Goal: Task Accomplishment & Management: Use online tool/utility

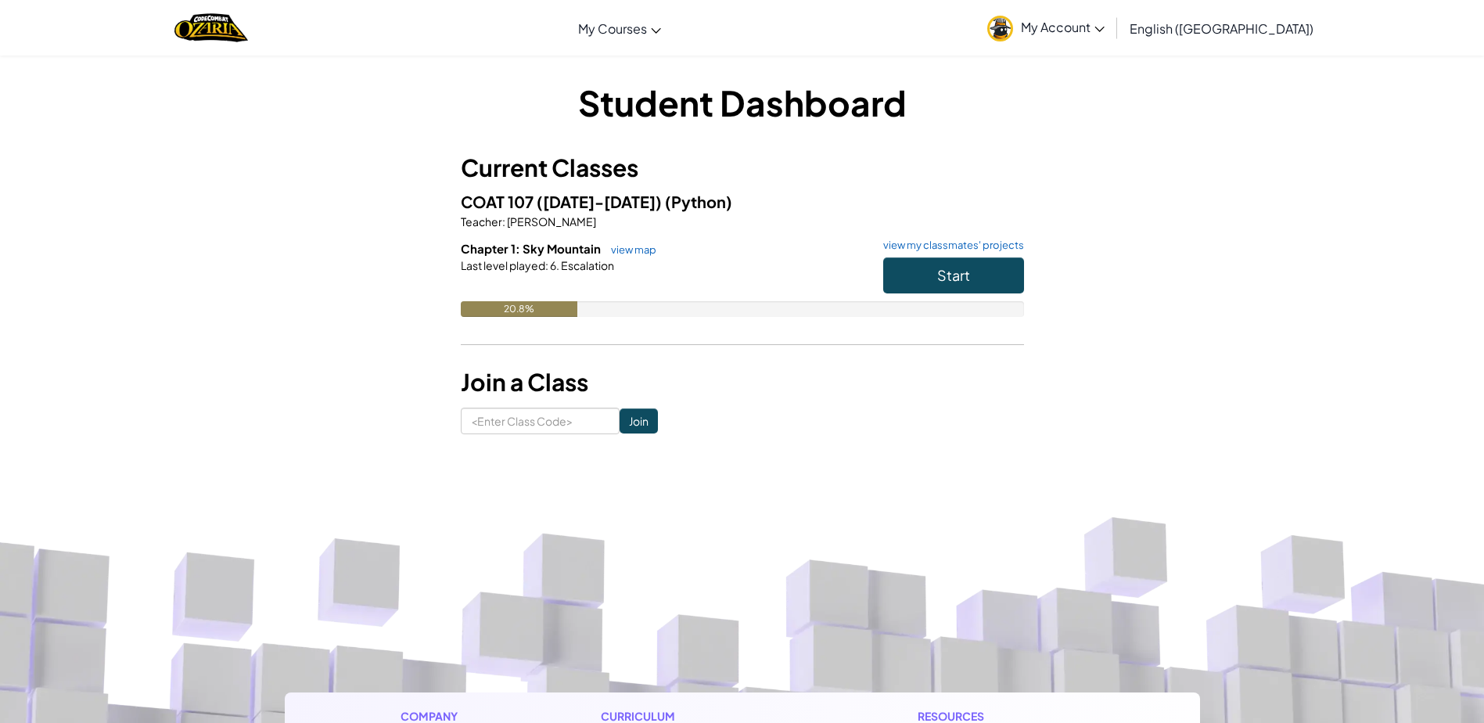
click at [1112, 40] on link "My Account" at bounding box center [1045, 27] width 133 height 49
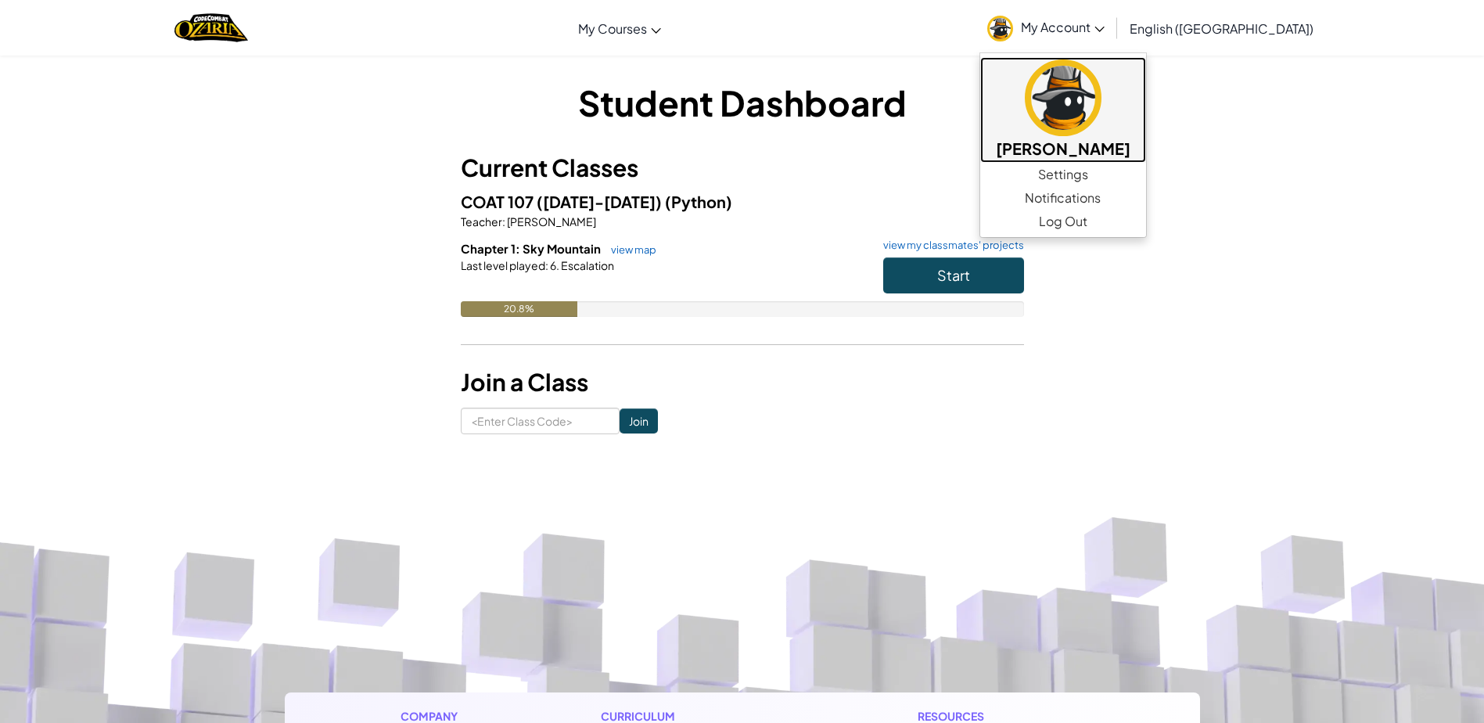
click at [1101, 124] on img at bounding box center [1063, 97] width 77 height 77
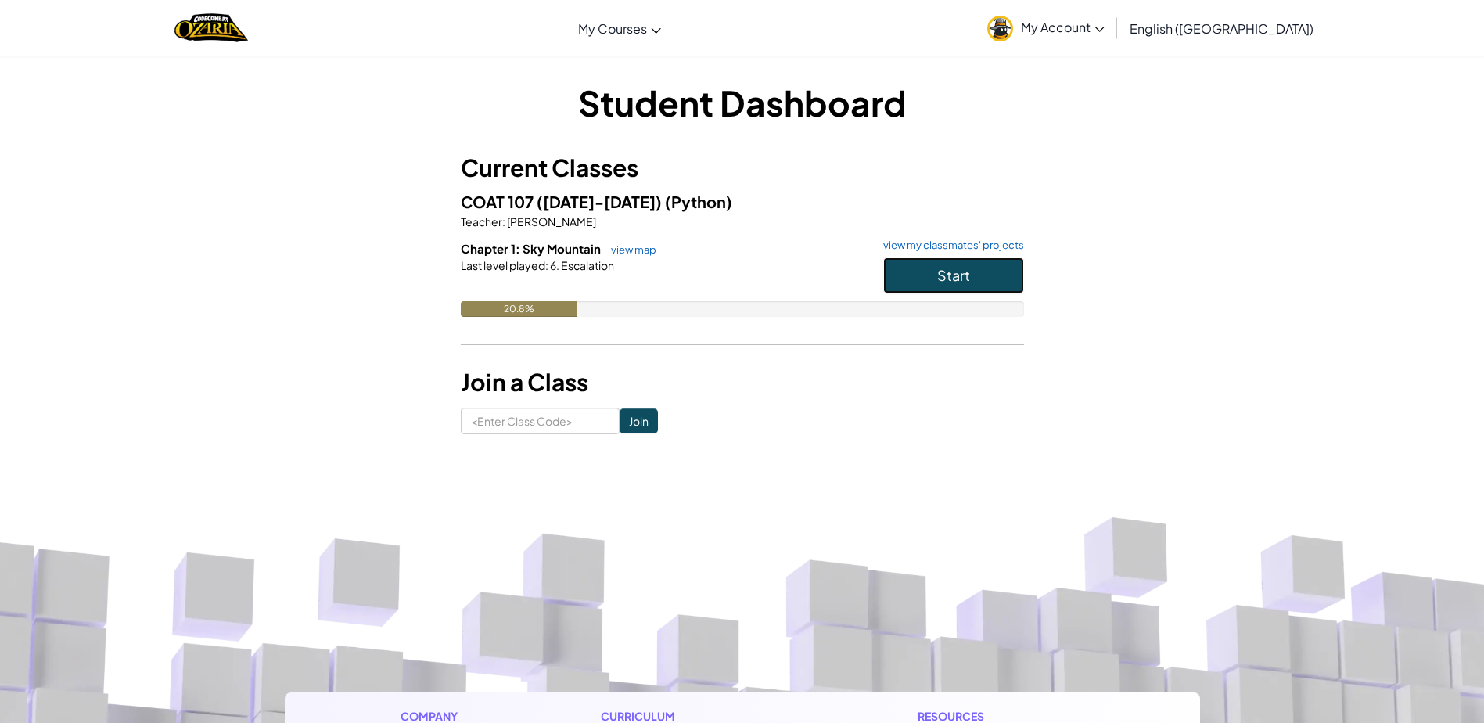
click at [884, 282] on button "Start" at bounding box center [953, 275] width 141 height 36
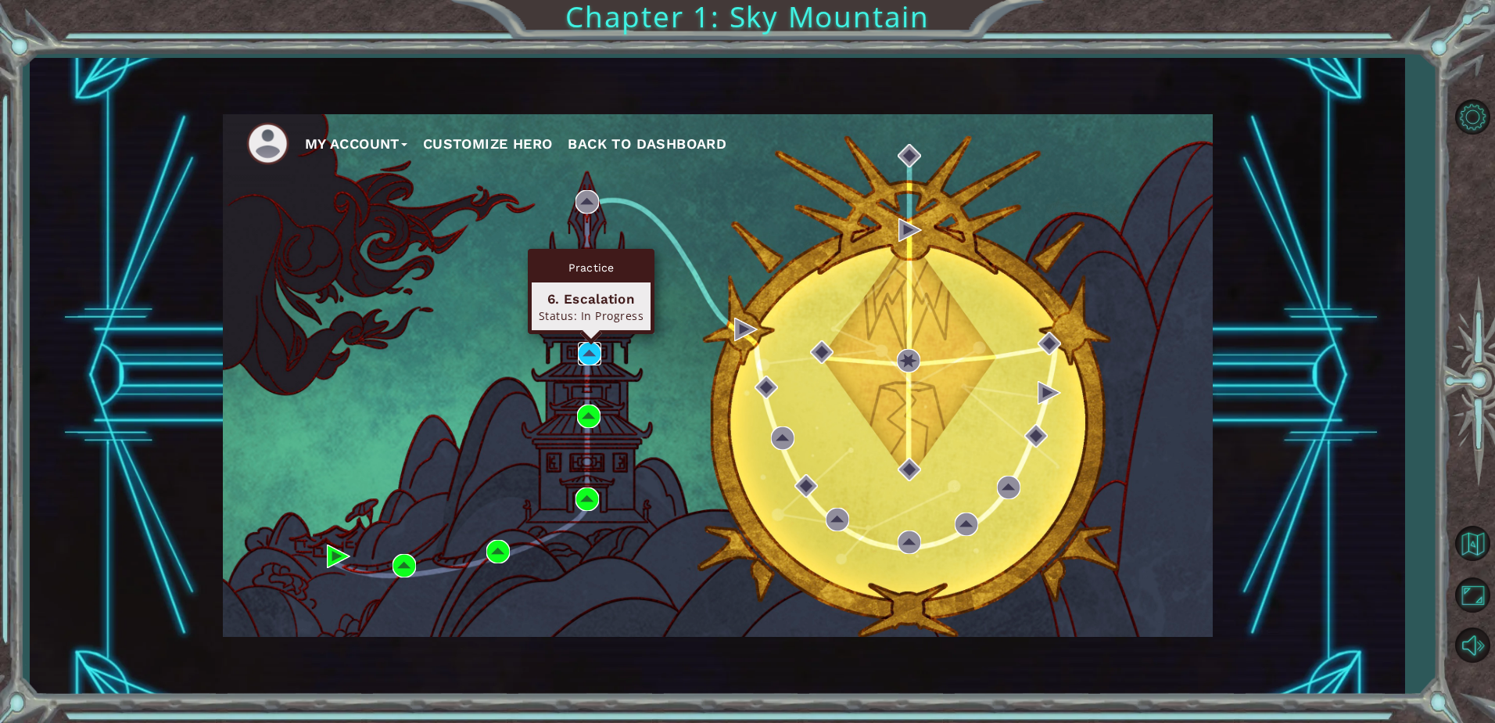
click at [594, 350] on img at bounding box center [589, 353] width 23 height 23
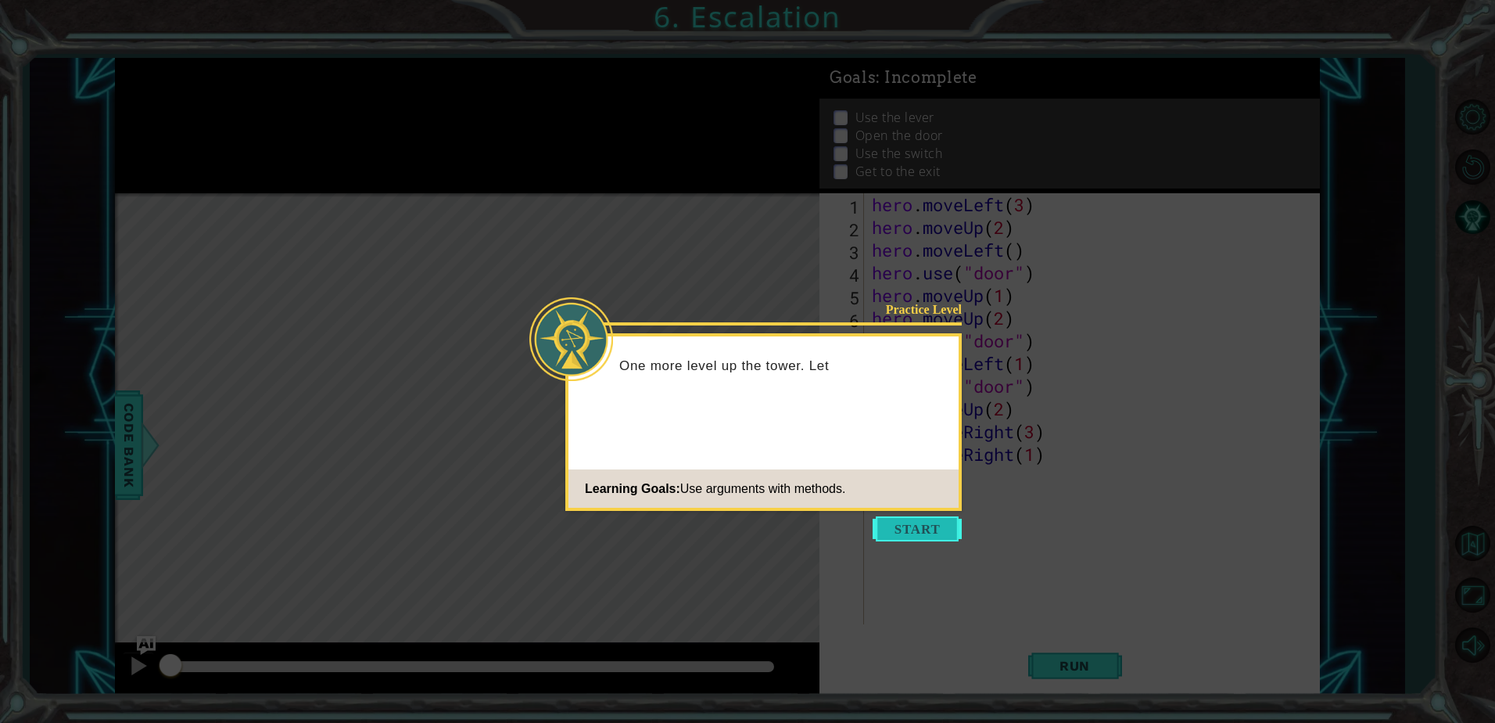
click at [909, 533] on button "Start" at bounding box center [917, 528] width 89 height 25
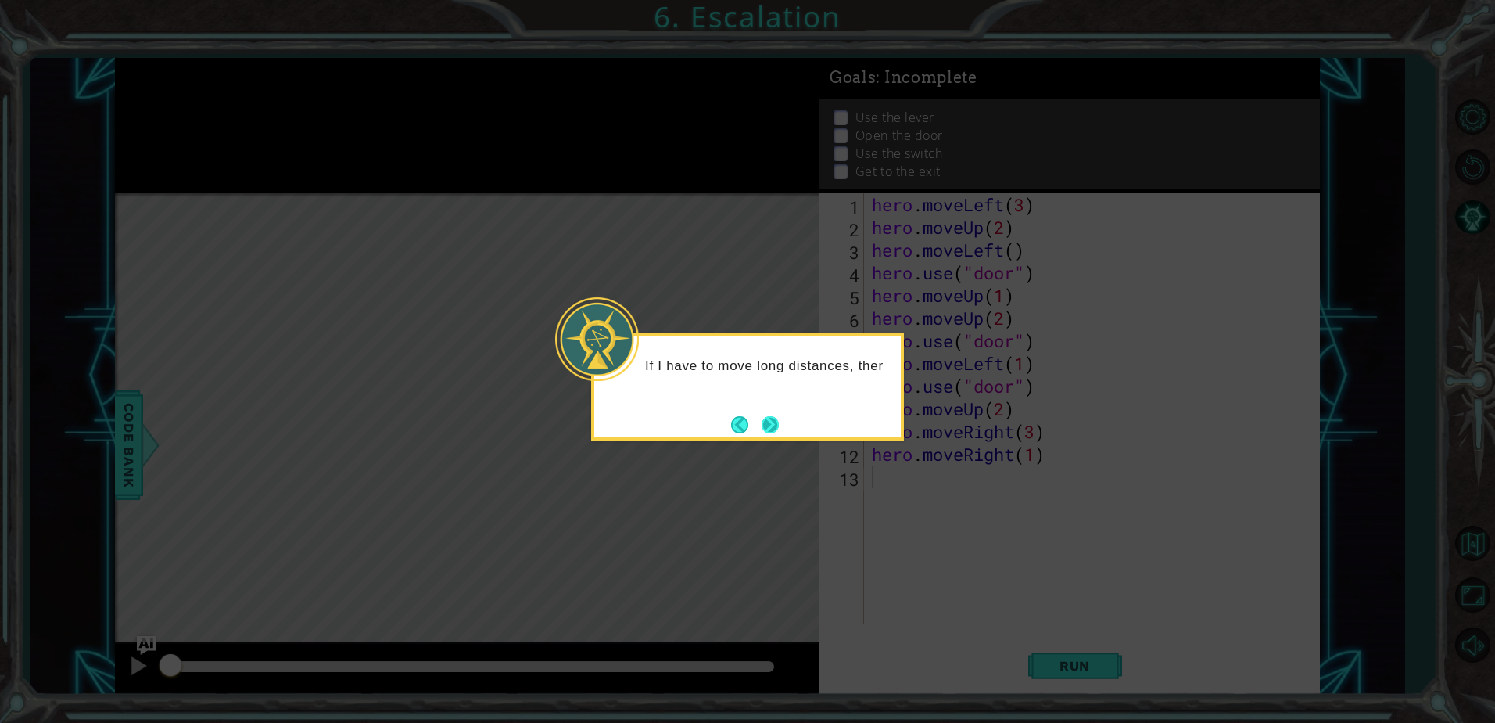
click at [770, 429] on button "Next" at bounding box center [770, 424] width 17 height 17
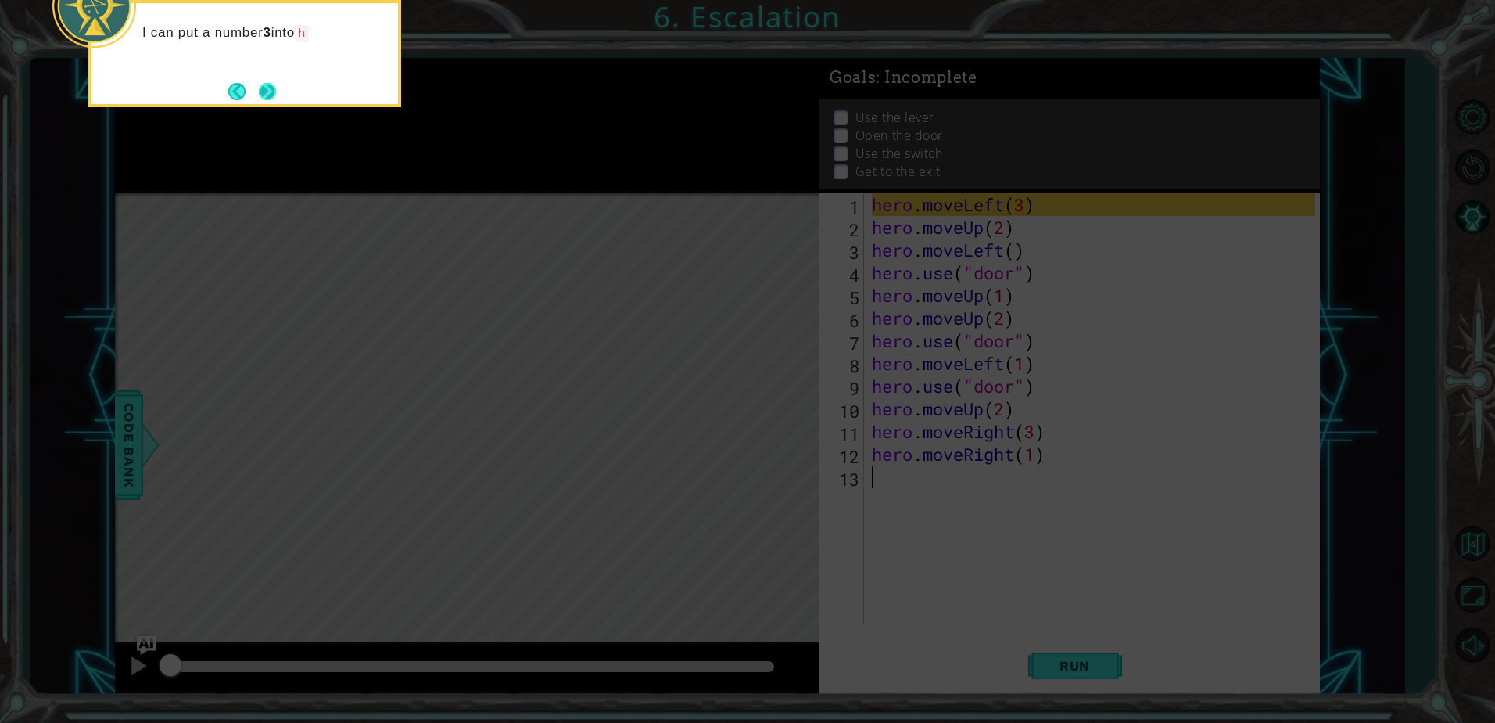
click at [264, 91] on button "Next" at bounding box center [267, 91] width 17 height 17
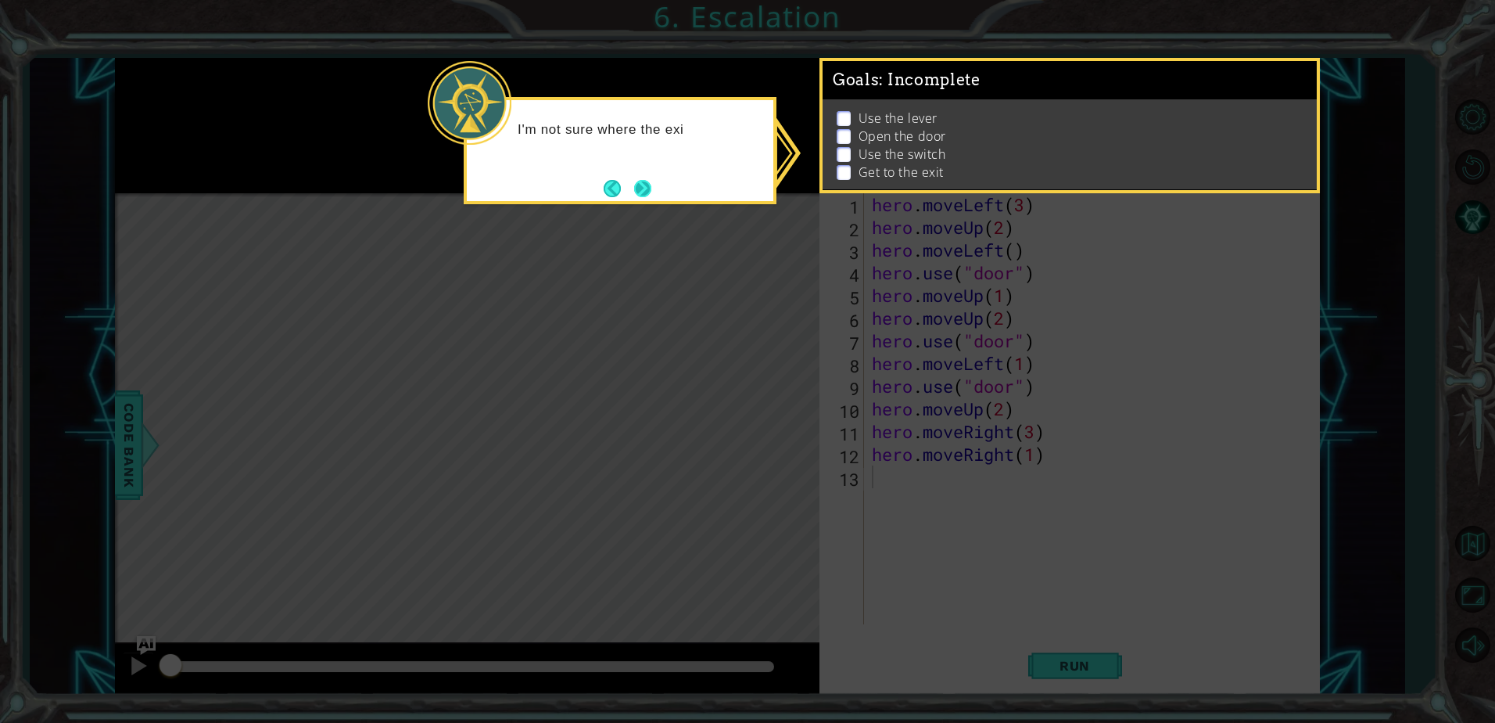
click at [652, 195] on button "Next" at bounding box center [642, 188] width 17 height 17
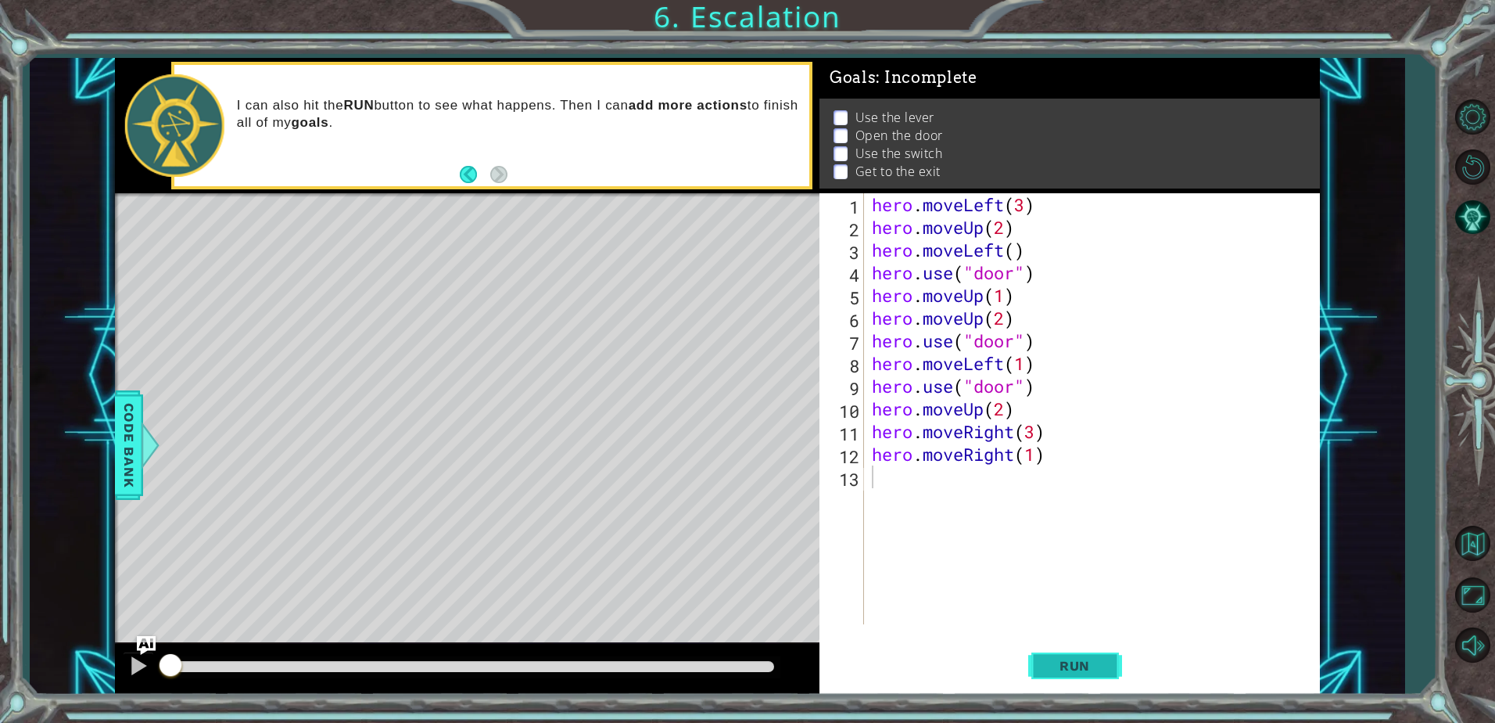
click at [1052, 655] on button "Run" at bounding box center [1076, 666] width 94 height 50
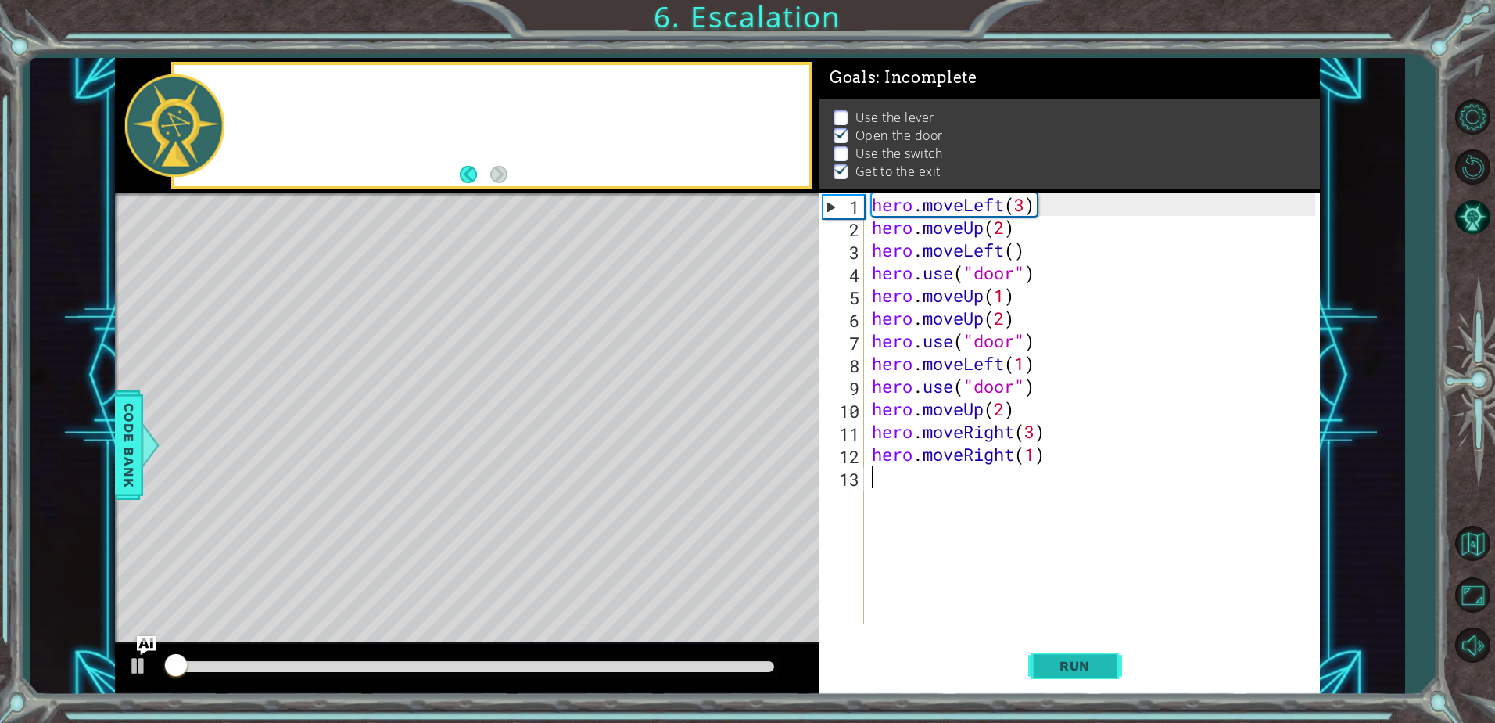
scroll to position [8, 0]
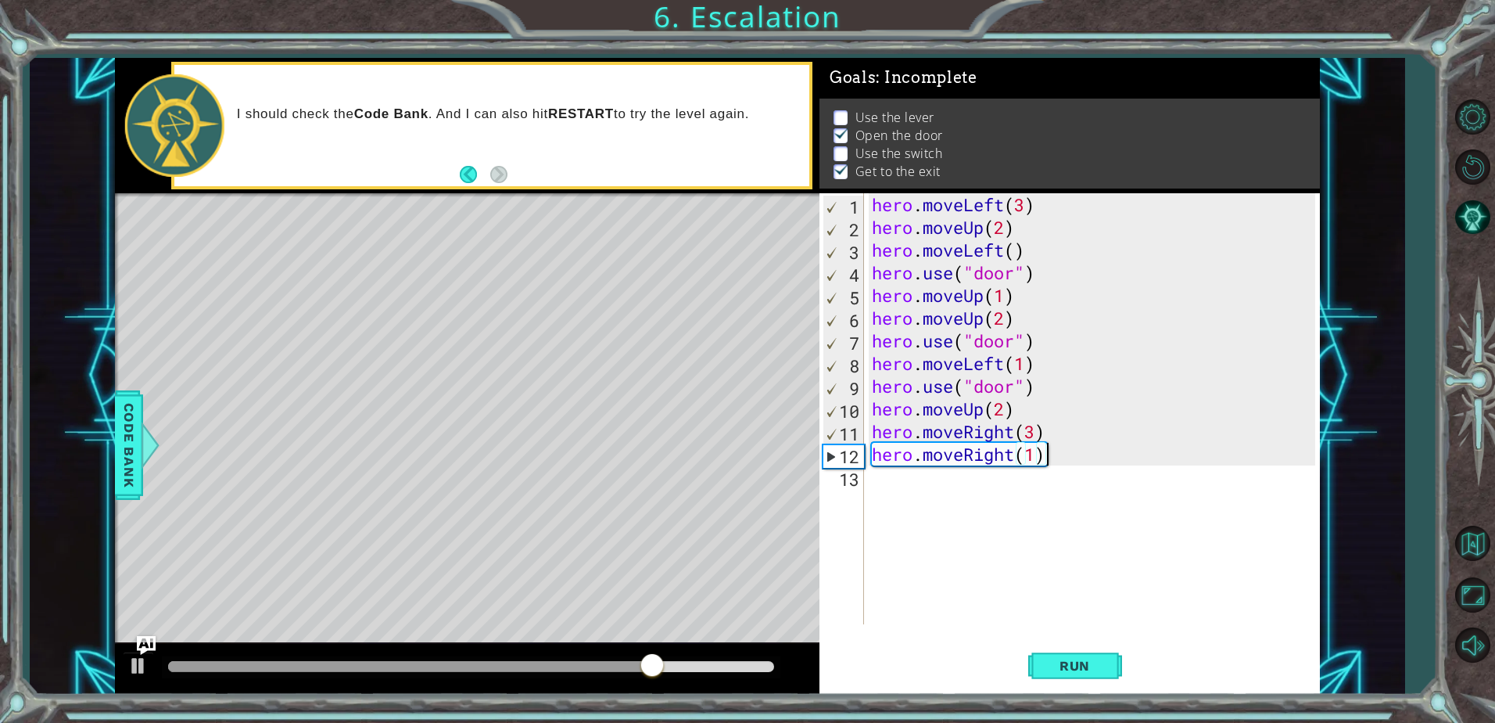
click at [1067, 458] on div "hero . moveLeft ( 3 ) hero . moveUp ( 2 ) hero . moveLeft ( ) hero . use ( "doo…" at bounding box center [1096, 431] width 454 height 476
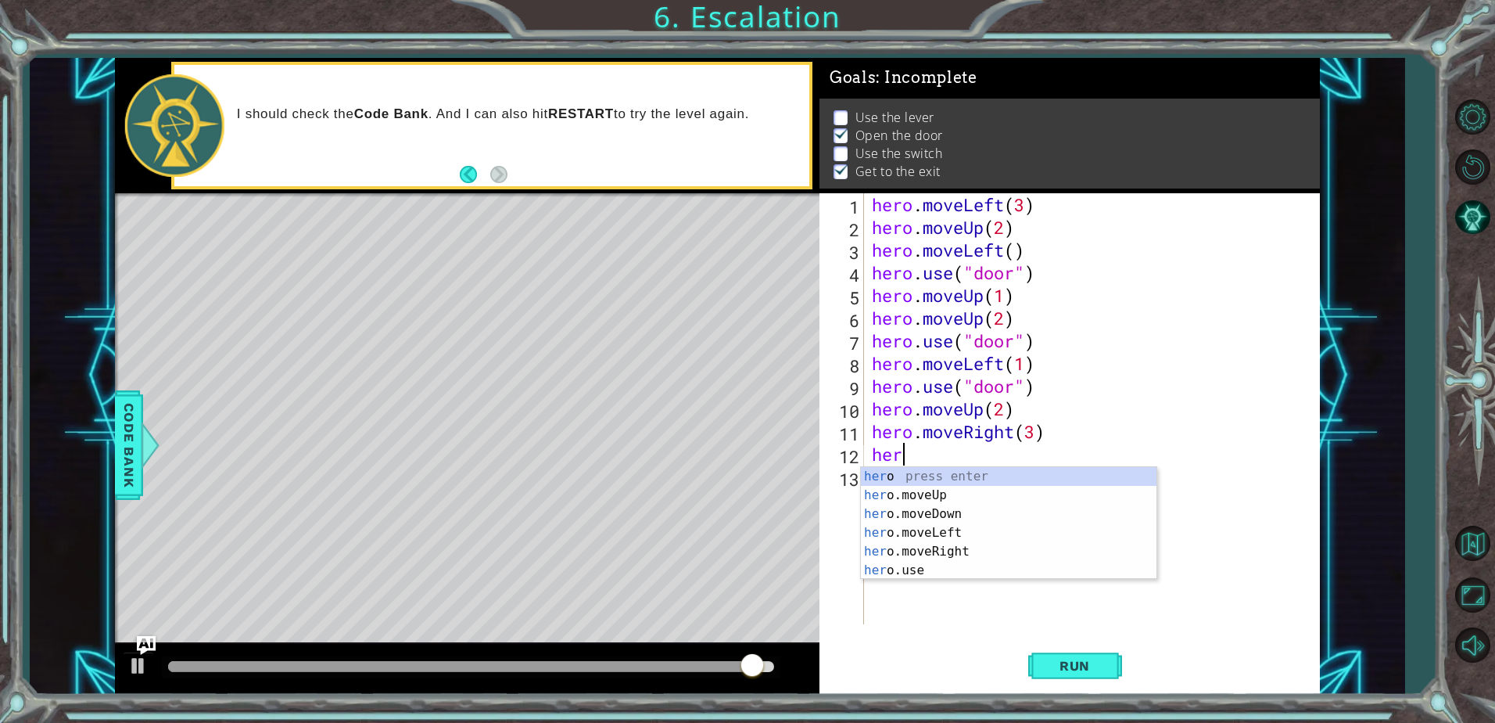
type textarea "h"
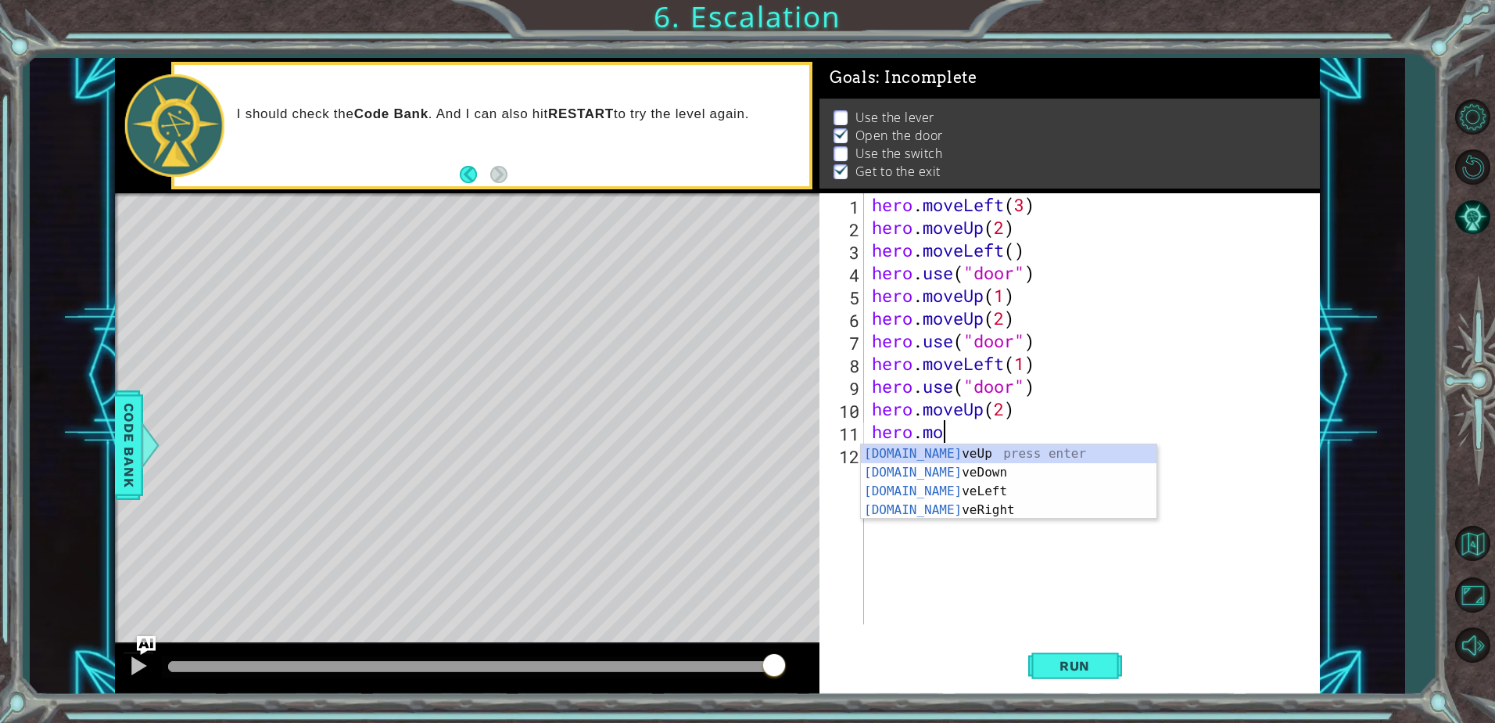
type textarea "h"
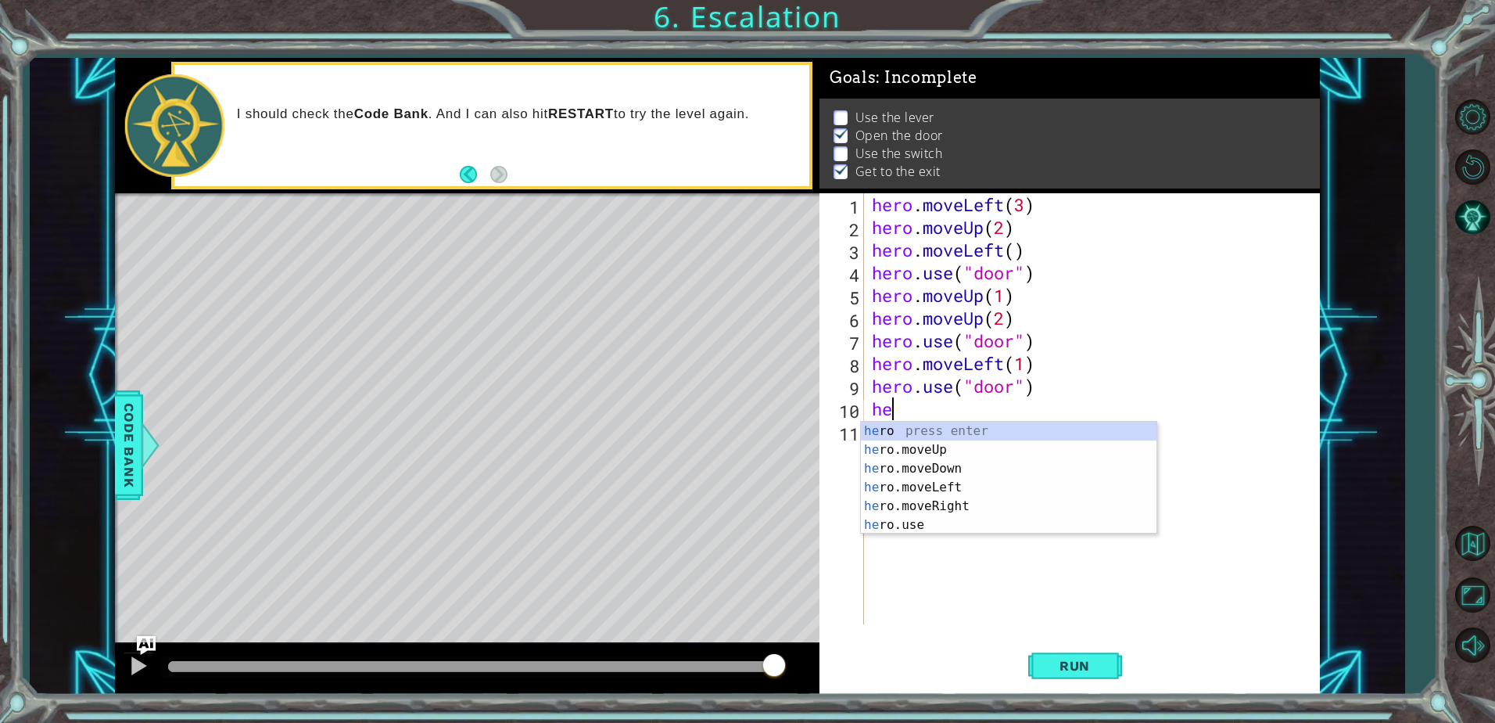
type textarea "h"
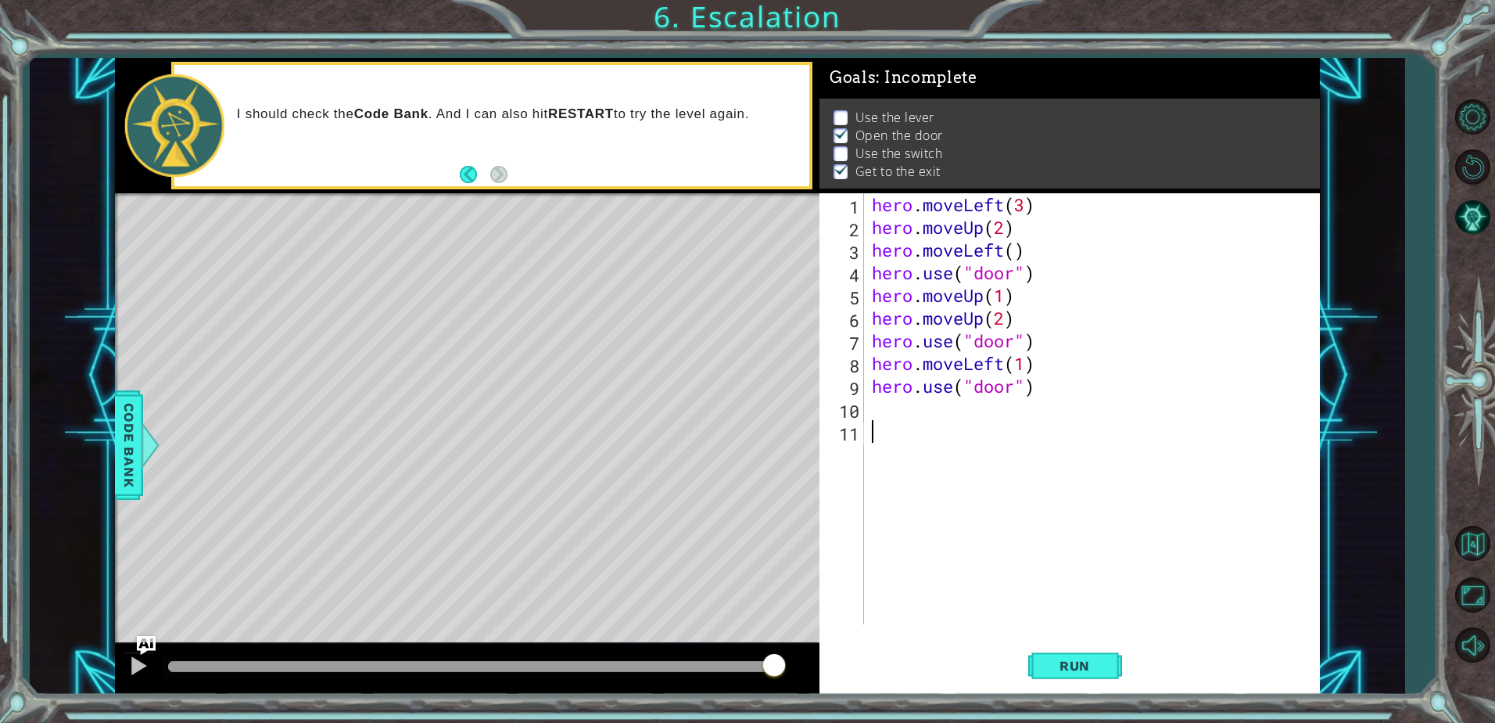
drag, startPoint x: 1218, startPoint y: 456, endPoint x: 1223, endPoint y: 446, distance: 11.5
click at [1230, 456] on div "hero . moveLeft ( 3 ) hero . moveUp ( 2 ) hero . moveLeft ( ) hero . use ( "doo…" at bounding box center [1096, 431] width 454 height 476
click at [1099, 675] on button "Run" at bounding box center [1076, 666] width 94 height 50
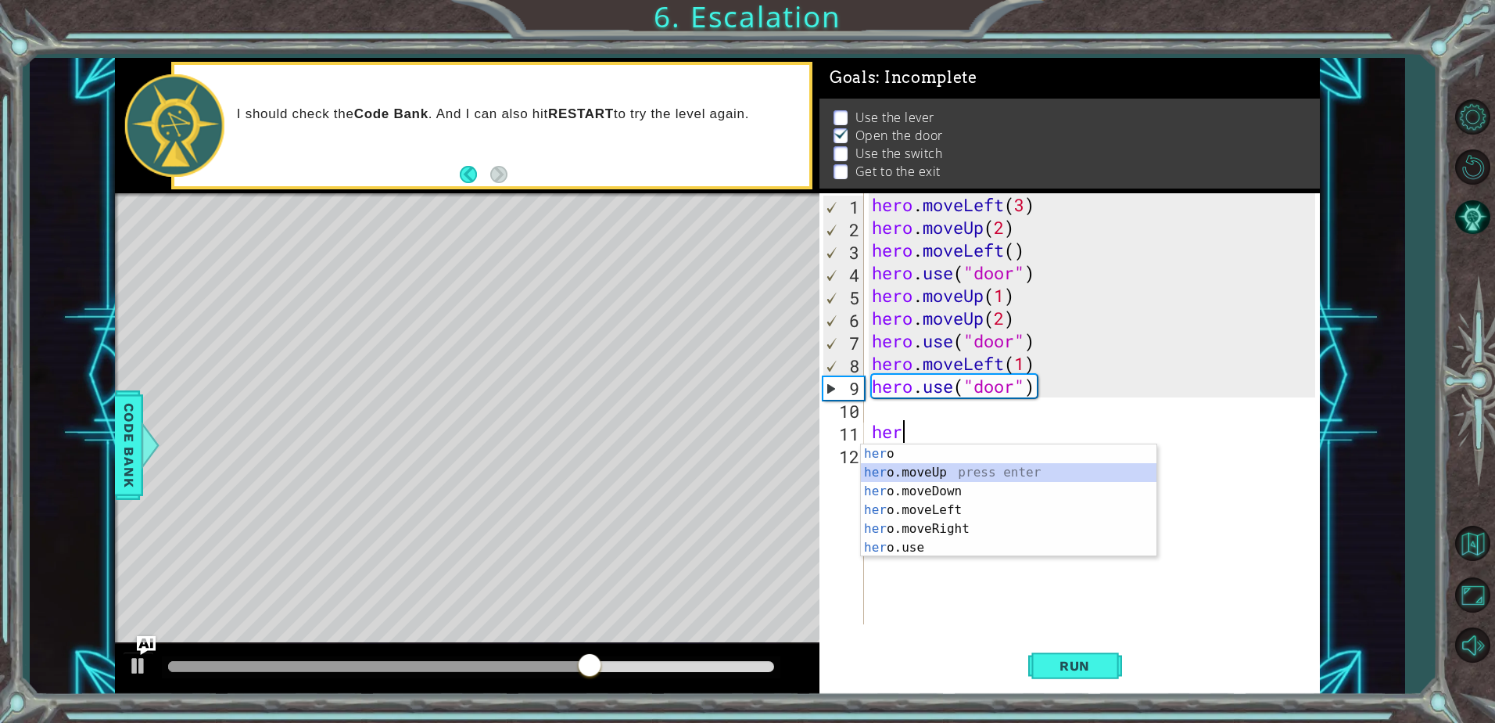
click at [958, 472] on div "her o press enter her o.moveUp press enter her o.moveDown press enter her o.mov…" at bounding box center [1009, 519] width 296 height 150
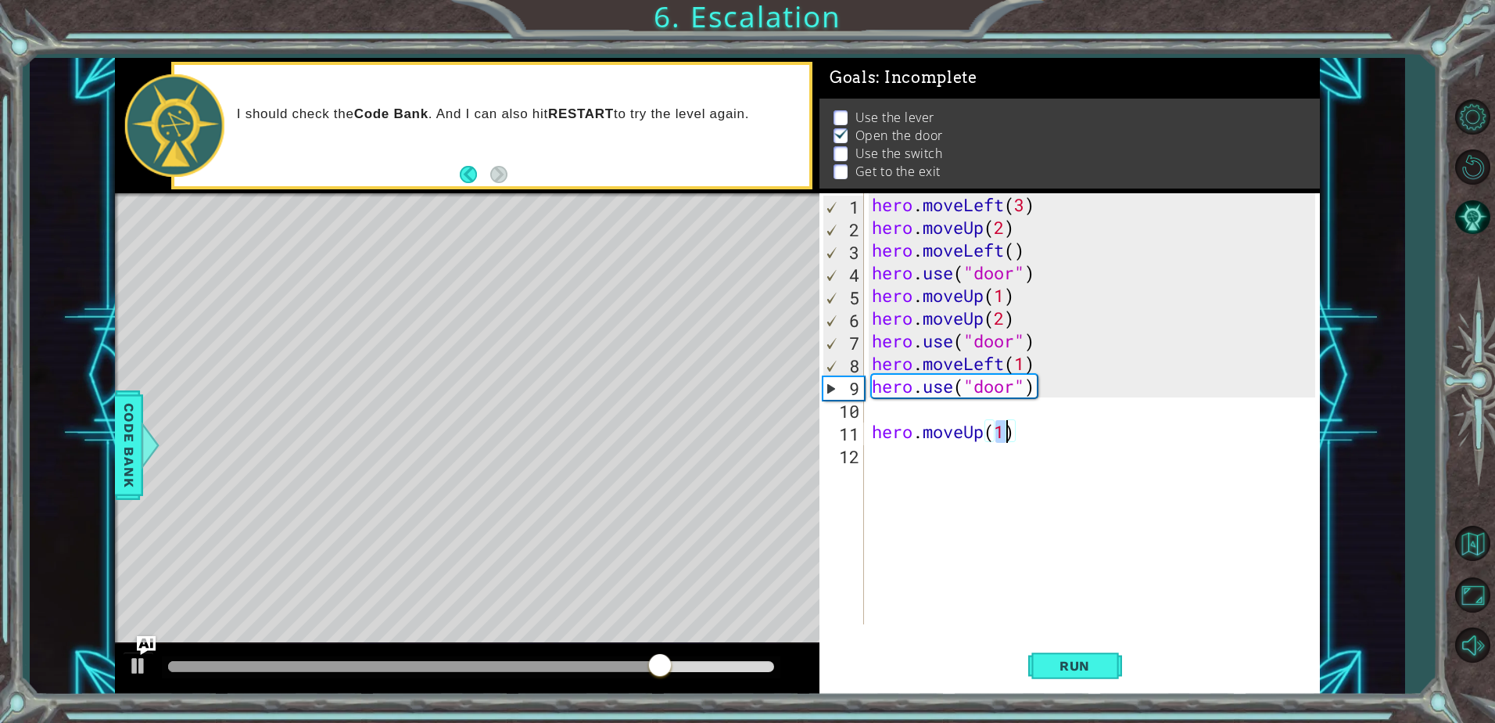
scroll to position [0, 5]
click at [1067, 672] on span "Run" at bounding box center [1075, 666] width 62 height 16
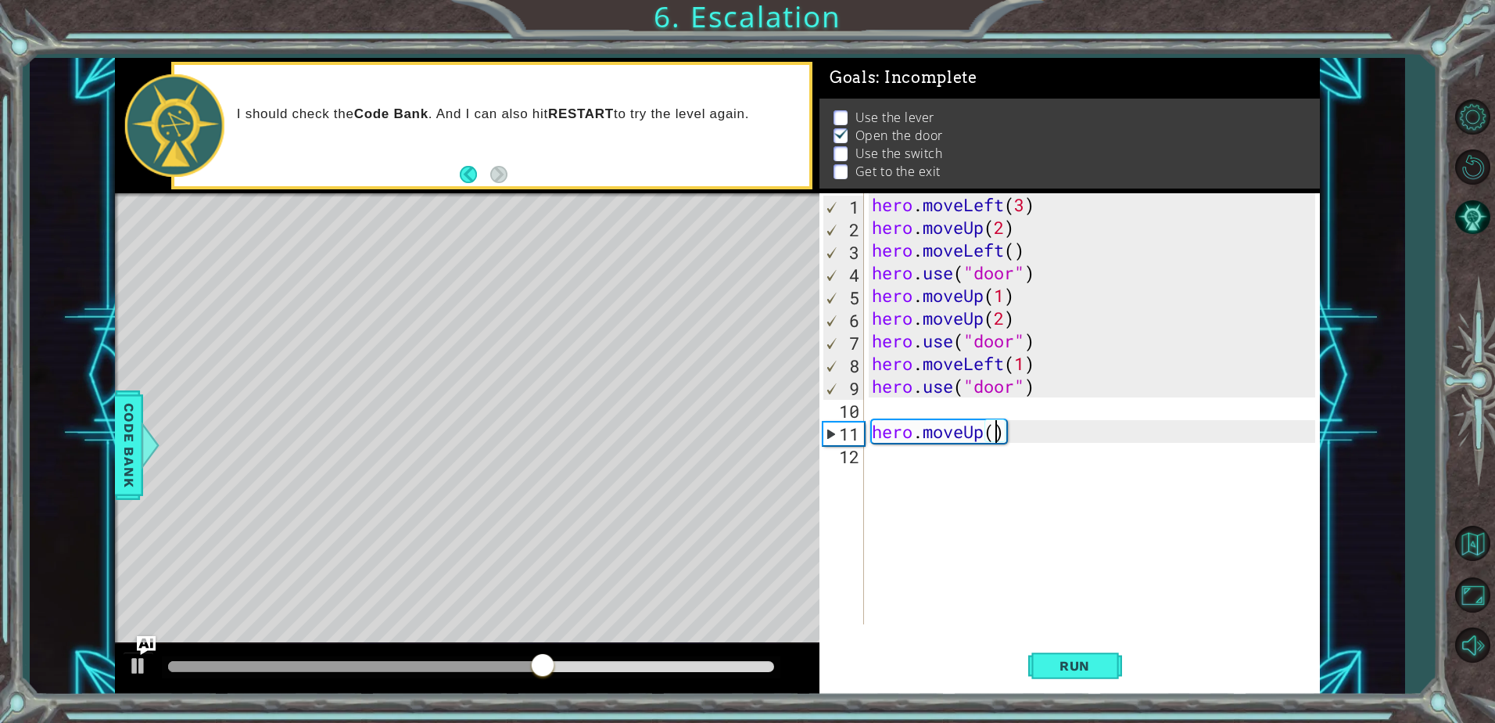
type textarea "hero.moveUp(2)"
click at [1069, 650] on button "Run" at bounding box center [1076, 666] width 94 height 50
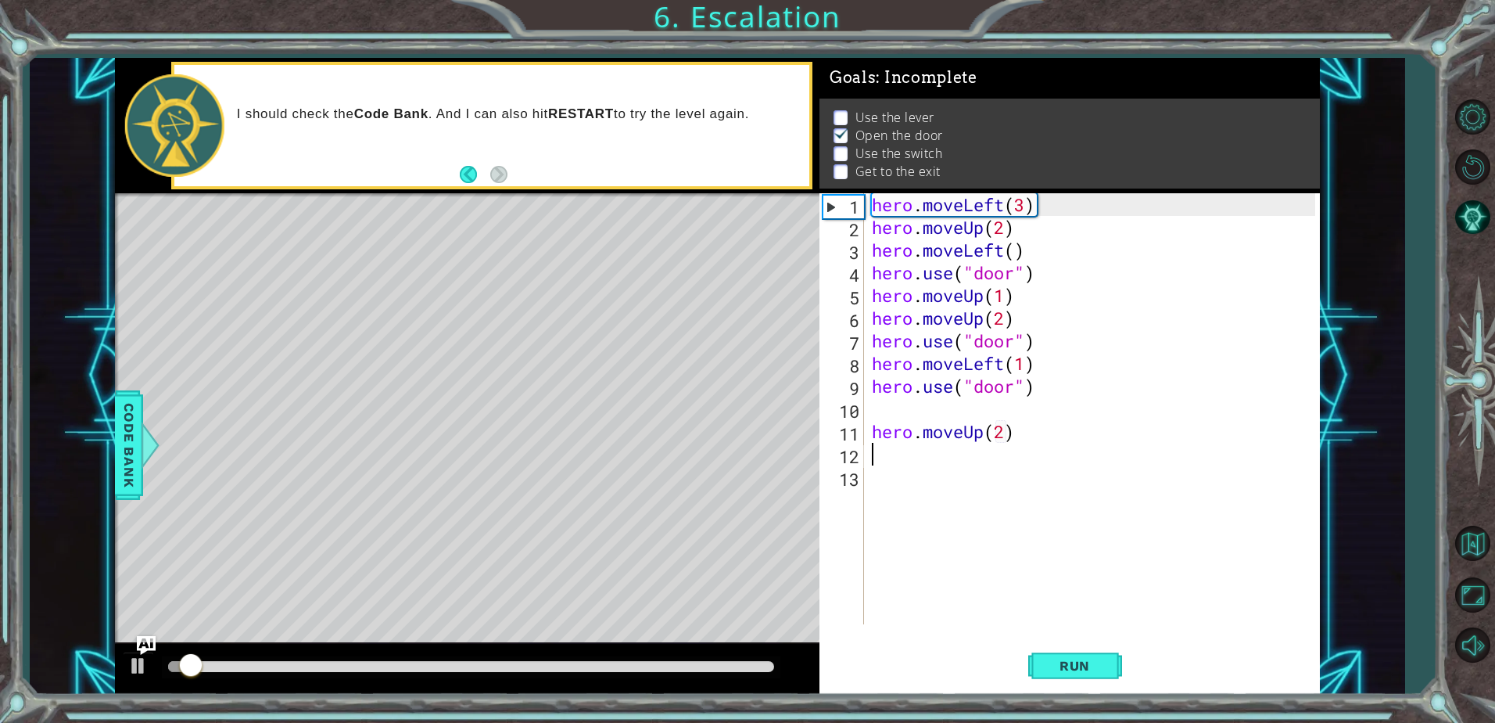
click at [633, 661] on div at bounding box center [471, 666] width 606 height 11
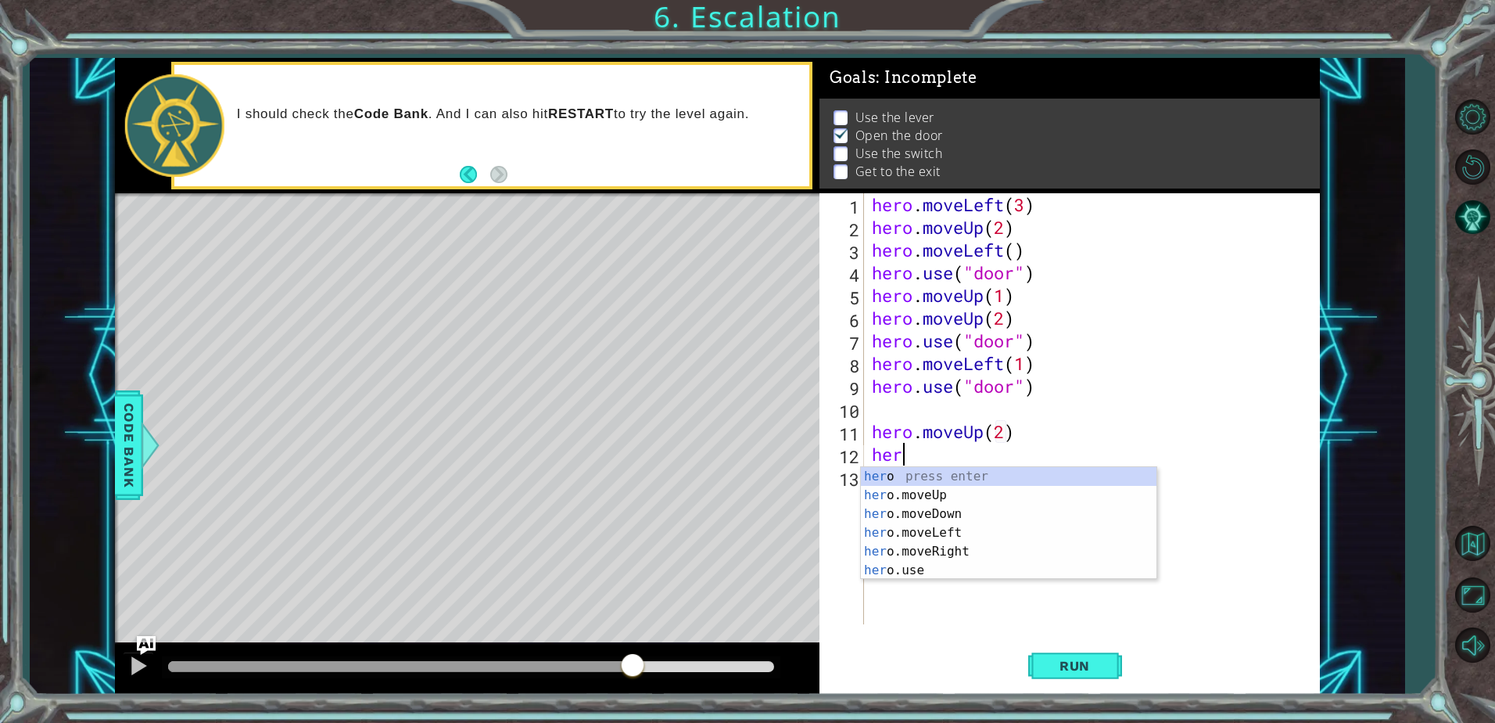
scroll to position [0, 1]
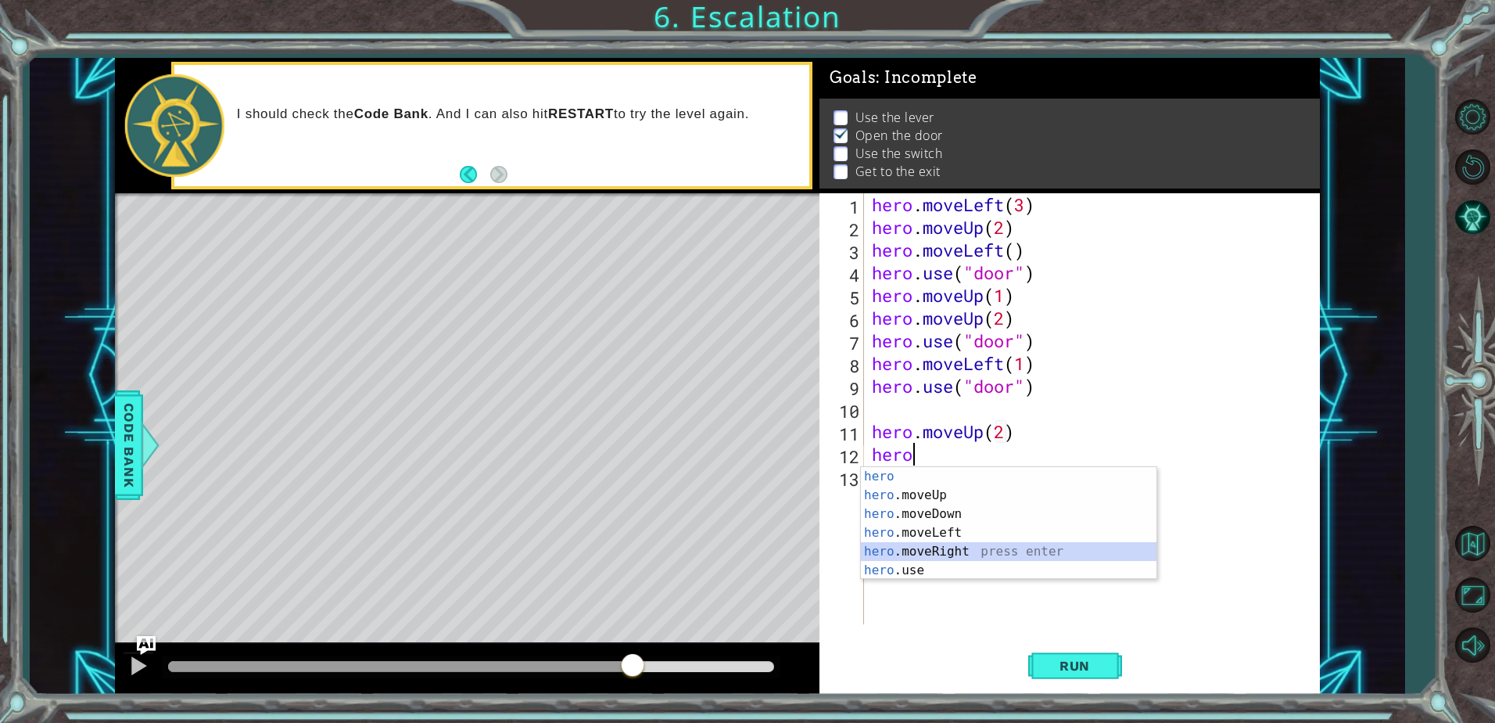
click at [964, 555] on div "hero press enter hero .moveUp press enter hero .moveDown press enter hero .move…" at bounding box center [1009, 542] width 296 height 150
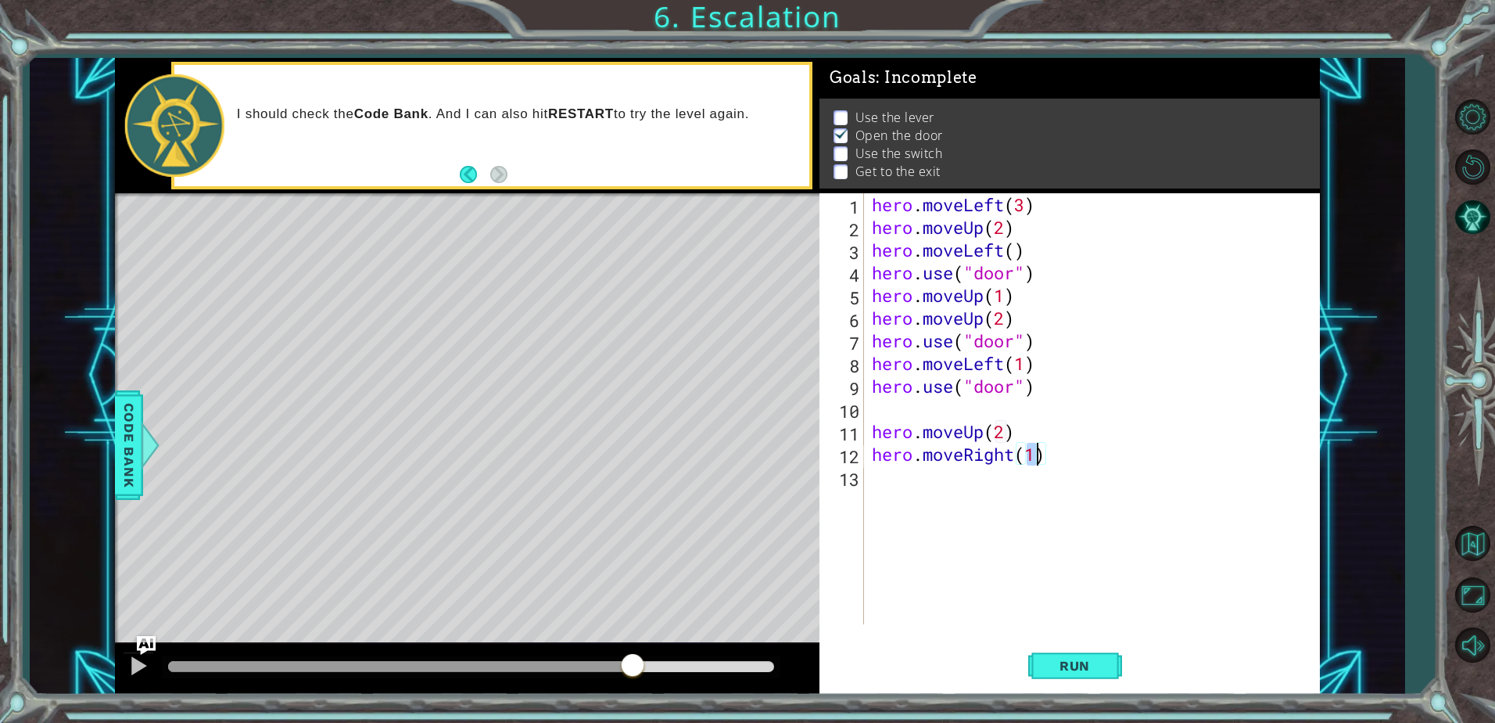
scroll to position [0, 7]
click at [1102, 665] on span "Run" at bounding box center [1075, 666] width 62 height 16
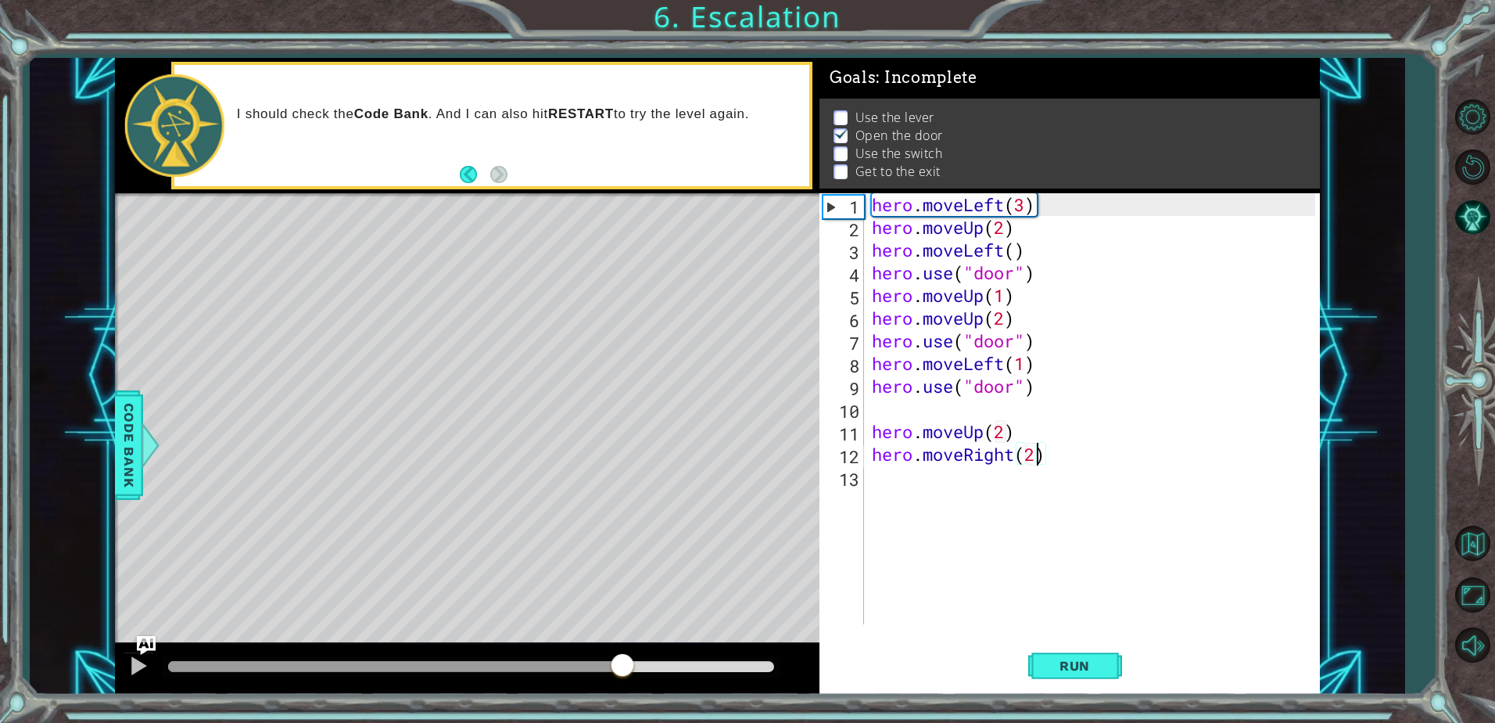
click at [622, 666] on div at bounding box center [471, 666] width 606 height 11
type textarea "hero.moveRight(2)"
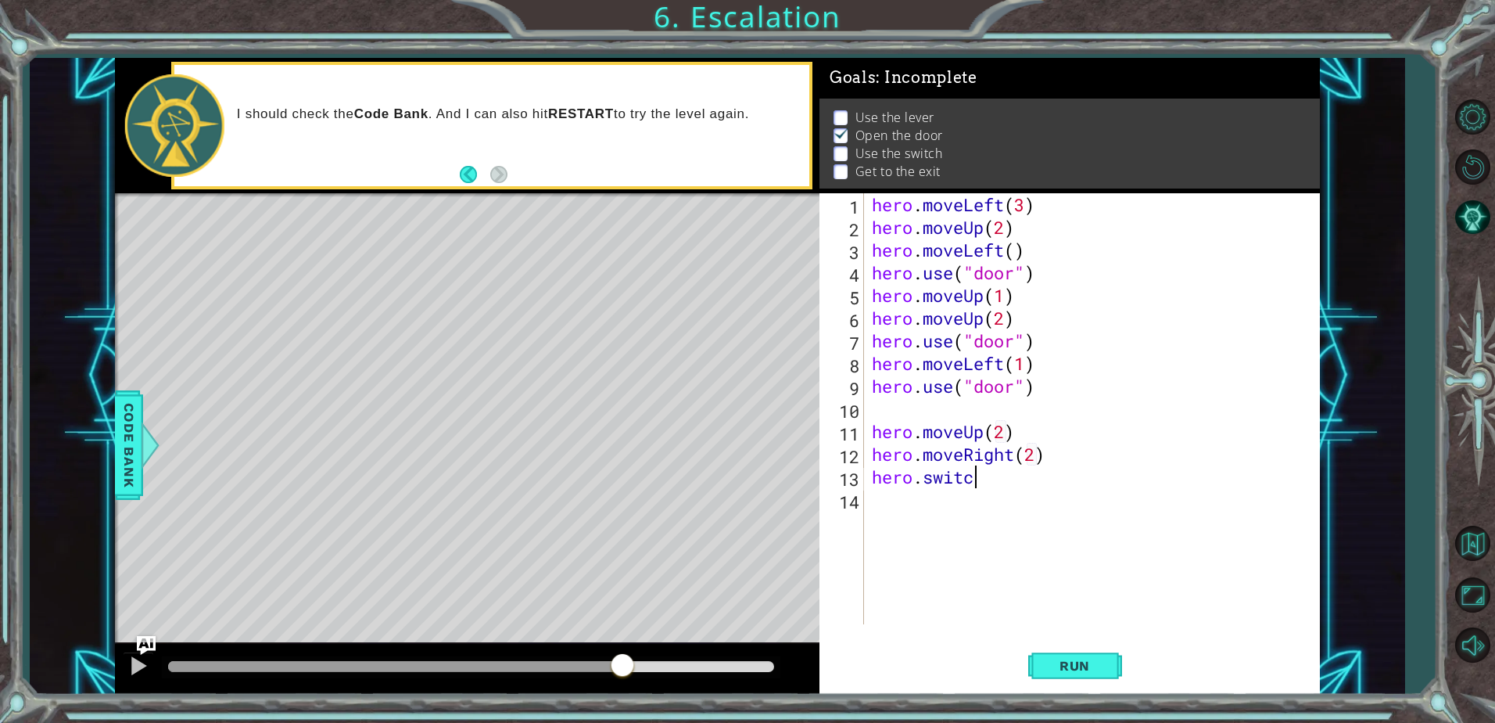
scroll to position [0, 4]
click at [1077, 679] on button "Run" at bounding box center [1076, 666] width 94 height 50
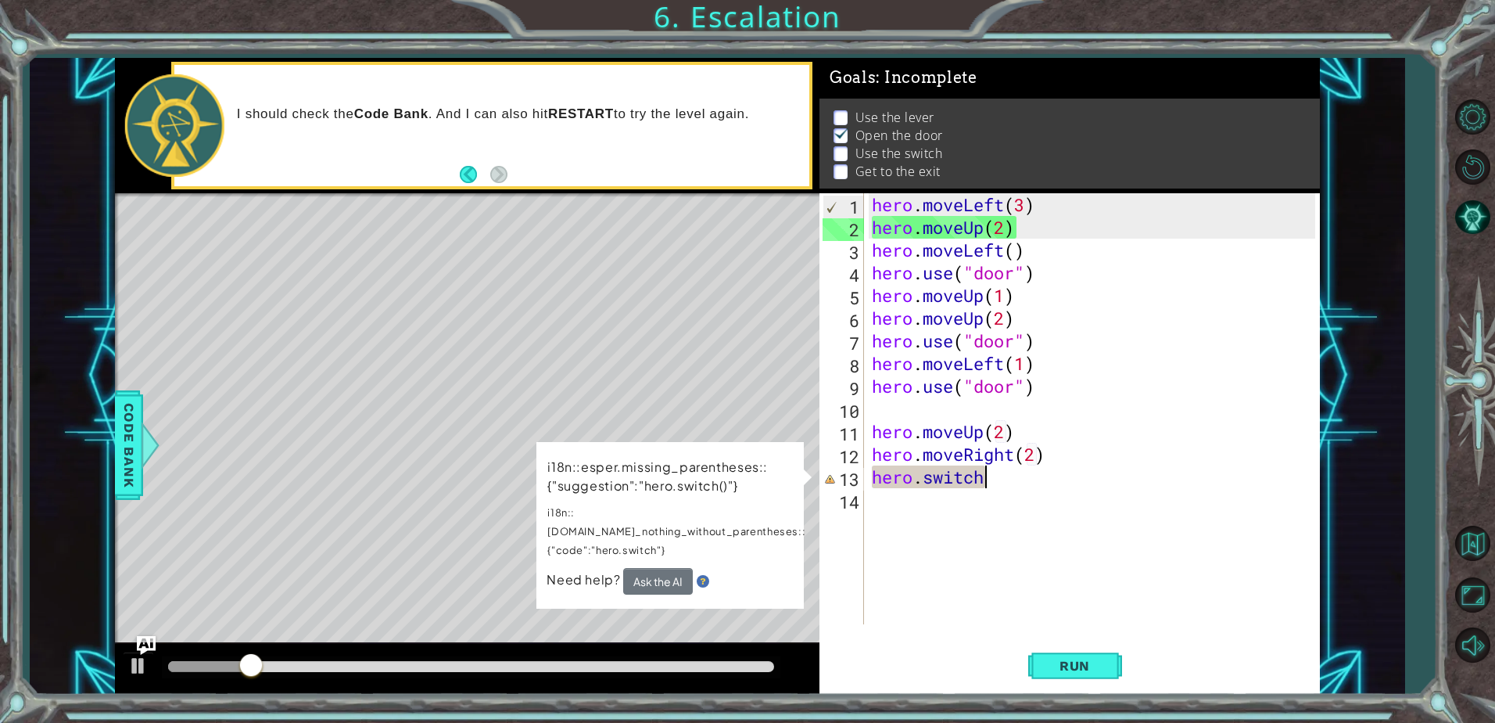
click at [1024, 482] on div "hero . moveLeft ( 3 ) hero . moveUp ( 2 ) hero . moveLeft ( ) hero . use ( "doo…" at bounding box center [1096, 431] width 454 height 476
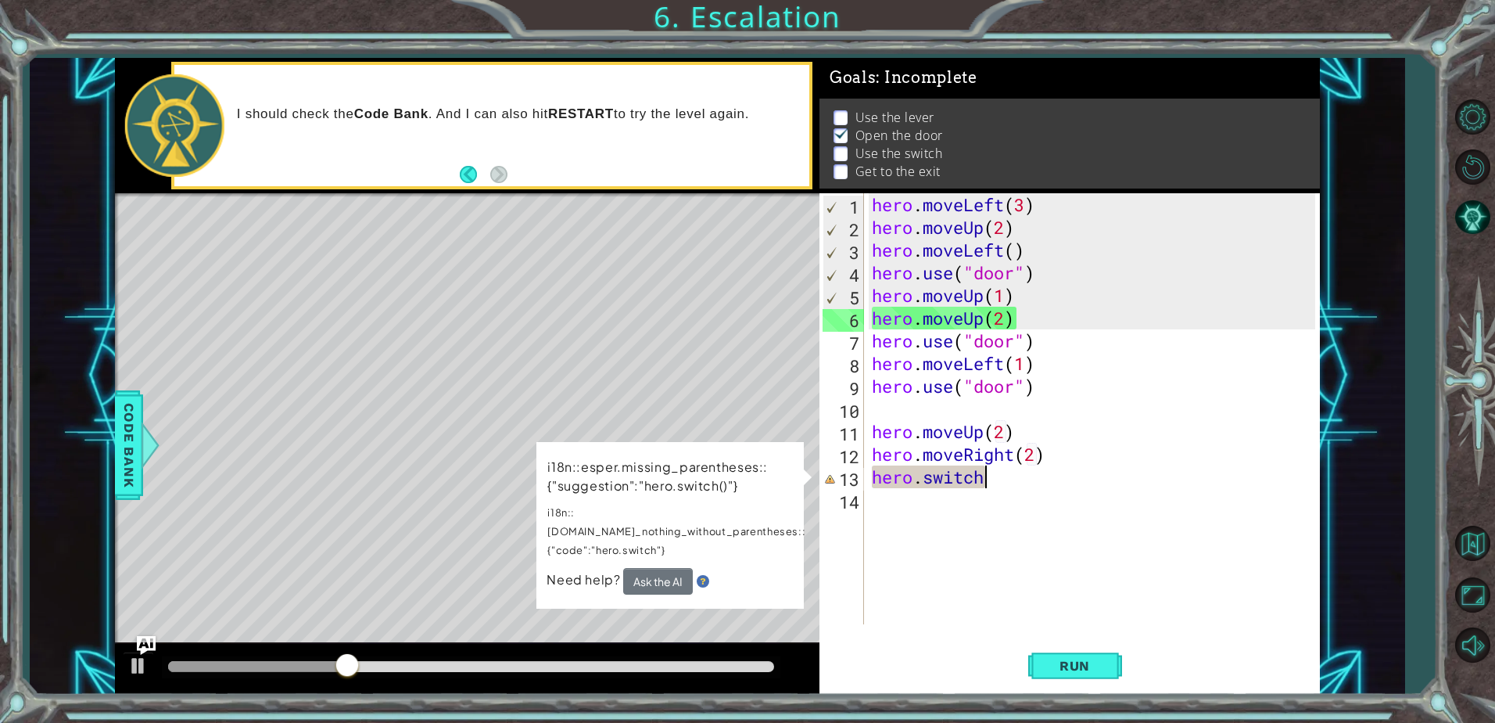
scroll to position [0, 5]
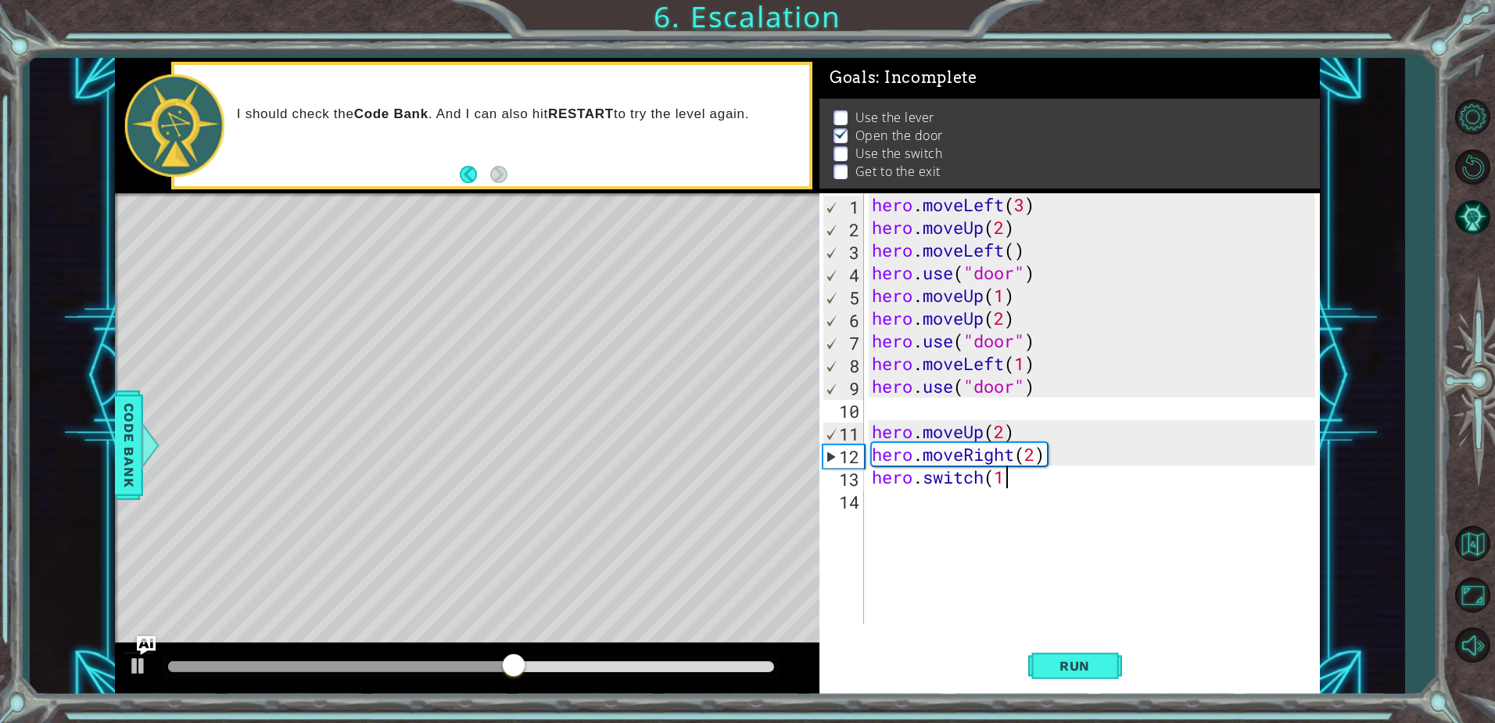
type textarea "hero.switch(1)"
click at [1011, 490] on div "hero . moveLeft ( 3 ) hero . moveUp ( 2 ) hero . moveLeft ( ) hero . use ( "doo…" at bounding box center [1096, 431] width 454 height 476
click at [1021, 483] on div "hero . moveLeft ( 3 ) hero . moveUp ( 2 ) hero . moveLeft ( ) hero . use ( "doo…" at bounding box center [1096, 431] width 454 height 476
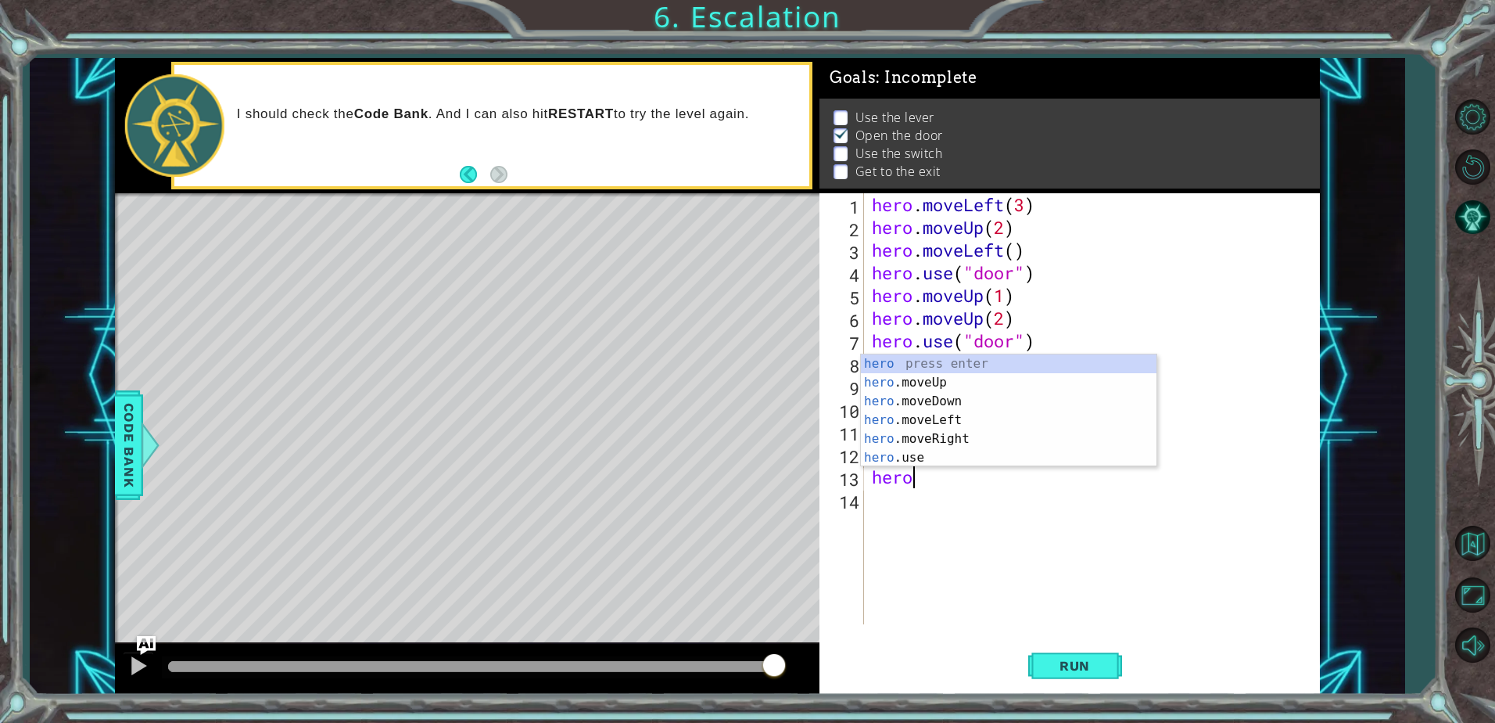
type textarea "h"
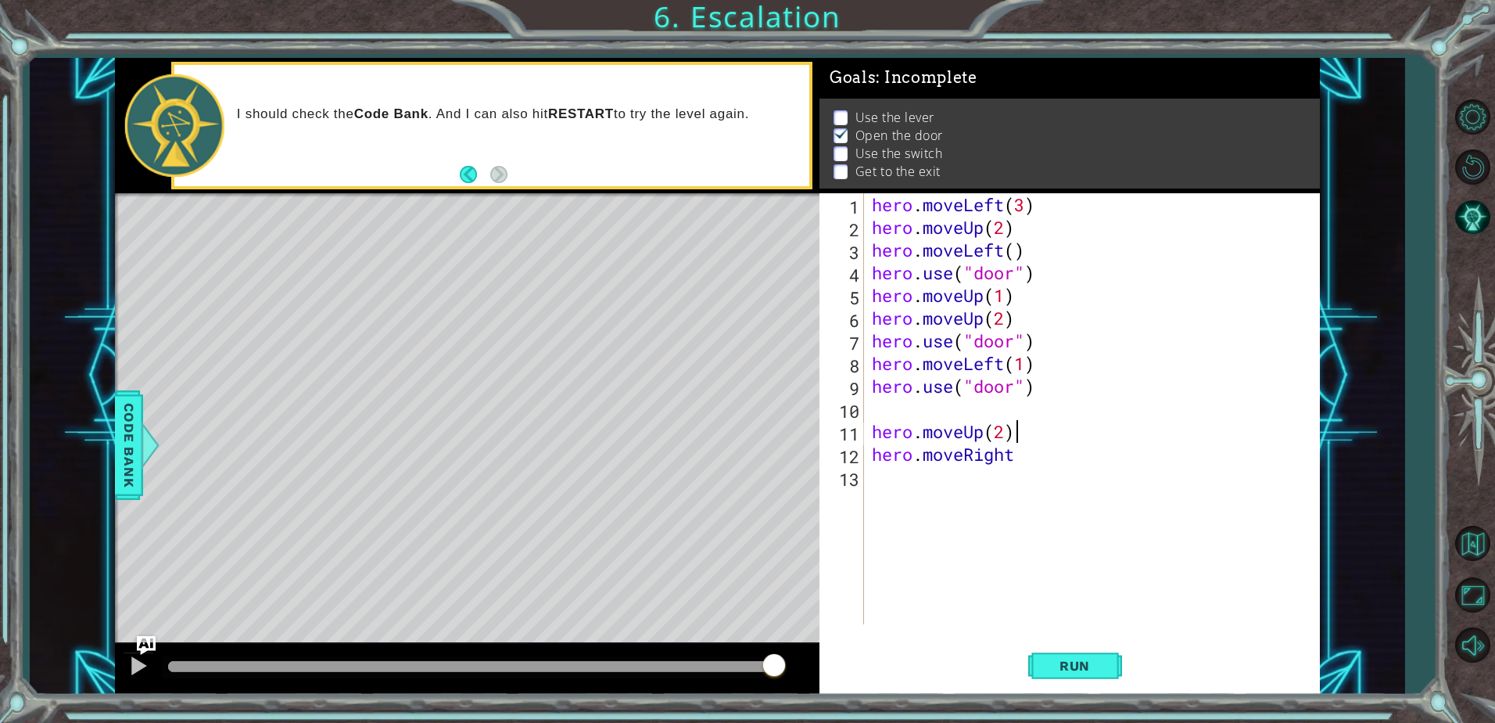
click at [1077, 427] on div "hero . moveLeft ( 3 ) hero . moveUp ( 2 ) hero . moveLeft ( ) hero . use ( "doo…" at bounding box center [1096, 431] width 454 height 476
type textarea "hero.moveUp(2)"
click at [890, 484] on div "hero . moveLeft ( 3 ) hero . moveUp ( 2 ) hero . moveLeft ( ) hero . use ( "doo…" at bounding box center [1096, 431] width 454 height 476
click at [883, 484] on div "hero . moveLeft ( 3 ) hero . moveUp ( 2 ) hero . moveLeft ( ) hero . use ( "doo…" at bounding box center [1096, 431] width 454 height 476
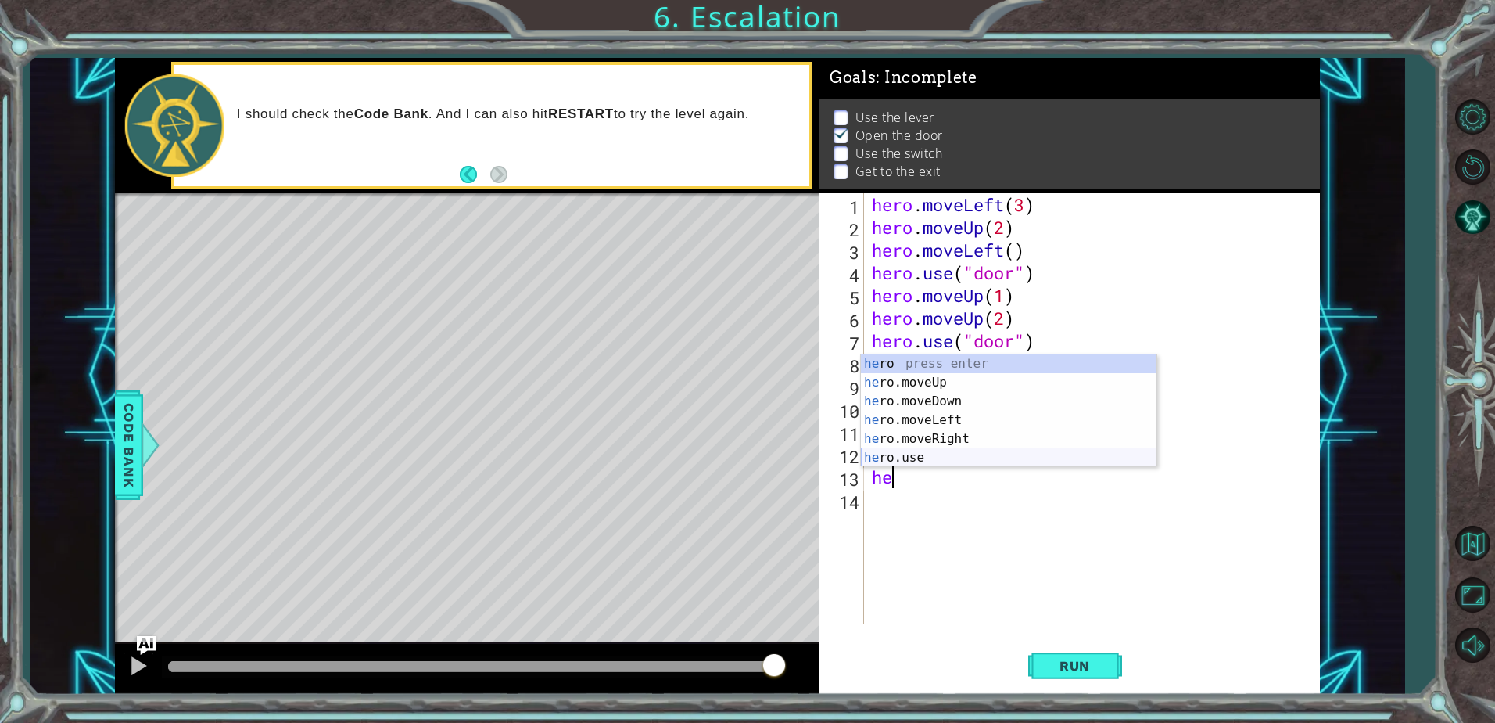
click at [921, 456] on div "he ro press enter he ro.moveUp press enter he ro.moveDown press enter he ro.mov…" at bounding box center [1009, 429] width 296 height 150
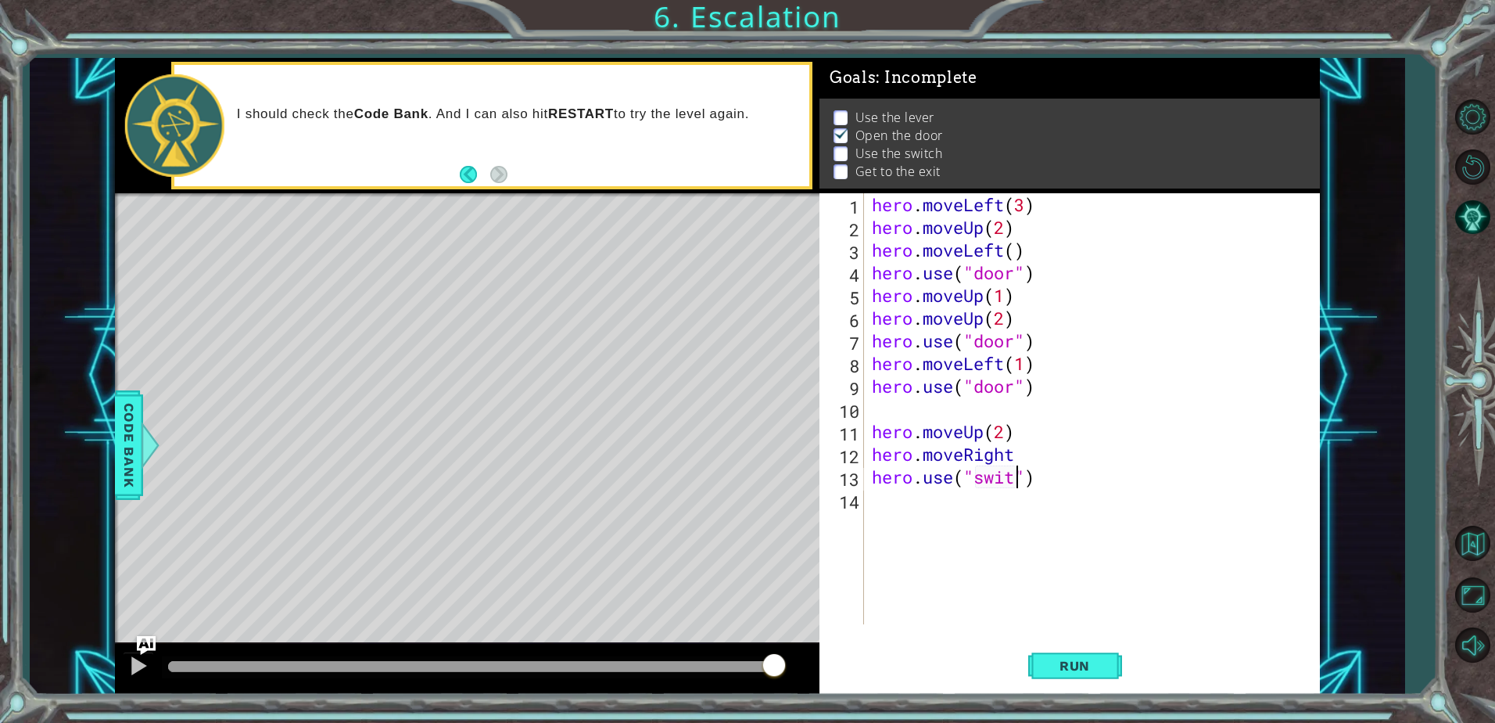
scroll to position [0, 7]
type textarea "hero.use("switch")"
click at [1049, 649] on button "Run" at bounding box center [1076, 666] width 94 height 50
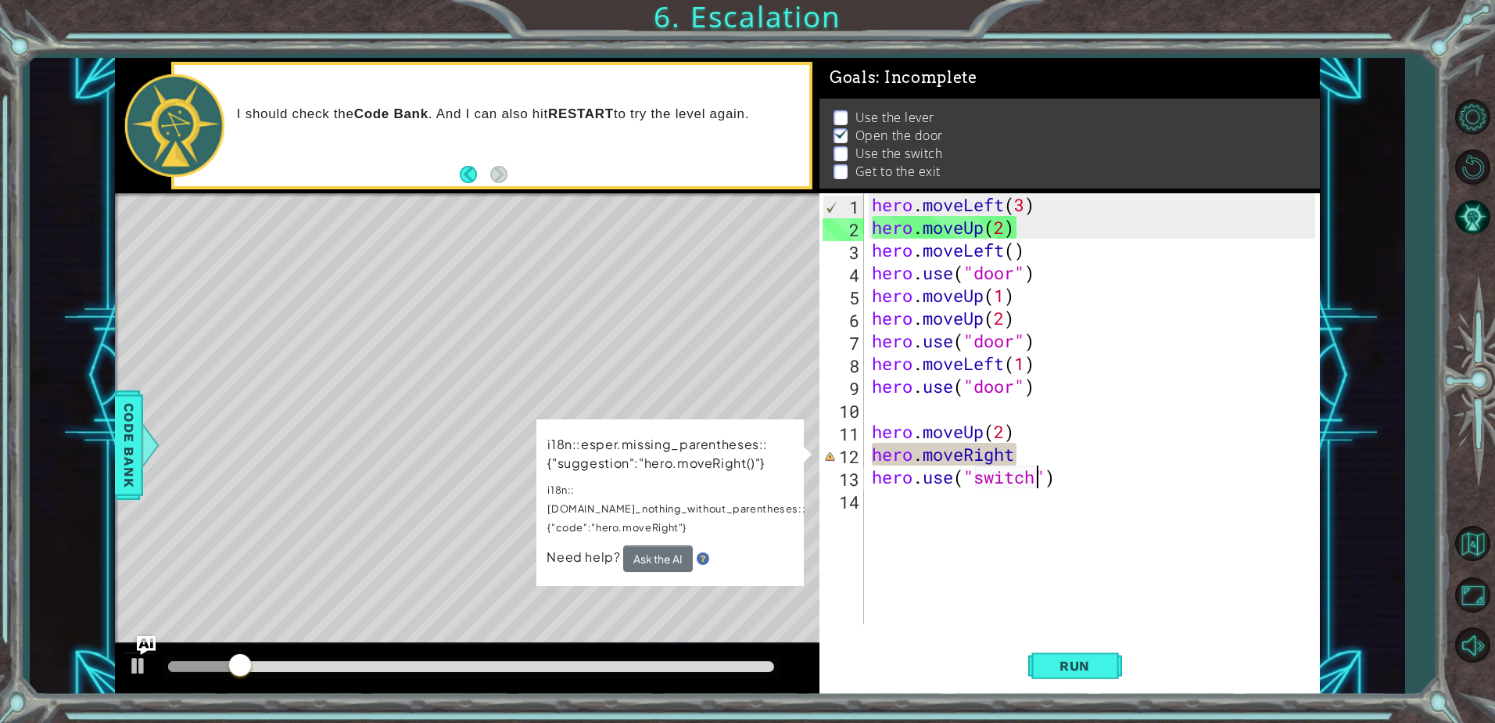
scroll to position [0, 0]
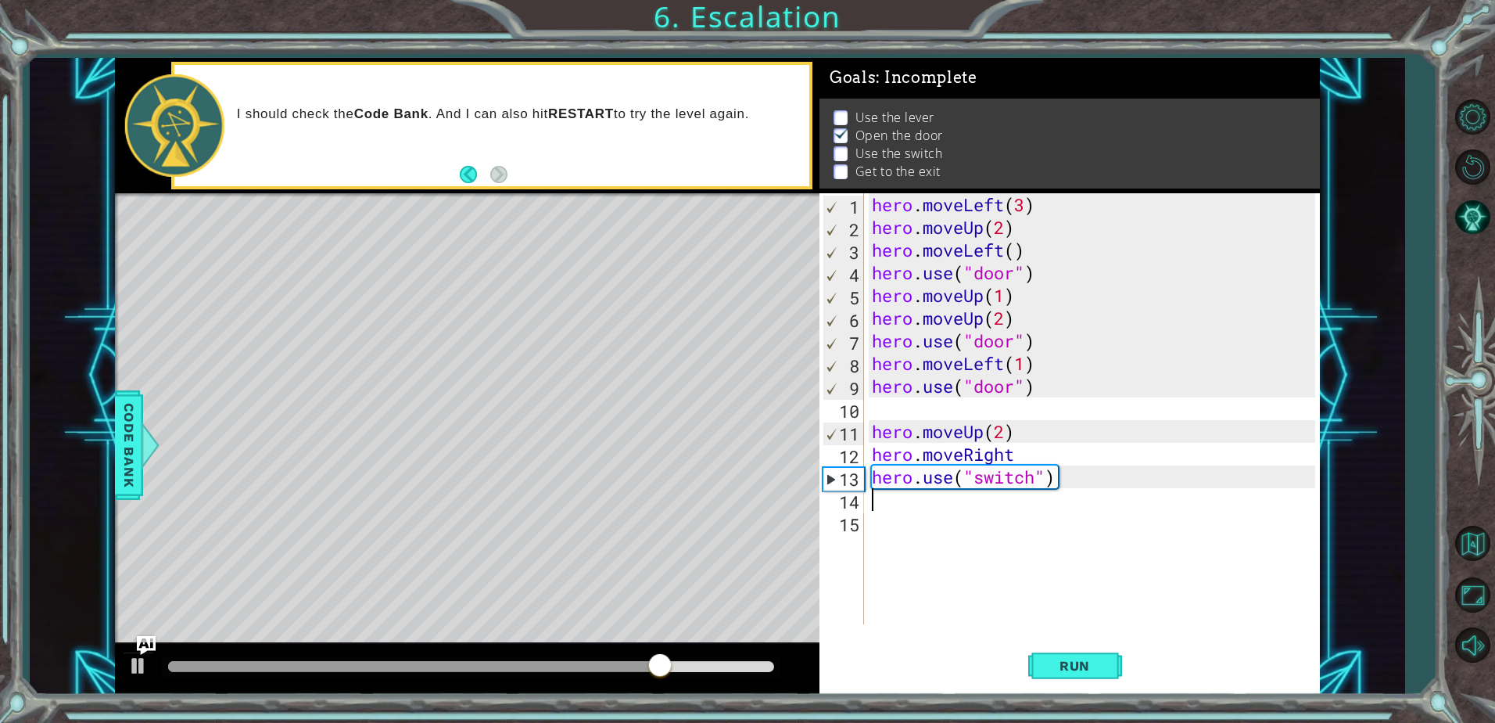
click at [729, 670] on div at bounding box center [471, 666] width 606 height 11
click at [746, 668] on div at bounding box center [471, 666] width 606 height 11
drag, startPoint x: 755, startPoint y: 668, endPoint x: 799, endPoint y: 666, distance: 44.6
drag, startPoint x: 1127, startPoint y: 477, endPoint x: 1118, endPoint y: 486, distance: 12.7
click at [1125, 480] on div "hero . moveLeft ( 3 ) hero . moveUp ( 2 ) hero . moveLeft ( ) hero . use ( "doo…" at bounding box center [1096, 431] width 454 height 476
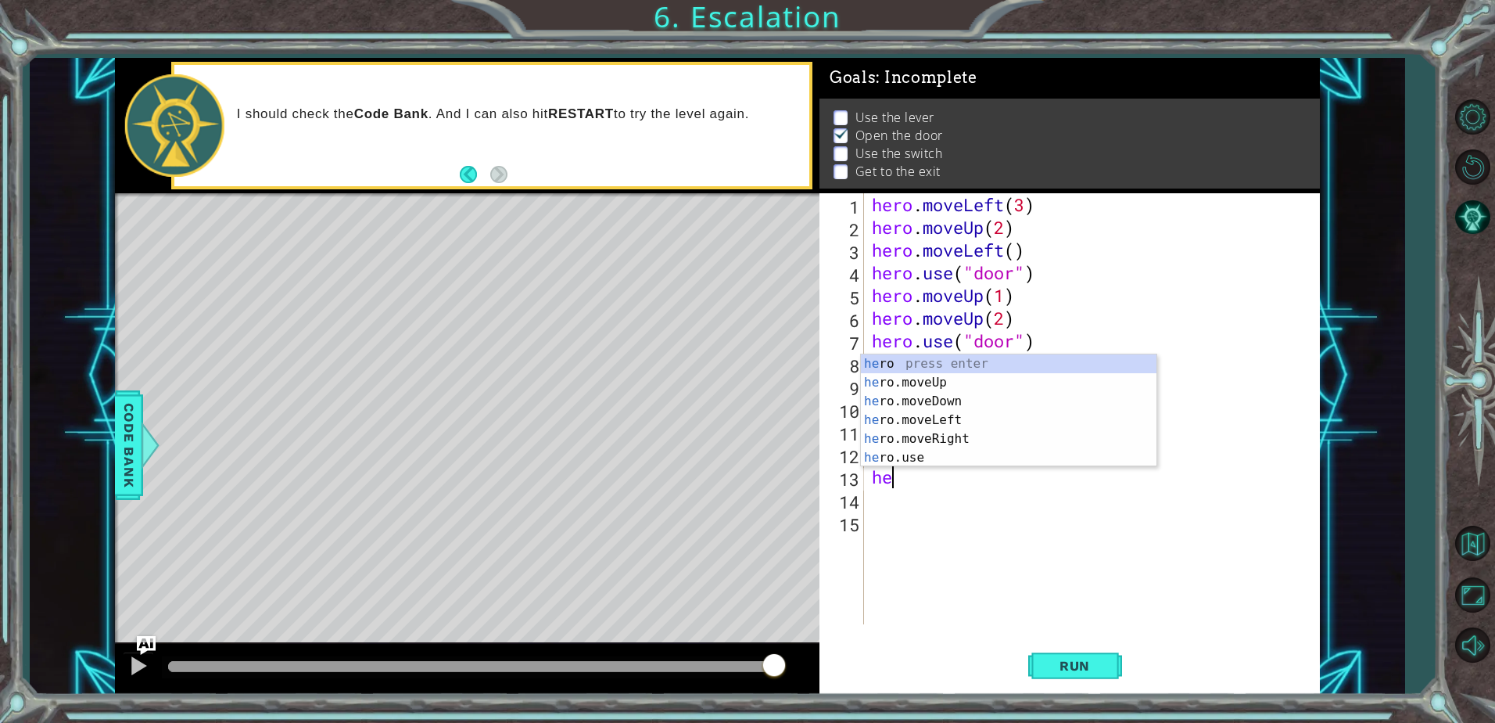
type textarea "h"
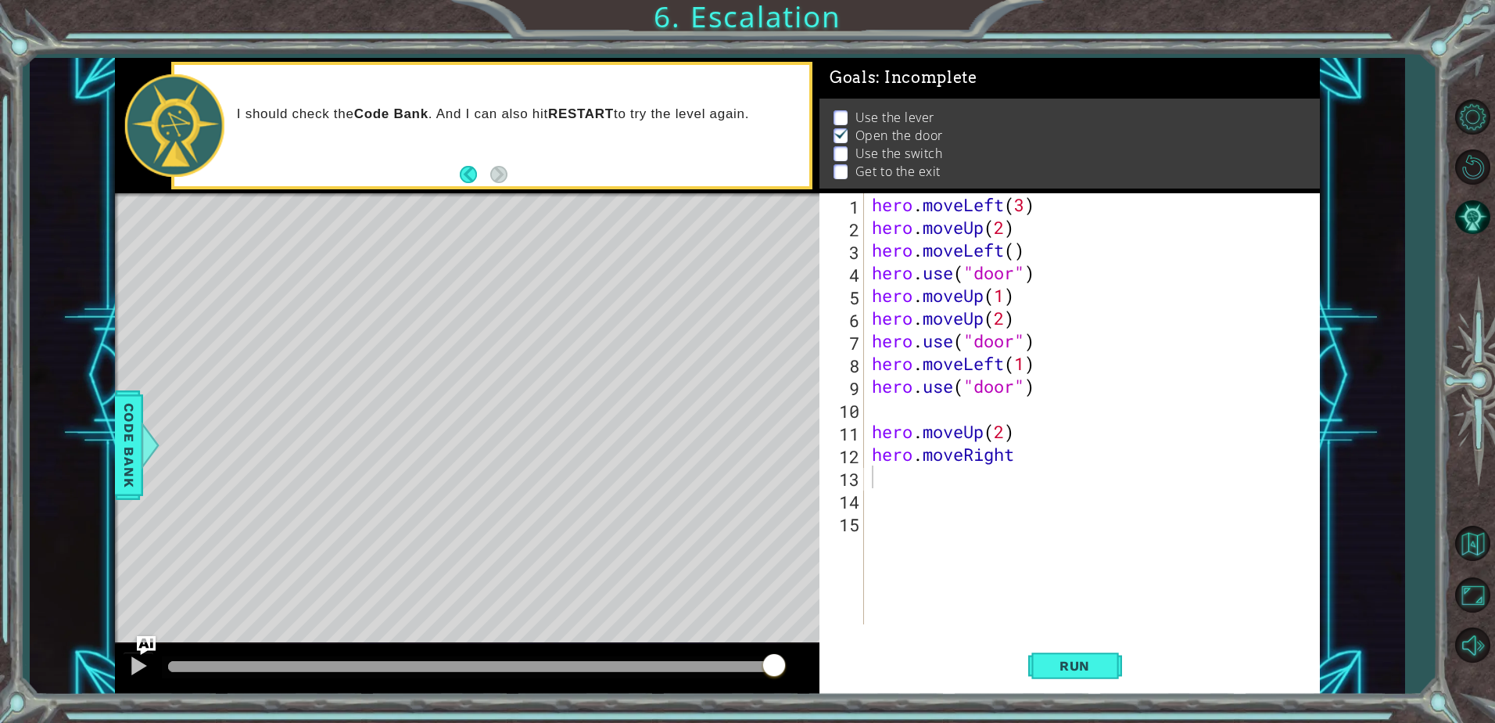
drag, startPoint x: 1081, startPoint y: 701, endPoint x: 1092, endPoint y: 693, distance: 13.5
click at [1083, 701] on div "1 ההההההההההההההההההההההההההההההההההההההההההההההההההההההההההההההההההההההההההההה…" at bounding box center [747, 361] width 1495 height 723
click at [1095, 677] on button "Run" at bounding box center [1076, 666] width 94 height 50
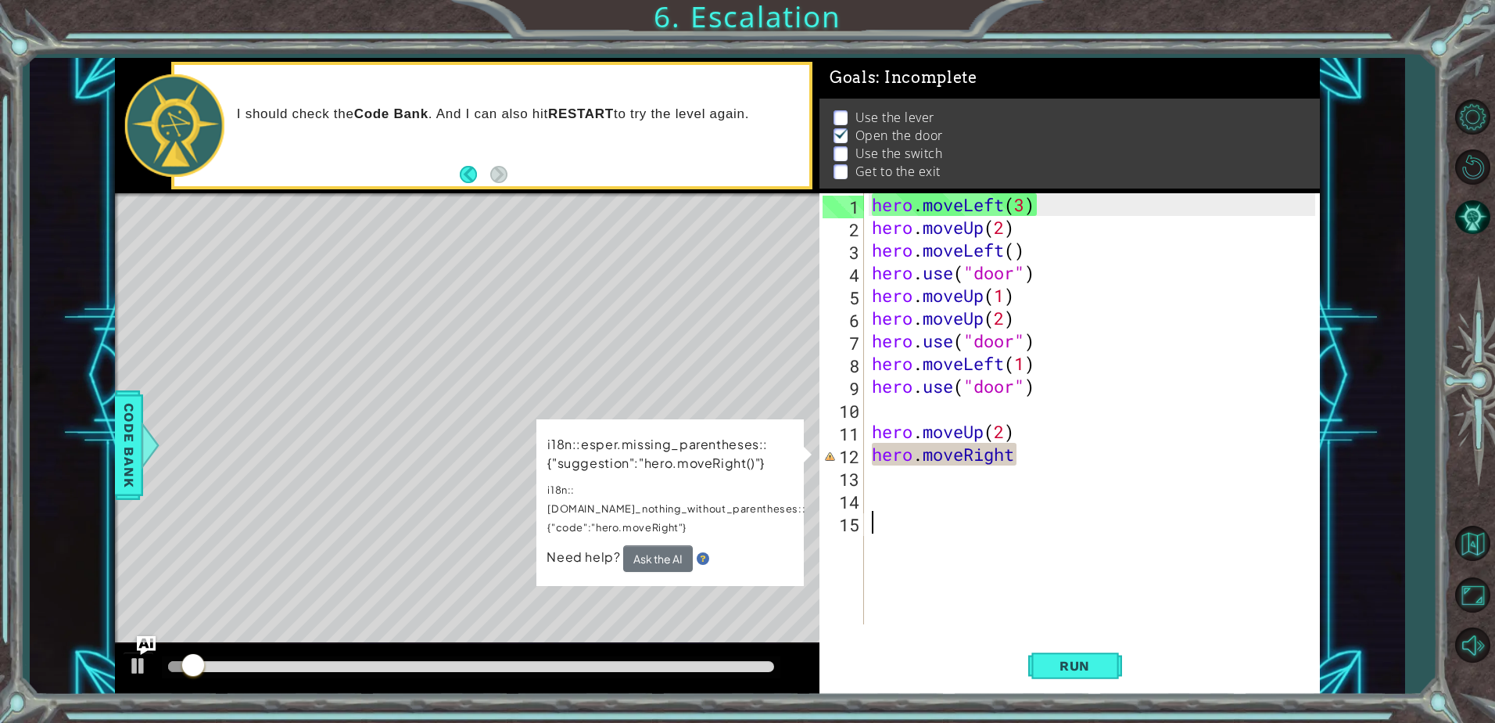
click at [1067, 537] on div "hero . moveLeft ( 3 ) hero . moveUp ( 2 ) hero . moveLeft ( ) hero . use ( "doo…" at bounding box center [1096, 431] width 454 height 476
click at [1075, 460] on div "hero . moveLeft ( 3 ) hero . moveUp ( 2 ) hero . moveLeft ( ) hero . use ( "doo…" at bounding box center [1096, 431] width 454 height 476
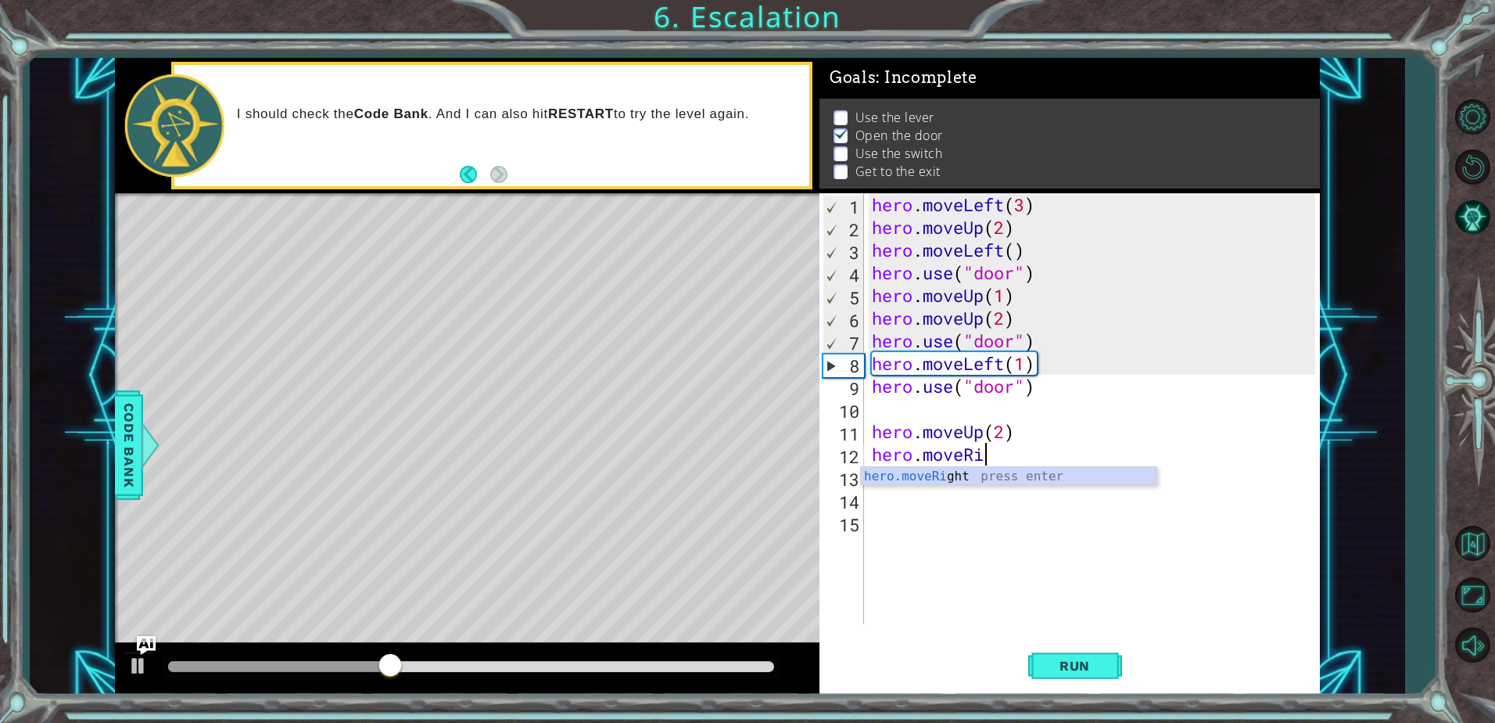
click at [1037, 470] on div "hero.moveRi ght press enter" at bounding box center [1009, 495] width 296 height 56
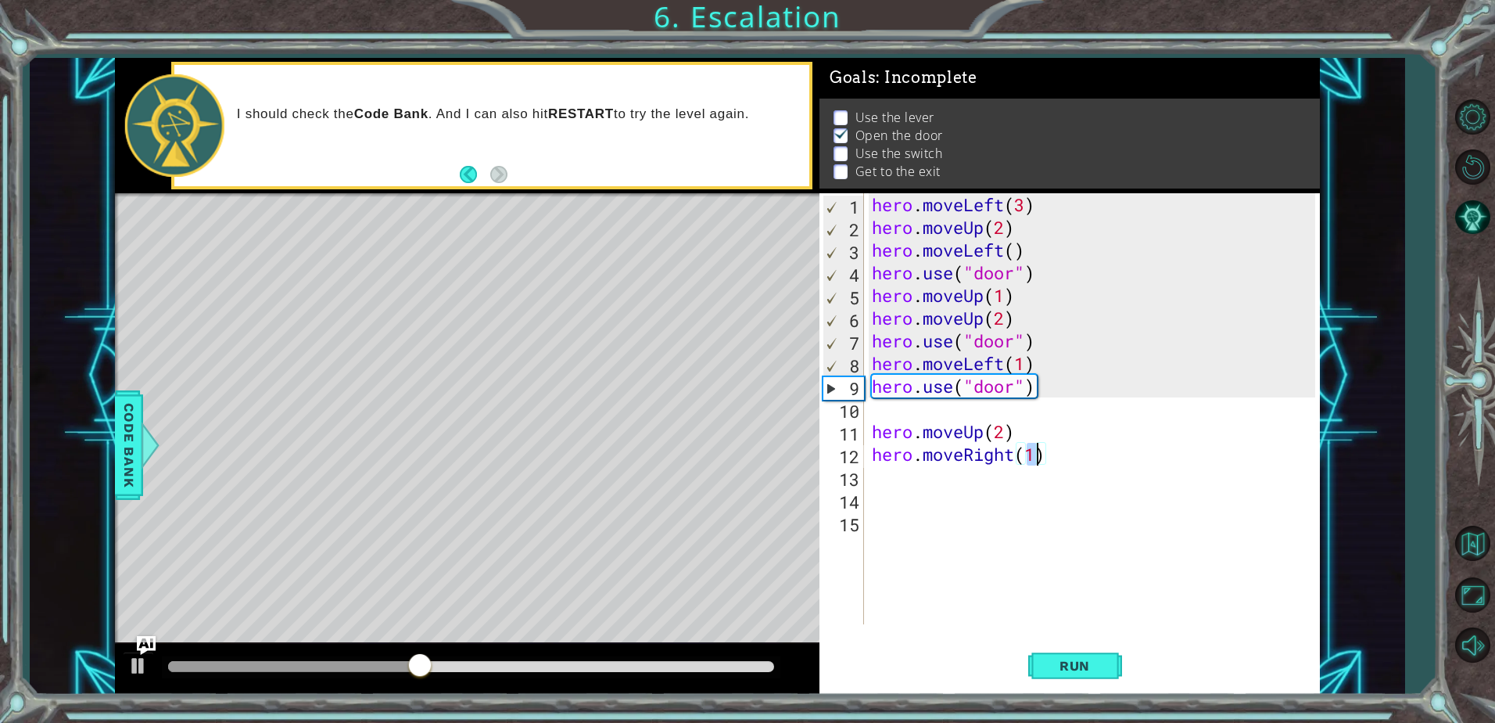
type textarea "hero.moveRight(2)"
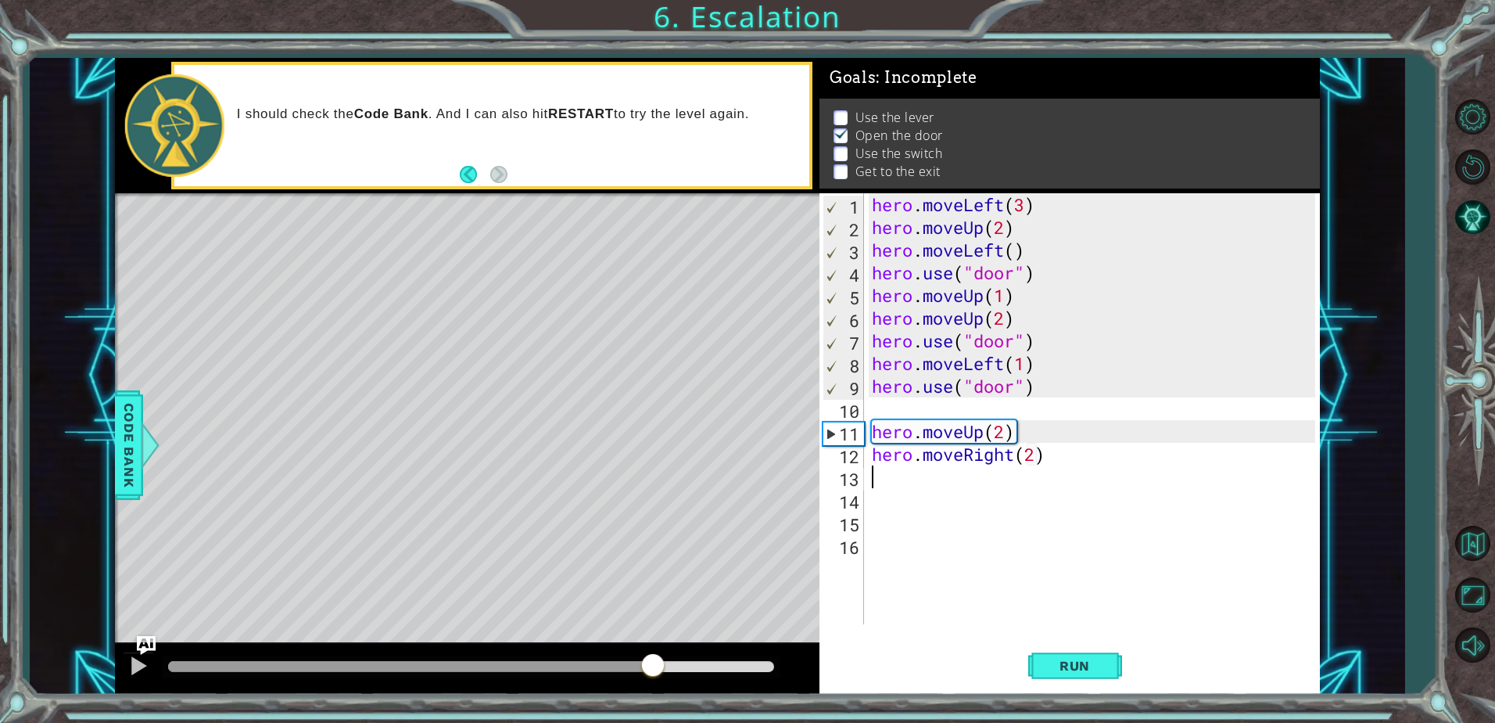
click at [652, 667] on div at bounding box center [471, 666] width 606 height 11
drag, startPoint x: 699, startPoint y: 672, endPoint x: 731, endPoint y: 674, distance: 31.4
click at [702, 672] on div at bounding box center [471, 666] width 606 height 11
click at [1075, 669] on span "Run" at bounding box center [1075, 666] width 62 height 16
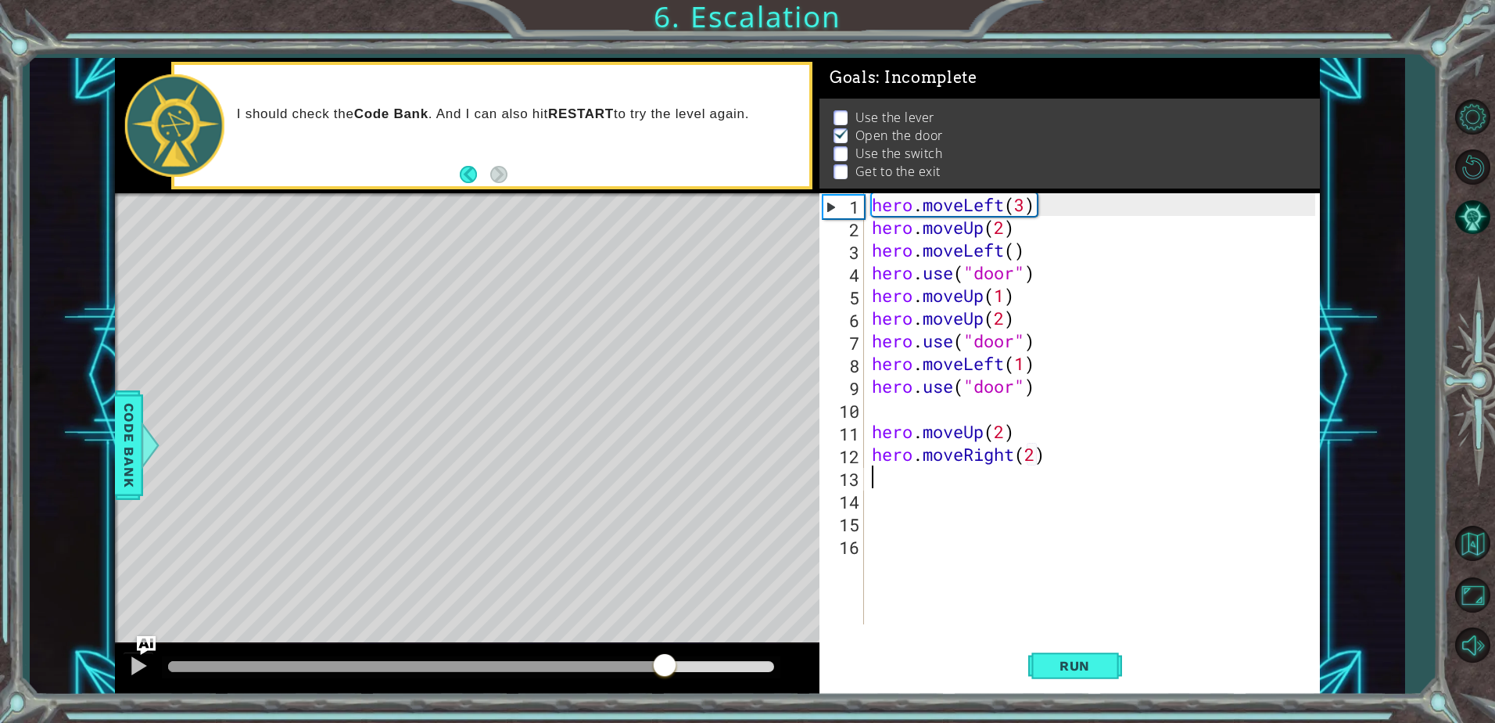
click at [667, 662] on div at bounding box center [471, 666] width 606 height 11
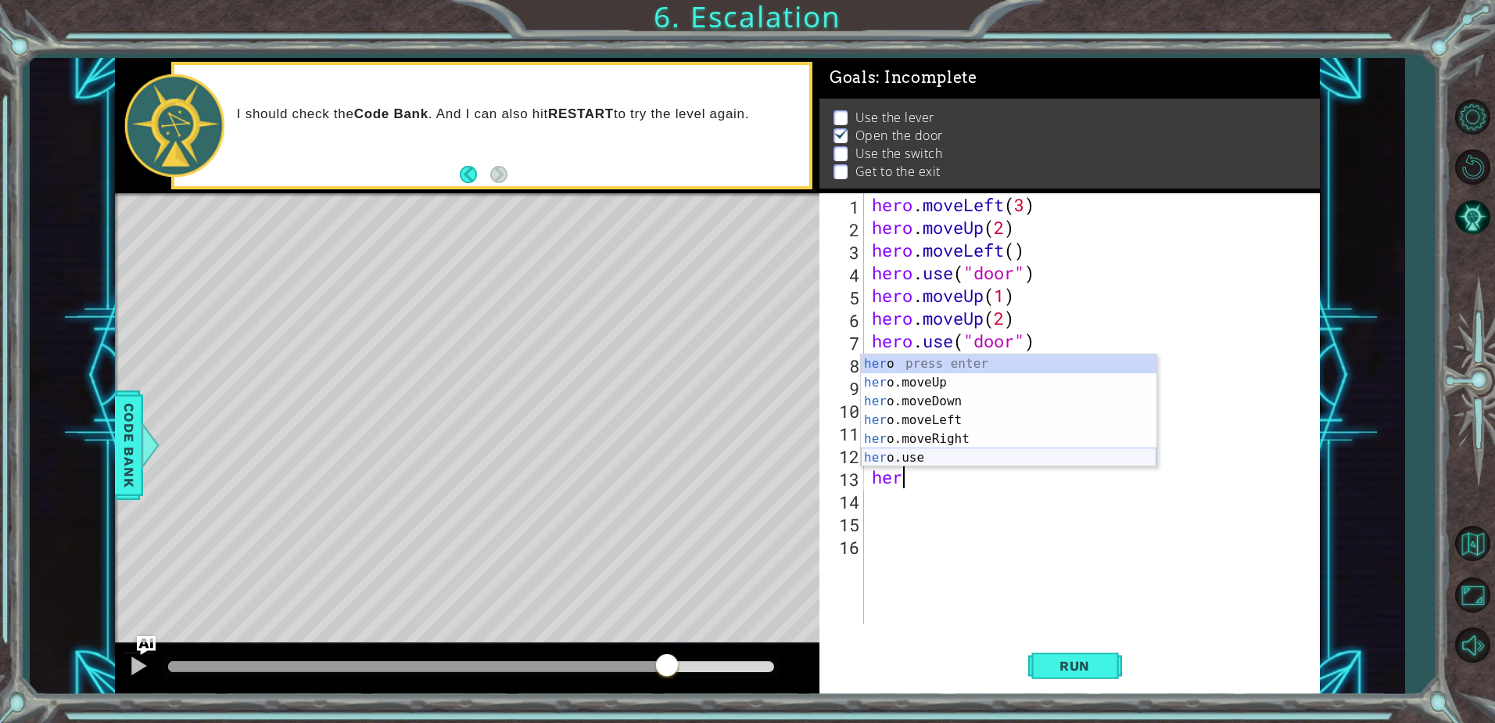
click at [904, 451] on div "her o press enter her o.moveUp press enter her o.moveDown press enter her o.mov…" at bounding box center [1009, 429] width 296 height 150
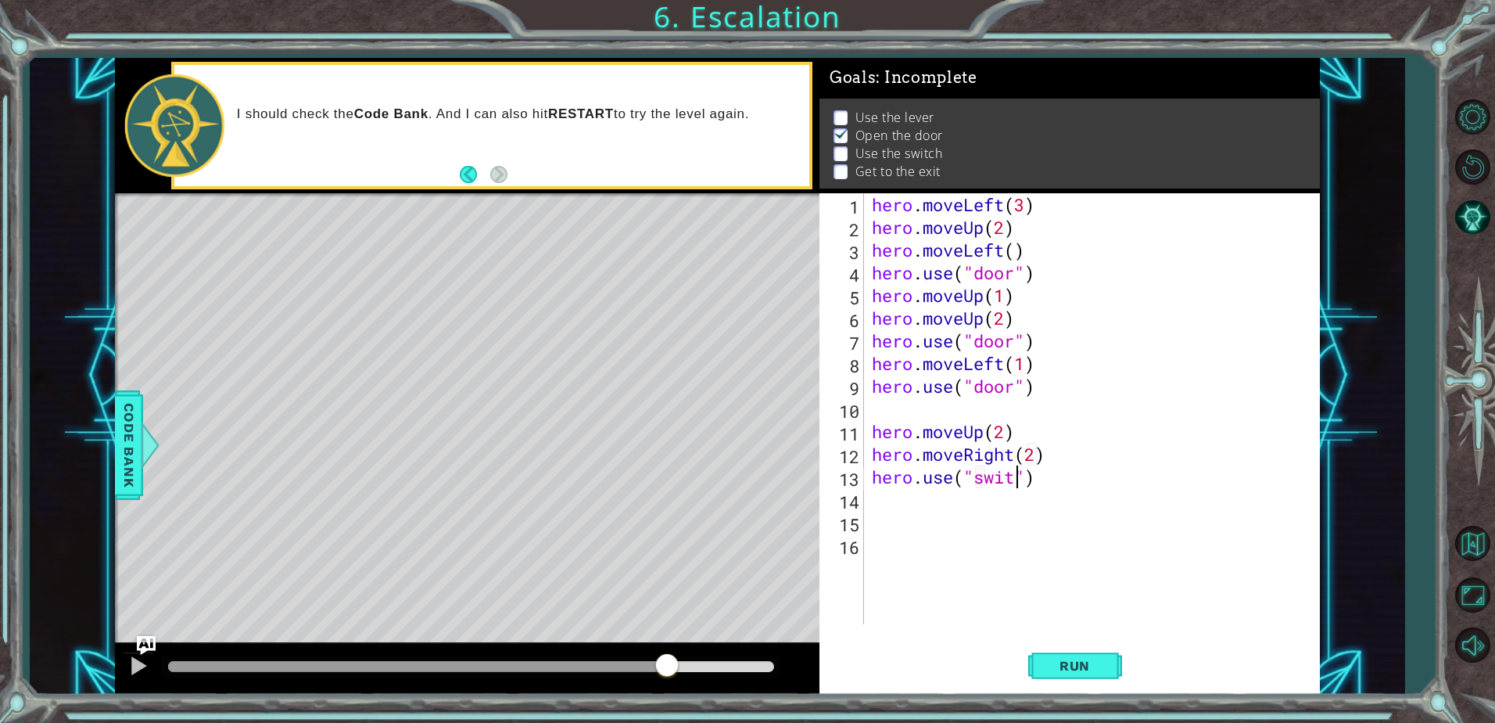
scroll to position [0, 7]
type textarea "hero.use("switch")"
click at [1039, 652] on button "Run" at bounding box center [1076, 666] width 94 height 50
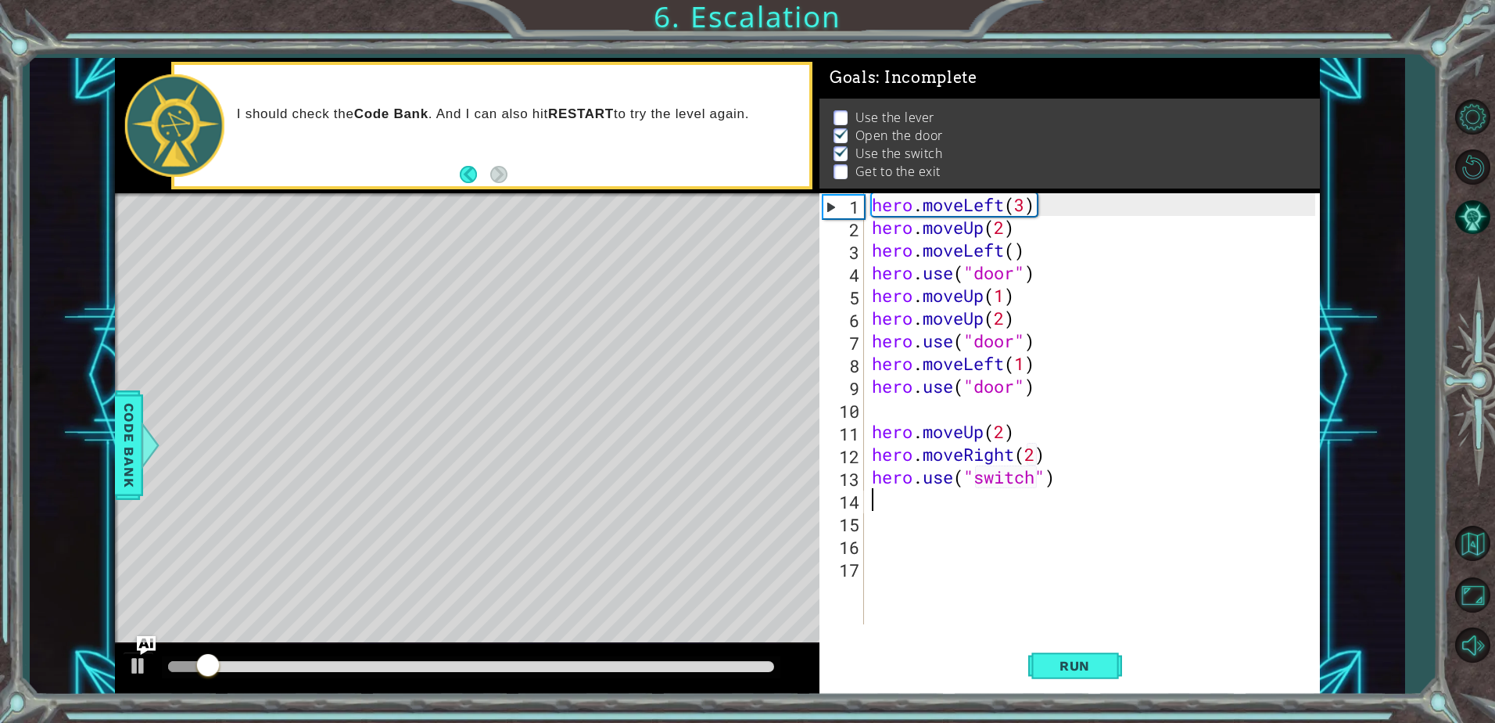
click at [640, 660] on div at bounding box center [471, 667] width 619 height 22
click at [639, 668] on div at bounding box center [471, 666] width 606 height 11
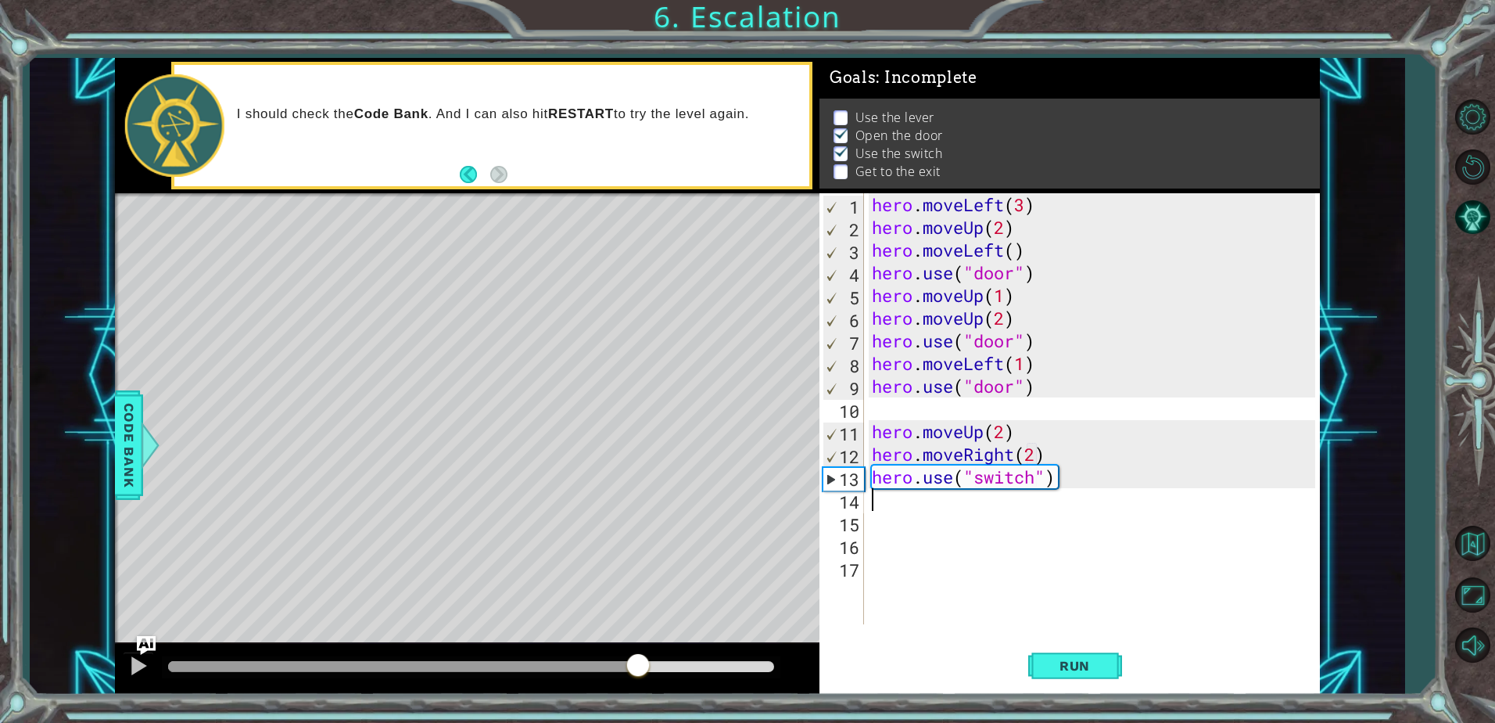
click at [607, 662] on div at bounding box center [403, 666] width 470 height 11
click at [586, 662] on div at bounding box center [387, 666] width 438 height 11
drag, startPoint x: 573, startPoint y: 664, endPoint x: 497, endPoint y: 662, distance: 75.9
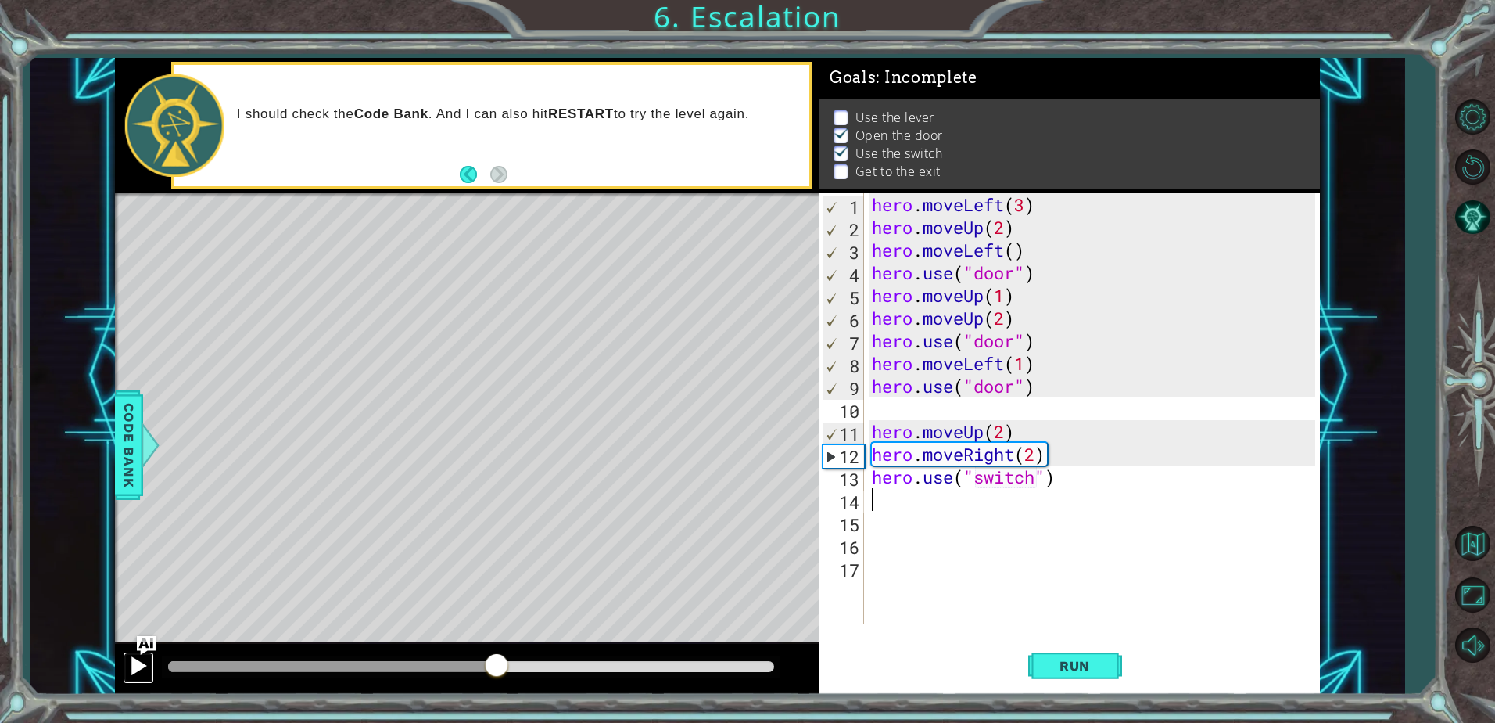
click at [142, 676] on div at bounding box center [138, 665] width 20 height 20
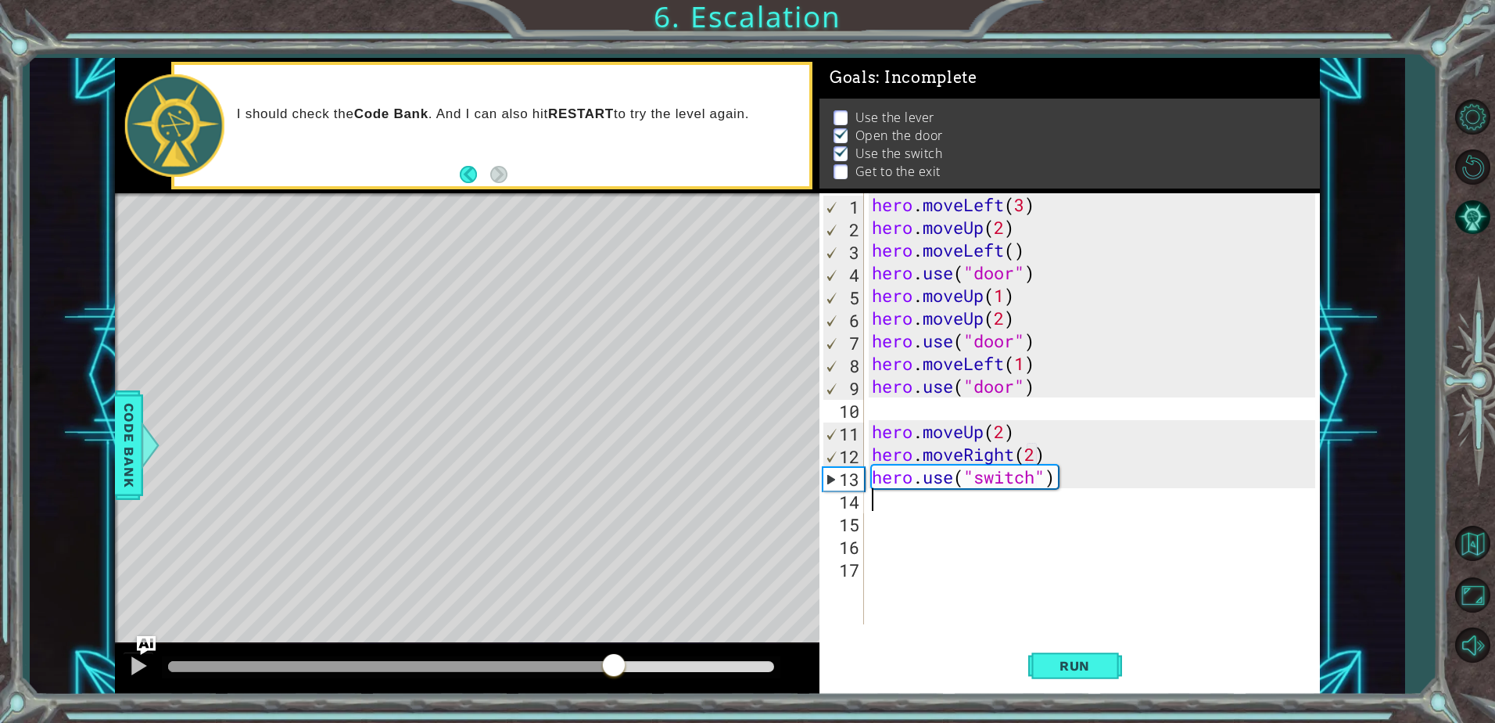
drag, startPoint x: 673, startPoint y: 668, endPoint x: 544, endPoint y: 659, distance: 130.2
click at [544, 661] on div at bounding box center [391, 666] width 446 height 11
drag, startPoint x: 533, startPoint y: 666, endPoint x: 501, endPoint y: 666, distance: 32.9
click at [519, 666] on div at bounding box center [533, 666] width 28 height 28
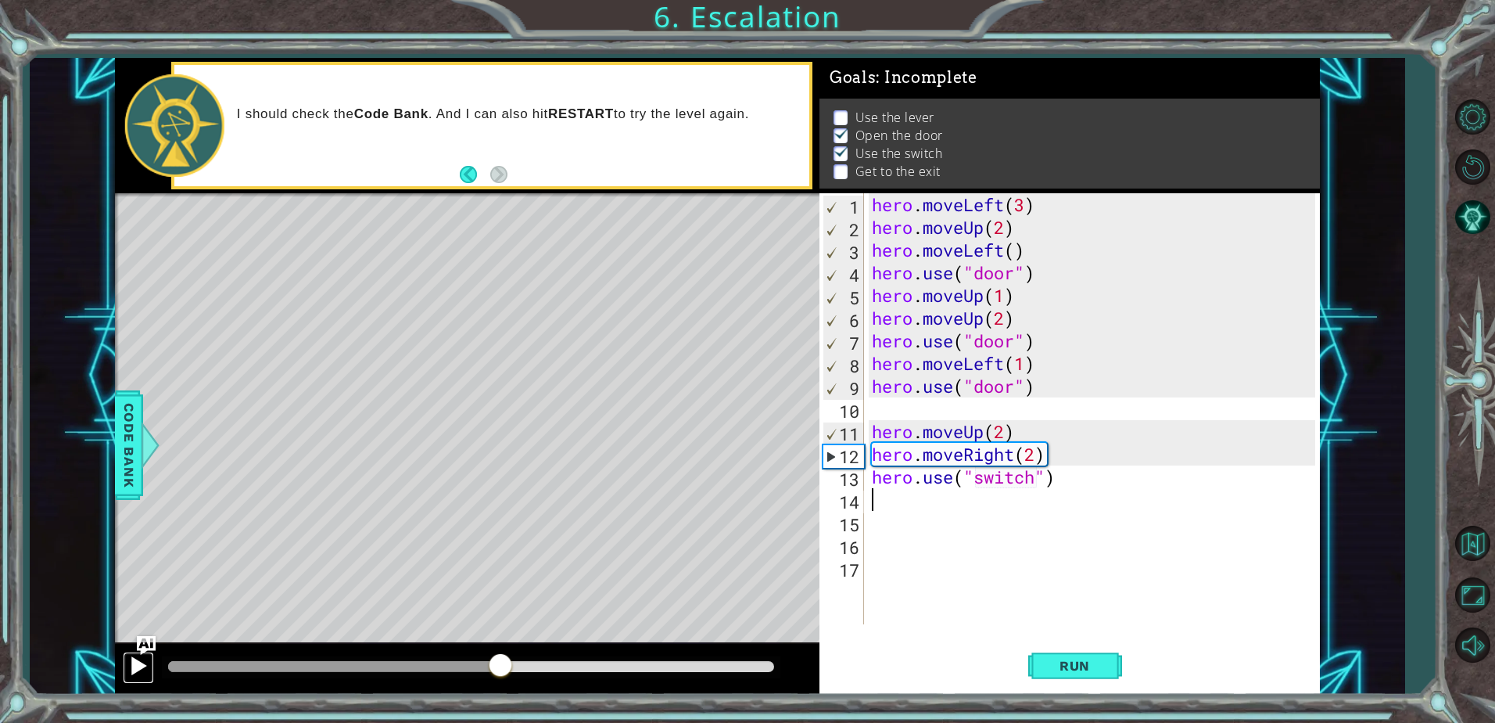
click at [137, 667] on div at bounding box center [138, 665] width 20 height 20
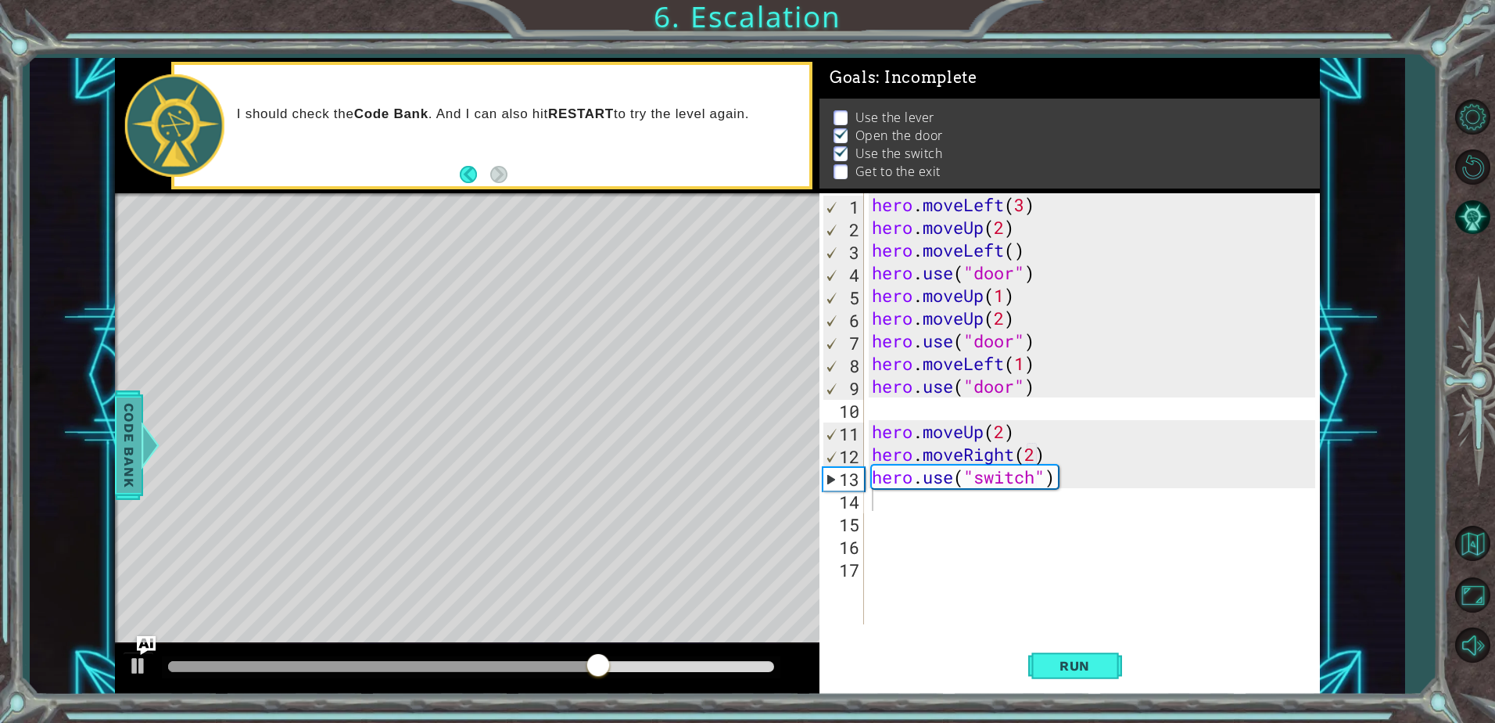
click at [132, 420] on span "Code Bank" at bounding box center [129, 444] width 25 height 95
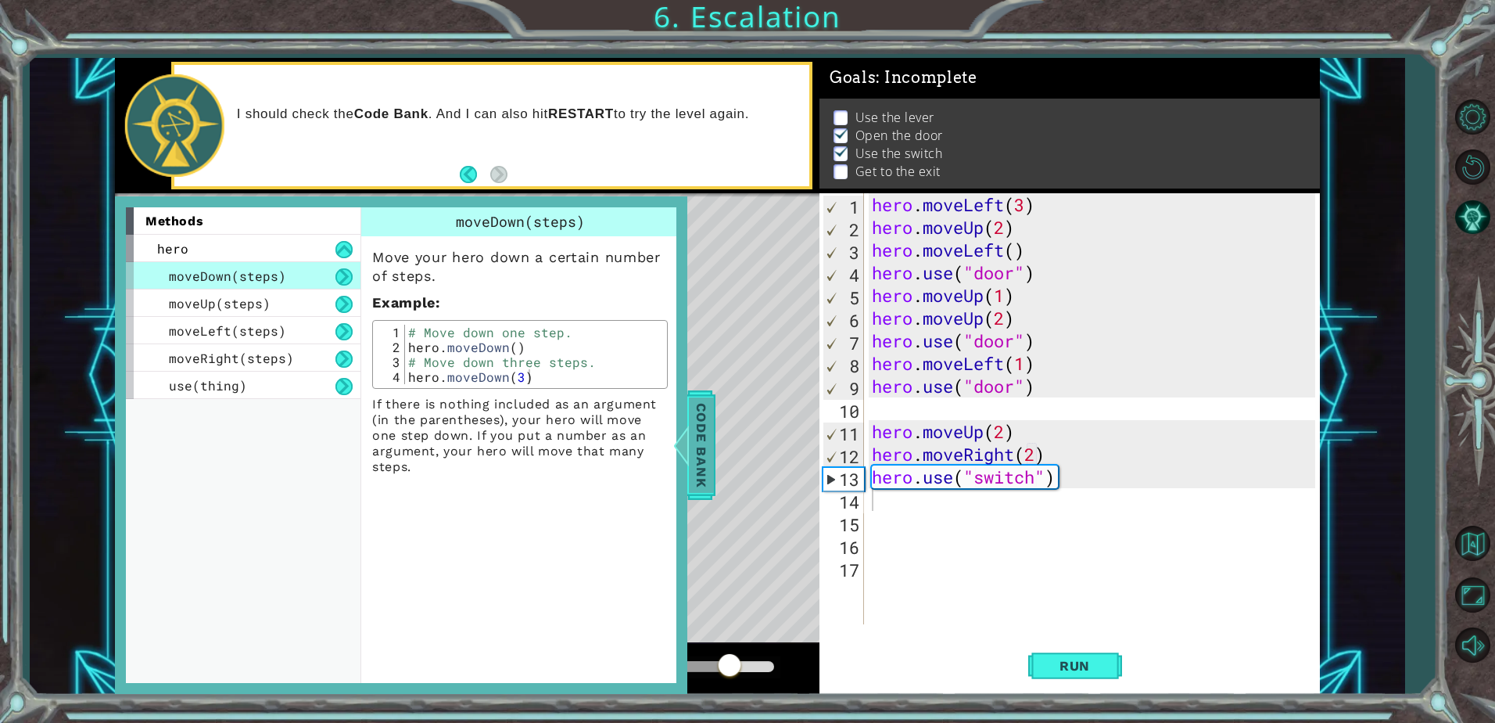
click at [712, 440] on span "Code Bank" at bounding box center [701, 444] width 25 height 95
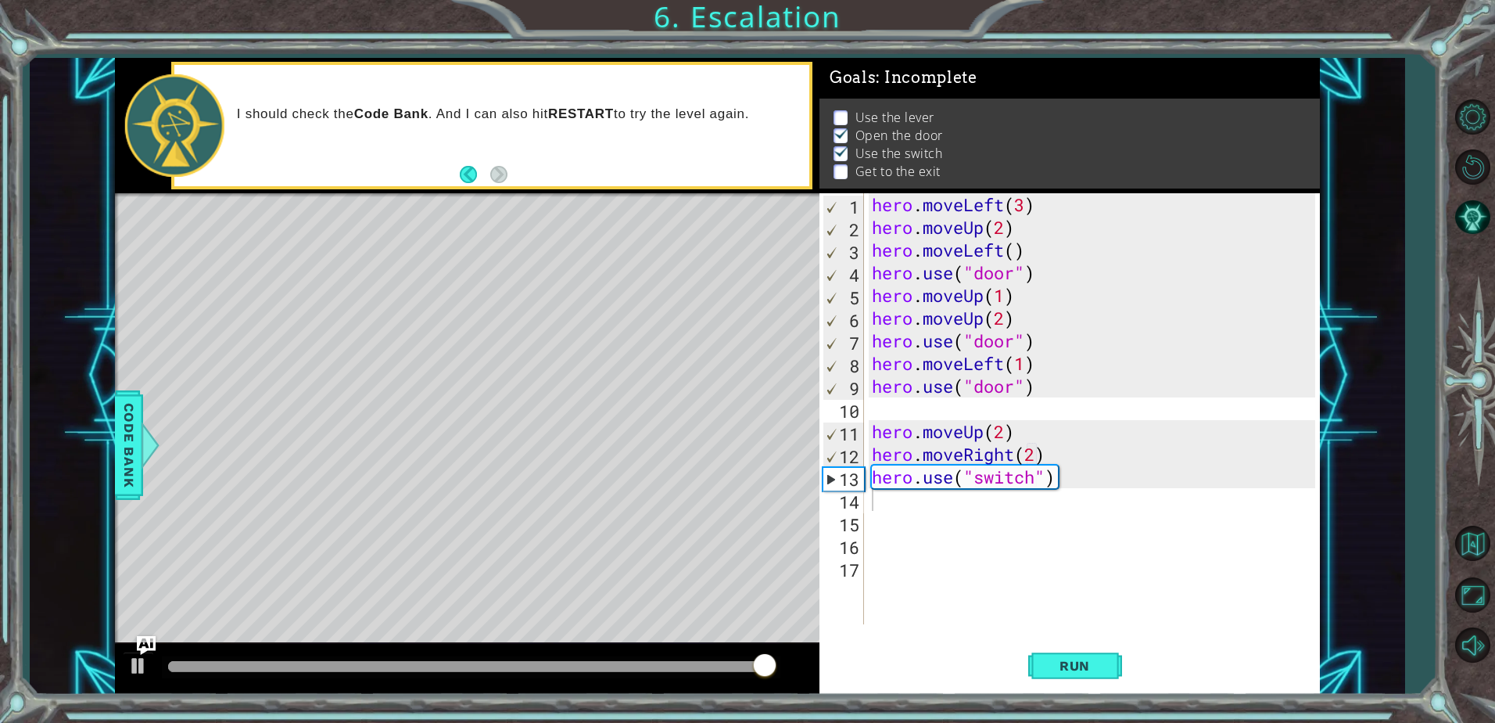
click at [659, 367] on div "Level Map" at bounding box center [476, 423] width 723 height 461
click at [600, 342] on div "Level Map" at bounding box center [476, 423] width 723 height 461
click at [956, 522] on div "hero . moveLeft ( 3 ) hero . moveUp ( 2 ) hero . moveLeft ( ) hero . use ( "doo…" at bounding box center [1096, 431] width 454 height 476
click at [940, 497] on div "hero . moveLeft ( 3 ) hero . moveUp ( 2 ) hero . moveLeft ( ) hero . use ( "doo…" at bounding box center [1096, 431] width 454 height 476
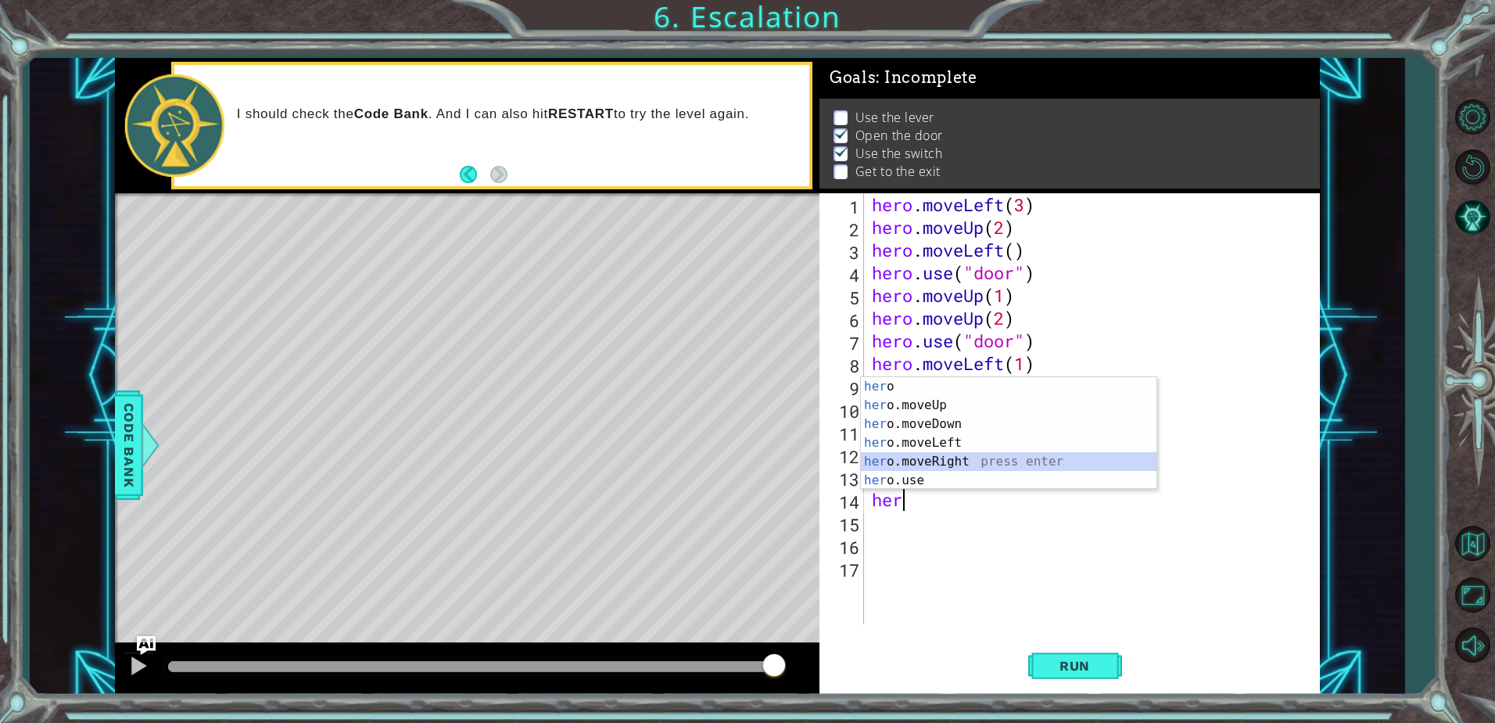
click at [915, 464] on div "her o press enter her o.moveUp press enter her o.moveDown press enter her o.mov…" at bounding box center [1009, 452] width 296 height 150
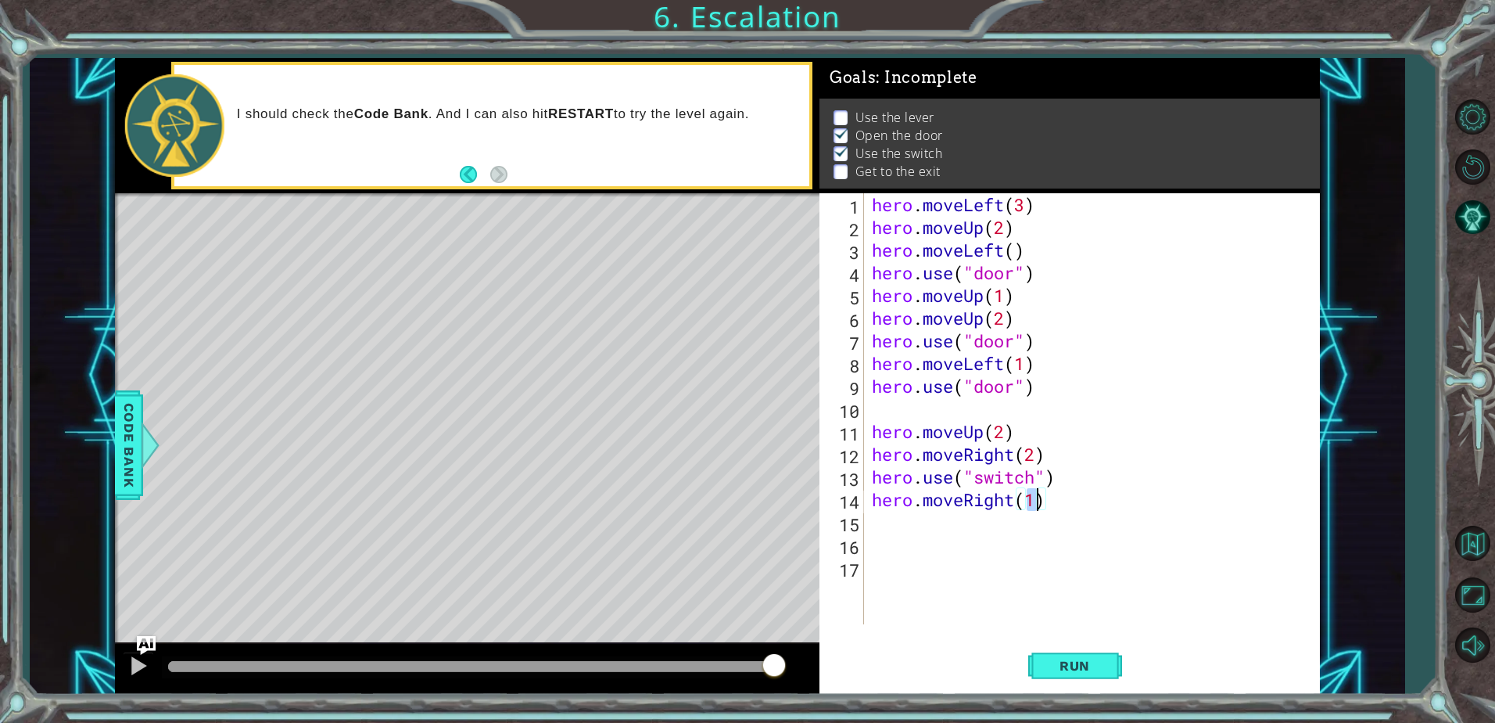
scroll to position [0, 7]
click at [1050, 670] on span "Run" at bounding box center [1075, 666] width 62 height 16
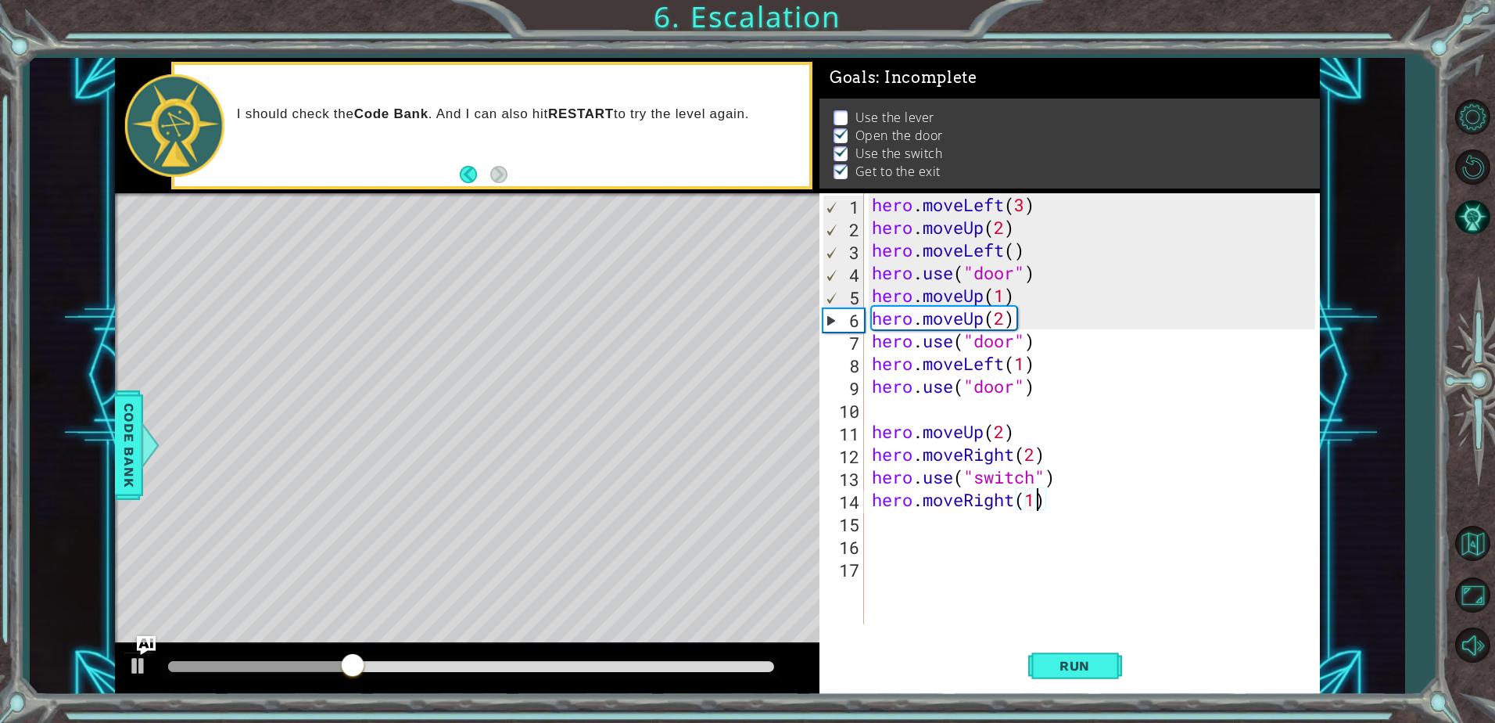
drag, startPoint x: 635, startPoint y: 677, endPoint x: 647, endPoint y: 672, distance: 12.9
click at [638, 677] on div at bounding box center [471, 667] width 619 height 22
click at [659, 661] on div at bounding box center [471, 666] width 606 height 11
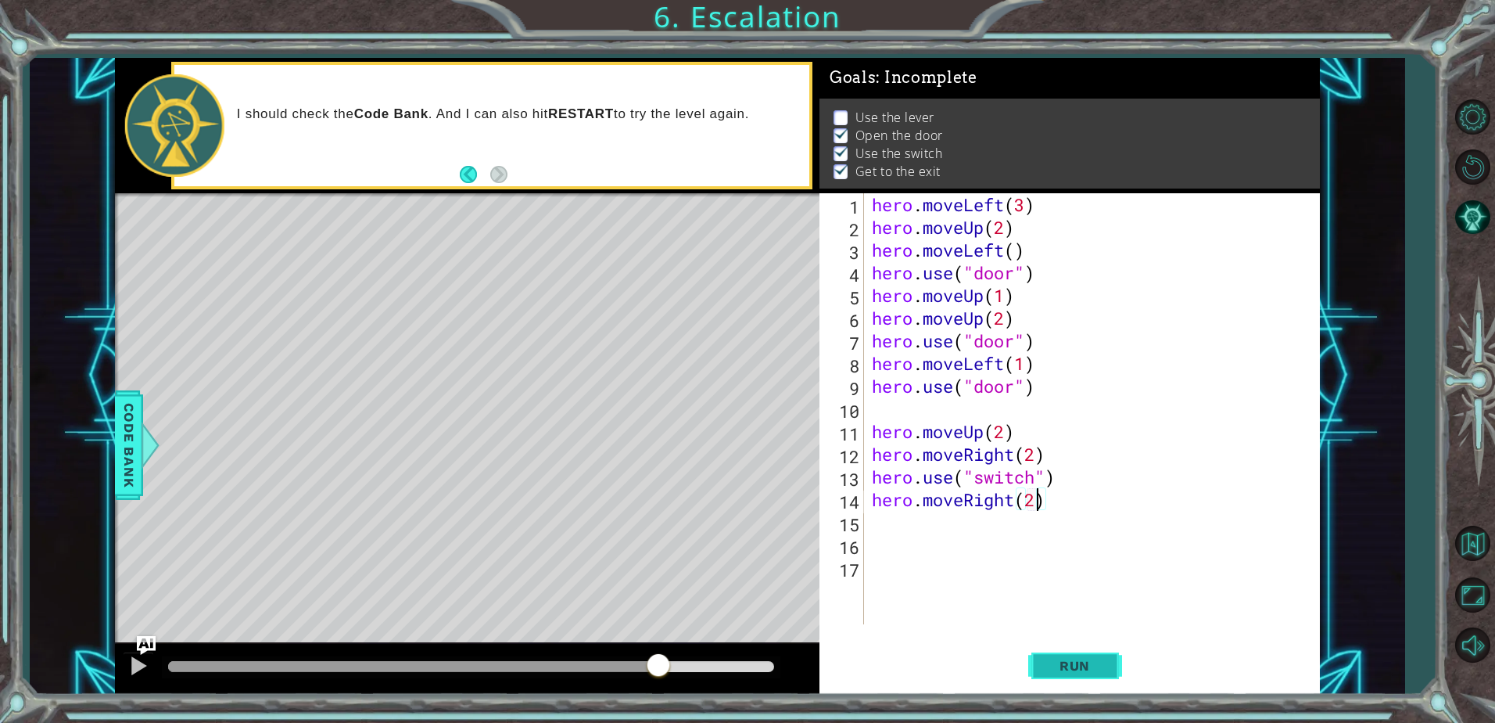
type textarea "hero.moveRight(2)"
click at [1061, 673] on span "Run" at bounding box center [1075, 666] width 62 height 16
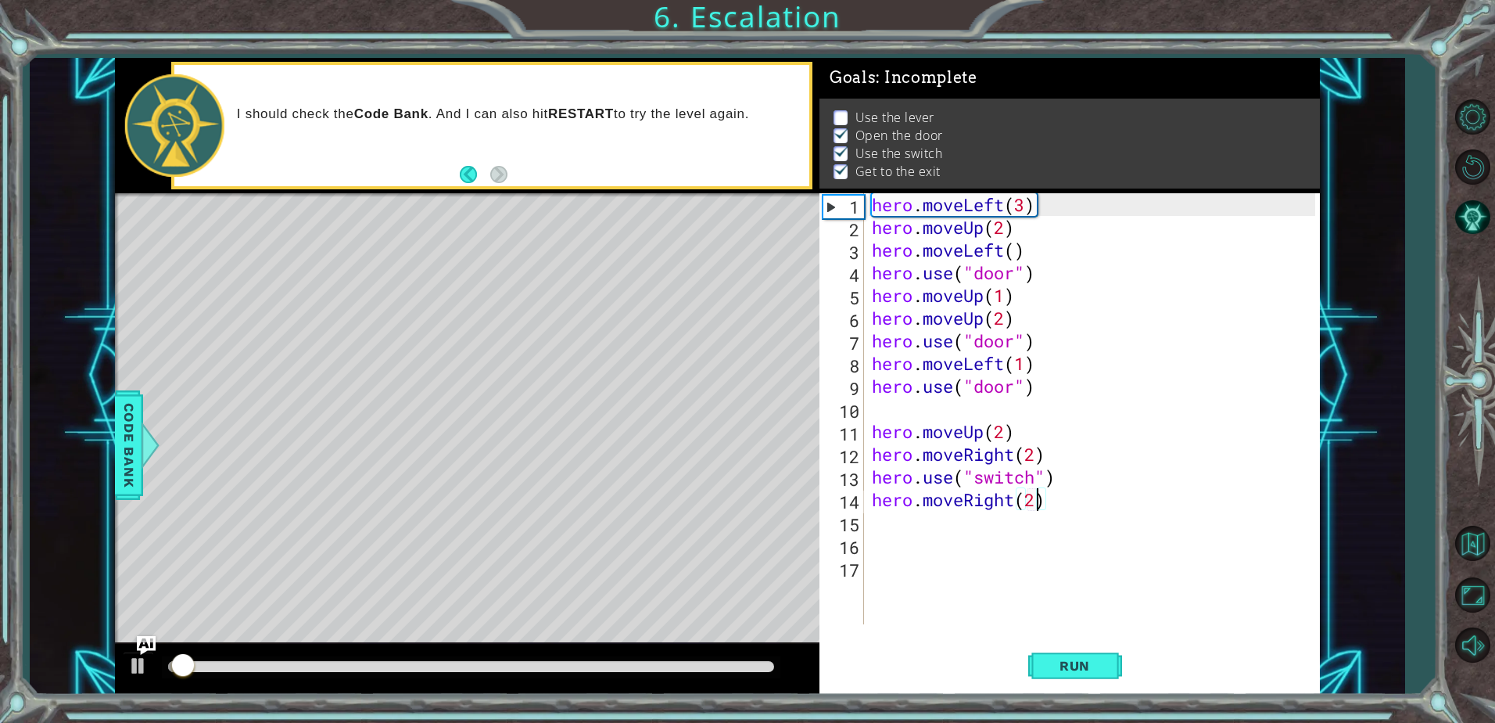
click at [726, 666] on div at bounding box center [471, 666] width 606 height 11
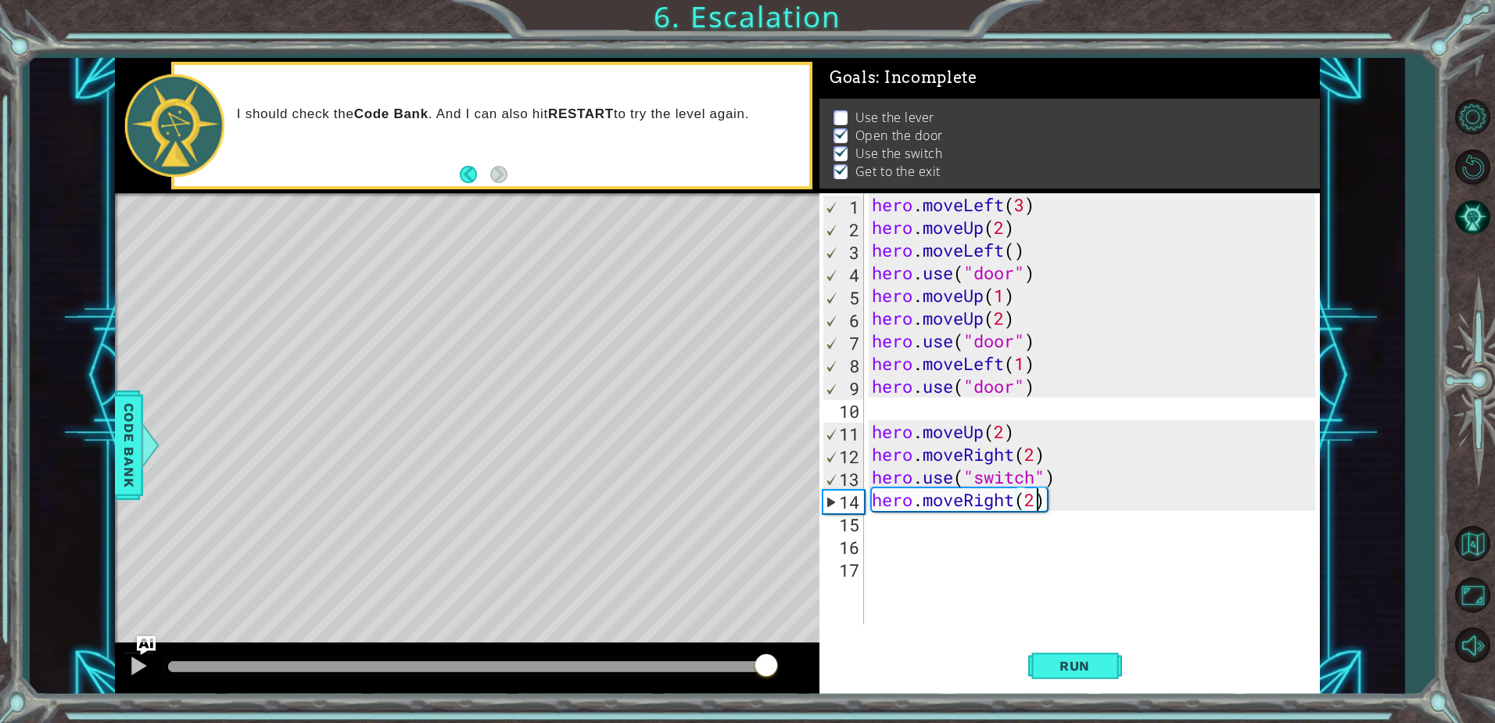
click at [767, 671] on div at bounding box center [471, 666] width 606 height 11
drag, startPoint x: 345, startPoint y: 124, endPoint x: 320, endPoint y: 125, distance: 25.0
click at [324, 128] on div "I should check the Code Bank . And I can also hit RESTART to try the level agai…" at bounding box center [517, 126] width 583 height 56
drag, startPoint x: 300, startPoint y: 117, endPoint x: 590, endPoint y: 106, distance: 290.4
click at [587, 106] on p "I should check the Code Bank . And I can also hit RESTART to try the level agai…" at bounding box center [518, 114] width 562 height 17
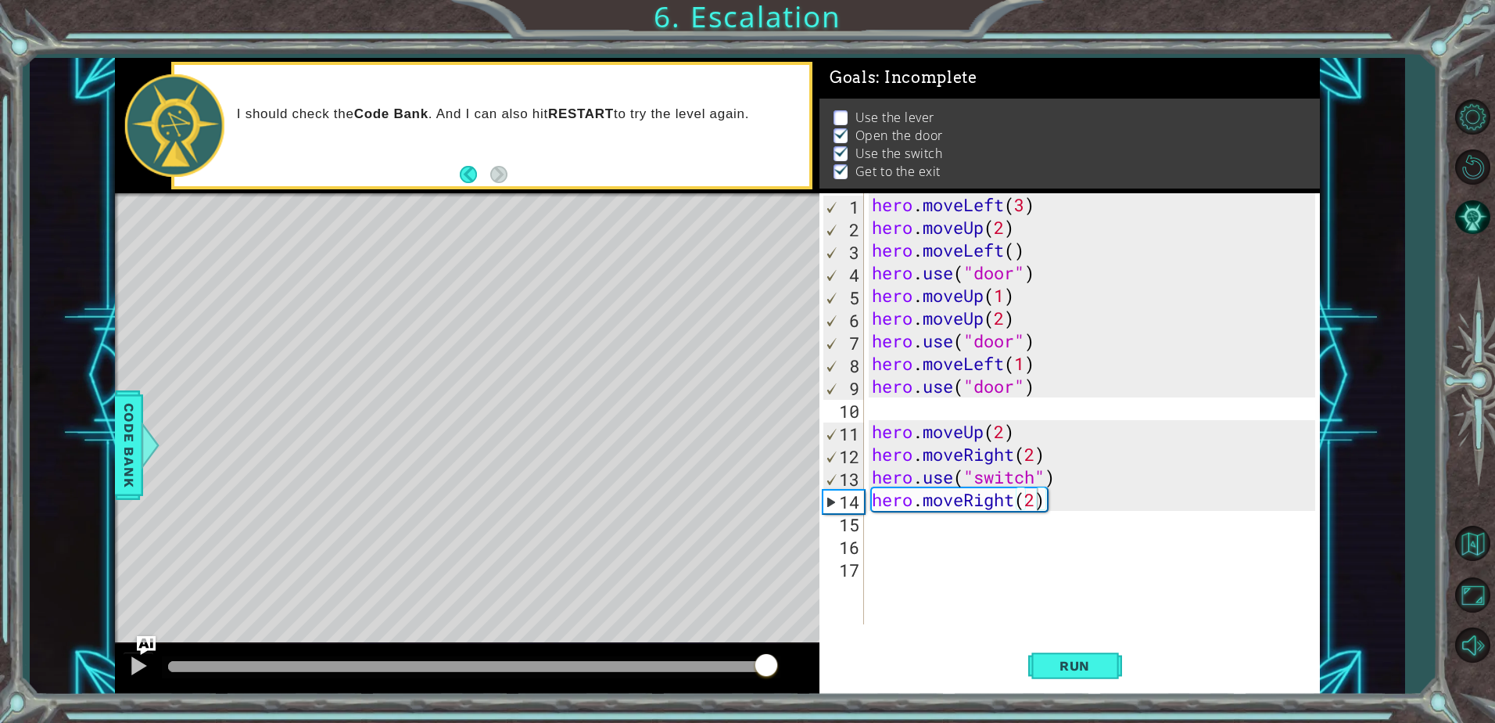
drag, startPoint x: 591, startPoint y: 106, endPoint x: 609, endPoint y: 113, distance: 19.6
click at [603, 113] on strong "RESTART" at bounding box center [581, 113] width 66 height 15
click at [609, 113] on strong "RESTART" at bounding box center [581, 113] width 66 height 15
click at [612, 113] on strong "RESTART" at bounding box center [581, 113] width 66 height 15
click at [614, 115] on strong "RESTART" at bounding box center [581, 113] width 66 height 15
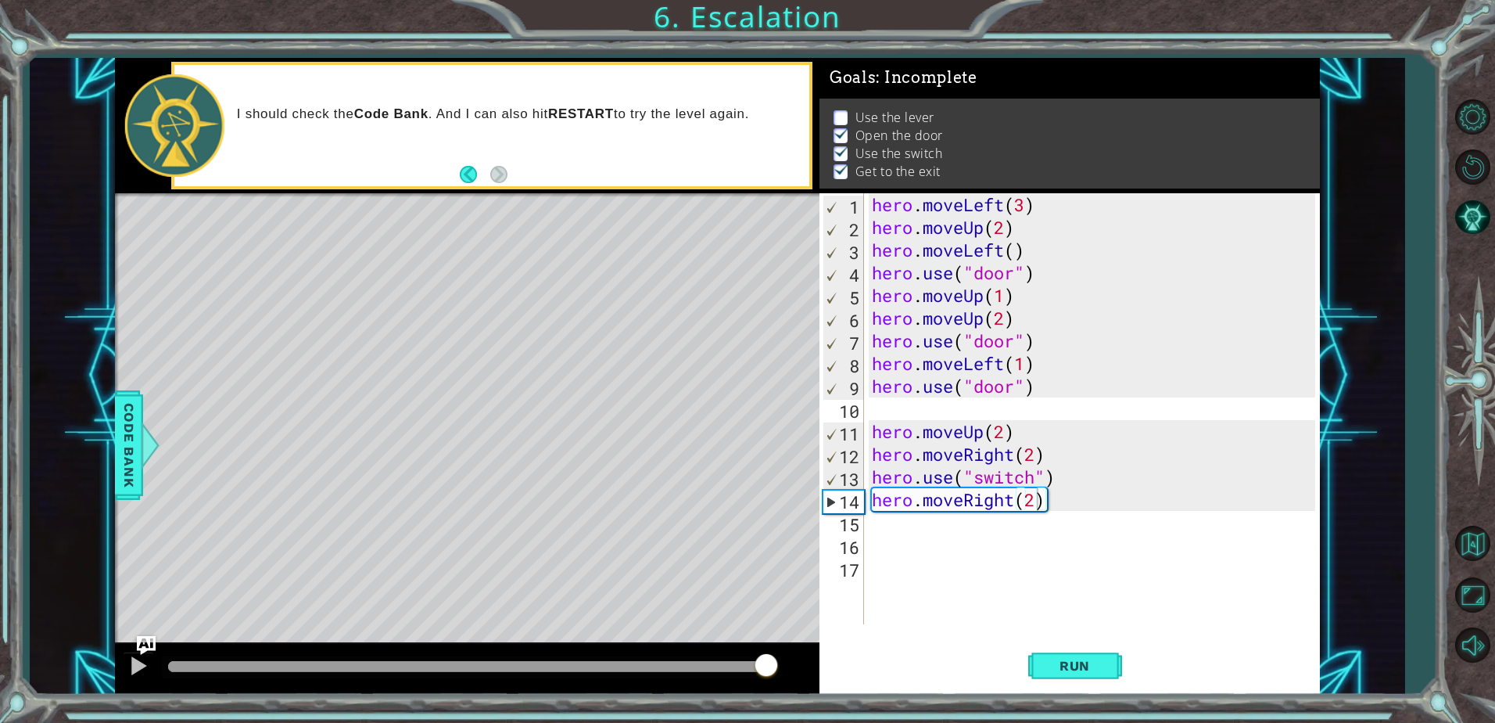
click at [623, 115] on p "I should check the Code Bank . And I can also hit RESTART to try the level agai…" at bounding box center [518, 114] width 562 height 17
click at [624, 115] on p "I should check the Code Bank . And I can also hit RESTART to try the level agai…" at bounding box center [518, 114] width 562 height 17
drag, startPoint x: 608, startPoint y: 120, endPoint x: 588, endPoint y: 126, distance: 20.5
click at [591, 126] on div "I should check the Code Bank . And I can also hit RESTART to try the level agai…" at bounding box center [517, 126] width 583 height 56
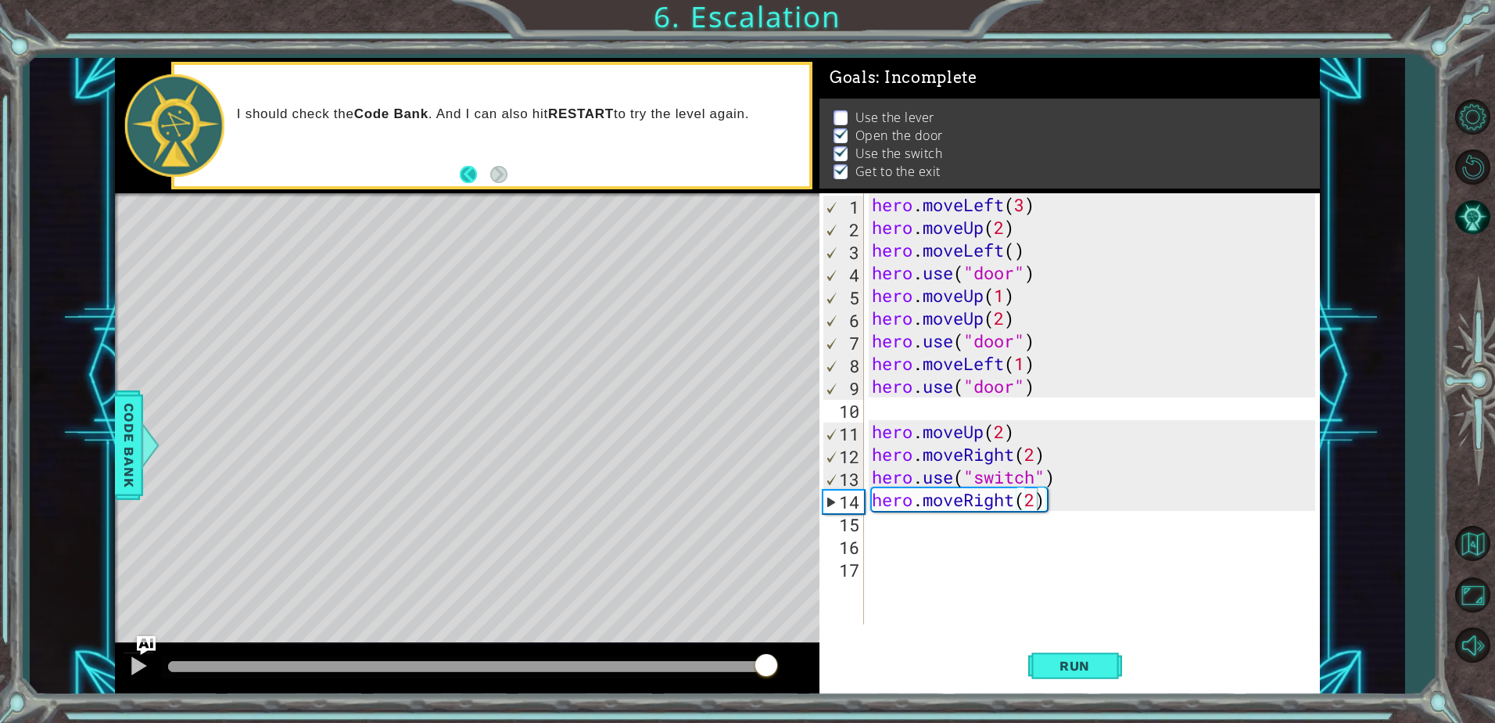
click at [465, 174] on button "Back" at bounding box center [475, 174] width 31 height 17
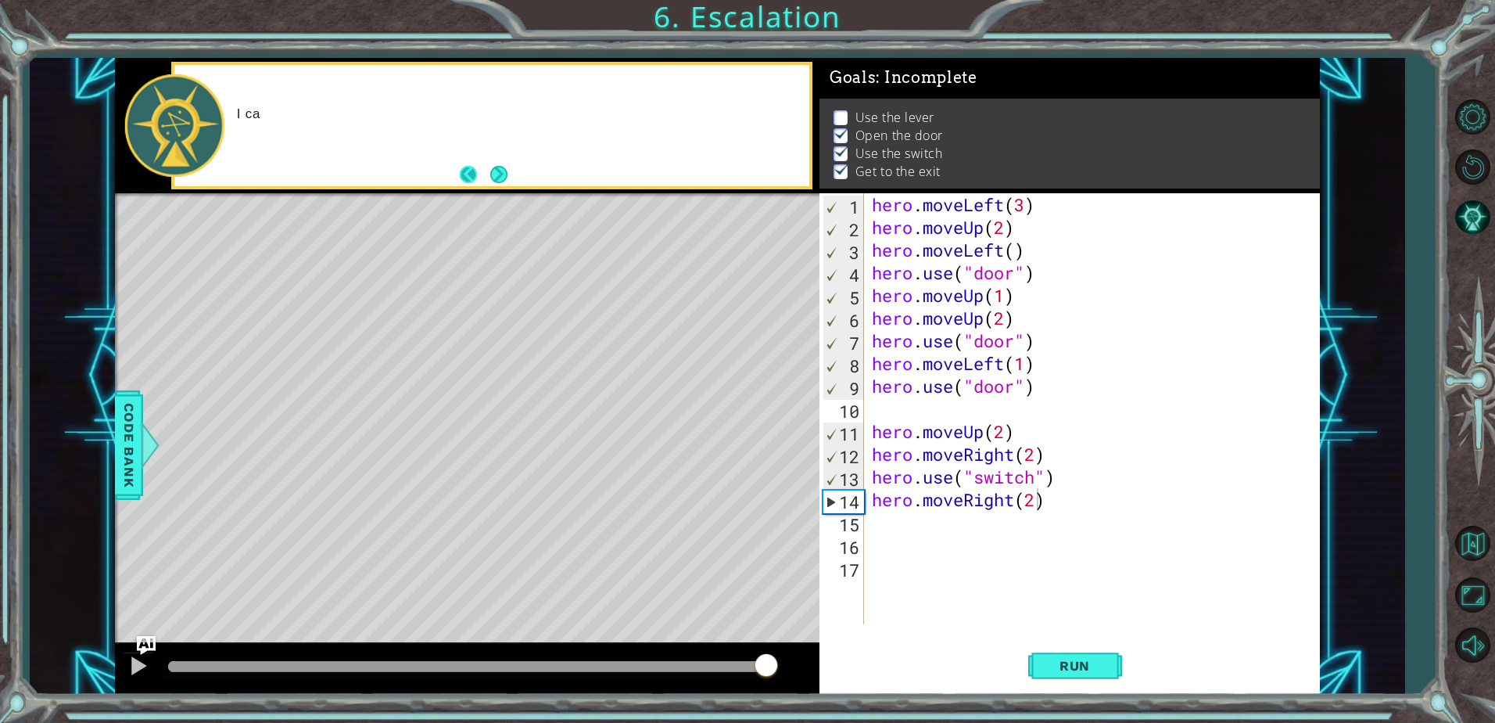
click at [466, 171] on button "Back" at bounding box center [475, 174] width 31 height 17
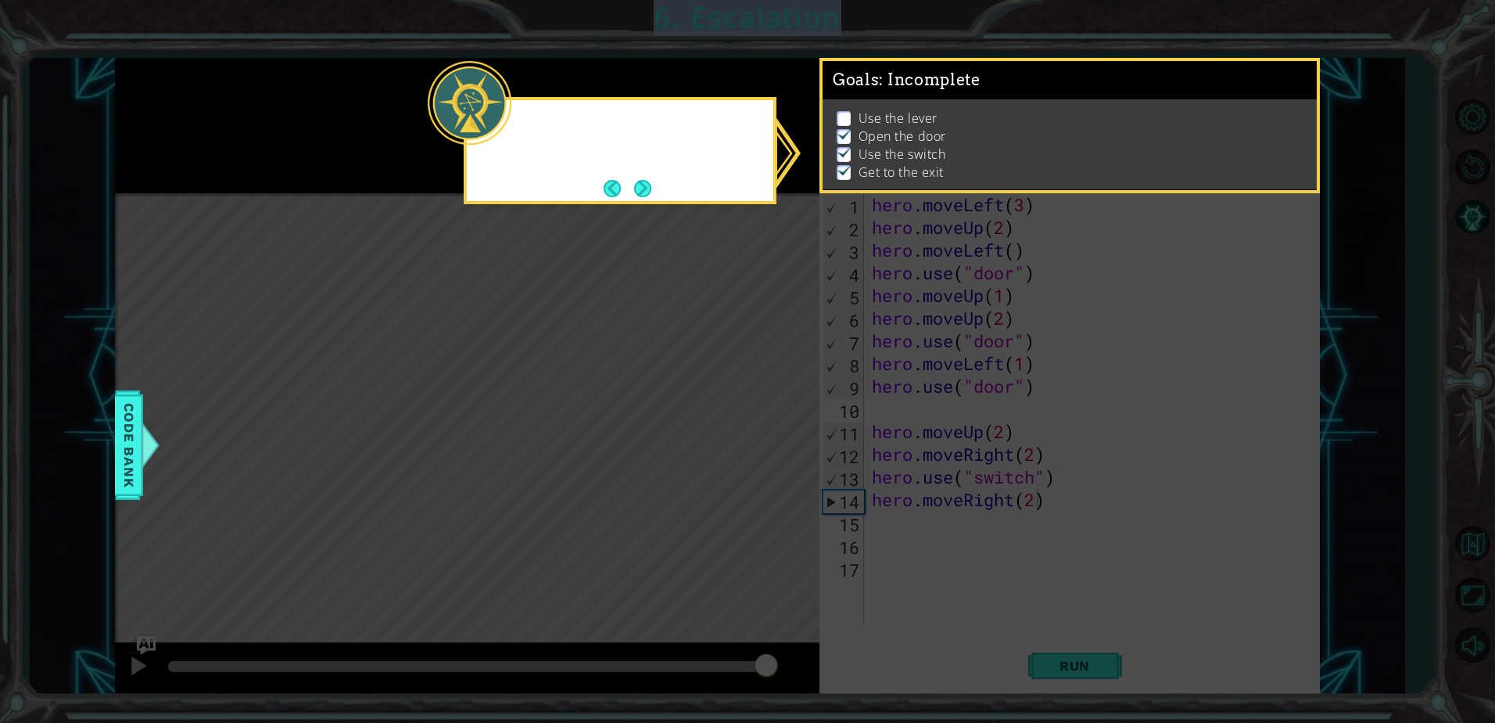
click at [466, 171] on div at bounding box center [620, 150] width 313 height 107
drag, startPoint x: 871, startPoint y: 345, endPoint x: 690, endPoint y: 250, distance: 204.3
click at [778, 311] on icon at bounding box center [747, 361] width 1495 height 723
click at [646, 193] on button "Next" at bounding box center [642, 188] width 17 height 17
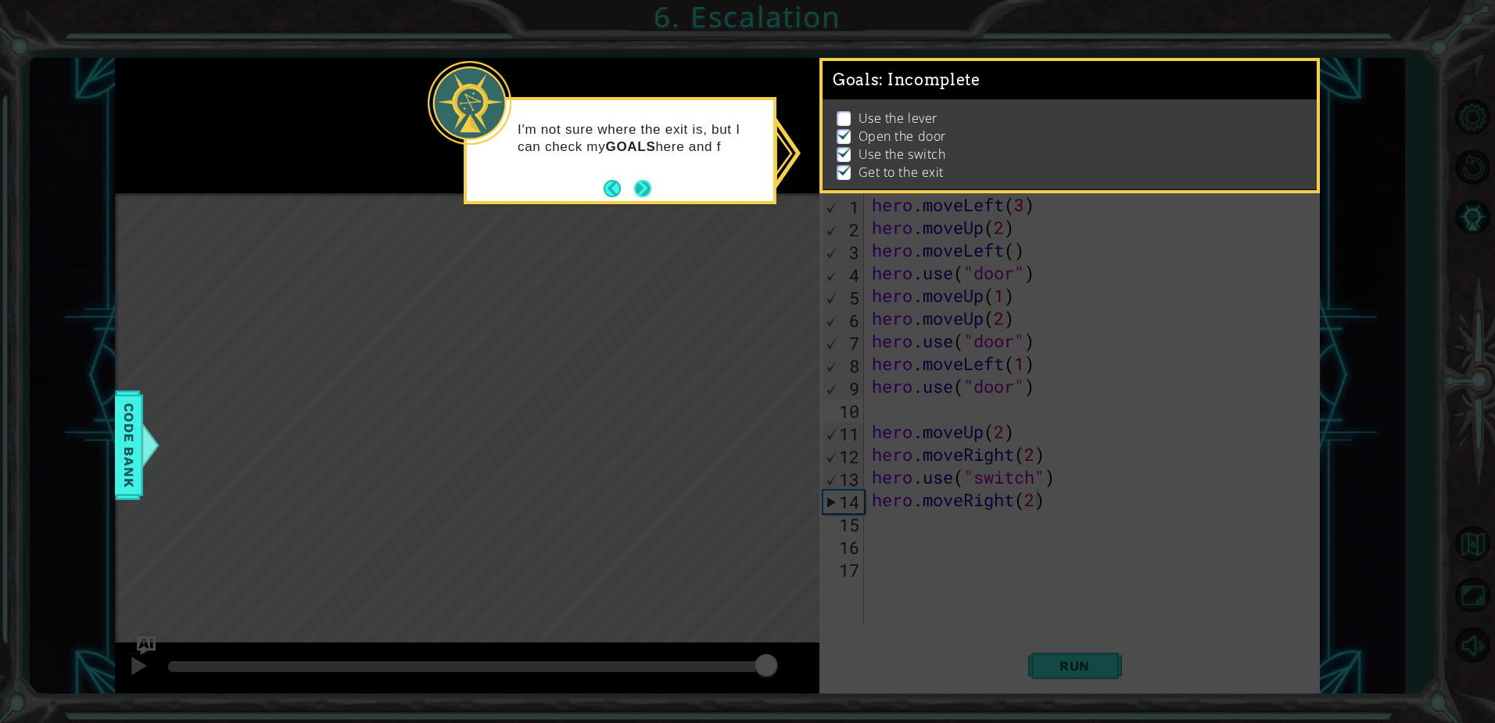
click at [646, 193] on div at bounding box center [467, 125] width 705 height 135
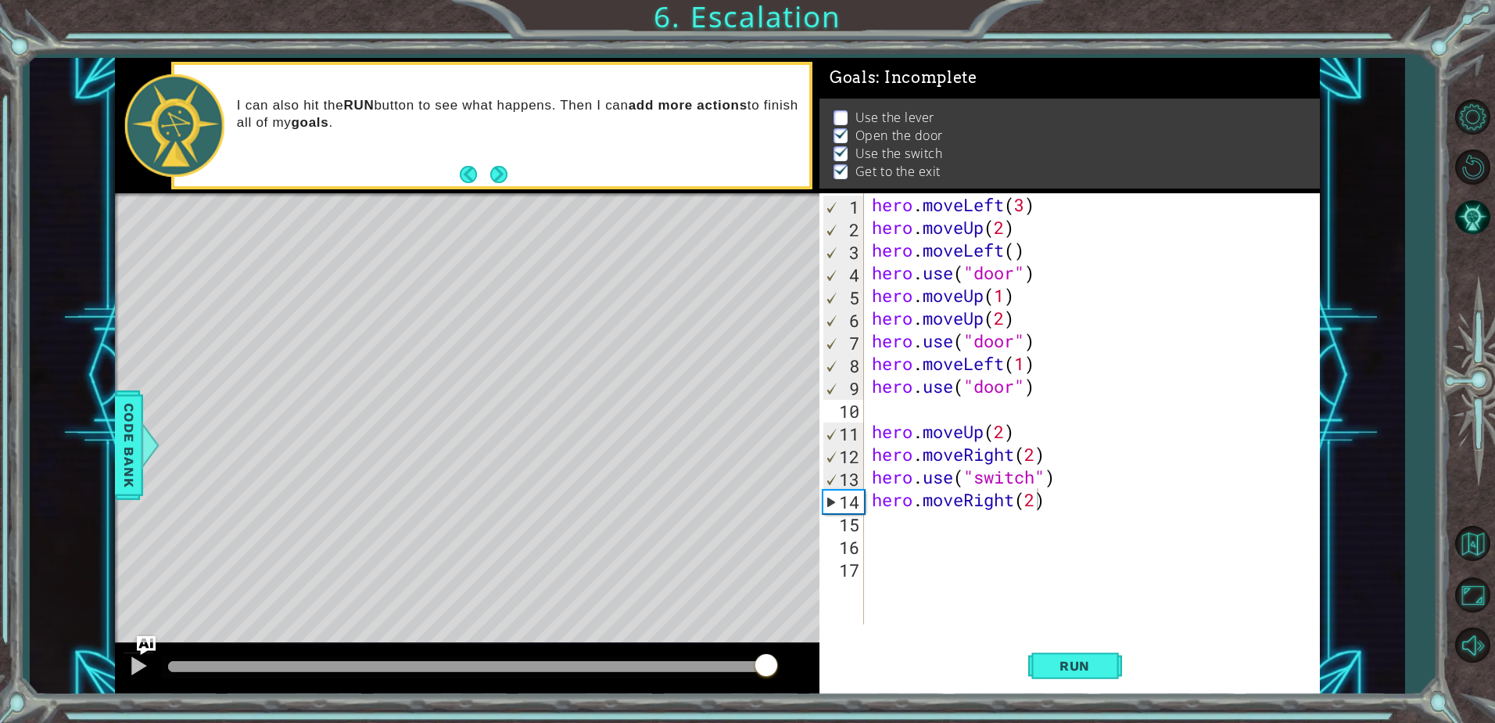
click at [646, 193] on div "I can also hit the RUN button to see what happens. Then I can add more actions …" at bounding box center [467, 125] width 705 height 135
click at [989, 556] on div "hero . moveLeft ( 3 ) hero . moveUp ( 2 ) hero . moveLeft ( ) hero . use ( "doo…" at bounding box center [1096, 431] width 454 height 476
click at [1042, 508] on div "hero . moveLeft ( 3 ) hero . moveUp ( 2 ) hero . moveLeft ( ) hero . use ( "doo…" at bounding box center [1096, 431] width 454 height 476
click at [1047, 506] on div "hero . moveLeft ( 3 ) hero . moveUp ( 2 ) hero . moveLeft ( ) hero . use ( "doo…" at bounding box center [1096, 431] width 454 height 476
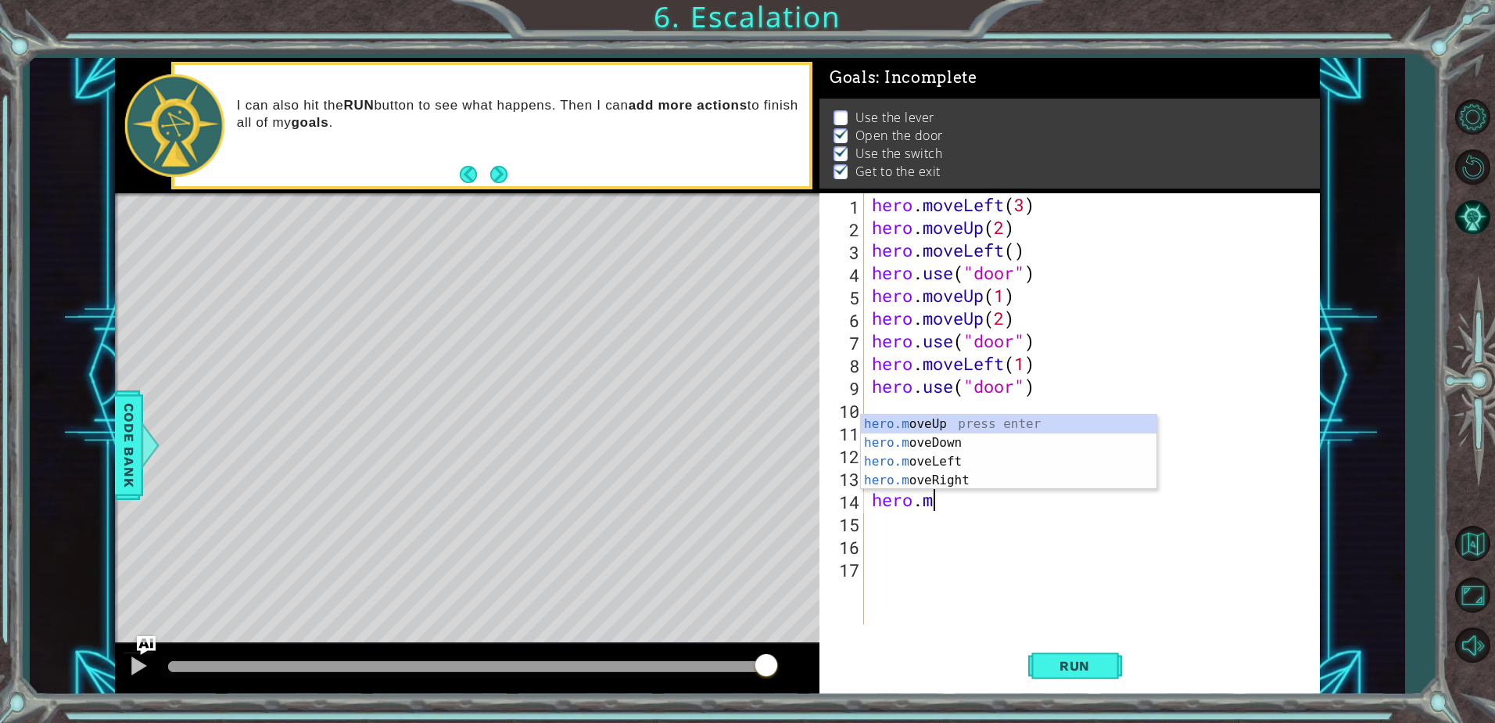
type textarea "h"
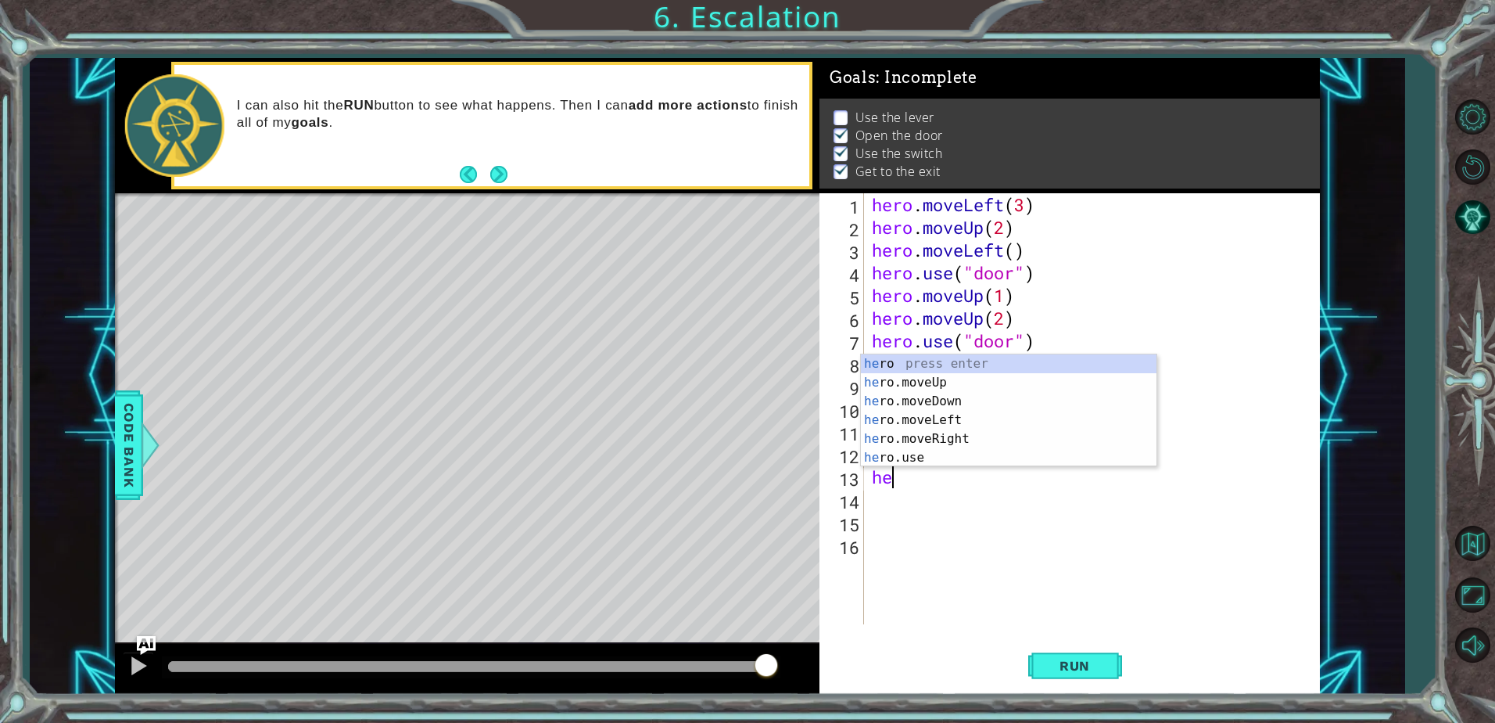
type textarea "h"
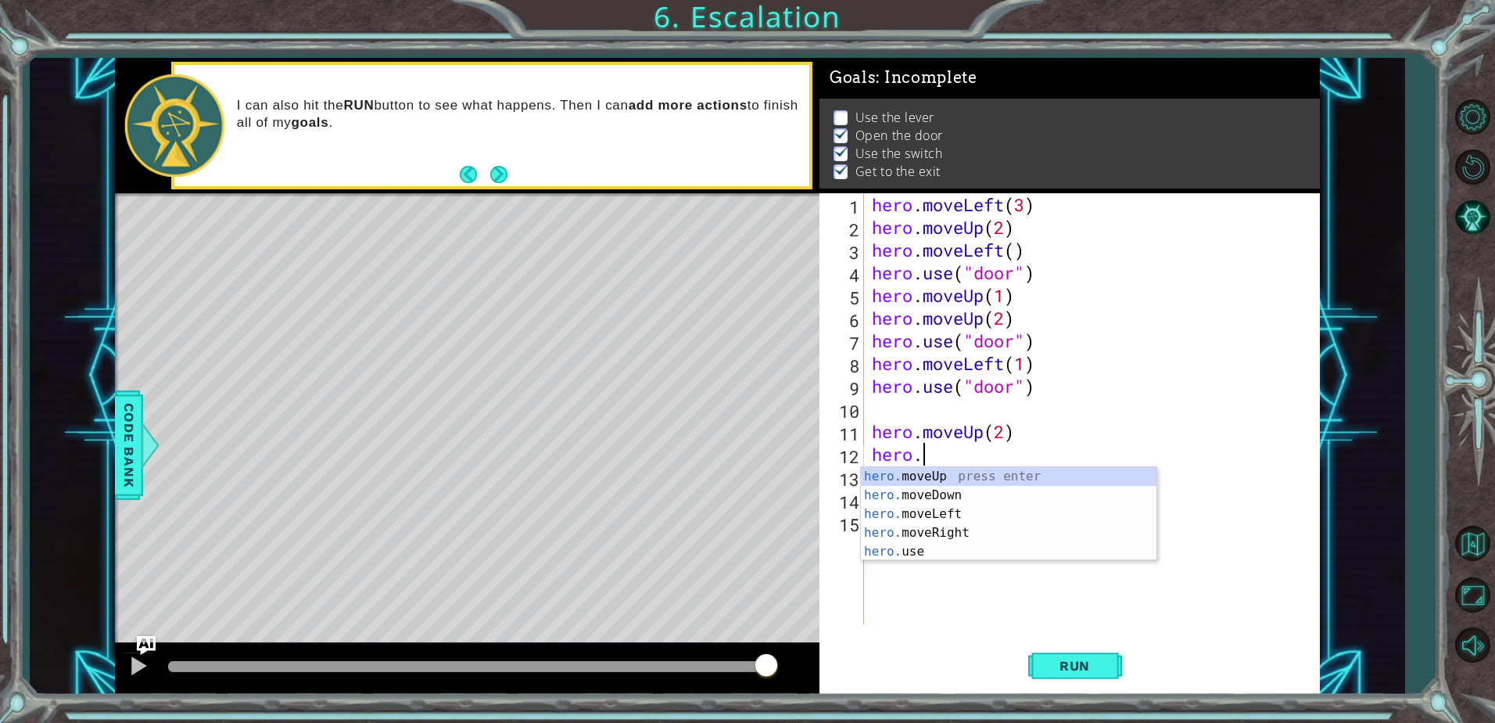
type textarea "h"
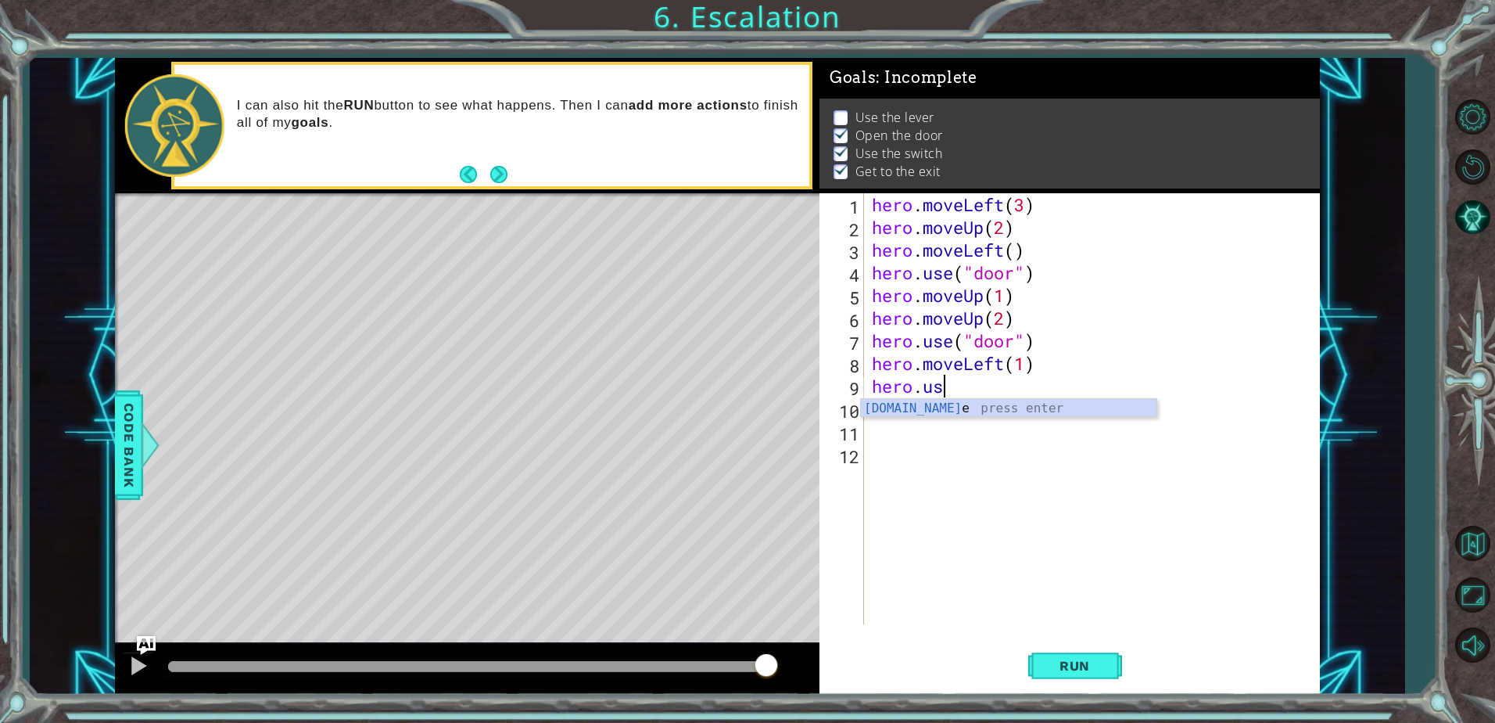
type textarea "h"
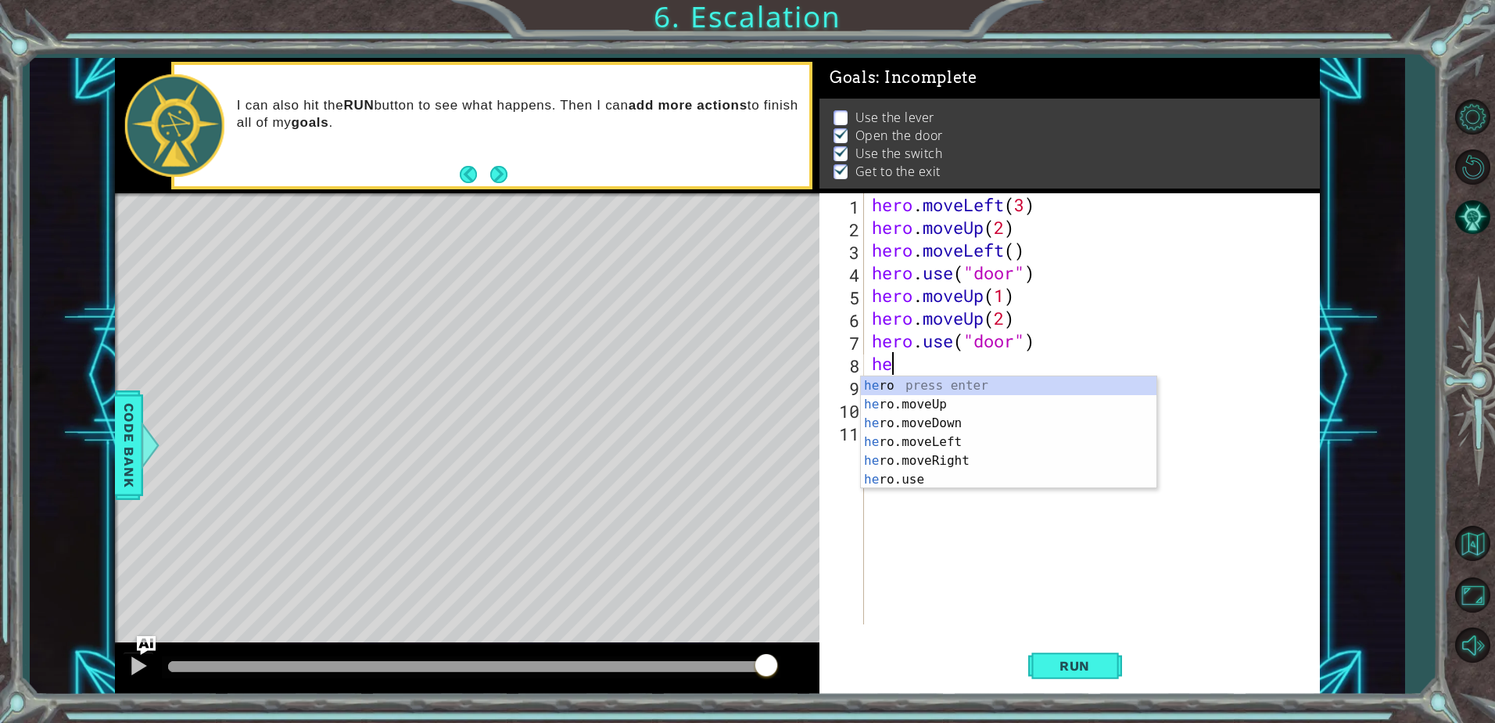
type textarea "h"
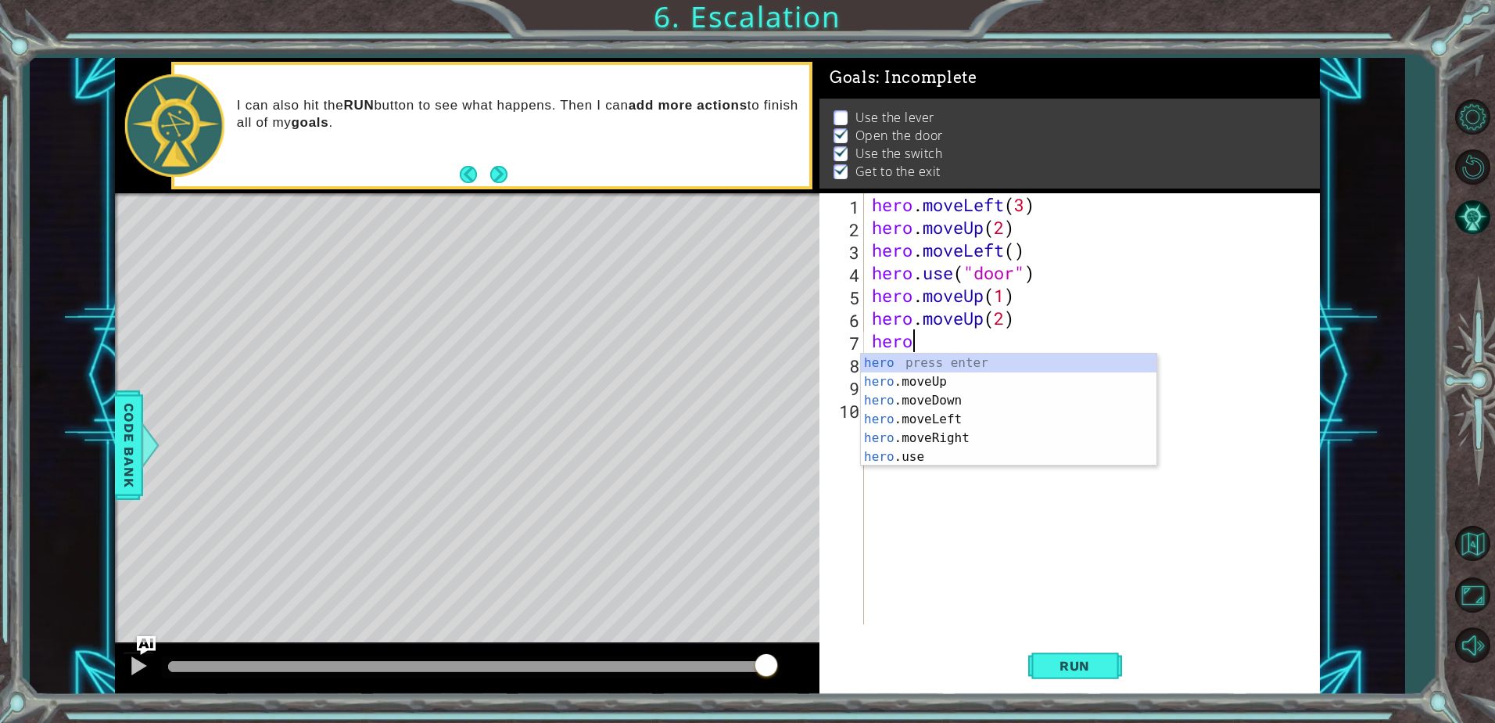
type textarea "h"
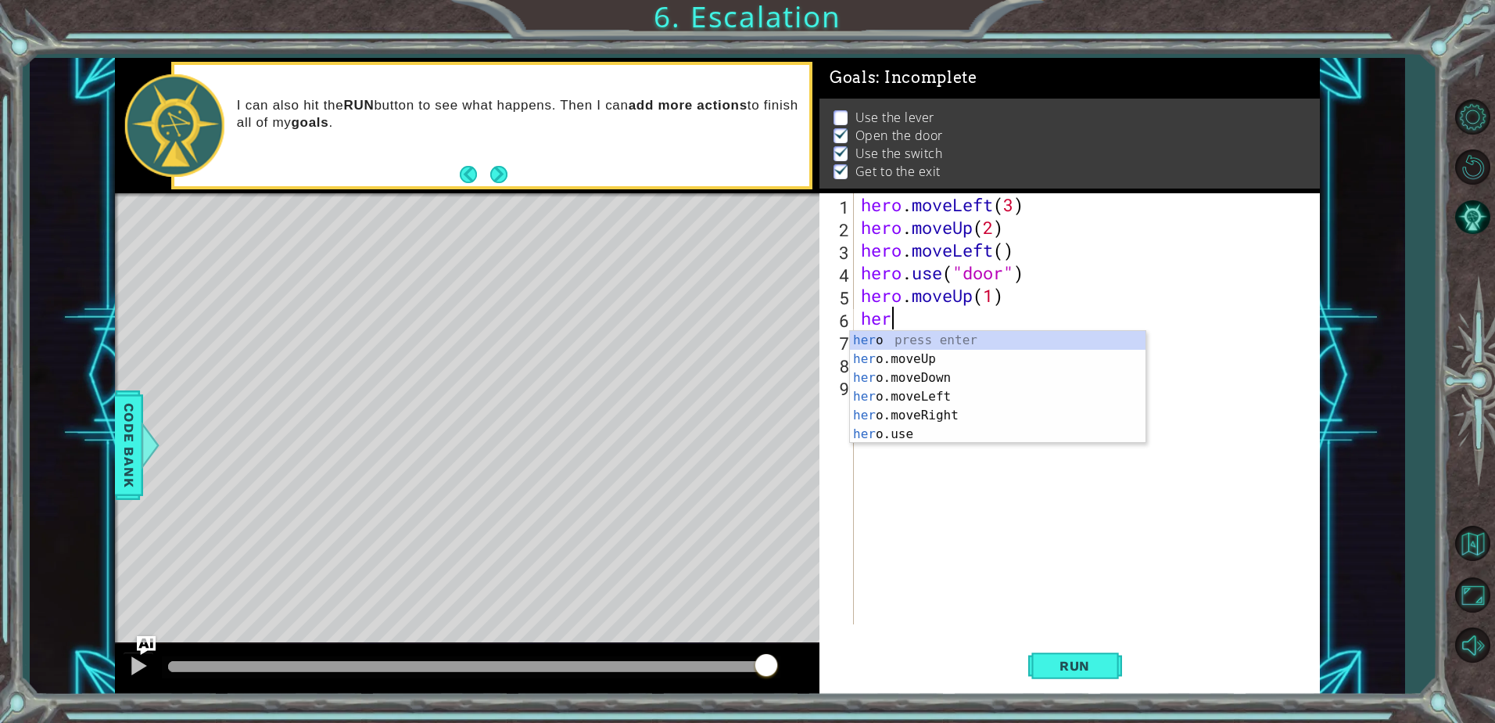
type textarea "h"
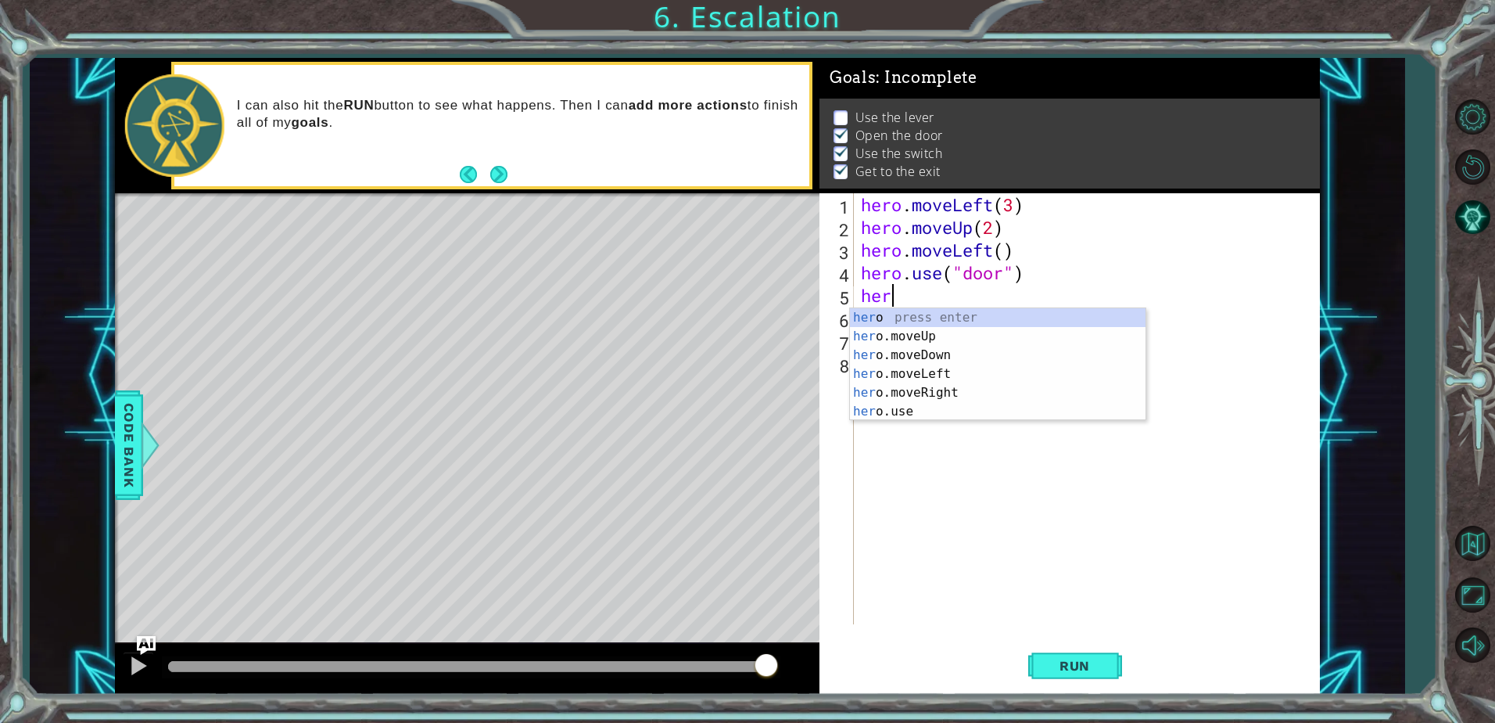
type textarea "h"
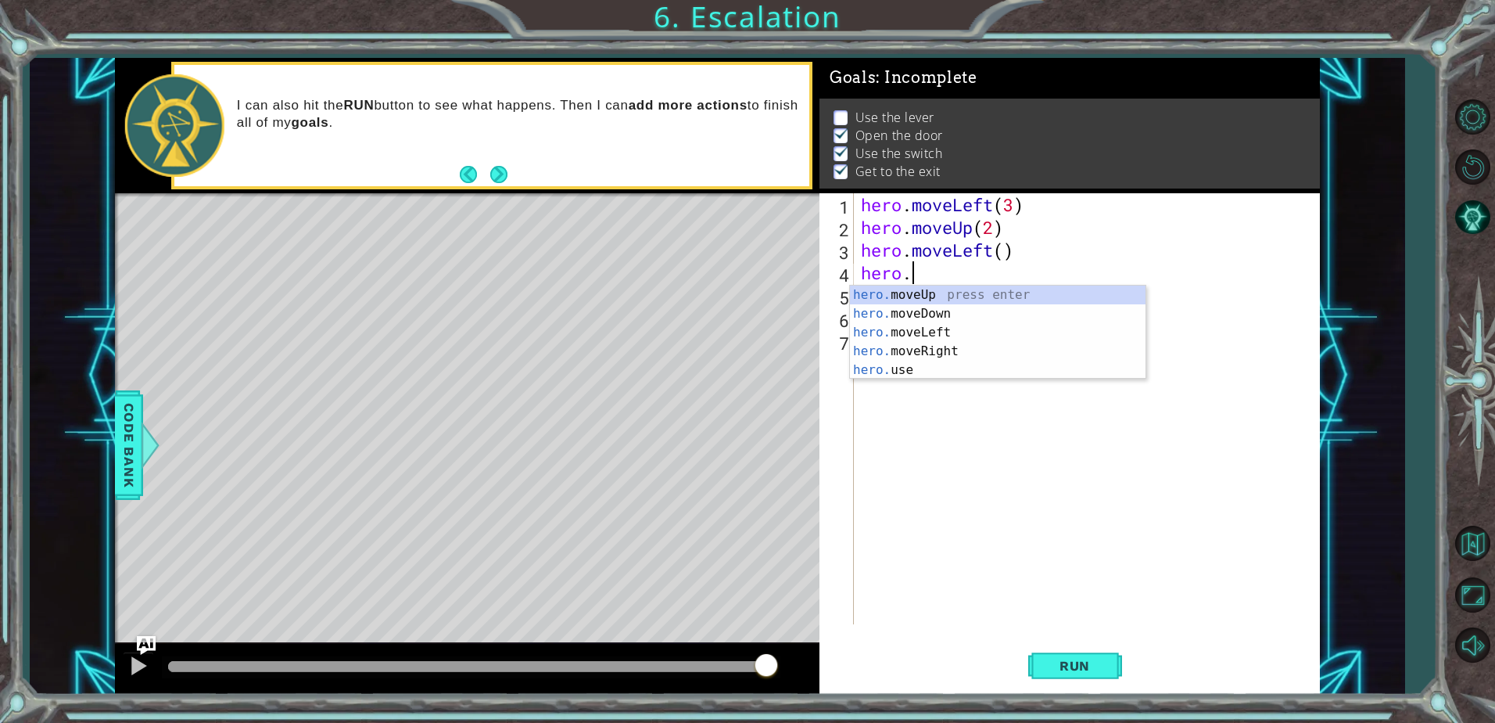
type textarea "h"
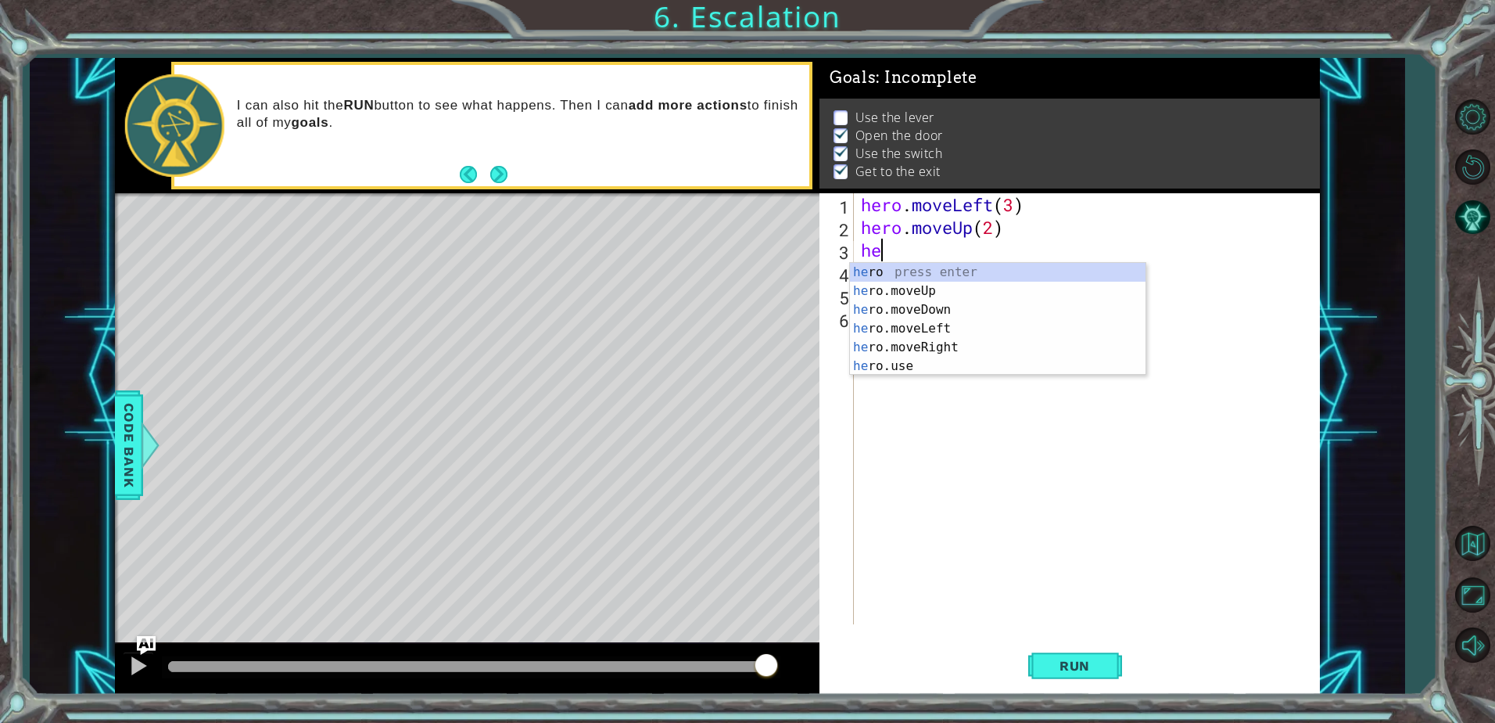
type textarea "h"
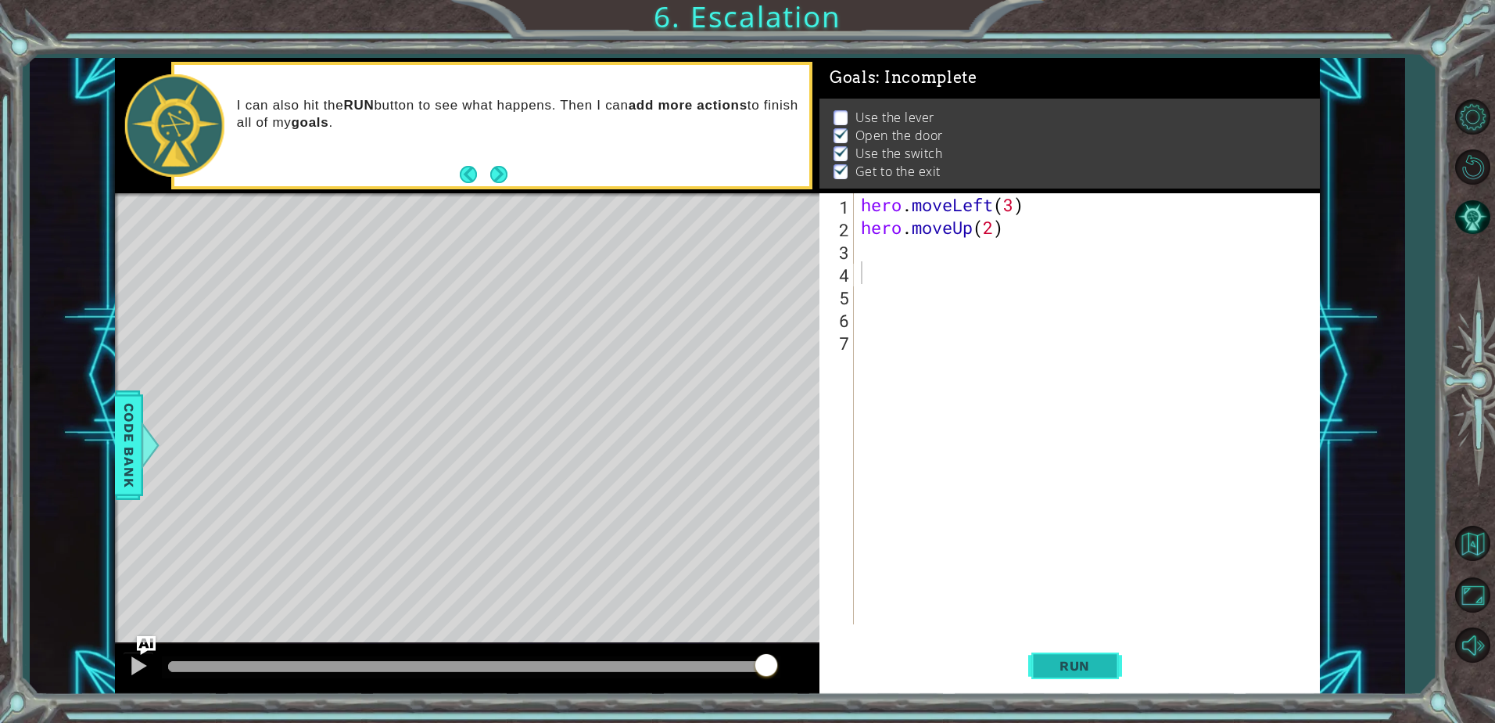
click at [1078, 664] on span "Run" at bounding box center [1075, 666] width 62 height 16
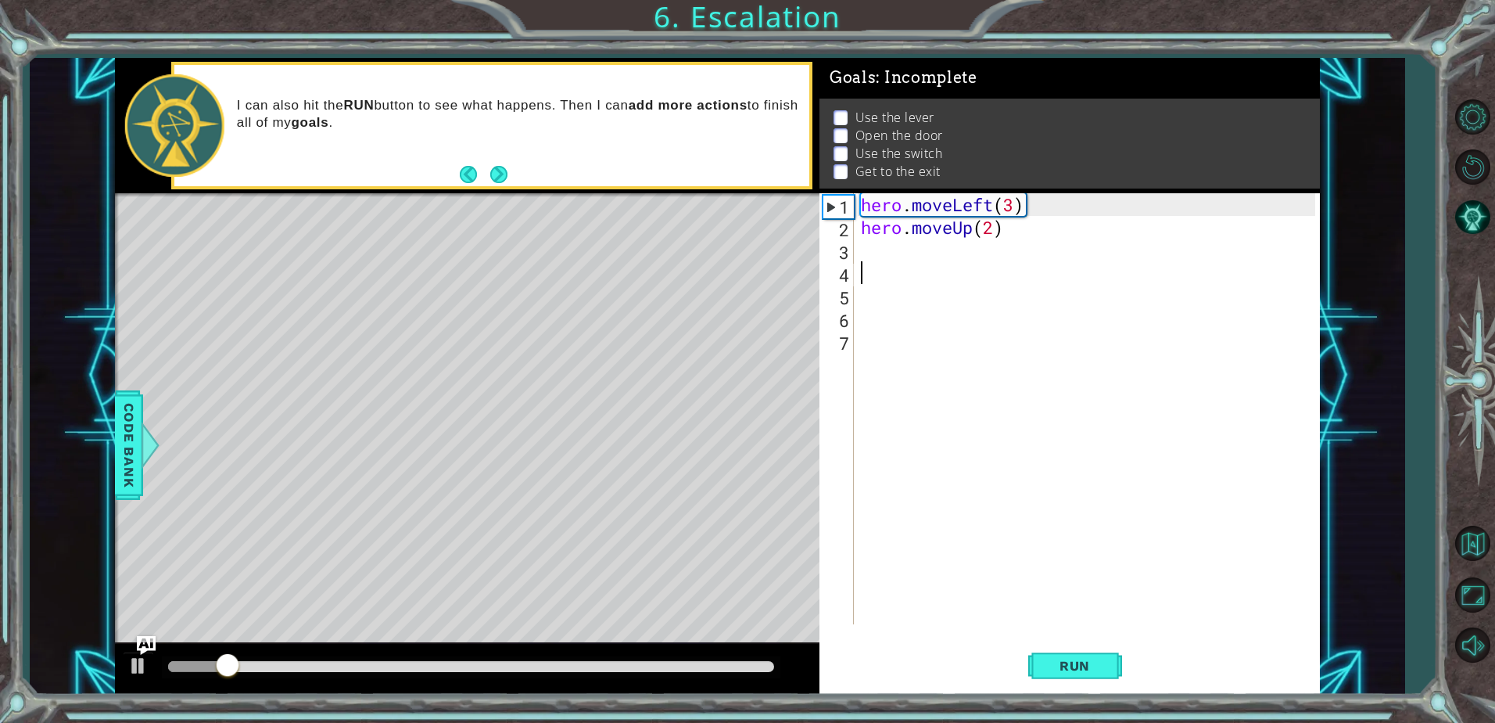
click at [875, 246] on div "hero . moveLeft ( 3 ) hero . moveUp ( 2 )" at bounding box center [1090, 431] width 465 height 476
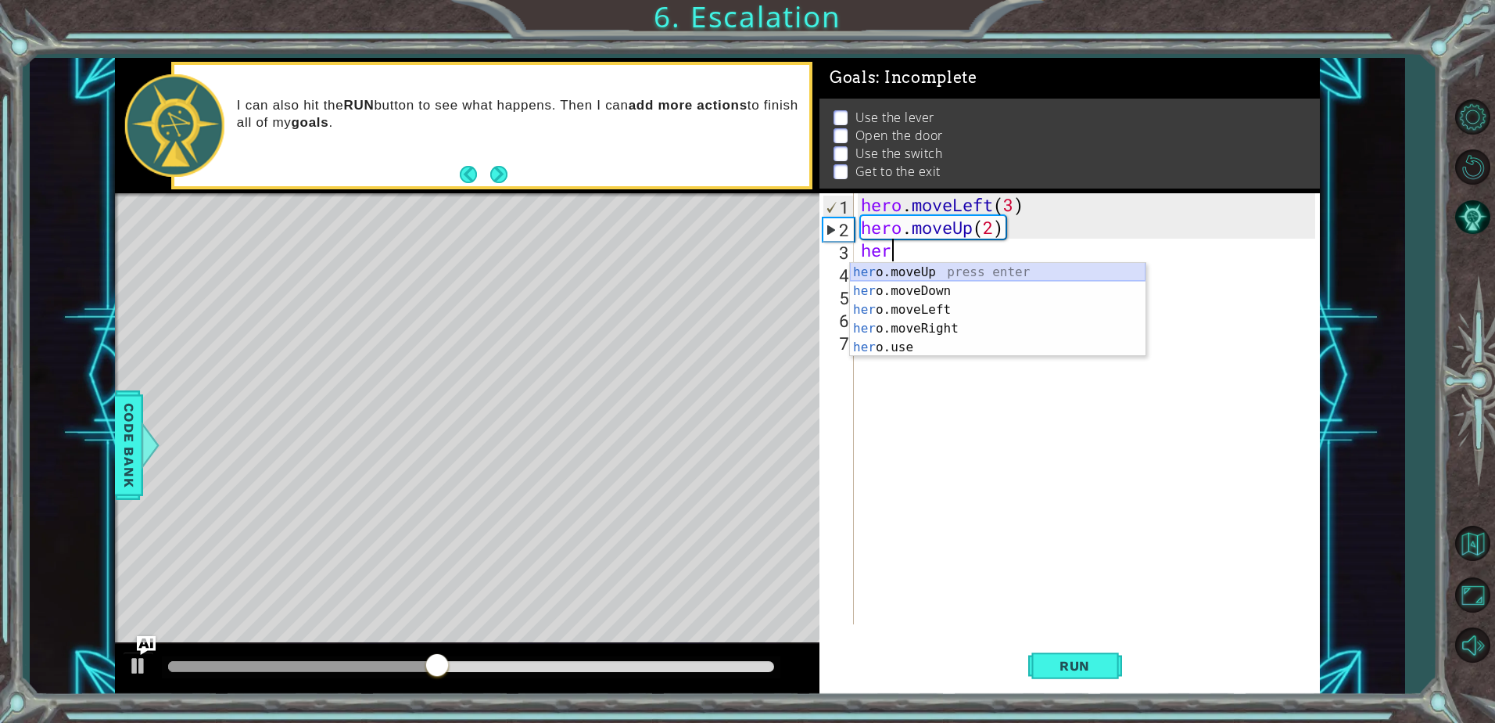
click at [953, 271] on div "her o.moveUp press enter her o.moveDown press enter her o.moveLeft press enter …" at bounding box center [998, 328] width 296 height 131
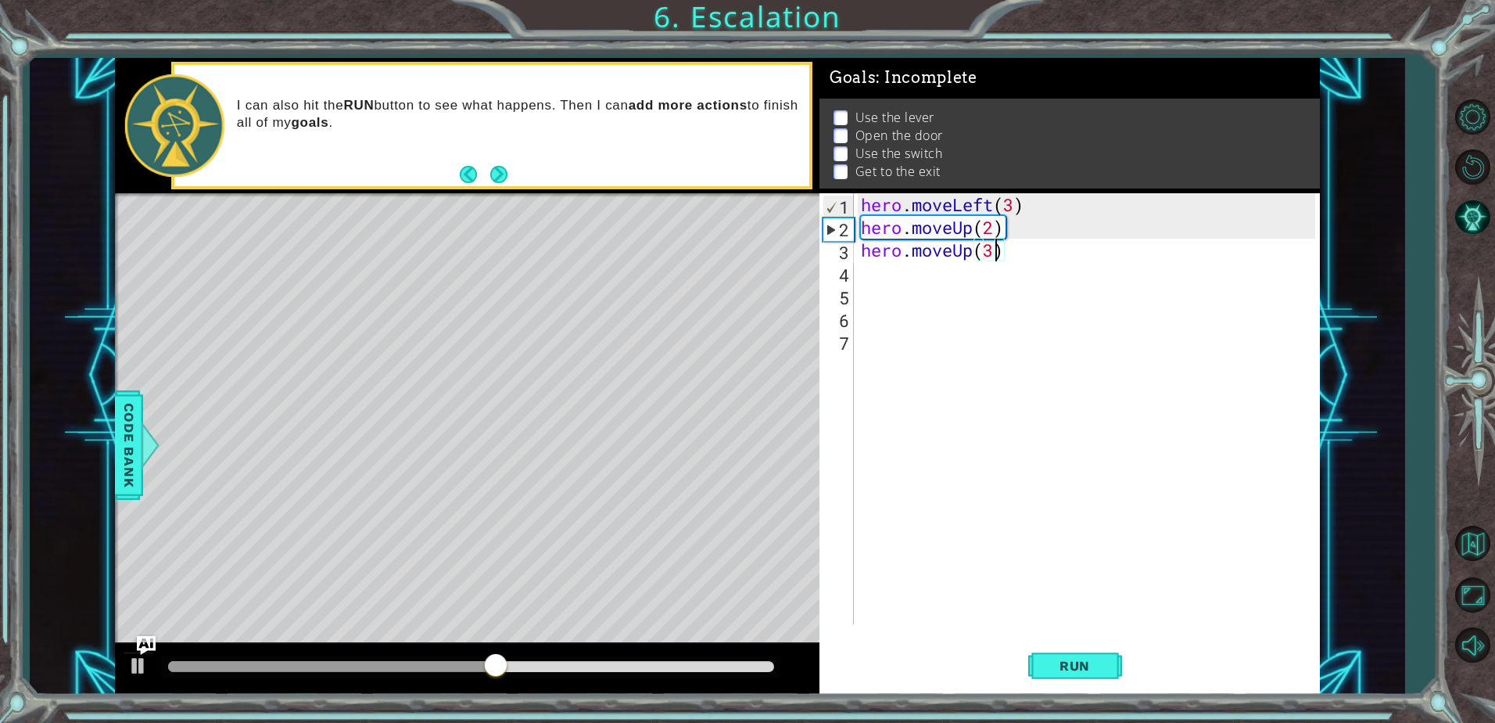
scroll to position [0, 5]
click at [1074, 659] on span "Run" at bounding box center [1075, 666] width 62 height 16
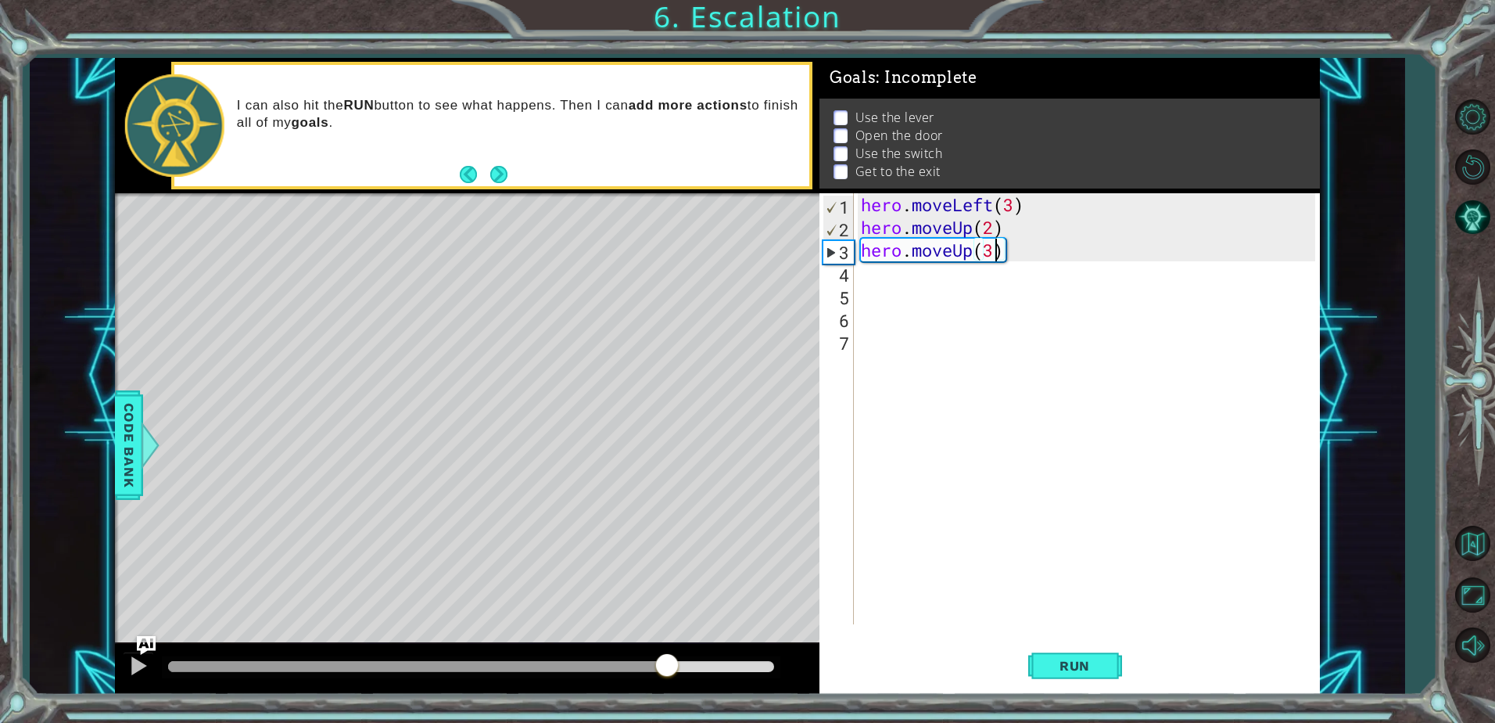
drag, startPoint x: 668, startPoint y: 664, endPoint x: 689, endPoint y: 664, distance: 21.1
click at [677, 664] on div at bounding box center [471, 666] width 606 height 11
drag, startPoint x: 741, startPoint y: 674, endPoint x: 776, endPoint y: 673, distance: 34.4
click at [770, 672] on div at bounding box center [471, 666] width 606 height 11
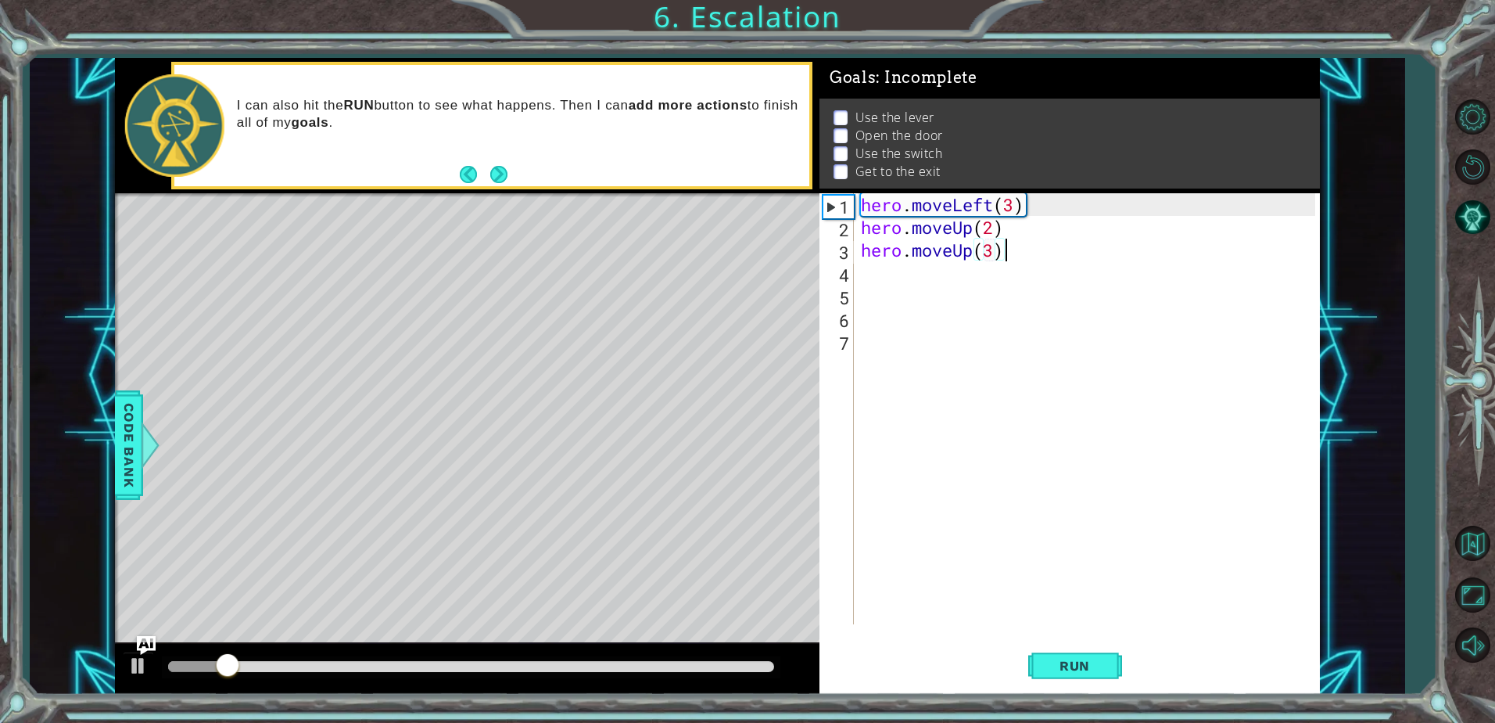
click at [1009, 255] on div "hero . moveLeft ( 3 ) hero . moveUp ( 2 ) hero . moveUp ( 3 )" at bounding box center [1090, 431] width 465 height 476
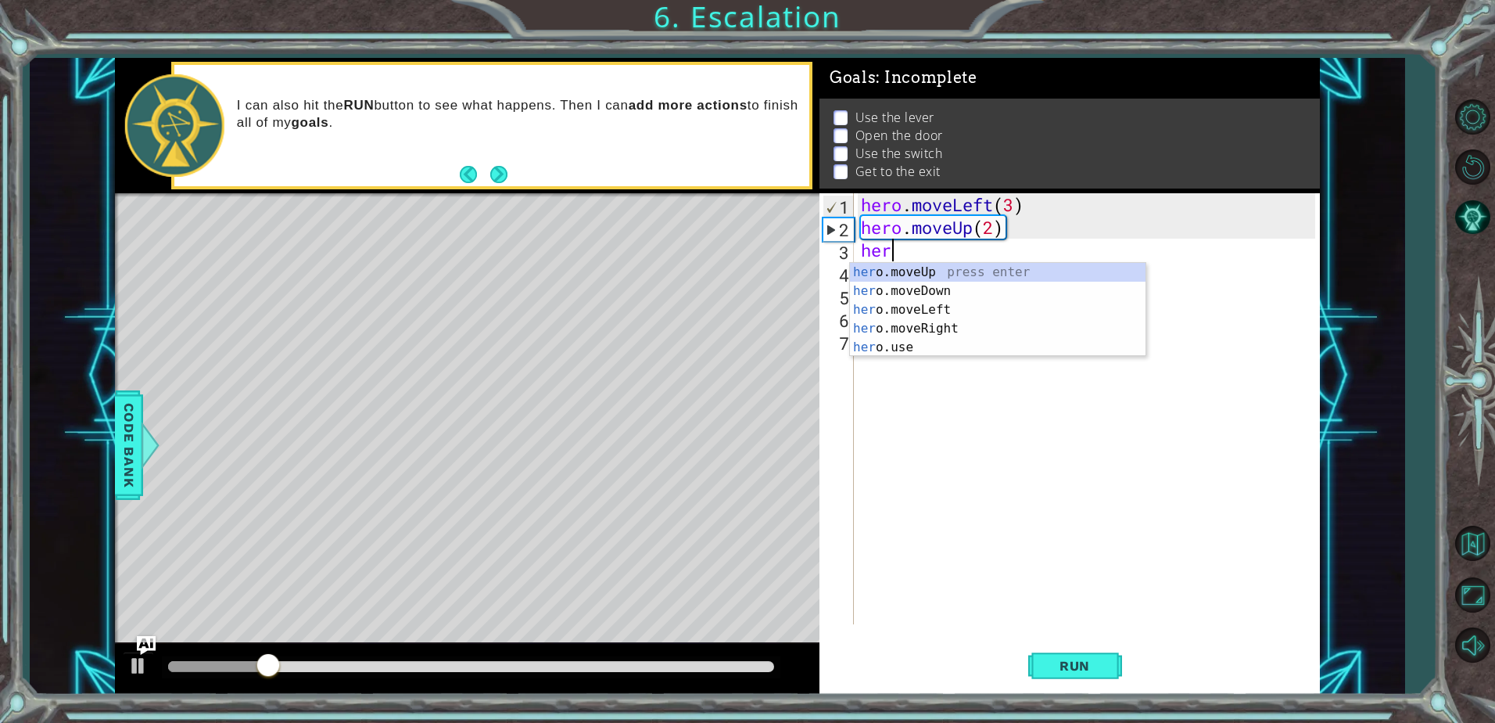
scroll to position [0, 0]
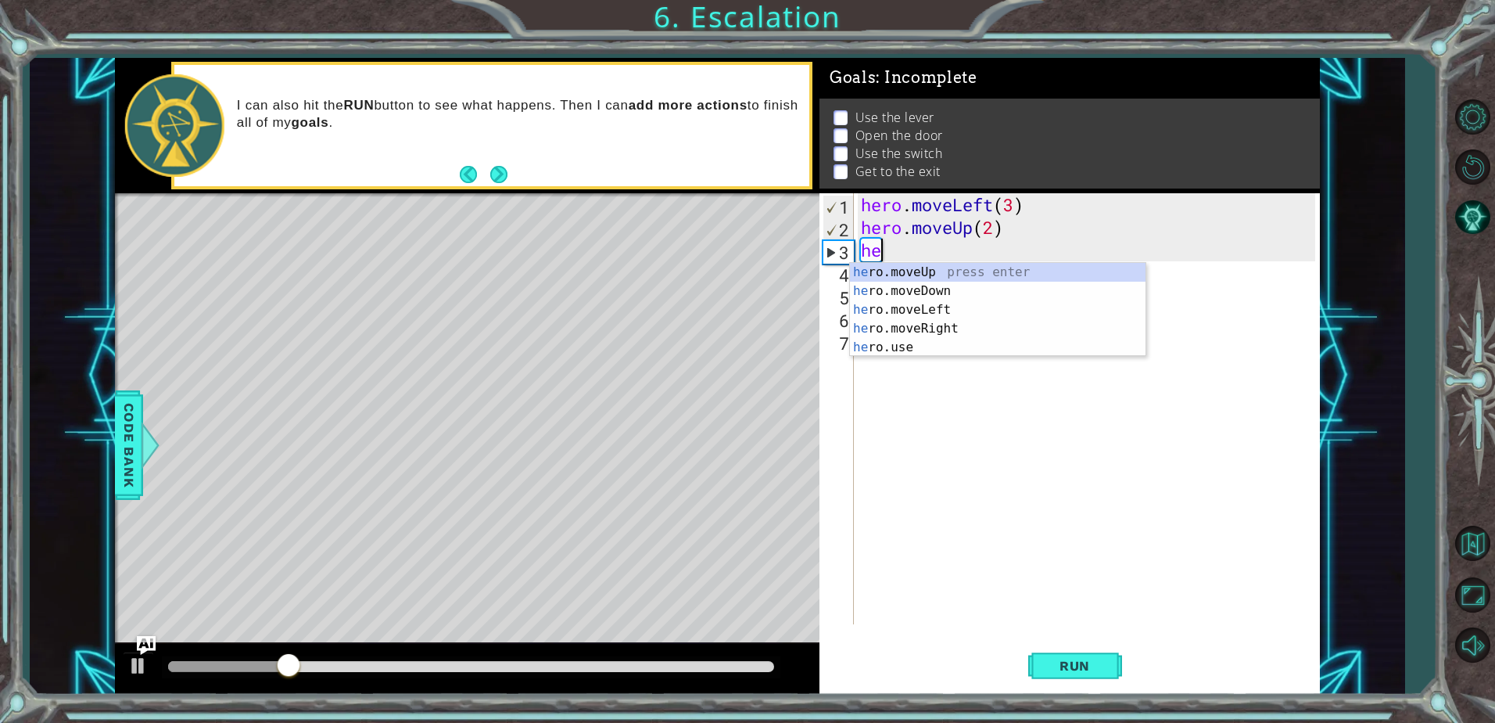
type textarea "h"
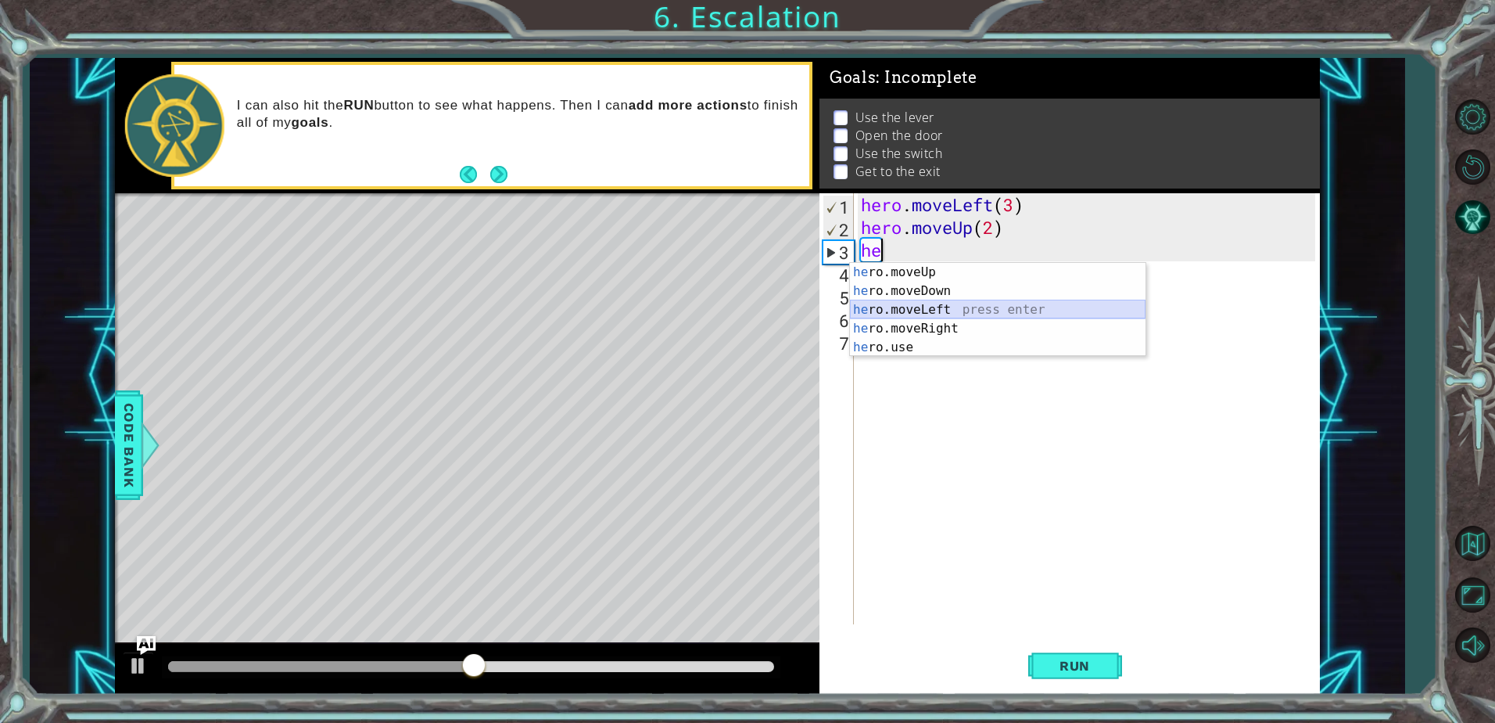
drag, startPoint x: 964, startPoint y: 303, endPoint x: 979, endPoint y: 311, distance: 16.8
click at [979, 311] on div "he ro.moveUp press enter he ro.moveDown press enter he ro.moveLeft press enter …" at bounding box center [998, 328] width 296 height 131
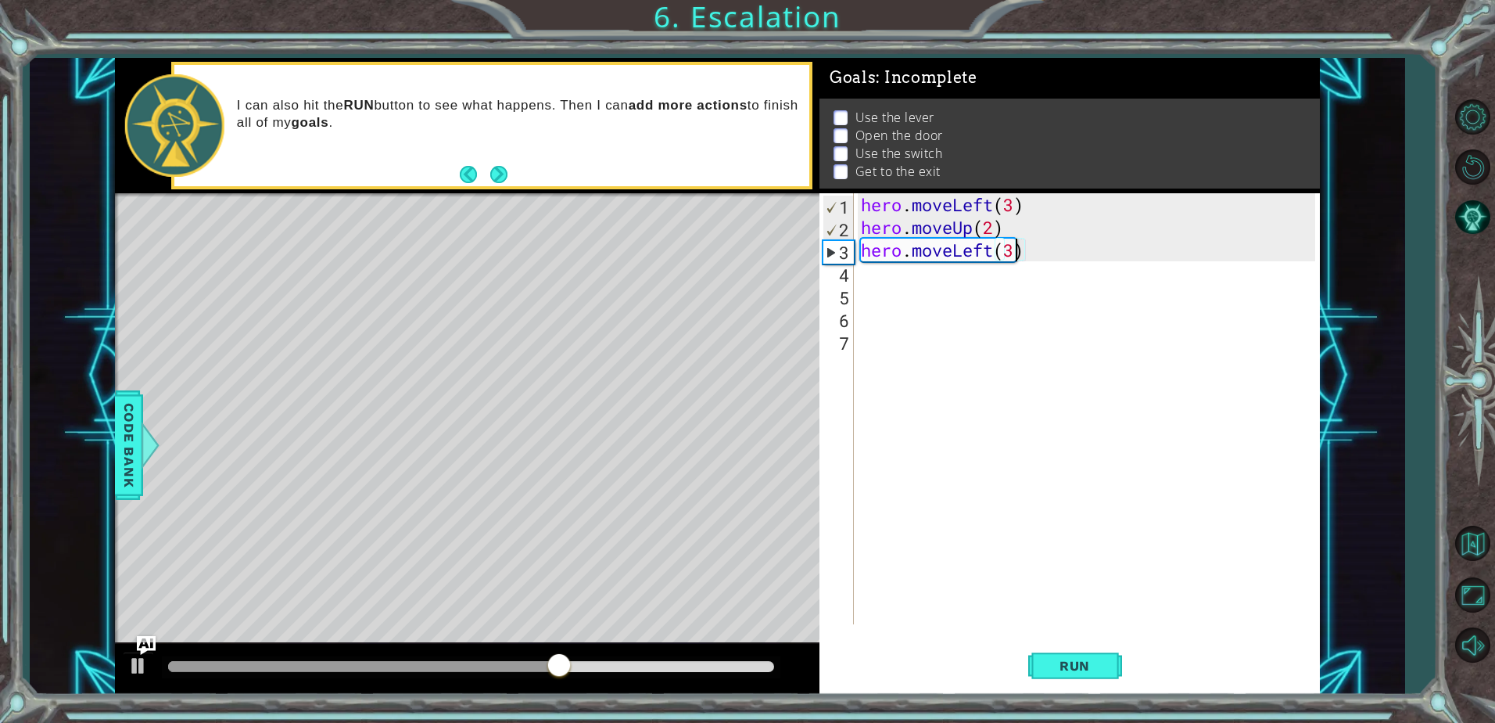
scroll to position [0, 6]
type textarea "hero.moveLeft(3)"
click at [1071, 651] on button "Run" at bounding box center [1076, 666] width 94 height 50
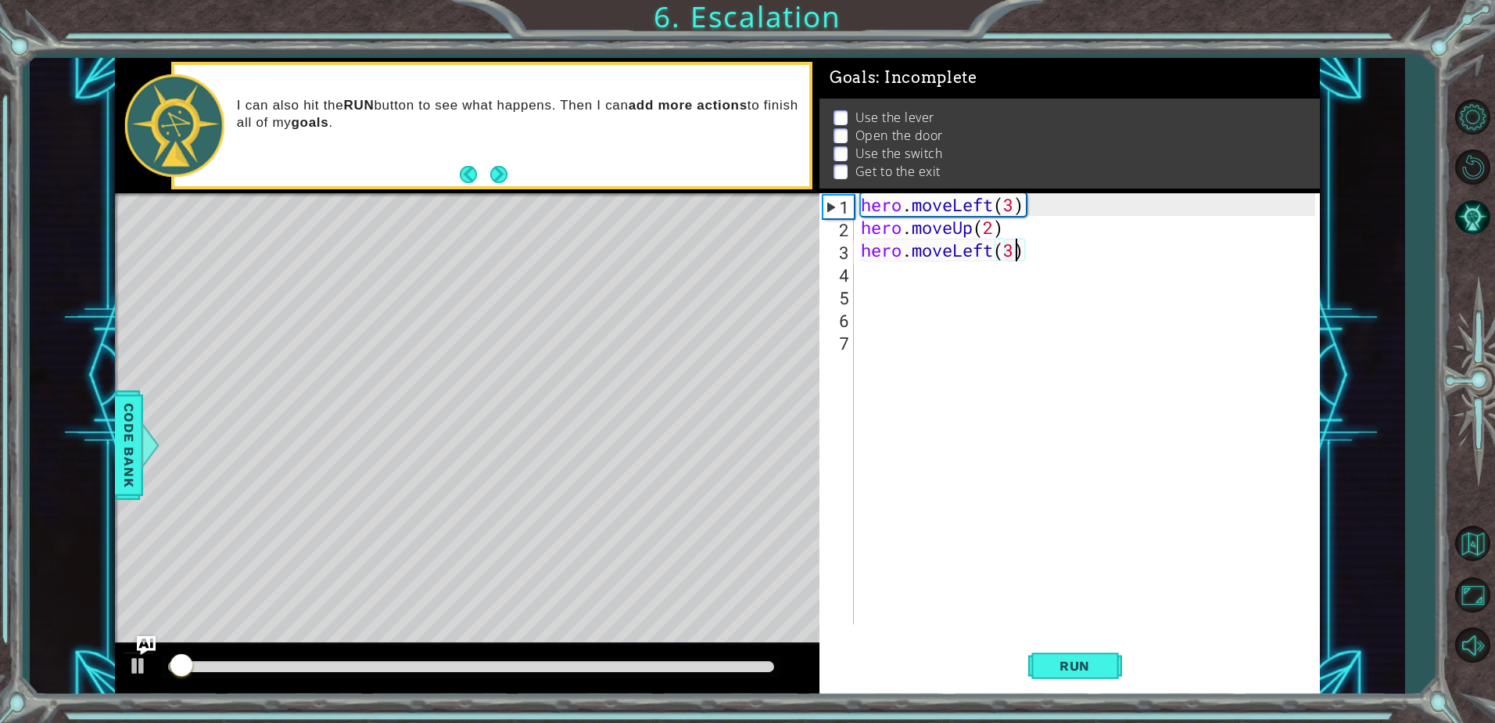
click at [616, 656] on div at bounding box center [471, 667] width 619 height 22
click at [630, 672] on div at bounding box center [471, 666] width 606 height 11
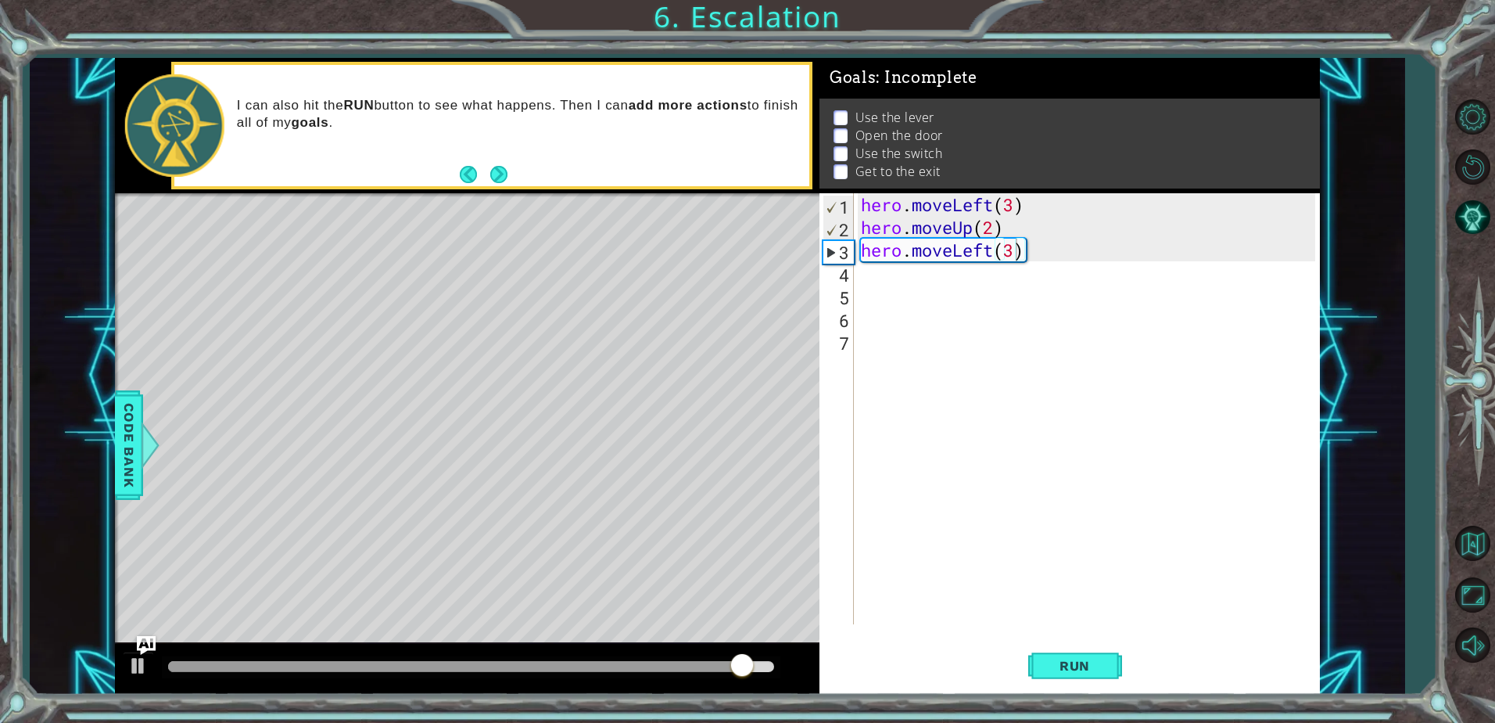
click at [321, 124] on p "I can also hit the RUN button to see what happens. Then I can add more actions …" at bounding box center [518, 114] width 562 height 34
click at [346, 113] on p "I can also hit the RUN button to see what happens. Then I can add more actions …" at bounding box center [518, 114] width 562 height 34
click at [494, 181] on button "Next" at bounding box center [498, 174] width 17 height 17
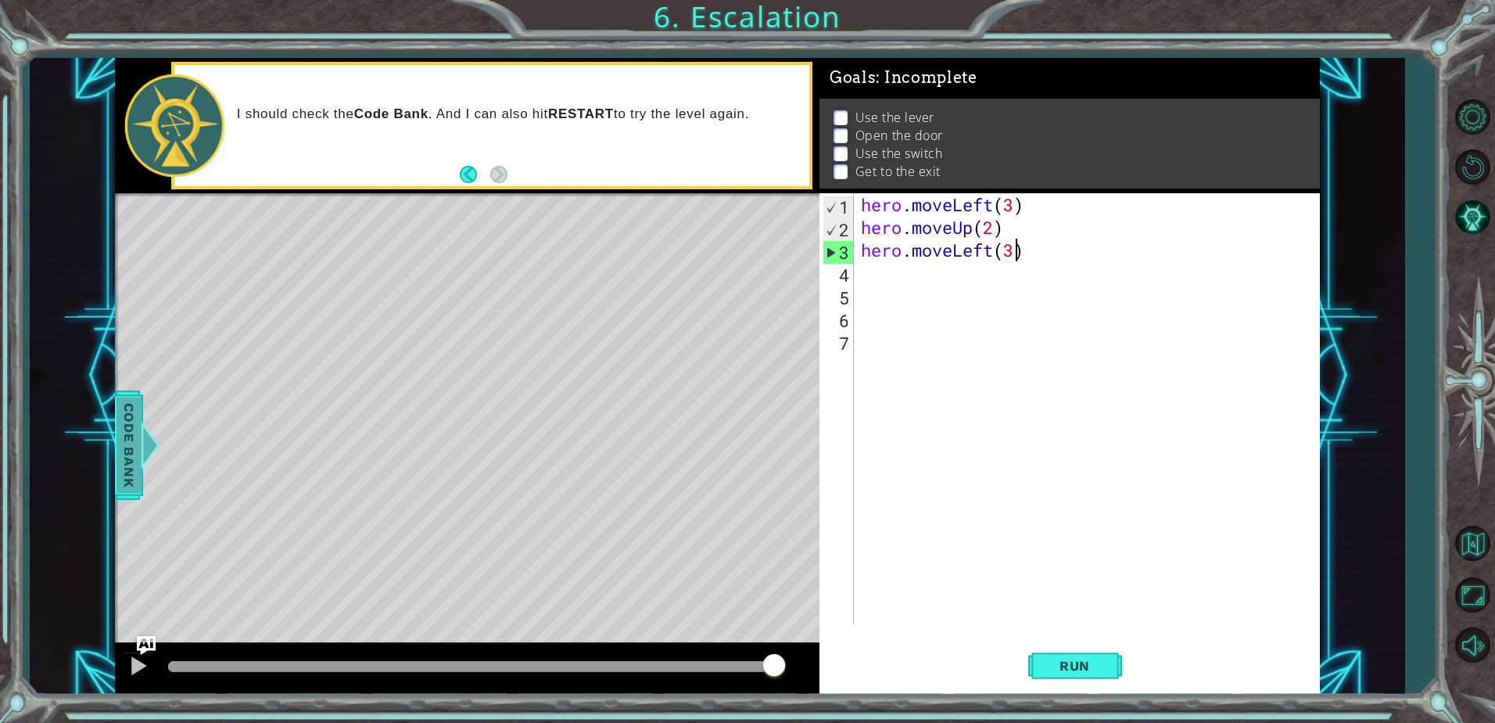
click at [142, 455] on div at bounding box center [151, 445] width 20 height 47
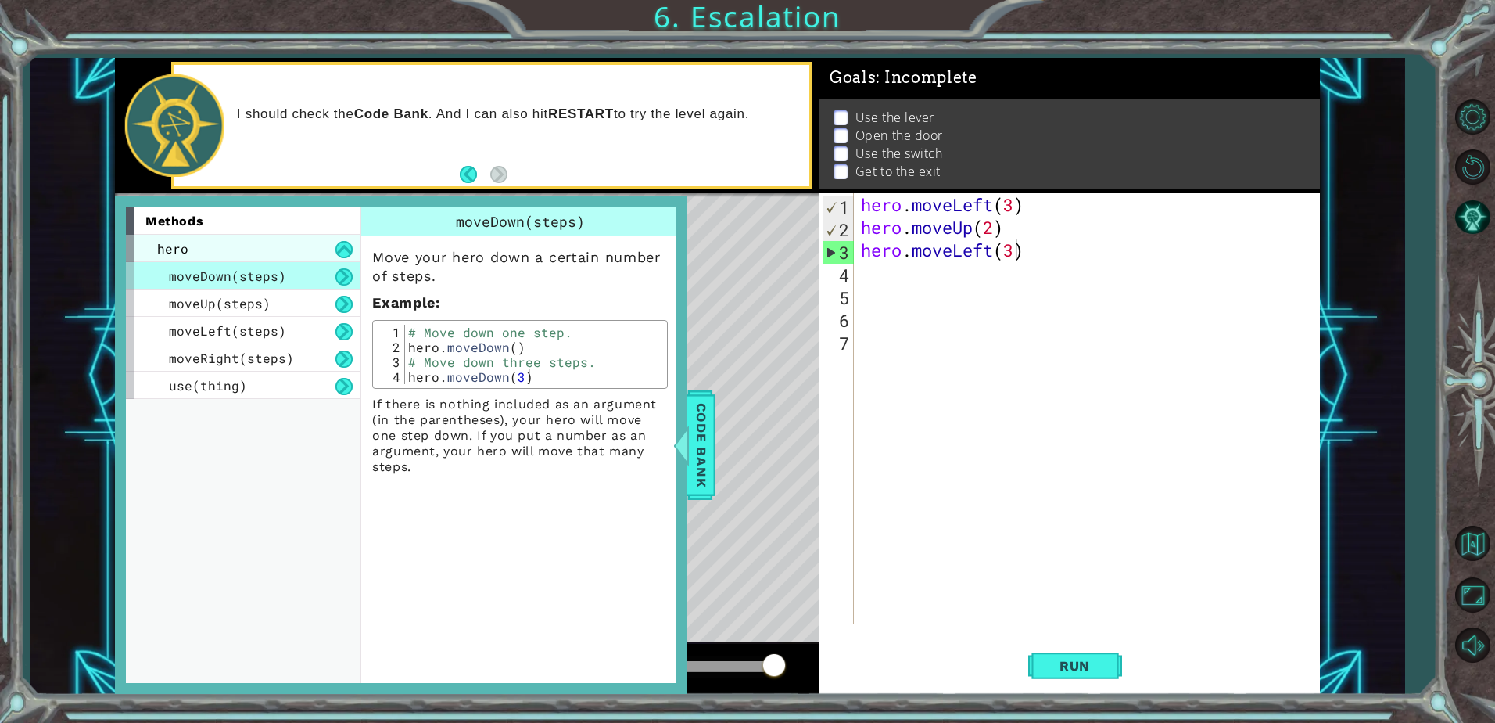
drag, startPoint x: 294, startPoint y: 242, endPoint x: 310, endPoint y: 255, distance: 20.0
click at [309, 255] on div "hero" at bounding box center [243, 248] width 235 height 27
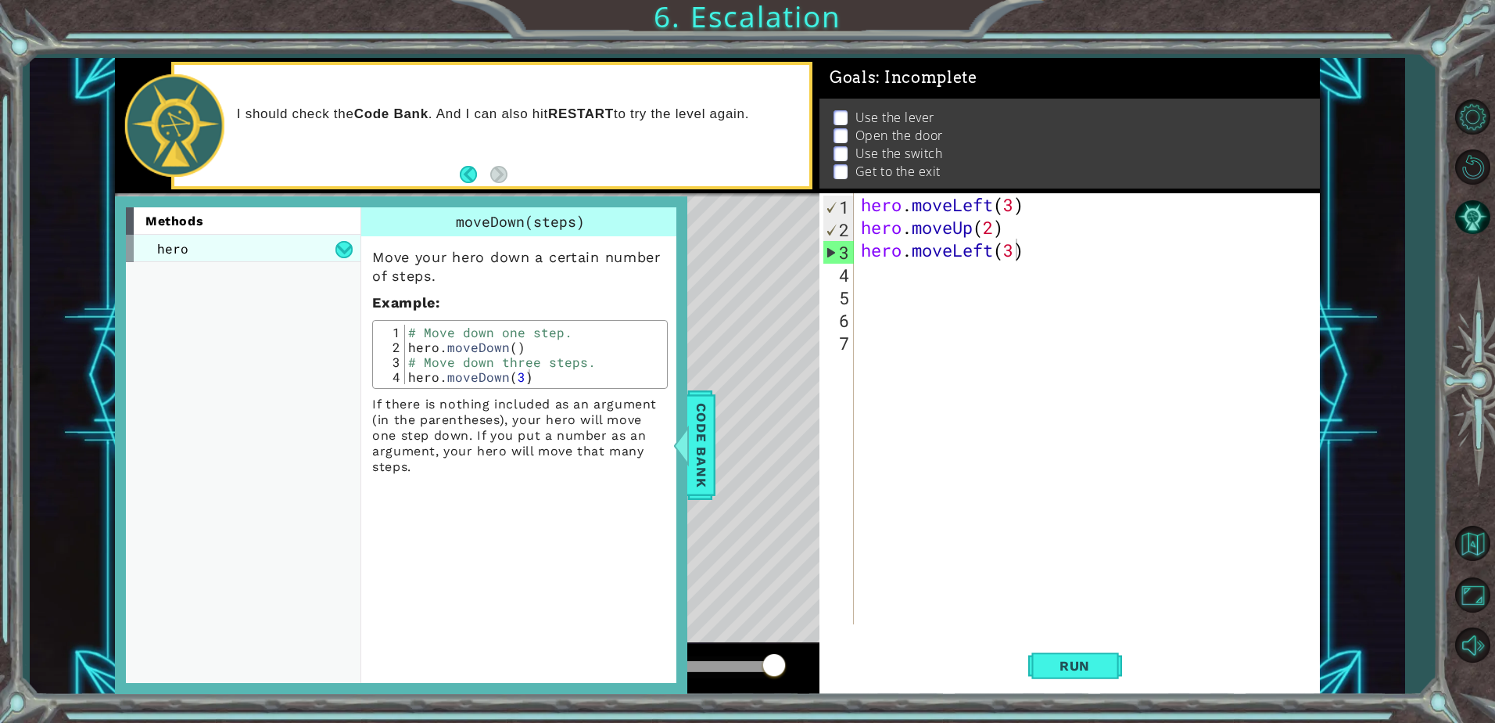
click at [311, 256] on div "hero" at bounding box center [243, 248] width 235 height 27
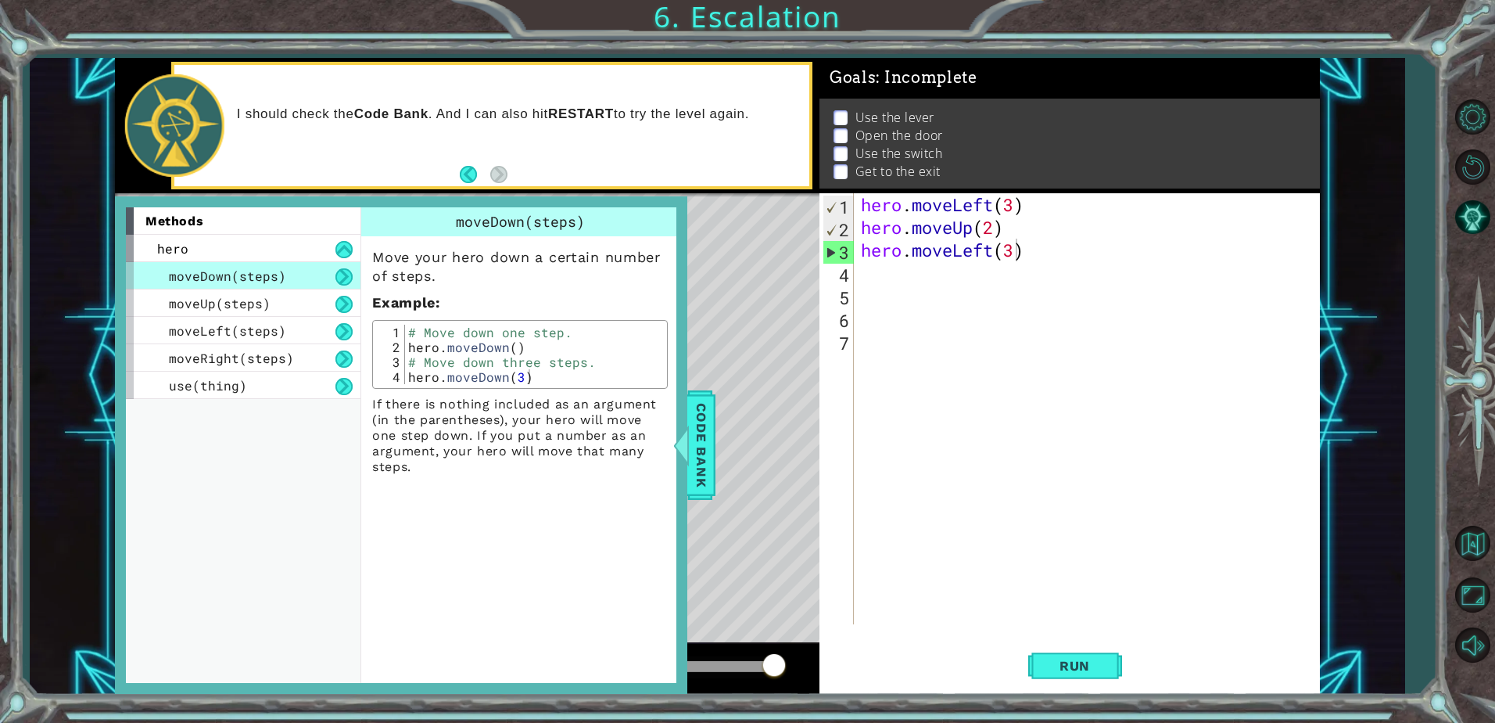
click at [617, 475] on div "methods hero moveDown(steps) moveUp(steps) moveLeft(steps) moveRight(steps) use…" at bounding box center [401, 445] width 573 height 498
drag, startPoint x: 576, startPoint y: 441, endPoint x: 564, endPoint y: 418, distance: 26.2
click at [569, 428] on p "If there is nothing included as an argument (in the parentheses), your hero wil…" at bounding box center [520, 436] width 296 height 78
drag, startPoint x: 563, startPoint y: 418, endPoint x: 555, endPoint y: 415, distance: 8.4
click at [562, 416] on p "If there is nothing included as an argument (in the parentheses), your hero wil…" at bounding box center [520, 436] width 296 height 78
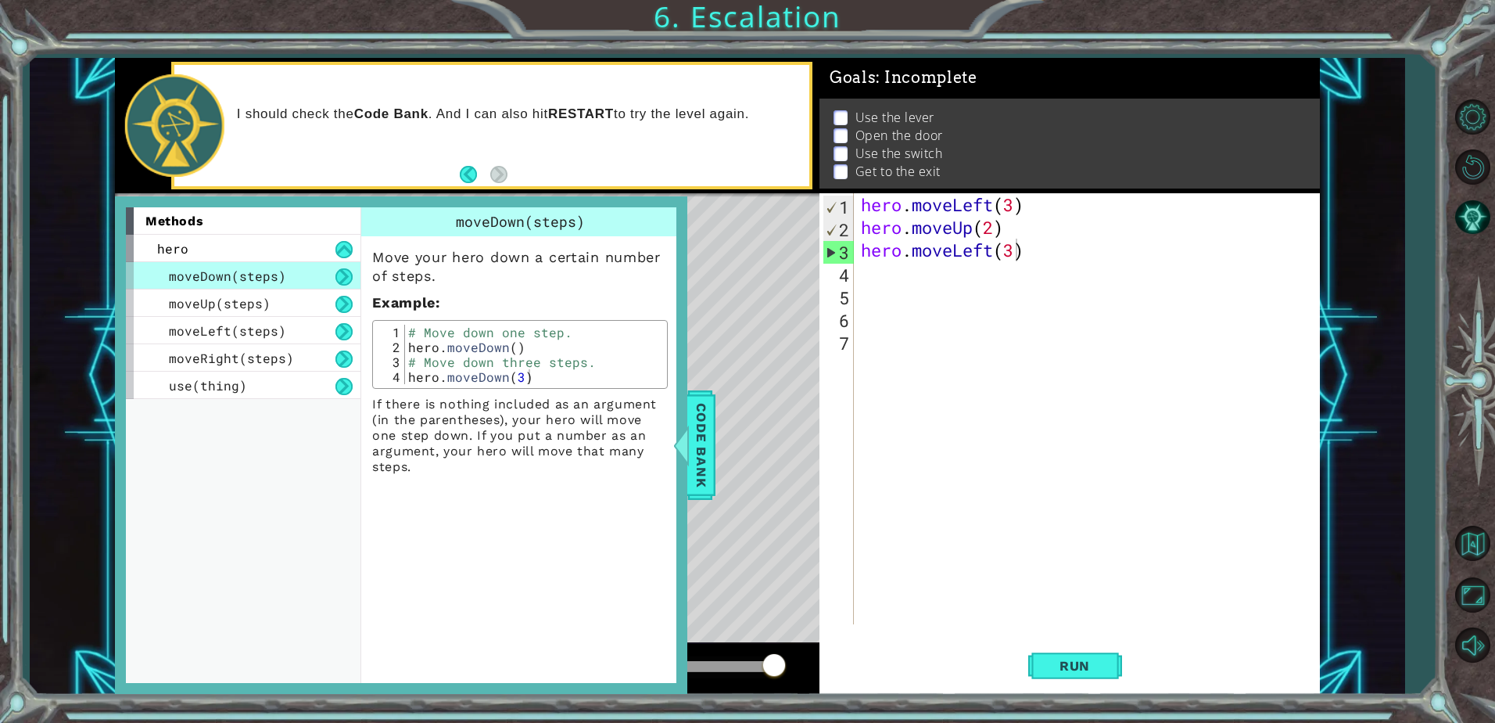
click at [554, 414] on p "If there is nothing included as an argument (in the parentheses), your hero wil…" at bounding box center [520, 436] width 296 height 78
click at [551, 414] on p "If there is nothing included as an argument (in the parentheses), your hero wil…" at bounding box center [520, 436] width 296 height 78
click at [487, 349] on div "# Move down one step. hero . moveDown ( ) # Move down three steps. hero . moveD…" at bounding box center [534, 369] width 258 height 89
click at [487, 347] on div "# Move down one step. hero . moveDown ( ) # Move down three steps. hero . moveD…" at bounding box center [534, 369] width 258 height 89
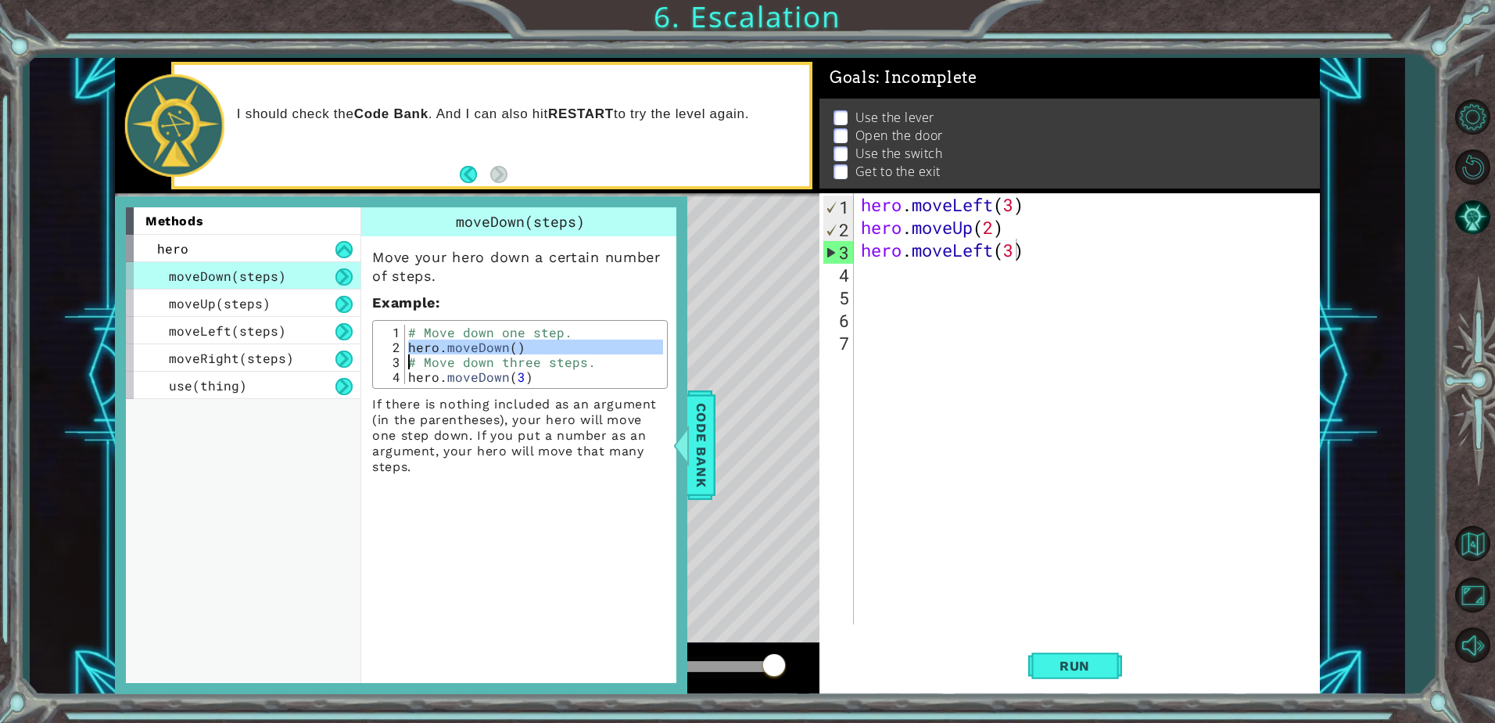
drag, startPoint x: 487, startPoint y: 347, endPoint x: 536, endPoint y: 438, distance: 103.2
click at [536, 438] on p "If there is nothing included as an argument (in the parentheses), your hero wil…" at bounding box center [520, 436] width 296 height 78
type textarea "hero.moveDown(3)"
click at [528, 376] on div "# Move down one step. hero . moveDown ( ) # Move down three steps. hero . moveD…" at bounding box center [534, 369] width 258 height 89
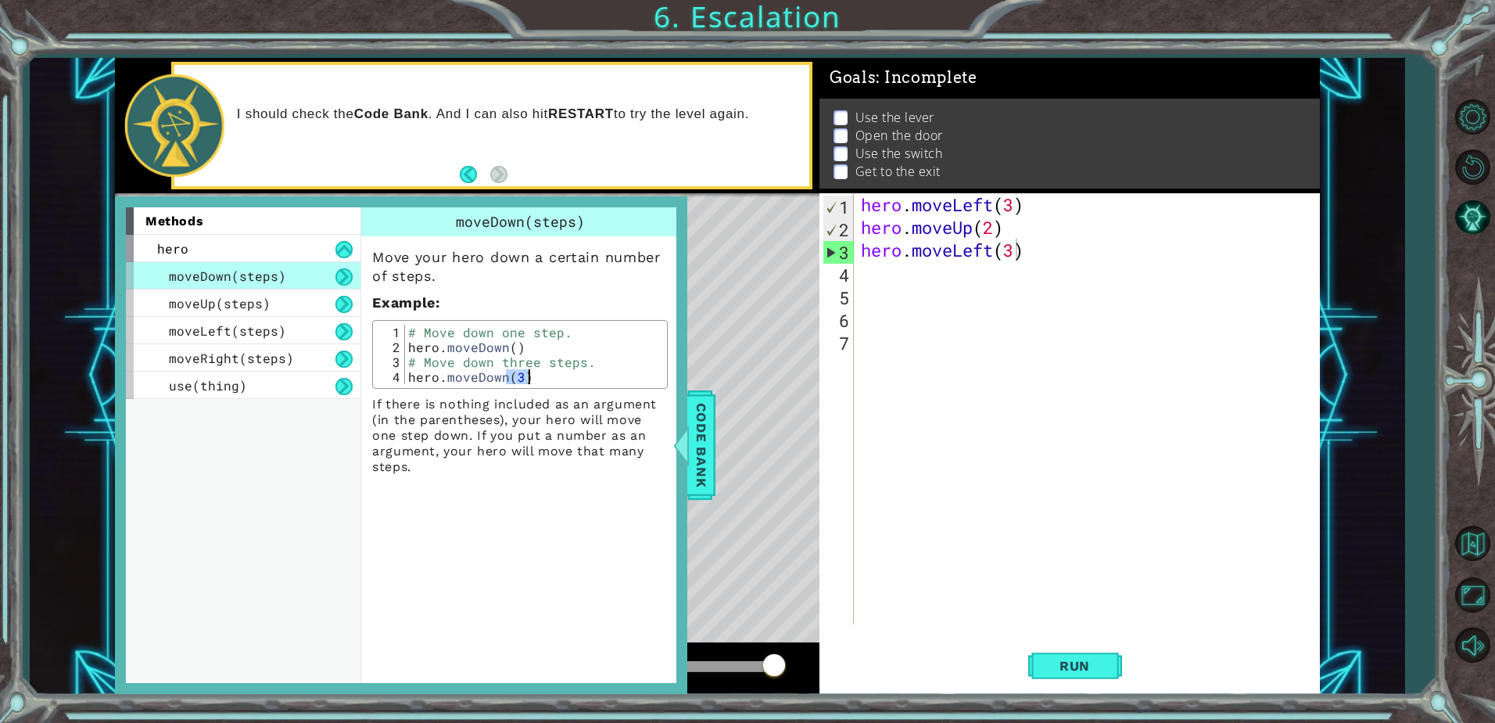
click at [523, 375] on div "# Move down one step. hero . moveDown ( ) # Move down three steps. hero . moveD…" at bounding box center [534, 354] width 258 height 59
click at [515, 375] on div "# Move down one step. hero . moveDown ( ) # Move down three steps. hero . moveD…" at bounding box center [534, 369] width 258 height 89
drag, startPoint x: 515, startPoint y: 375, endPoint x: 500, endPoint y: 375, distance: 15.6
click at [500, 375] on div "# Move down one step. hero . moveDown ( ) # Move down three steps. hero . moveD…" at bounding box center [534, 369] width 258 height 89
drag, startPoint x: 500, startPoint y: 375, endPoint x: 520, endPoint y: 374, distance: 20.4
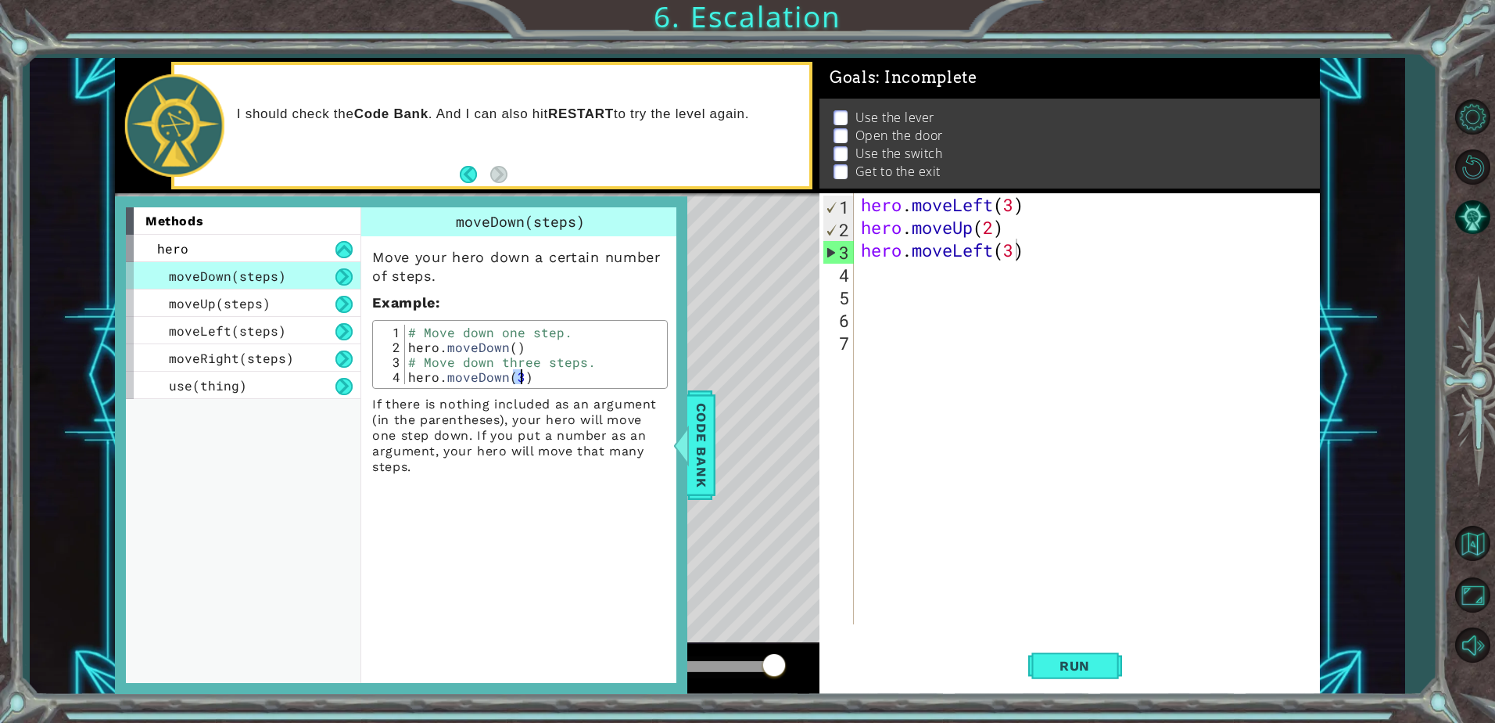
click at [520, 374] on div "# Move down one step. hero . moveDown ( ) # Move down three steps. hero . moveD…" at bounding box center [534, 369] width 258 height 89
drag, startPoint x: 718, startPoint y: 392, endPoint x: 707, endPoint y: 408, distance: 19.1
click at [712, 401] on div "methods hero moveDown(steps) moveUp(steps) moveLeft(steps) moveRight(steps) use…" at bounding box center [717, 376] width 1205 height 636
click at [706, 409] on span "Code Bank" at bounding box center [701, 444] width 25 height 95
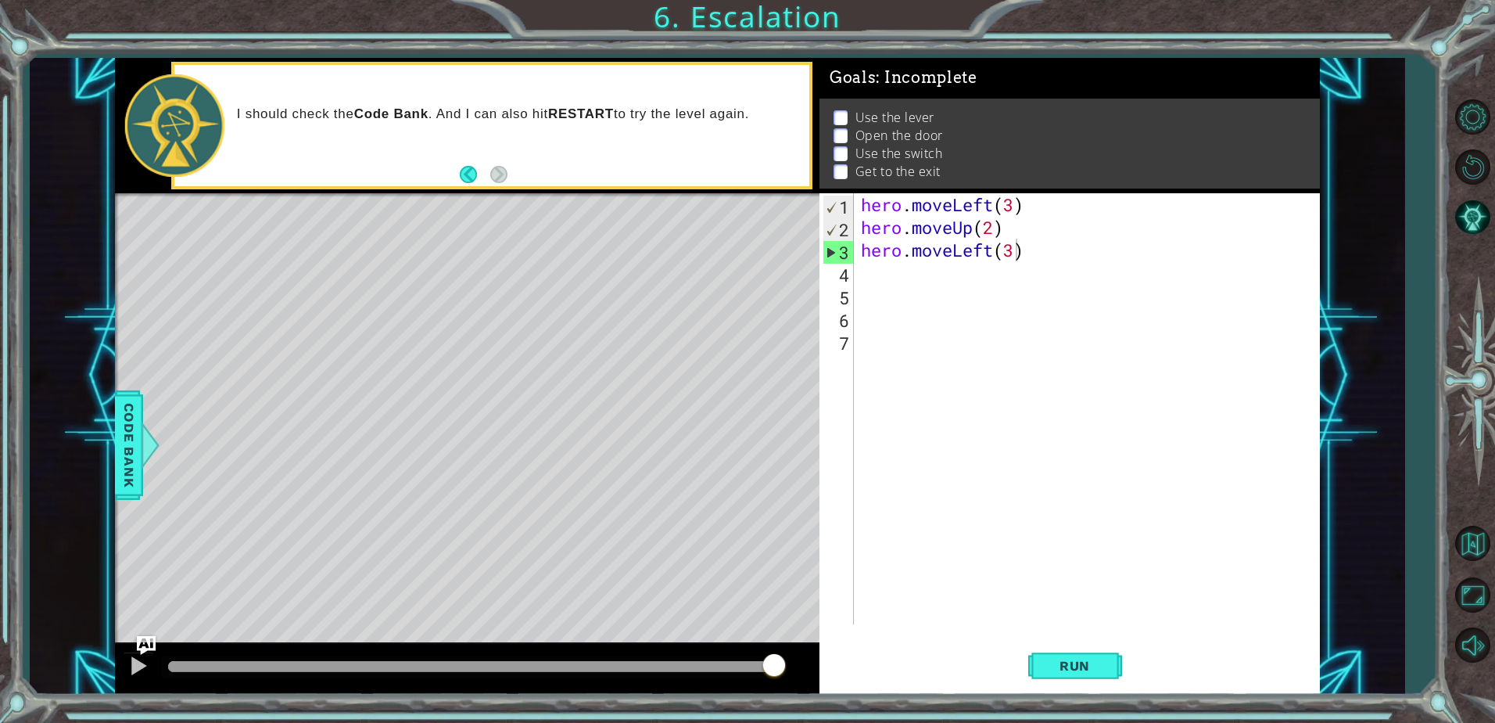
click at [705, 409] on div "Level Map" at bounding box center [476, 423] width 723 height 461
drag, startPoint x: 135, startPoint y: 423, endPoint x: 325, endPoint y: 447, distance: 191.6
click at [334, 450] on div "methods hero moveDown(steps) moveUp(steps) moveLeft(steps) moveRight(steps) use…" at bounding box center [717, 376] width 1205 height 636
drag, startPoint x: 138, startPoint y: 438, endPoint x: 154, endPoint y: 439, distance: 16.4
click at [142, 439] on div "Code Bank" at bounding box center [129, 445] width 28 height 110
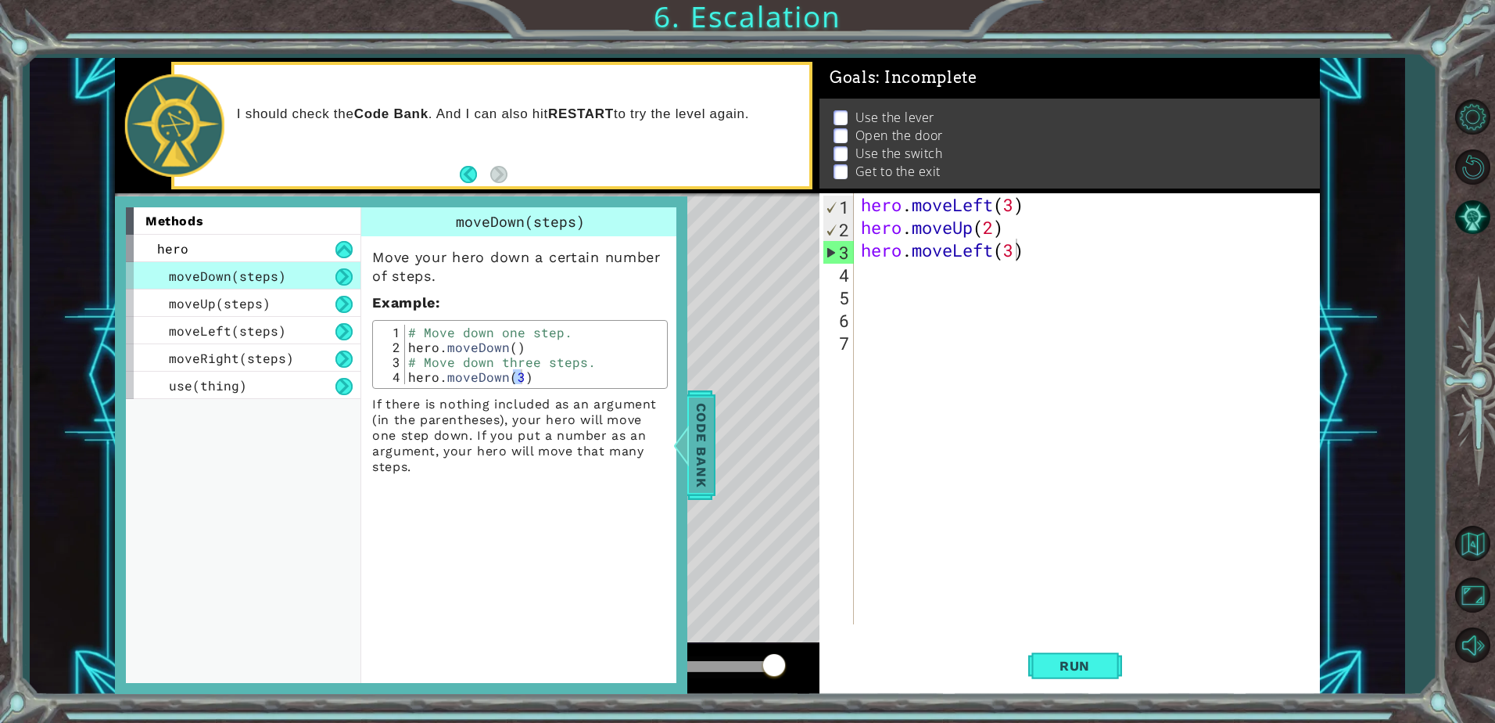
click at [704, 448] on span "Code Bank" at bounding box center [701, 444] width 25 height 95
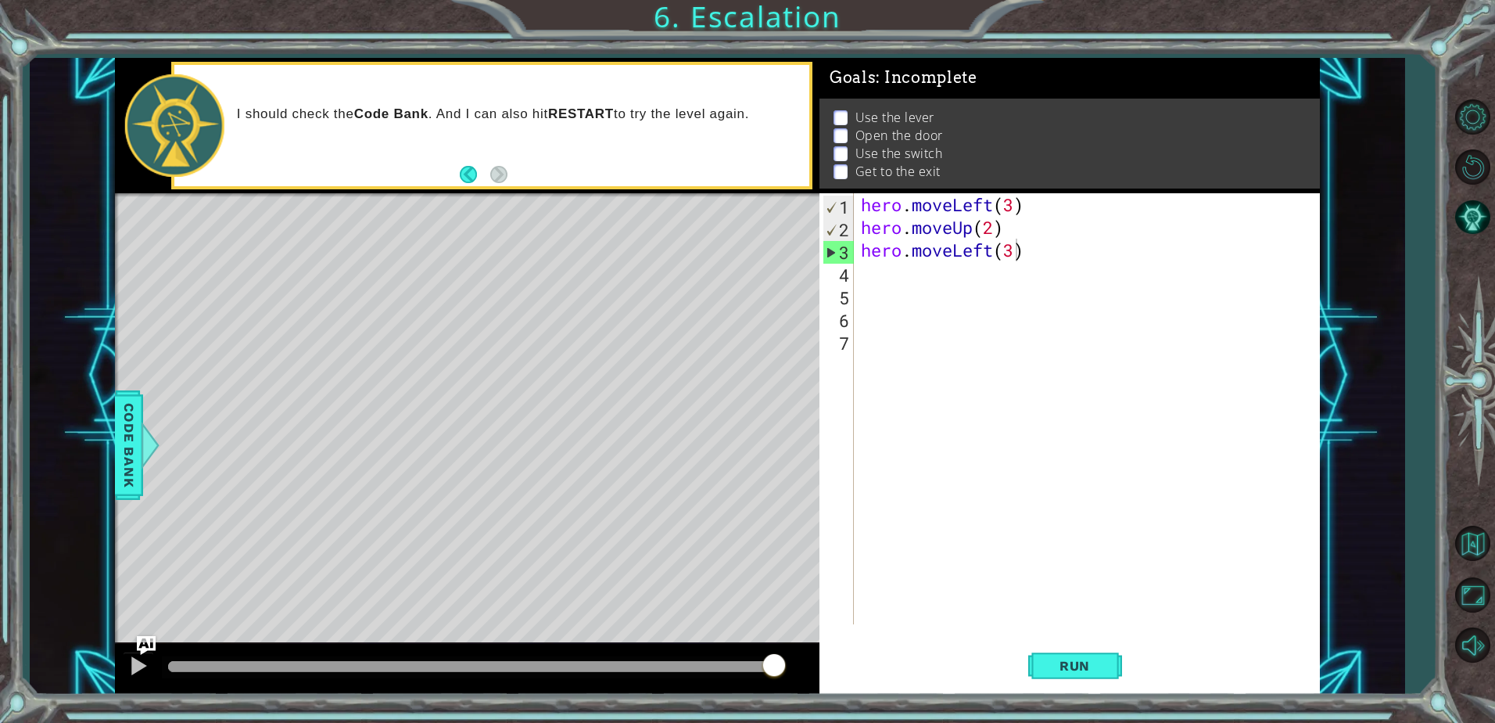
drag, startPoint x: 284, startPoint y: 610, endPoint x: 293, endPoint y: 610, distance: 8.6
click at [293, 610] on div "Level Map" at bounding box center [476, 423] width 723 height 461
click at [1086, 682] on button "Run" at bounding box center [1076, 666] width 94 height 50
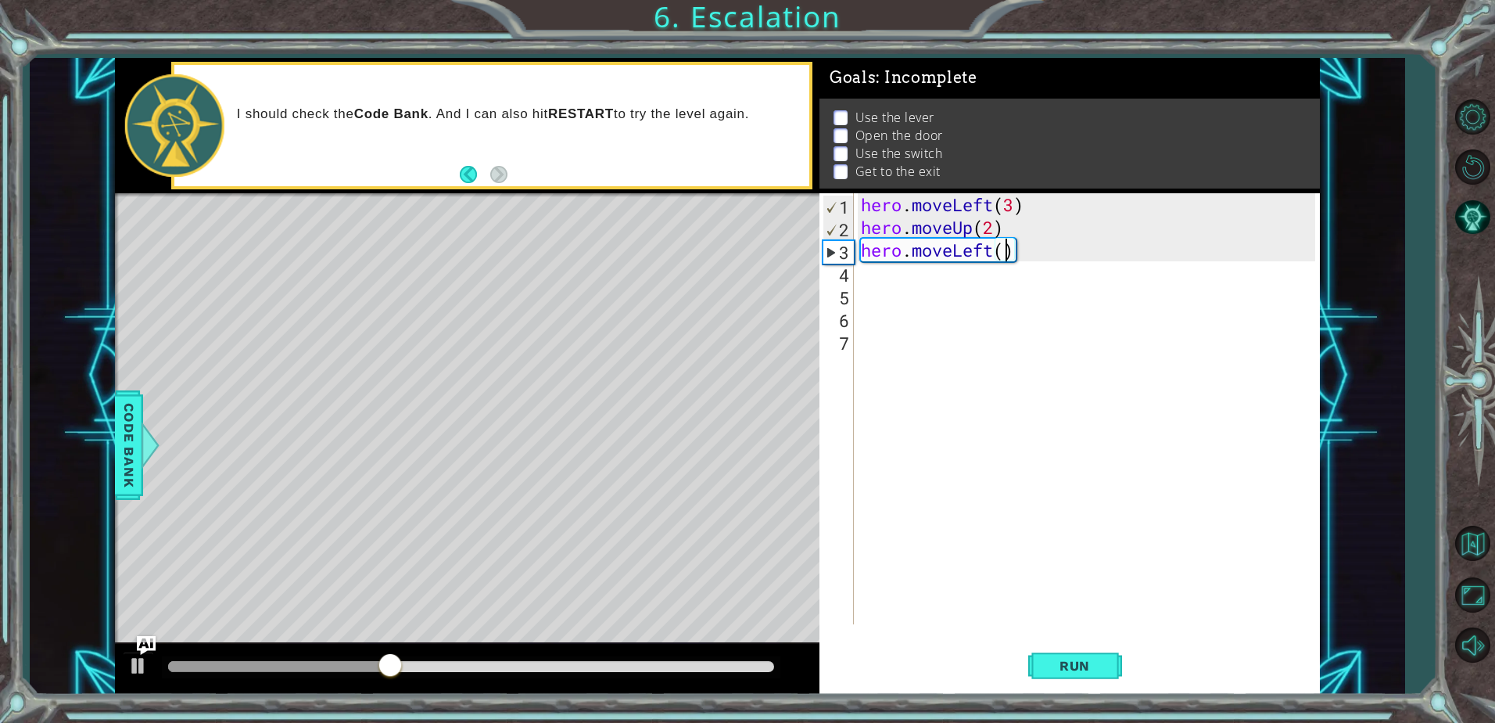
type textarea "hero.moveLeft(2)"
click at [1080, 654] on button "Run" at bounding box center [1076, 666] width 94 height 50
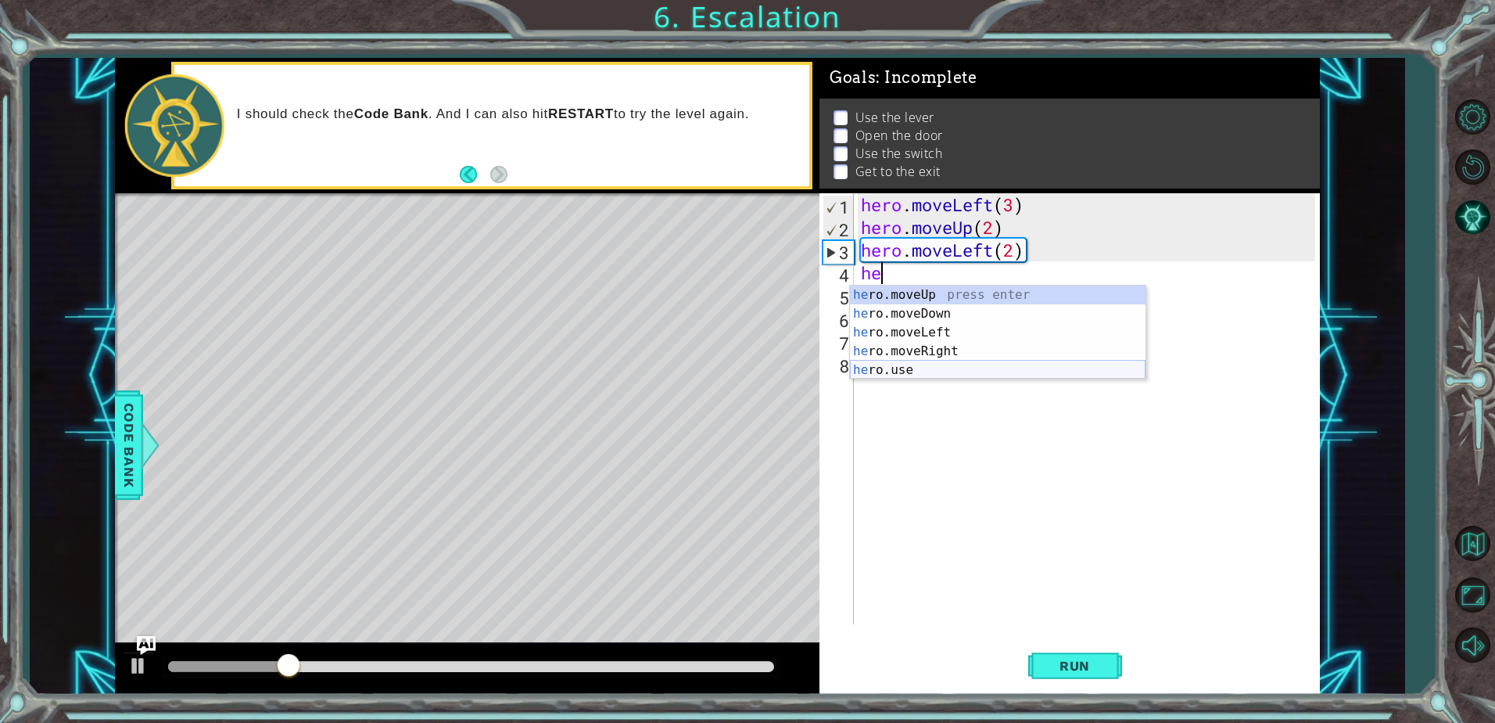
click at [1032, 369] on div "he ro.moveUp press enter he ro.moveDown press enter he ro.moveLeft press enter …" at bounding box center [998, 350] width 296 height 131
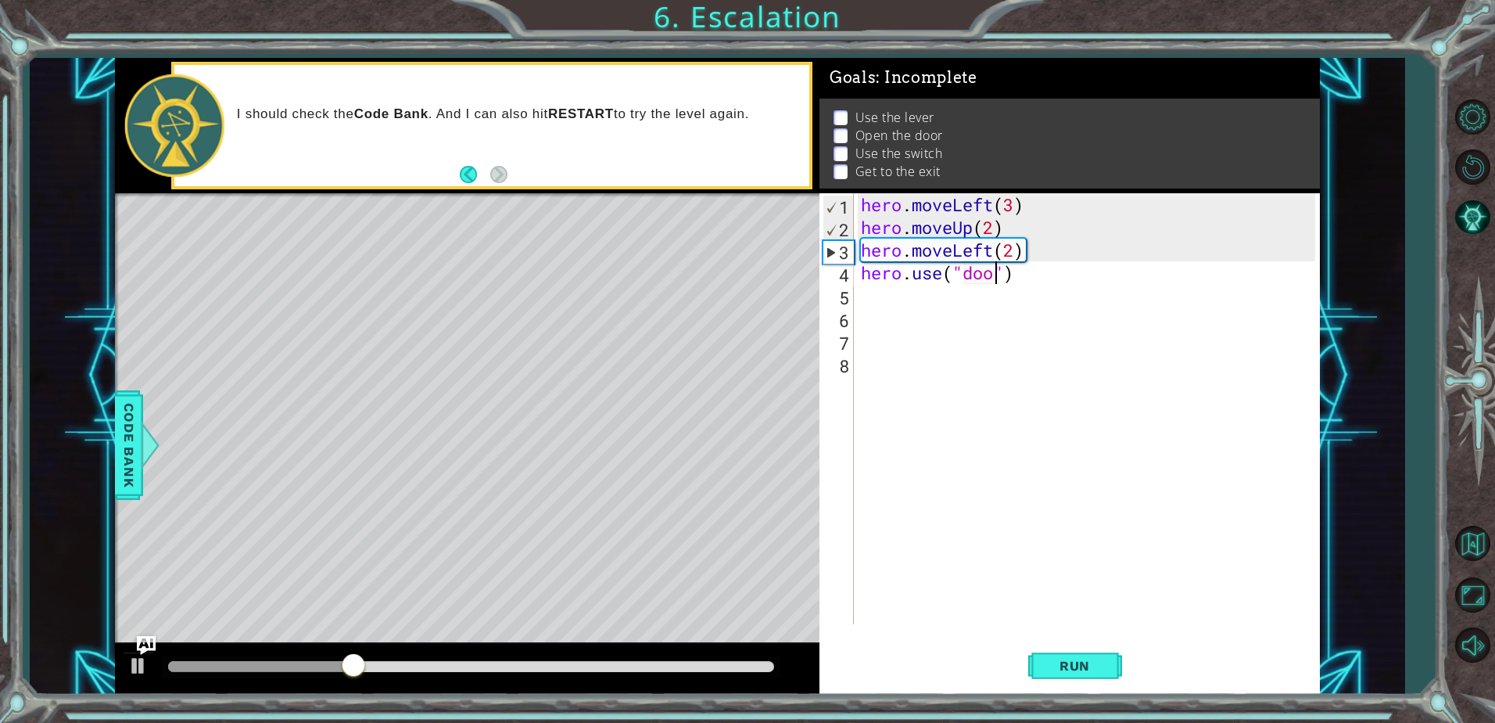
scroll to position [0, 6]
type textarea "hero.use("door")"
click at [1092, 660] on span "Run" at bounding box center [1075, 666] width 62 height 16
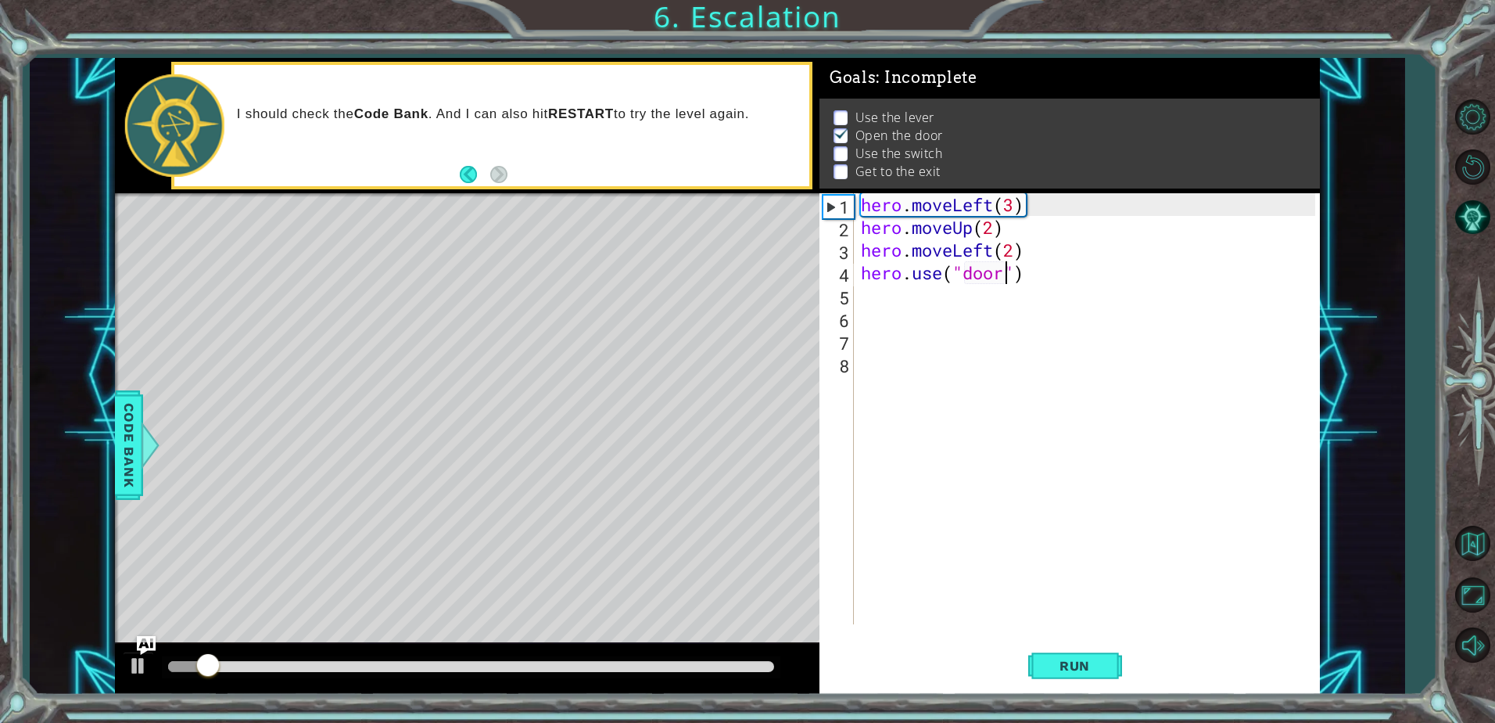
scroll to position [0, 0]
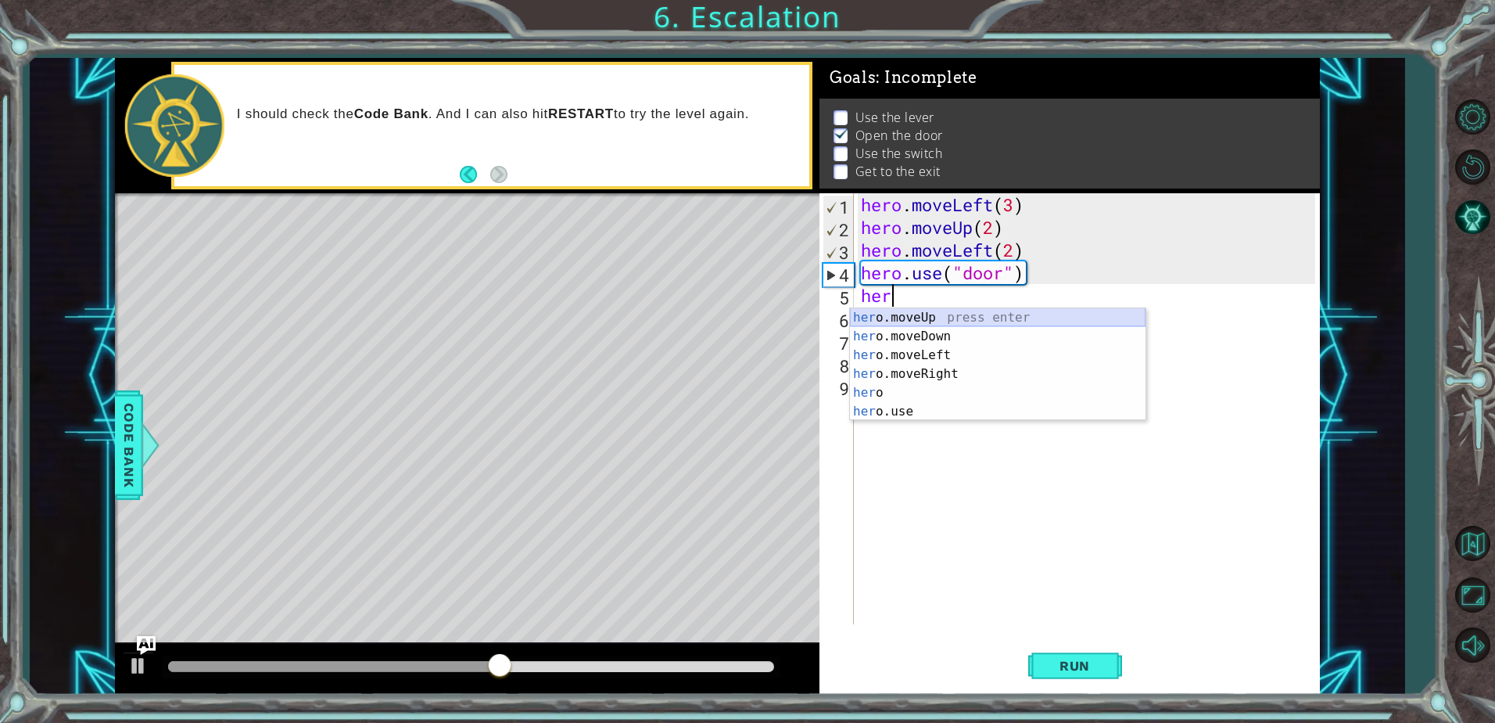
click at [957, 314] on div "her o.moveUp press enter her o.moveDown press enter her o.moveLeft press enter …" at bounding box center [998, 383] width 296 height 150
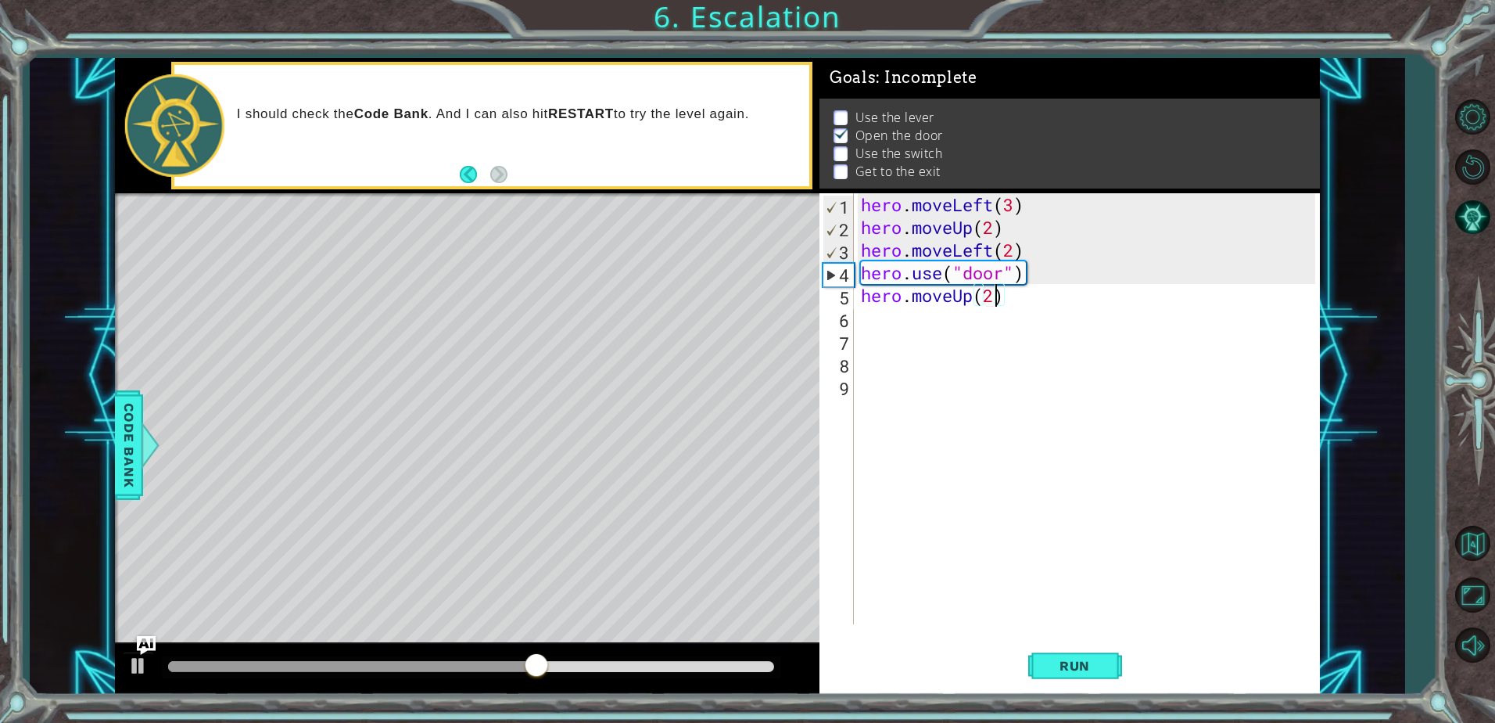
scroll to position [0, 5]
type textarea "hero.moveUp(2)"
click at [1075, 655] on button "Run" at bounding box center [1076, 666] width 94 height 50
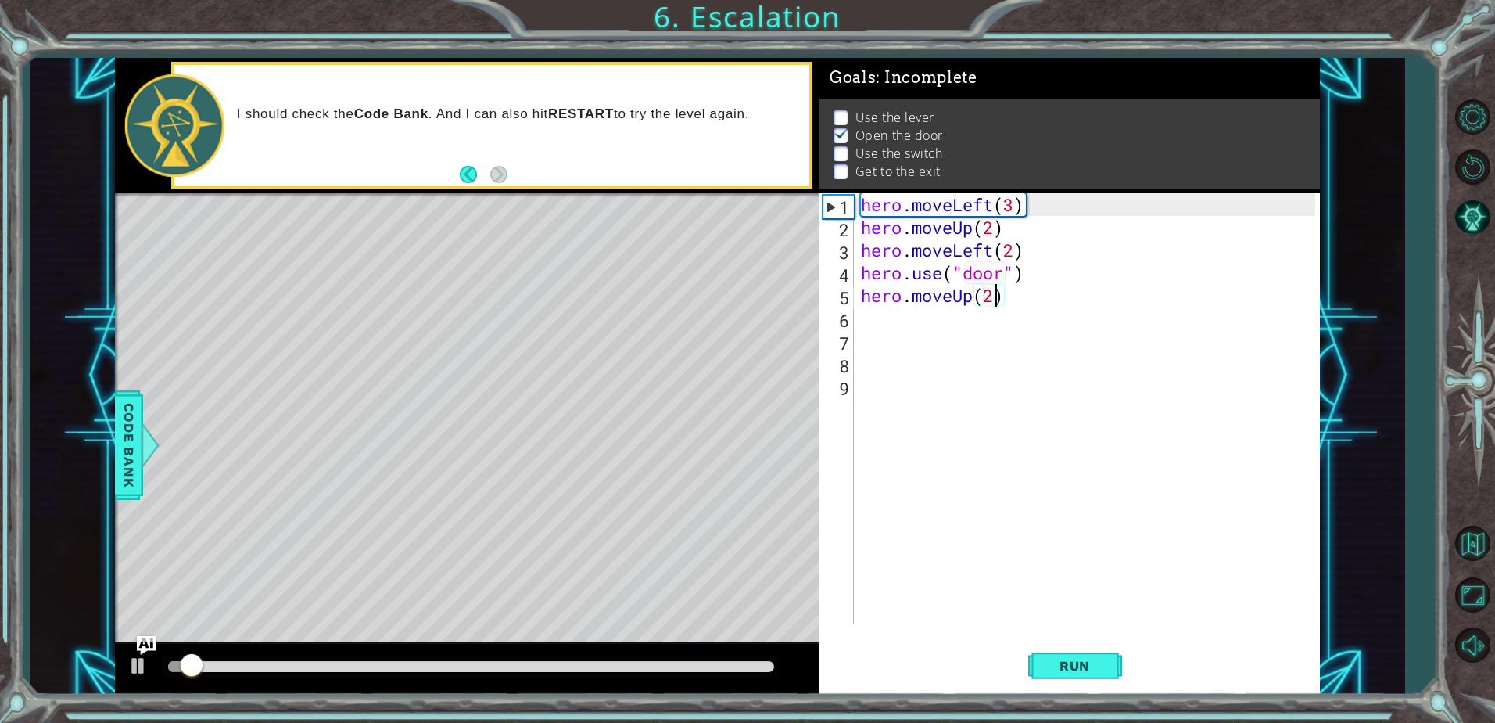
click at [947, 327] on div "hero . moveLeft ( 3 ) hero . moveUp ( 2 ) hero . moveLeft ( 2 ) hero . use ( "d…" at bounding box center [1090, 431] width 465 height 476
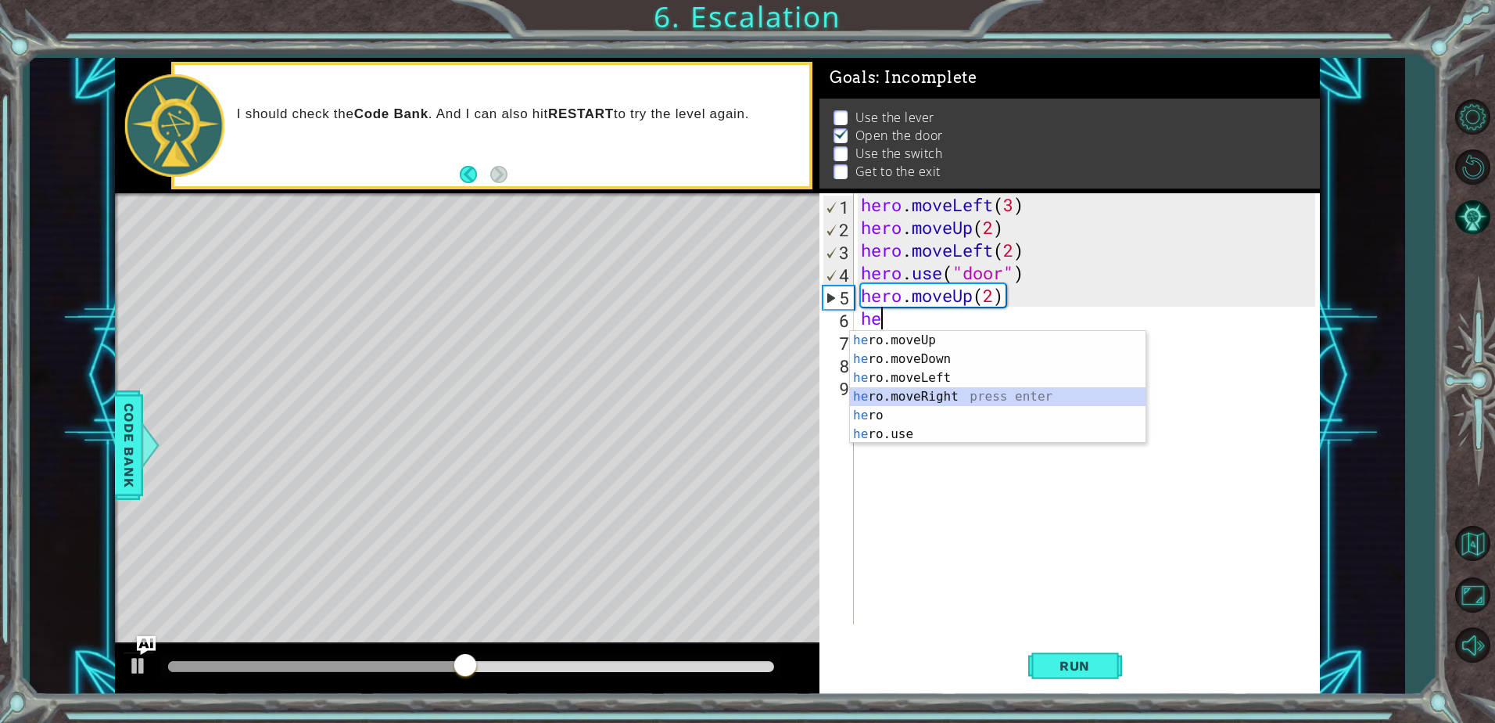
click at [895, 393] on div "he ro.moveUp press enter he ro.moveDown press enter he ro.moveLeft press enter …" at bounding box center [998, 406] width 296 height 150
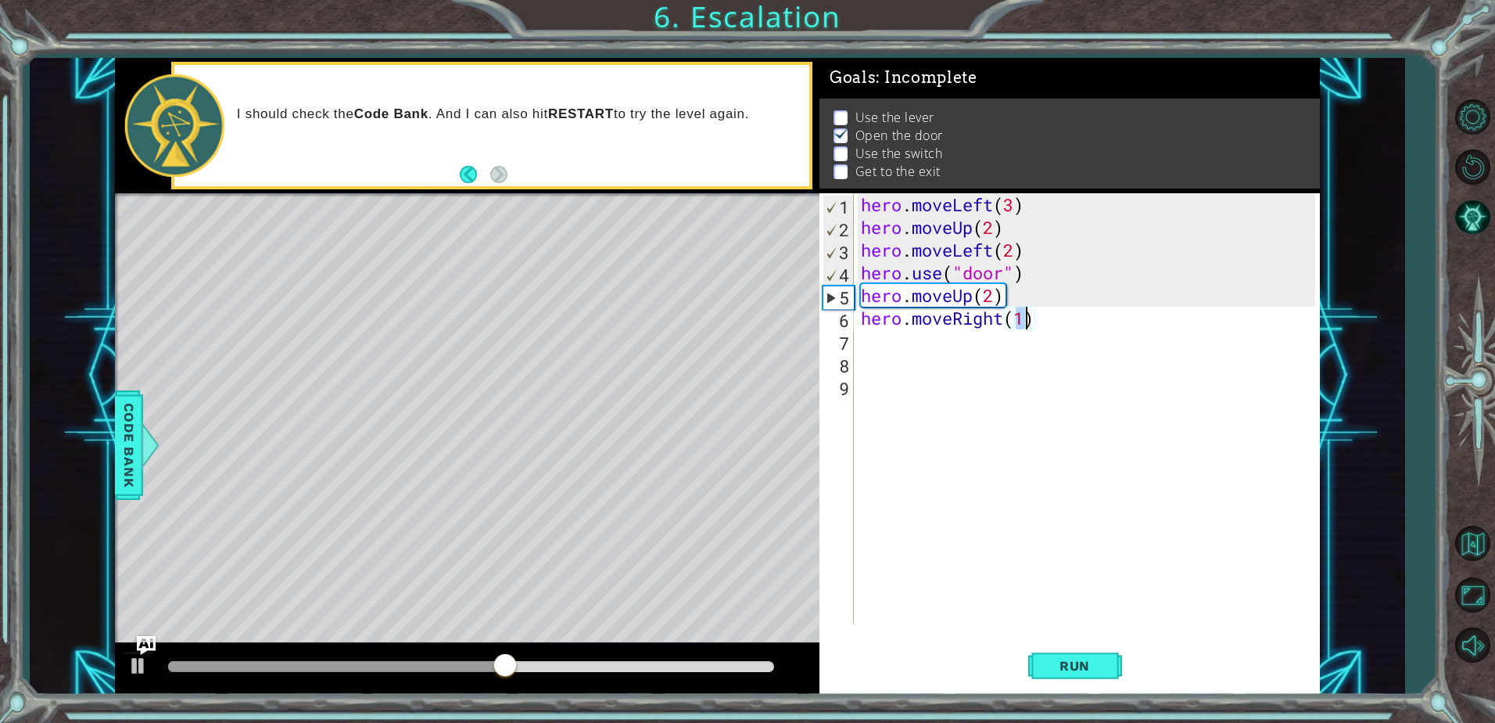
type textarea "hero.moveRight(2)"
click at [914, 346] on div "hero . moveLeft ( 3 ) hero . moveUp ( 2 ) hero . moveLeft ( 2 ) hero . use ( "d…" at bounding box center [1090, 431] width 465 height 476
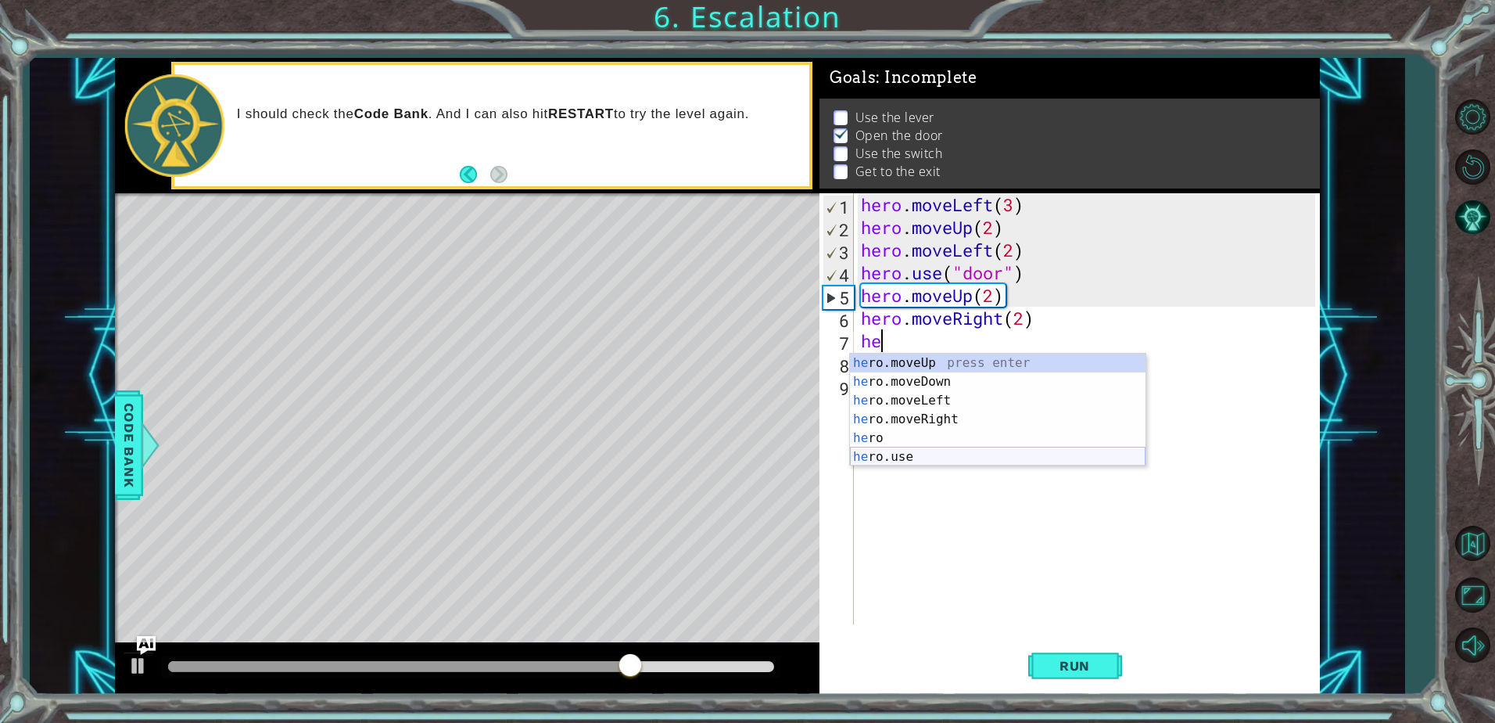
click at [920, 455] on div "he ro.moveUp press enter he ro.moveDown press enter he ro.moveLeft press enter …" at bounding box center [998, 429] width 296 height 150
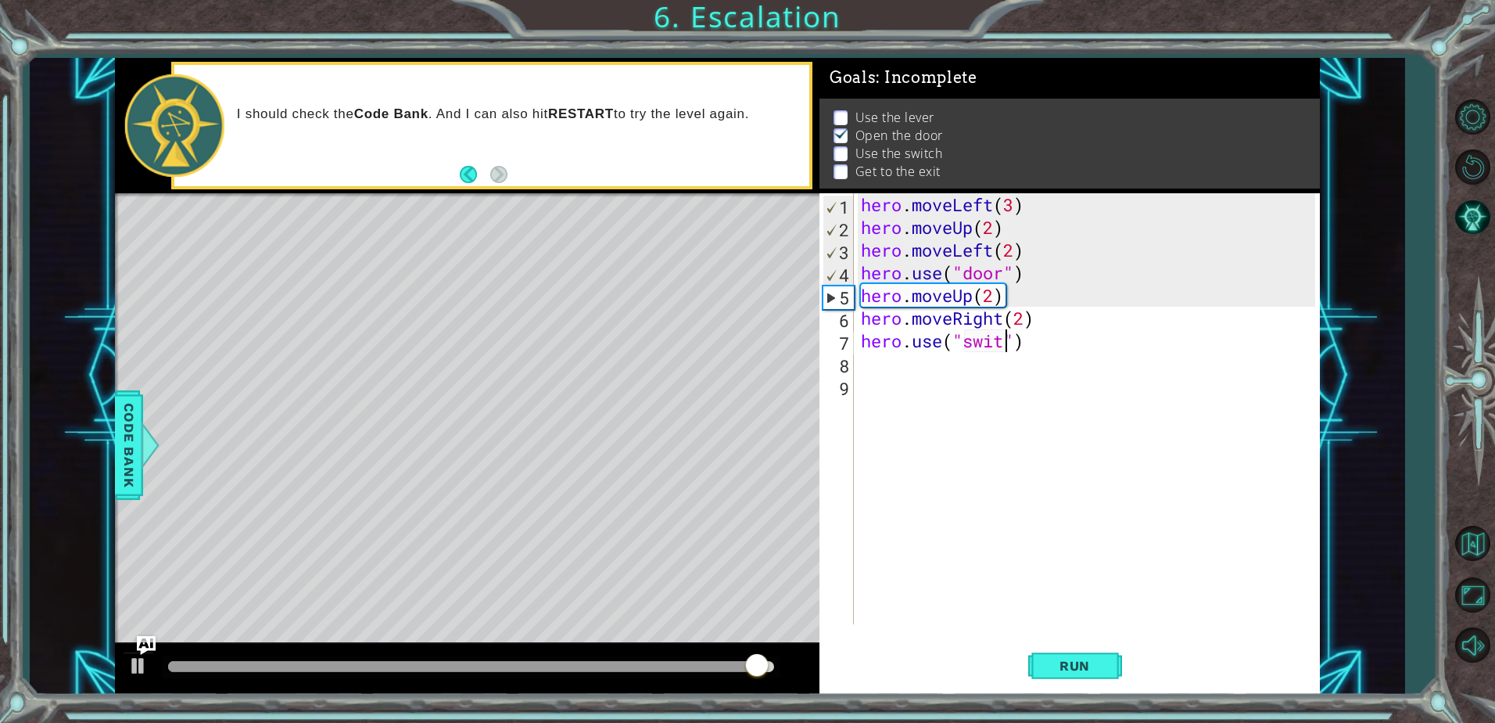
scroll to position [0, 7]
type textarea "hero.use("switch")"
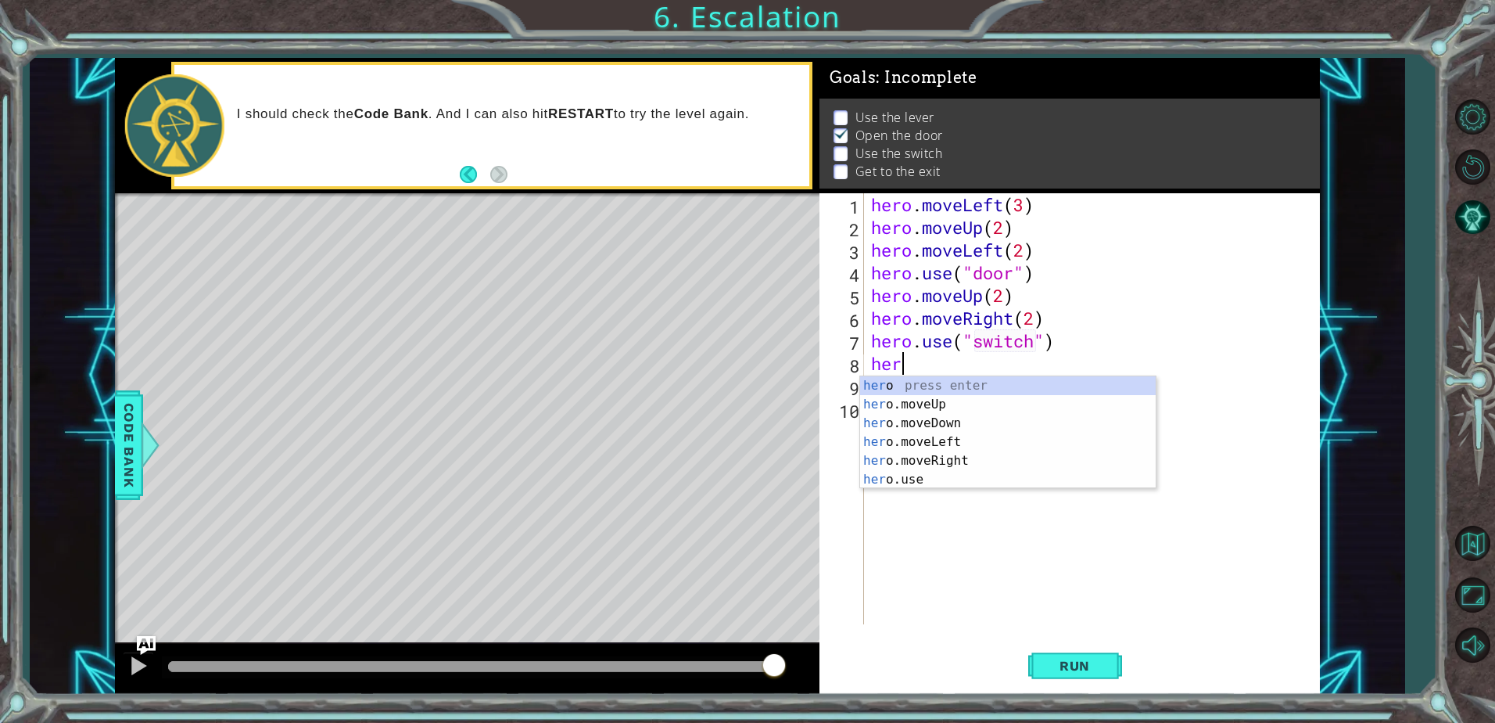
scroll to position [0, 1]
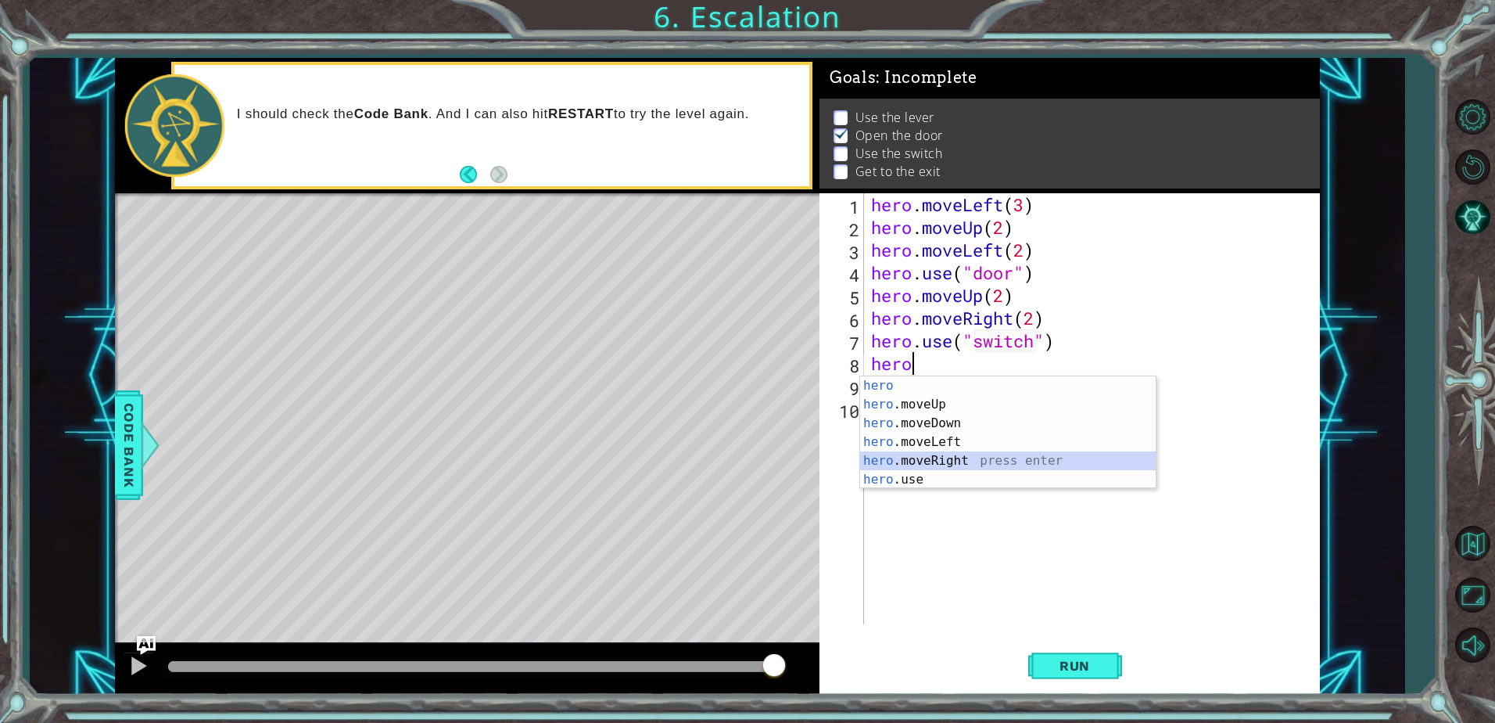
click at [956, 458] on div "hero press enter hero .moveUp press enter hero .moveDown press enter hero .move…" at bounding box center [1008, 451] width 296 height 150
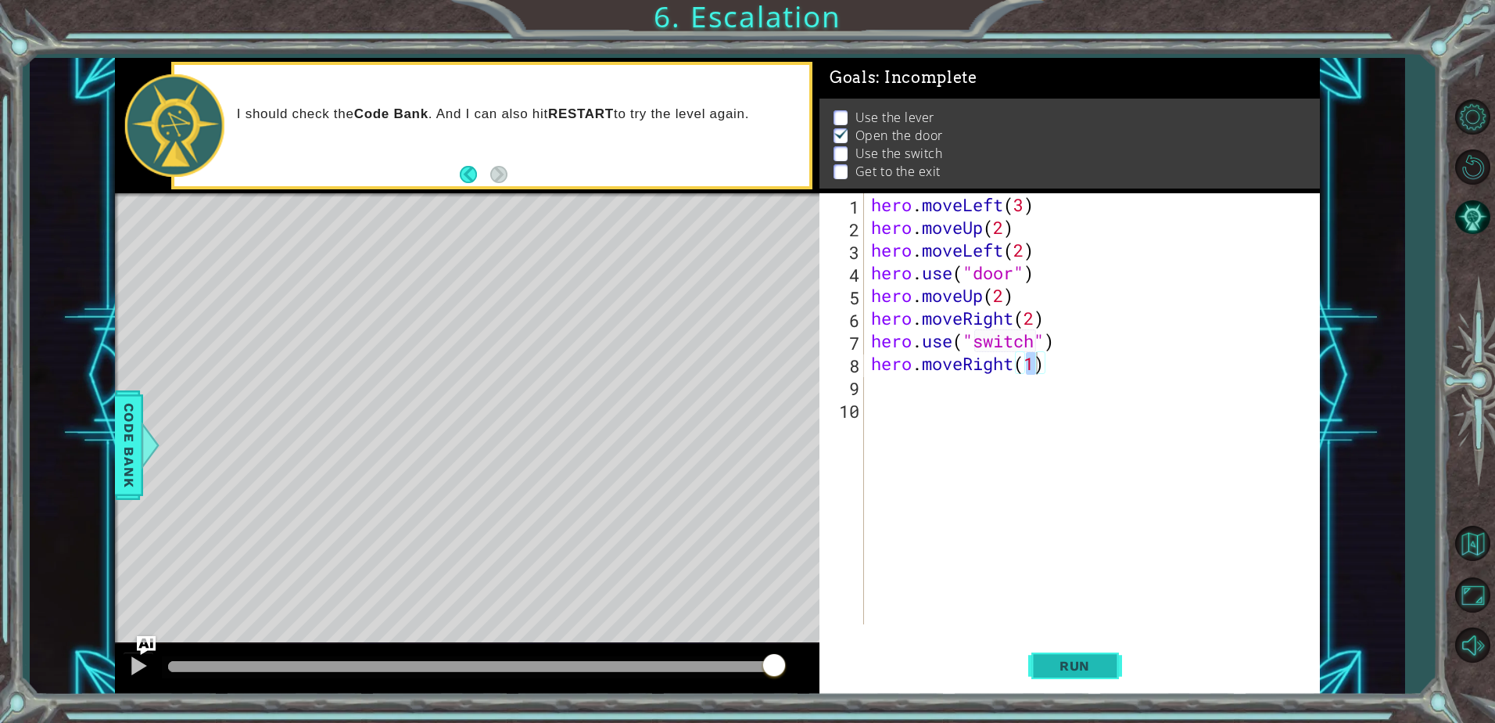
click at [1058, 674] on button "Run" at bounding box center [1076, 666] width 94 height 50
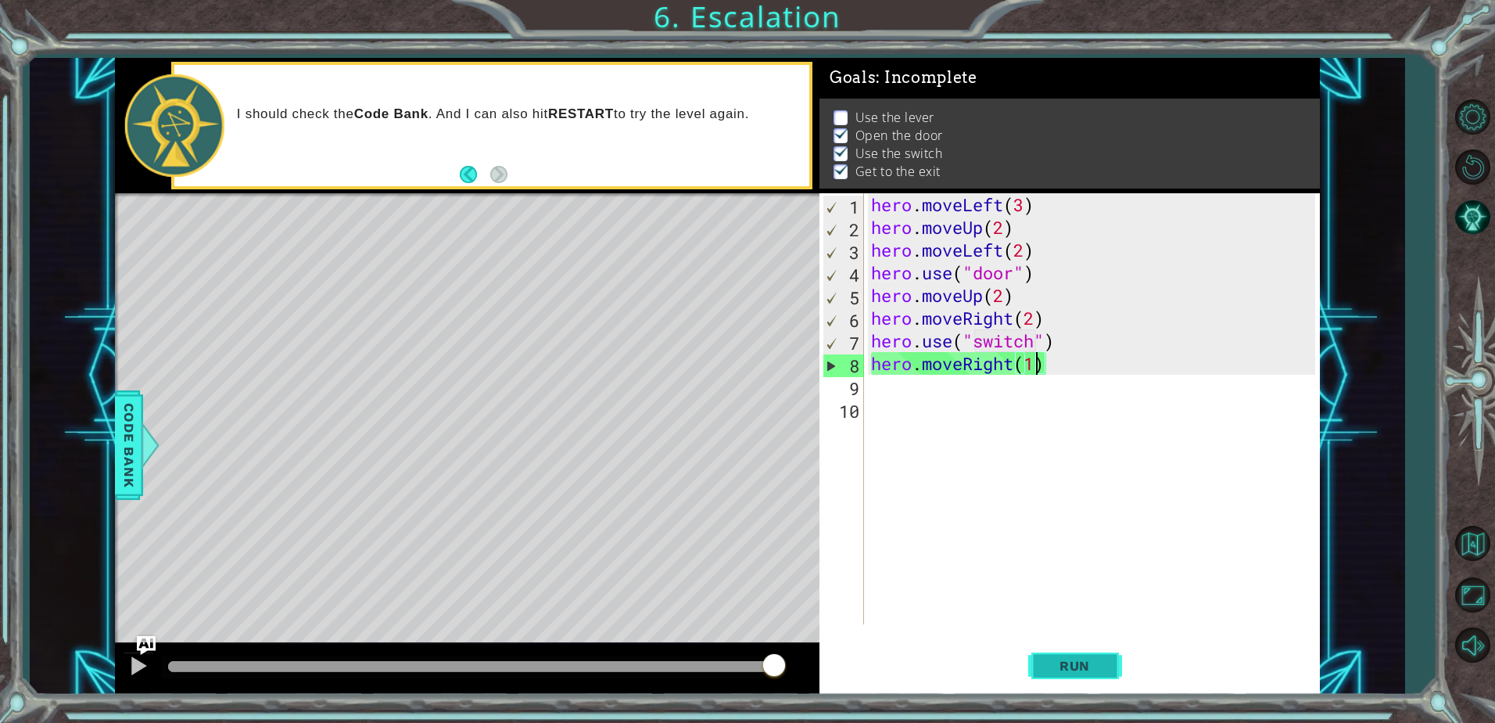
click at [1068, 664] on span "Run" at bounding box center [1075, 666] width 62 height 16
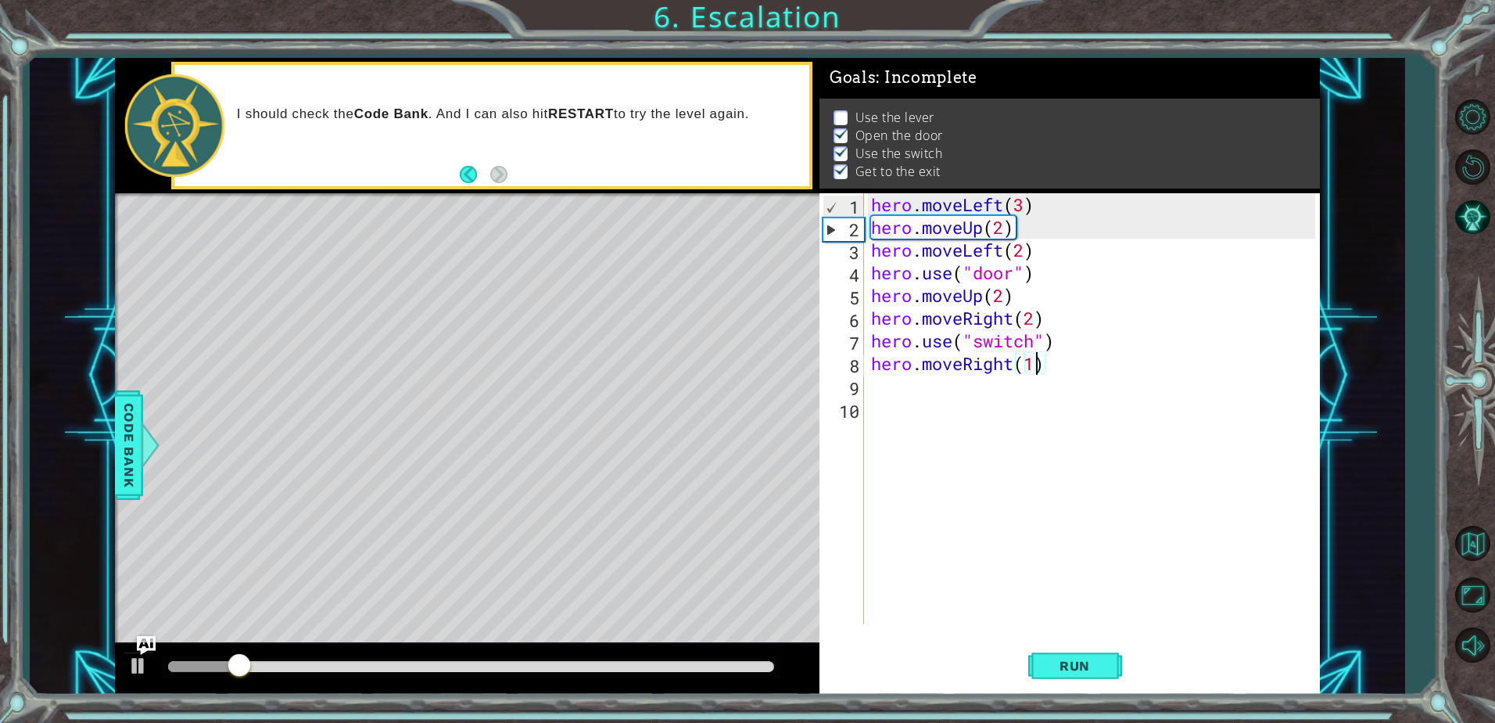
click at [446, 447] on div "Level Map" at bounding box center [476, 423] width 723 height 461
click at [443, 447] on div "Level Map" at bounding box center [476, 423] width 723 height 461
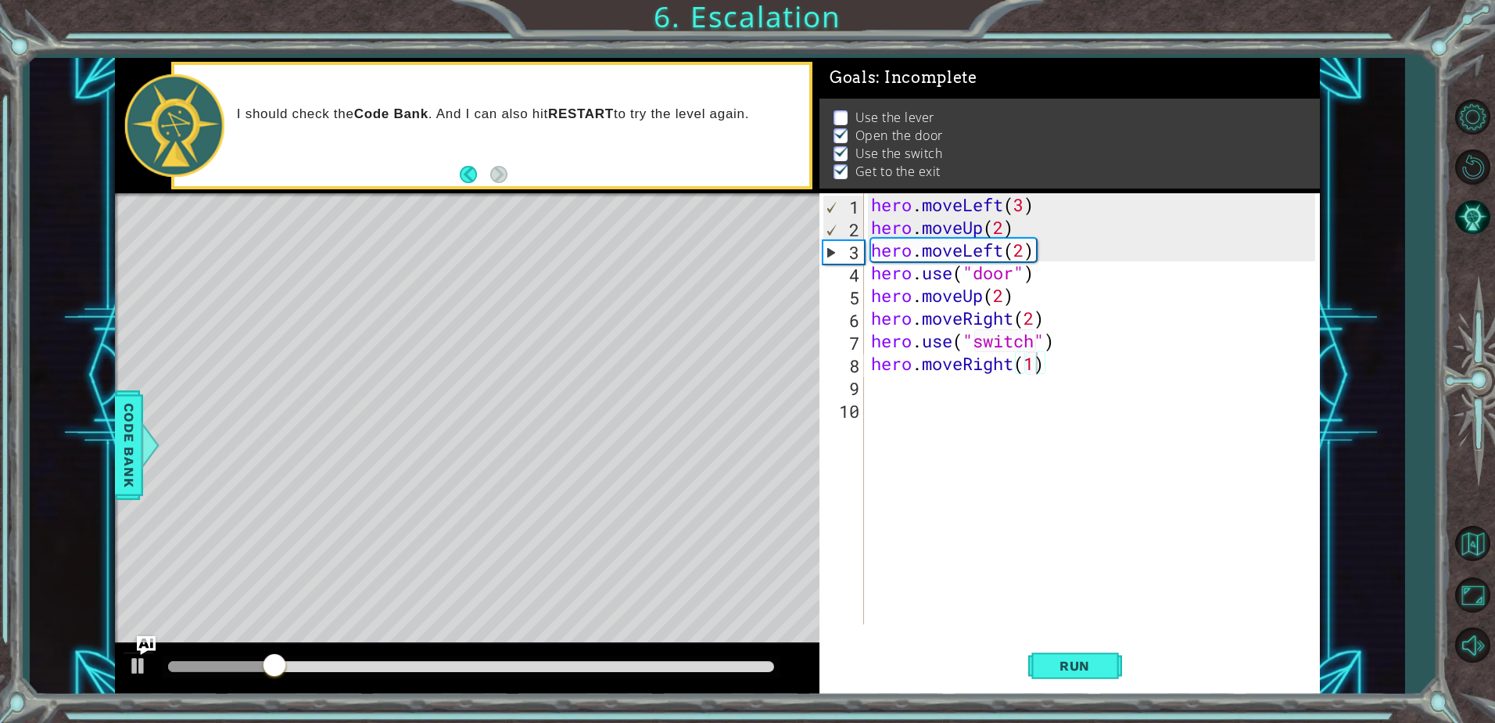
click at [440, 446] on div "Level Map" at bounding box center [476, 423] width 723 height 461
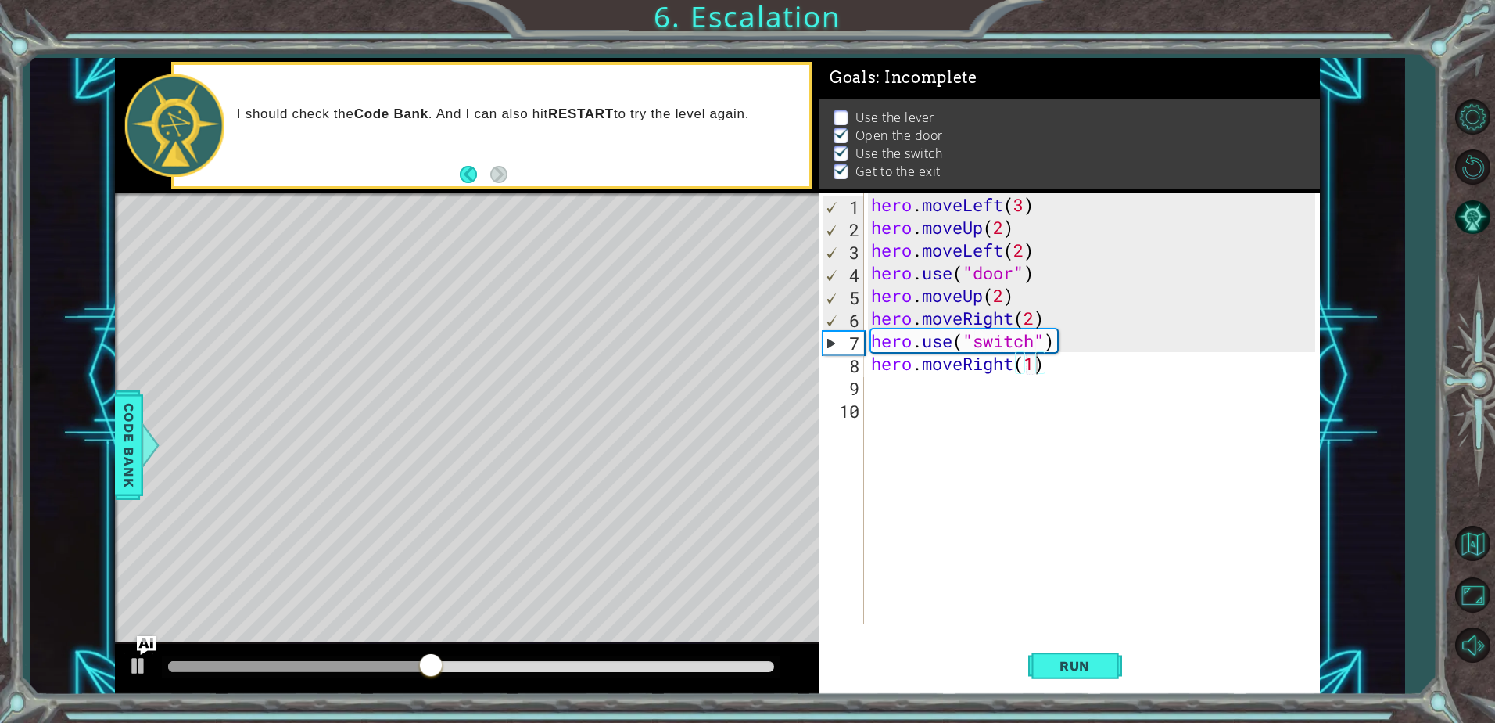
click at [1060, 364] on div "hero . moveLeft ( 3 ) hero . moveUp ( 2 ) hero . moveLeft ( 2 ) hero . use ( "d…" at bounding box center [1095, 431] width 455 height 476
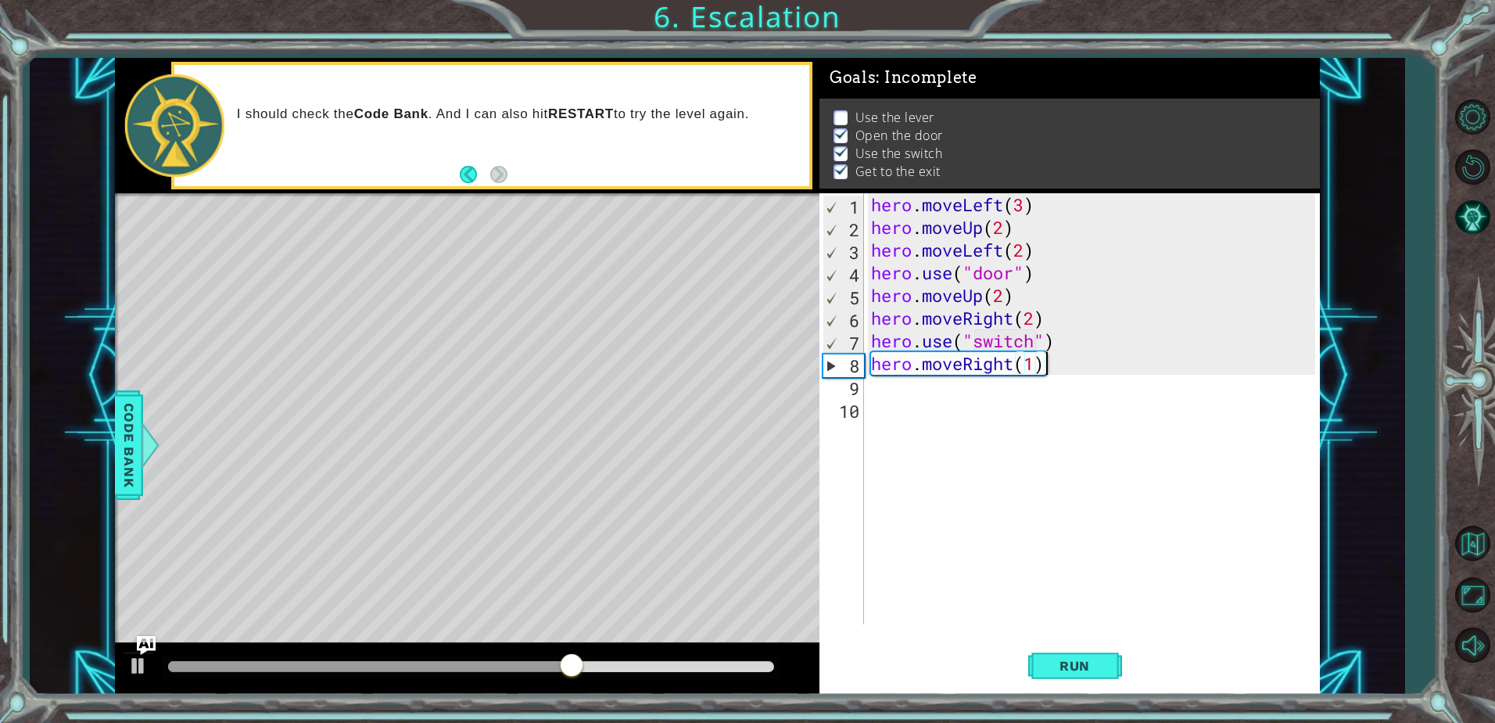
click at [868, 265] on div "hero . moveLeft ( 3 ) hero . moveUp ( 2 ) hero . moveLeft ( 2 ) hero . use ( "d…" at bounding box center [1095, 431] width 455 height 476
click at [1018, 250] on div "hero . moveLeft ( 3 ) hero . moveUp ( 2 ) hero . moveLeft ( 2 ) hero . use ( "d…" at bounding box center [1095, 431] width 455 height 476
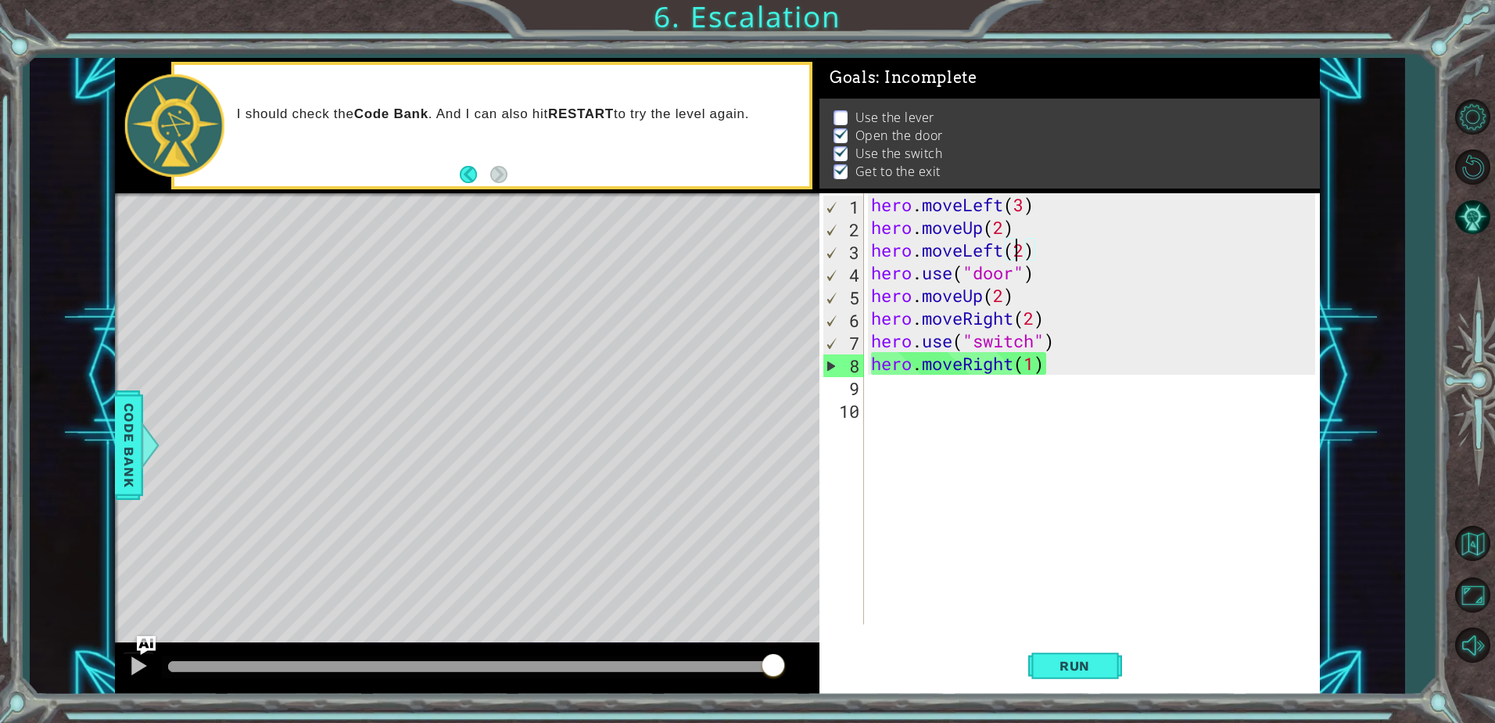
click at [1030, 256] on div "hero . moveLeft ( 3 ) hero . moveUp ( 2 ) hero . moveLeft ( 2 ) hero . use ( "d…" at bounding box center [1095, 431] width 455 height 476
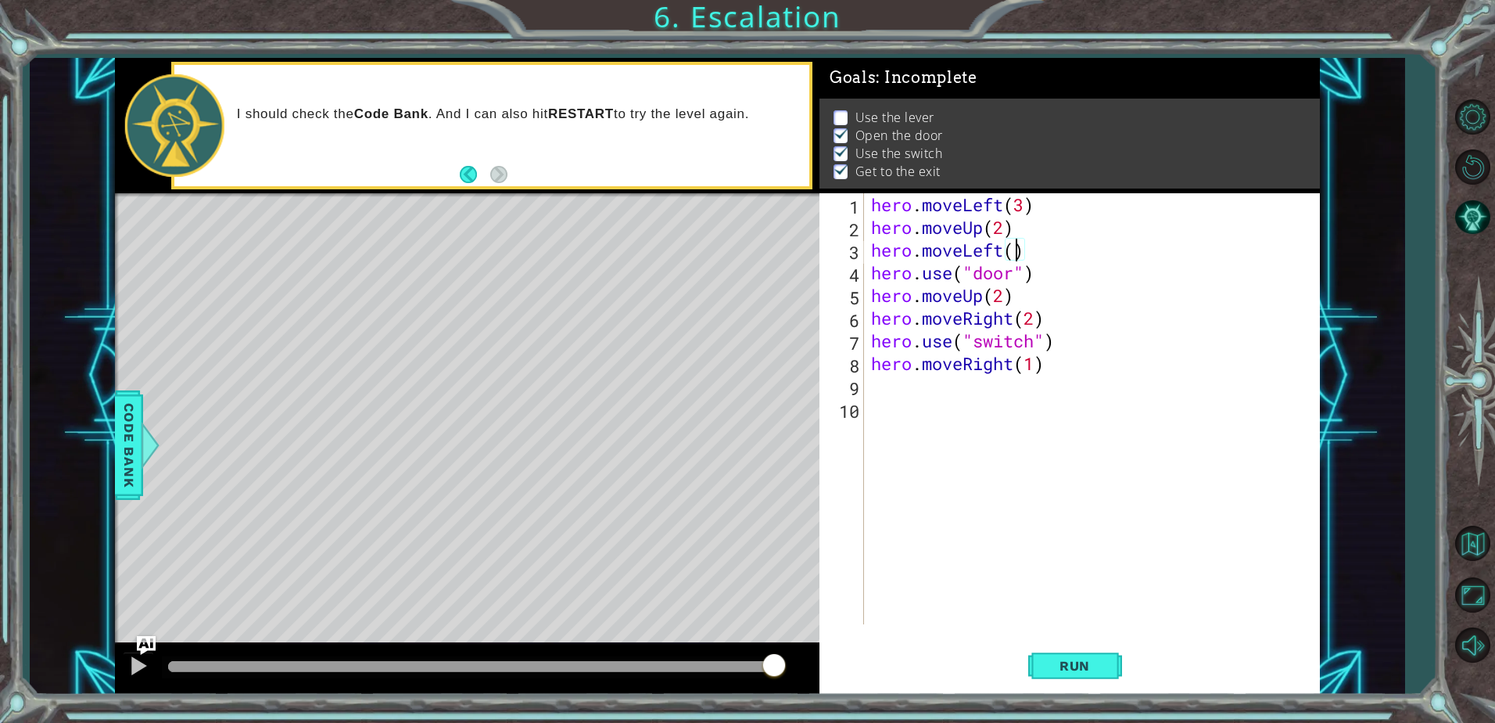
type textarea "hero.moveLeft(1)"
click at [1061, 258] on div "hero . moveLeft ( 3 ) hero . moveUp ( 2 ) hero . moveLeft ( 1 ) hero . use ( "d…" at bounding box center [1095, 431] width 455 height 476
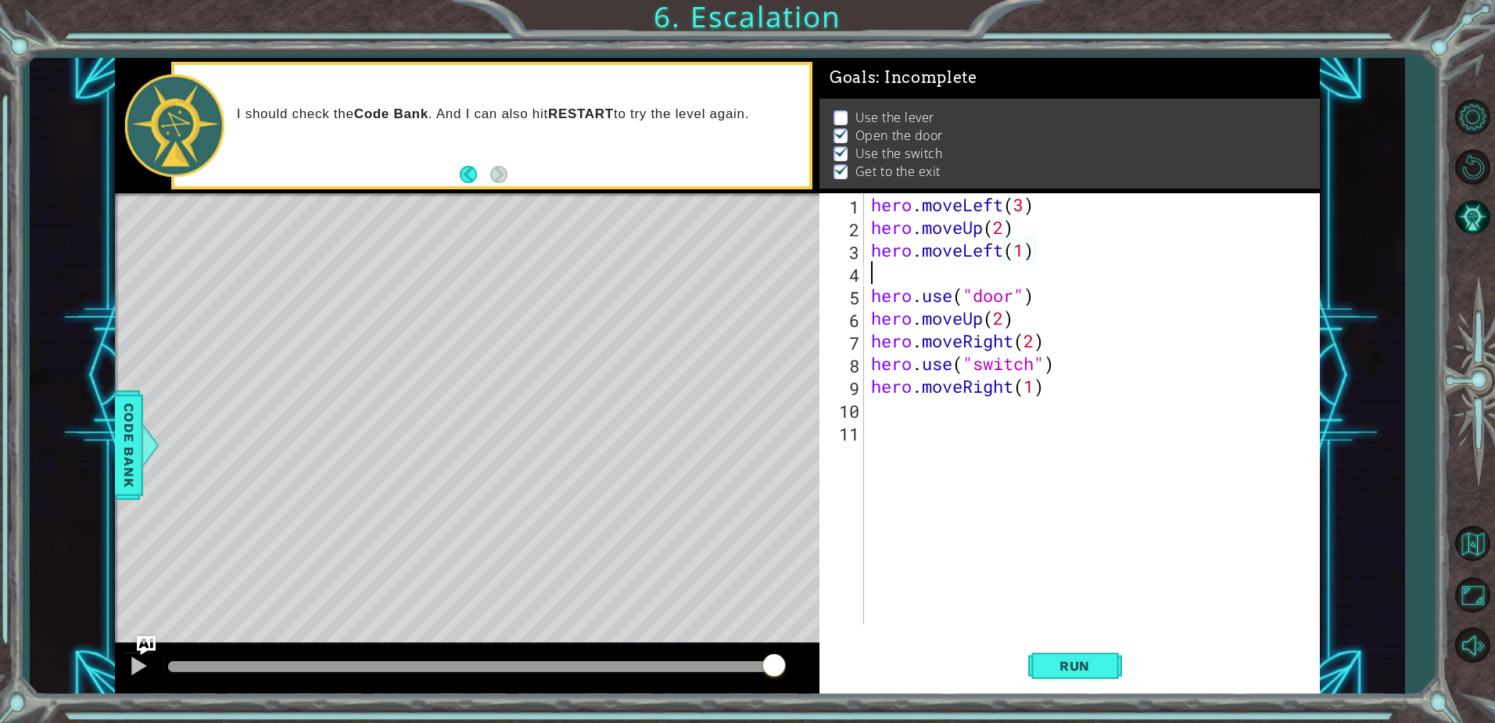
scroll to position [0, 0]
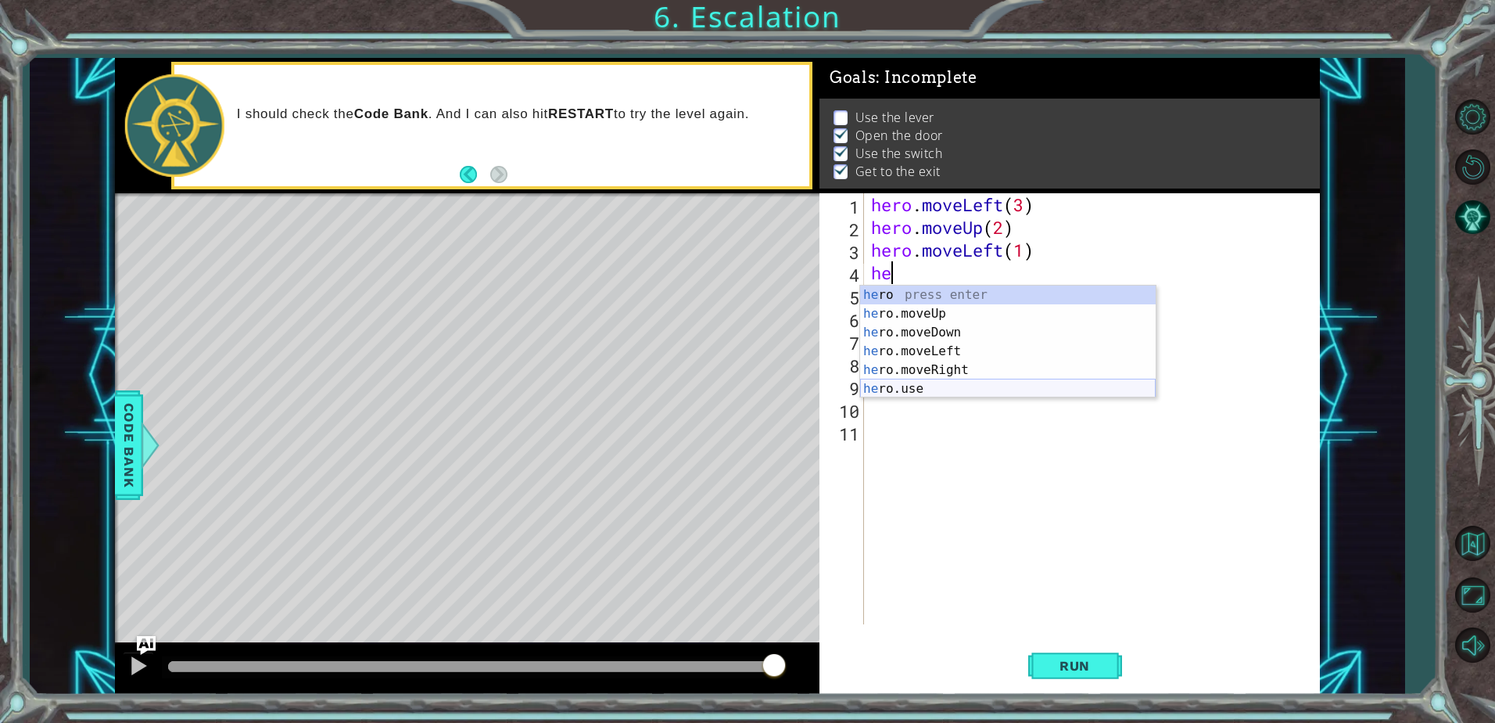
click at [956, 396] on div "he ro press enter he ro.moveUp press enter he ro.moveDown press enter he ro.mov…" at bounding box center [1008, 360] width 296 height 150
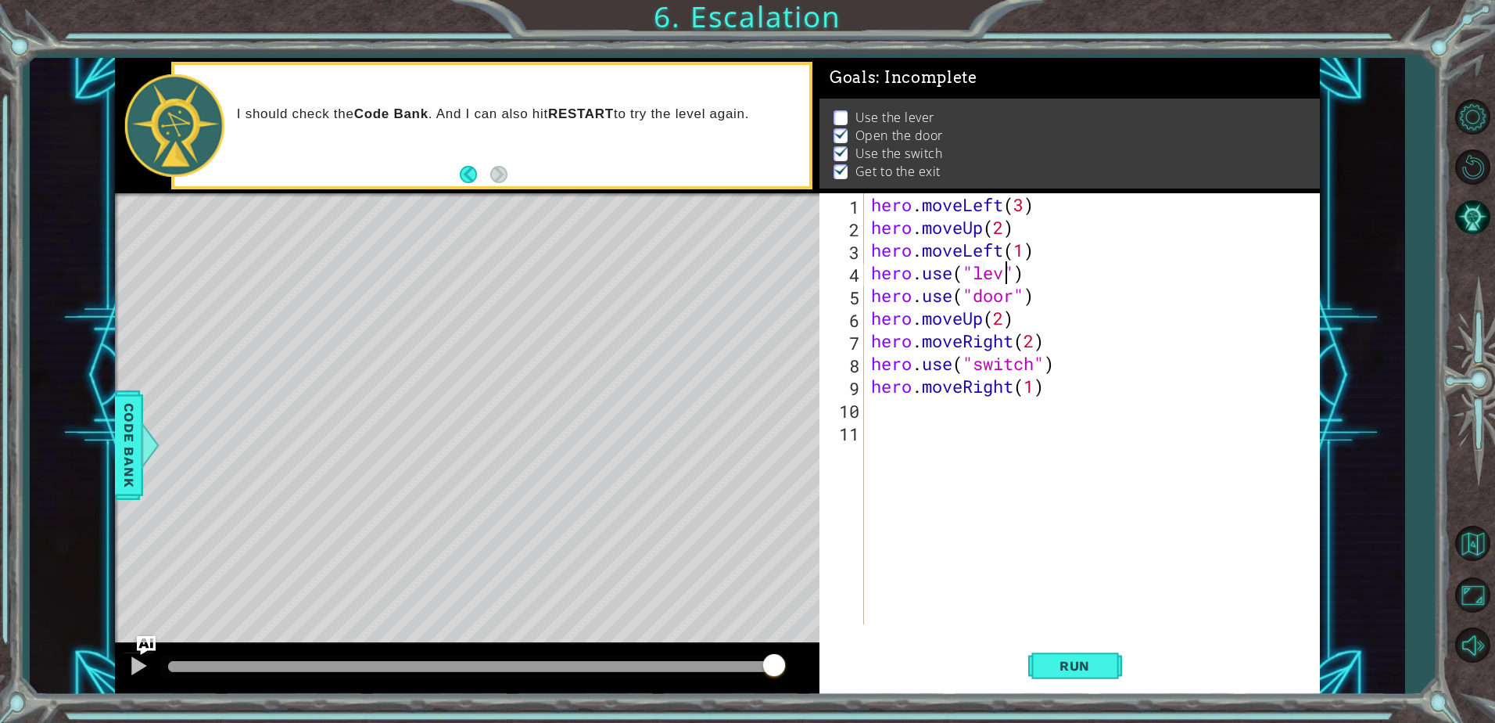
type textarea "hero.use("lever")"
click at [1046, 278] on div "hero . moveLeft ( 3 ) hero . moveUp ( 2 ) hero . moveLeft ( 1 ) hero . use ( "l…" at bounding box center [1095, 431] width 455 height 476
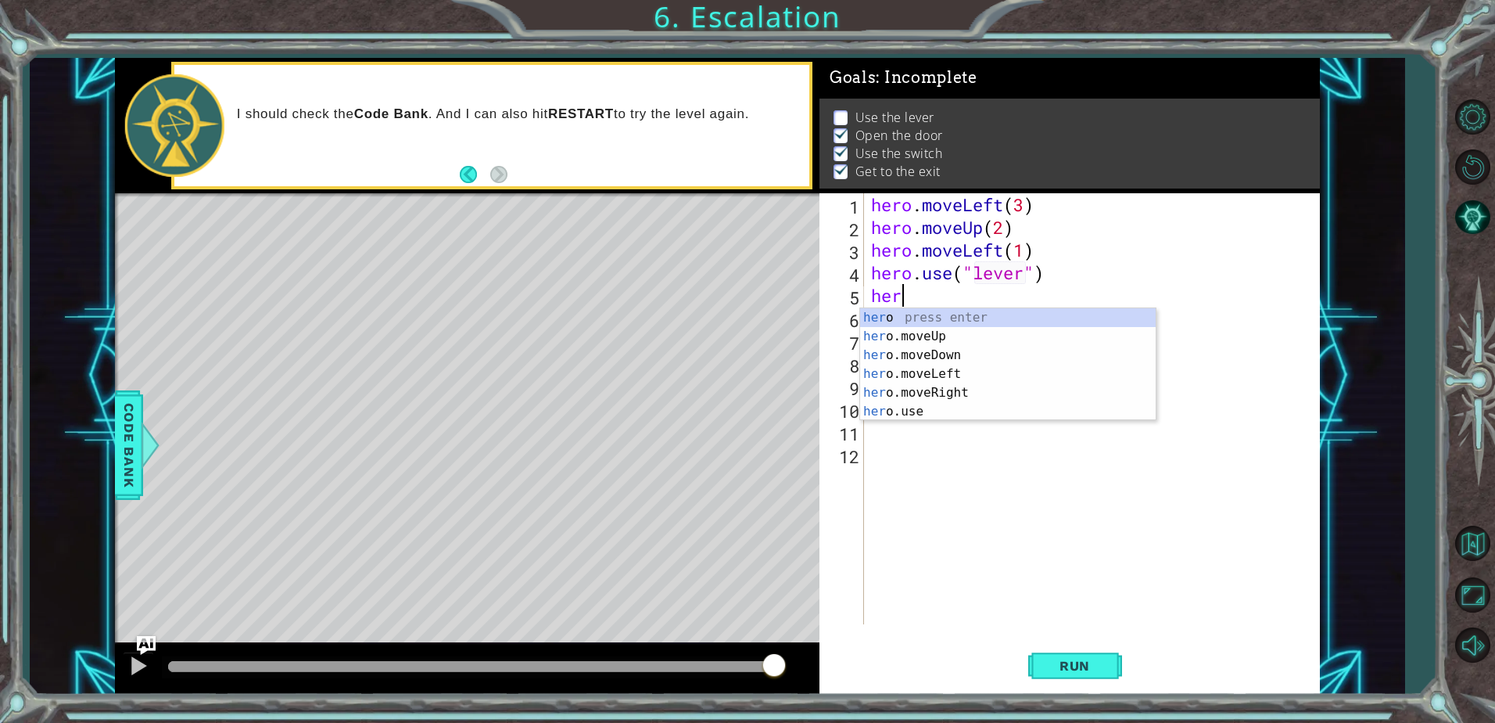
scroll to position [0, 1]
click at [959, 378] on div "hero press enter hero .moveUp press enter hero .moveDown press enter hero .move…" at bounding box center [1008, 383] width 296 height 150
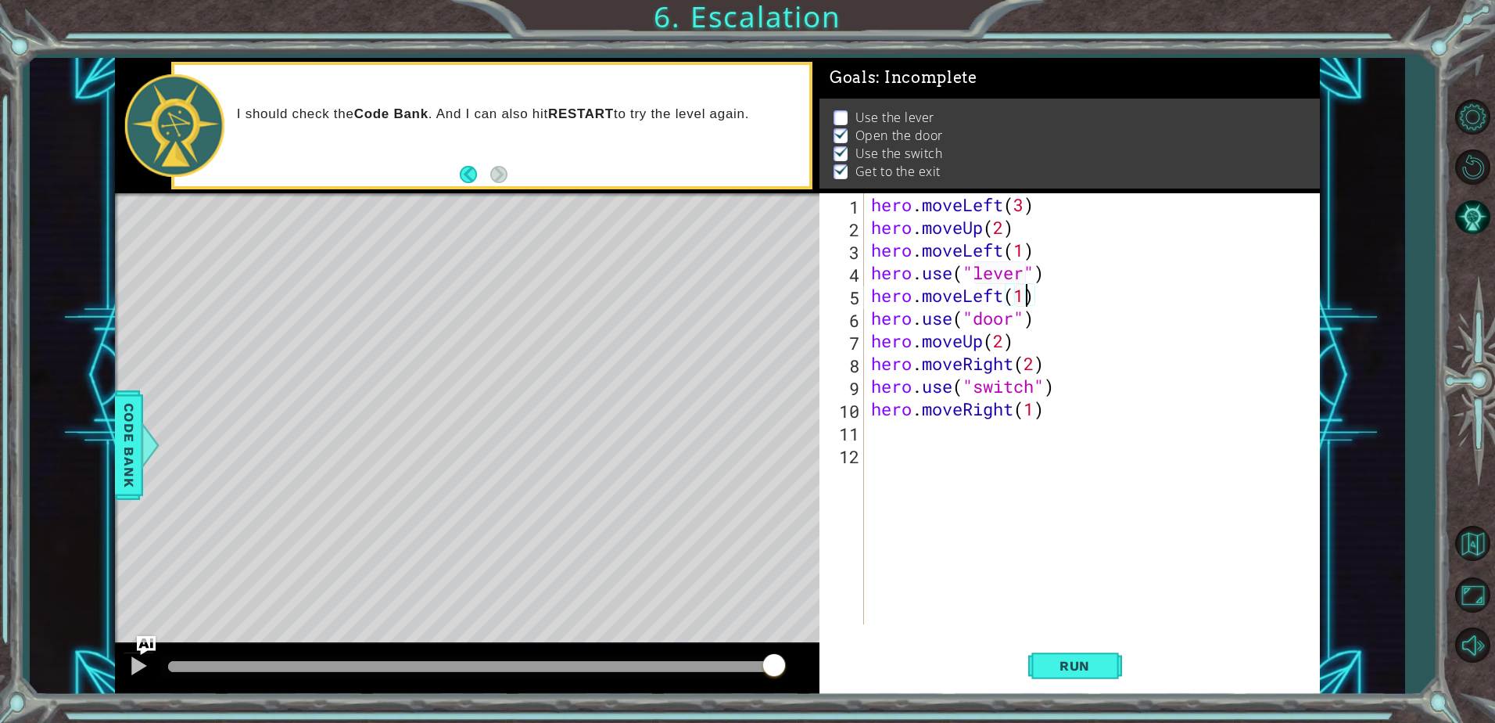
scroll to position [0, 6]
click at [1043, 329] on div "hero . moveLeft ( 3 ) hero . moveUp ( 2 ) hero . moveLeft ( 1 ) hero . use ( "l…" at bounding box center [1095, 431] width 455 height 476
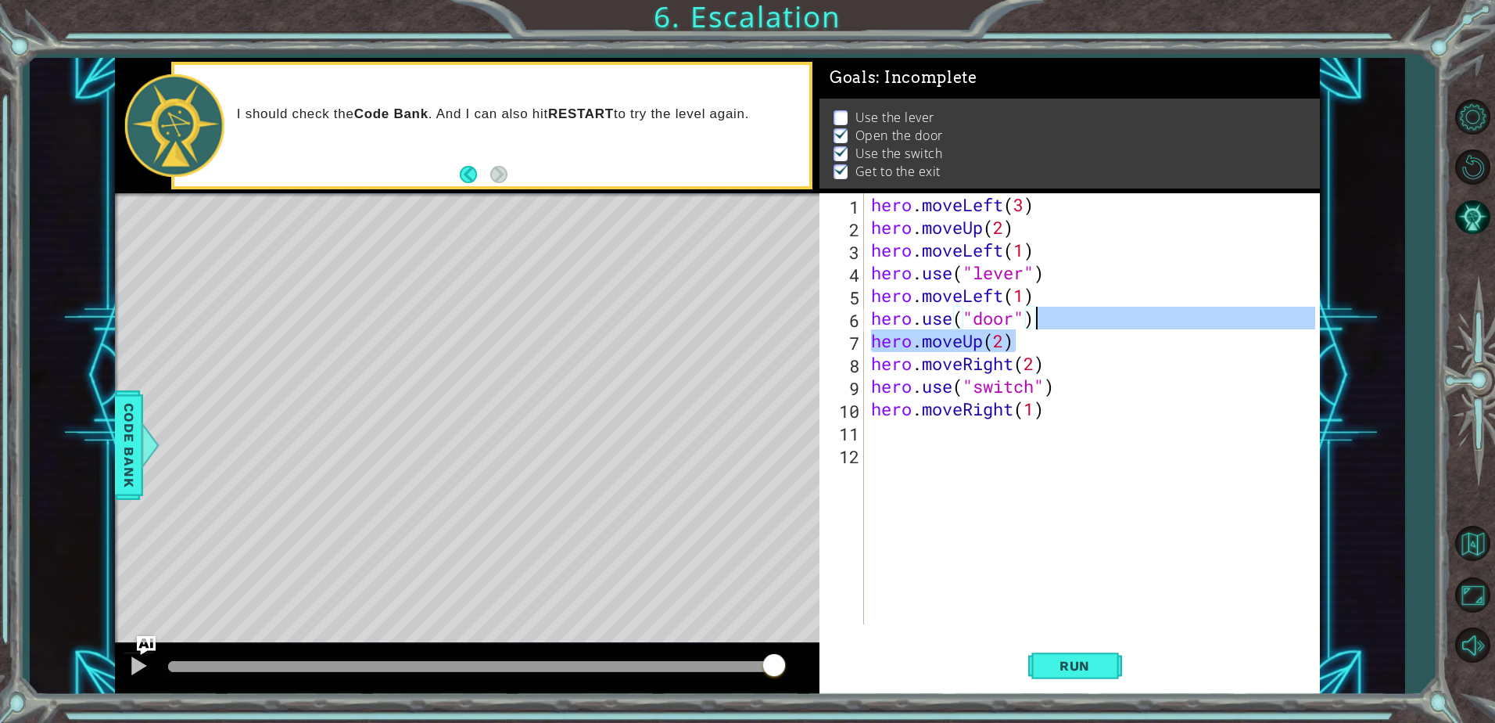
click at [1040, 324] on div "hero . moveLeft ( 3 ) hero . moveUp ( 2 ) hero . moveLeft ( 1 ) hero . use ( "l…" at bounding box center [1091, 408] width 447 height 431
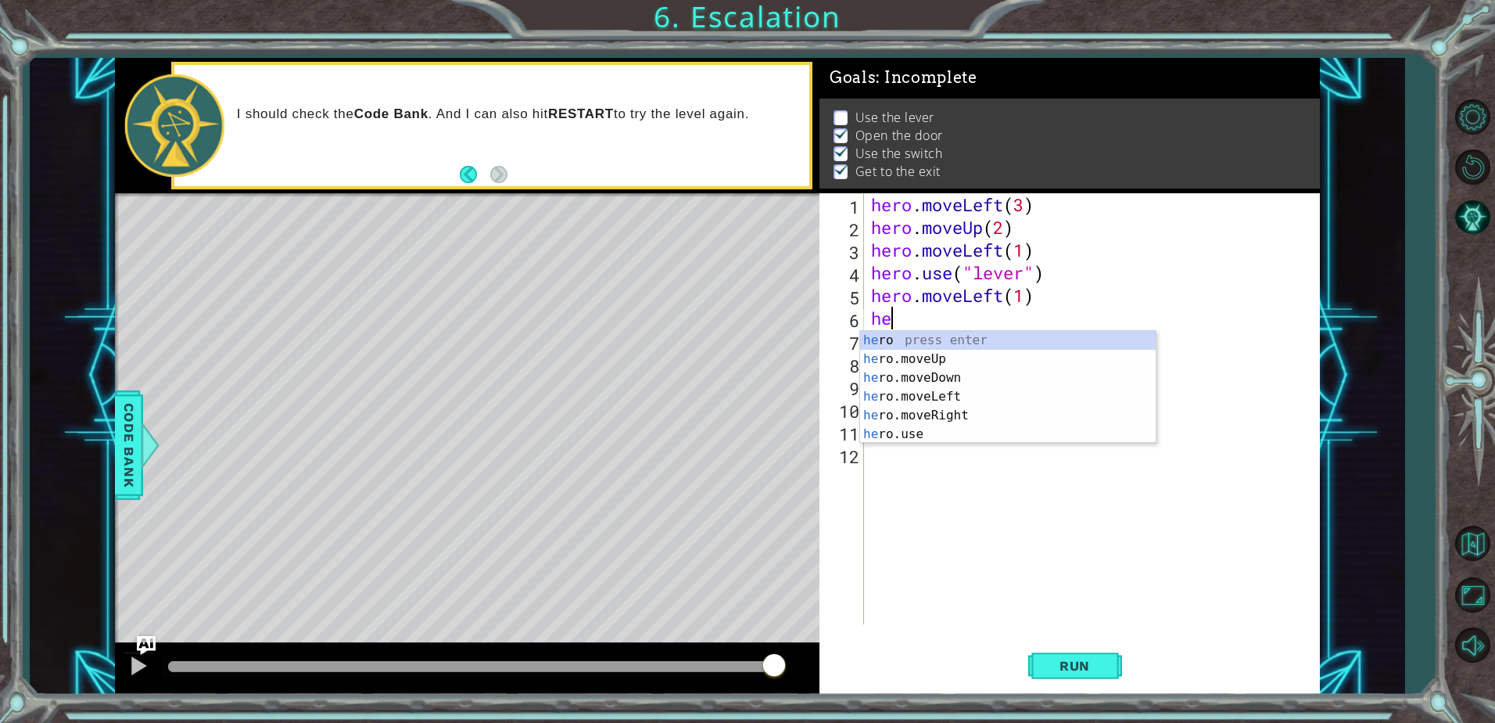
scroll to position [0, 0]
type textarea "h"
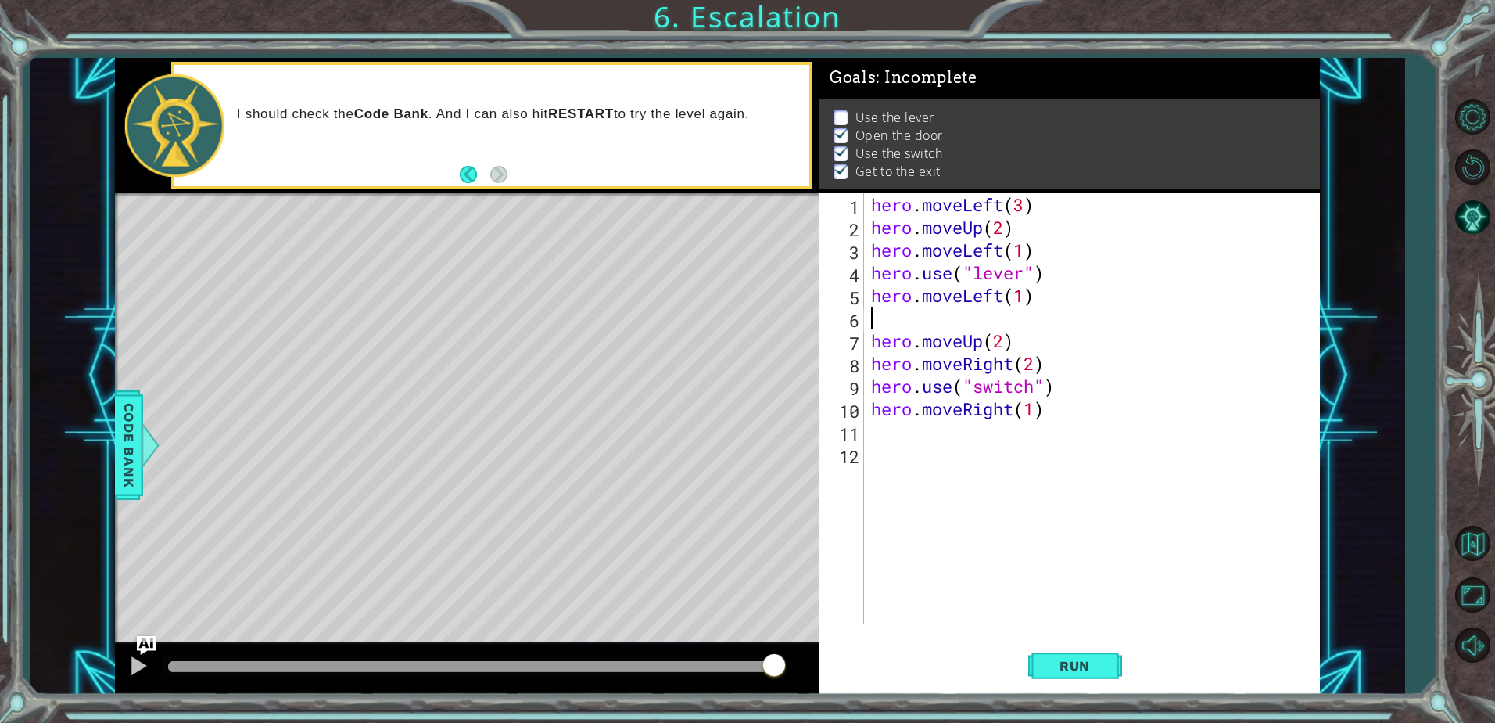
type textarea "hero.moveLeft(1)"
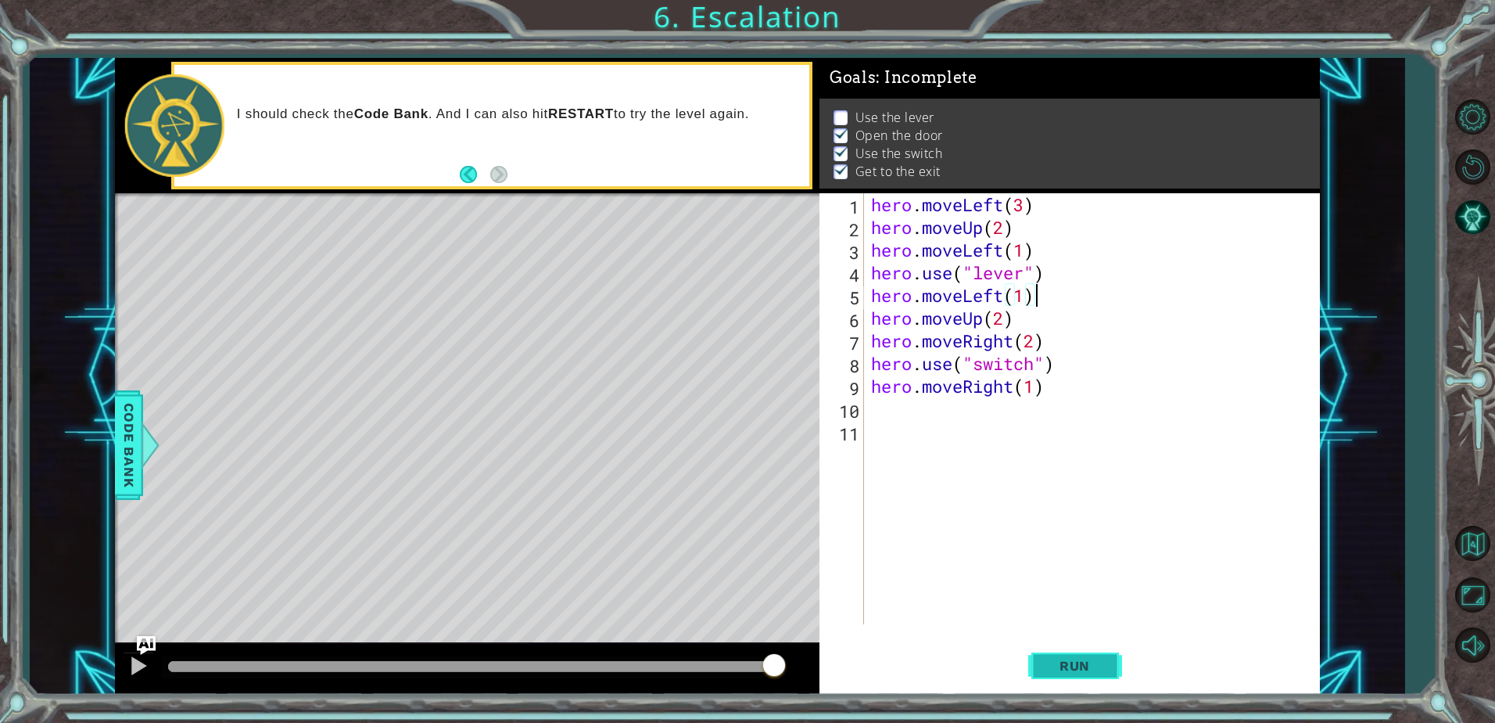
click at [1036, 667] on button "Run" at bounding box center [1076, 666] width 94 height 50
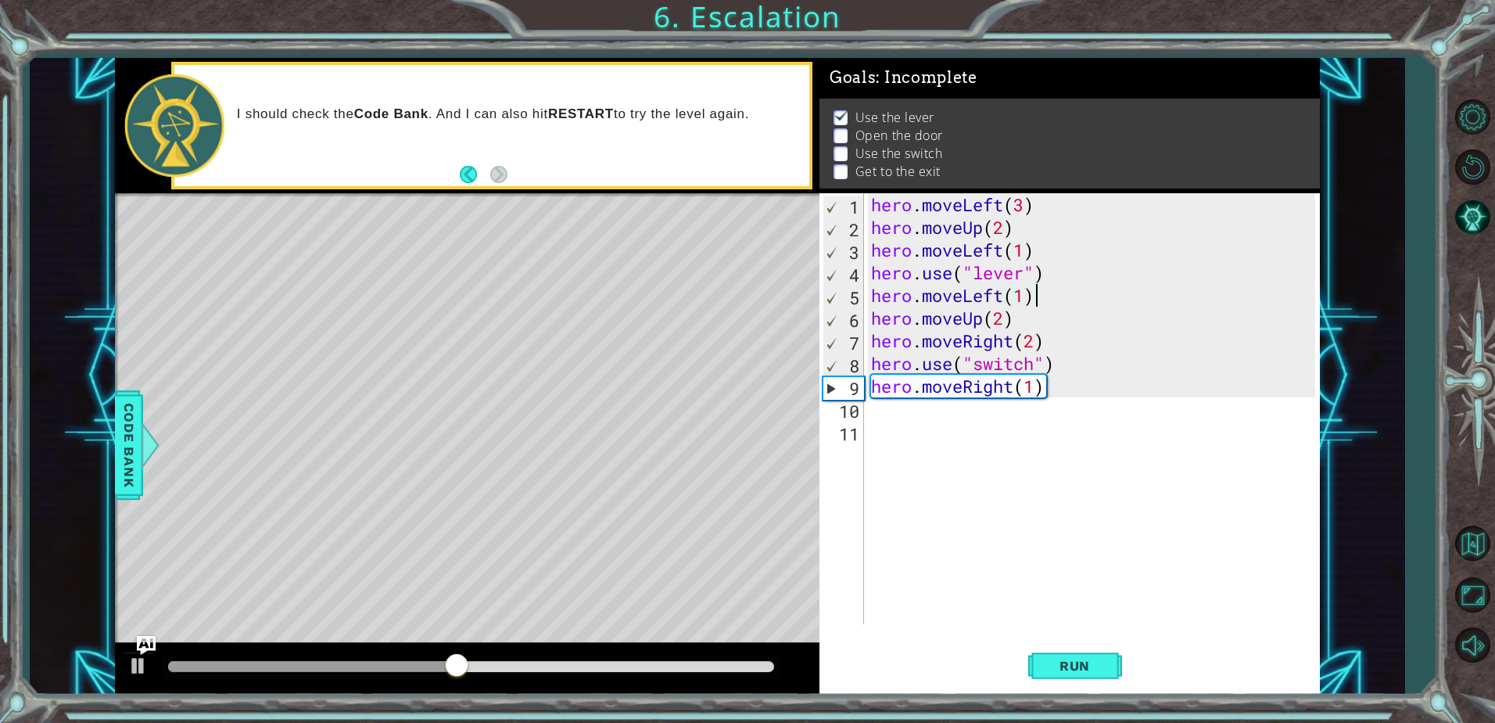
click at [1027, 318] on div "hero . moveLeft ( 3 ) hero . moveUp ( 2 ) hero . moveLeft ( 1 ) hero . use ( "l…" at bounding box center [1095, 431] width 455 height 476
click at [1038, 301] on div "hero . moveLeft ( 3 ) hero . moveUp ( 2 ) hero . moveLeft ( 1 ) hero . use ( "l…" at bounding box center [1095, 431] width 455 height 476
type textarea "hero.moveLeft(1)"
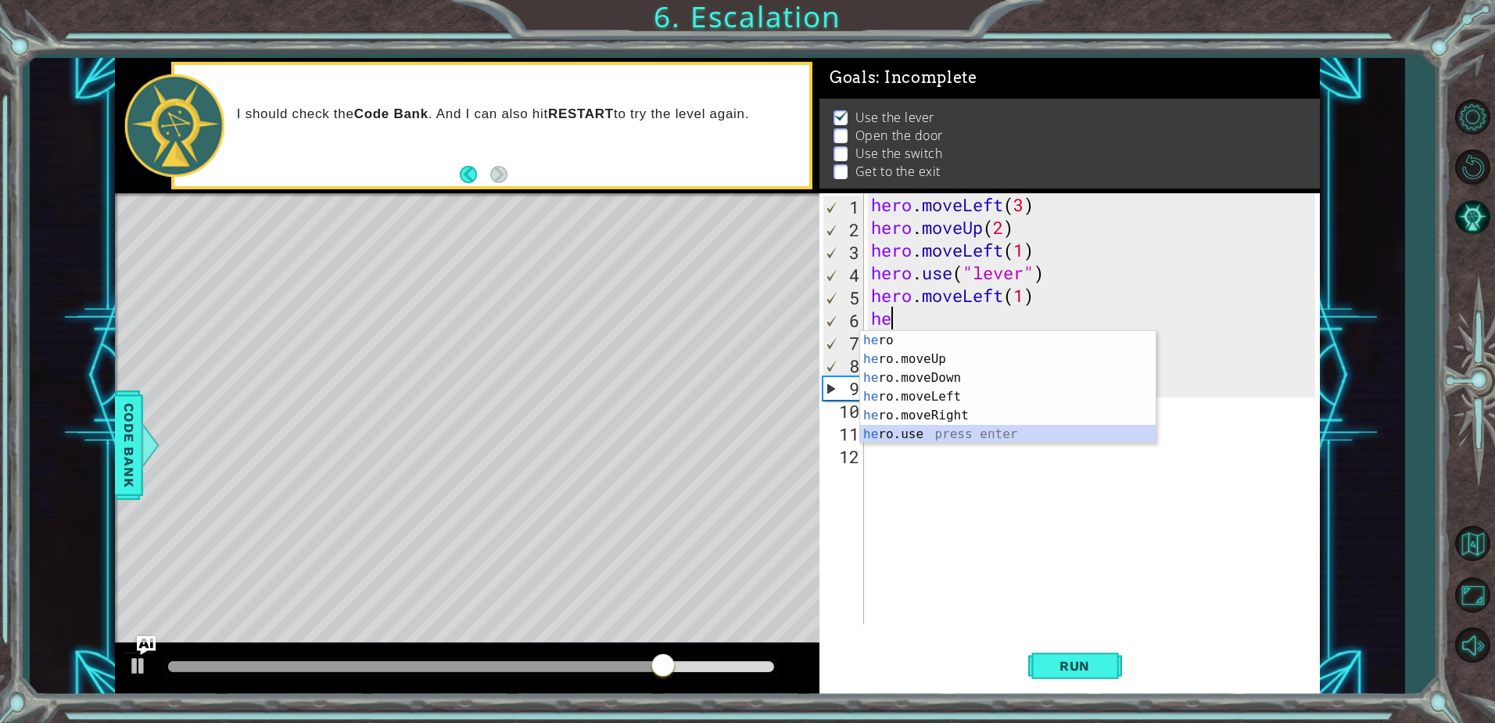
click at [970, 431] on div "he ro press enter he ro.moveUp press enter he ro.moveDown press enter he ro.mov…" at bounding box center [1008, 406] width 296 height 150
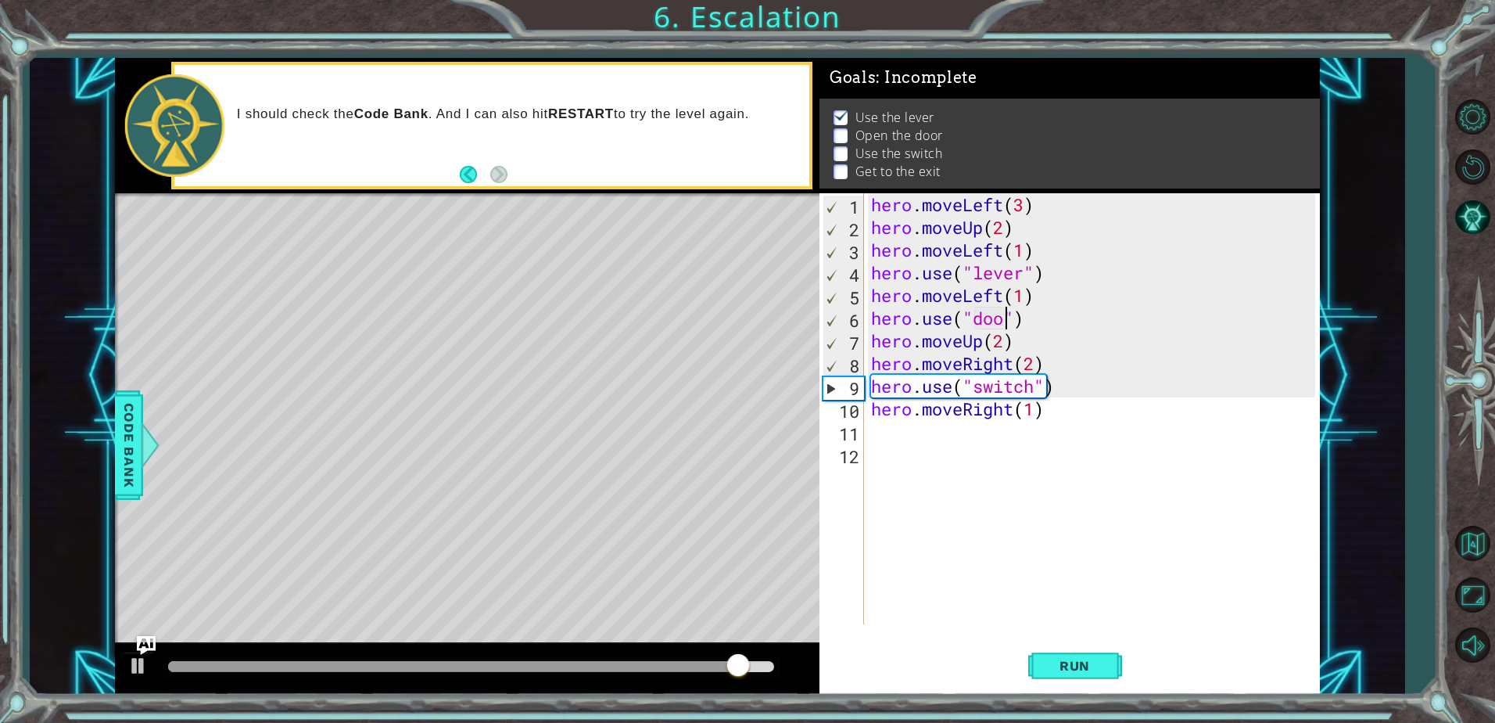
scroll to position [0, 6]
click at [1059, 325] on div "hero . moveLeft ( 3 ) hero . moveUp ( 2 ) hero . moveLeft ( 1 ) hero . use ( "l…" at bounding box center [1095, 431] width 455 height 476
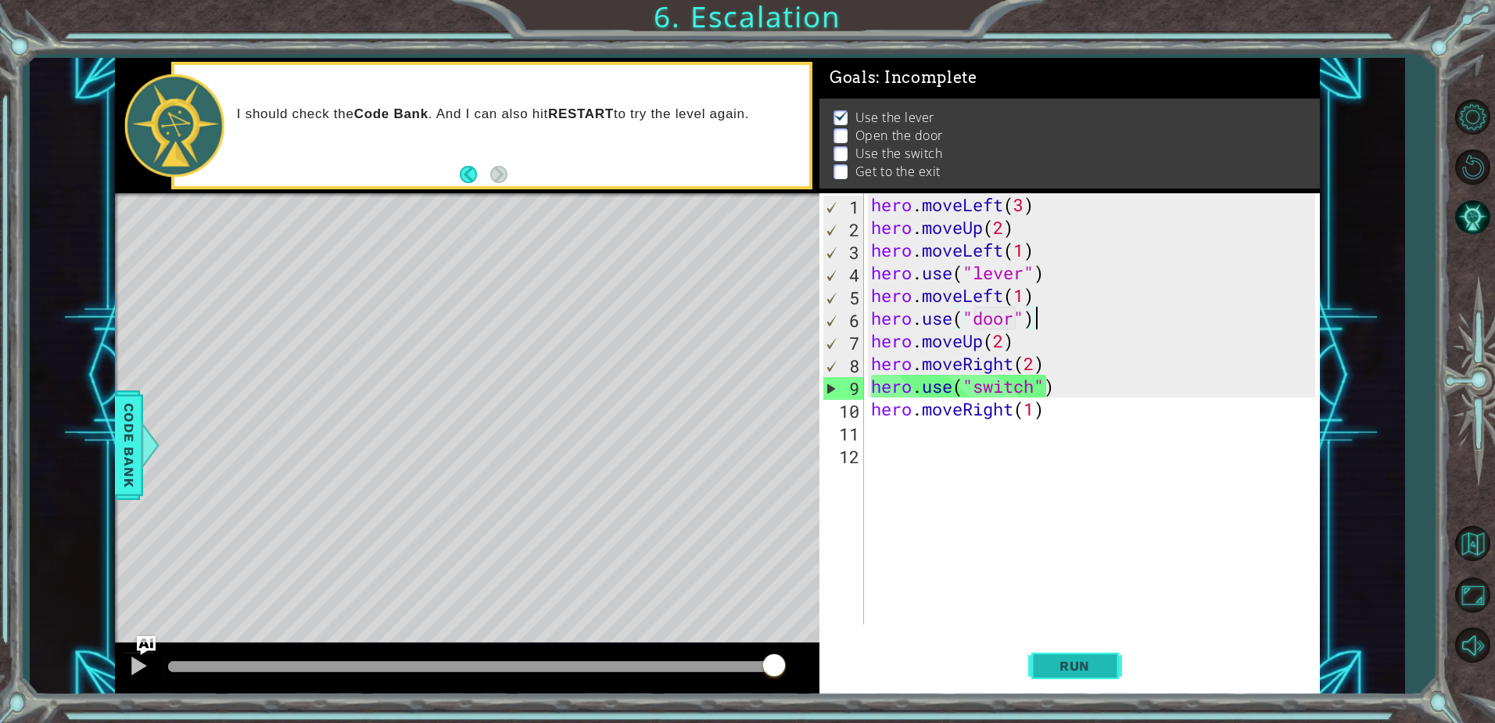
type textarea "hero.use("door")"
click at [1096, 672] on span "Run" at bounding box center [1075, 666] width 62 height 16
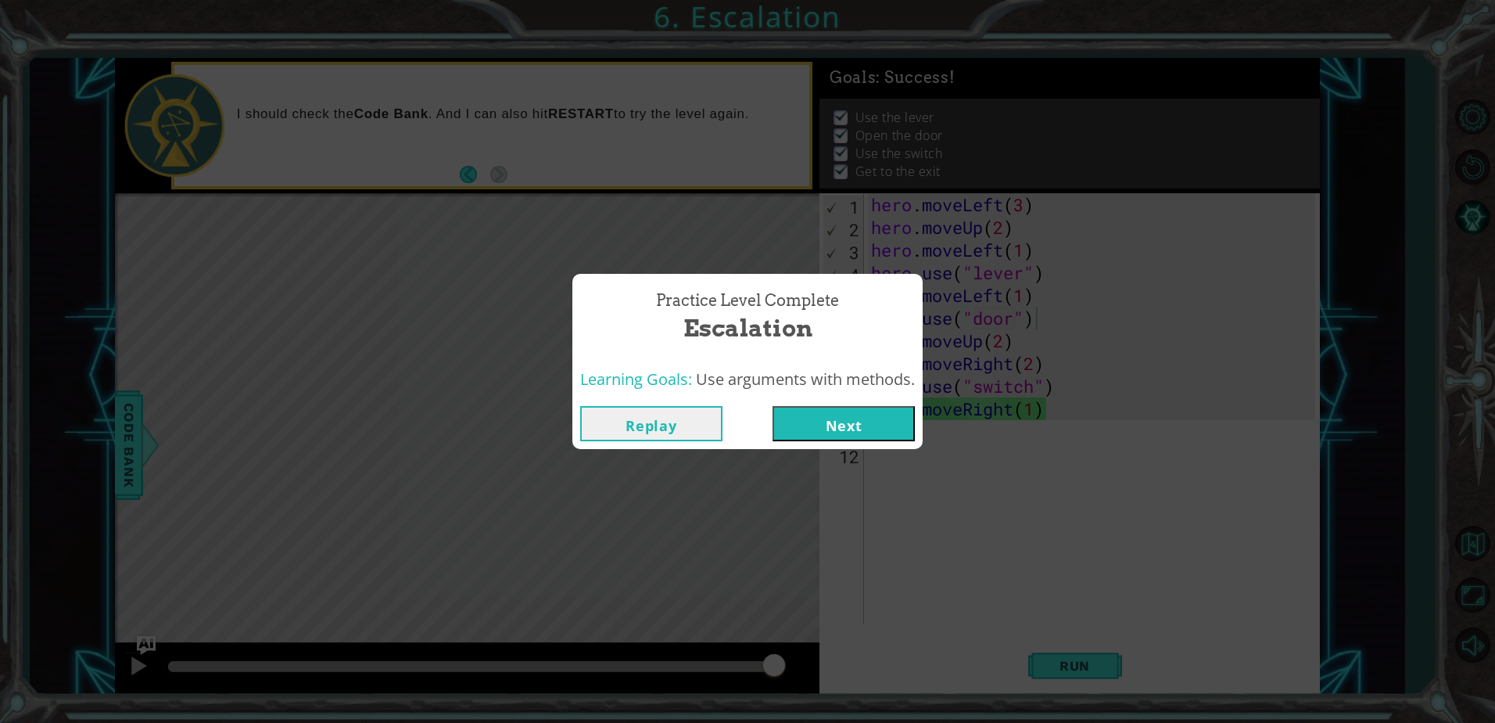
click at [869, 436] on button "Next" at bounding box center [844, 423] width 142 height 35
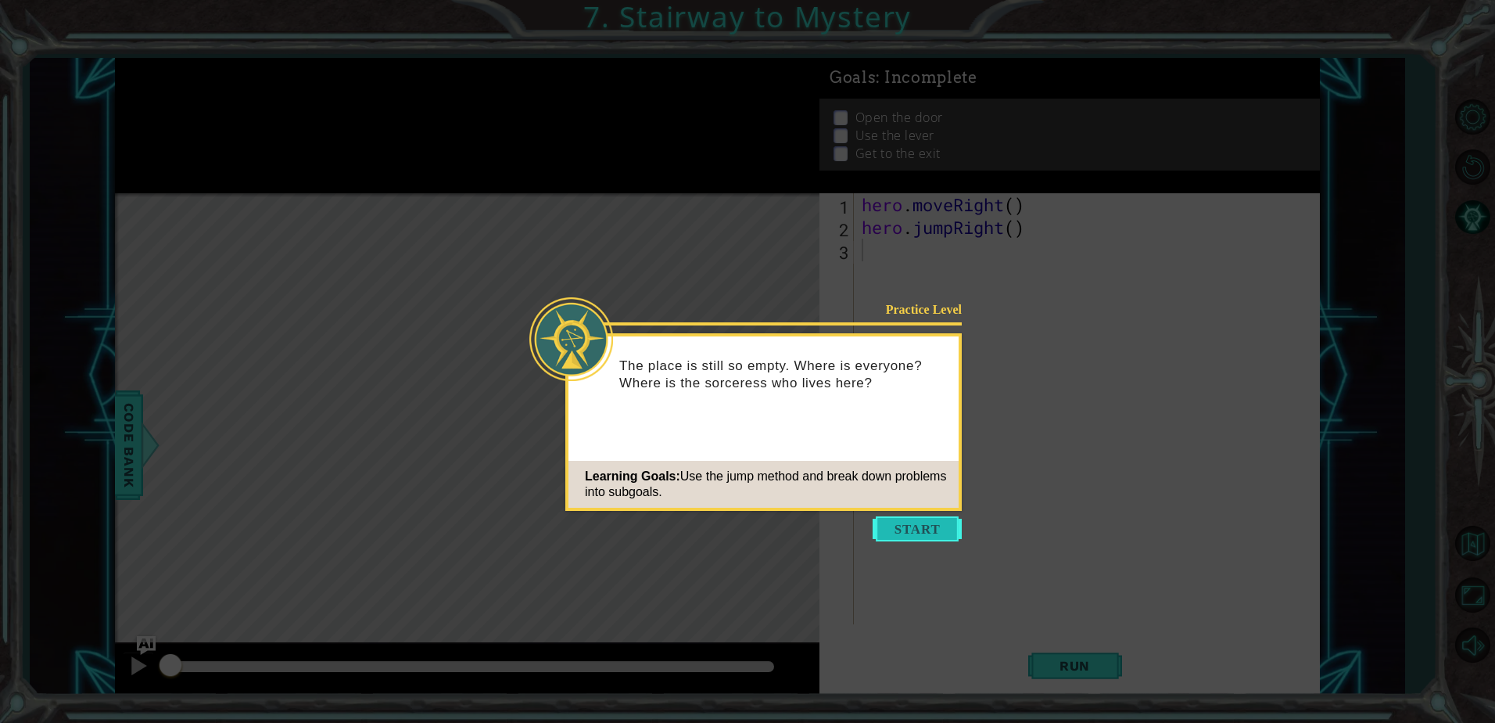
click at [914, 526] on button "Start" at bounding box center [917, 528] width 89 height 25
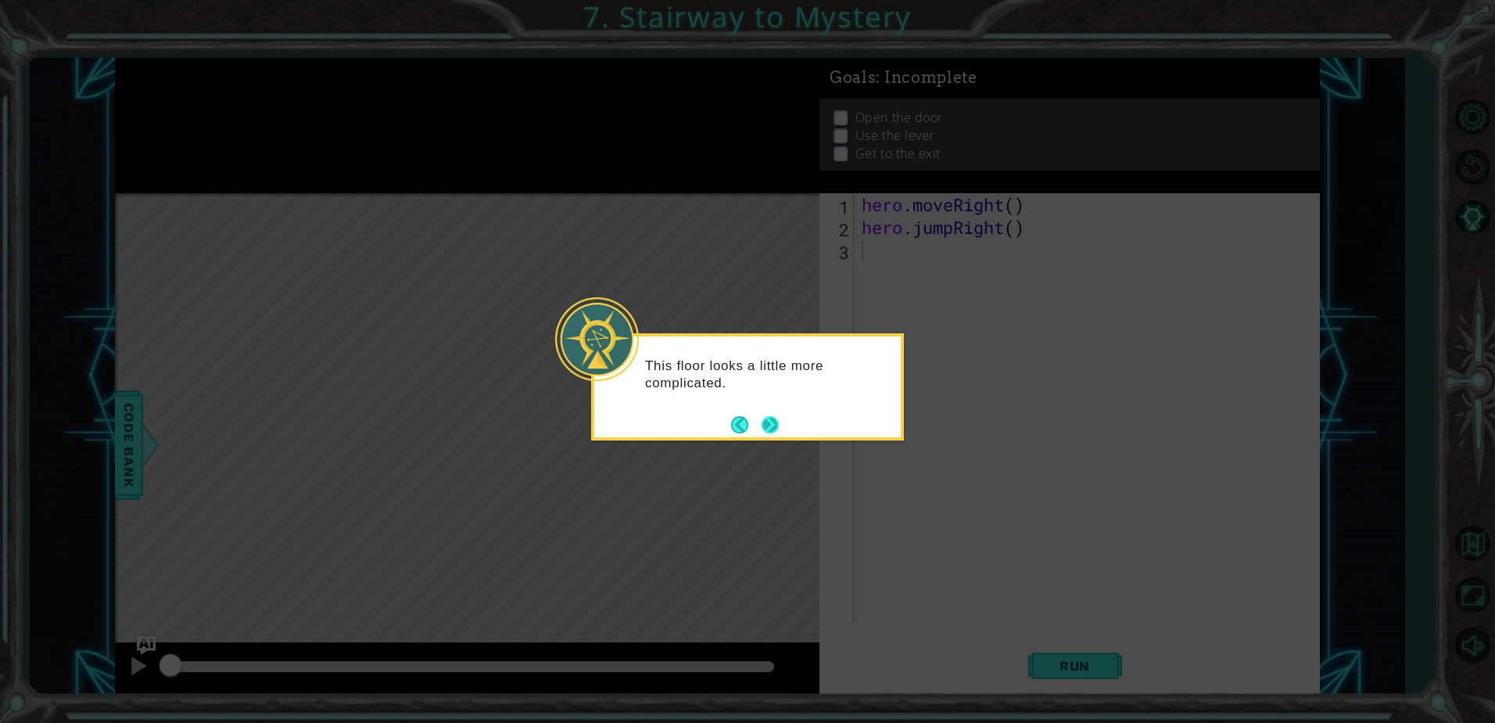
click at [774, 423] on button "Next" at bounding box center [770, 424] width 17 height 17
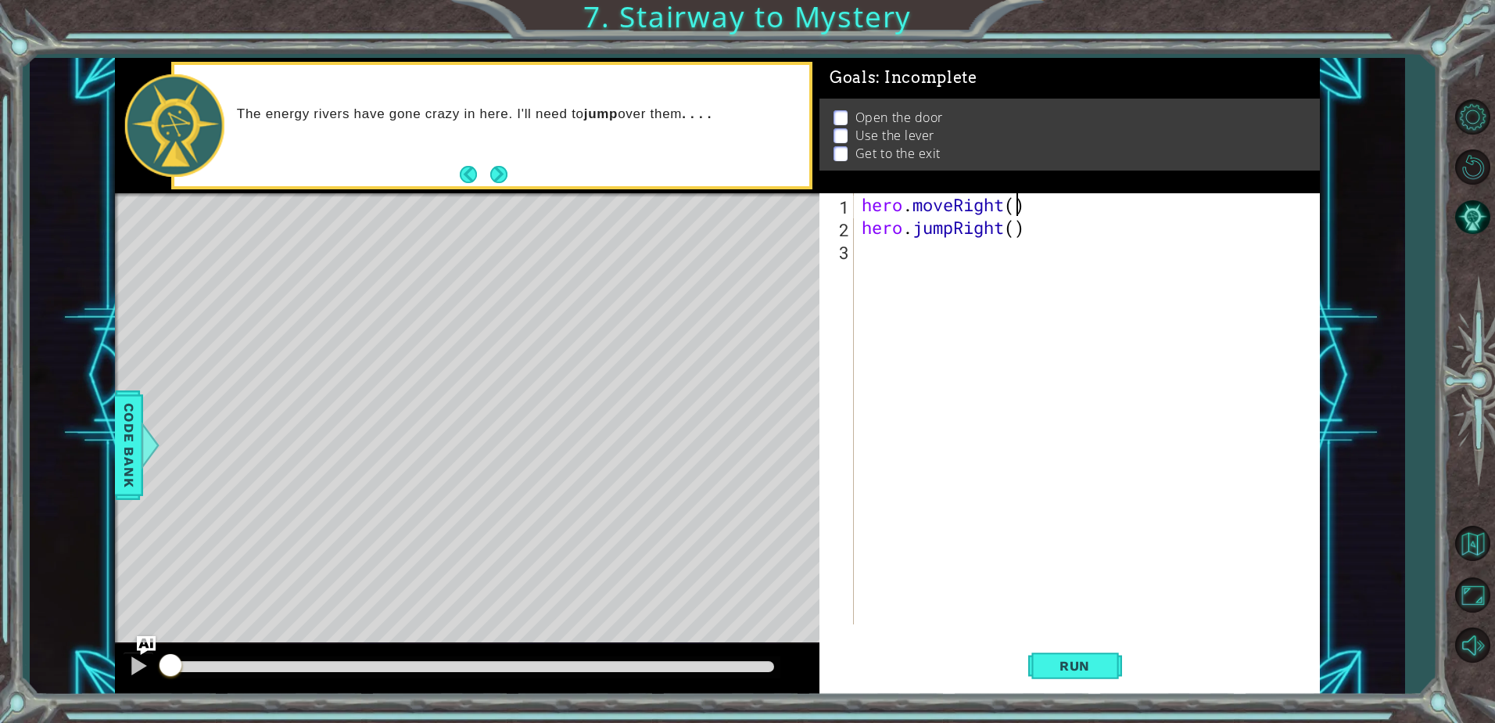
drag, startPoint x: 1014, startPoint y: 204, endPoint x: 993, endPoint y: 244, distance: 45.1
click at [1014, 205] on div "hero . moveRight ( ) hero . jumpRight ( )" at bounding box center [1091, 431] width 465 height 476
click at [1015, 235] on div "hero . moveRight ( 1 ) hero . jumpRight ( )" at bounding box center [1091, 431] width 465 height 476
click at [1104, 661] on span "Run" at bounding box center [1075, 666] width 62 height 16
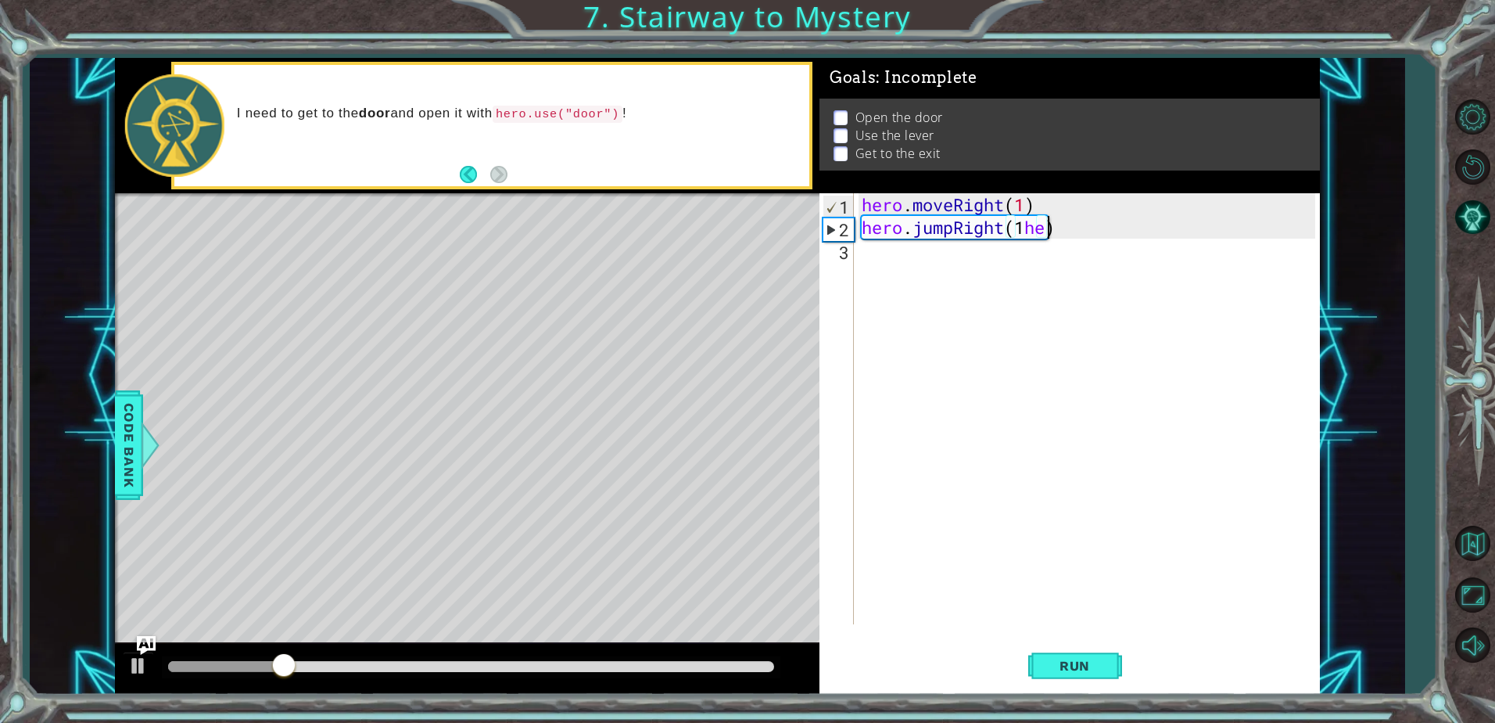
scroll to position [0, 9]
type textarea "hero.jumpRight(1)"
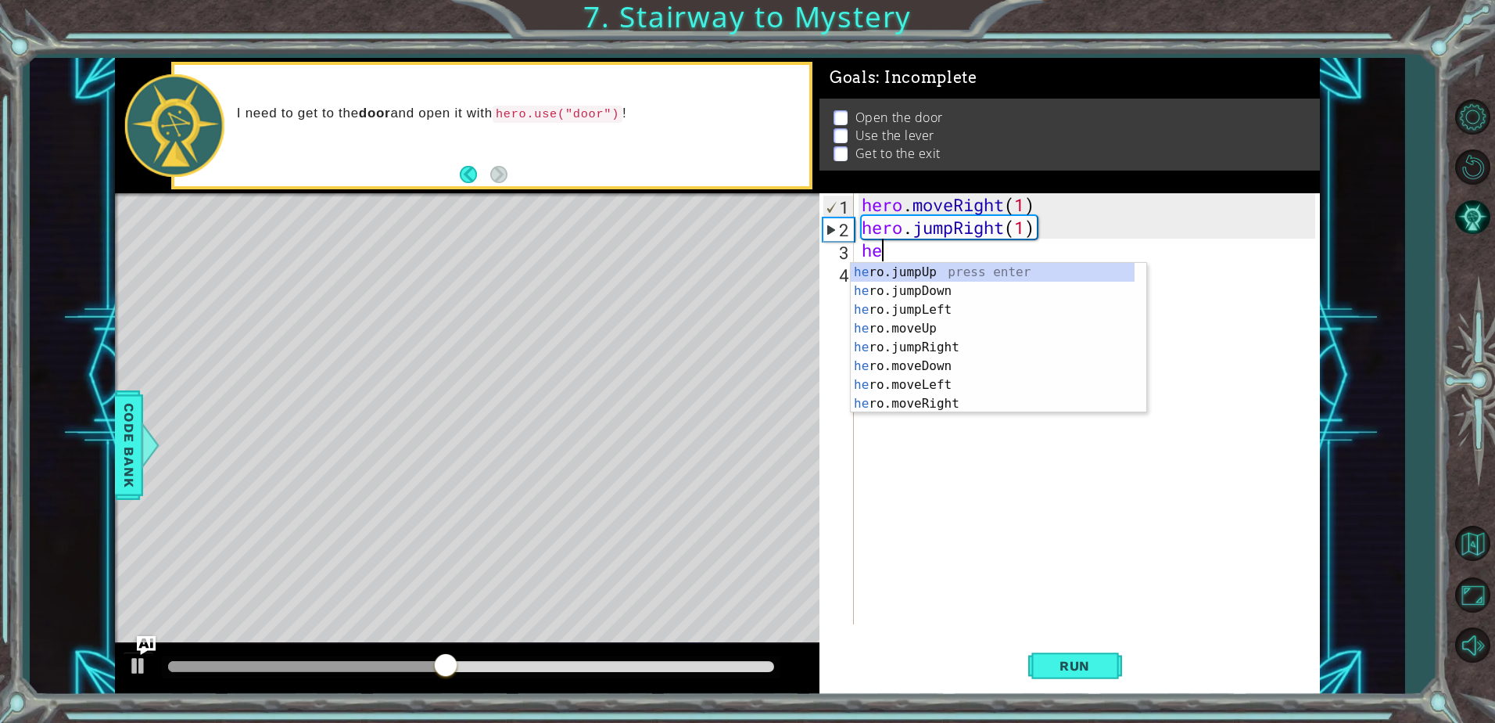
type textarea "her"
click at [1050, 265] on div "her o.jumpUp press enter her o.jumpDown press enter her o.jumpLeft press enter …" at bounding box center [993, 357] width 284 height 188
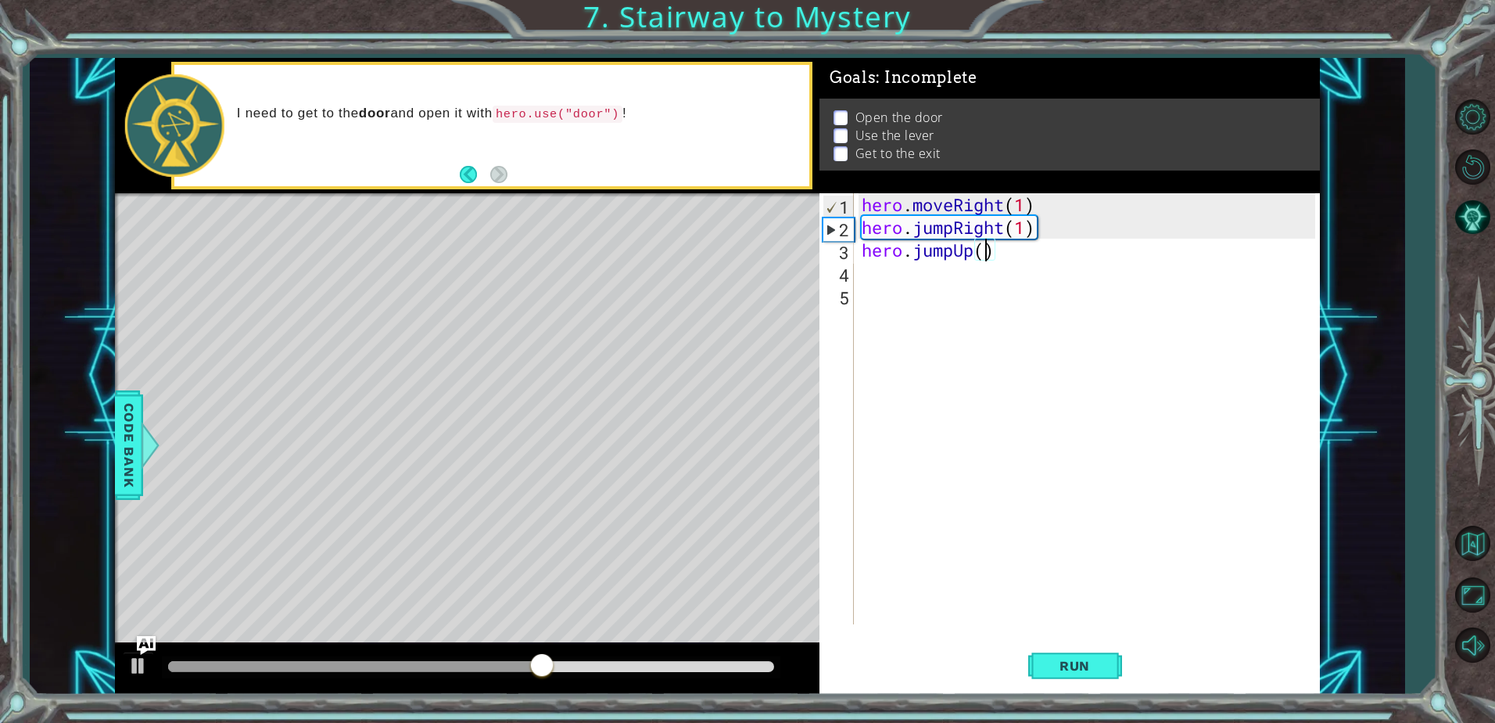
click at [986, 254] on div "hero . moveRight ( 1 ) hero . jumpRight ( 1 ) hero . jumpUp ( )" at bounding box center [1091, 431] width 465 height 476
type textarea "hero.jumpUp(1)"
click at [932, 277] on div "hero . moveRight ( 1 ) hero . jumpRight ( 1 ) hero . jumpUp ( 1 )" at bounding box center [1091, 431] width 465 height 476
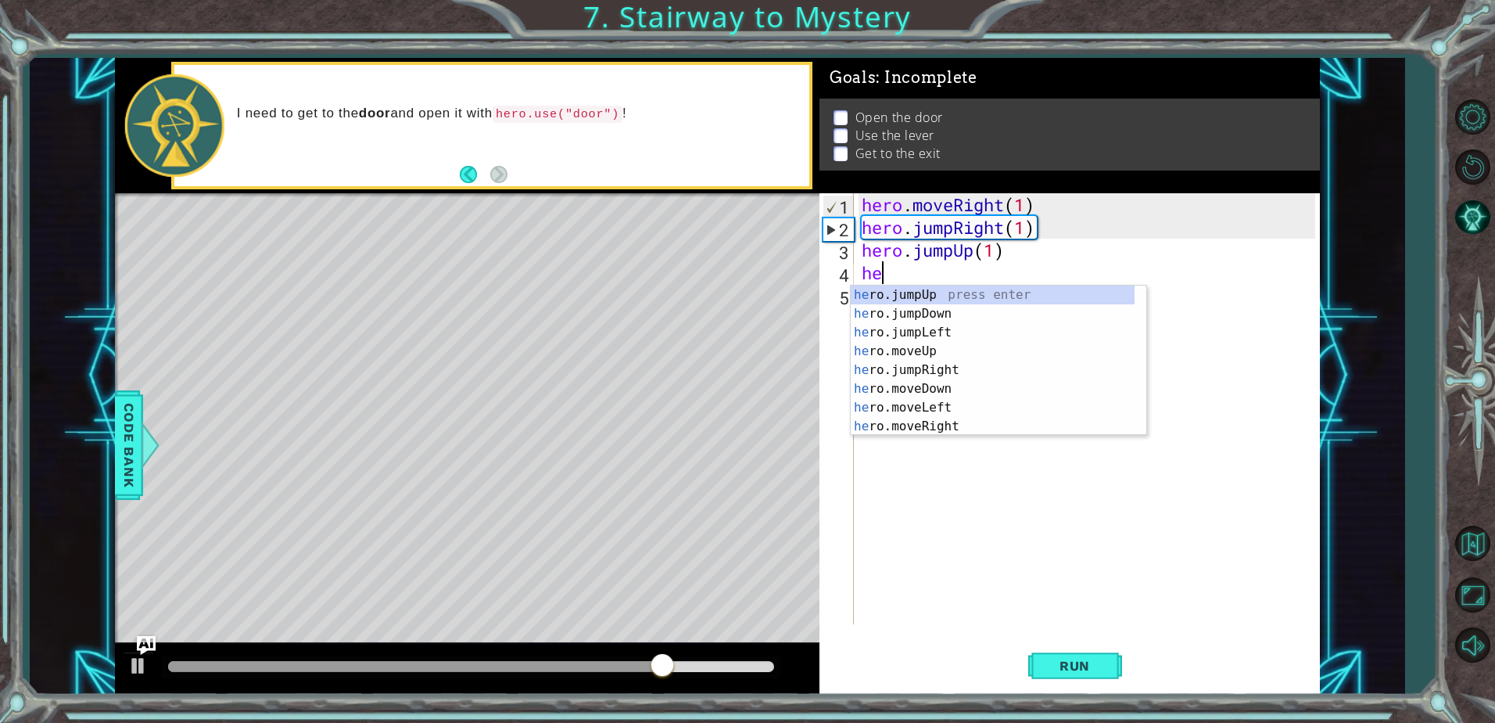
type textarea "her"
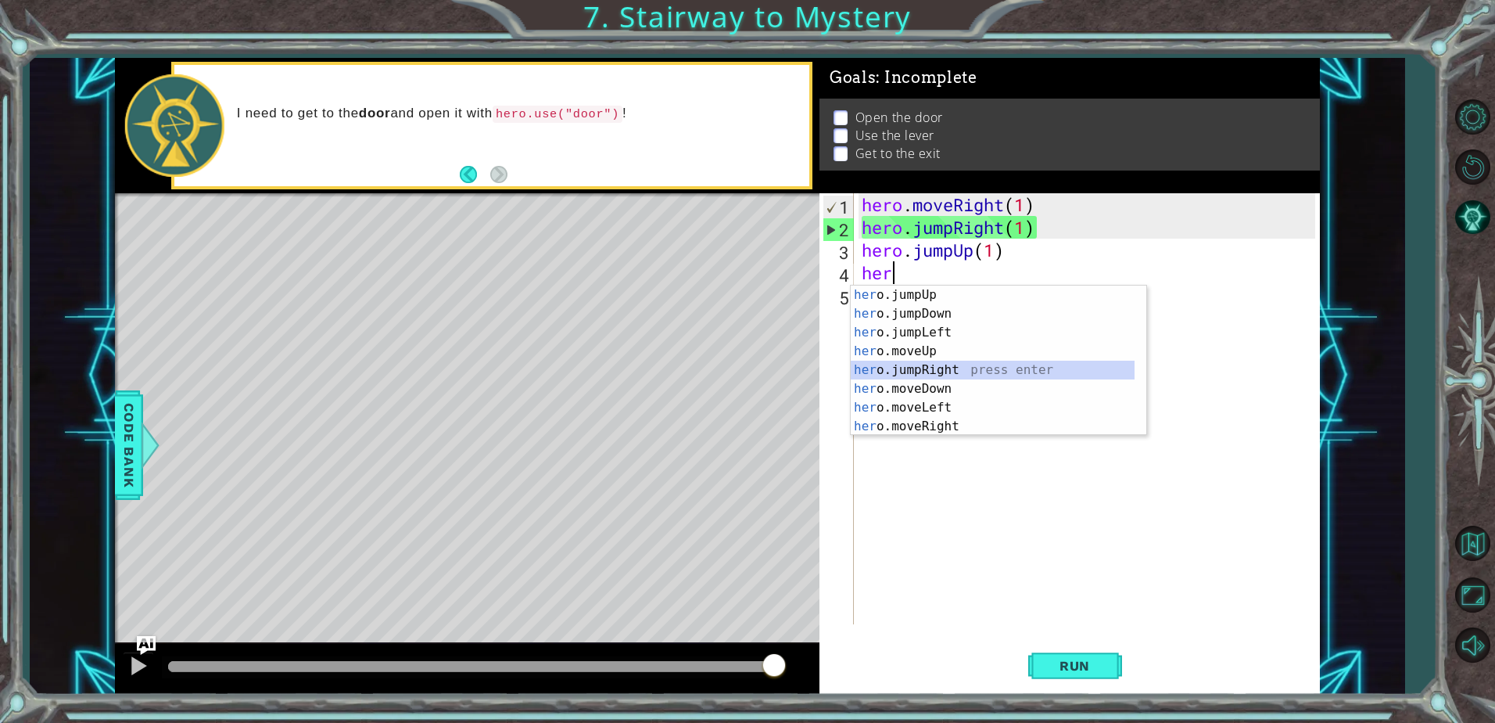
click at [971, 371] on div "her o.jumpUp press enter her o.jumpDown press enter her o.jumpLeft press enter …" at bounding box center [993, 379] width 284 height 188
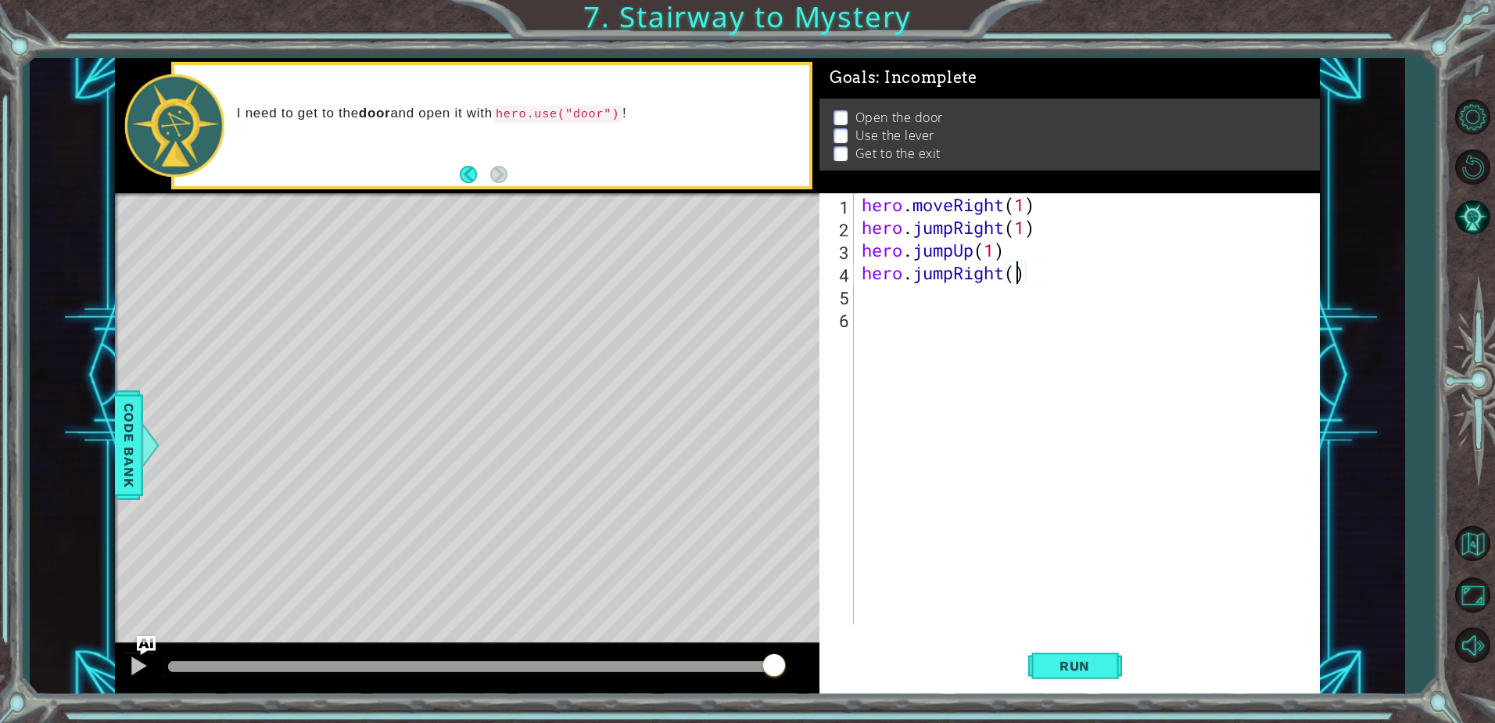
click at [1019, 278] on div "hero . moveRight ( 1 ) hero . jumpRight ( 1 ) hero . jumpUp ( 1 ) hero . jumpRi…" at bounding box center [1091, 431] width 465 height 476
type textarea "hero.jumpRight(1)"
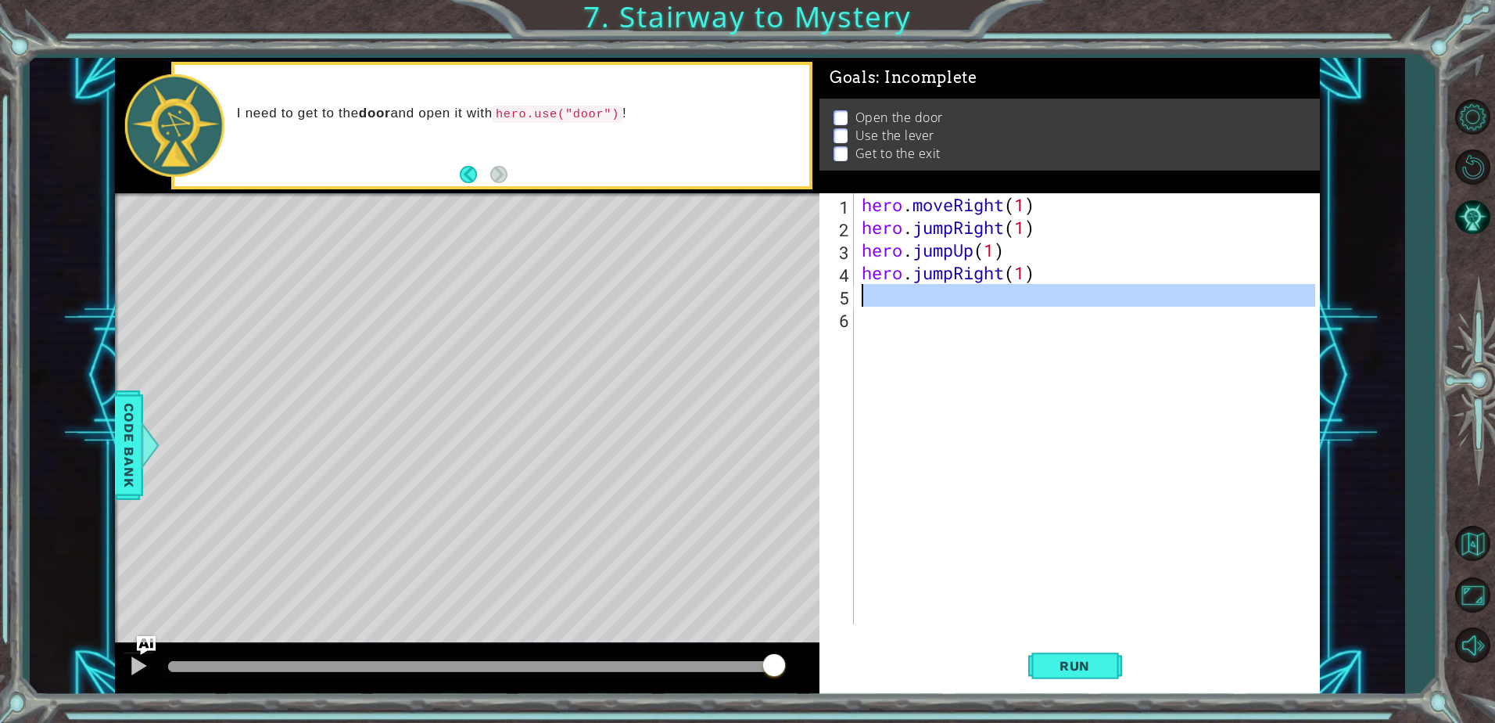
drag, startPoint x: 964, startPoint y: 307, endPoint x: 962, endPoint y: 300, distance: 8.0
click at [964, 304] on div "hero . moveRight ( 1 ) hero . jumpRight ( 1 ) hero . jumpUp ( 1 ) hero . jumpRi…" at bounding box center [1091, 431] width 465 height 476
click at [960, 292] on div "hero . moveRight ( 1 ) hero . jumpRight ( 1 ) hero . jumpUp ( 1 ) hero . jumpRi…" at bounding box center [1087, 408] width 457 height 431
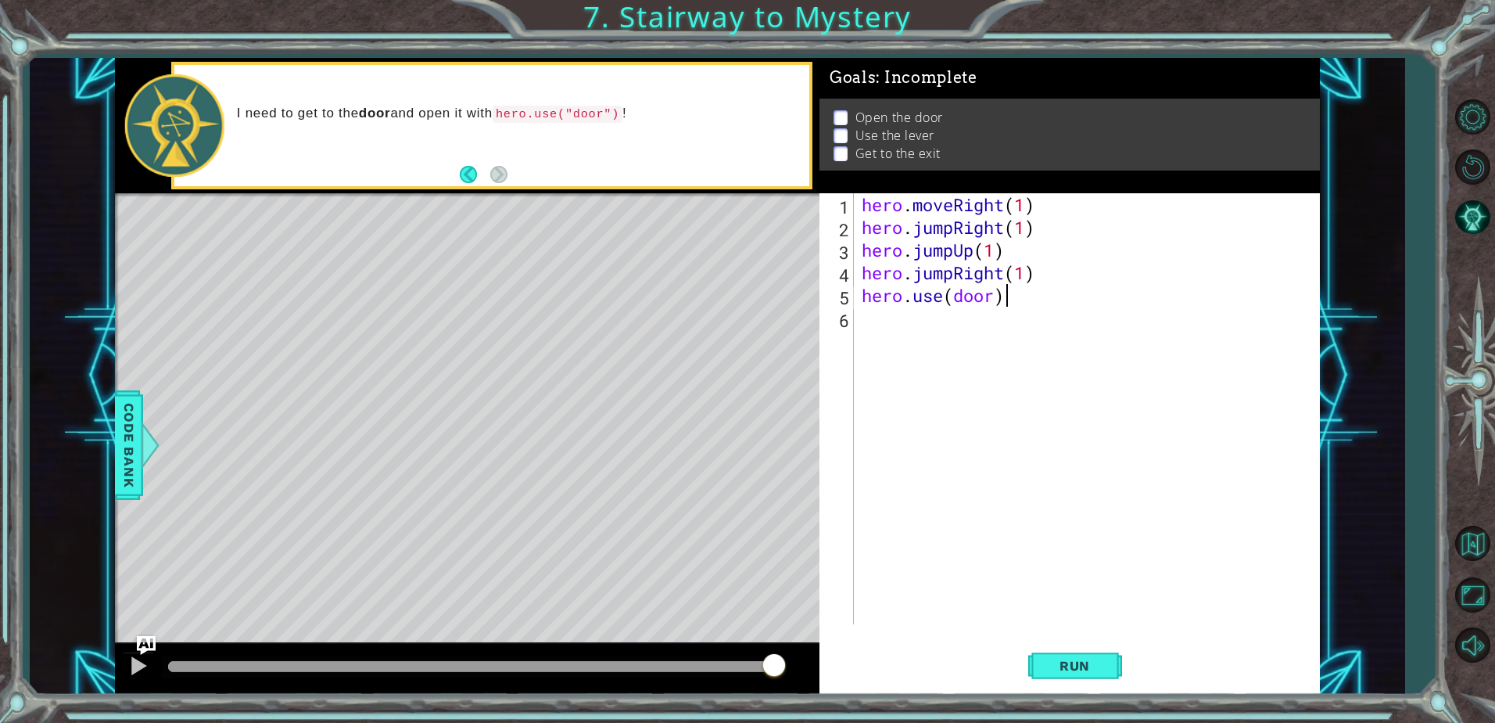
scroll to position [0, 5]
click at [1103, 674] on button "Run" at bounding box center [1076, 666] width 94 height 50
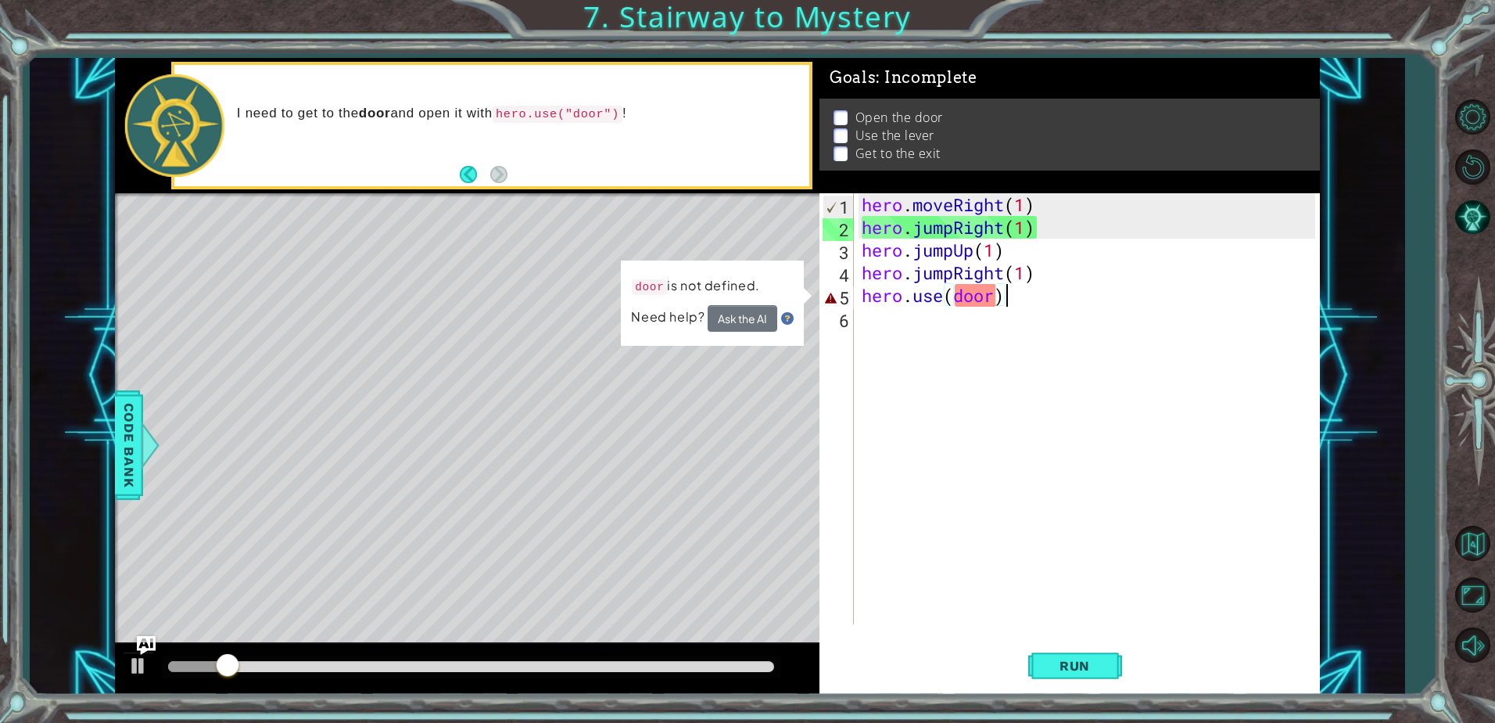
click at [1133, 302] on div "hero . moveRight ( 1 ) hero . jumpRight ( 1 ) hero . jumpUp ( 1 ) hero . jumpRi…" at bounding box center [1091, 431] width 465 height 476
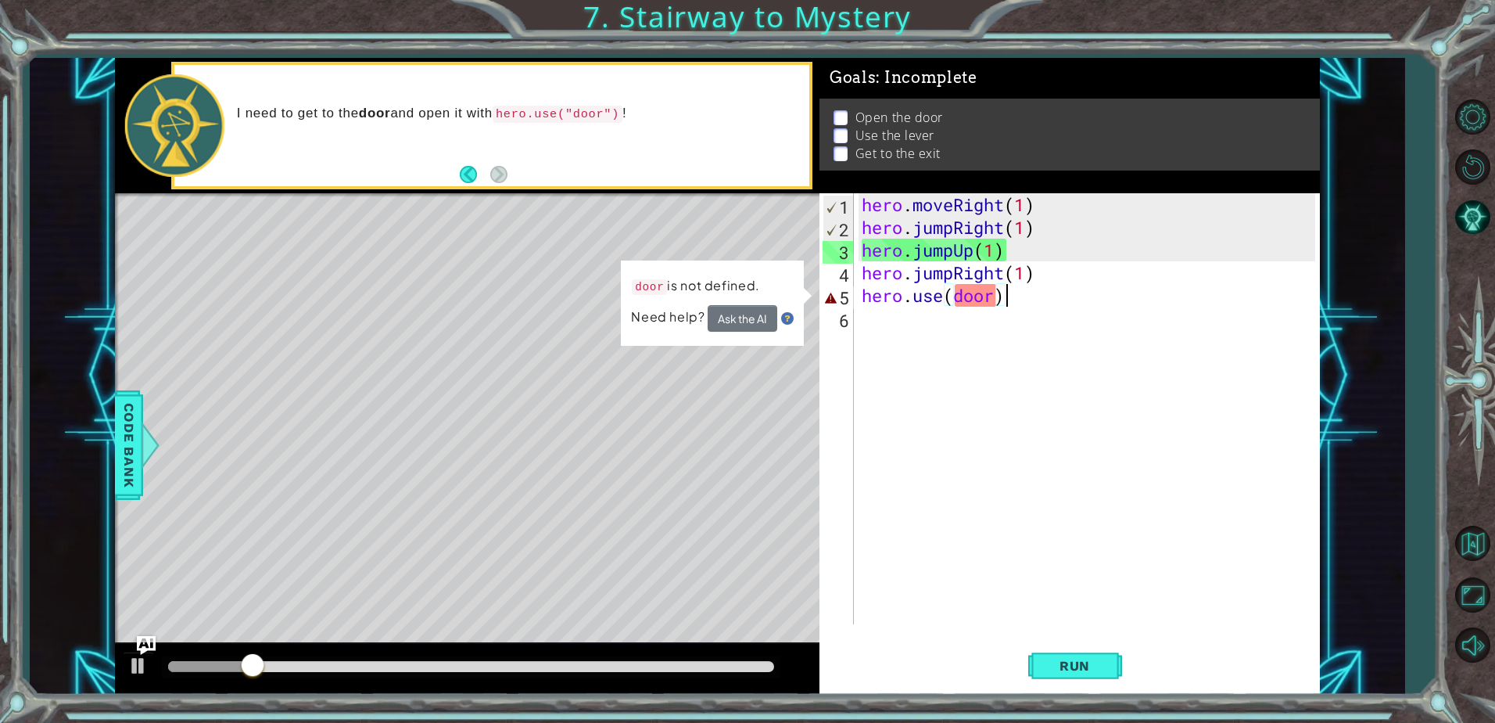
click at [1057, 300] on div "hero . moveRight ( 1 ) hero . jumpRight ( 1 ) hero . jumpUp ( 1 ) hero . jumpRi…" at bounding box center [1091, 431] width 465 height 476
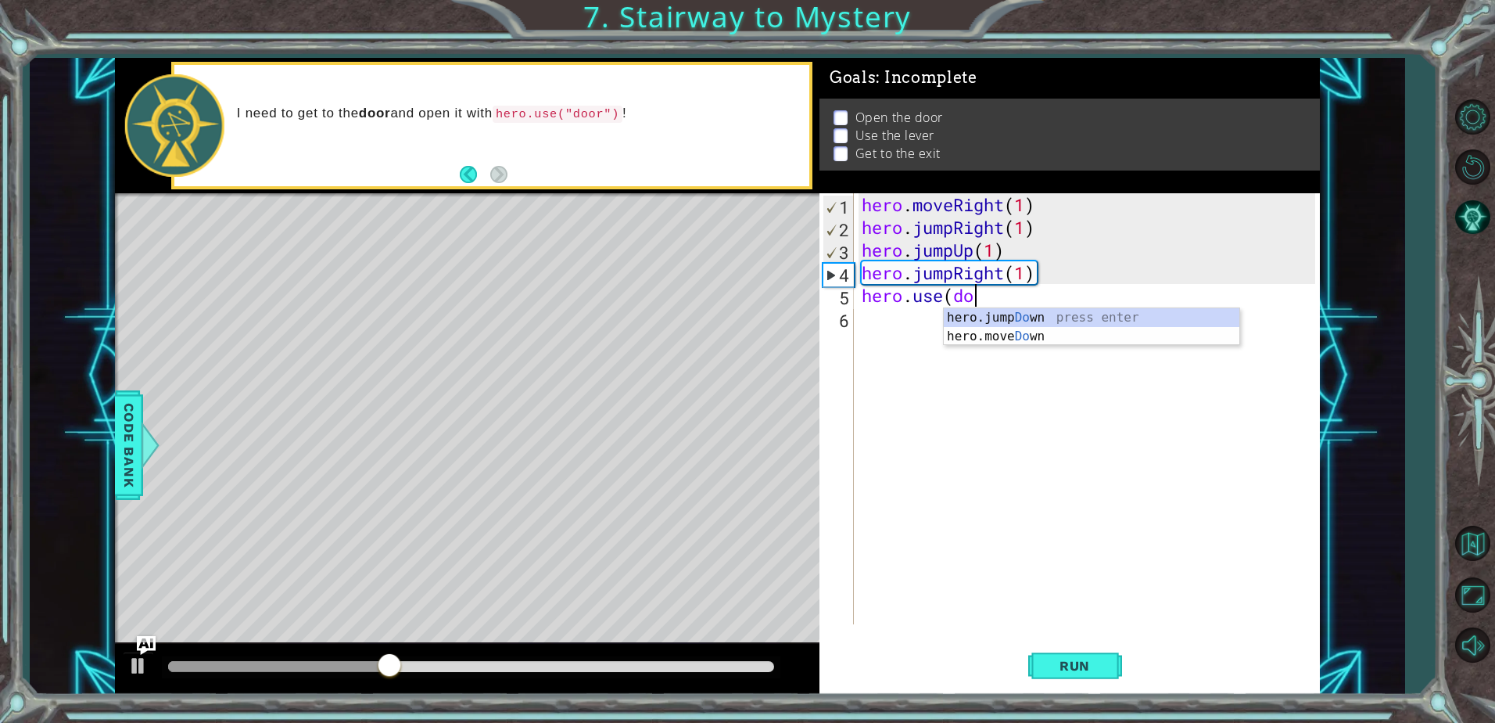
scroll to position [0, 1]
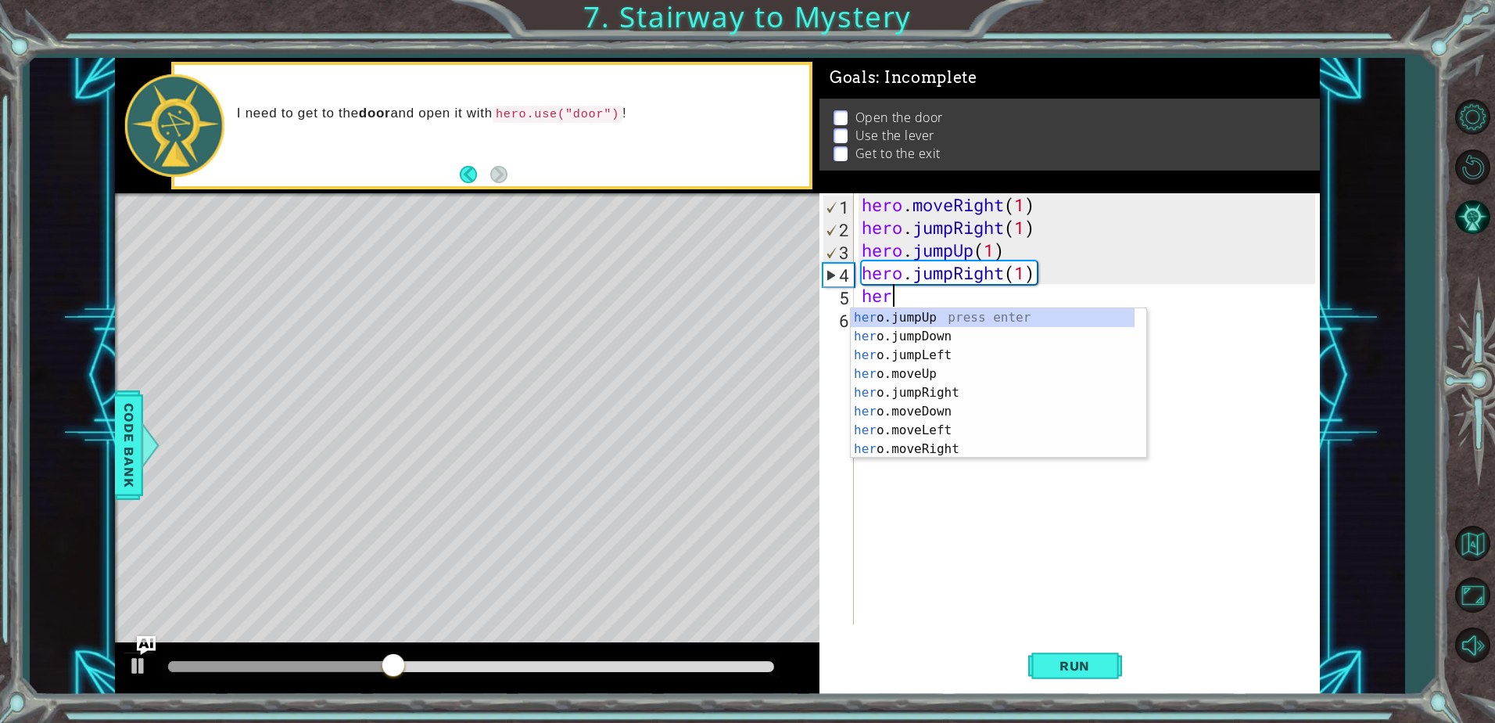
type textarea "h"
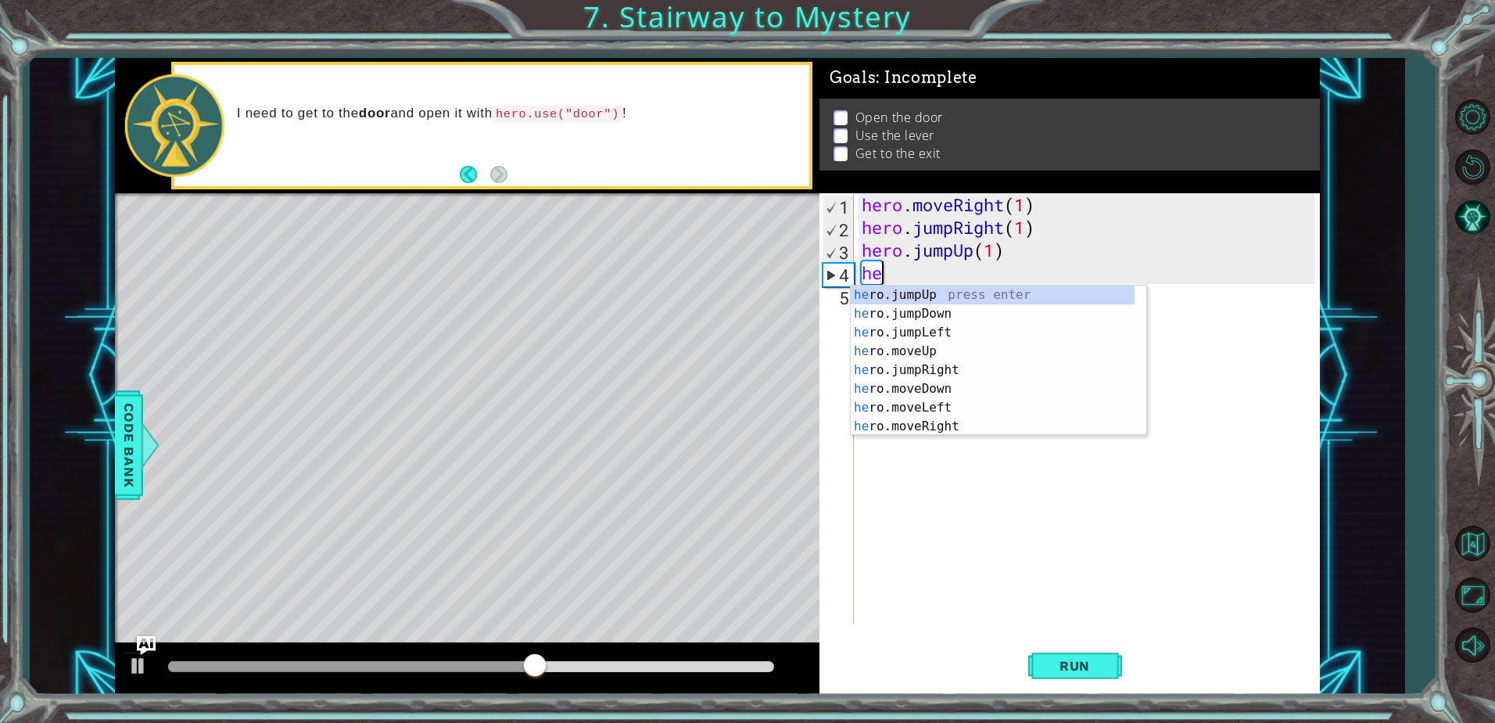
type textarea "h"
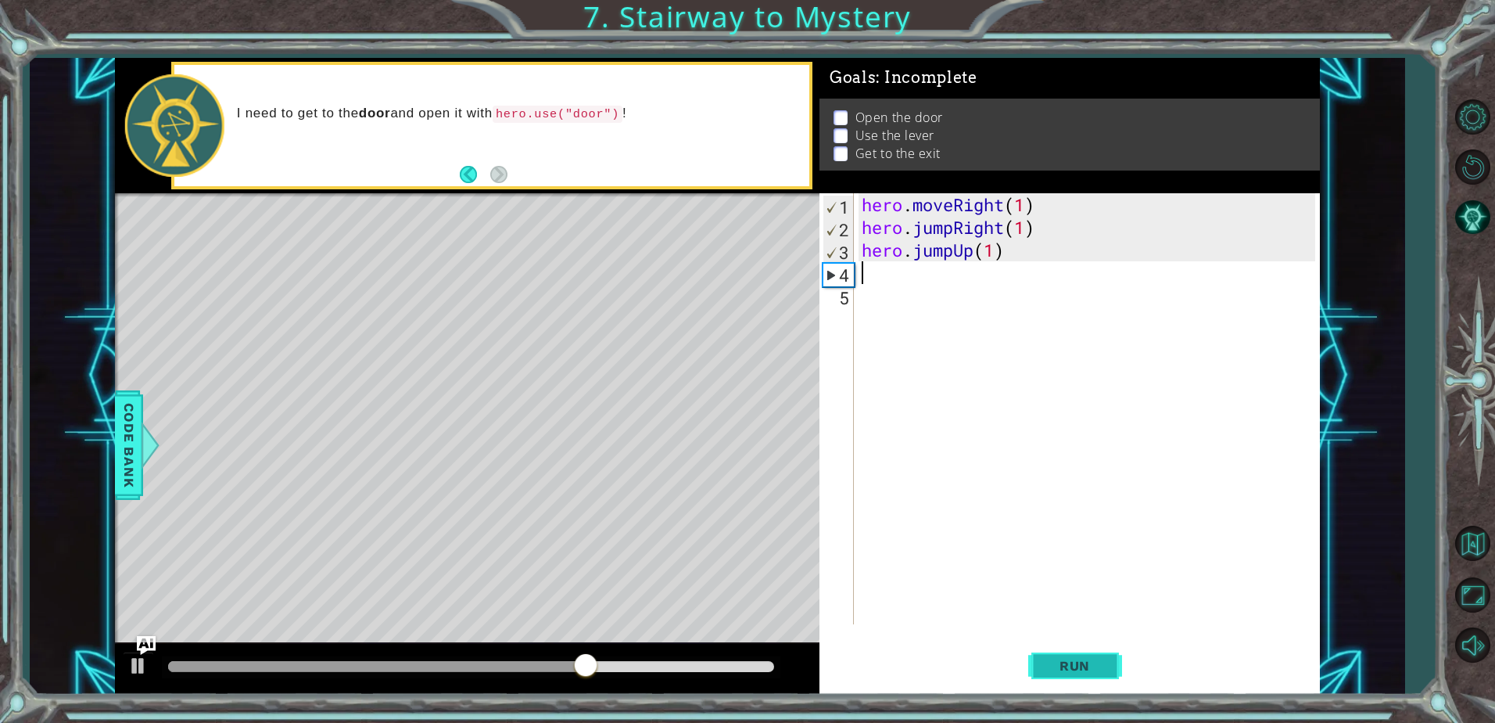
click at [1088, 659] on span "Run" at bounding box center [1075, 666] width 62 height 16
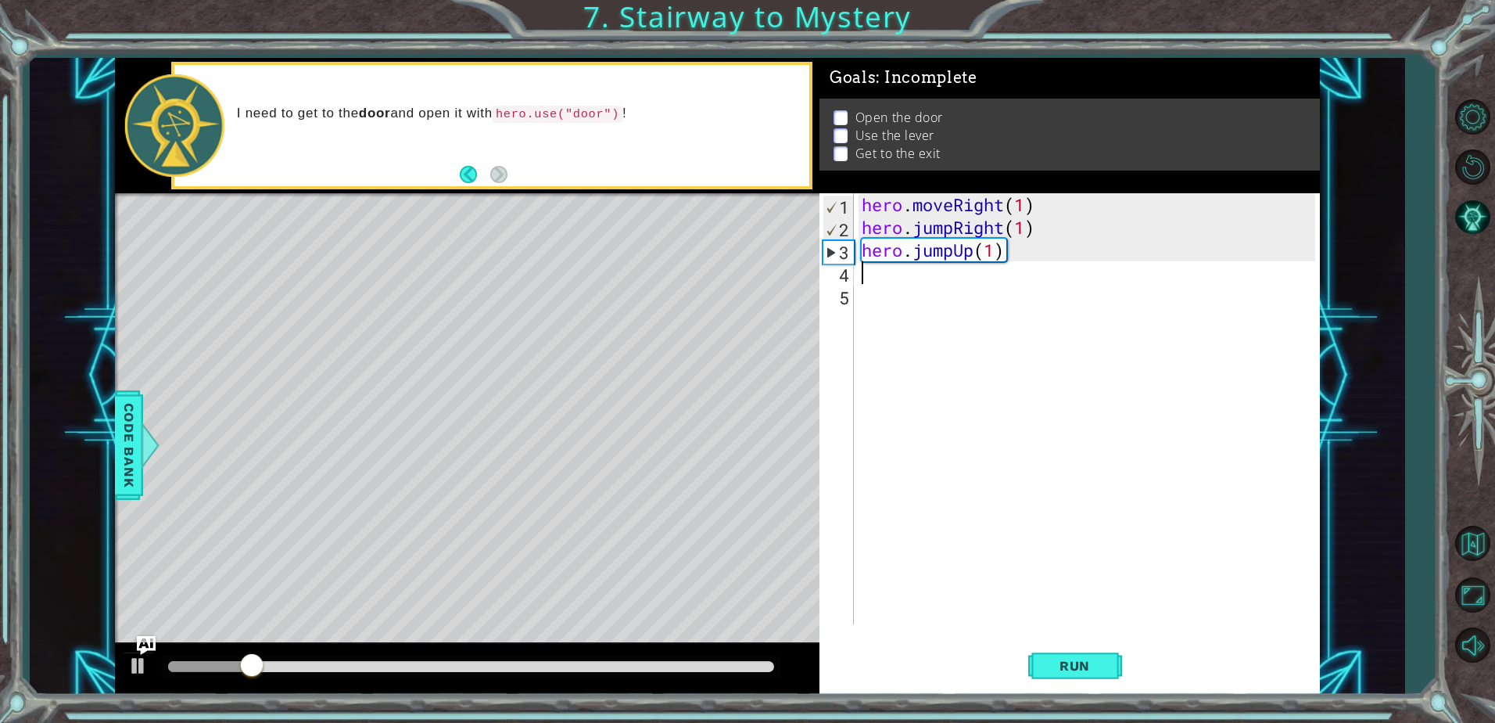
click at [1016, 262] on div "hero . moveRight ( 1 ) hero . jumpRight ( 1 ) hero . jumpUp ( 1 )" at bounding box center [1091, 431] width 465 height 476
click at [1016, 254] on div "hero . moveRight ( 1 ) hero . jumpRight ( 1 ) hero . jumpUp ( 1 )" at bounding box center [1091, 431] width 465 height 476
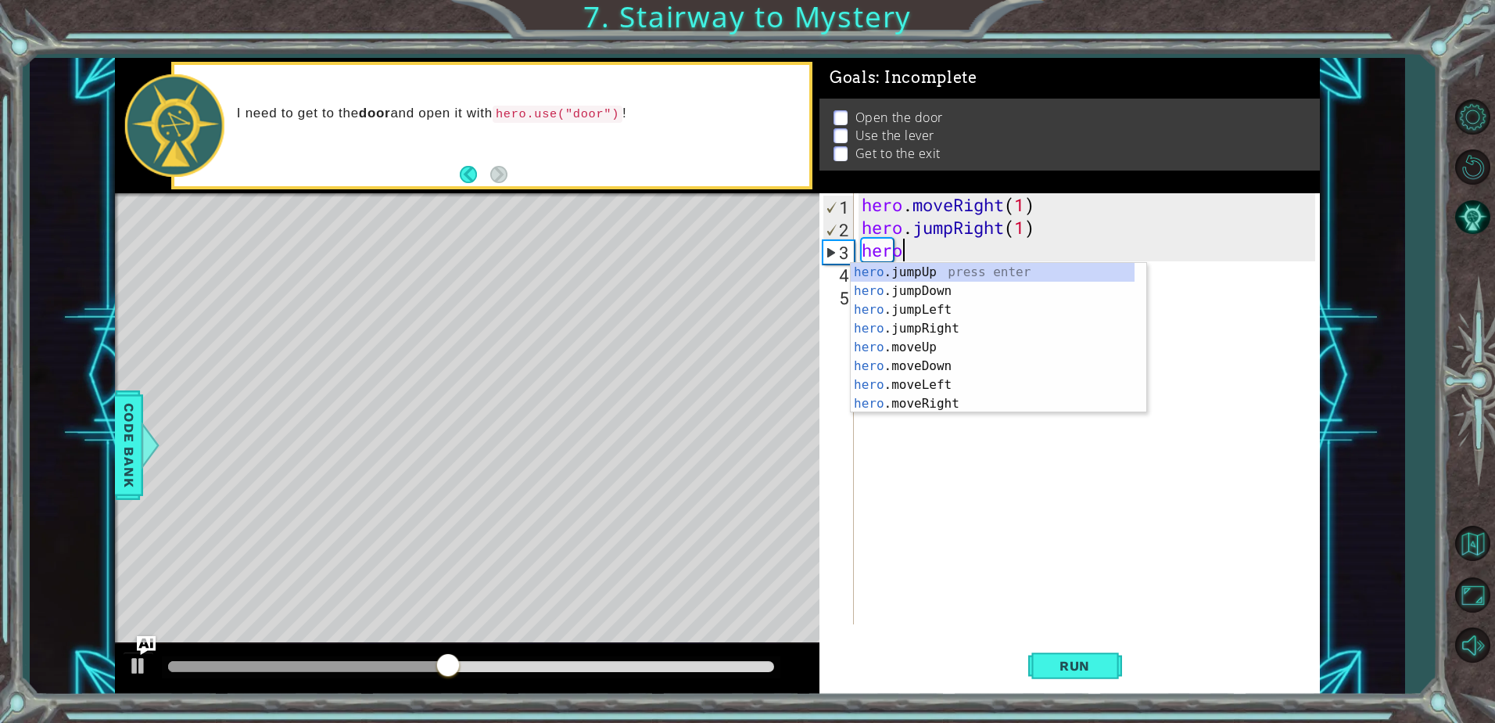
scroll to position [0, 1]
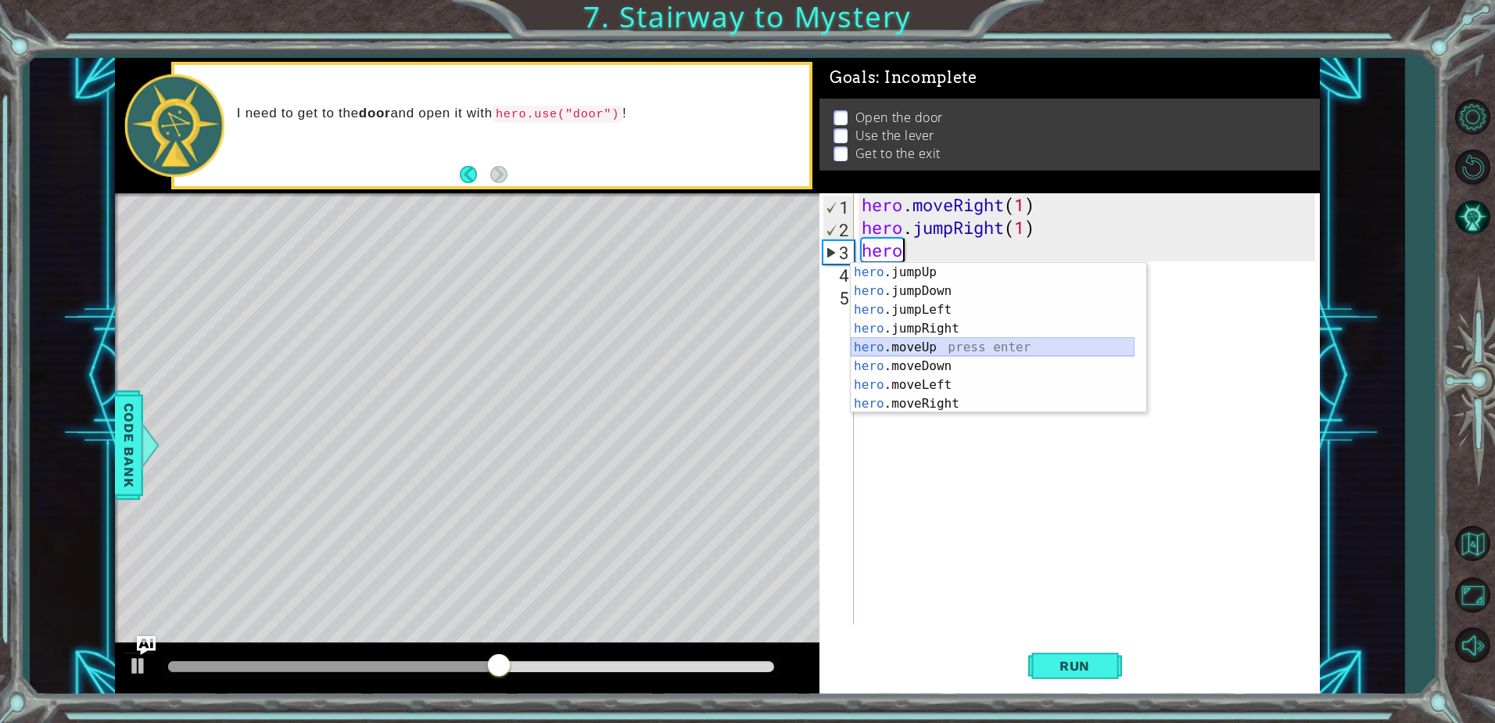
click at [988, 343] on div "hero .jumpUp press enter hero .jumpDown press enter hero .jumpLeft press enter …" at bounding box center [993, 357] width 284 height 188
type textarea "hero.moveUp(1)"
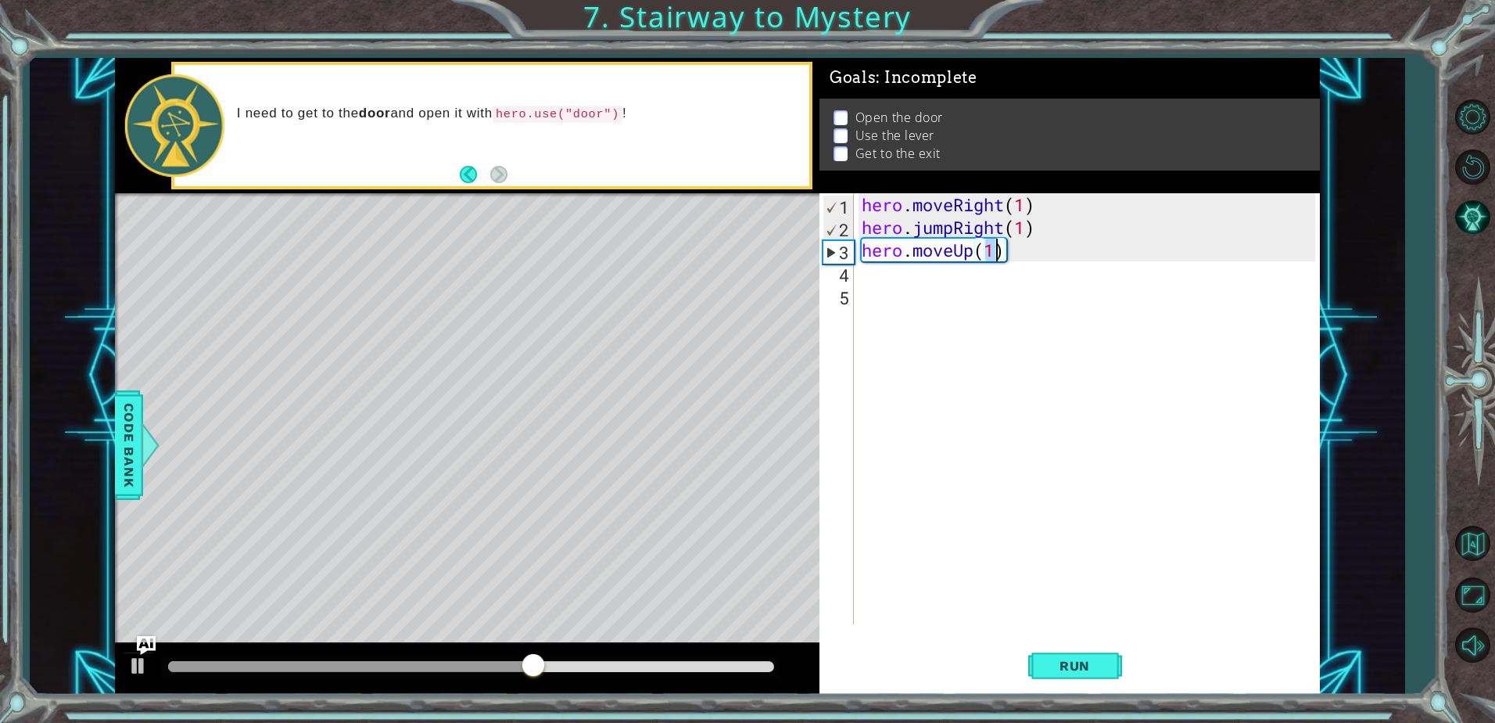
scroll to position [0, 5]
click at [957, 293] on div "hero . moveRight ( 1 ) hero . jumpRight ( 1 ) hero . moveUp ( 1 )" at bounding box center [1091, 431] width 465 height 476
click at [951, 279] on div "hero . moveRight ( 1 ) hero . jumpRight ( 1 ) hero . moveUp ( 1 )" at bounding box center [1091, 431] width 465 height 476
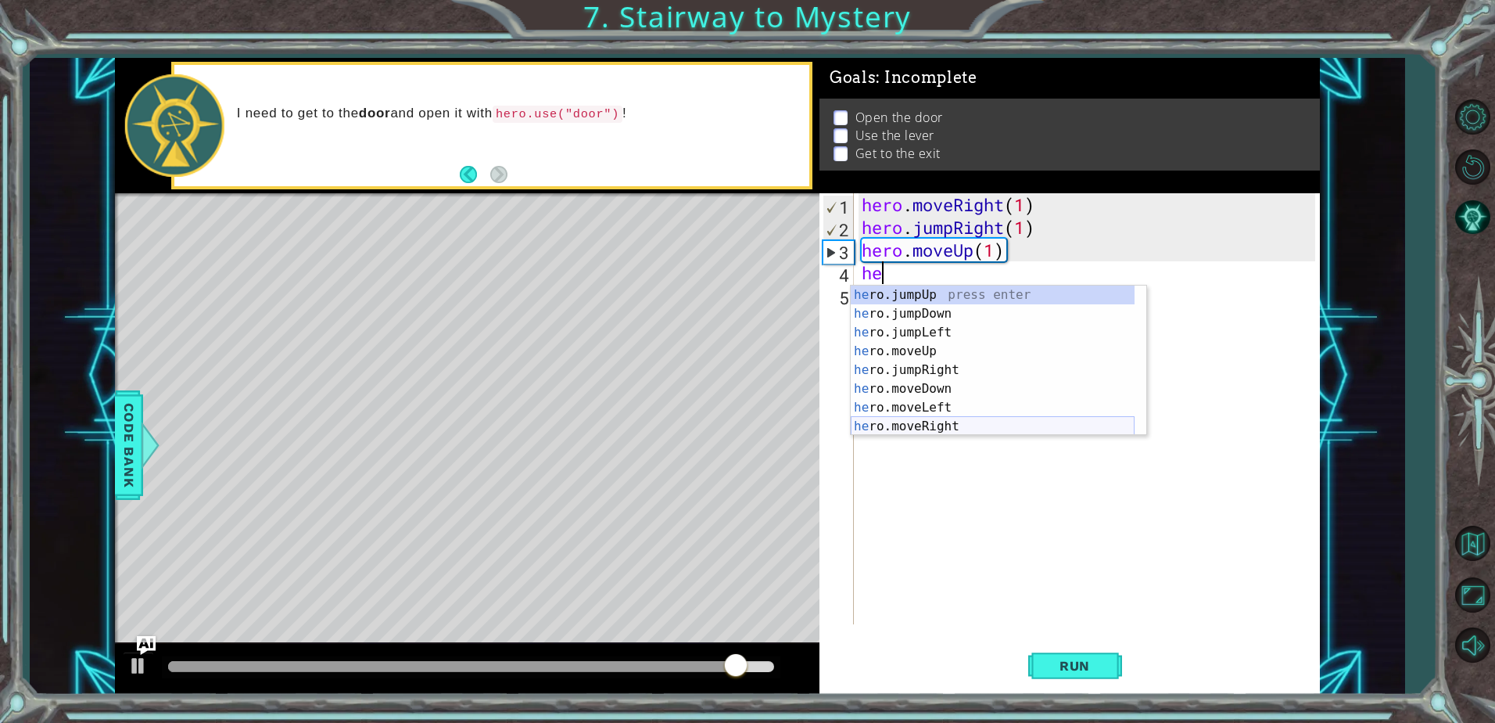
click at [950, 428] on div "he ro.jumpUp press enter he ro.jumpDown press enter he ro.jumpLeft press enter …" at bounding box center [993, 379] width 284 height 188
type textarea "hero.moveRight(1)"
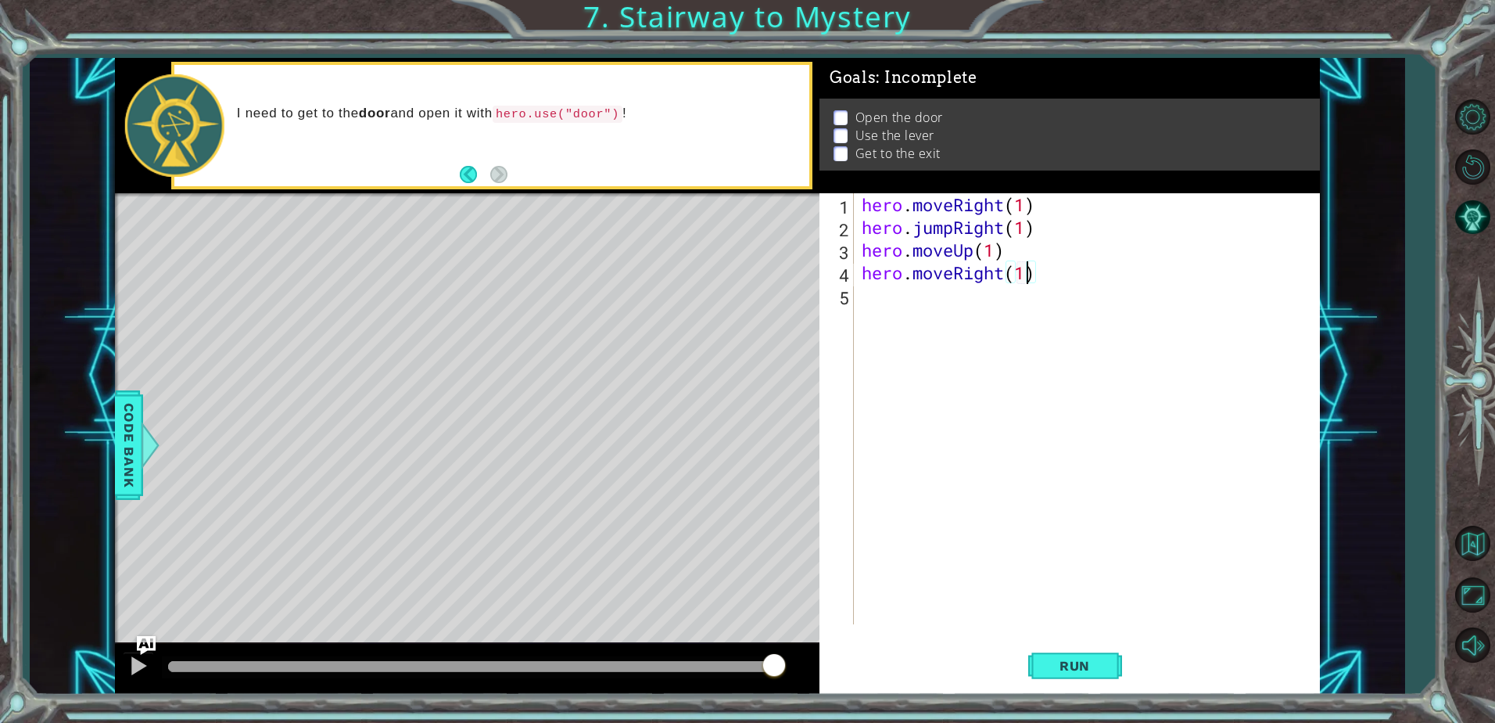
scroll to position [0, 7]
click at [984, 300] on div "hero . moveRight ( 1 ) hero . jumpRight ( 1 ) hero . moveUp ( 1 ) hero . moveRi…" at bounding box center [1091, 431] width 465 height 476
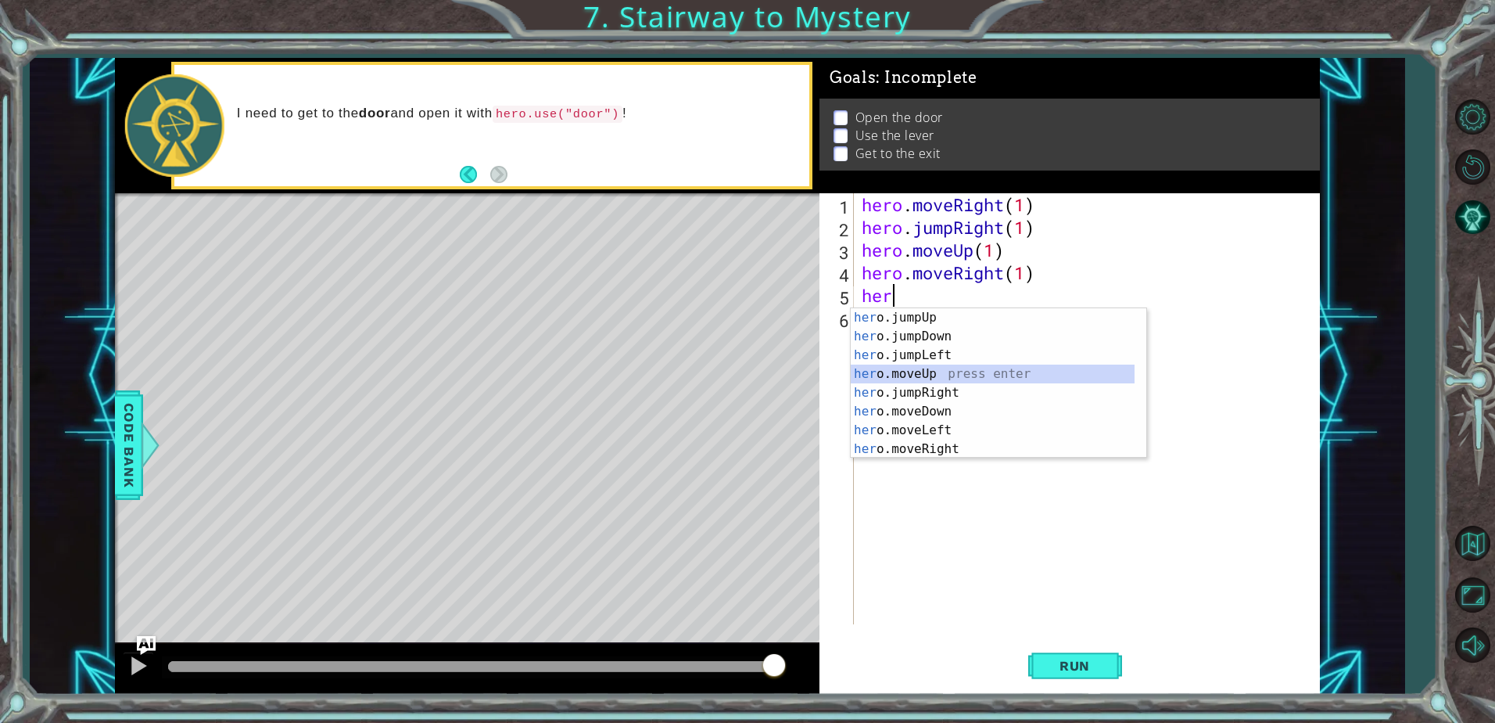
click at [986, 371] on div "her o.jumpUp press enter her o.jumpDown press enter her o.jumpLeft press enter …" at bounding box center [993, 402] width 284 height 188
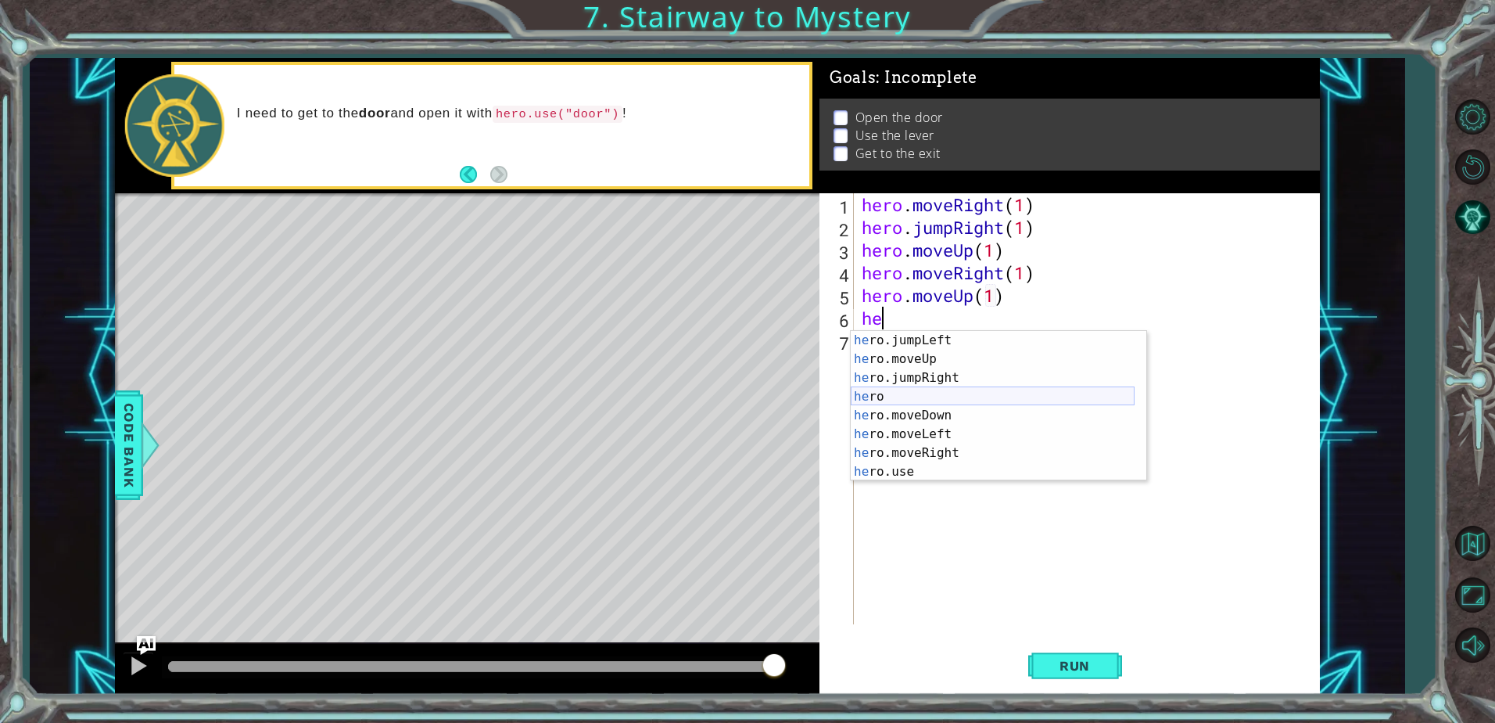
scroll to position [38, 0]
click at [944, 465] on div "he ro.jumpLeft press enter he ro.moveUp press enter he ro.jumpRight press enter…" at bounding box center [993, 425] width 284 height 188
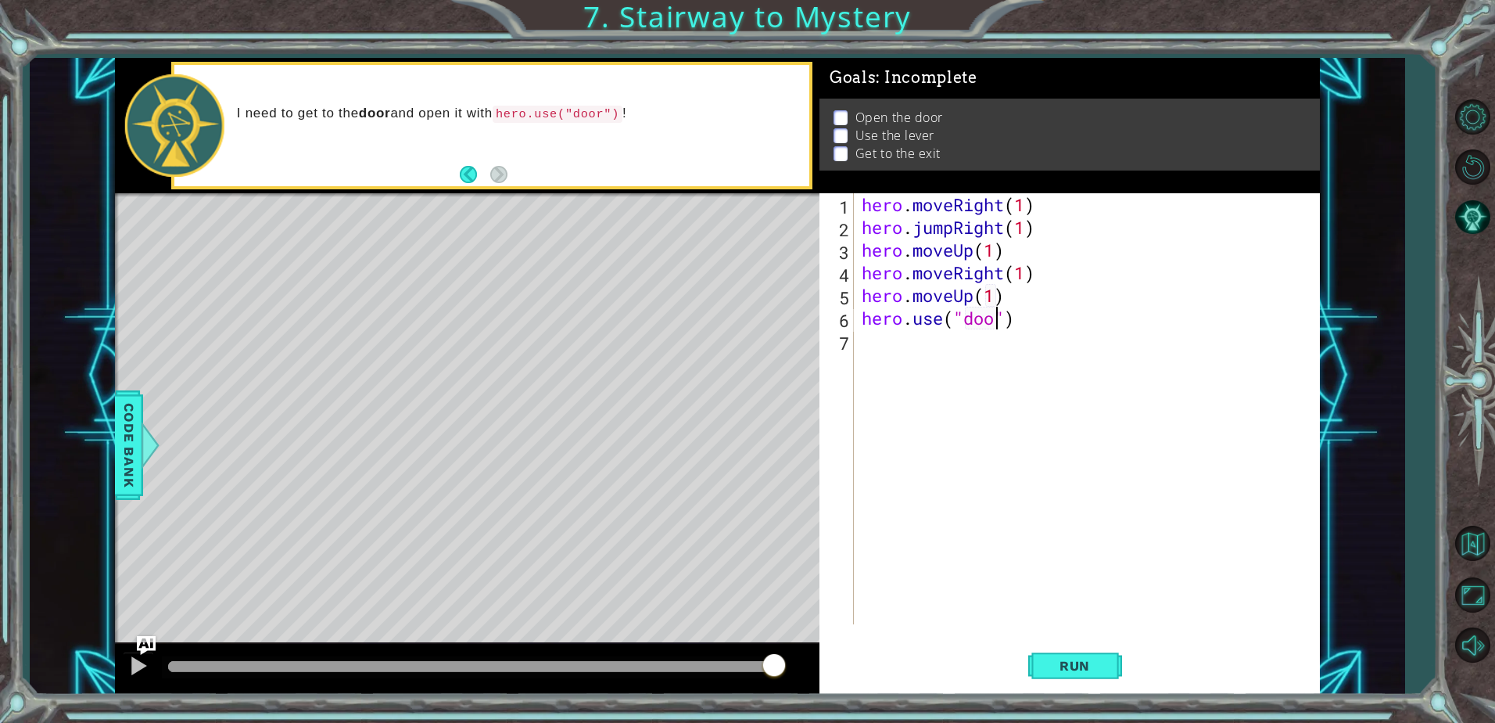
scroll to position [0, 6]
type textarea "hero.use("door")"
click at [1095, 666] on span "Run" at bounding box center [1075, 666] width 62 height 16
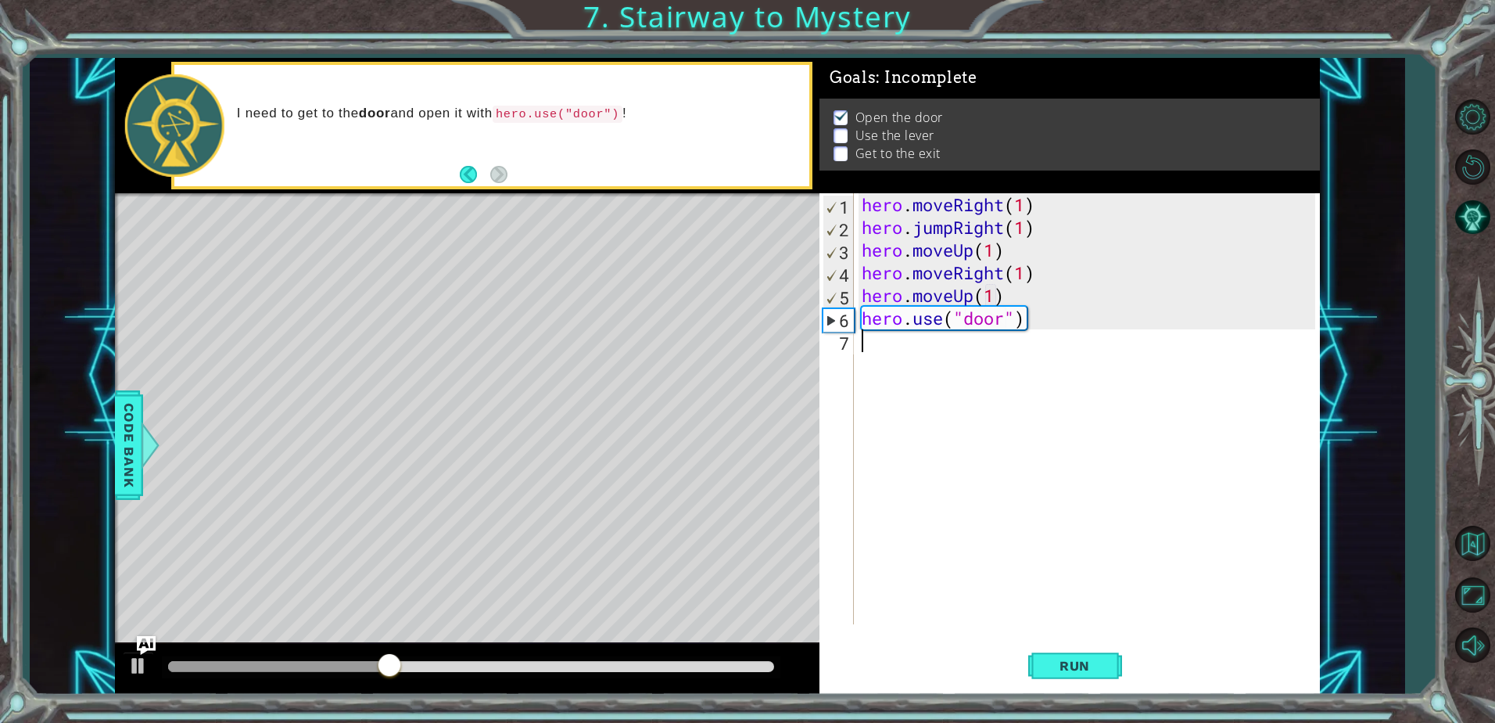
click at [932, 350] on div "hero . moveRight ( 1 ) hero . jumpRight ( 1 ) hero . moveUp ( 1 ) hero . moveRi…" at bounding box center [1091, 431] width 465 height 476
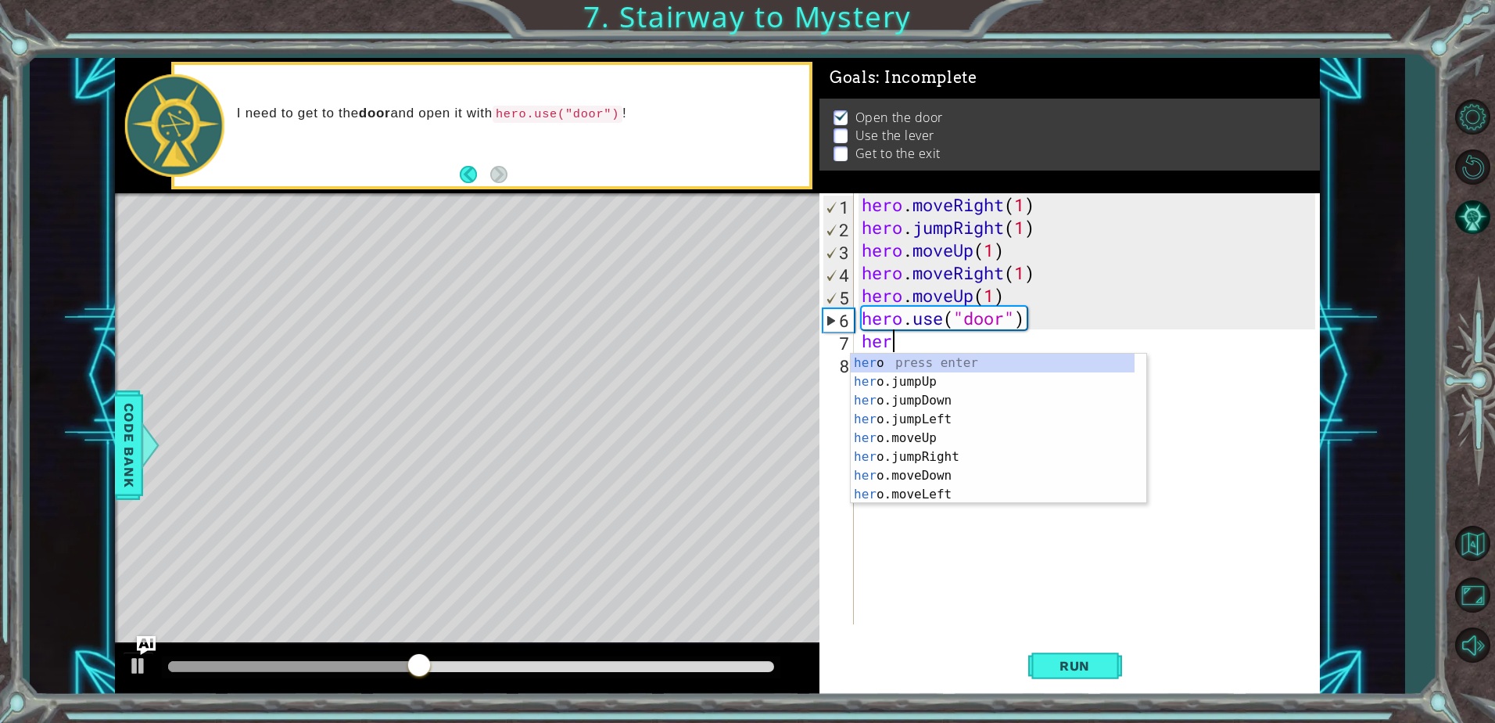
type textarea "hero"
click at [948, 376] on div "hero press enter hero .jumpUp press enter hero .jumpDown press enter hero .jump…" at bounding box center [993, 448] width 284 height 188
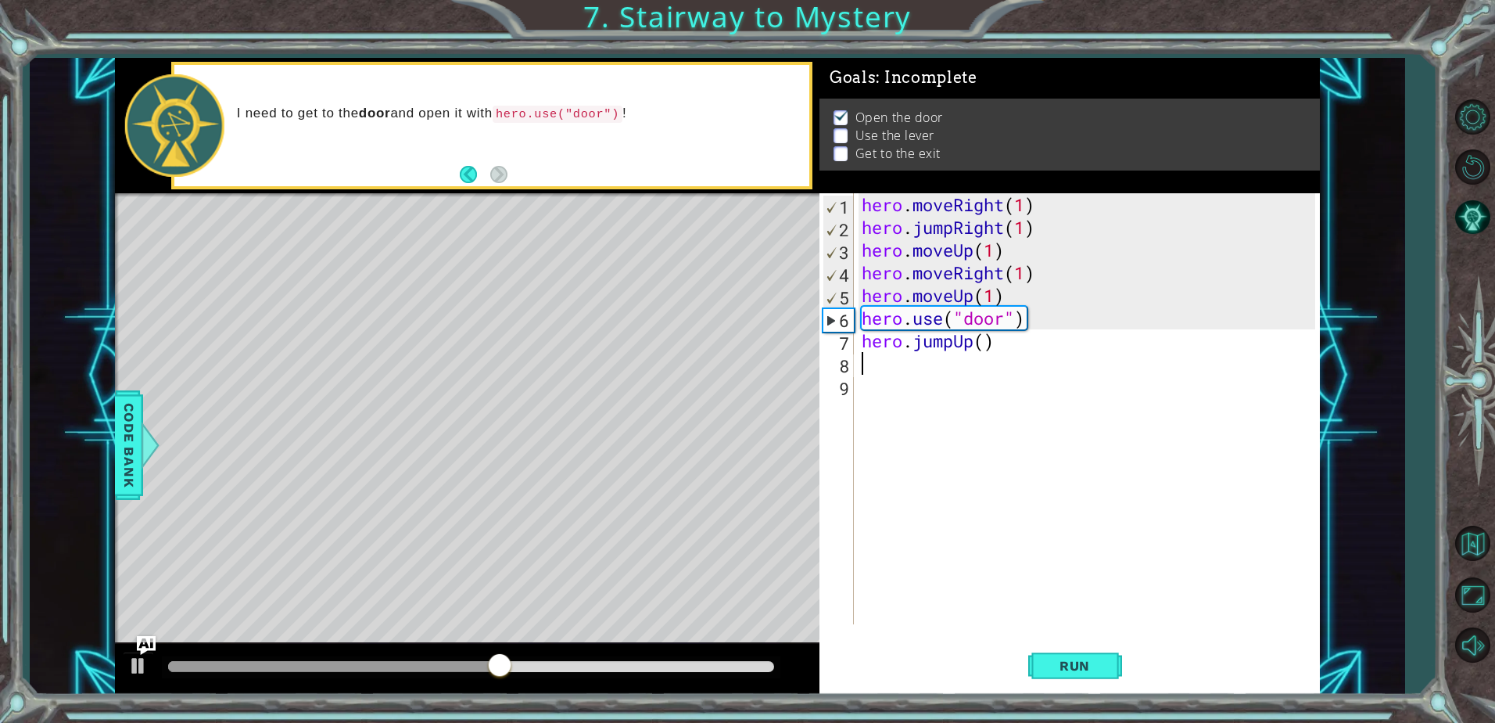
scroll to position [0, 0]
click at [985, 339] on div "hero . moveRight ( 1 ) hero . jumpRight ( 1 ) hero . moveUp ( 1 ) hero . moveRi…" at bounding box center [1091, 431] width 465 height 476
type textarea "hero.jumpUp(2)"
click at [955, 375] on div "hero . moveRight ( 1 ) hero . jumpRight ( 1 ) hero . moveUp ( 1 ) hero . moveRi…" at bounding box center [1091, 431] width 465 height 476
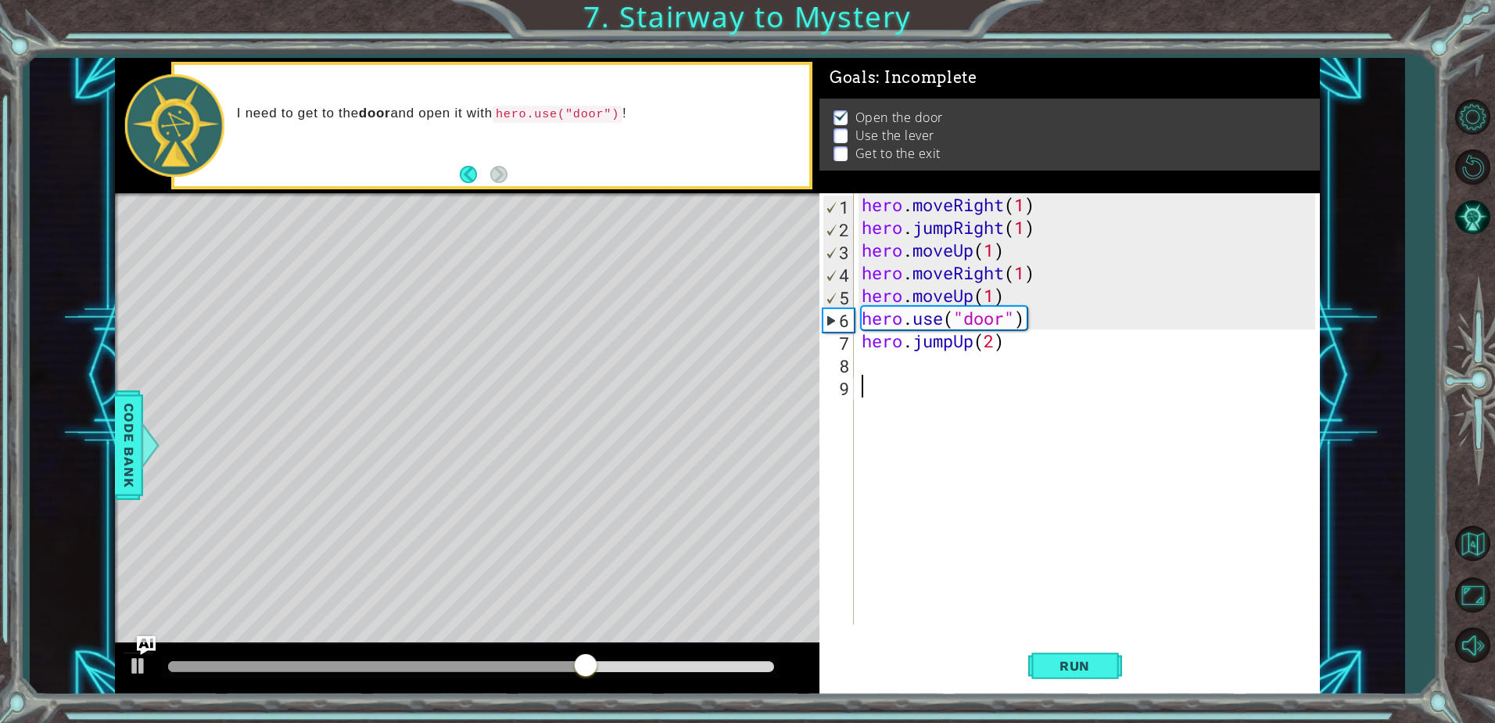
scroll to position [0, 0]
click at [986, 362] on div "hero . moveRight ( 1 ) hero . jumpRight ( 1 ) hero . moveUp ( 1 ) hero . moveRi…" at bounding box center [1091, 431] width 465 height 476
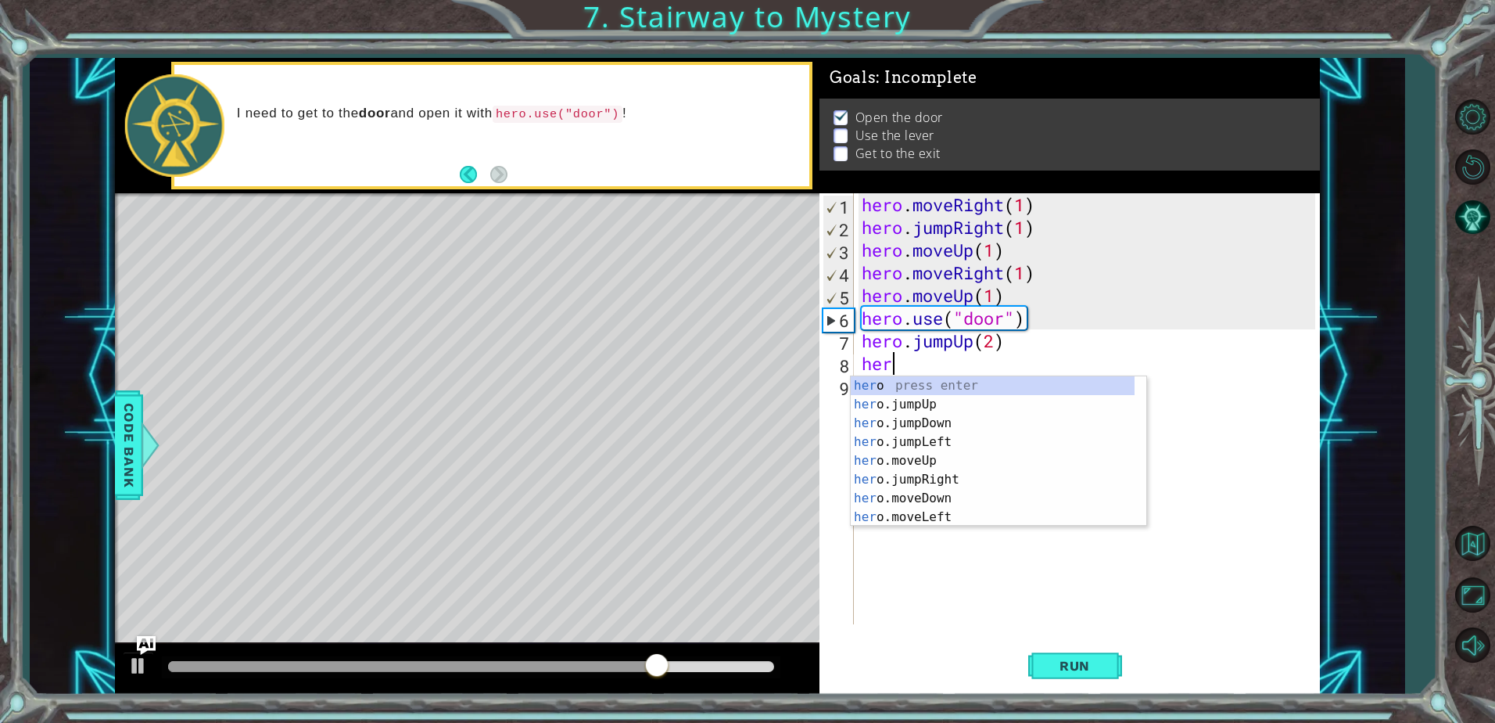
type textarea "hero"
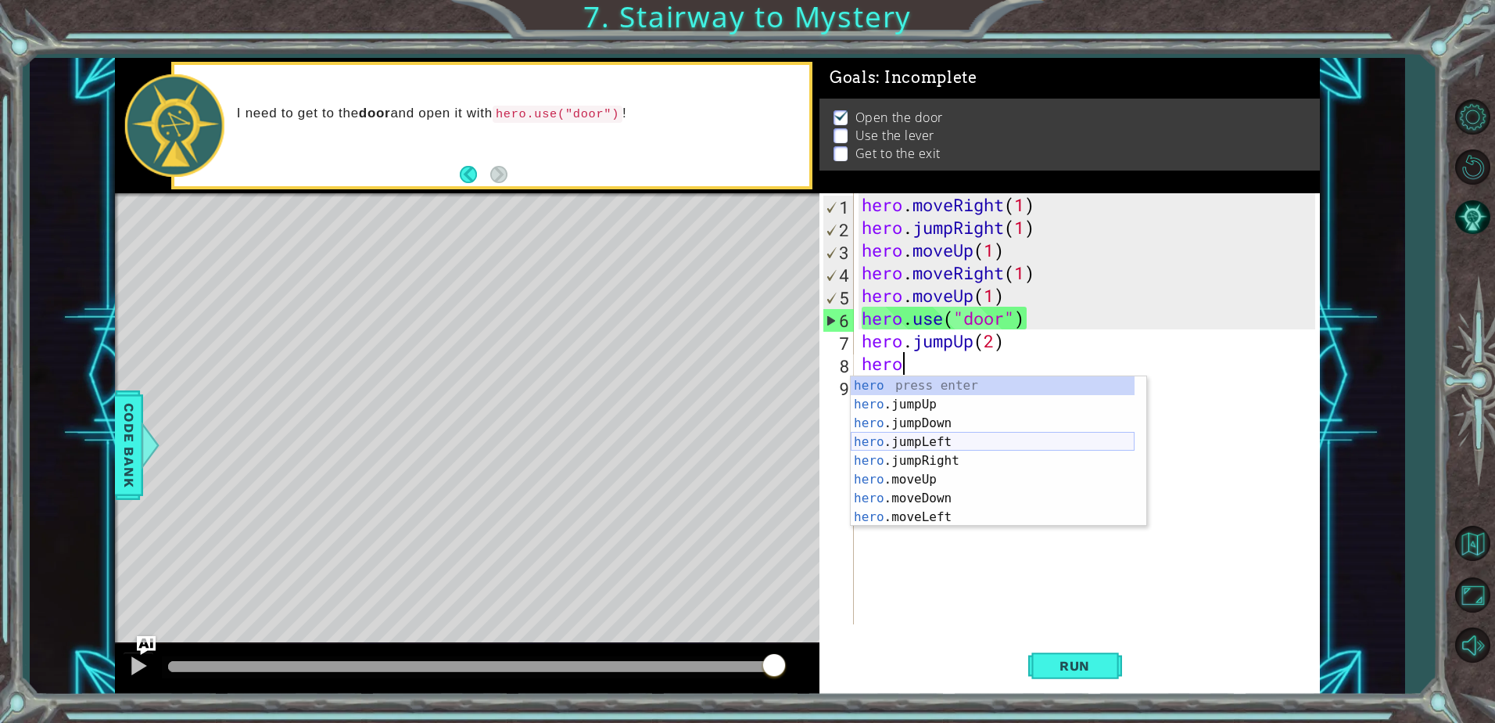
click at [951, 441] on div "hero press enter hero .jumpUp press enter hero .jumpDown press enter hero .jump…" at bounding box center [993, 470] width 284 height 188
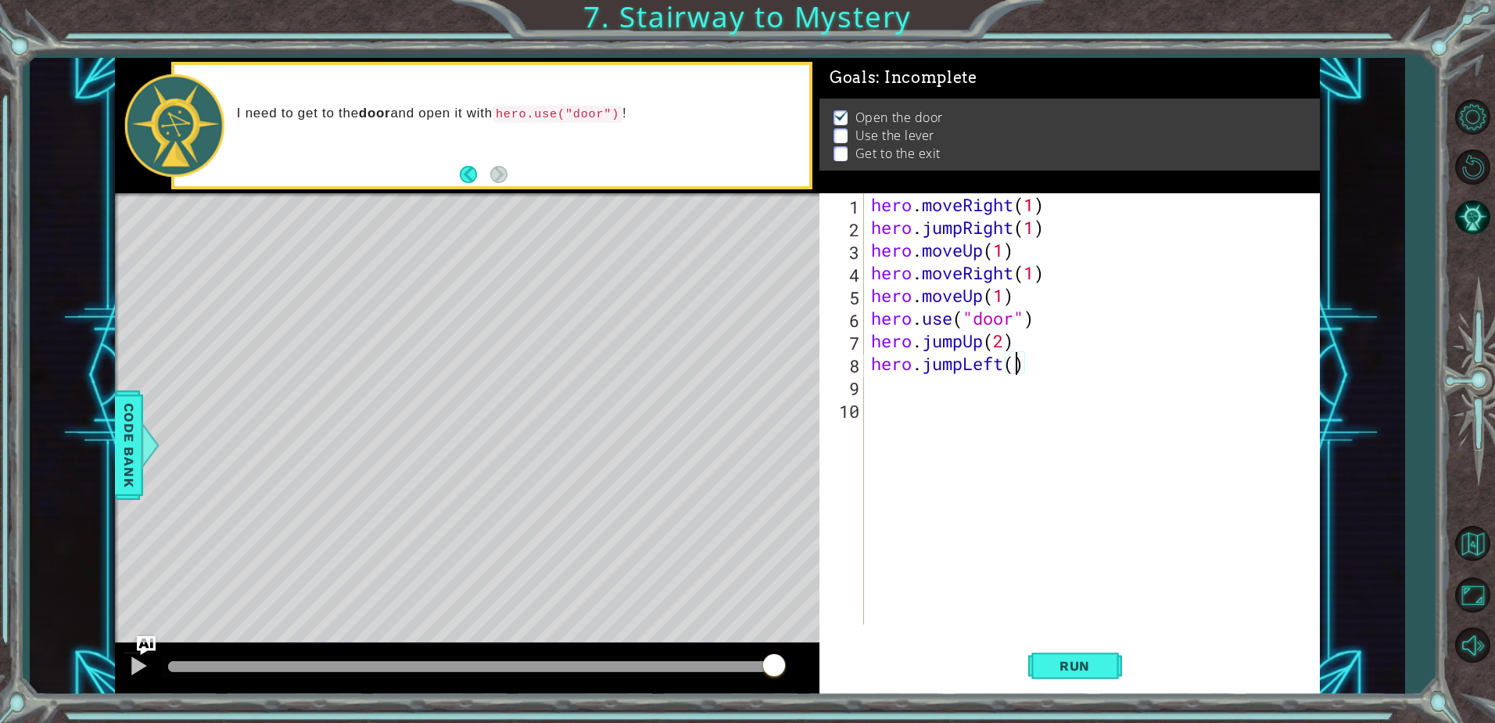
click at [1014, 372] on div "hero . moveRight ( 1 ) hero . jumpRight ( 1 ) hero . moveUp ( 1 ) hero . moveRi…" at bounding box center [1095, 431] width 455 height 476
type textarea "hero.jumpLeft(1)"
click at [1097, 658] on span "Run" at bounding box center [1075, 666] width 62 height 16
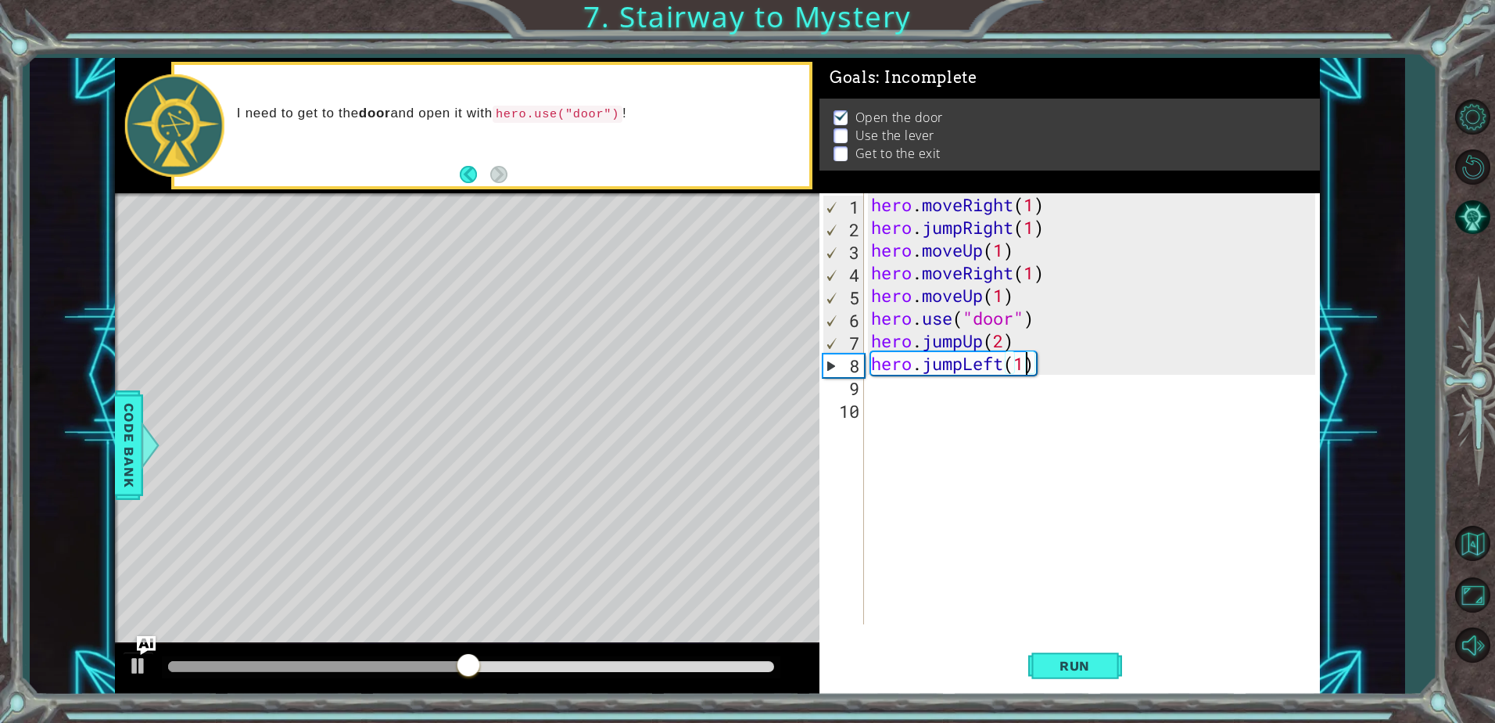
click at [1042, 376] on div "hero . moveRight ( 1 ) hero . jumpRight ( 1 ) hero . moveUp ( 1 ) hero . moveRi…" at bounding box center [1095, 431] width 455 height 476
click at [1051, 366] on div "hero . moveRight ( 1 ) hero . jumpRight ( 1 ) hero . moveUp ( 1 ) hero . moveRi…" at bounding box center [1095, 431] width 455 height 476
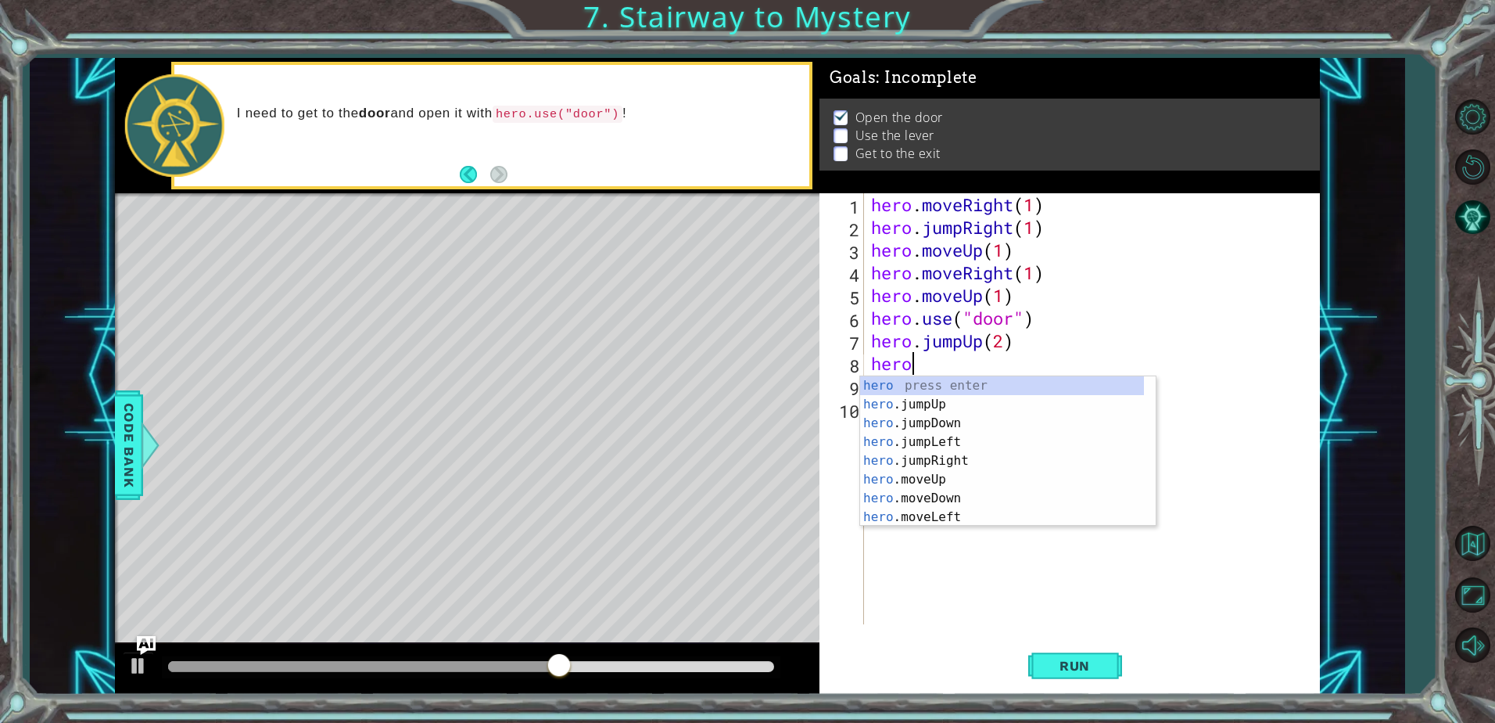
type textarea "h"
type textarea "hero.jumpUp(2)"
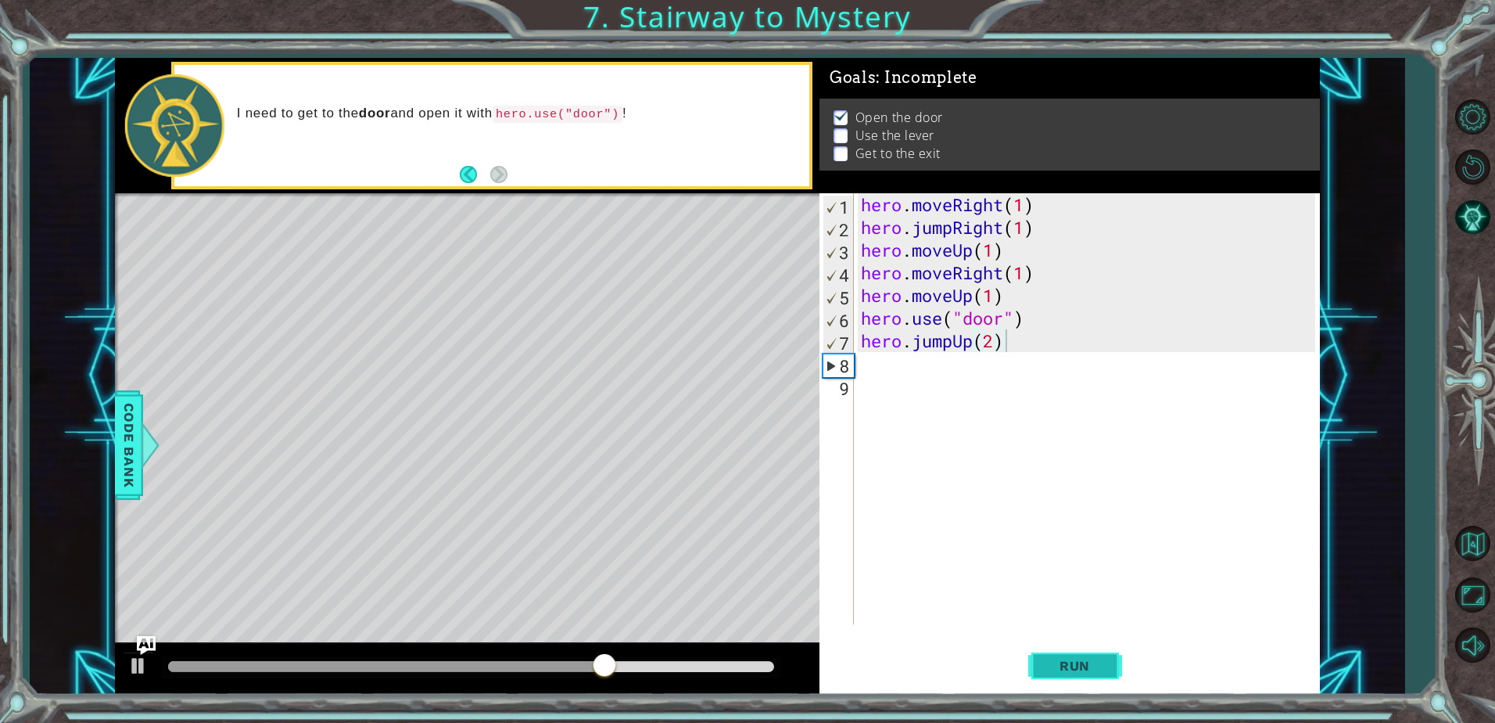
click at [1037, 663] on button "Run" at bounding box center [1076, 666] width 94 height 50
click at [612, 662] on div at bounding box center [471, 666] width 606 height 11
click at [904, 368] on div "hero . moveRight ( 1 ) hero . jumpRight ( 1 ) hero . moveUp ( 1 ) hero . moveRi…" at bounding box center [1090, 431] width 465 height 476
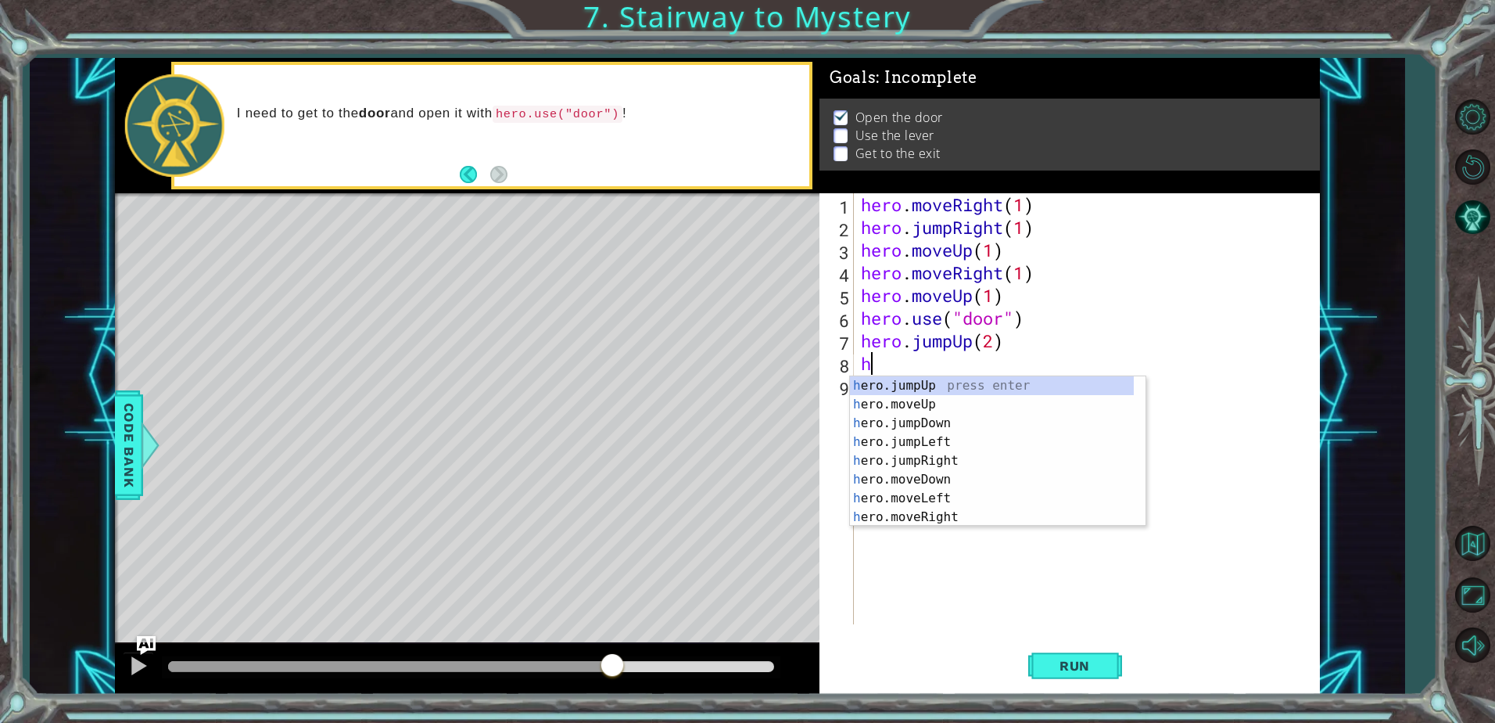
type textarea "he"
click at [1000, 388] on div "he ro.jumpUp press enter he ro.jumpDown press enter he ro.jumpLeft press enter …" at bounding box center [992, 470] width 284 height 188
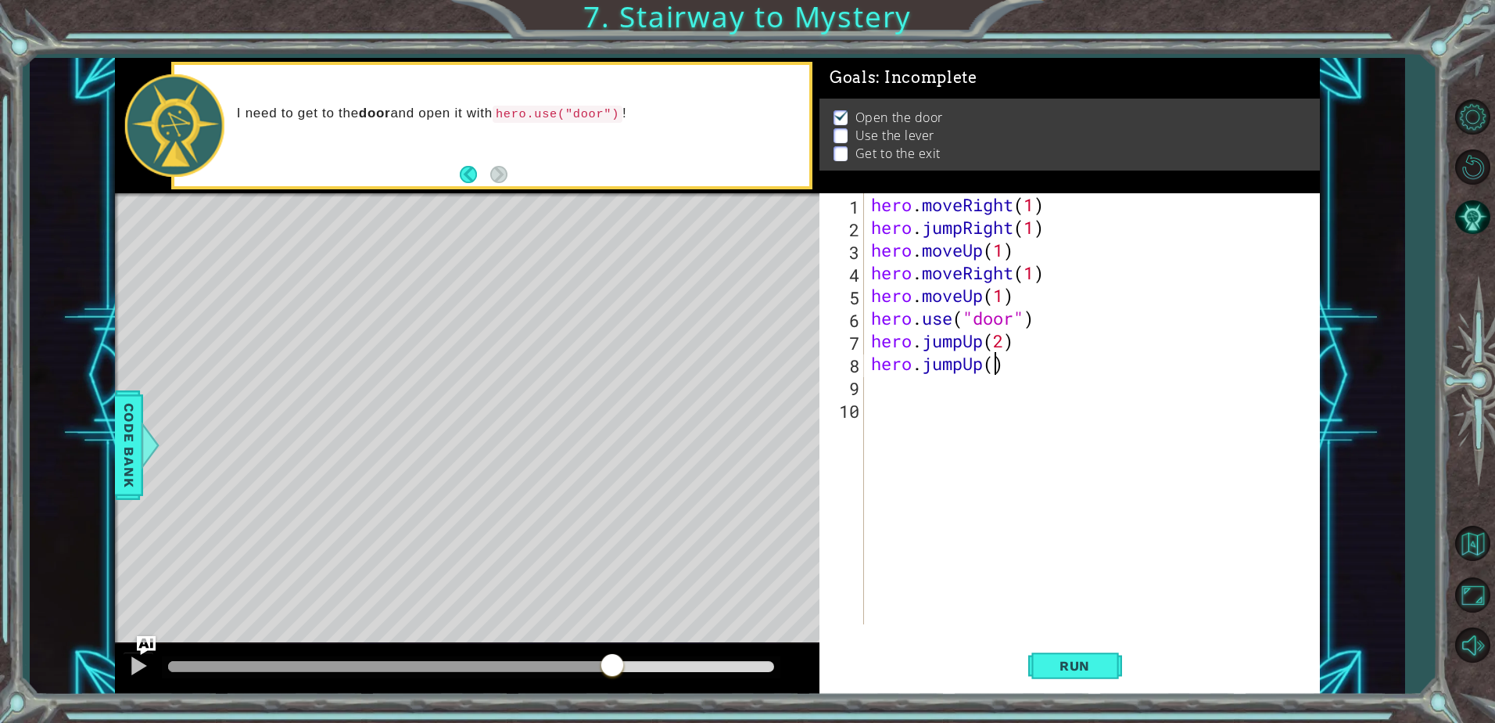
click at [993, 360] on div "hero . moveRight ( 1 ) hero . jumpRight ( 1 ) hero . moveUp ( 1 ) hero . moveRi…" at bounding box center [1095, 431] width 455 height 476
type textarea "hero.jumpUp(1)"
click at [960, 385] on div "hero . moveRight ( 1 ) hero . jumpRight ( 1 ) hero . moveUp ( 1 ) hero . moveRi…" at bounding box center [1095, 431] width 455 height 476
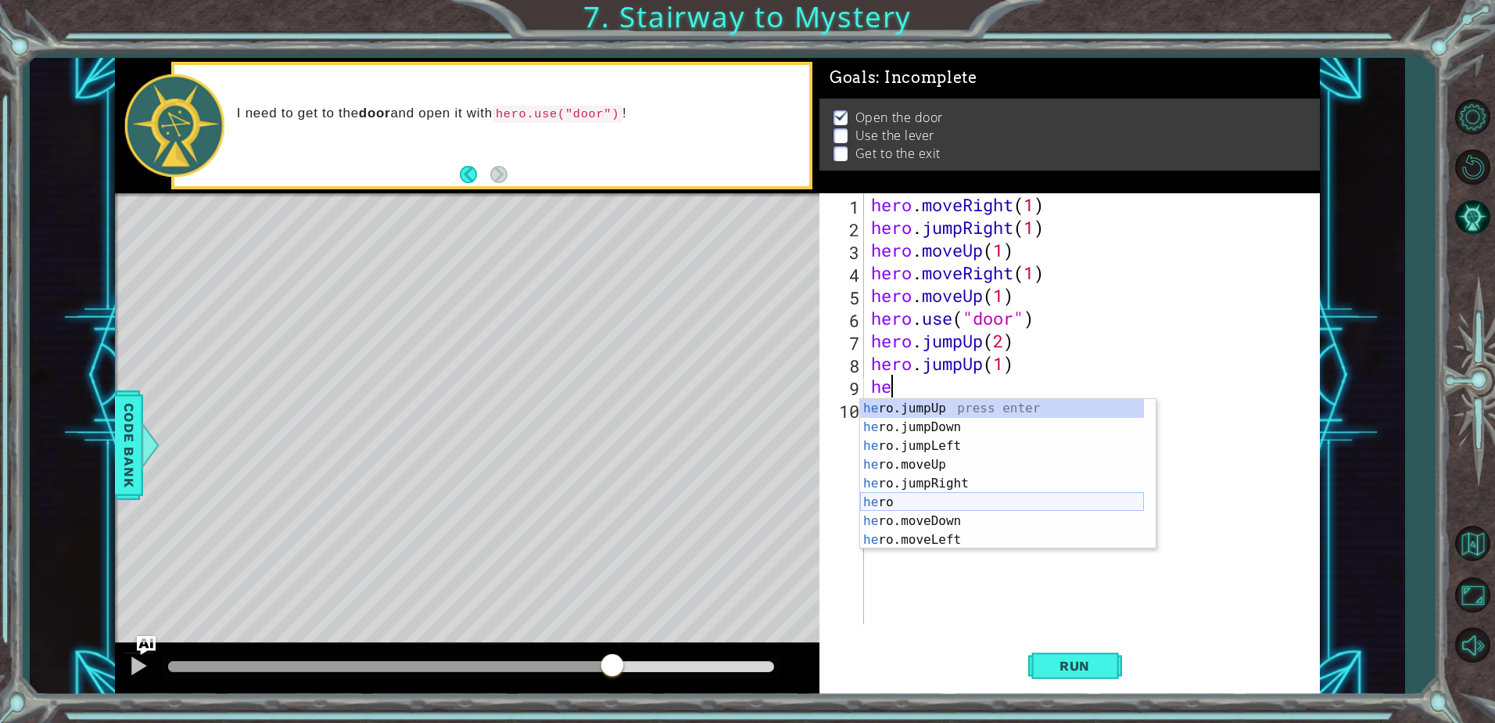
scroll to position [38, 0]
click at [1000, 537] on div "he ro.jumpLeft press enter he ro.moveUp press enter he ro.jumpRight press enter…" at bounding box center [1002, 493] width 284 height 188
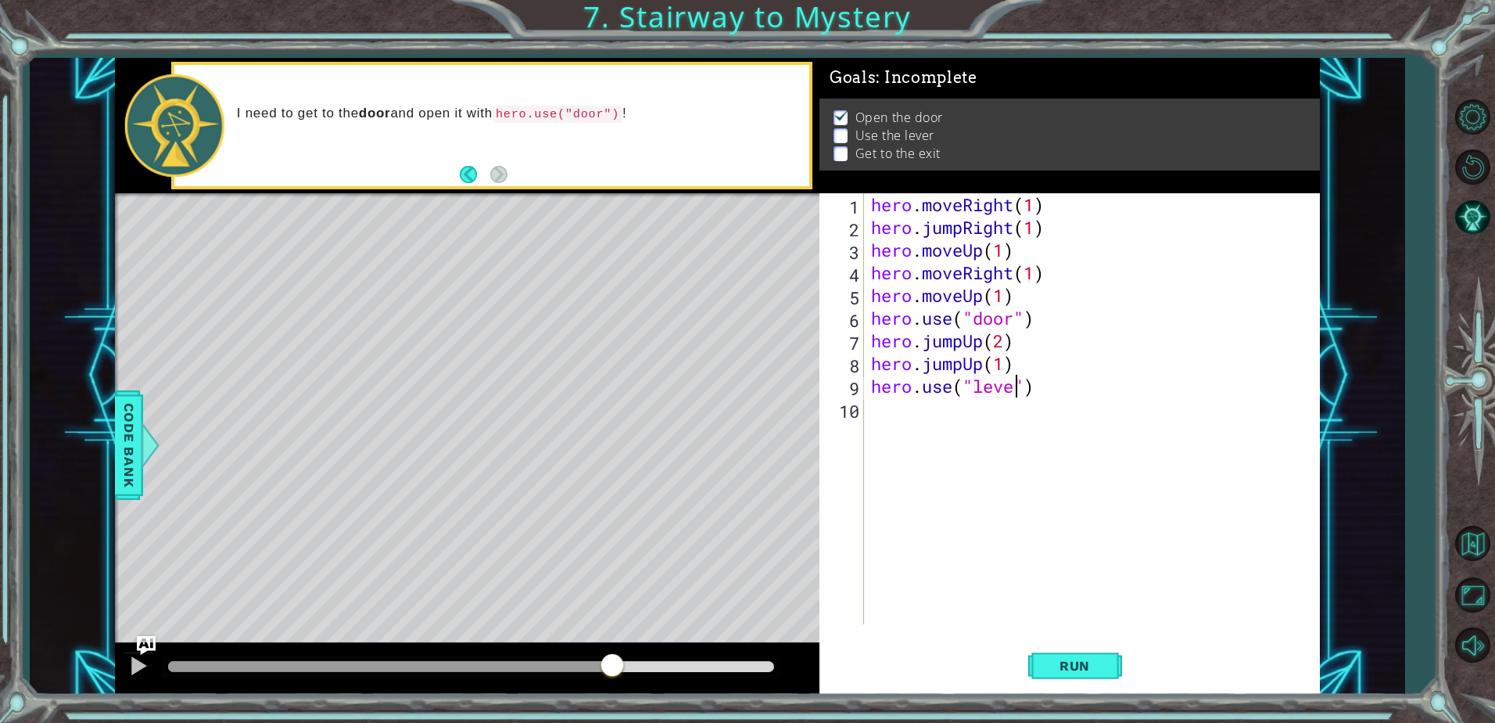
scroll to position [0, 7]
click at [1075, 650] on button "Run" at bounding box center [1076, 666] width 94 height 50
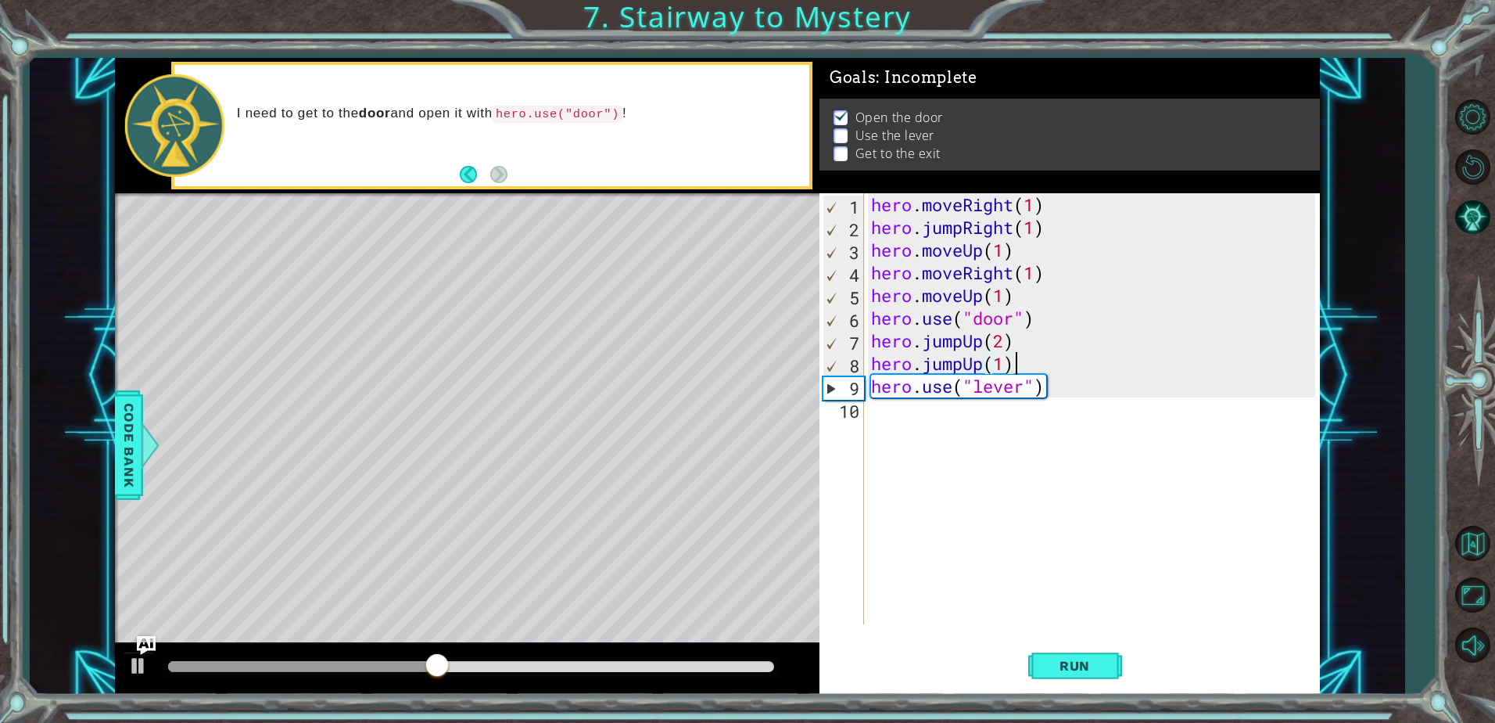
click at [1015, 364] on div "hero . moveRight ( 1 ) hero . jumpRight ( 1 ) hero . moveUp ( 1 ) hero . moveRi…" at bounding box center [1095, 431] width 455 height 476
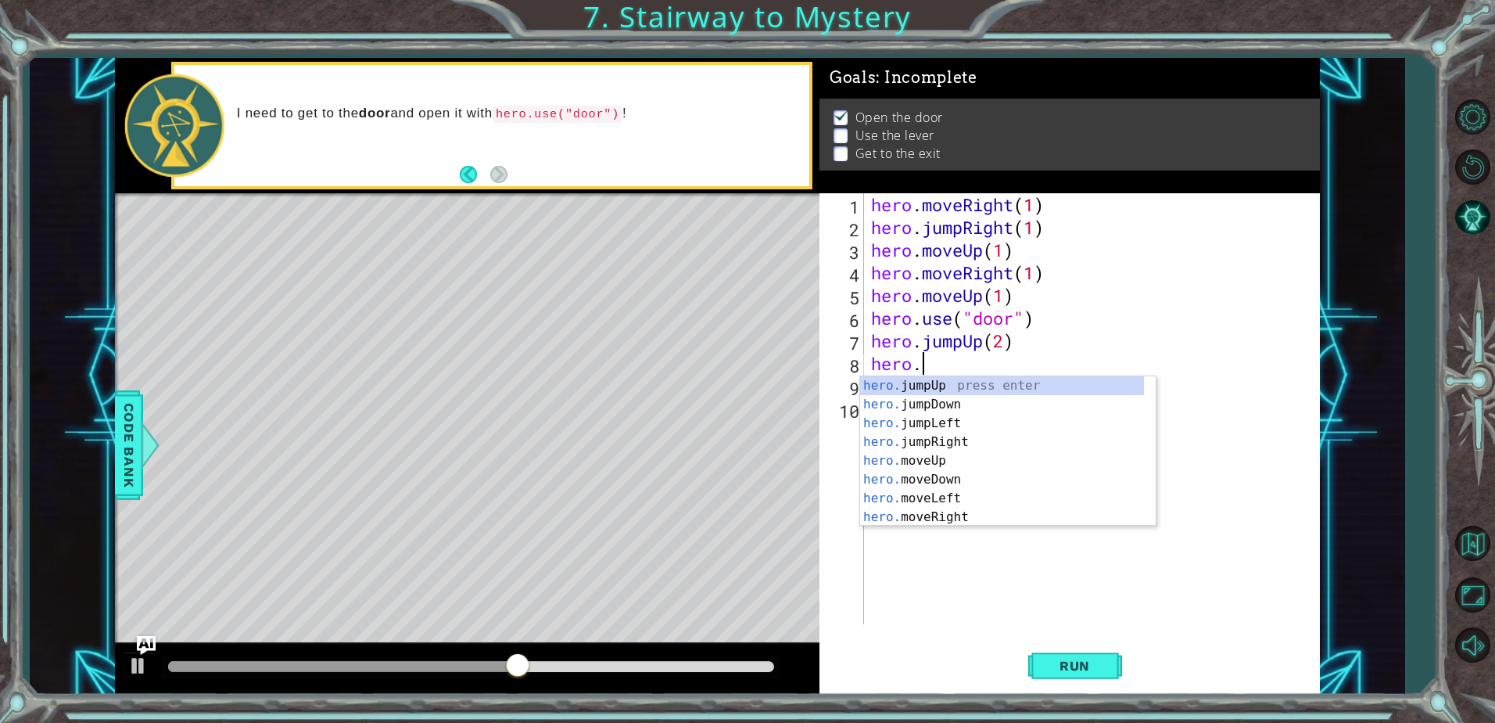
scroll to position [0, 0]
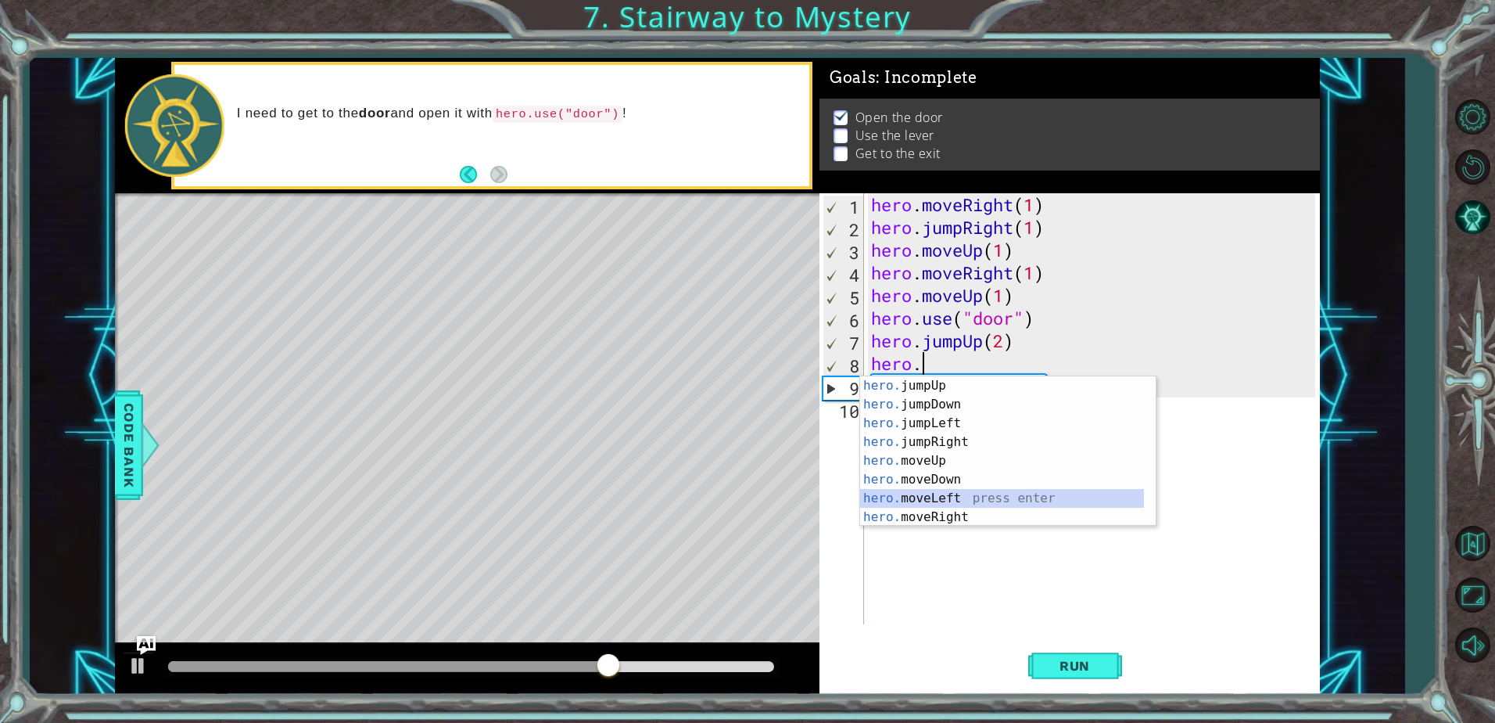
click at [979, 504] on div "hero. jumpUp press enter hero. jumpDown press enter hero. jumpLeft press enter …" at bounding box center [1002, 470] width 284 height 188
type textarea "hero.moveLeft(1)"
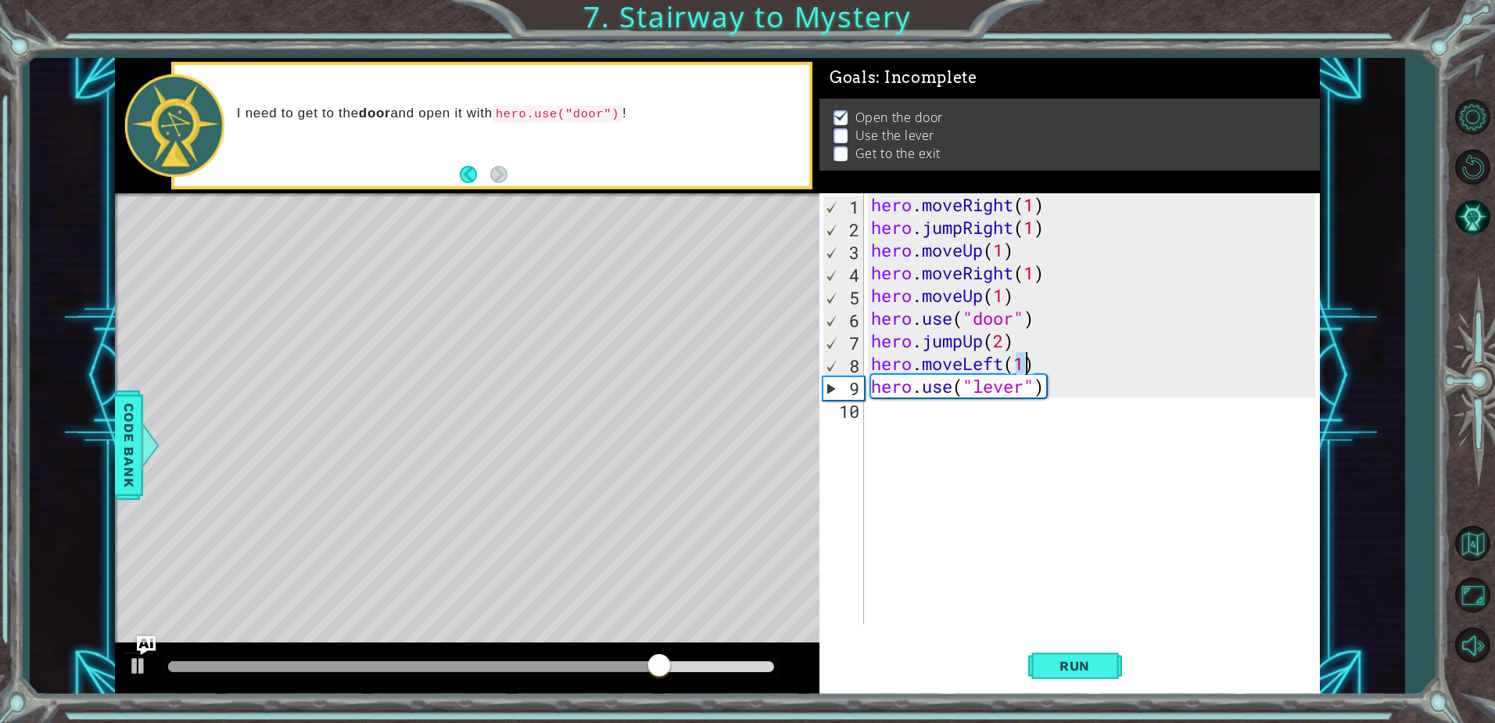
scroll to position [0, 6]
click at [1061, 668] on span "Run" at bounding box center [1075, 666] width 62 height 16
click at [945, 423] on div "hero . moveRight ( 1 ) hero . jumpRight ( 1 ) hero . moveUp ( 1 ) hero . moveRi…" at bounding box center [1095, 431] width 455 height 476
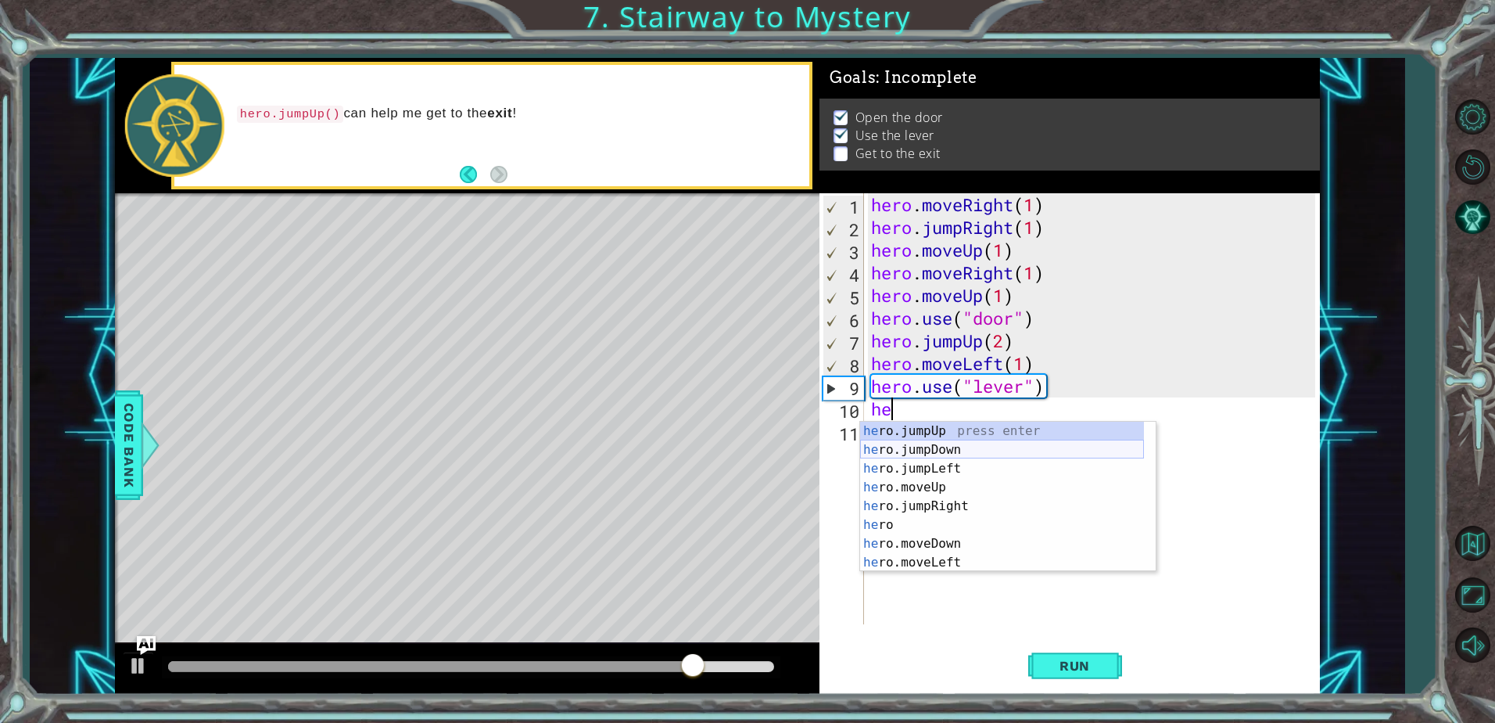
scroll to position [38, 0]
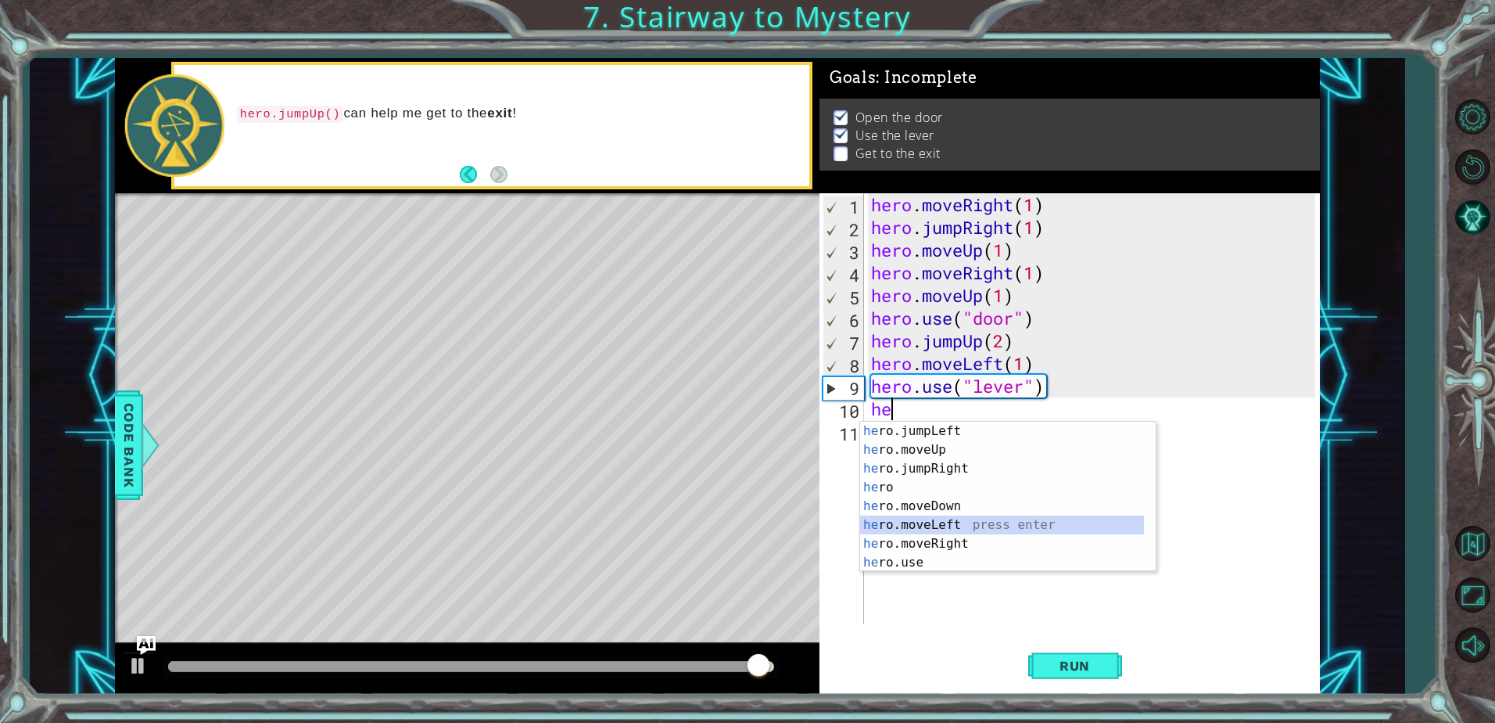
click at [966, 522] on div "he ro.jumpLeft press enter he ro.moveUp press enter he ro.jumpRight press enter…" at bounding box center [1002, 516] width 284 height 188
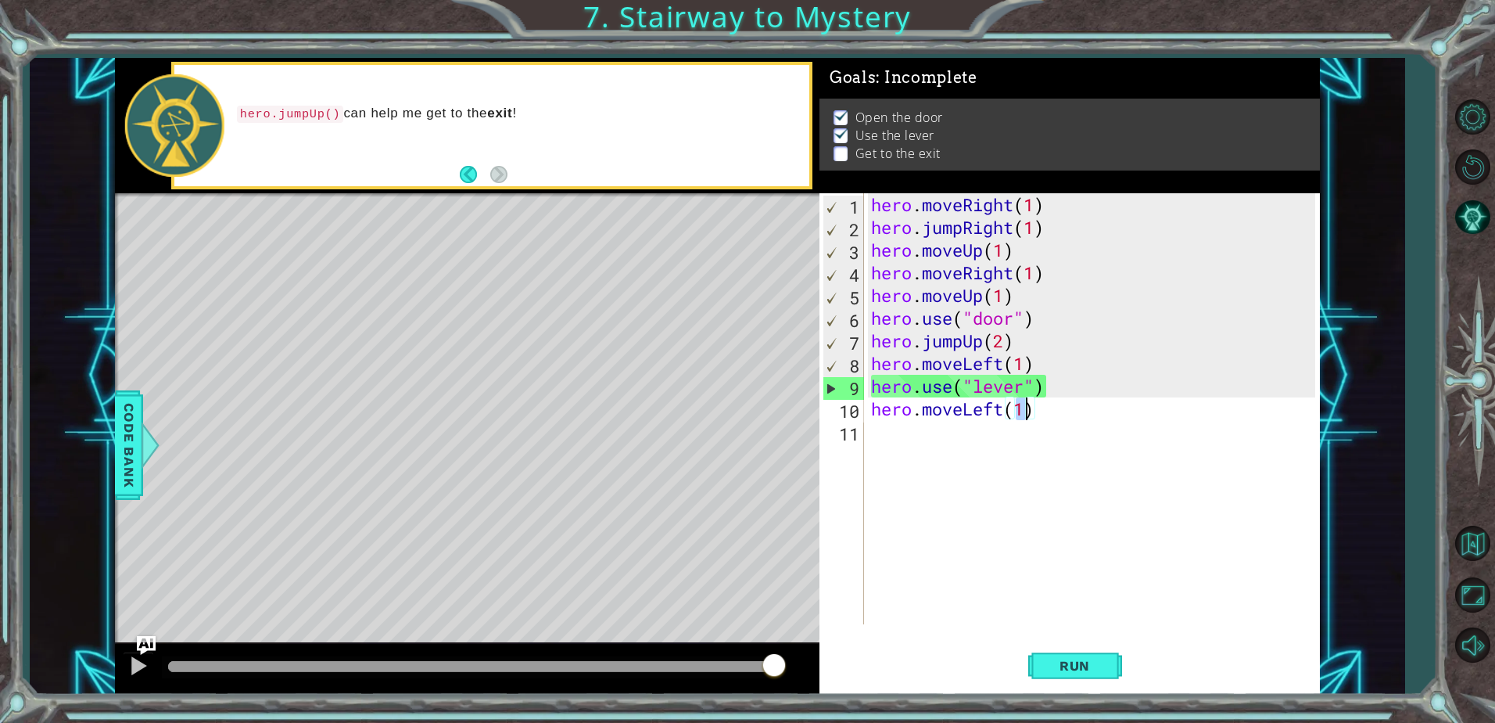
type textarea "hero.moveLeft(2)"
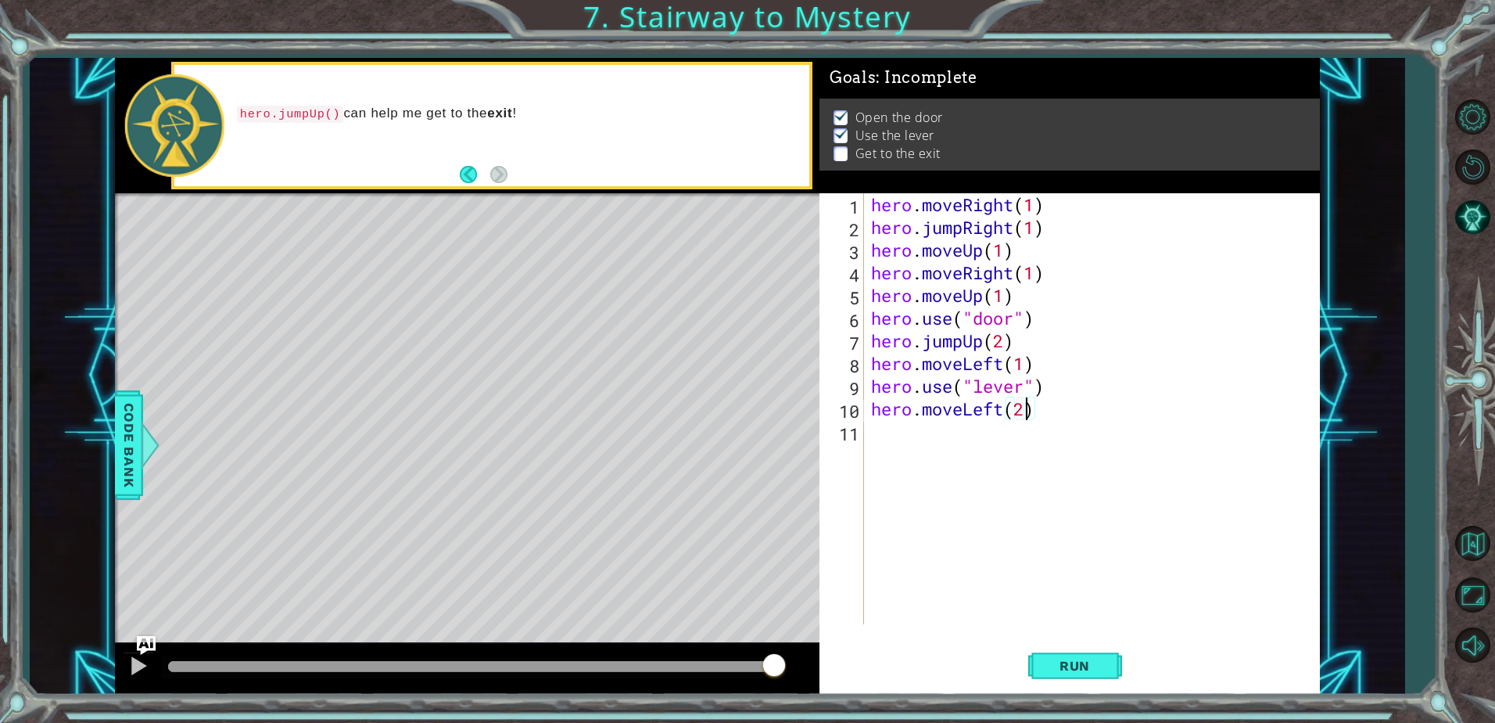
click at [927, 437] on div "hero . moveRight ( 1 ) hero . jumpRight ( 1 ) hero . moveUp ( 1 ) hero . moveRi…" at bounding box center [1095, 431] width 455 height 476
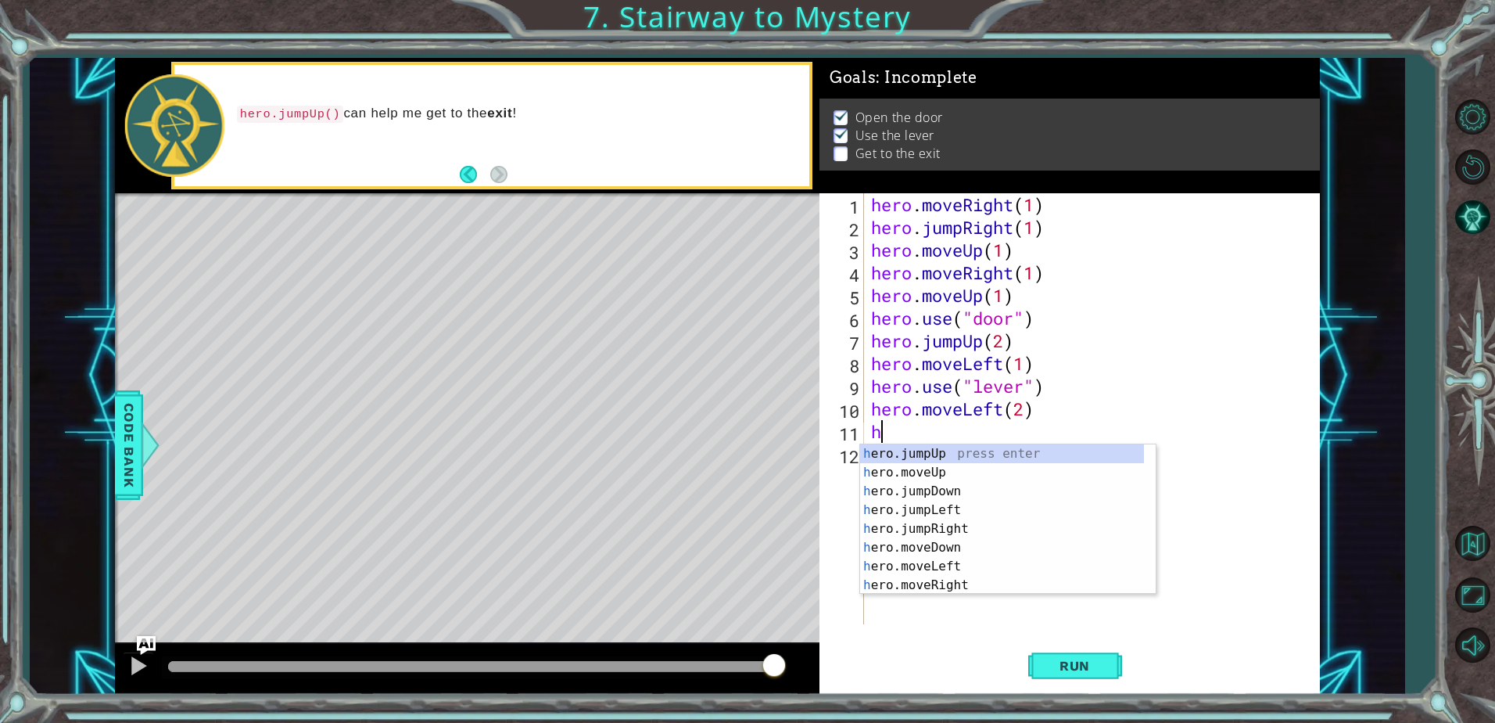
scroll to position [0, 0]
type textarea "he"
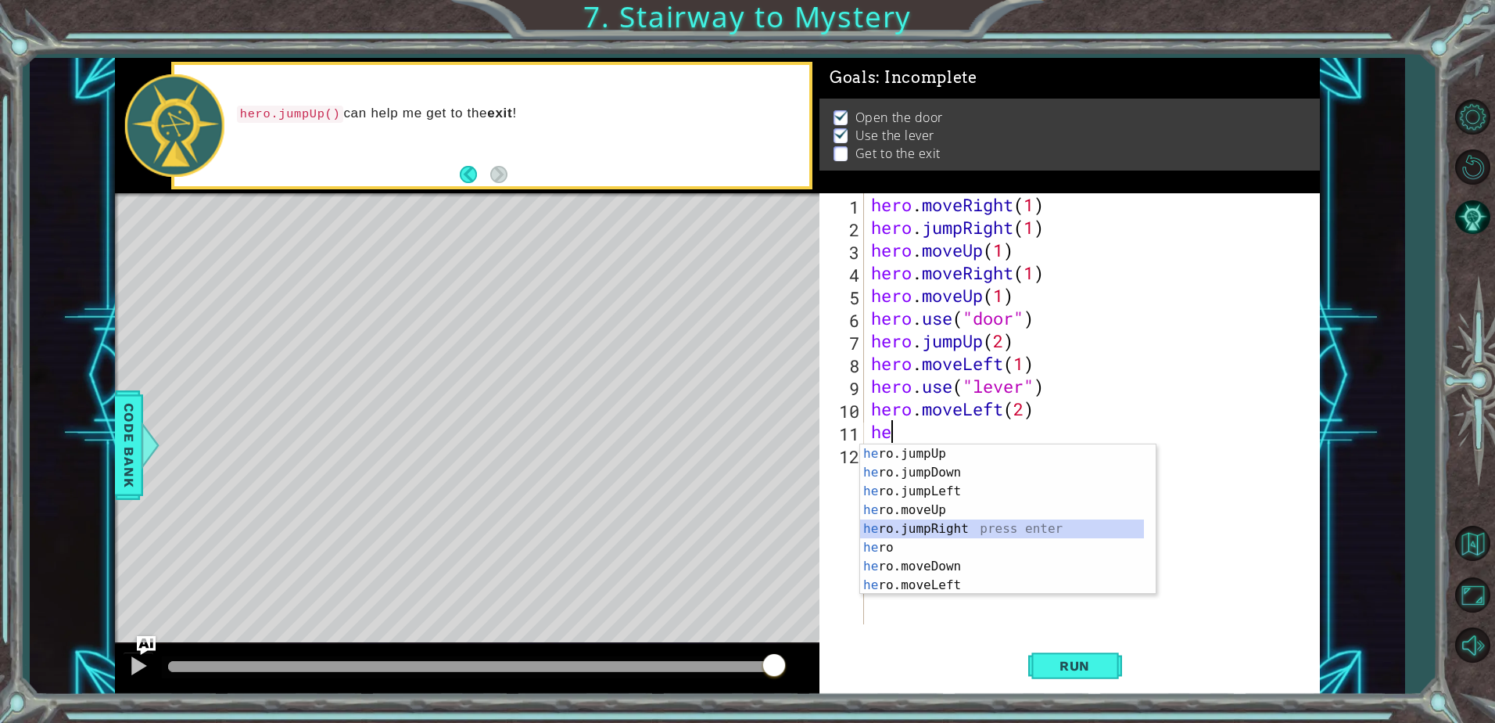
click at [968, 533] on div "he ro.jumpUp press enter he ro.jumpDown press enter he ro.jumpLeft press enter …" at bounding box center [1002, 538] width 284 height 188
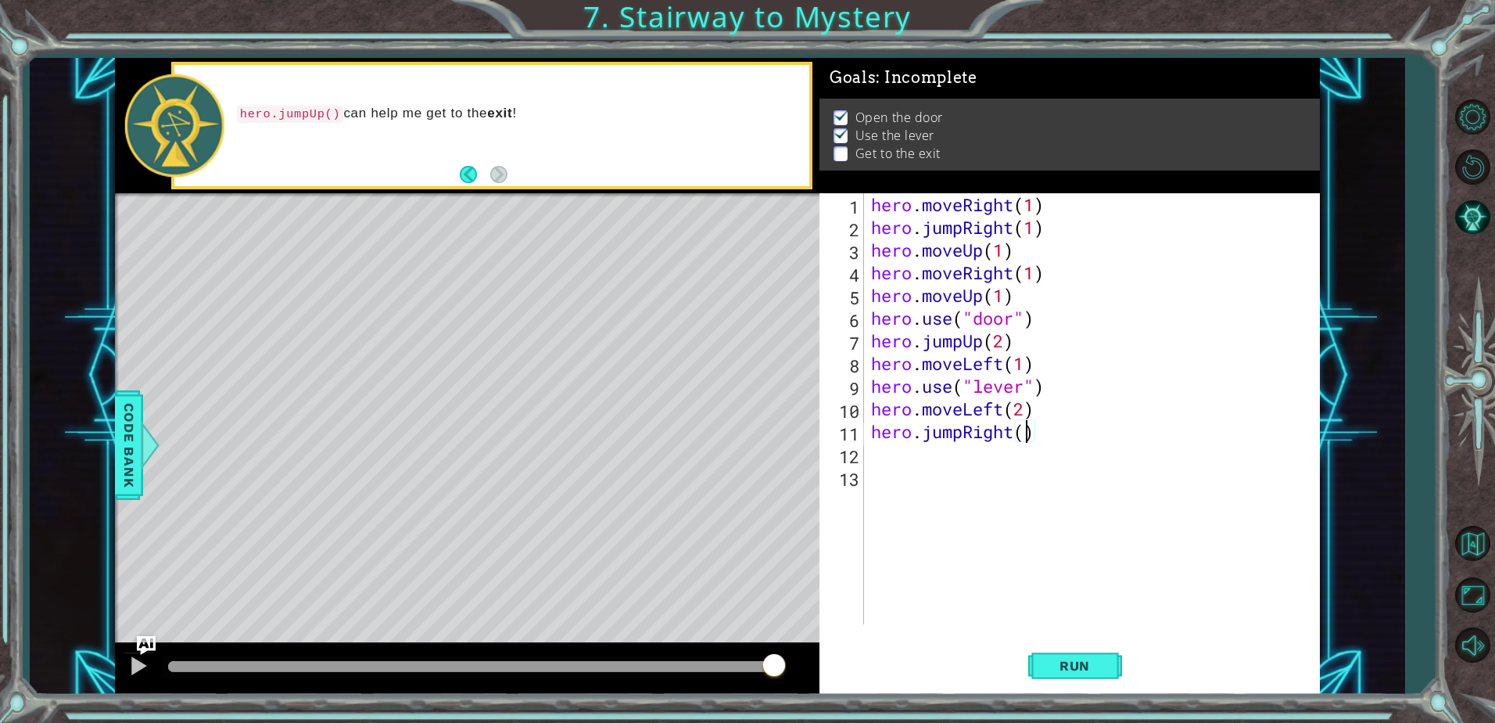
click at [1027, 437] on div "hero . moveRight ( 1 ) hero . jumpRight ( 1 ) hero . moveUp ( 1 ) hero . moveRi…" at bounding box center [1095, 431] width 455 height 476
click at [1087, 669] on span "Run" at bounding box center [1075, 666] width 62 height 16
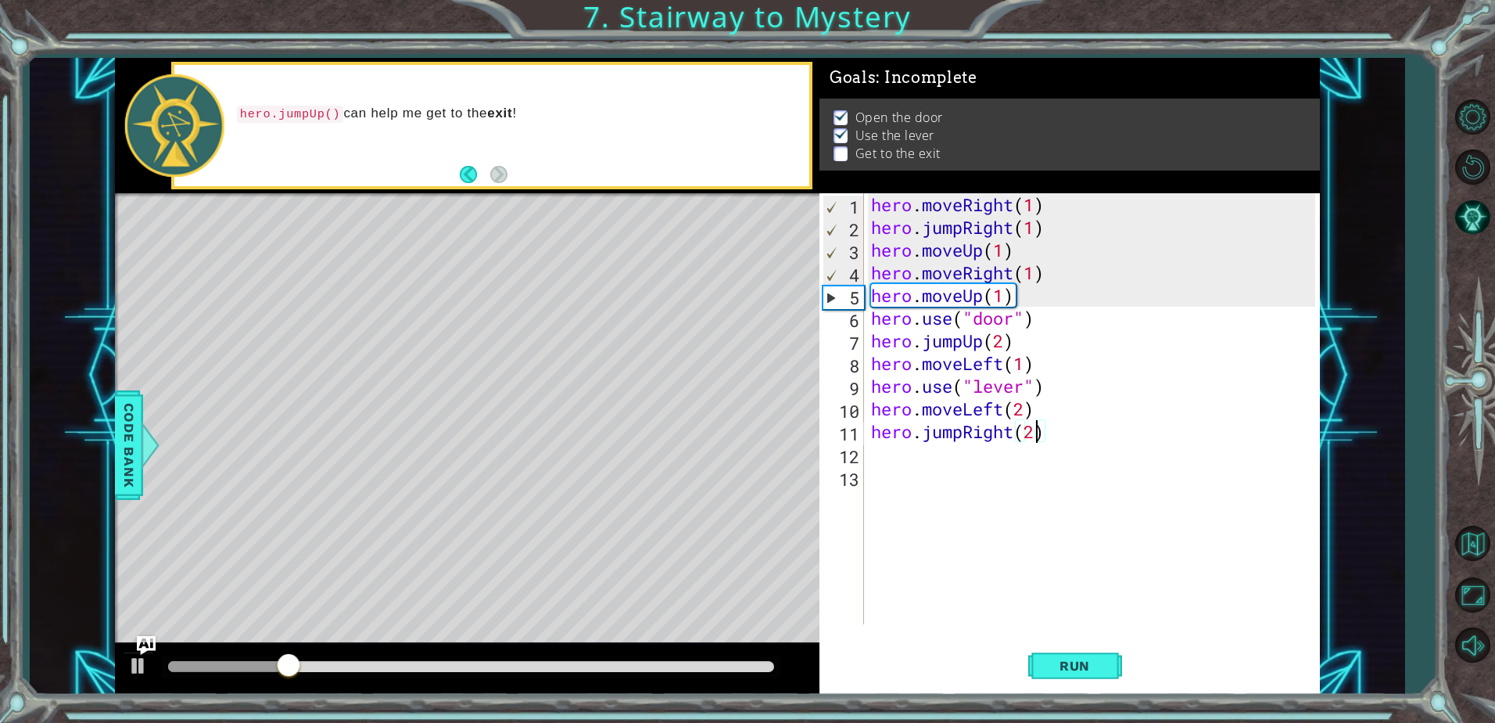
drag, startPoint x: 1114, startPoint y: 454, endPoint x: 1099, endPoint y: 443, distance: 18.5
click at [1099, 443] on div "hero . moveRight ( 1 ) hero . jumpRight ( 1 ) hero . moveUp ( 1 ) hero . moveRi…" at bounding box center [1095, 431] width 455 height 476
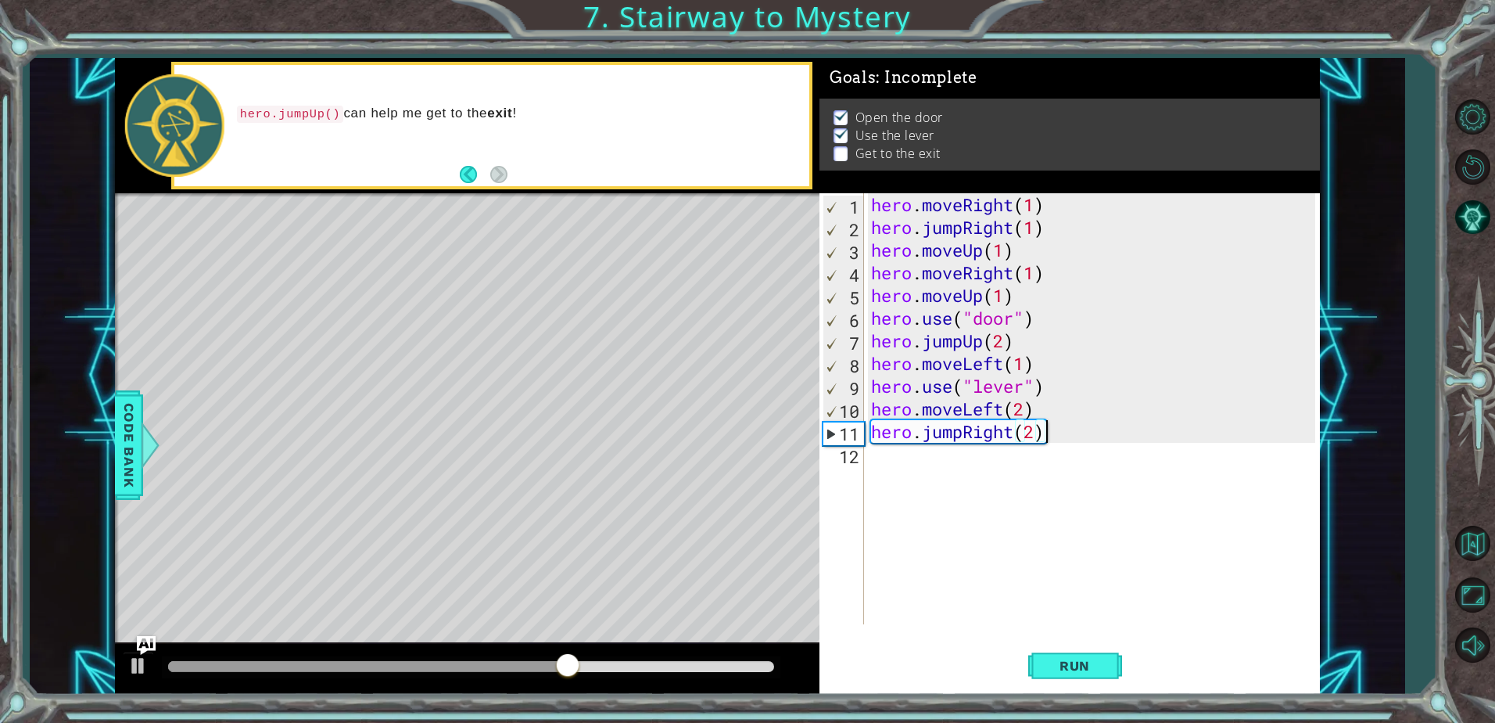
click at [1087, 433] on div "hero . moveRight ( 1 ) hero . jumpRight ( 1 ) hero . moveUp ( 1 ) hero . moveRi…" at bounding box center [1095, 431] width 455 height 476
click at [1083, 431] on div "hero . moveRight ( 1 ) hero . jumpRight ( 1 ) hero . moveUp ( 1 ) hero . moveRi…" at bounding box center [1095, 431] width 455 height 476
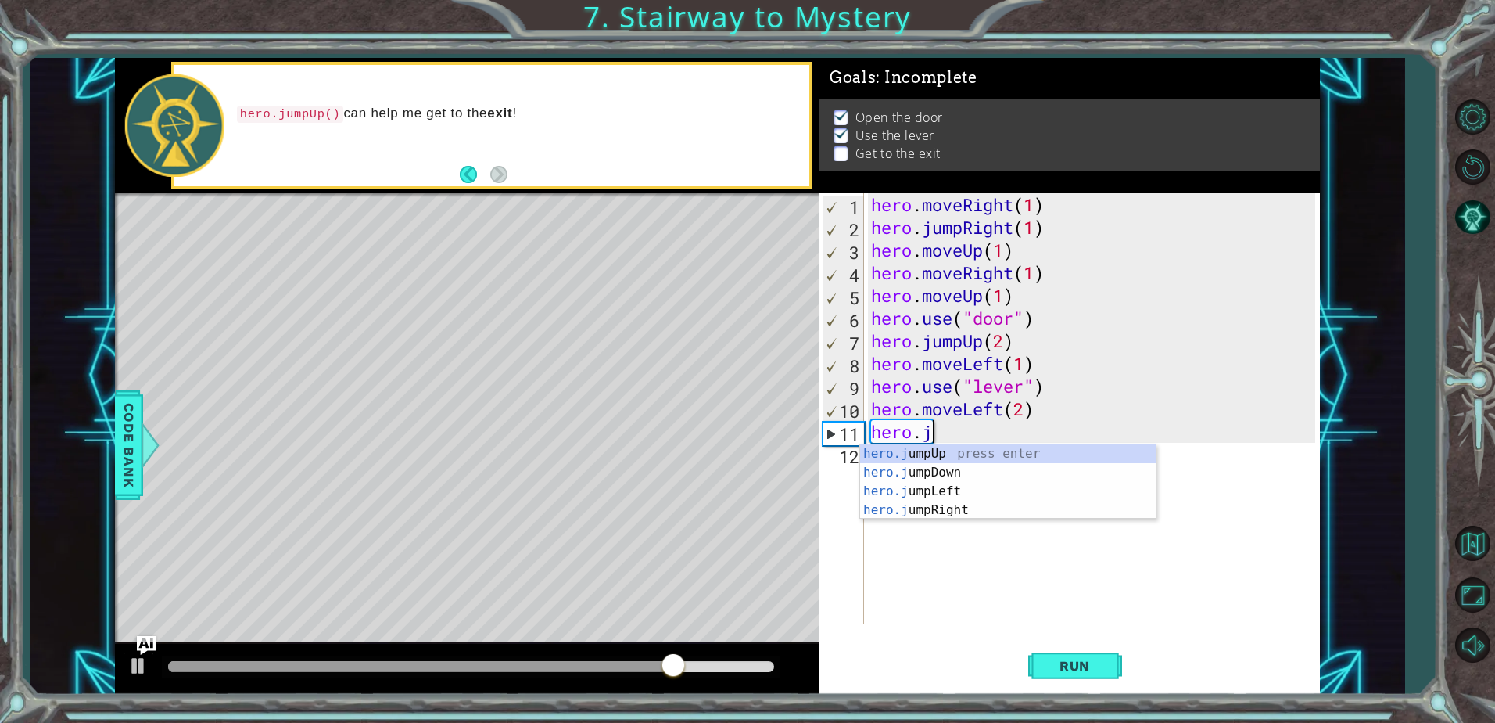
type textarea "hero."
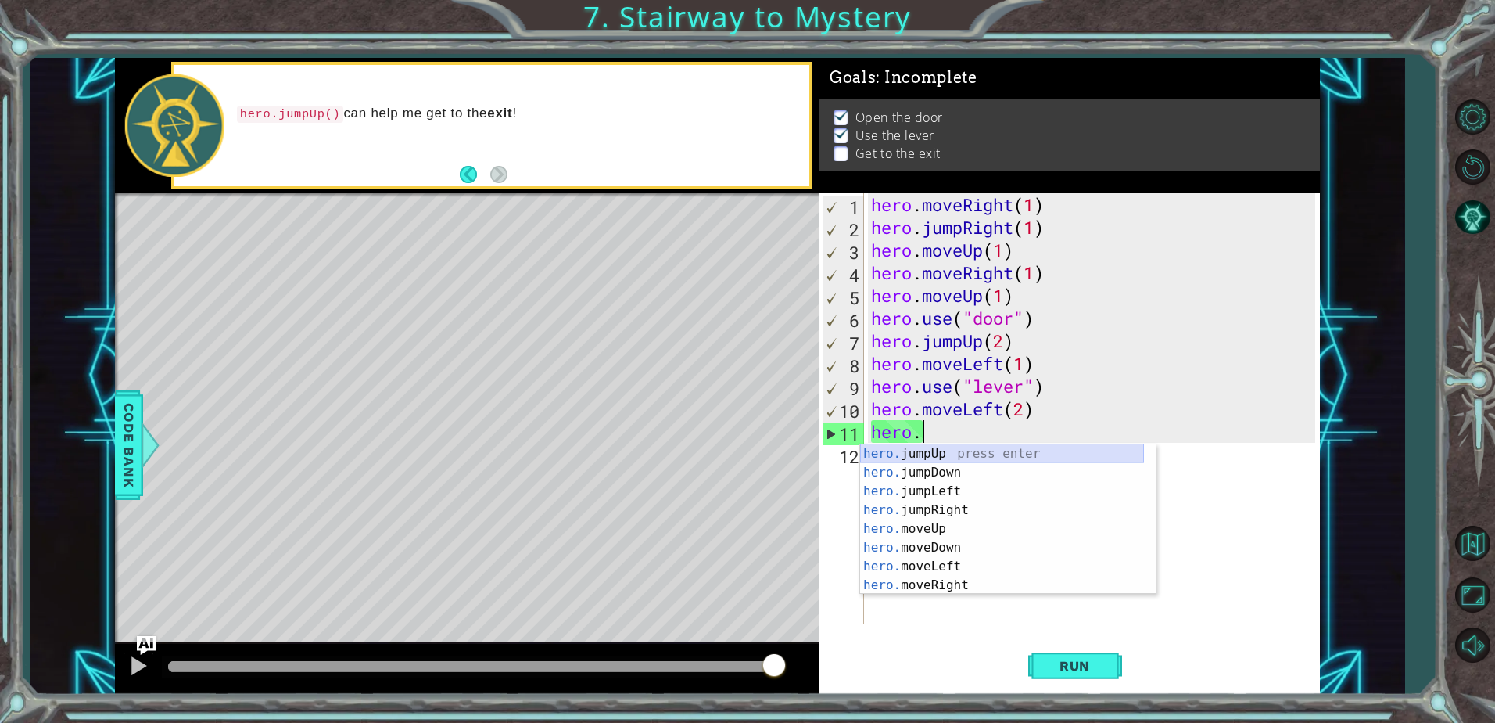
click at [914, 455] on div "hero. jumpUp press enter hero. jumpDown press enter hero. jumpLeft press enter …" at bounding box center [1002, 538] width 284 height 188
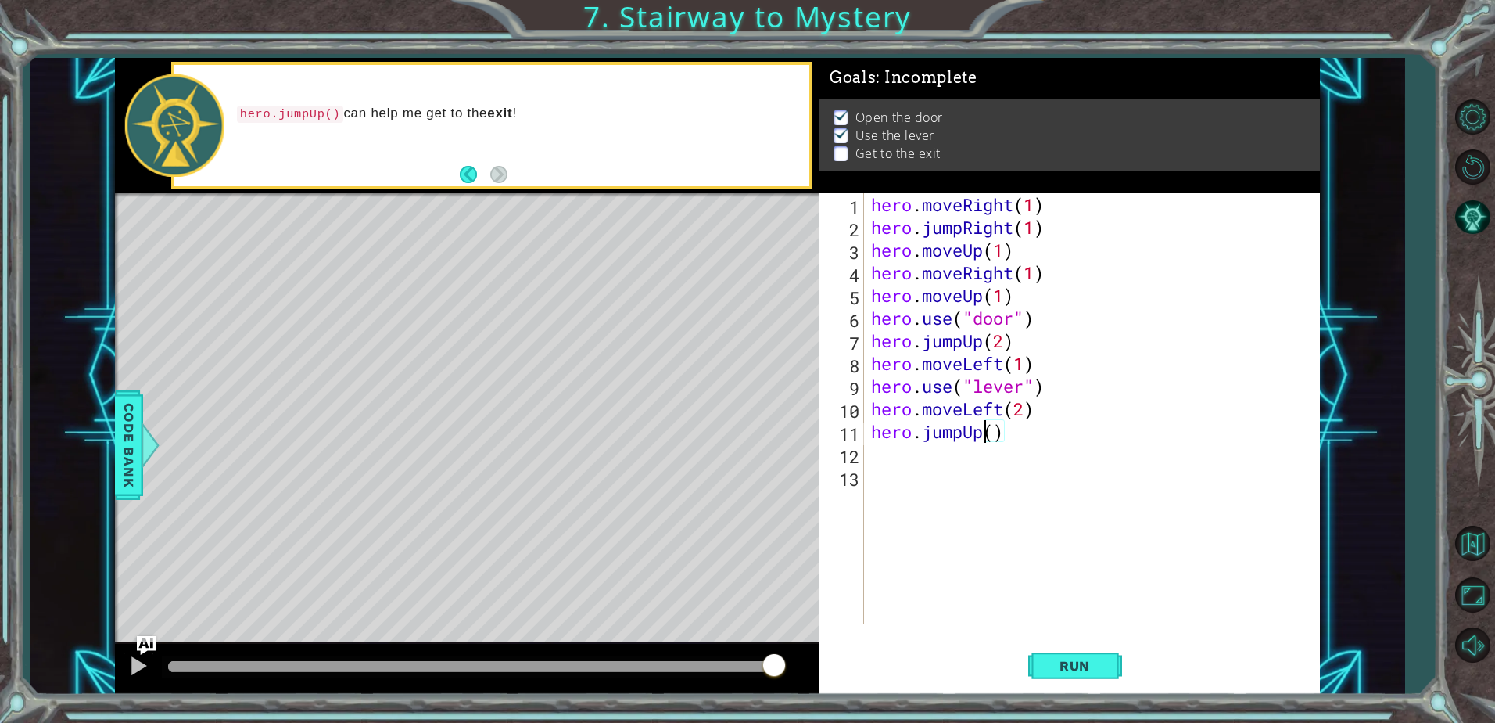
click at [992, 434] on div "hero . moveRight ( 1 ) hero . jumpRight ( 1 ) hero . moveUp ( 1 ) hero . moveRi…" at bounding box center [1095, 431] width 455 height 476
click at [993, 434] on div "hero . moveRight ( 1 ) hero . jumpRight ( 1 ) hero . moveUp ( 1 ) hero . moveRi…" at bounding box center [1091, 408] width 447 height 431
type textarea "hero.jumpUp(1)"
click at [1058, 670] on span "Run" at bounding box center [1075, 666] width 62 height 16
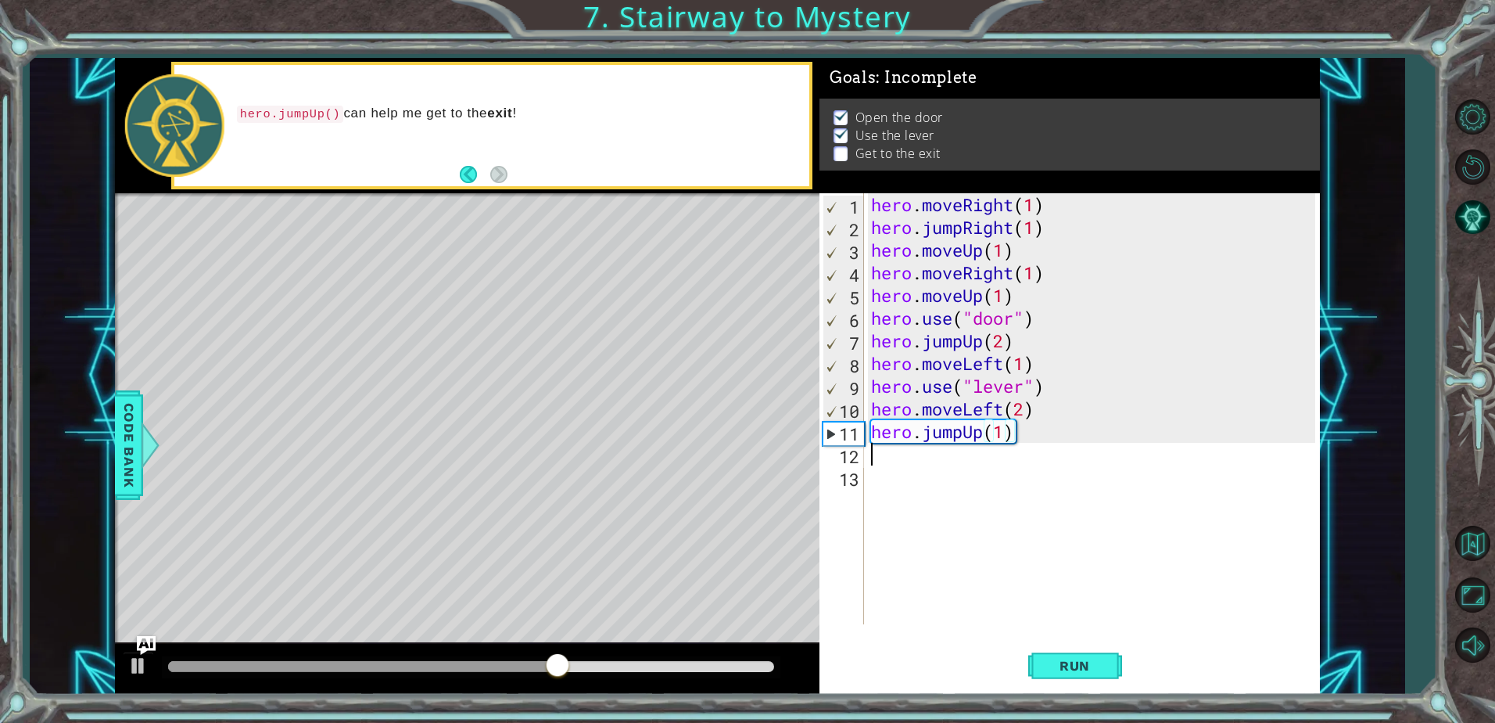
click at [893, 456] on div "hero . moveRight ( 1 ) hero . jumpRight ( 1 ) hero . moveUp ( 1 ) hero . moveRi…" at bounding box center [1095, 431] width 455 height 476
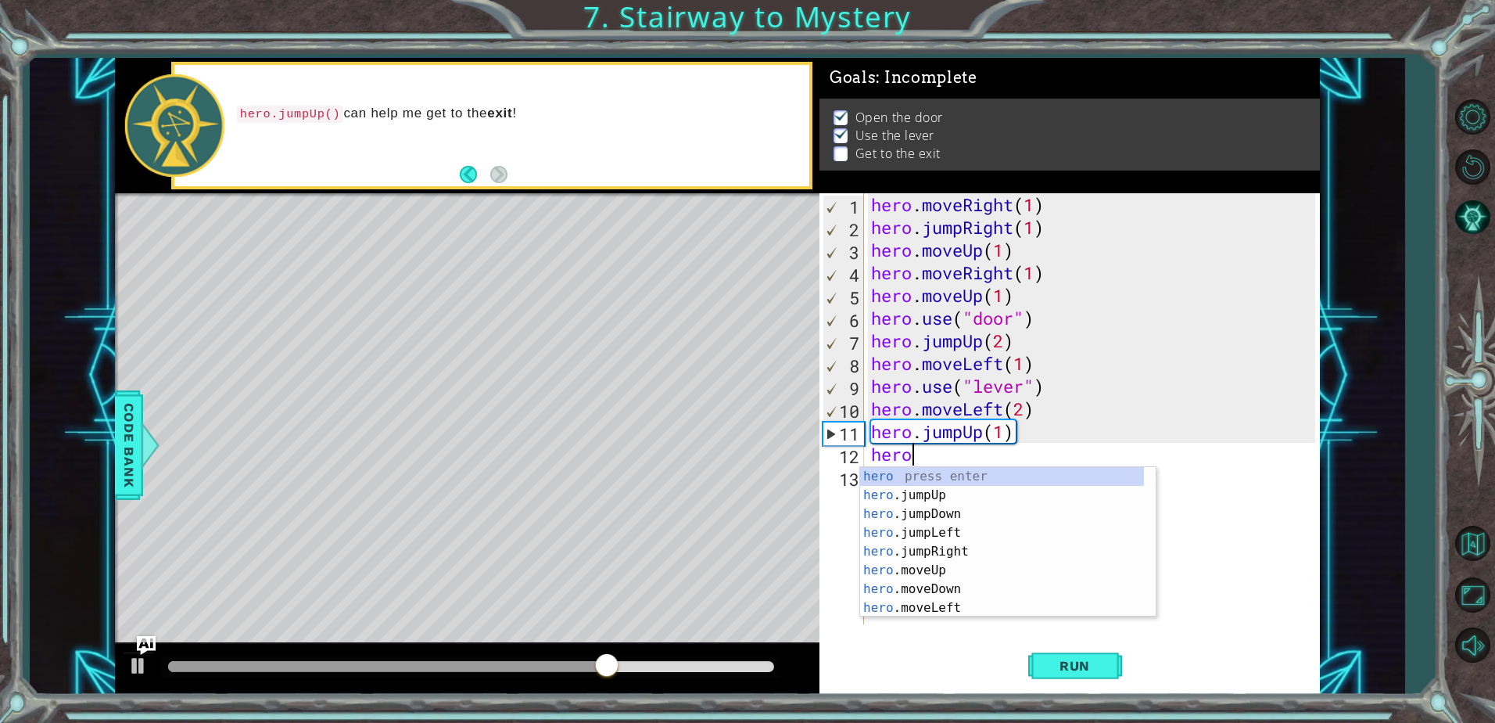
scroll to position [0, 1]
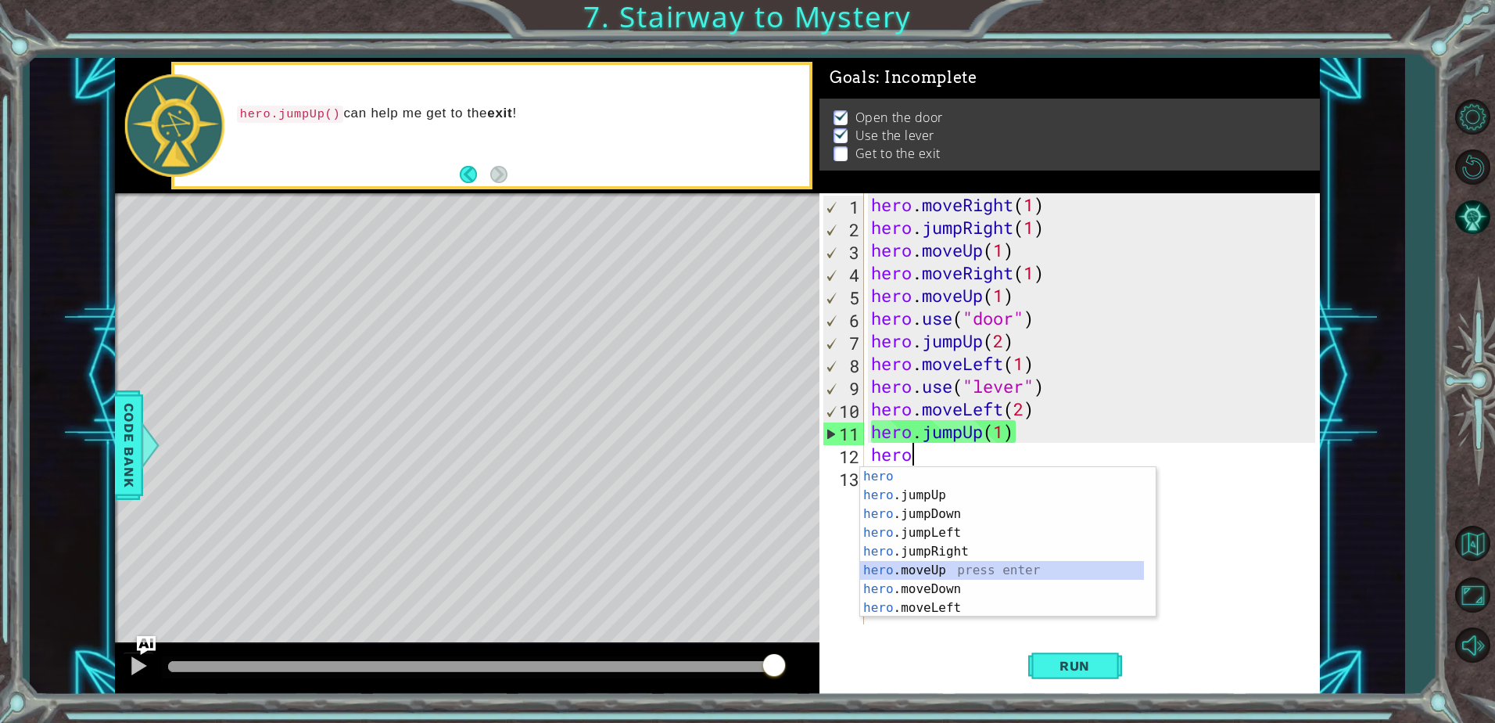
click at [970, 573] on div "hero press enter hero .jumpUp press enter hero .jumpDown press enter hero .jump…" at bounding box center [1002, 561] width 284 height 188
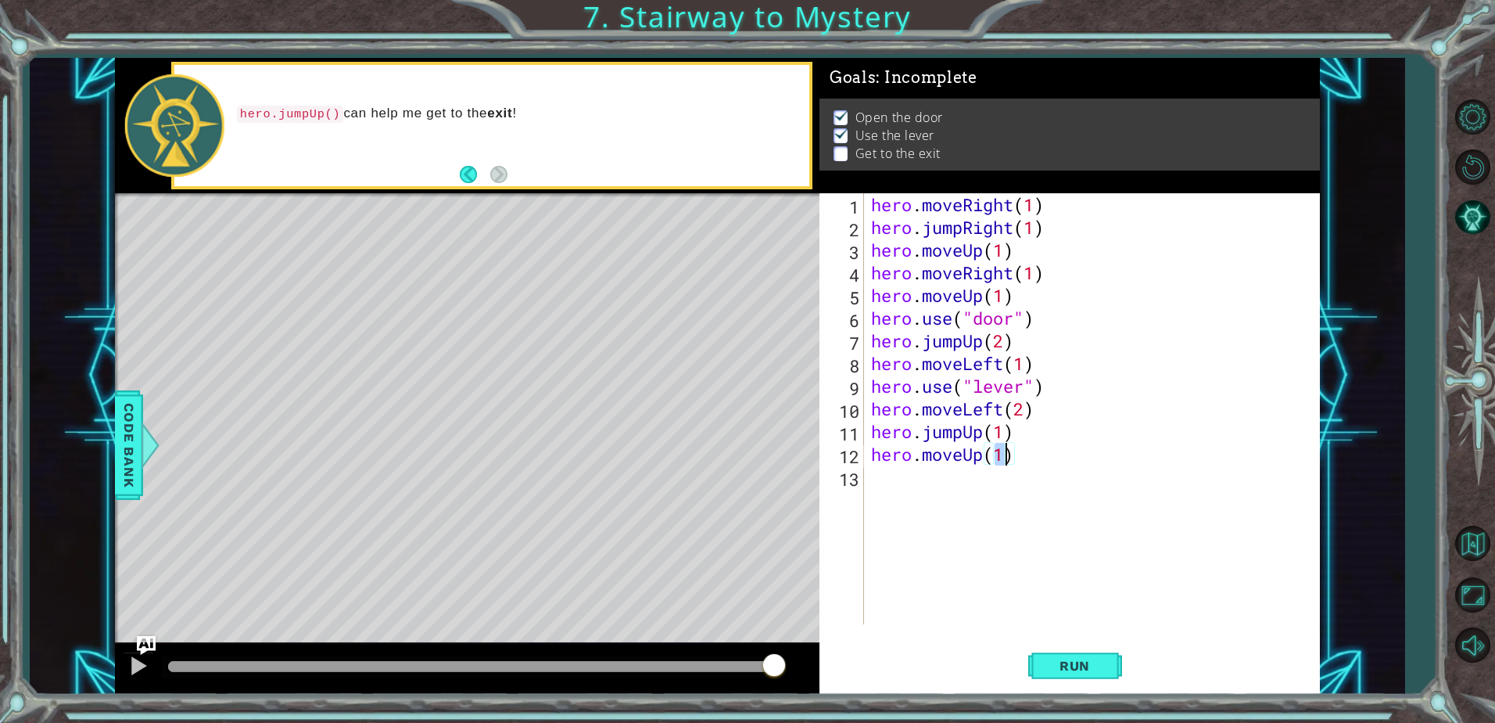
scroll to position [0, 6]
click at [1071, 657] on button "Run" at bounding box center [1076, 666] width 94 height 50
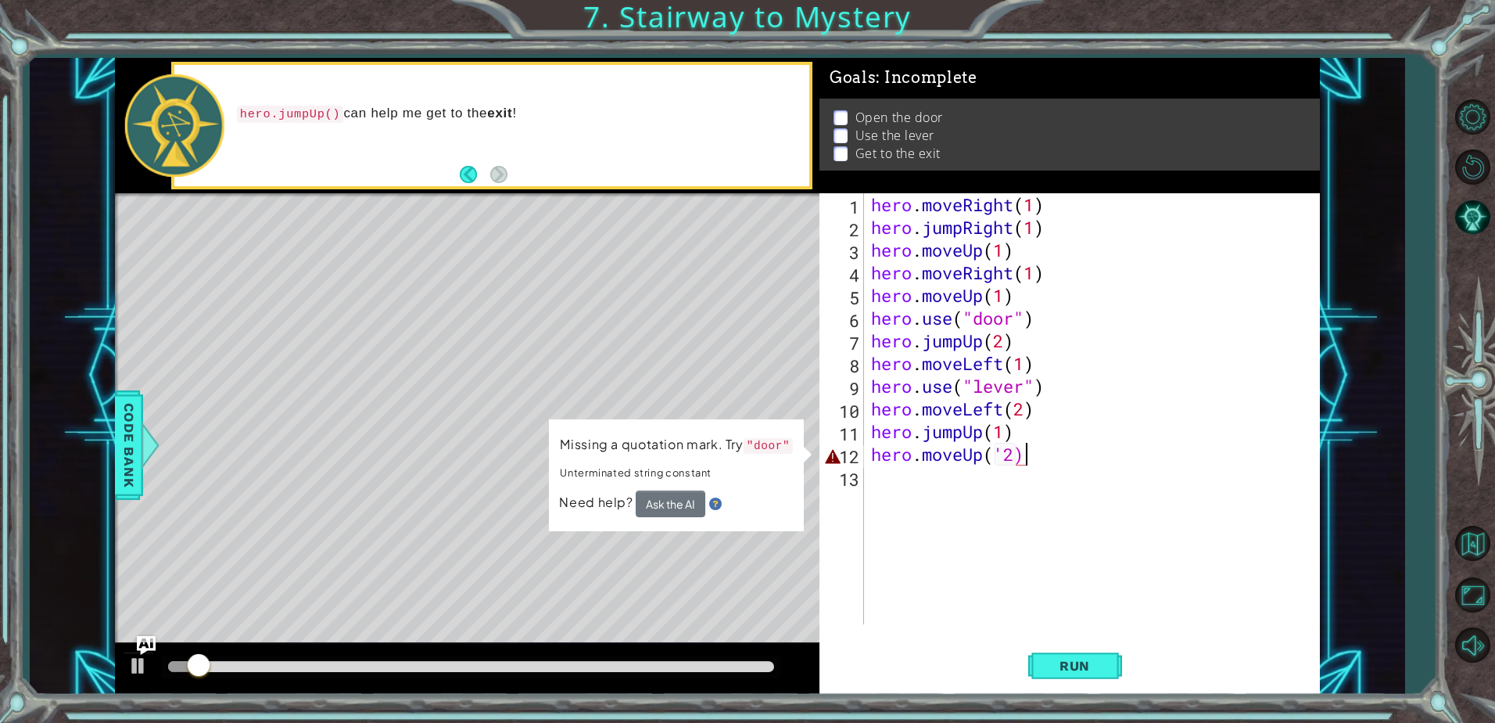
click at [1059, 455] on div "hero . moveRight ( 1 ) hero . jumpRight ( 1 ) hero . moveUp ( 1 ) hero . moveRi…" at bounding box center [1095, 431] width 455 height 476
click at [1017, 459] on div "hero . moveRight ( 1 ) hero . jumpRight ( 1 ) hero . moveUp ( 1 ) hero . moveRi…" at bounding box center [1095, 431] width 455 height 476
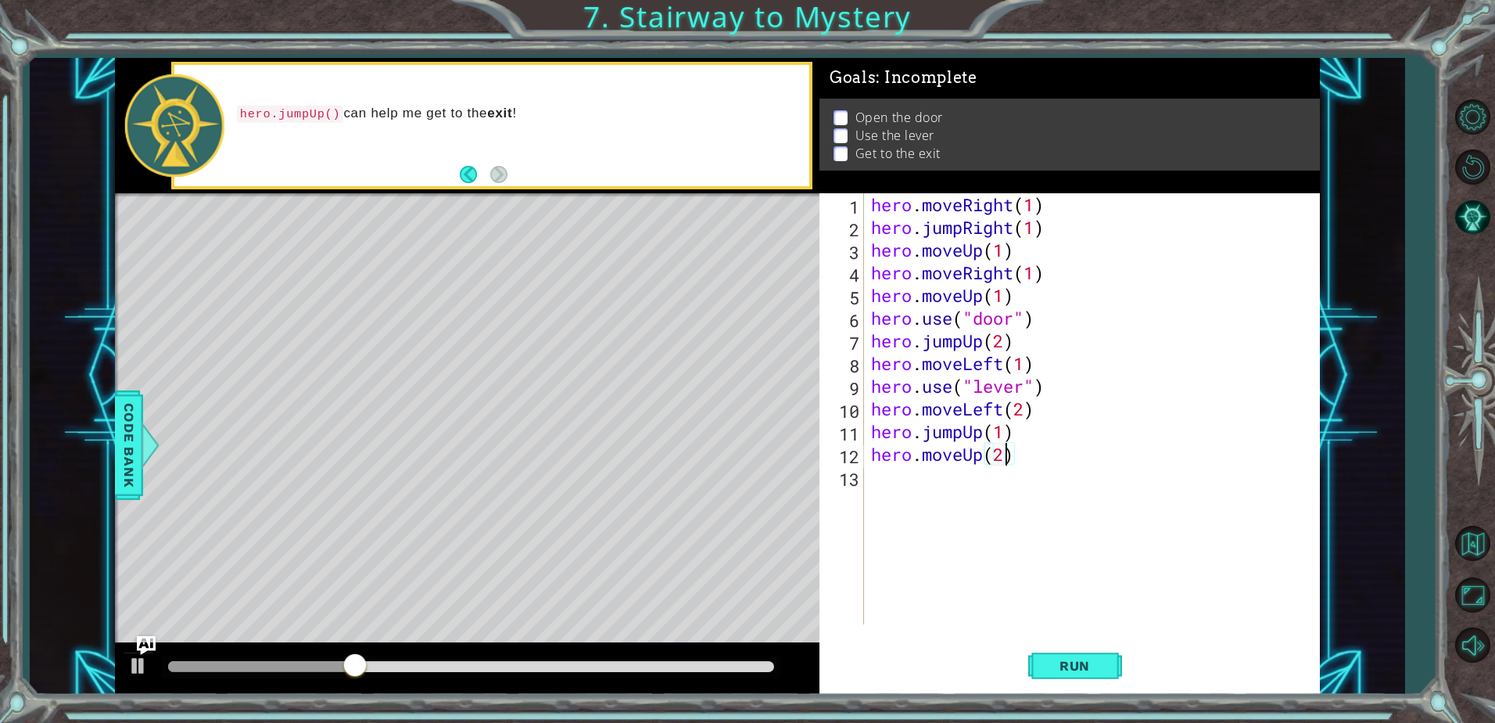
scroll to position [0, 5]
type textarea "hero.moveUp(2)"
click at [1089, 656] on button "Run" at bounding box center [1076, 666] width 94 height 50
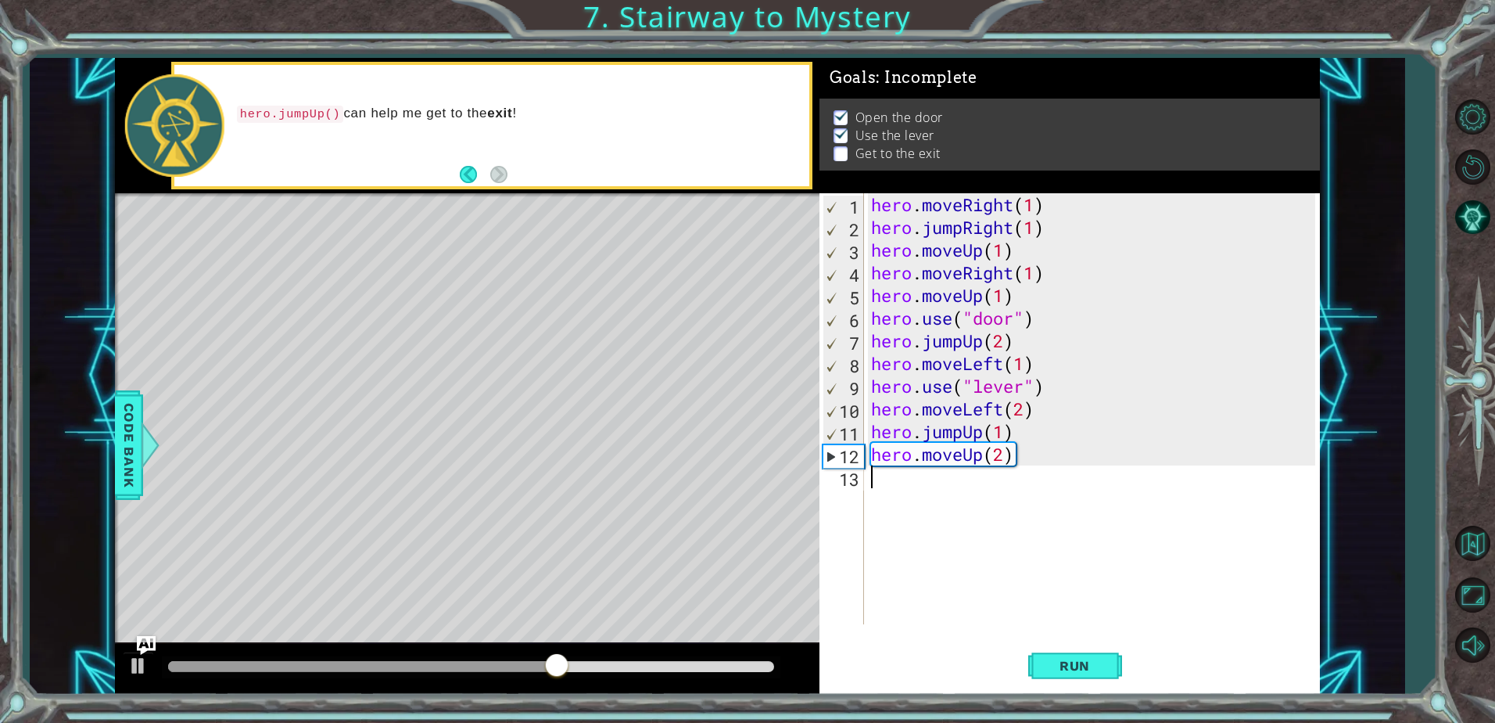
click at [1044, 466] on div "hero . moveRight ( 1 ) hero . jumpRight ( 1 ) hero . moveUp ( 1 ) hero . moveRi…" at bounding box center [1095, 431] width 455 height 476
click at [1029, 454] on div "hero . moveRight ( 1 ) hero . jumpRight ( 1 ) hero . moveUp ( 1 ) hero . moveRi…" at bounding box center [1095, 431] width 455 height 476
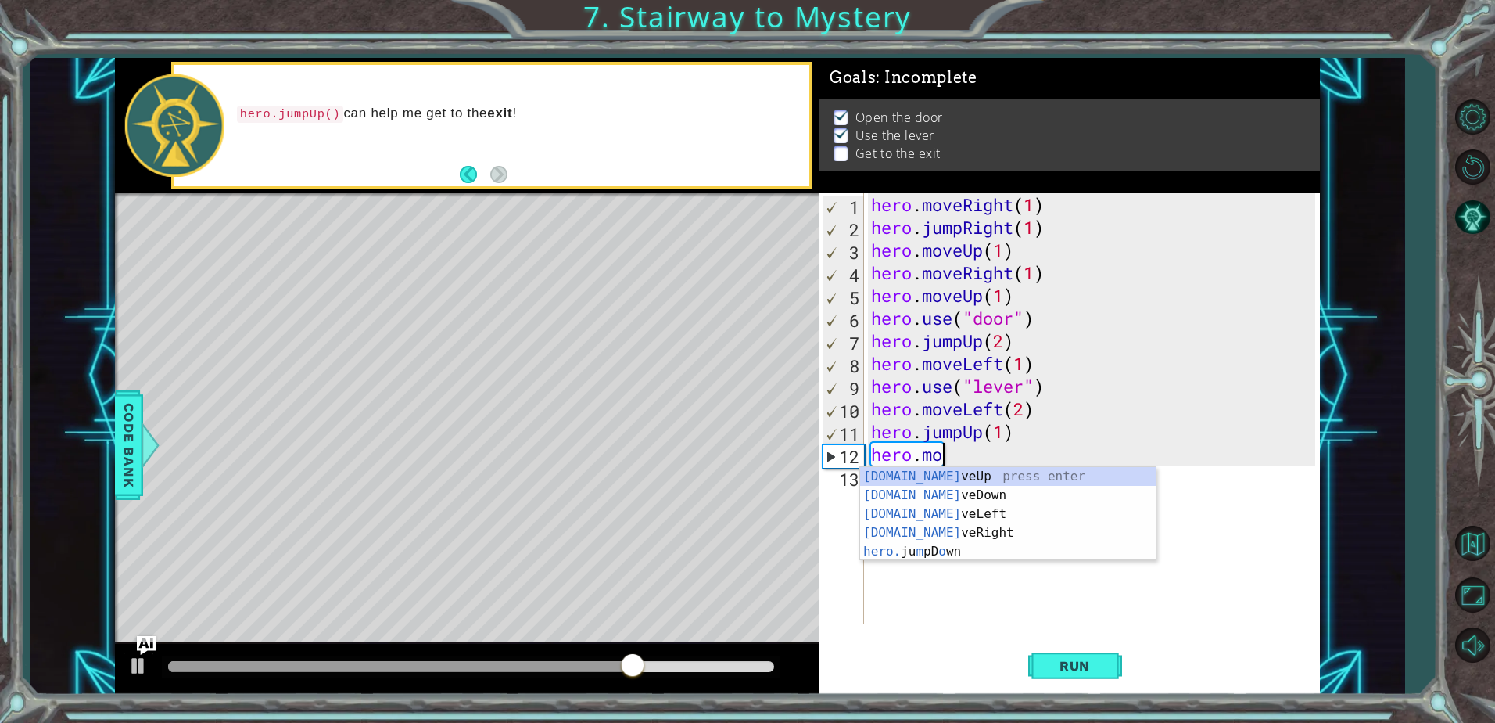
type textarea "h"
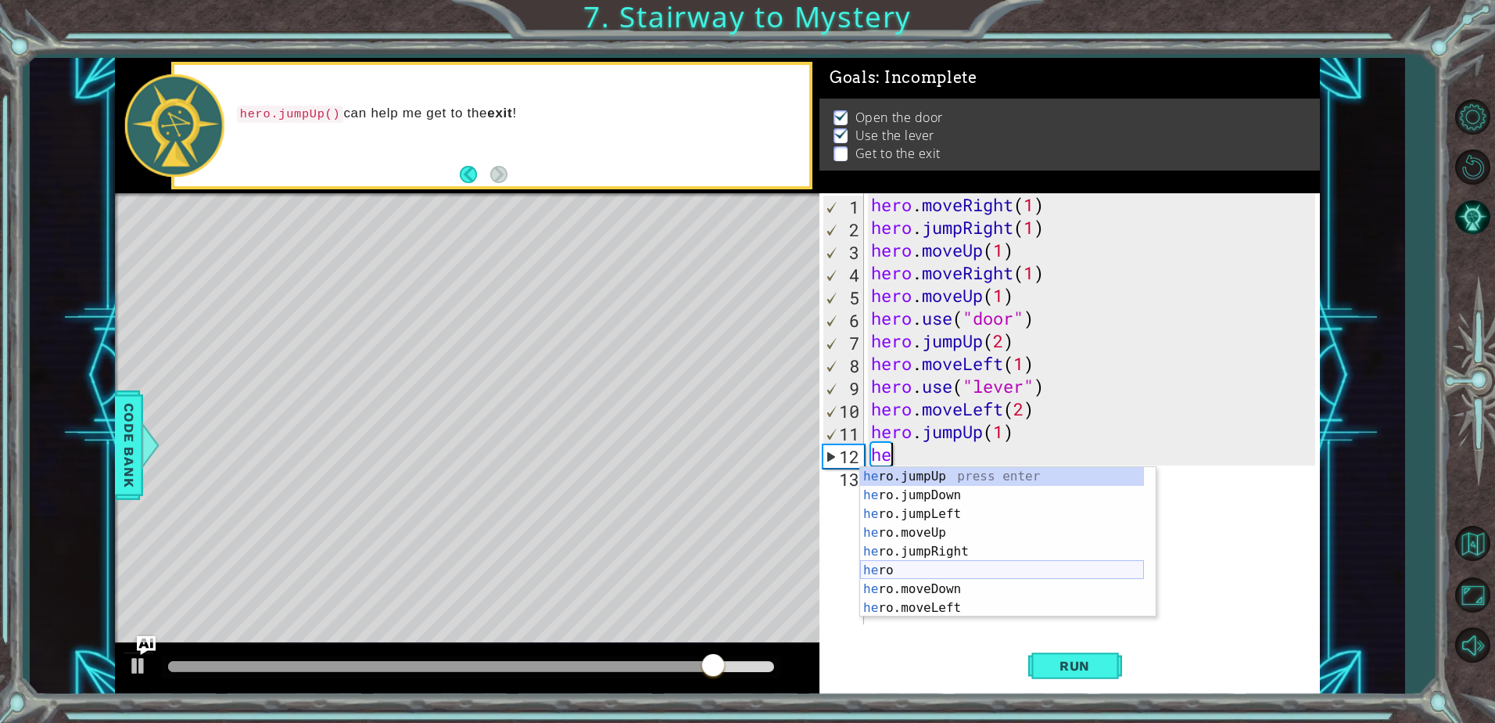
scroll to position [38, 0]
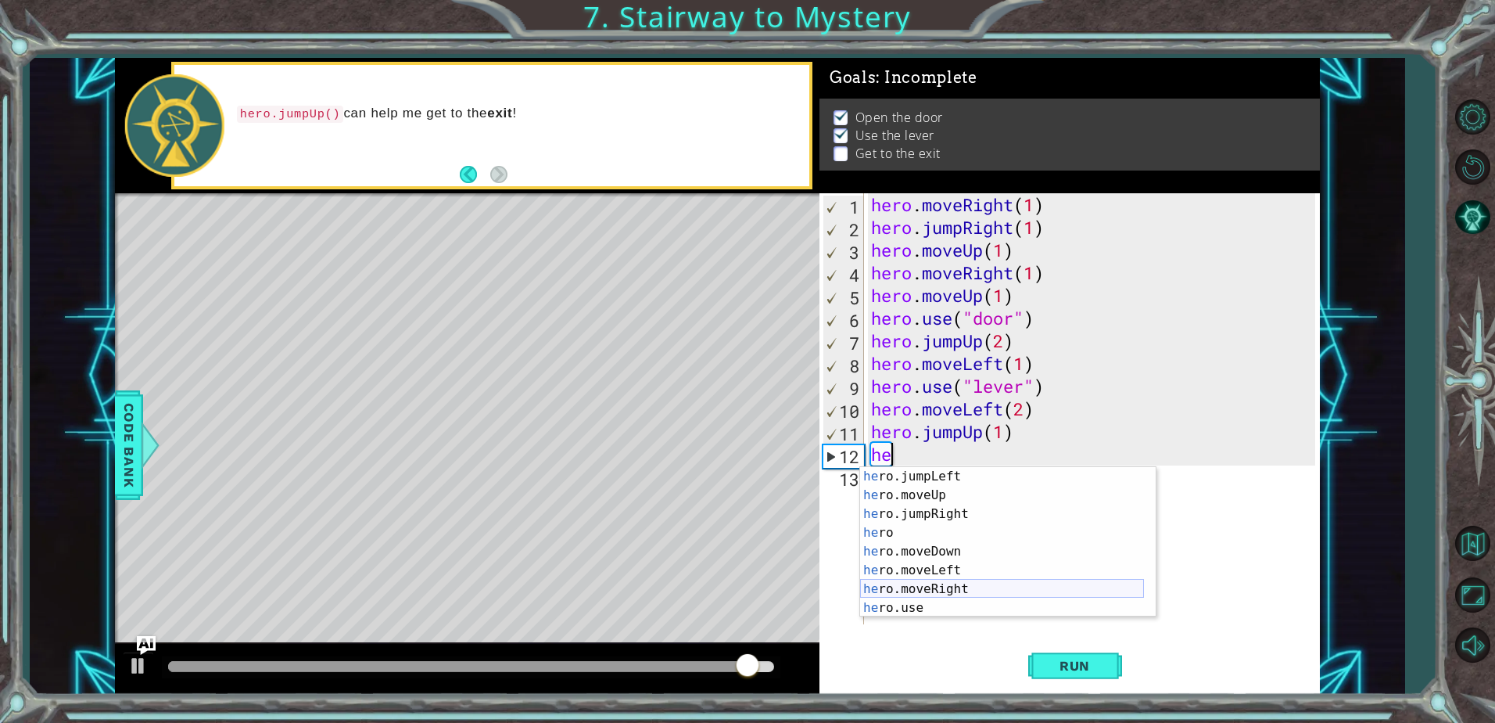
click at [971, 583] on div "he ro.jumpLeft press enter he ro.moveUp press enter he ro.jumpRight press enter…" at bounding box center [1002, 561] width 284 height 188
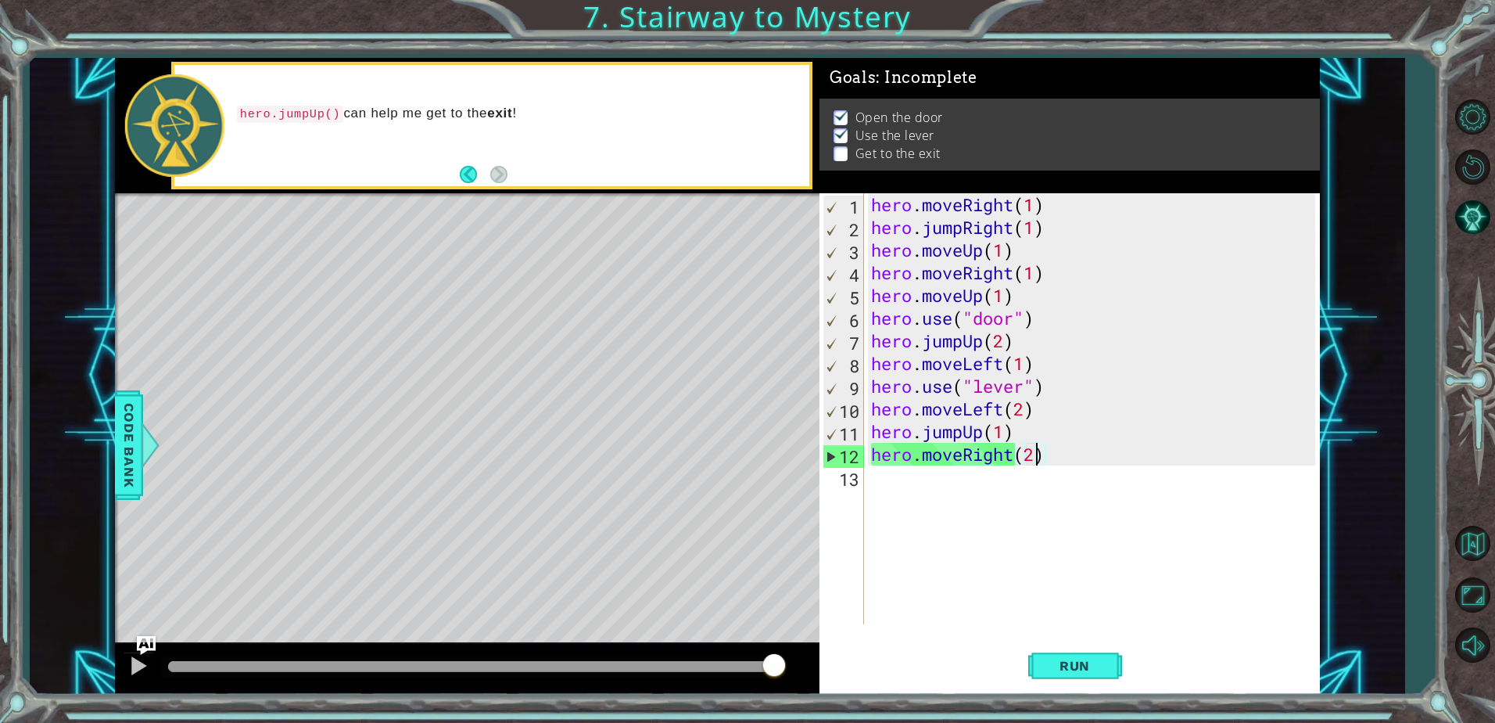
scroll to position [0, 7]
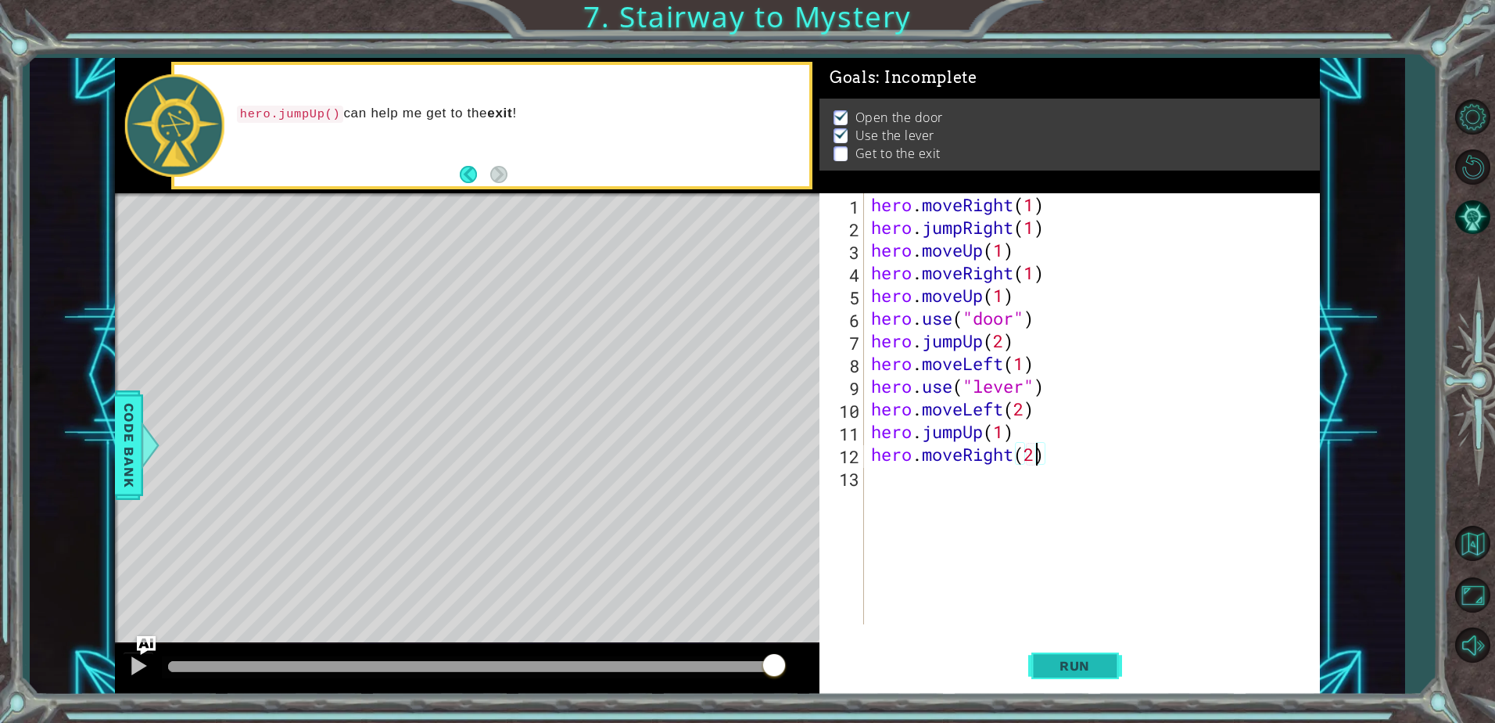
type textarea "hero.moveRight(2)"
click at [1093, 655] on button "Run" at bounding box center [1076, 666] width 94 height 50
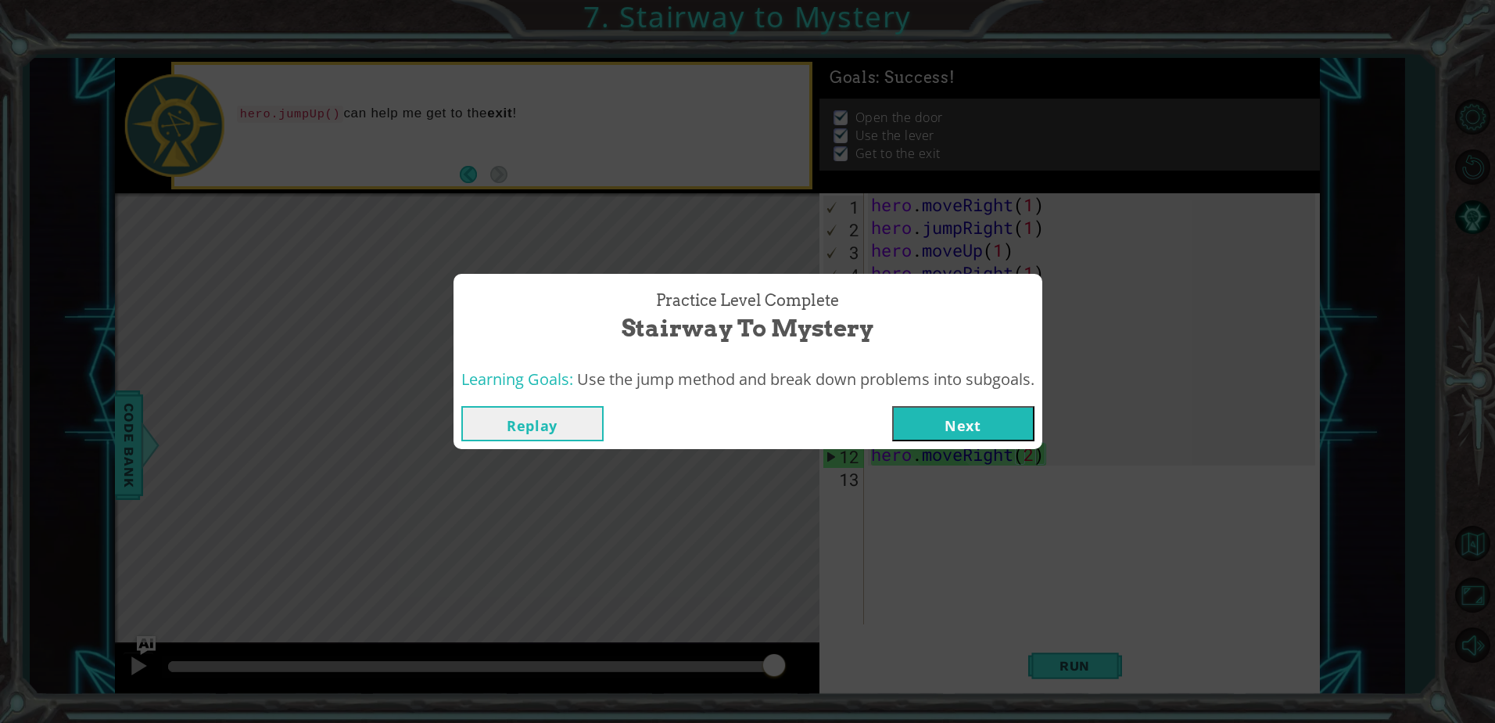
click at [981, 415] on button "Next" at bounding box center [963, 423] width 142 height 35
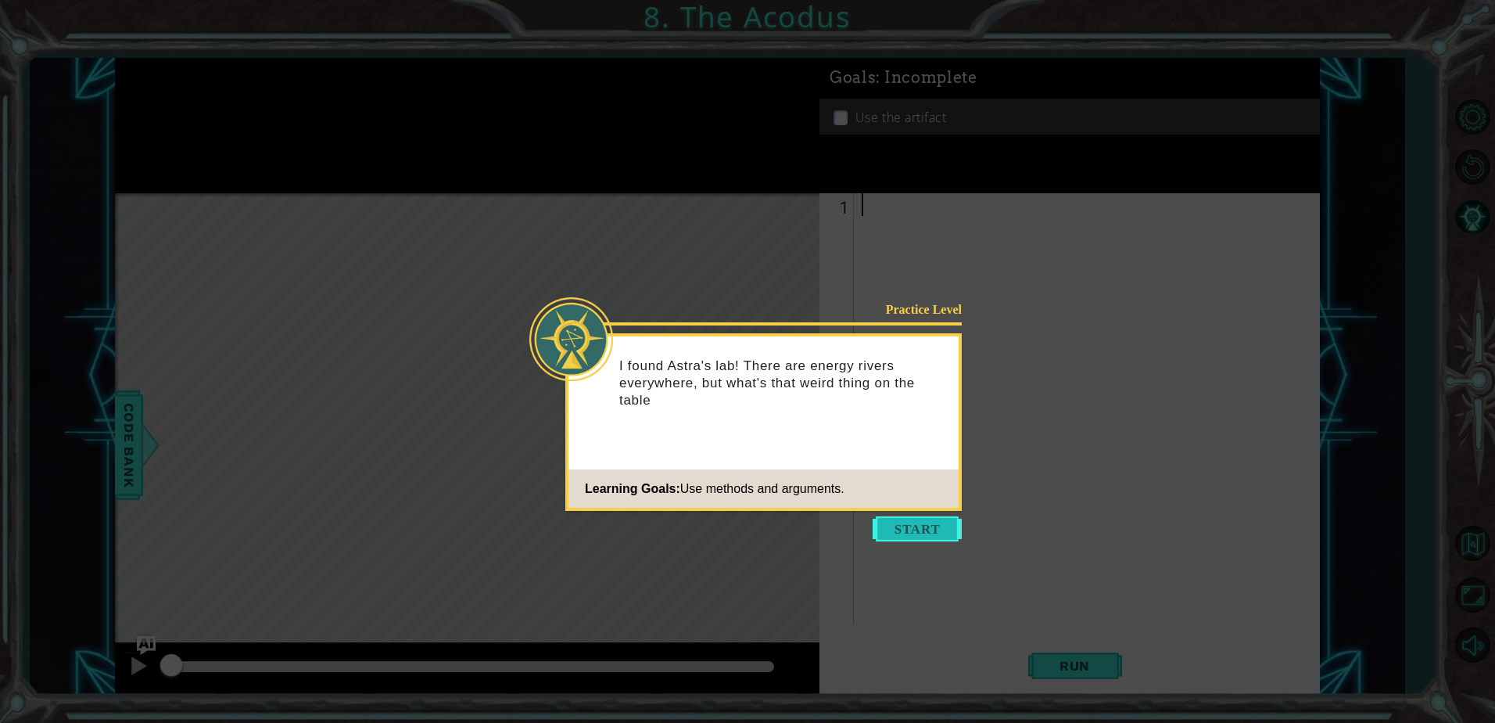
click at [934, 535] on button "Start" at bounding box center [917, 528] width 89 height 25
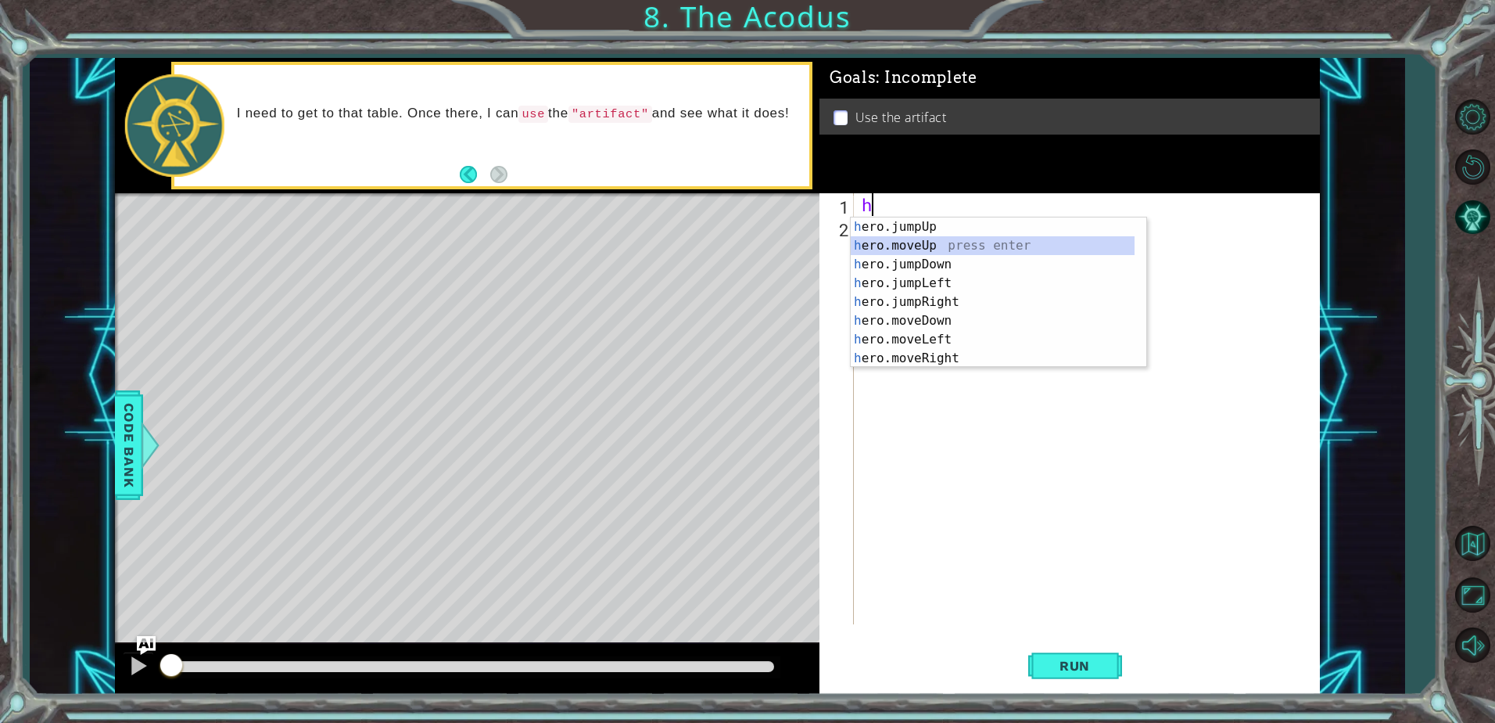
click at [937, 250] on div "h ero.jumpUp press enter h ero.moveUp press enter h ero.jumpDown press enter h …" at bounding box center [993, 311] width 284 height 188
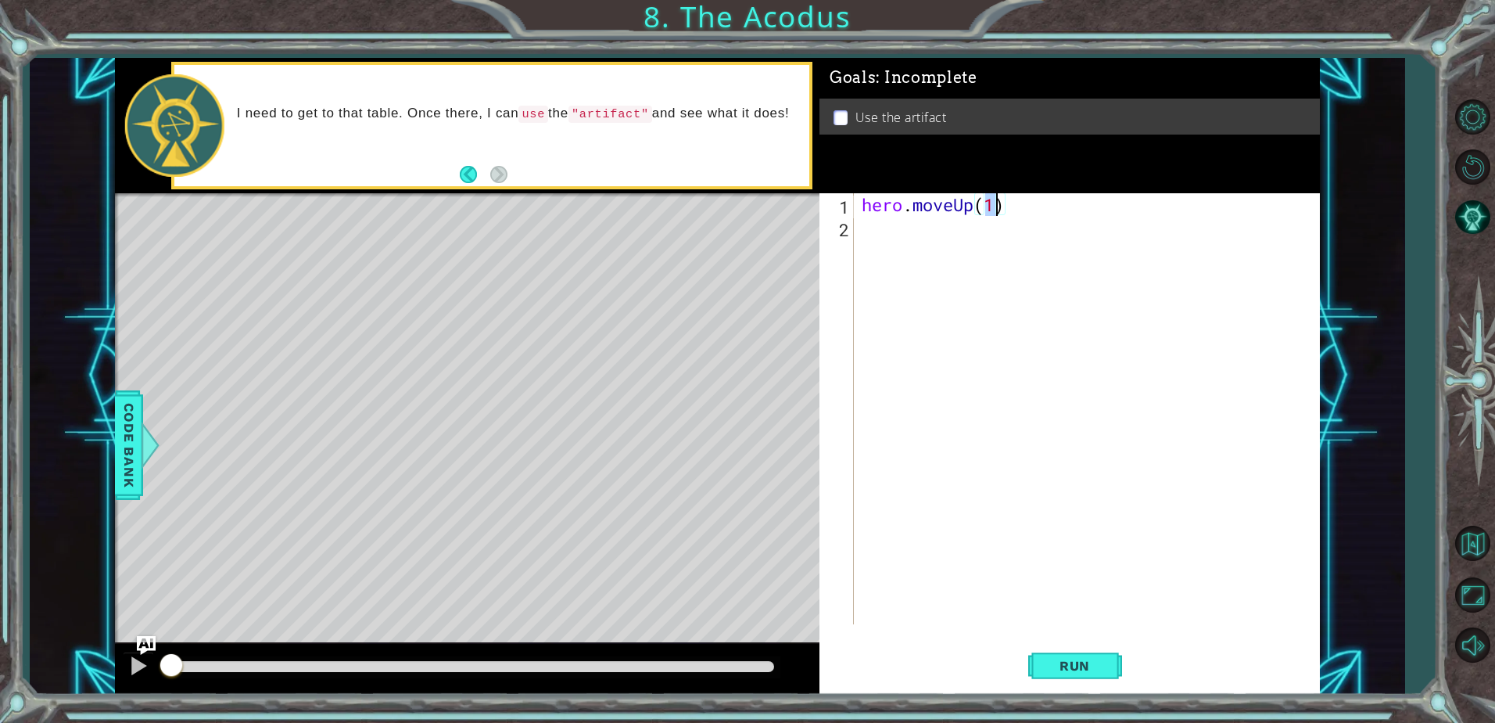
scroll to position [0, 5]
click at [976, 237] on div "hero . moveUp ( 2 )" at bounding box center [1091, 431] width 465 height 476
type textarea "hero.moveUp(2)"
click at [965, 239] on div "hero . moveUp ( 2 )" at bounding box center [1087, 408] width 457 height 431
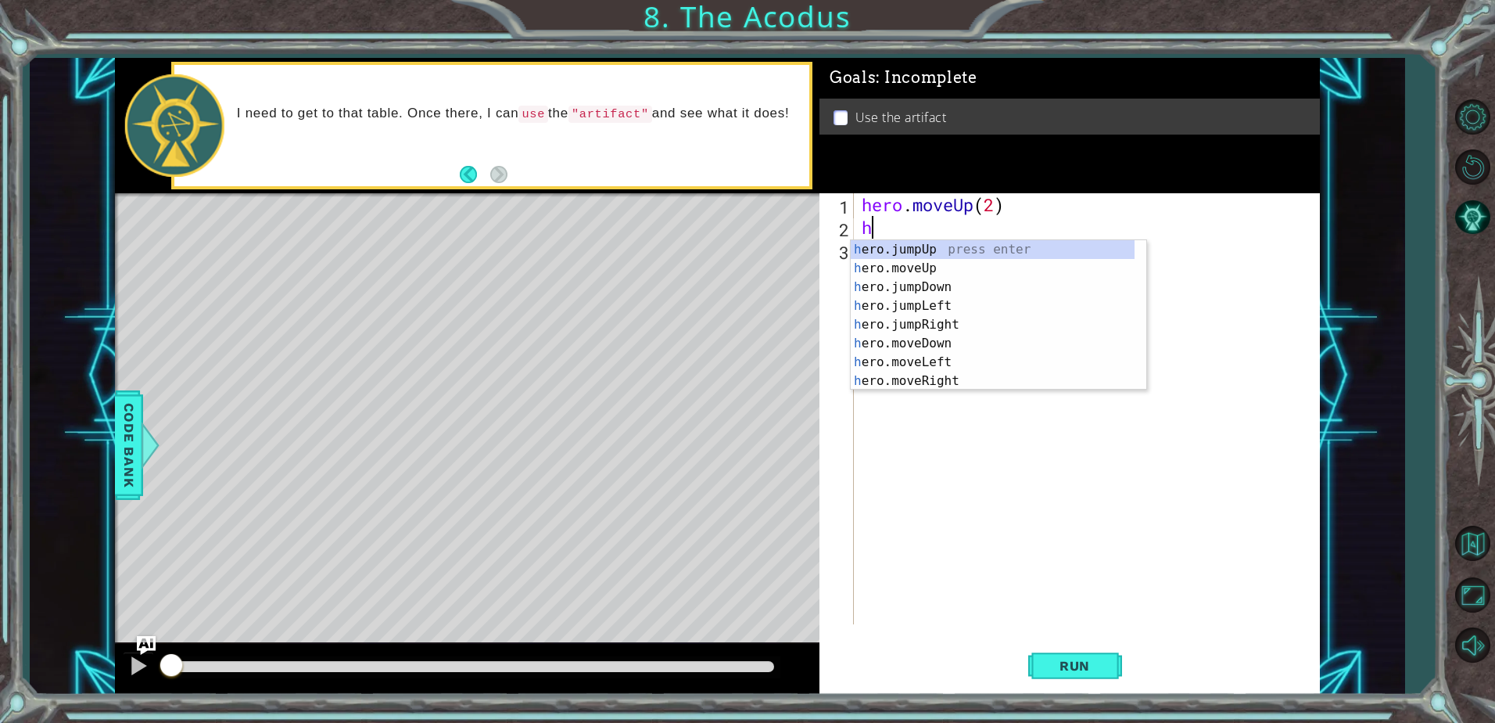
type textarea "he"
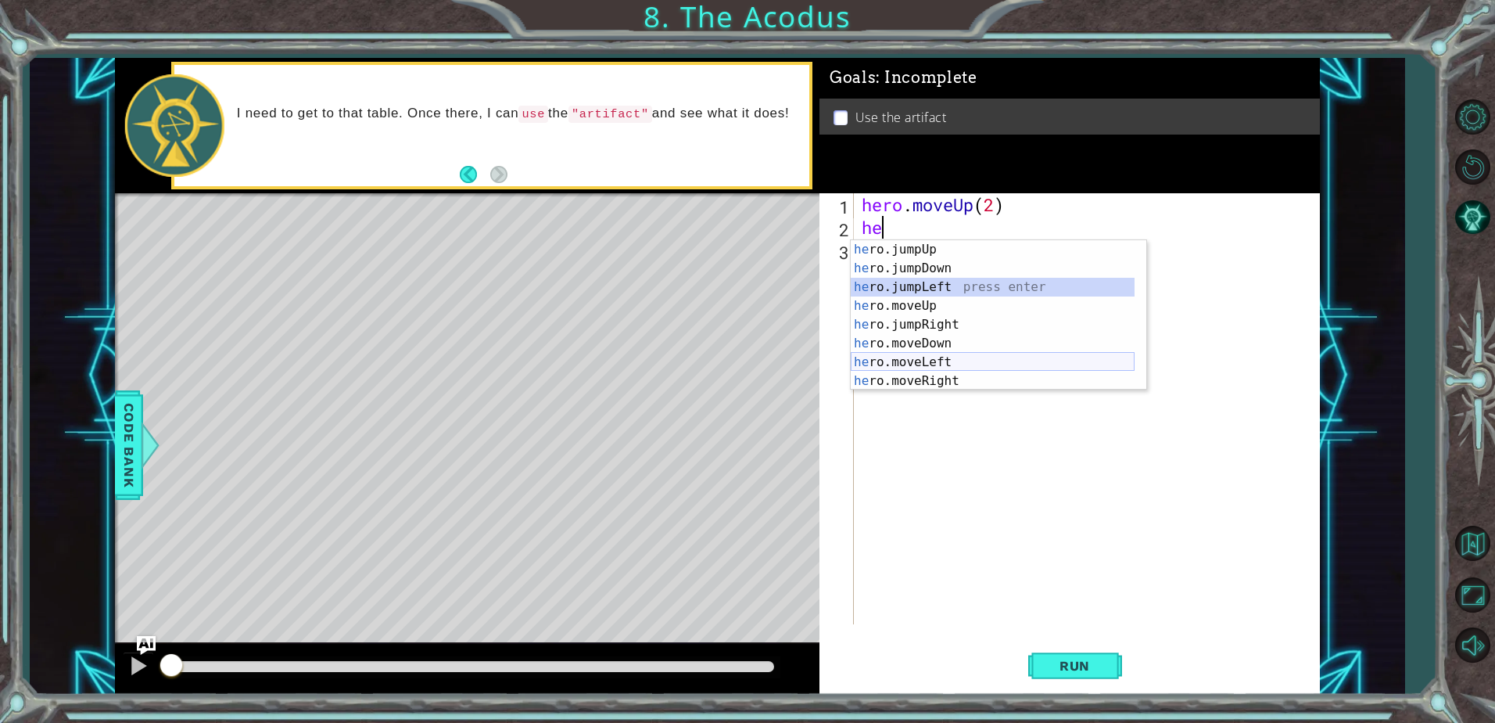
drag, startPoint x: 961, startPoint y: 289, endPoint x: 982, endPoint y: 358, distance: 72.0
click at [978, 360] on div "he ro.jumpUp press enter he ro.jumpDown press enter he ro.jumpLeft press enter …" at bounding box center [993, 334] width 284 height 188
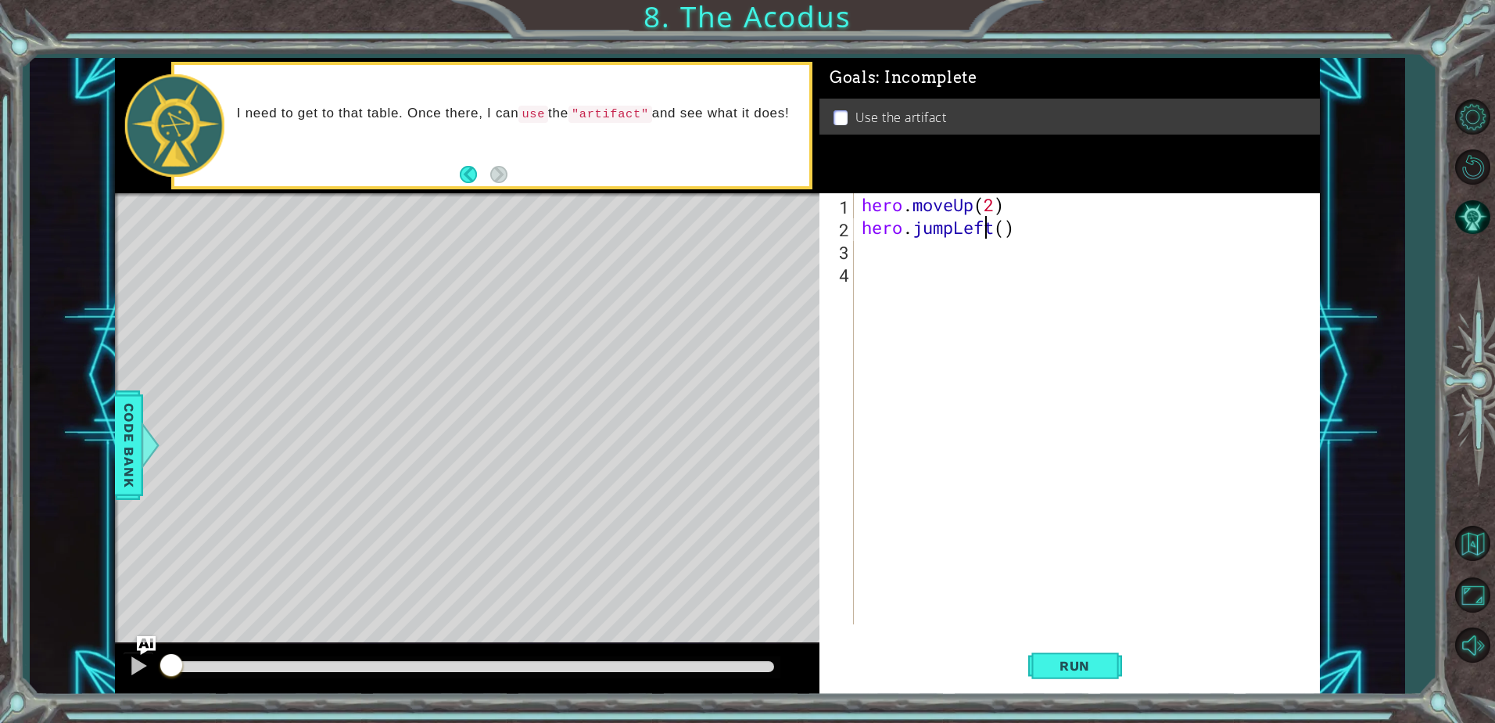
click at [991, 229] on div "hero . moveUp ( 2 ) hero . jumpLeft ( )" at bounding box center [1091, 431] width 465 height 476
click at [1015, 232] on div "hero . moveUp ( 2 ) hero . jumpLeft ( )" at bounding box center [1091, 431] width 465 height 476
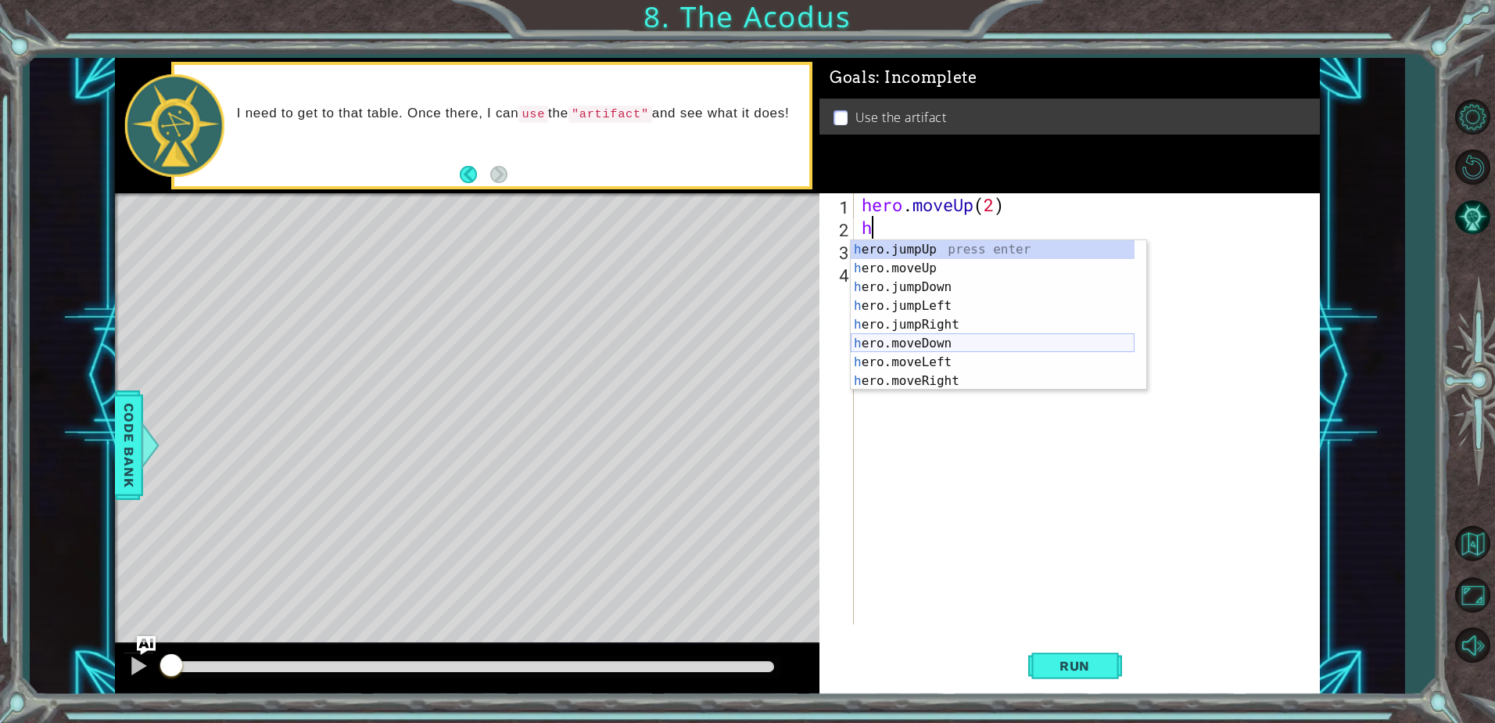
scroll to position [19, 0]
click at [1010, 346] on div "h ero.moveUp press enter h ero.jumpDown press enter h ero.jumpLeft press enter …" at bounding box center [993, 334] width 284 height 188
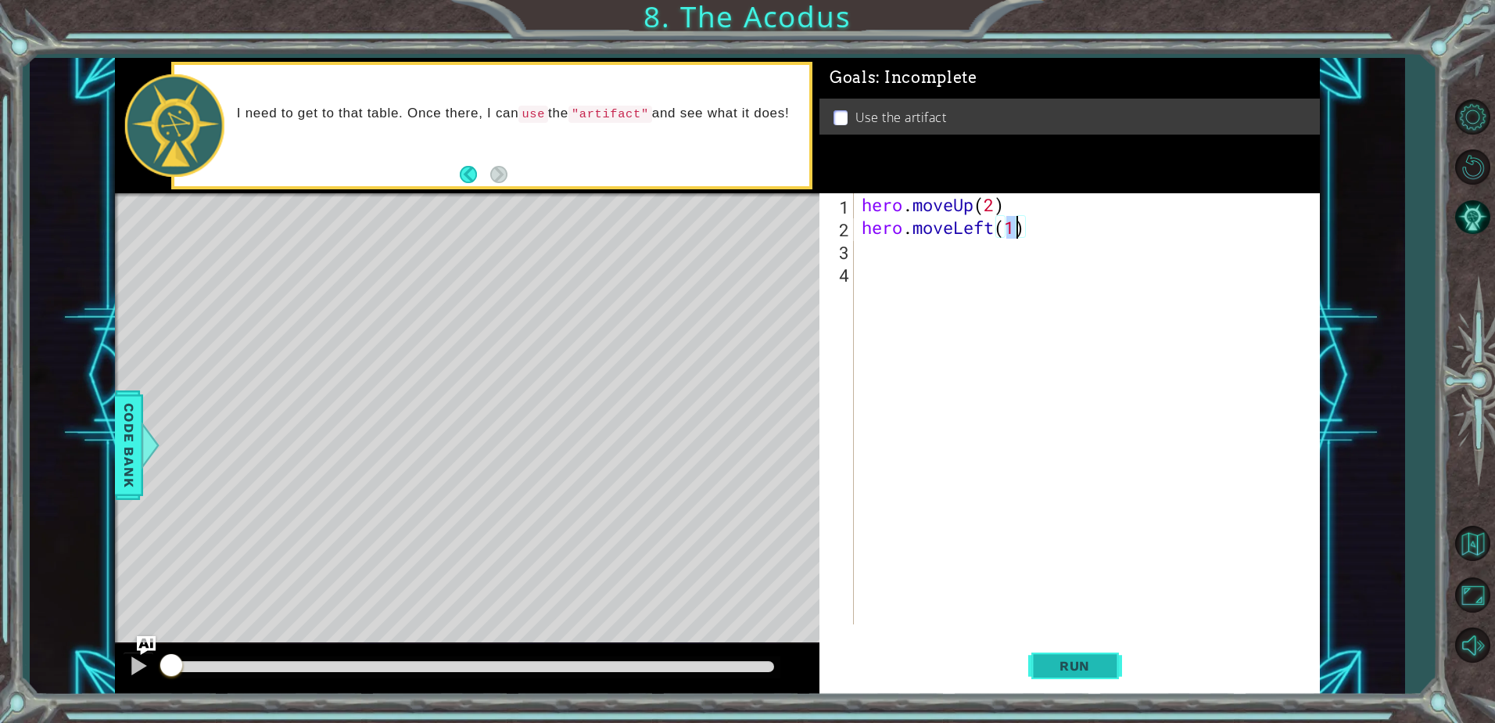
type textarea "hero.moveLeft(1)"
click at [1102, 659] on span "Run" at bounding box center [1075, 666] width 62 height 16
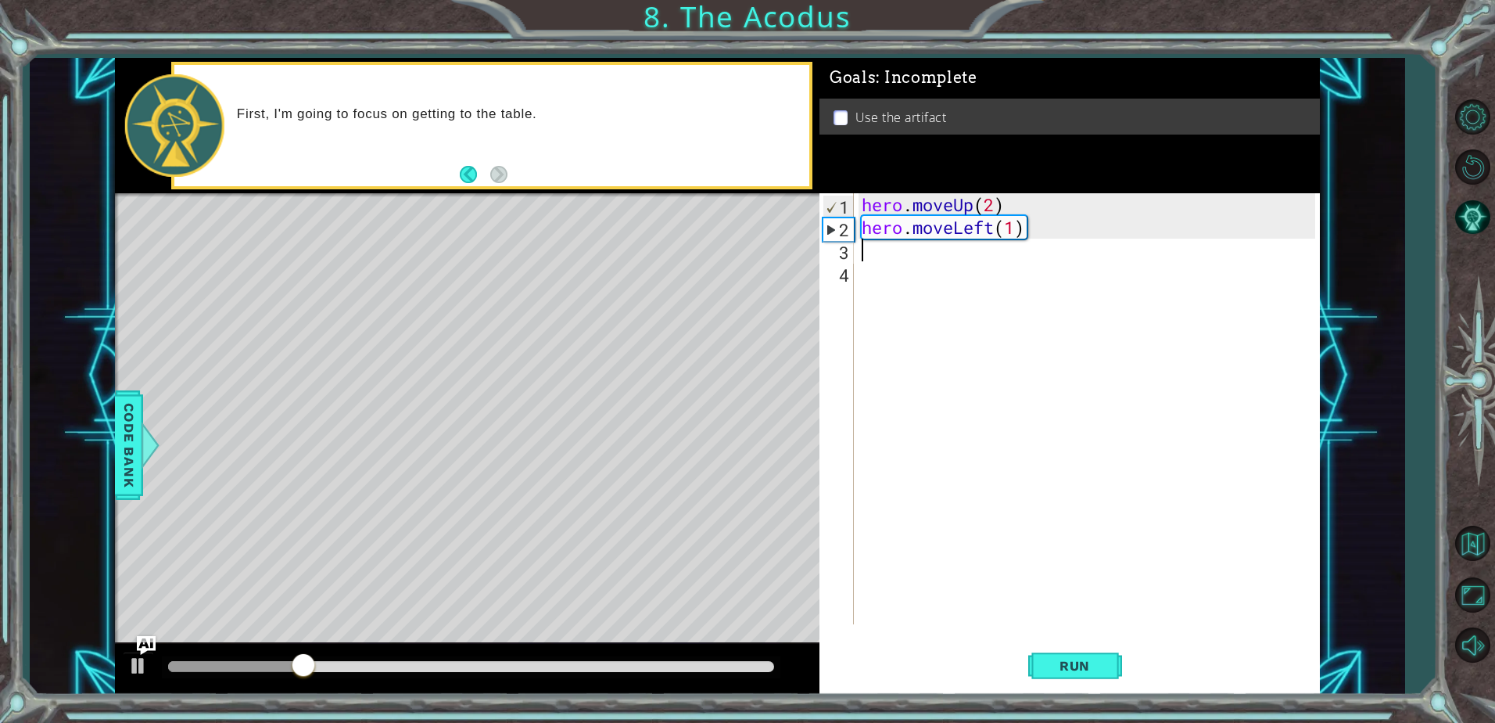
click at [935, 250] on div "hero . moveUp ( 2 ) hero . moveLeft ( 1 )" at bounding box center [1091, 431] width 465 height 476
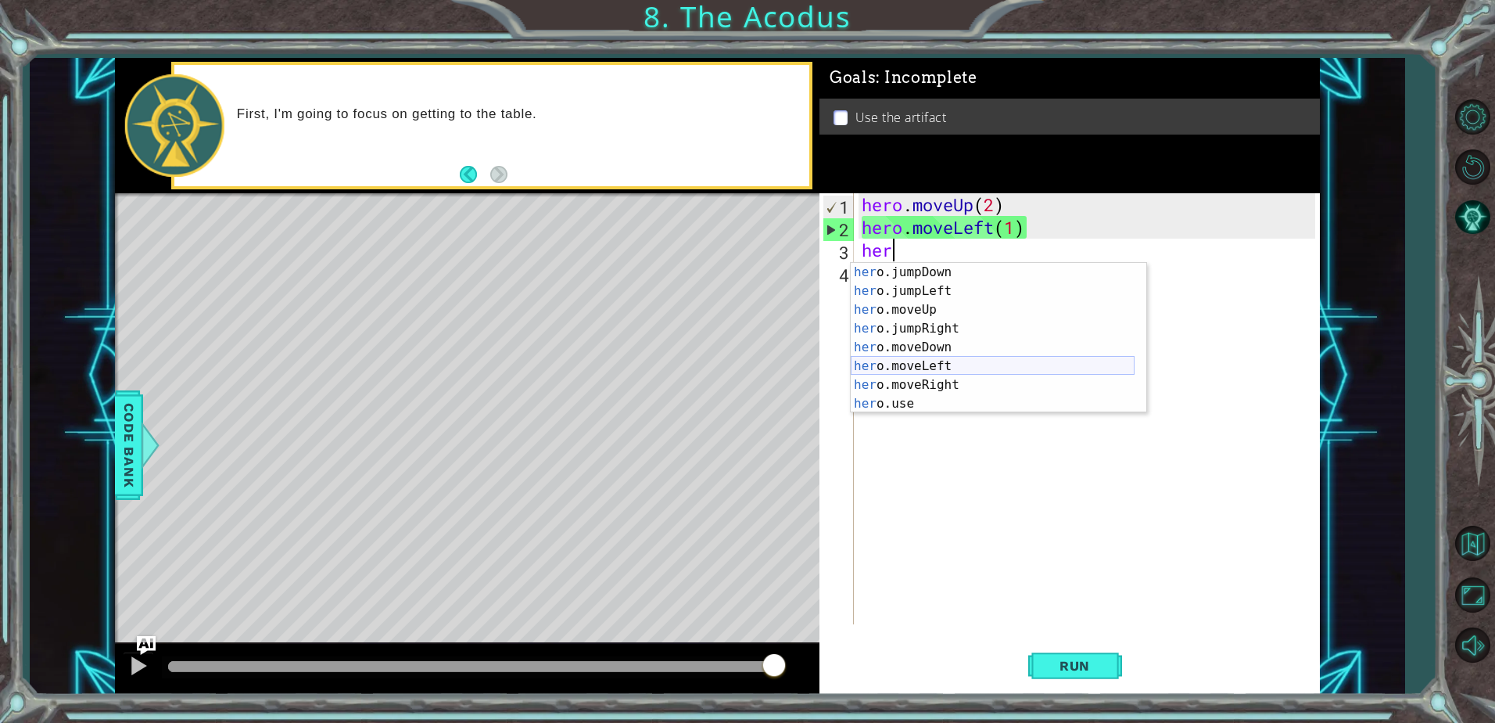
click at [1021, 372] on div "her o.jumpDown press enter her o.jumpLeft press enter her o.moveUp press enter …" at bounding box center [993, 357] width 284 height 188
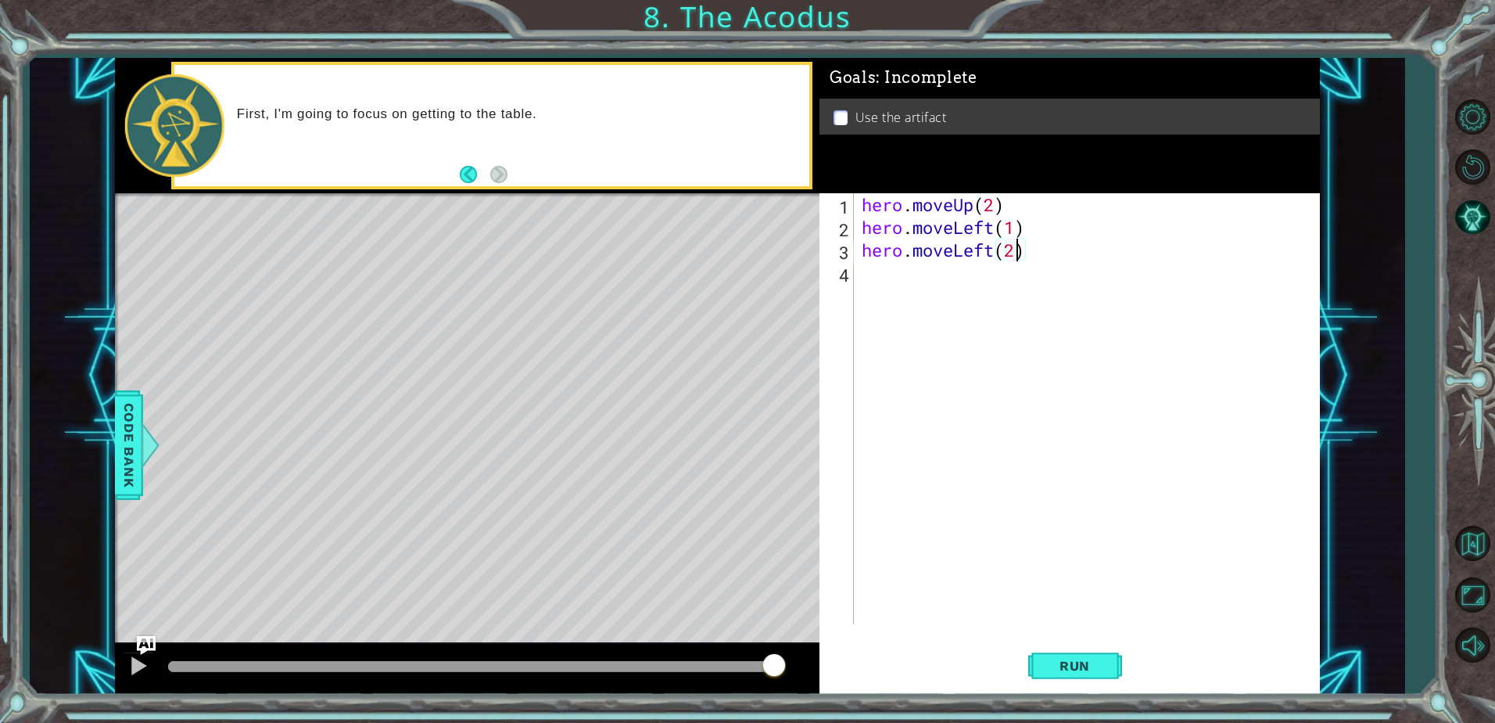
scroll to position [0, 6]
click at [1111, 673] on button "Run" at bounding box center [1076, 666] width 94 height 50
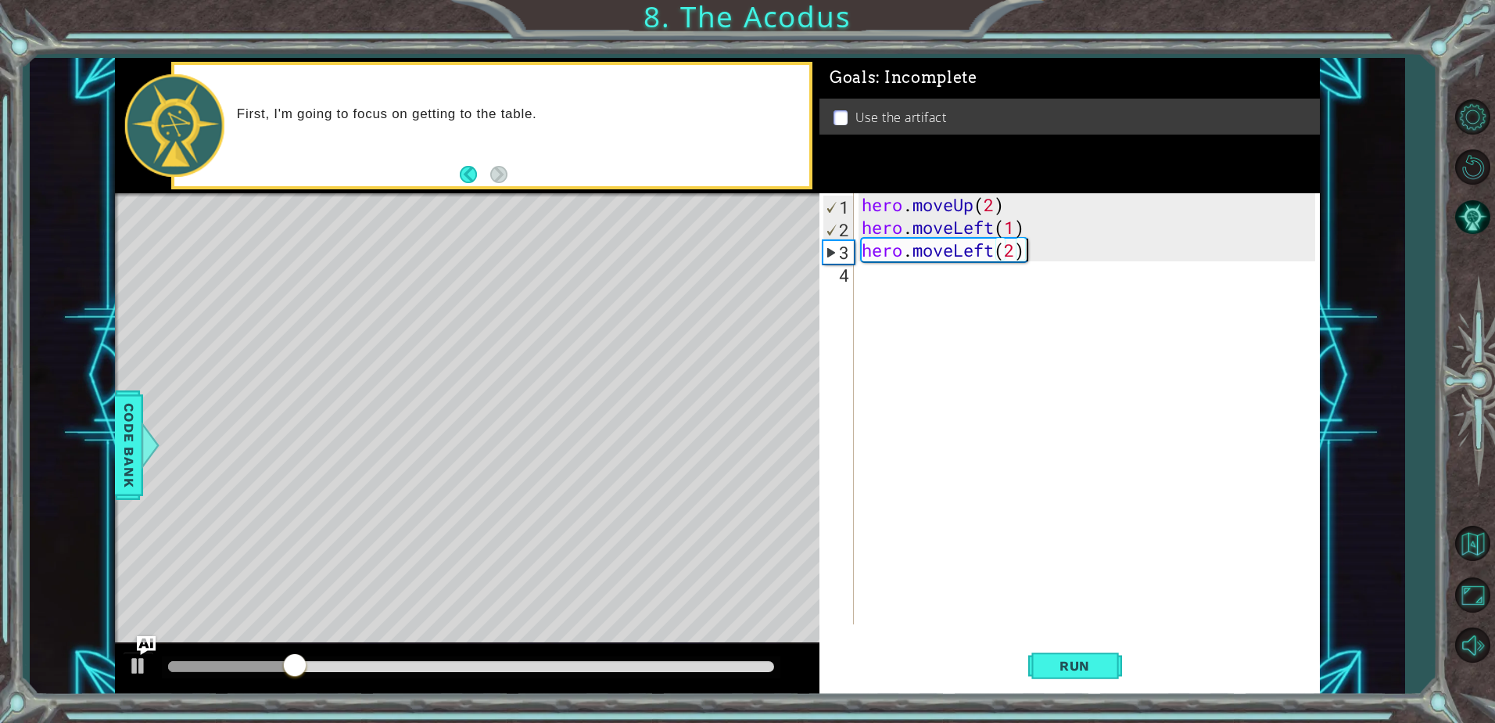
click at [1028, 253] on div "hero . moveUp ( 2 ) hero . moveLeft ( 1 ) hero . moveLeft ( 2 )" at bounding box center [1091, 431] width 465 height 476
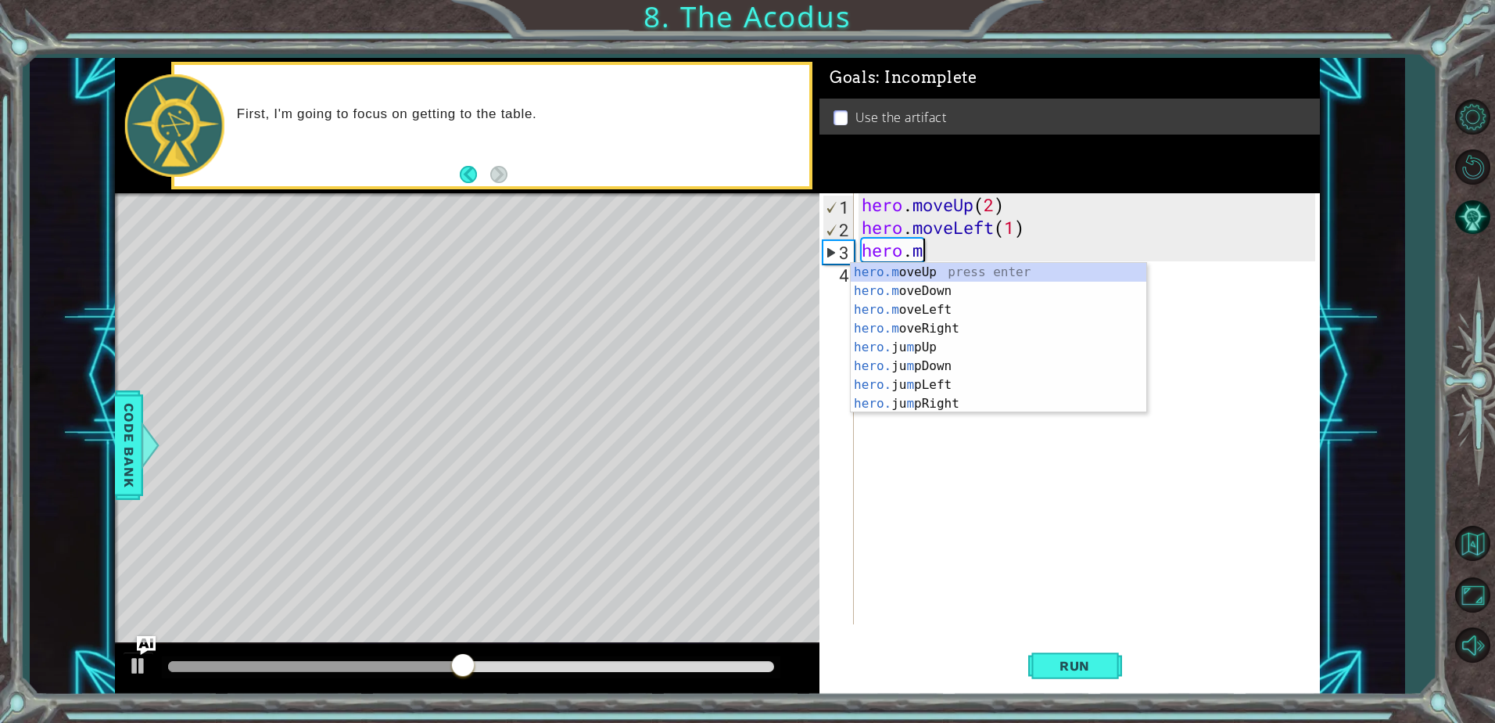
scroll to position [0, 0]
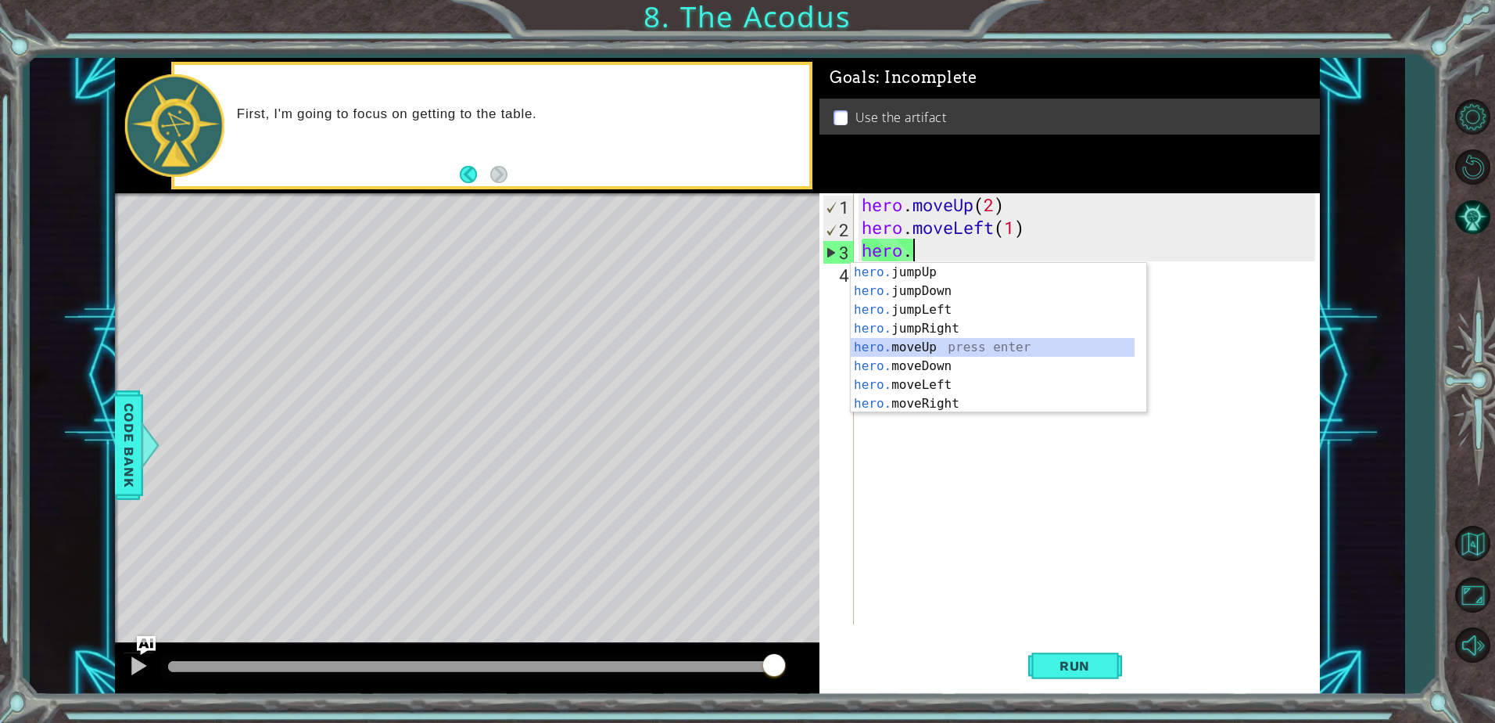
click at [973, 345] on div "hero. jumpUp press enter hero. jumpDown press enter hero. jumpLeft press enter …" at bounding box center [993, 357] width 284 height 188
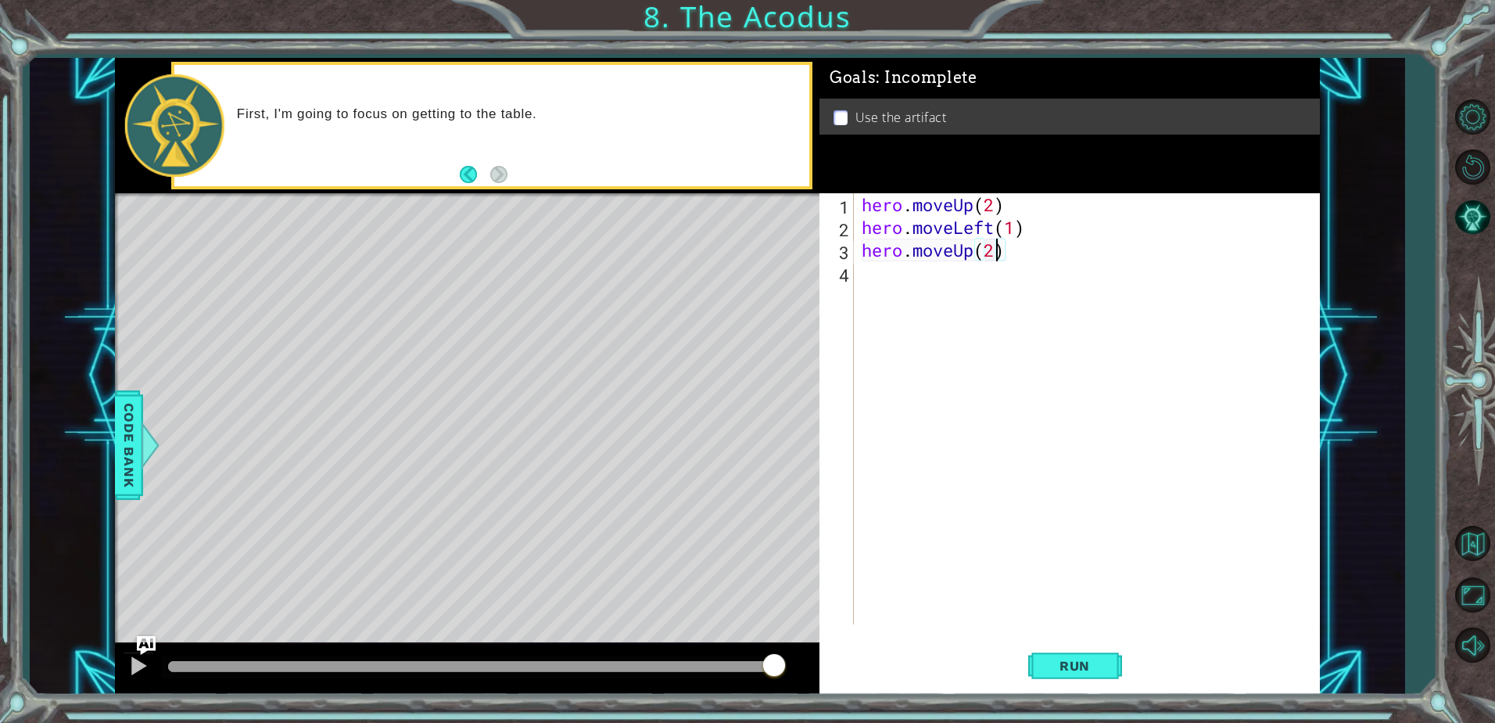
scroll to position [0, 5]
click at [1094, 653] on button "Run" at bounding box center [1076, 666] width 94 height 50
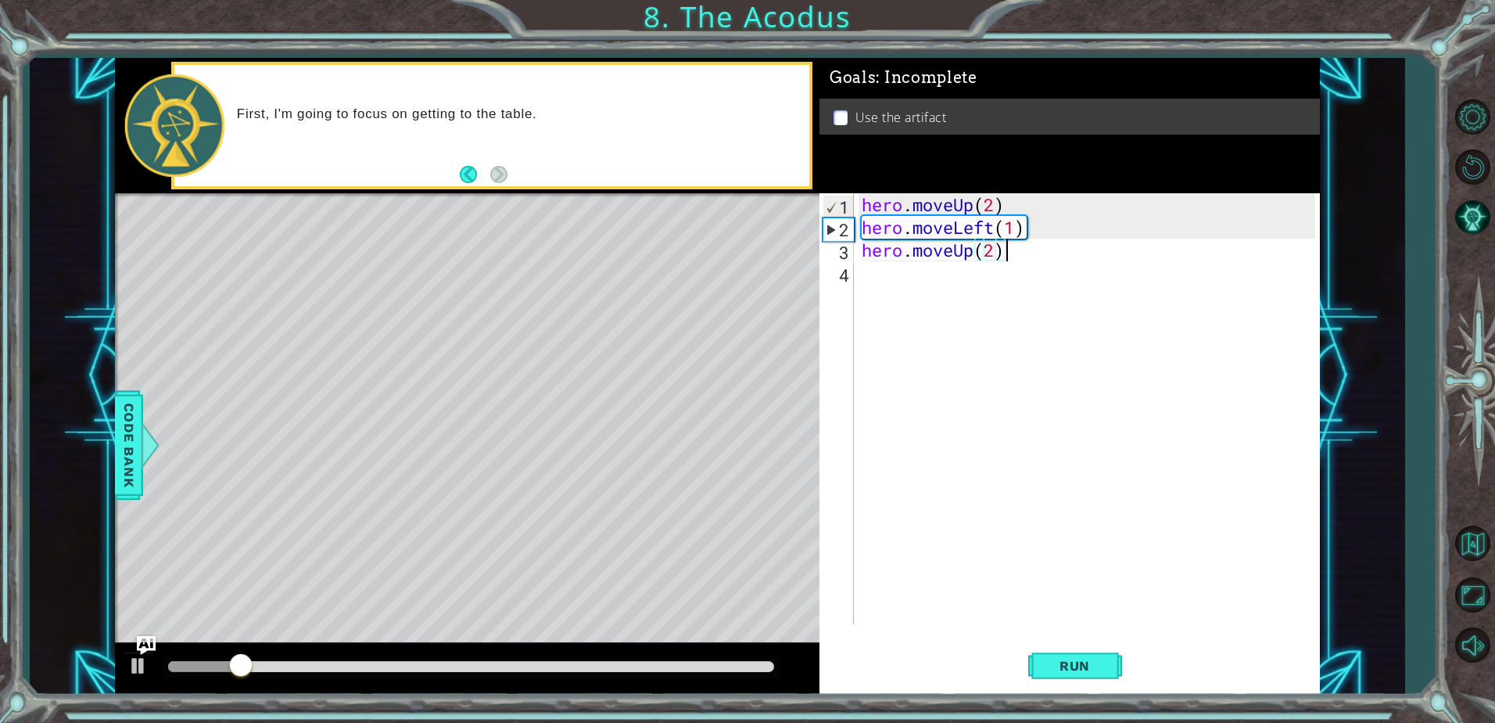
click at [1014, 257] on div "hero . moveUp ( 2 ) hero . moveLeft ( 1 ) hero . moveUp ( 2 )" at bounding box center [1091, 431] width 465 height 476
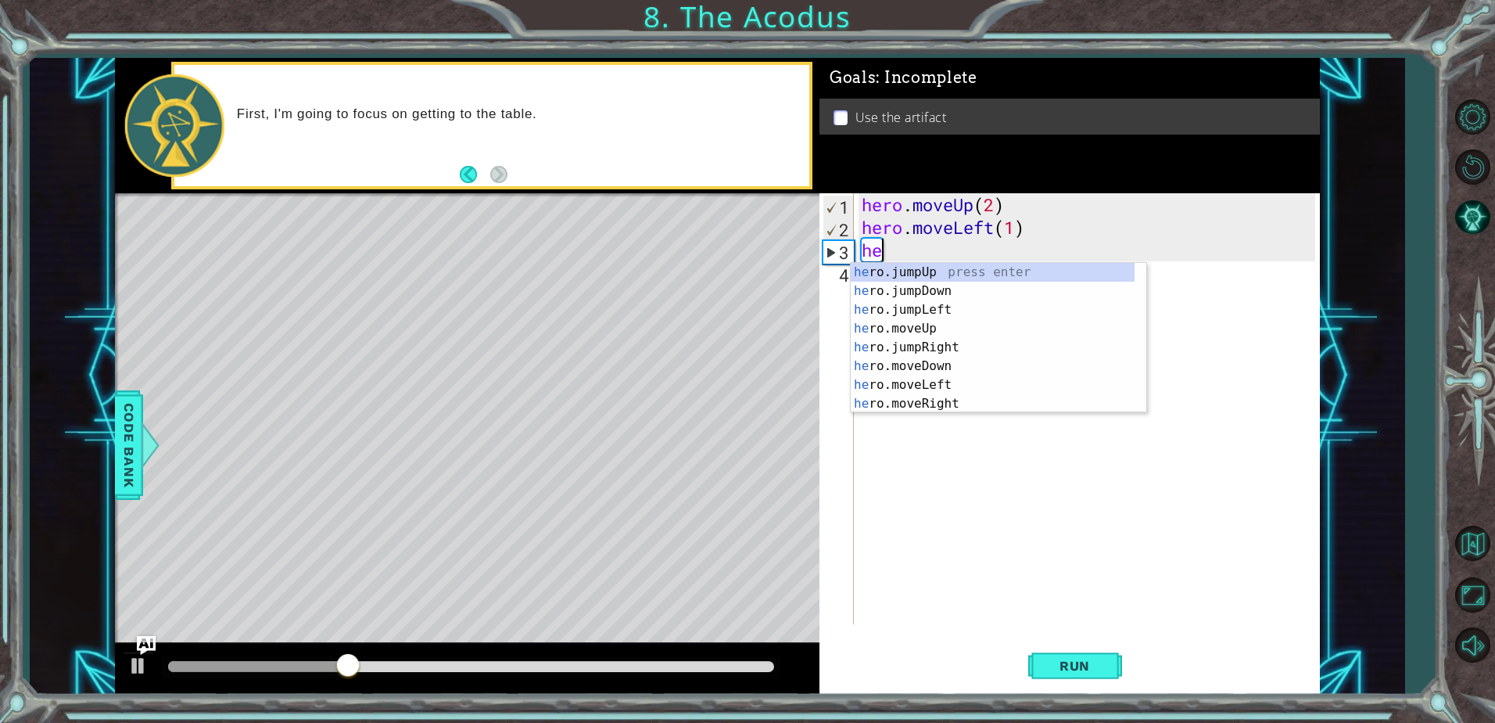
scroll to position [0, 0]
click at [1001, 390] on div "h ero.jumpUp press enter h ero.moveUp press enter h ero.jumpDown press enter h …" at bounding box center [993, 357] width 284 height 188
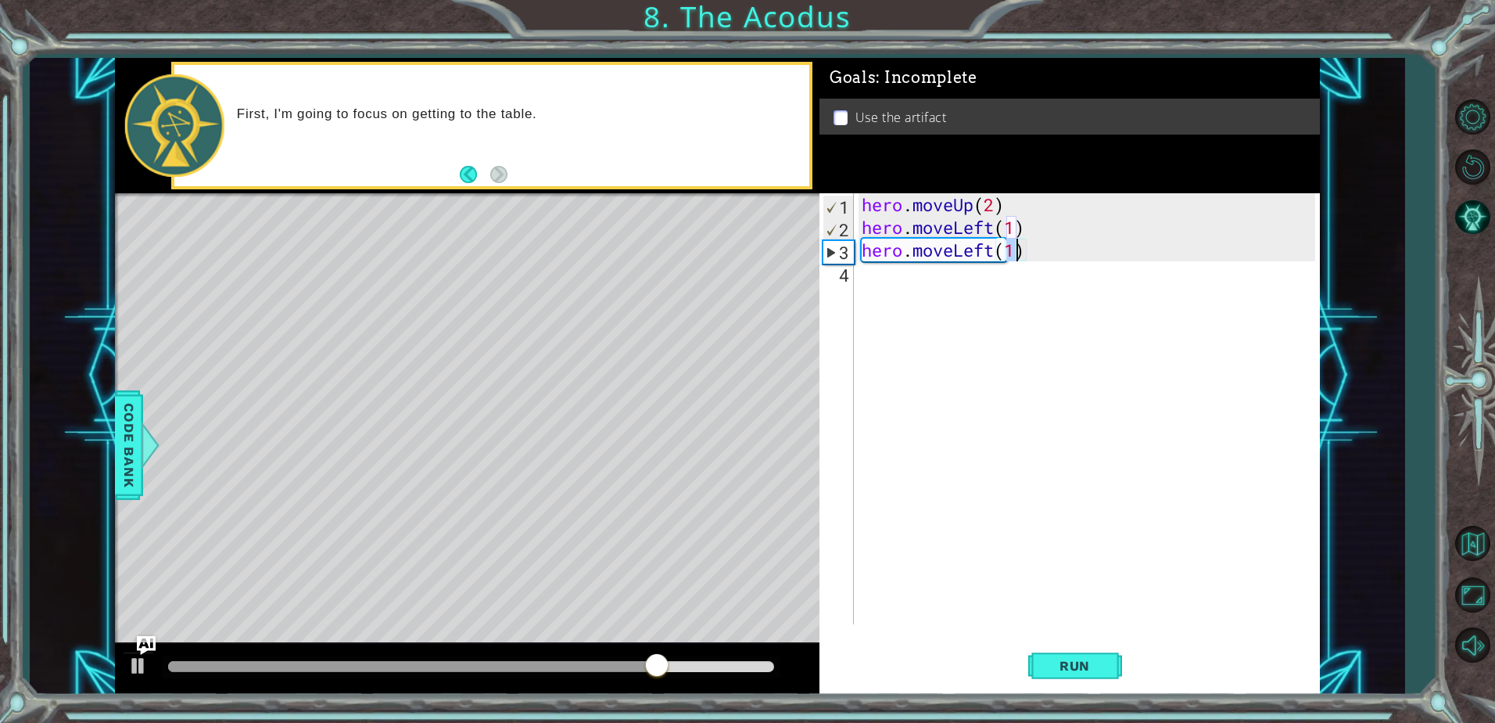
scroll to position [0, 6]
type textarea "hero.moveLeft(2)"
click at [1065, 681] on button "Run" at bounding box center [1076, 666] width 94 height 50
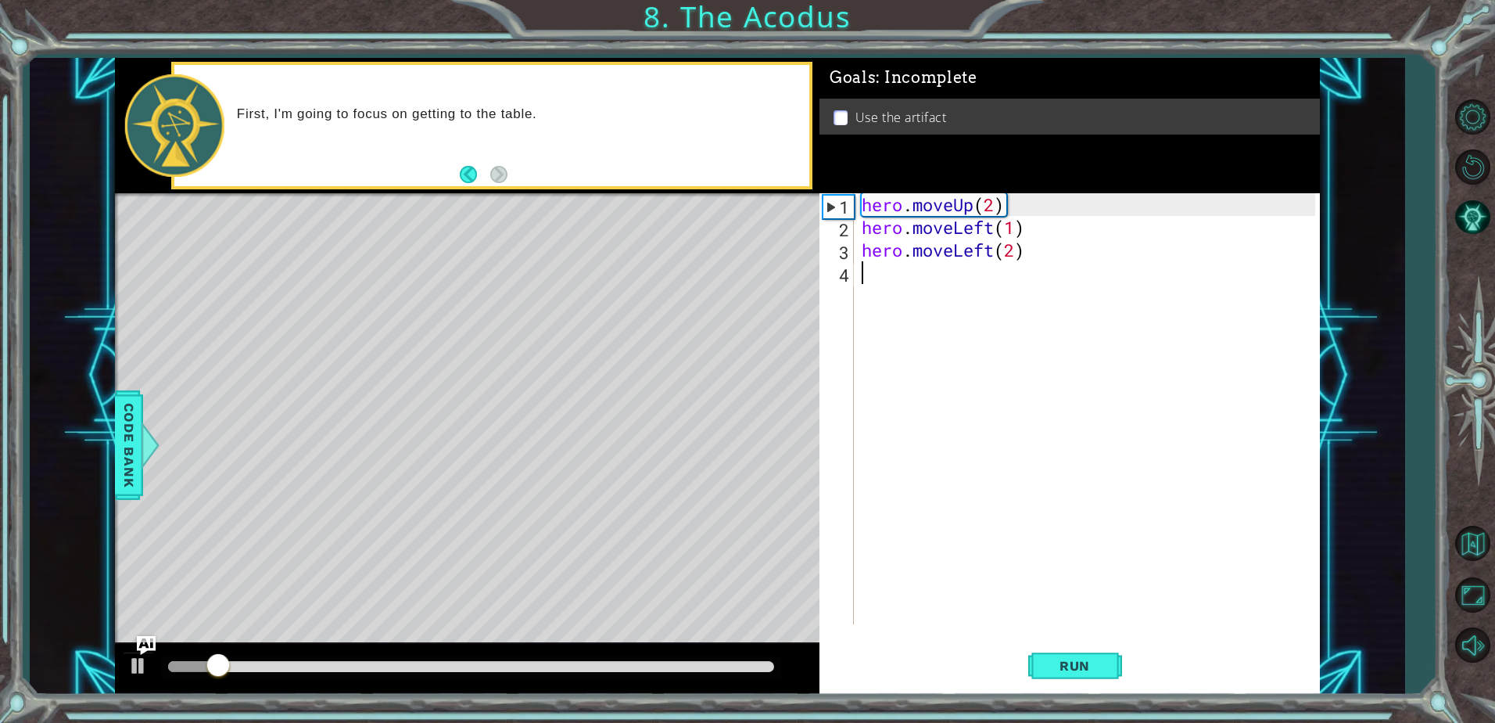
click at [1066, 267] on div "hero . moveUp ( 2 ) hero . moveLeft ( 1 ) hero . moveLeft ( 2 )" at bounding box center [1091, 431] width 465 height 476
click at [1058, 263] on div "hero . moveUp ( 2 ) hero . moveLeft ( 1 ) hero . moveLeft ( 2 )" at bounding box center [1091, 431] width 465 height 476
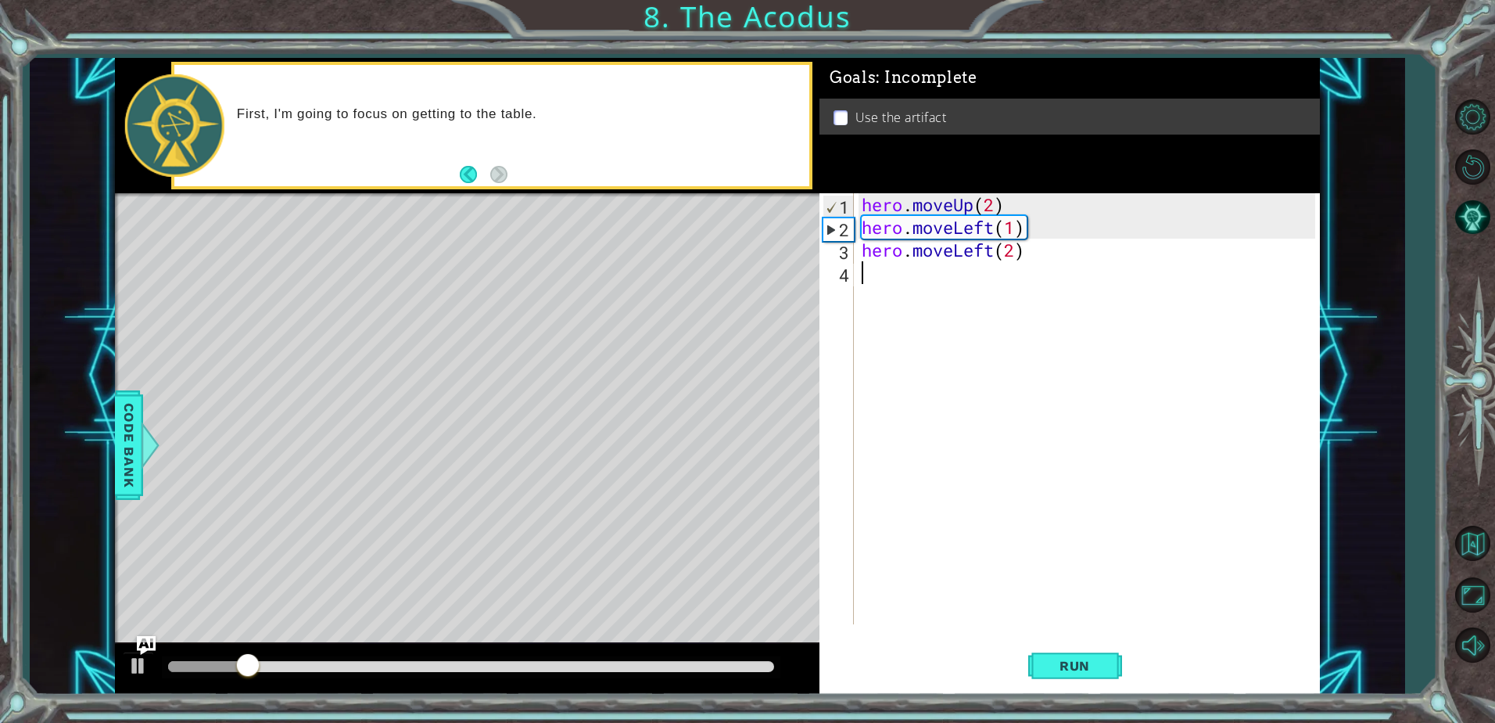
click at [1057, 264] on div "hero . moveUp ( 2 ) hero . moveLeft ( 1 ) hero . moveLeft ( 2 )" at bounding box center [1091, 431] width 465 height 476
click at [1032, 257] on div "hero . moveUp ( 2 ) hero . moveLeft ( 1 ) hero . moveLeft ( 2 )" at bounding box center [1091, 431] width 465 height 476
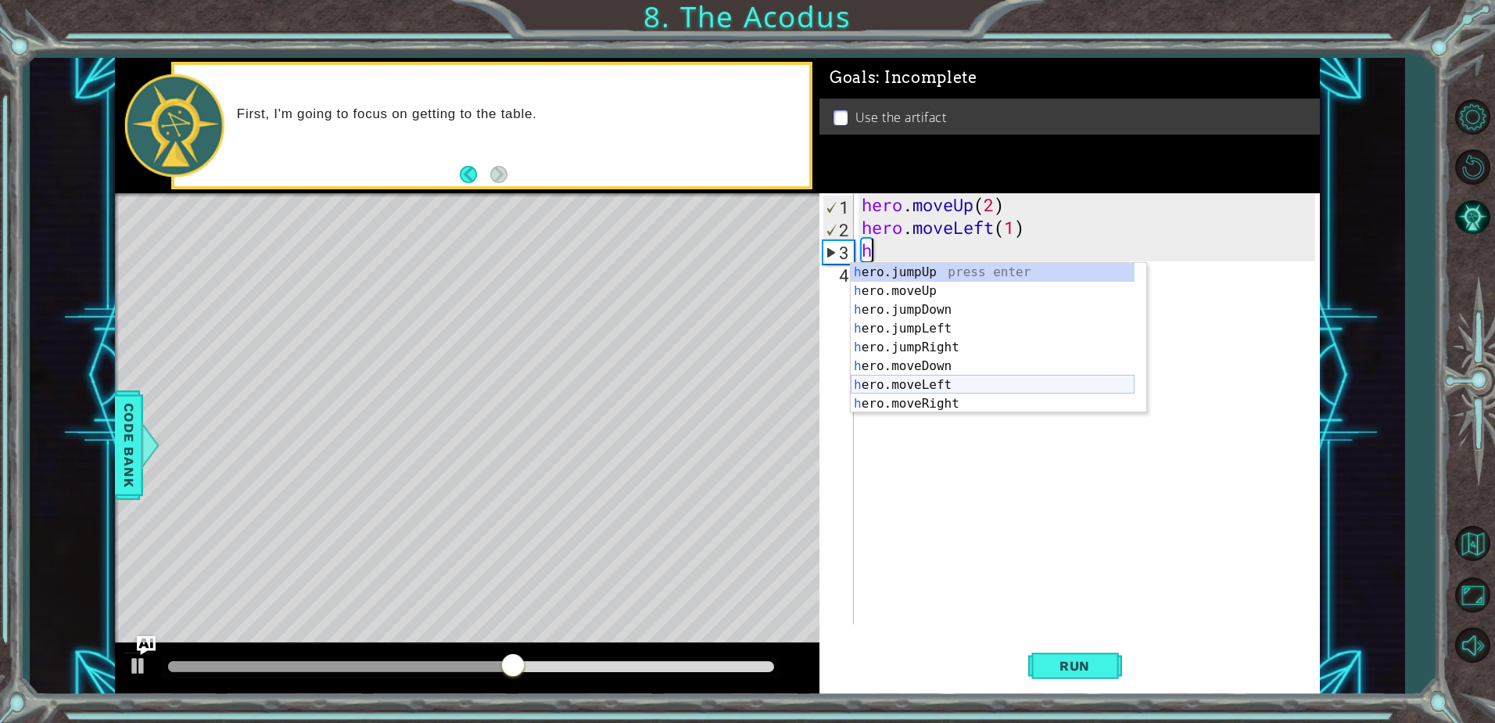
scroll to position [19, 0]
click at [962, 384] on div "h ero.moveUp press enter h ero.jumpDown press enter h ero.jumpLeft press enter …" at bounding box center [993, 357] width 284 height 188
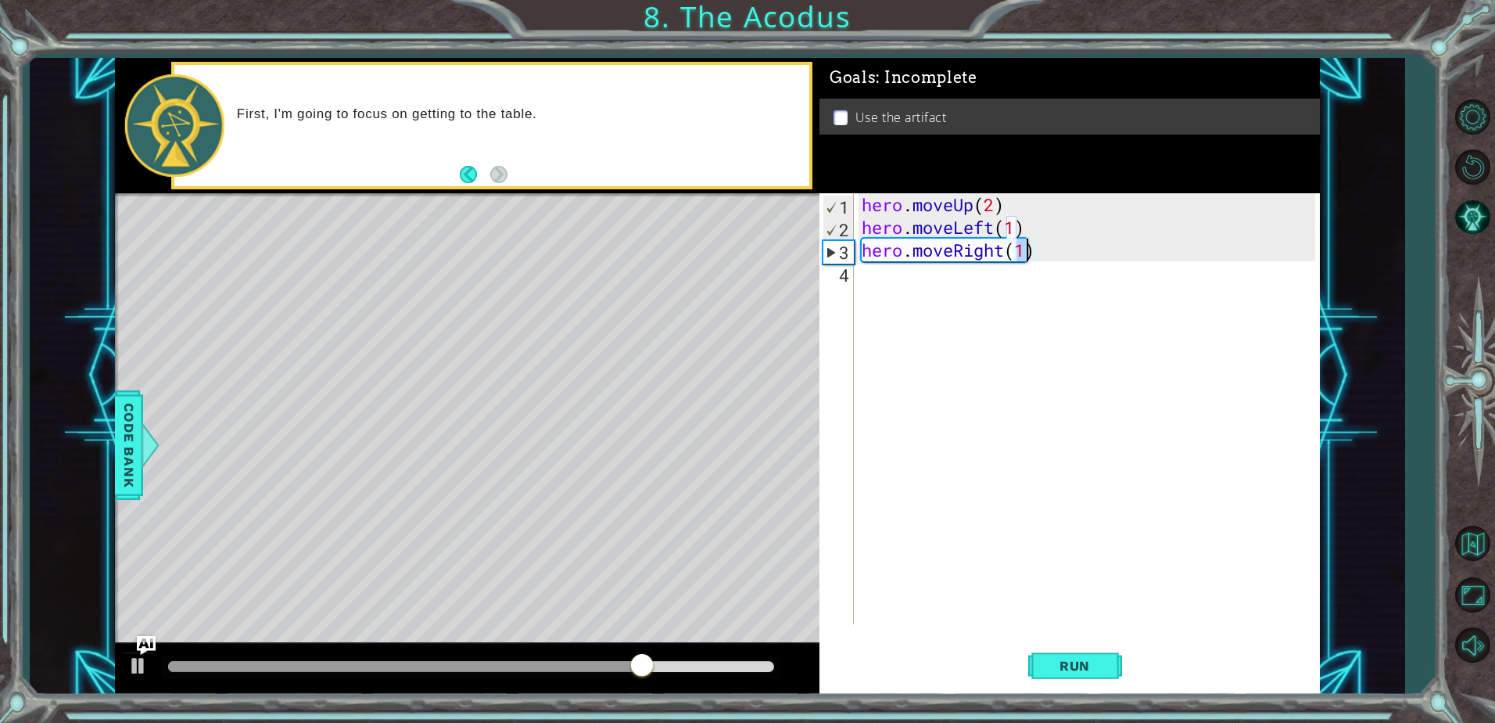
scroll to position [0, 7]
type textarea "hero.moveRight(2)"
click at [1095, 648] on button "Run" at bounding box center [1076, 666] width 94 height 50
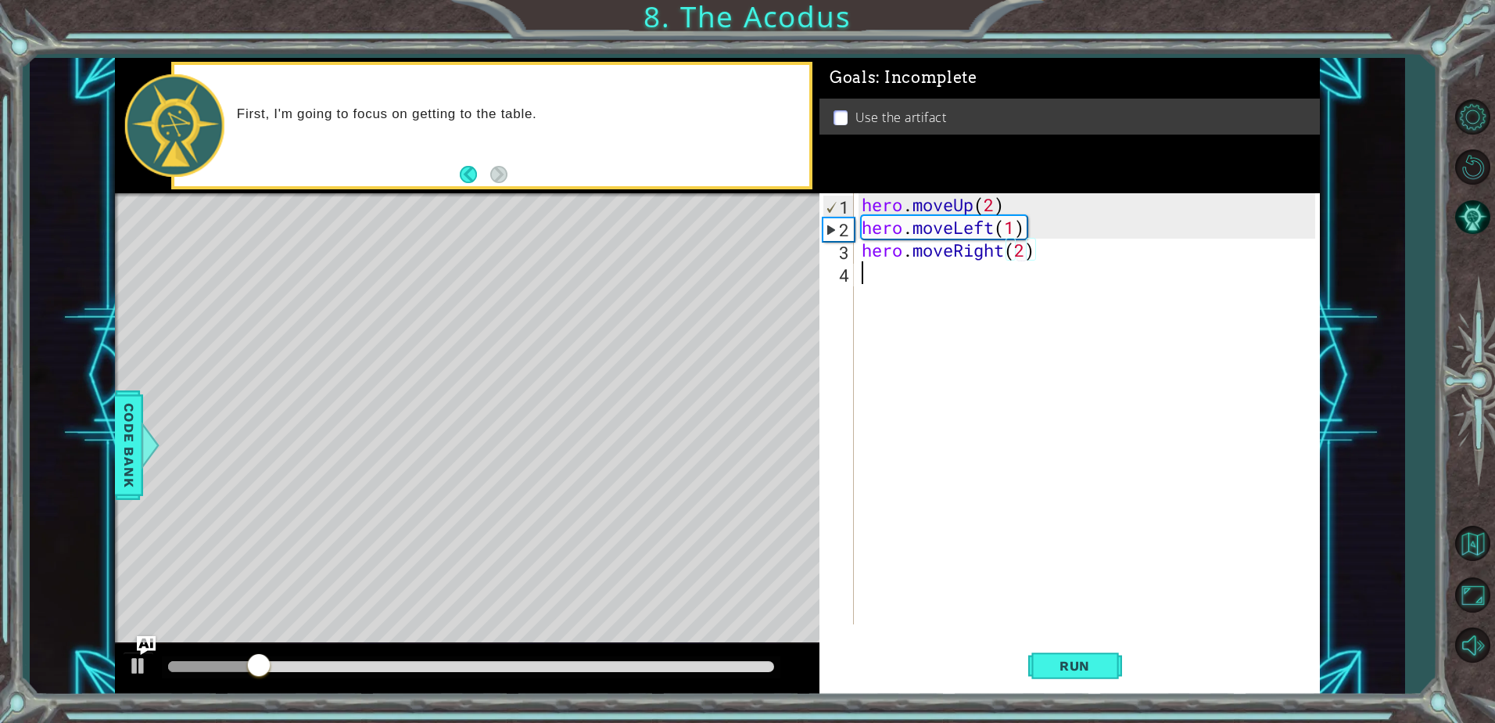
click at [1066, 264] on div "hero . moveUp ( 2 ) hero . moveLeft ( 1 ) hero . moveRight ( 2 )" at bounding box center [1091, 431] width 465 height 476
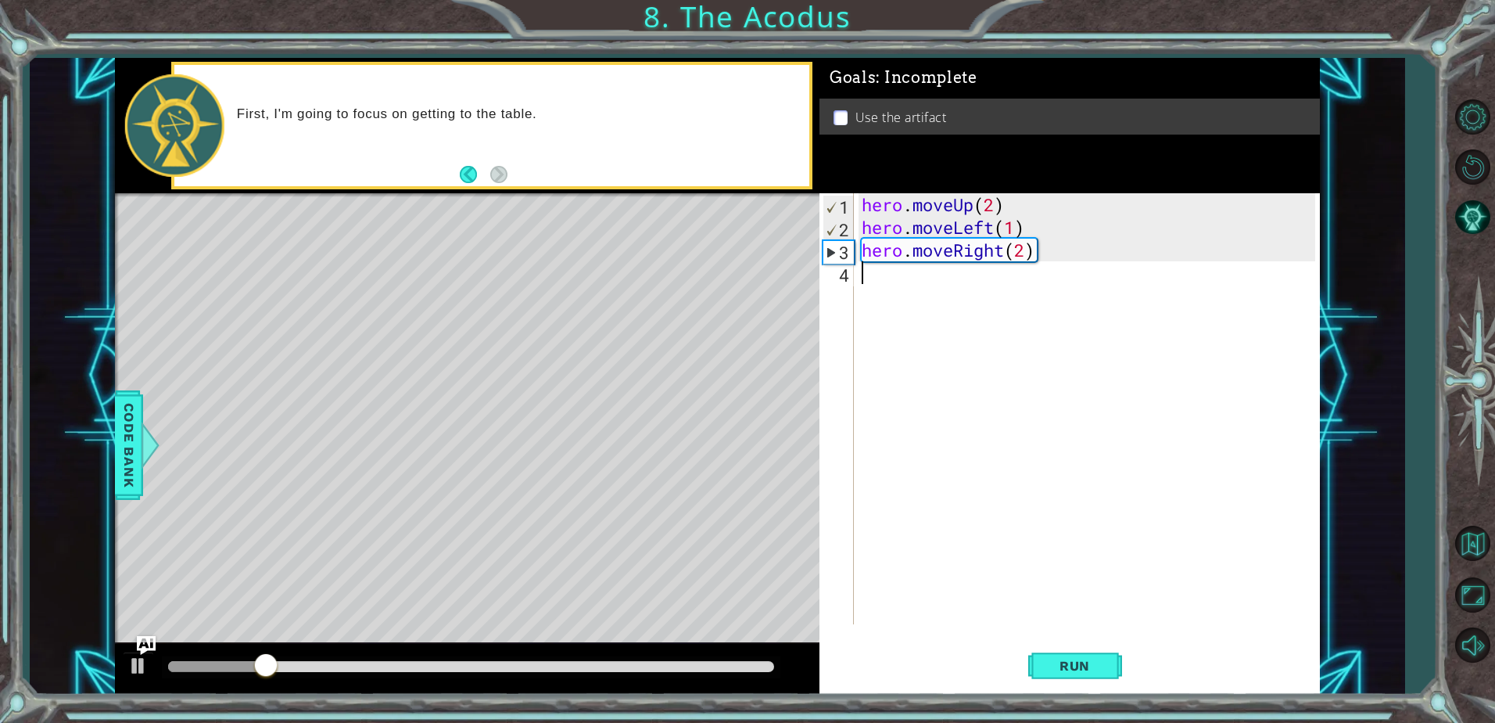
scroll to position [0, 0]
click at [1062, 260] on div "hero . moveUp ( 2 ) hero . moveLeft ( 1 ) hero . moveRight ( 2 )" at bounding box center [1091, 431] width 465 height 476
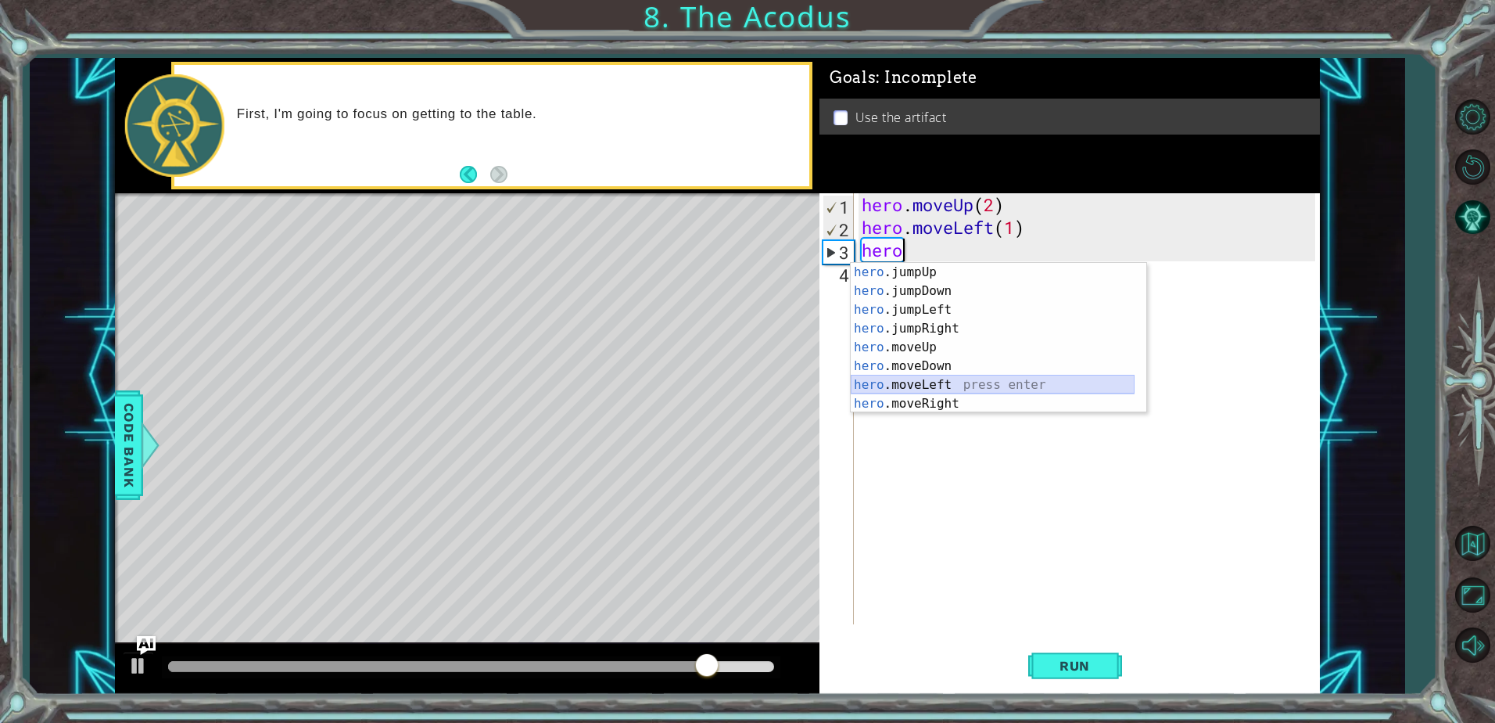
click at [977, 379] on div "hero .jumpUp press enter hero .jumpDown press enter hero .jumpLeft press enter …" at bounding box center [993, 357] width 284 height 188
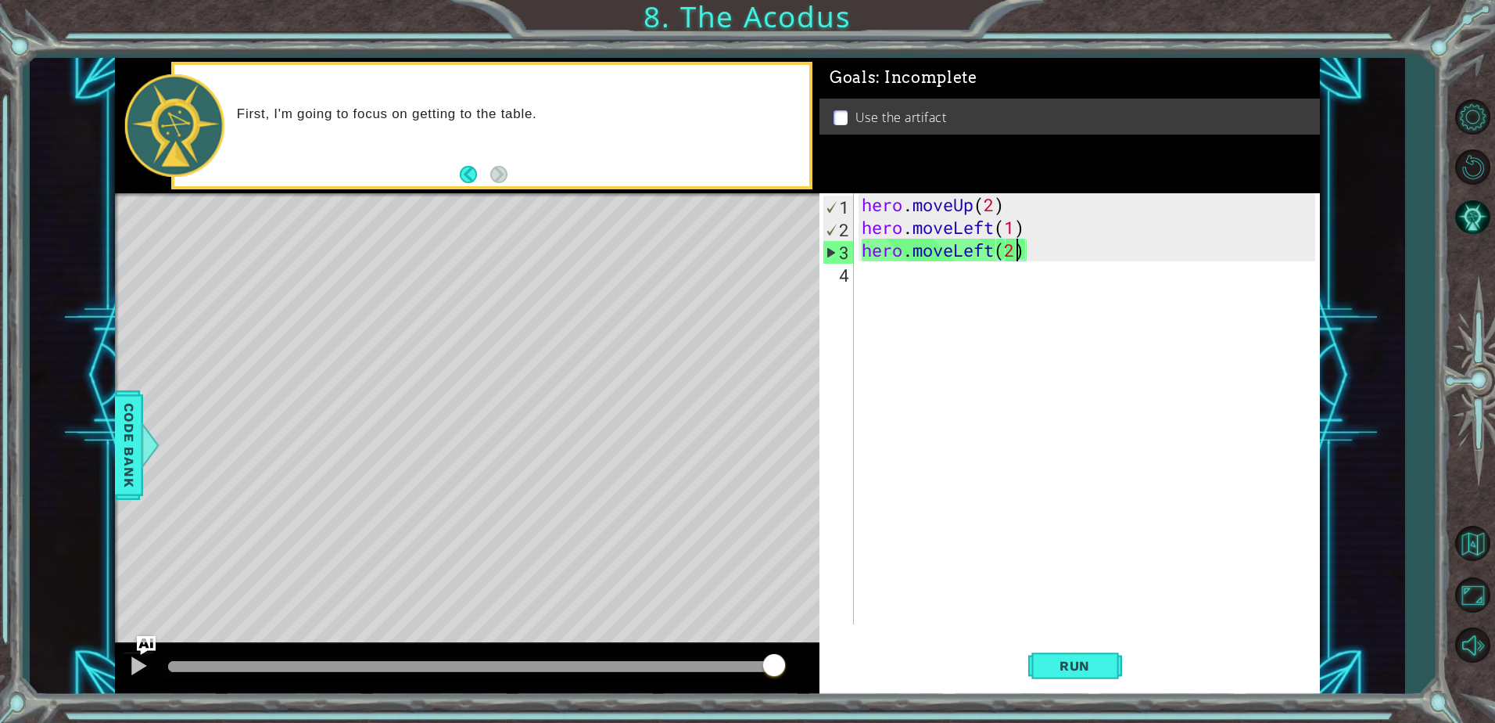
scroll to position [0, 6]
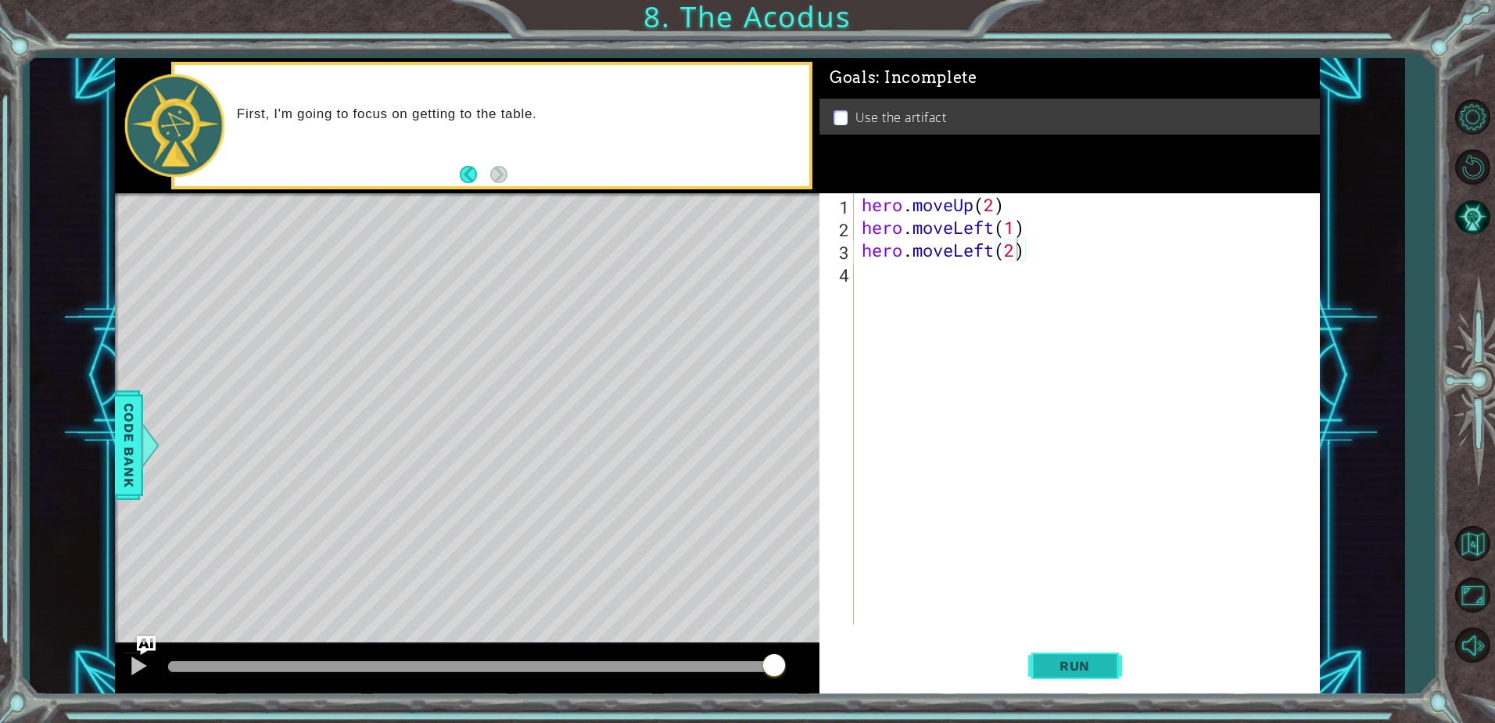
click at [1075, 655] on button "Run" at bounding box center [1076, 666] width 94 height 50
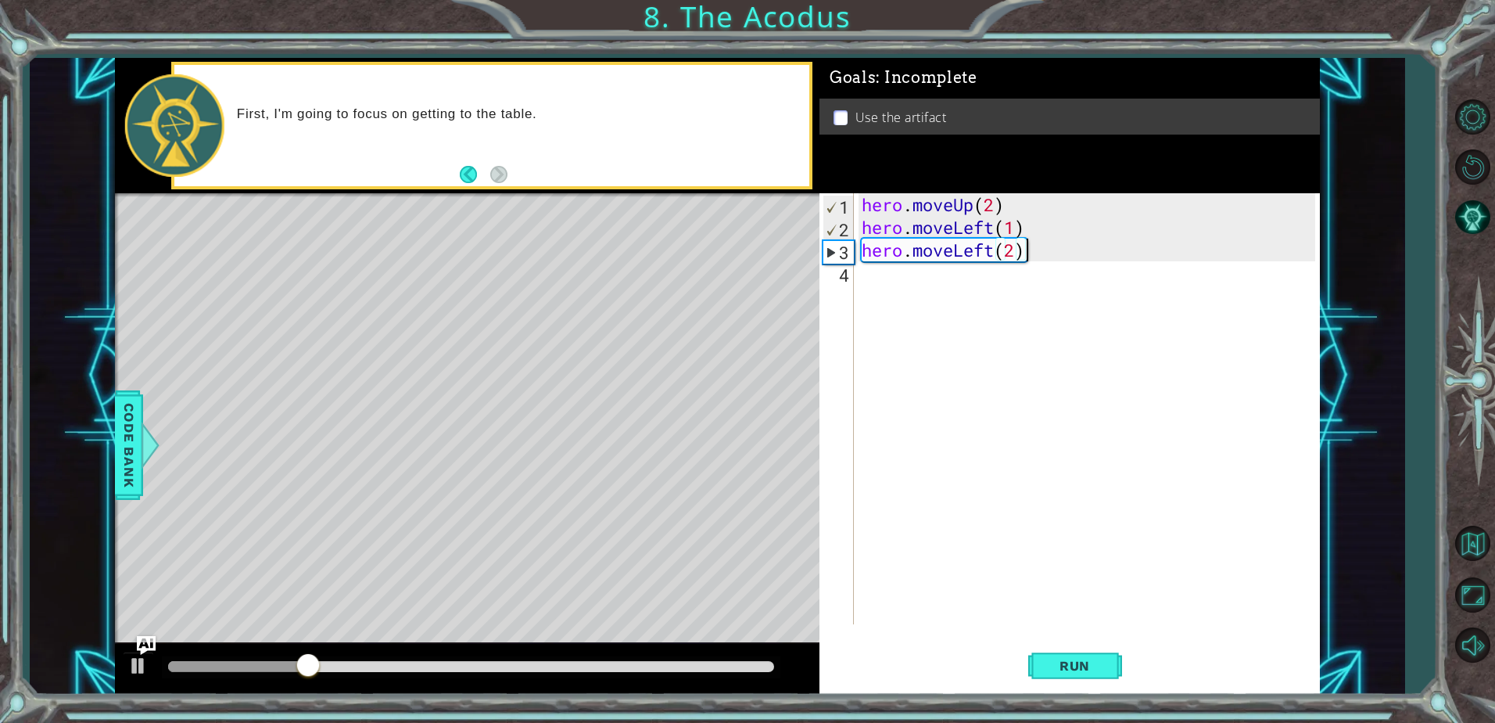
click at [1037, 256] on div "hero . moveUp ( 2 ) hero . moveLeft ( 1 ) hero . moveLeft ( 2 )" at bounding box center [1091, 431] width 465 height 476
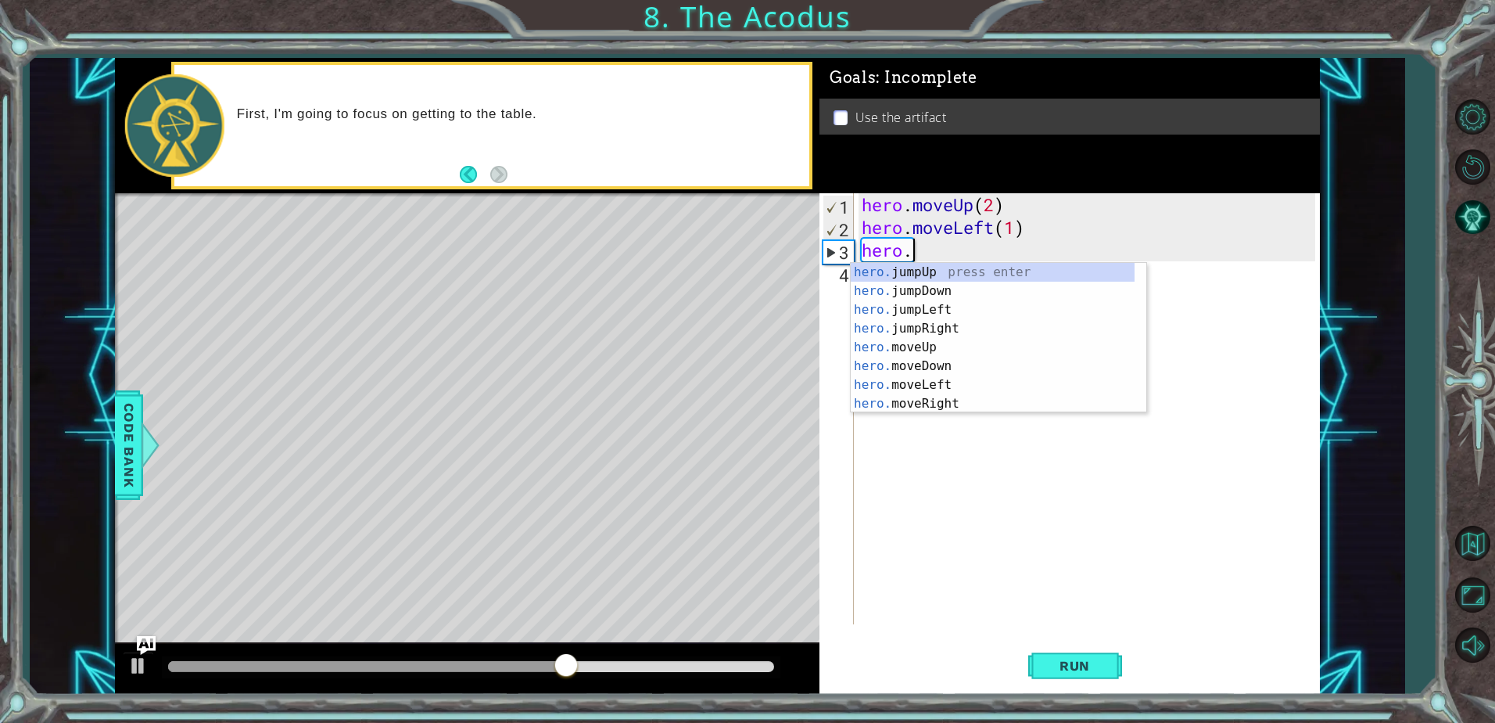
scroll to position [0, 2]
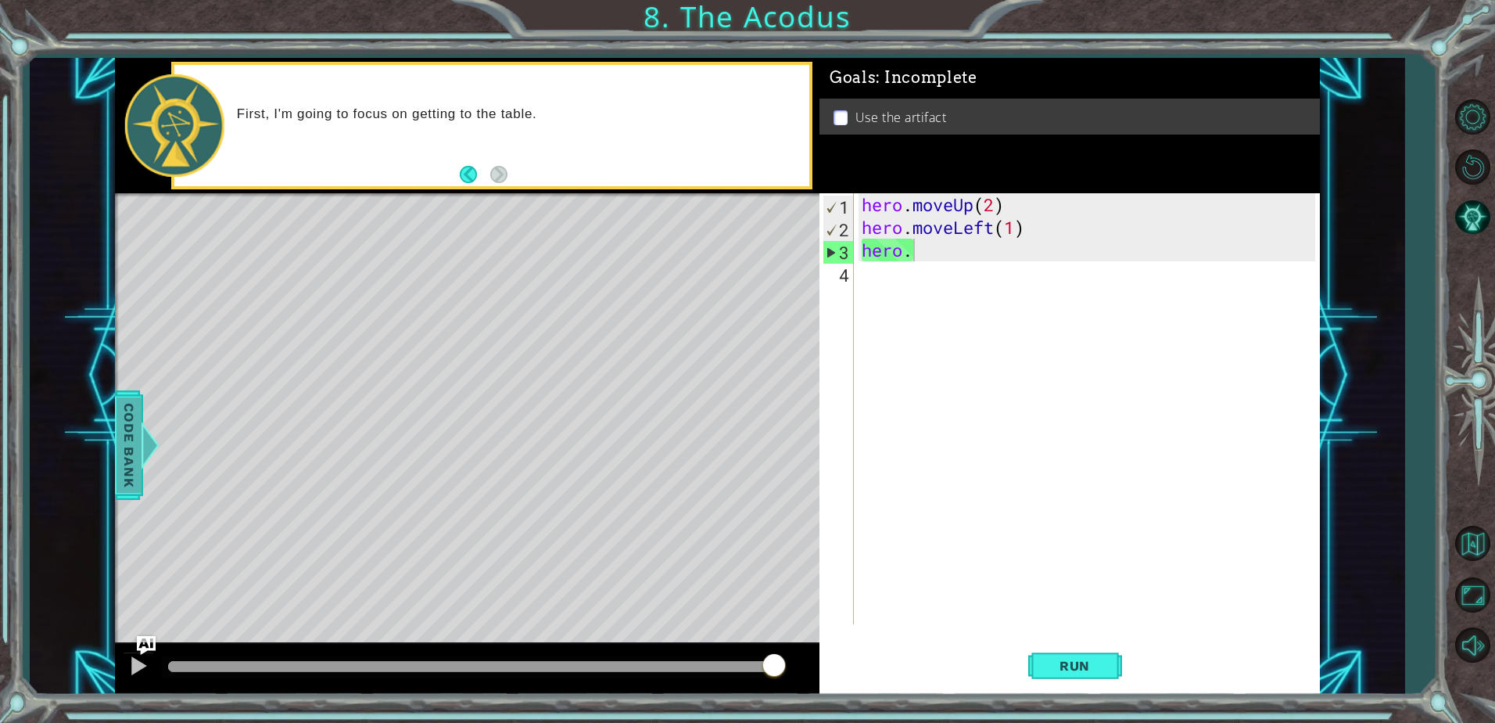
click at [139, 437] on span "Code Bank" at bounding box center [129, 444] width 25 height 95
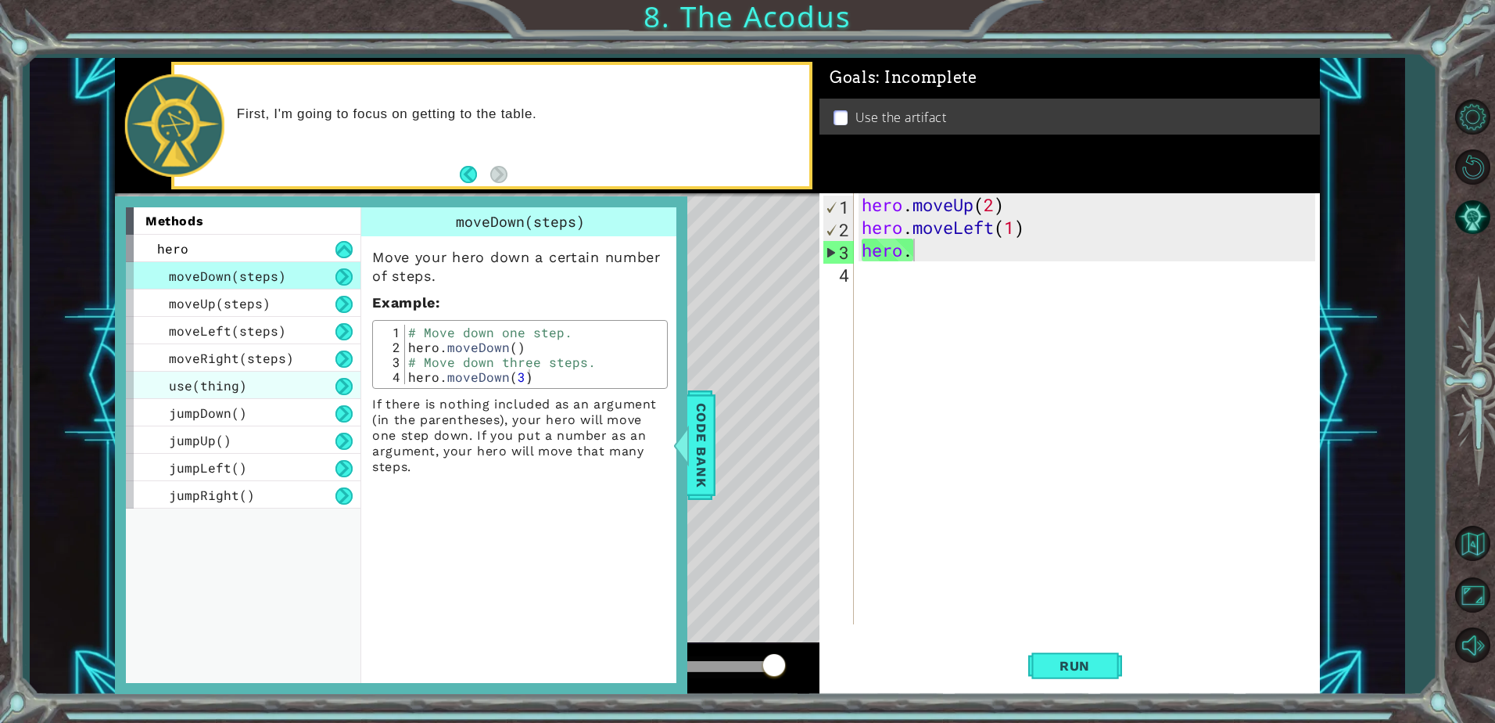
click at [239, 385] on span "use(thing)" at bounding box center [208, 385] width 78 height 16
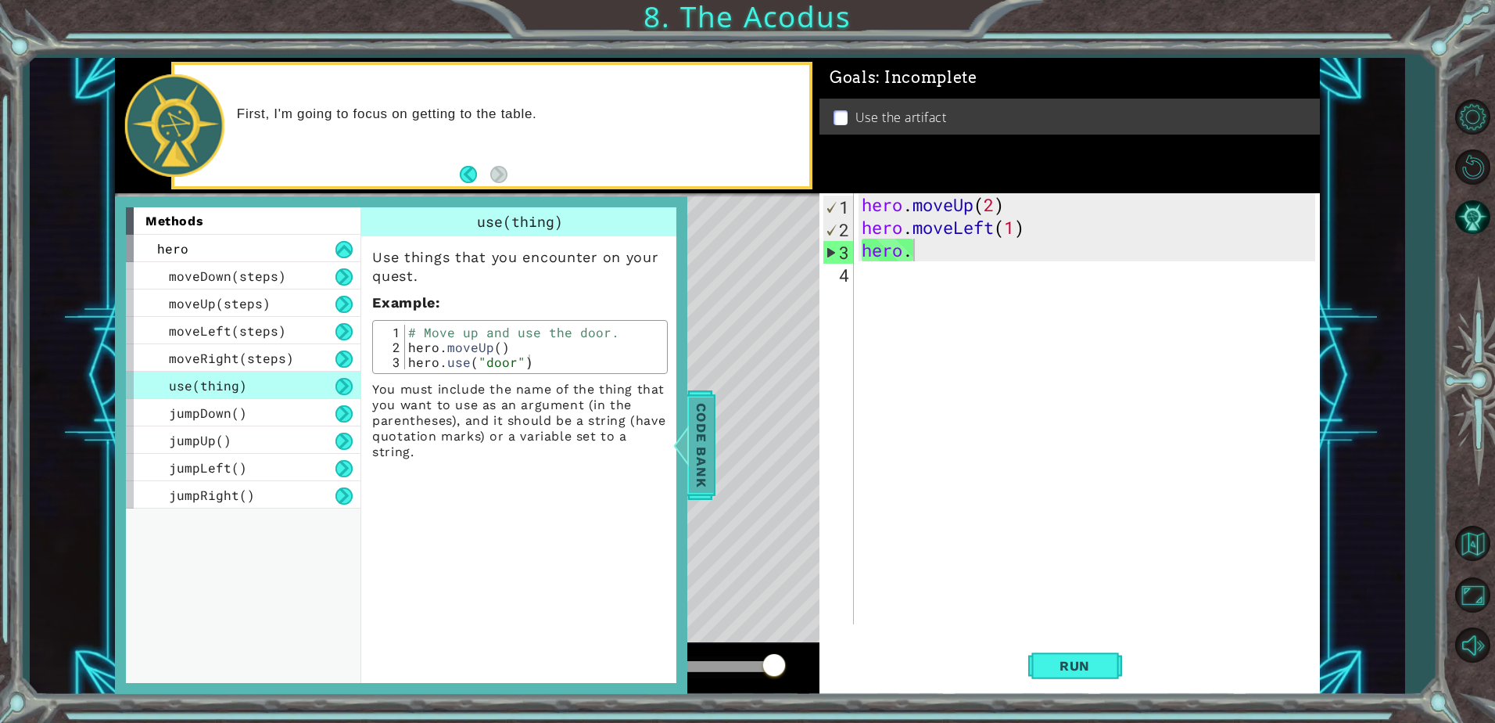
click at [693, 443] on span "Code Bank" at bounding box center [701, 444] width 25 height 95
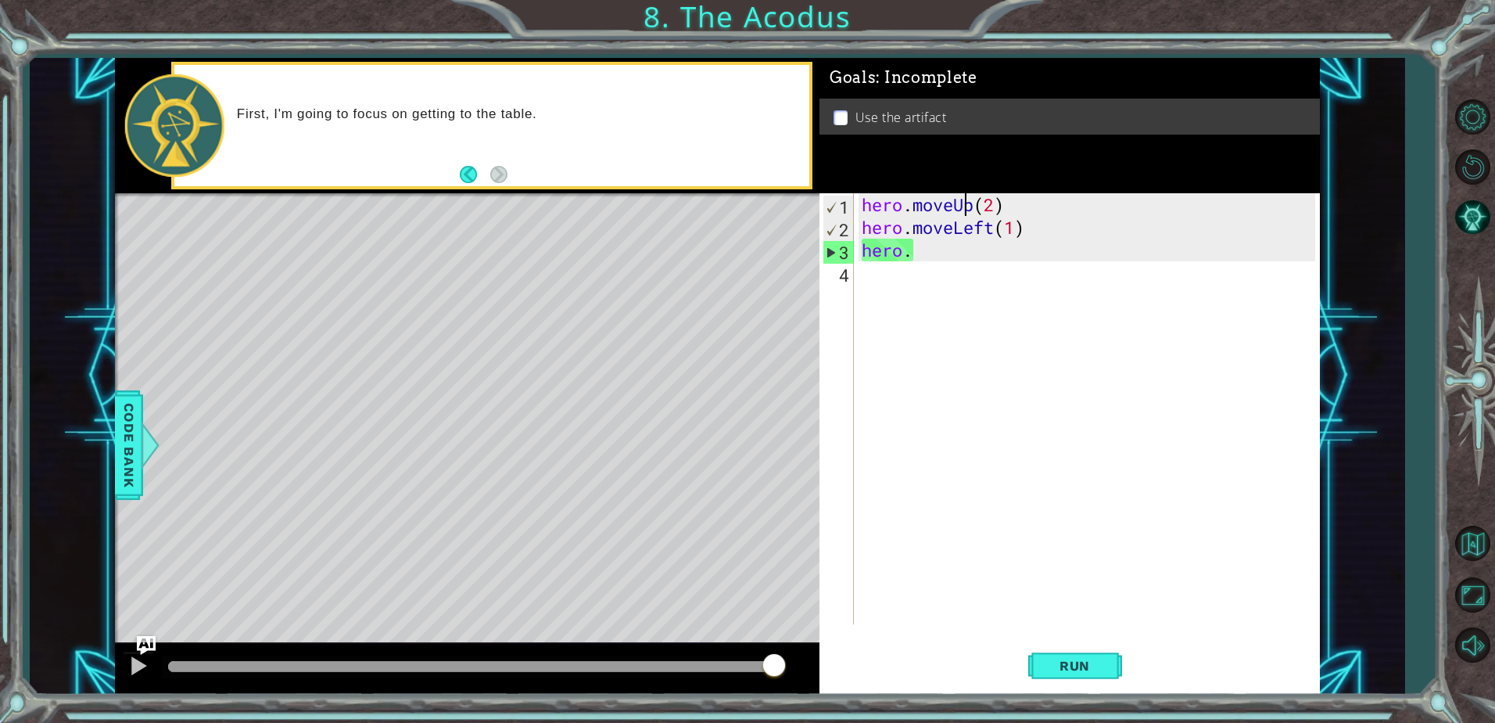
click at [970, 210] on div "hero . moveUp ( 2 ) hero . moveLeft ( 1 ) hero ." at bounding box center [1091, 431] width 465 height 476
click at [949, 243] on div "hero . moveUp ( 2 ) hero . moveLeft ( 1 ) hero ." at bounding box center [1091, 431] width 465 height 476
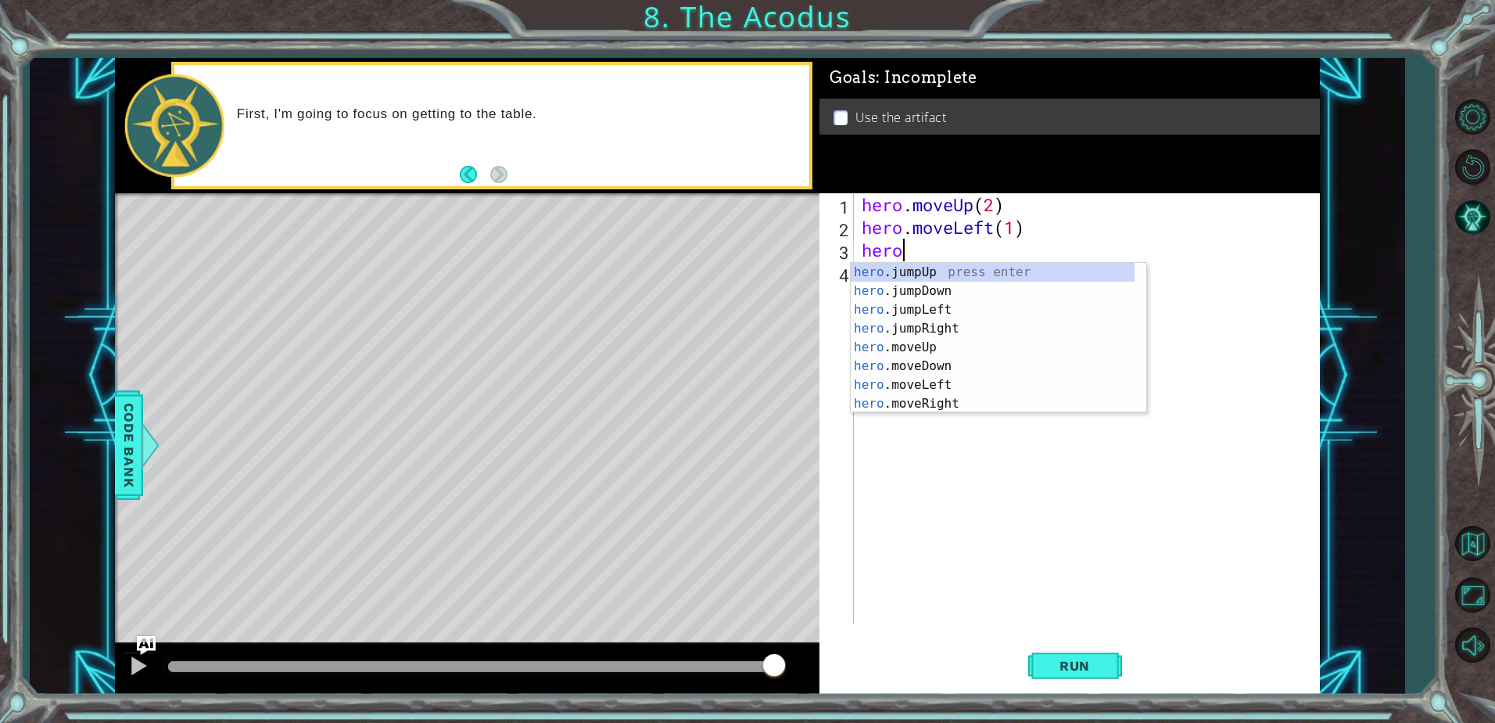
scroll to position [0, 1]
click at [942, 360] on div "hero .jumpUp press enter hero .jumpDown press enter hero .jumpLeft press enter …" at bounding box center [993, 357] width 284 height 188
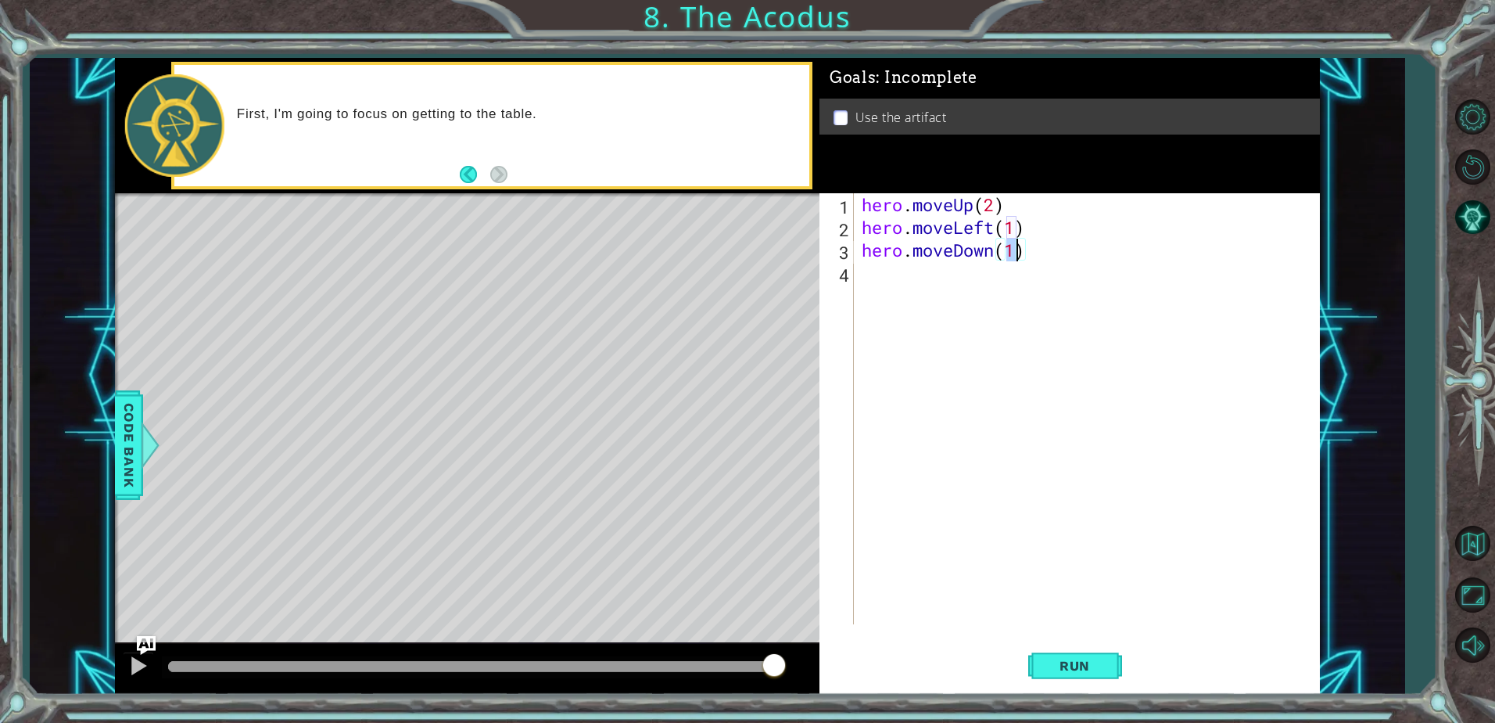
scroll to position [0, 6]
type textarea "hero.moveDown(2)"
click at [1082, 654] on button "Run" at bounding box center [1076, 666] width 94 height 50
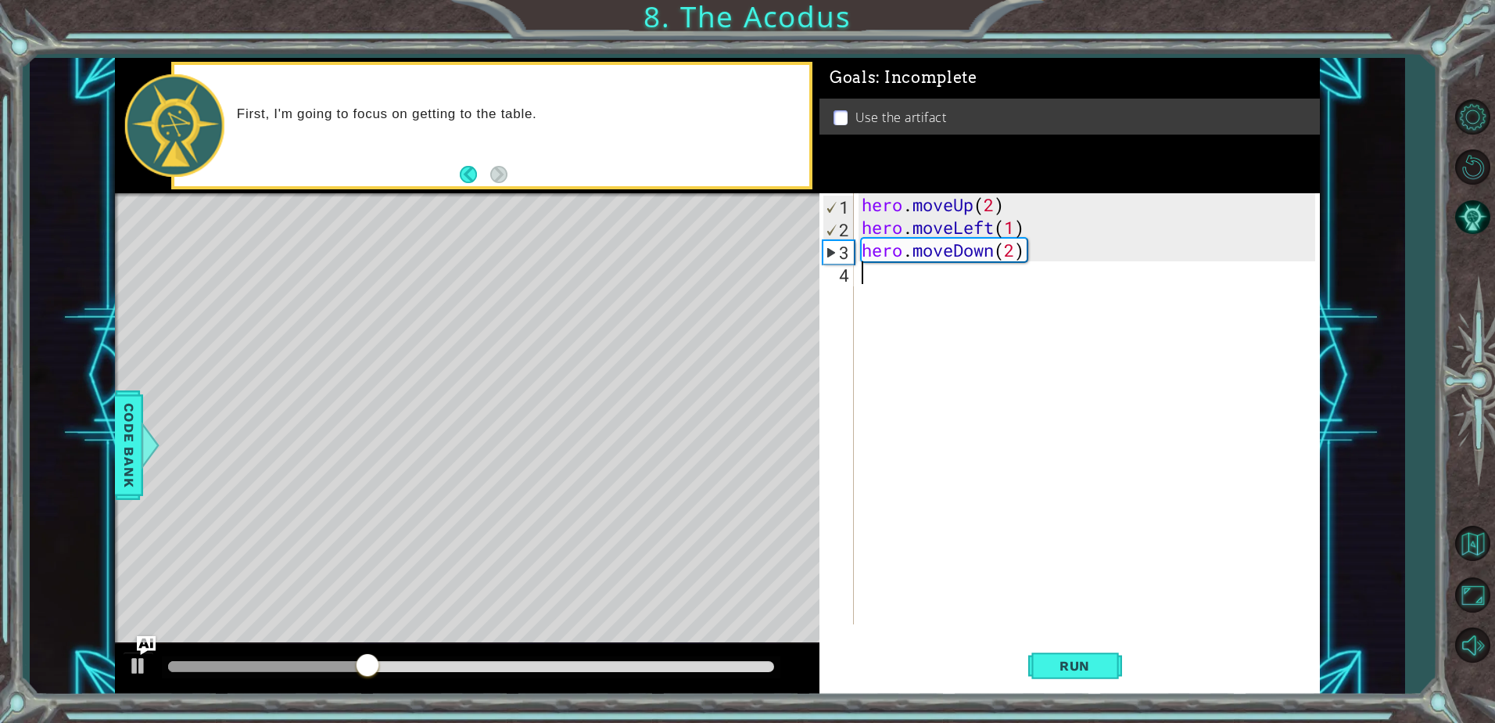
click at [931, 278] on div "hero . moveUp ( 2 ) hero . moveLeft ( 1 ) hero . moveDown ( 2 )" at bounding box center [1091, 431] width 465 height 476
type textarea "he"
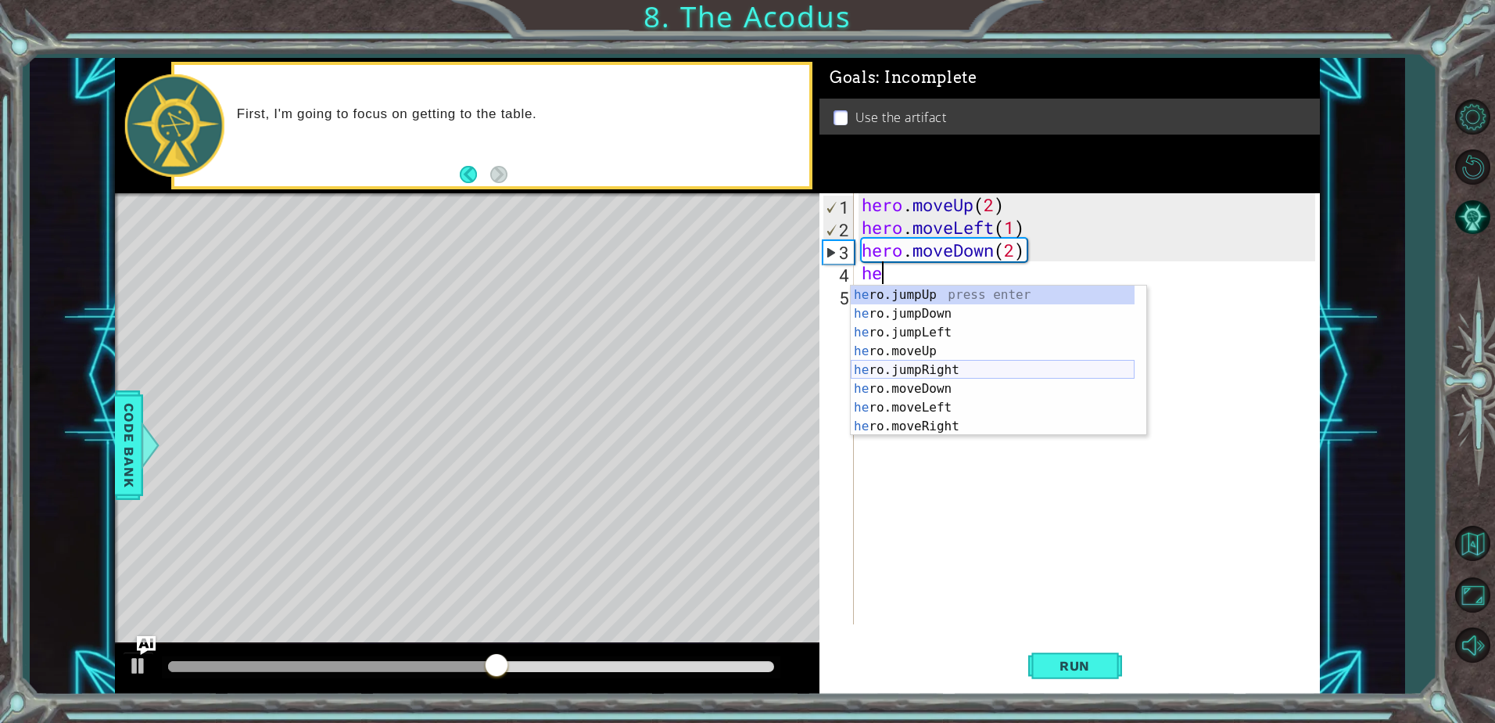
click at [971, 371] on div "he ro.jumpUp press enter he ro.jumpDown press enter he ro.jumpLeft press enter …" at bounding box center [993, 379] width 284 height 188
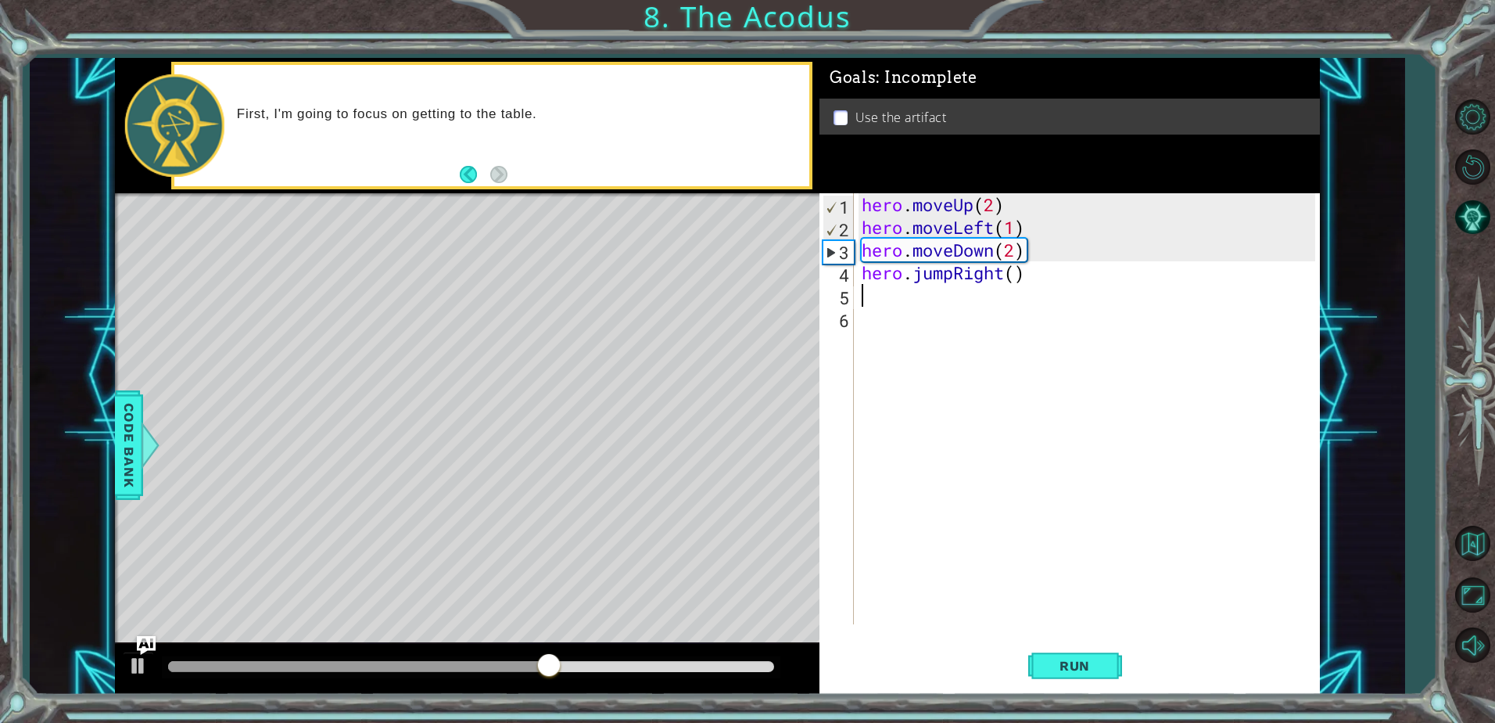
click at [1015, 282] on div "hero . moveUp ( 2 ) hero . moveLeft ( 1 ) hero . moveDown ( 2 ) hero . jumpRigh…" at bounding box center [1091, 431] width 465 height 476
type textarea "hero.jumpRight(1)"
click at [967, 303] on div "hero . moveUp ( 2 ) hero . moveLeft ( 1 ) hero . moveDown ( 2 ) hero . jumpRigh…" at bounding box center [1091, 431] width 465 height 476
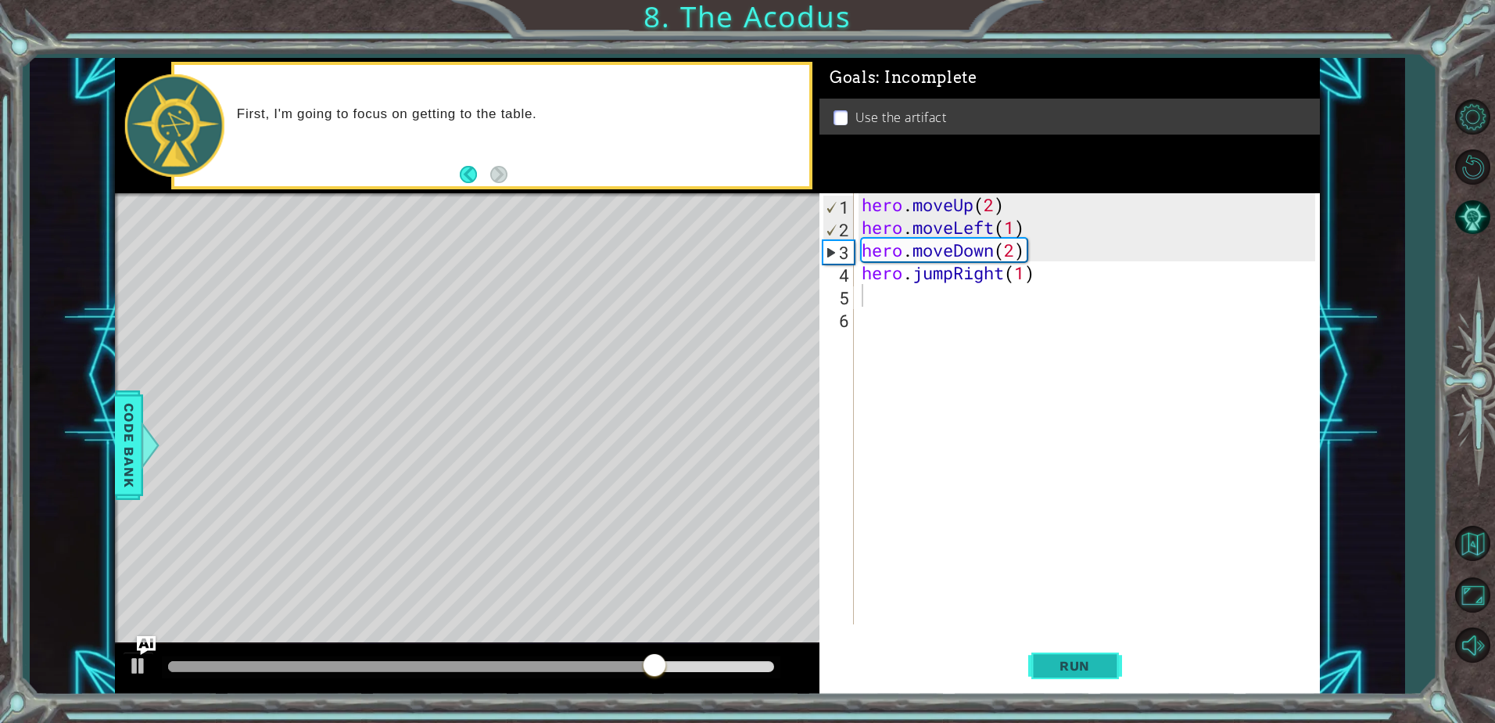
click at [1104, 674] on button "Run" at bounding box center [1076, 666] width 94 height 50
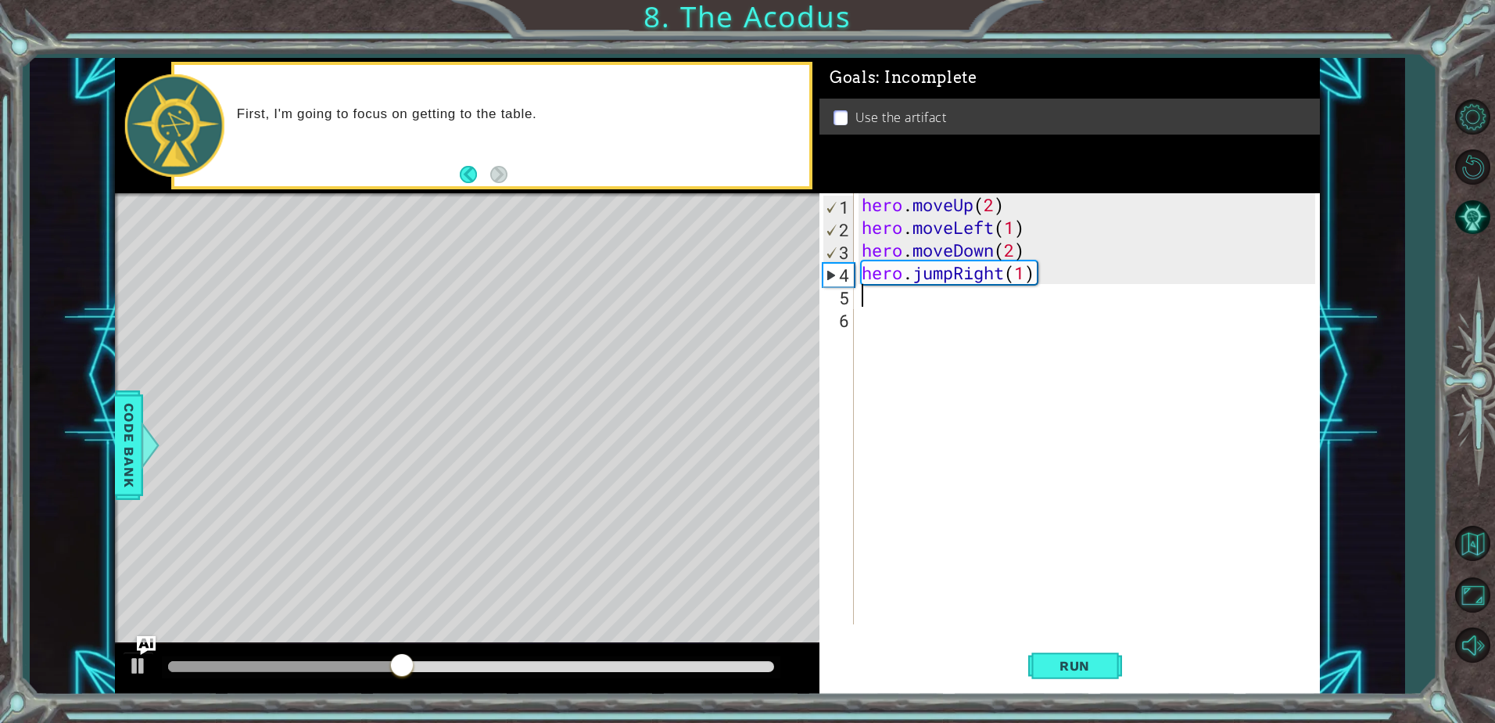
click at [1029, 273] on div "hero . moveUp ( 2 ) hero . moveLeft ( 1 ) hero . moveDown ( 2 ) hero . jumpRigh…" at bounding box center [1091, 431] width 465 height 476
type textarea "hero.jumpRight(2)"
click at [1074, 645] on button "Run" at bounding box center [1076, 666] width 94 height 50
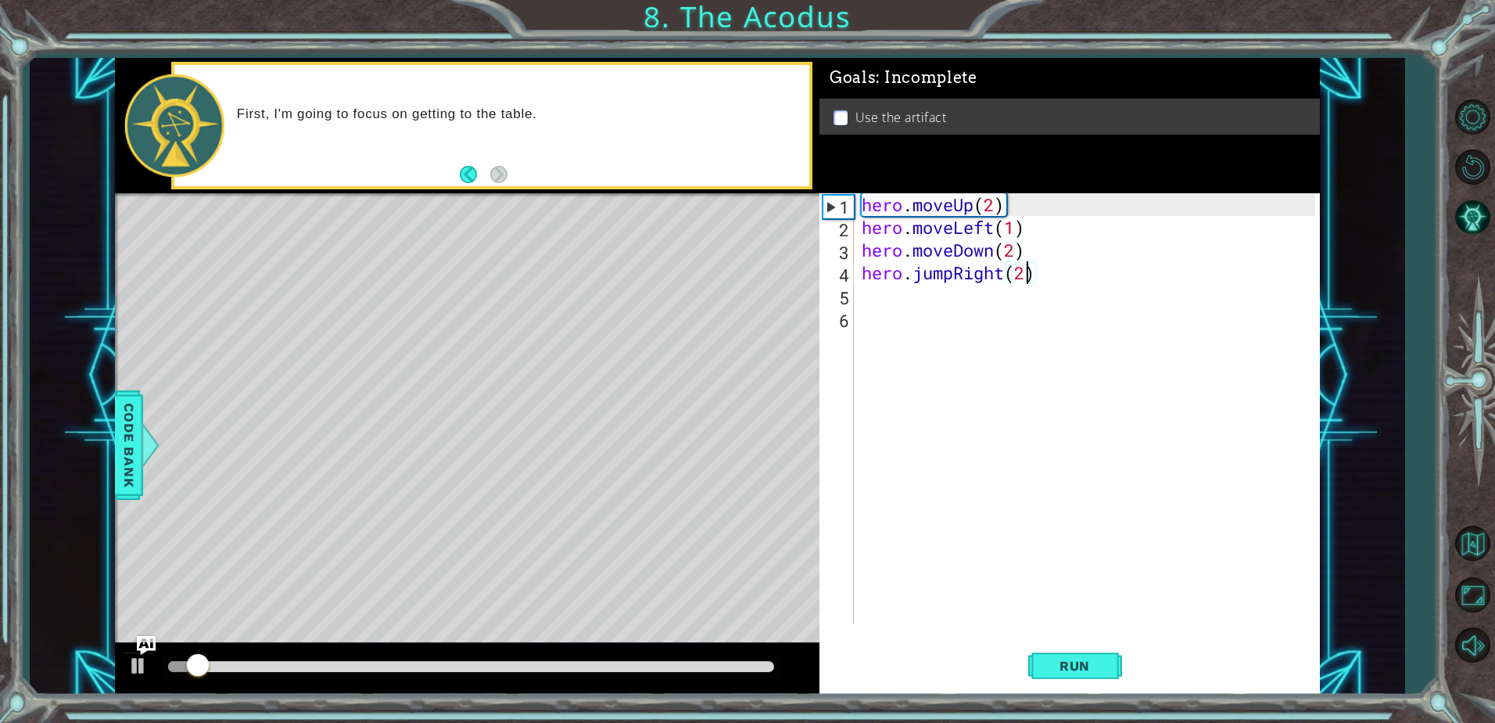
click at [740, 666] on div at bounding box center [471, 666] width 606 height 11
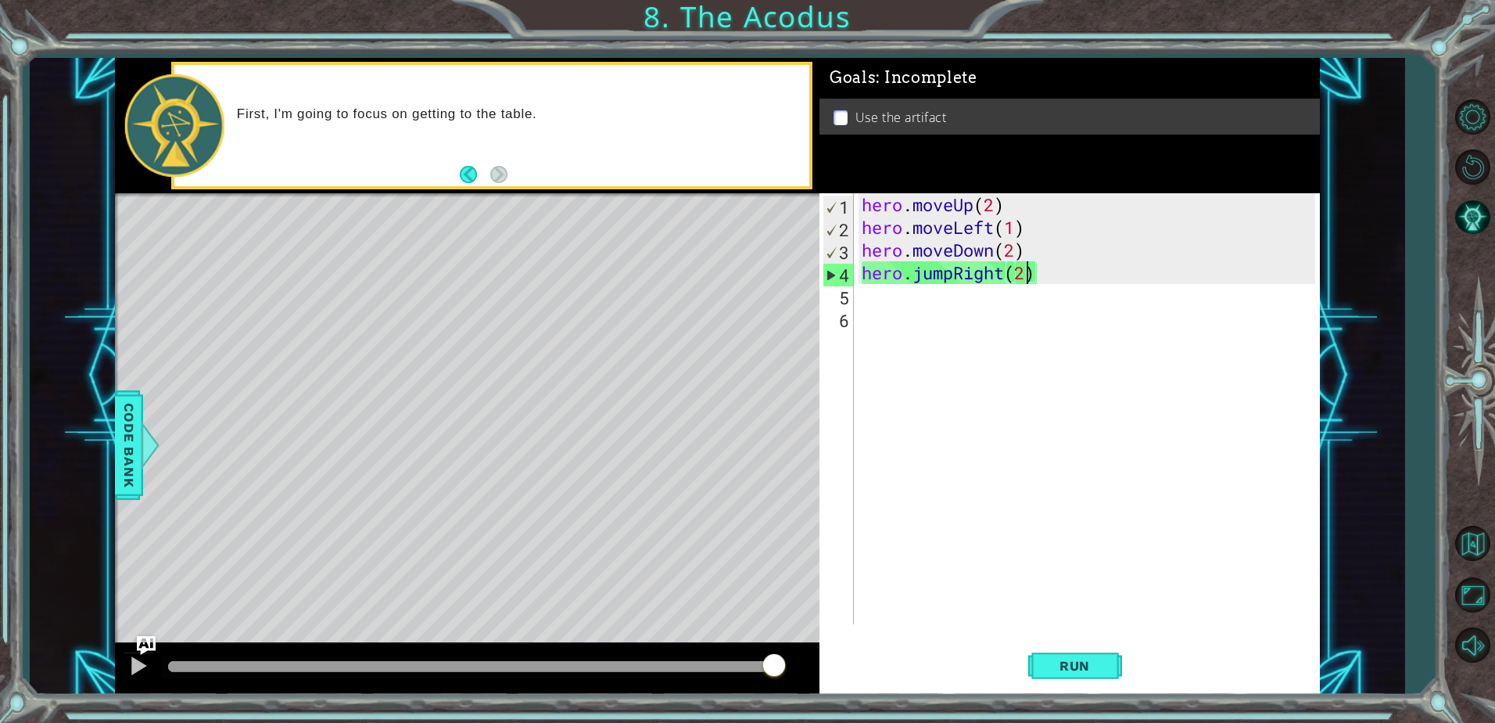
click at [1054, 292] on div "hero . moveUp ( 2 ) hero . moveLeft ( 1 ) hero . moveDown ( 2 ) hero . jumpRigh…" at bounding box center [1091, 431] width 465 height 476
click at [1054, 279] on div "hero . moveUp ( 2 ) hero . moveLeft ( 1 ) hero . moveDown ( 2 ) hero . jumpRigh…" at bounding box center [1091, 431] width 465 height 476
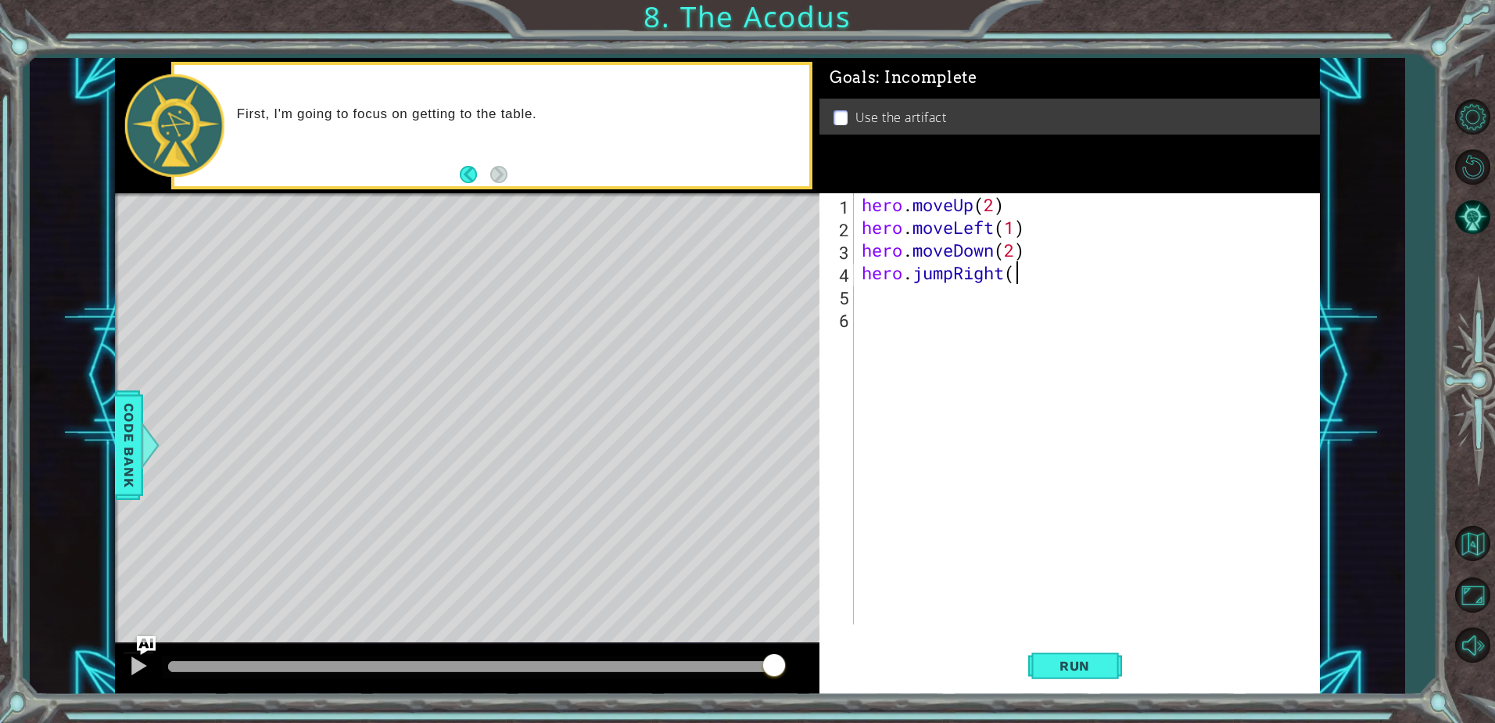
type textarea "hero.jump"
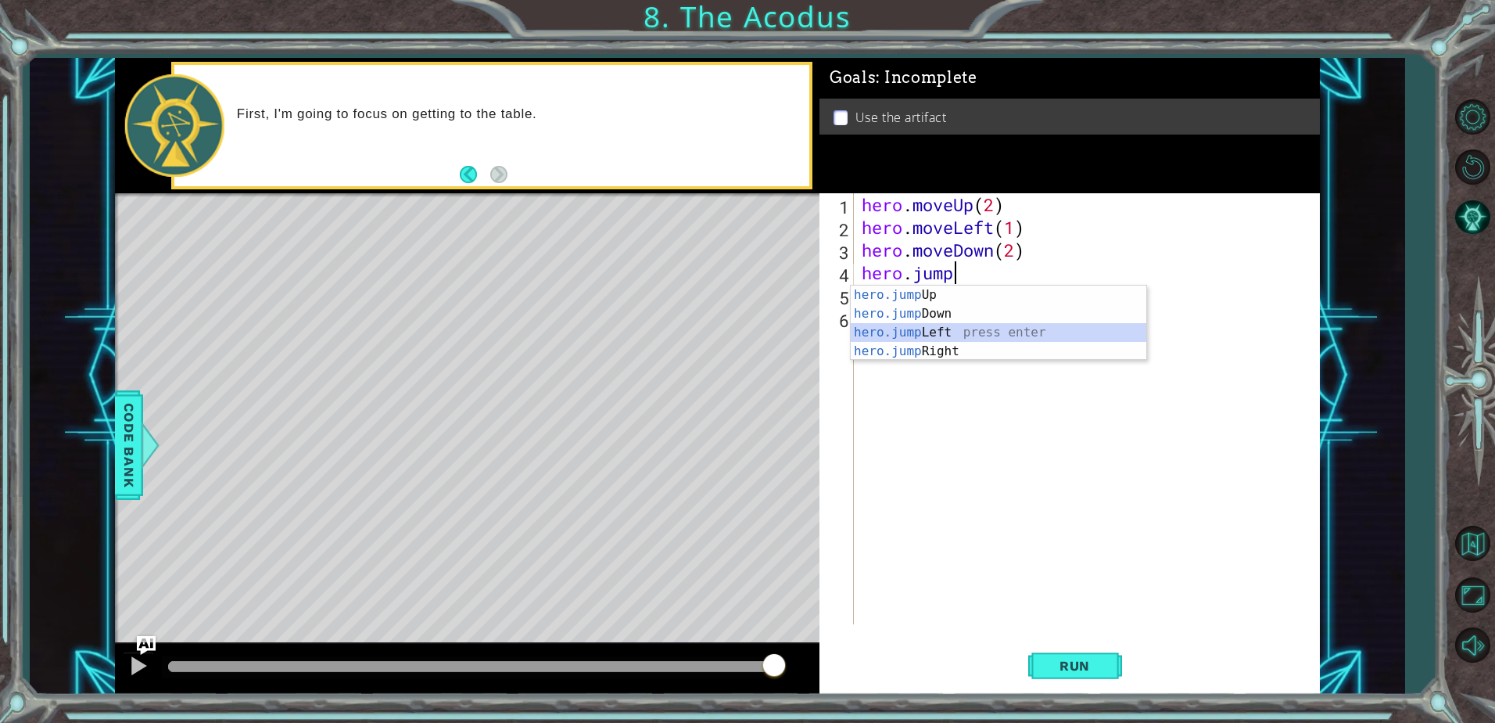
click at [955, 329] on div "hero.jump Up press enter hero.jump Down press enter hero.jump Left press enter …" at bounding box center [999, 341] width 296 height 113
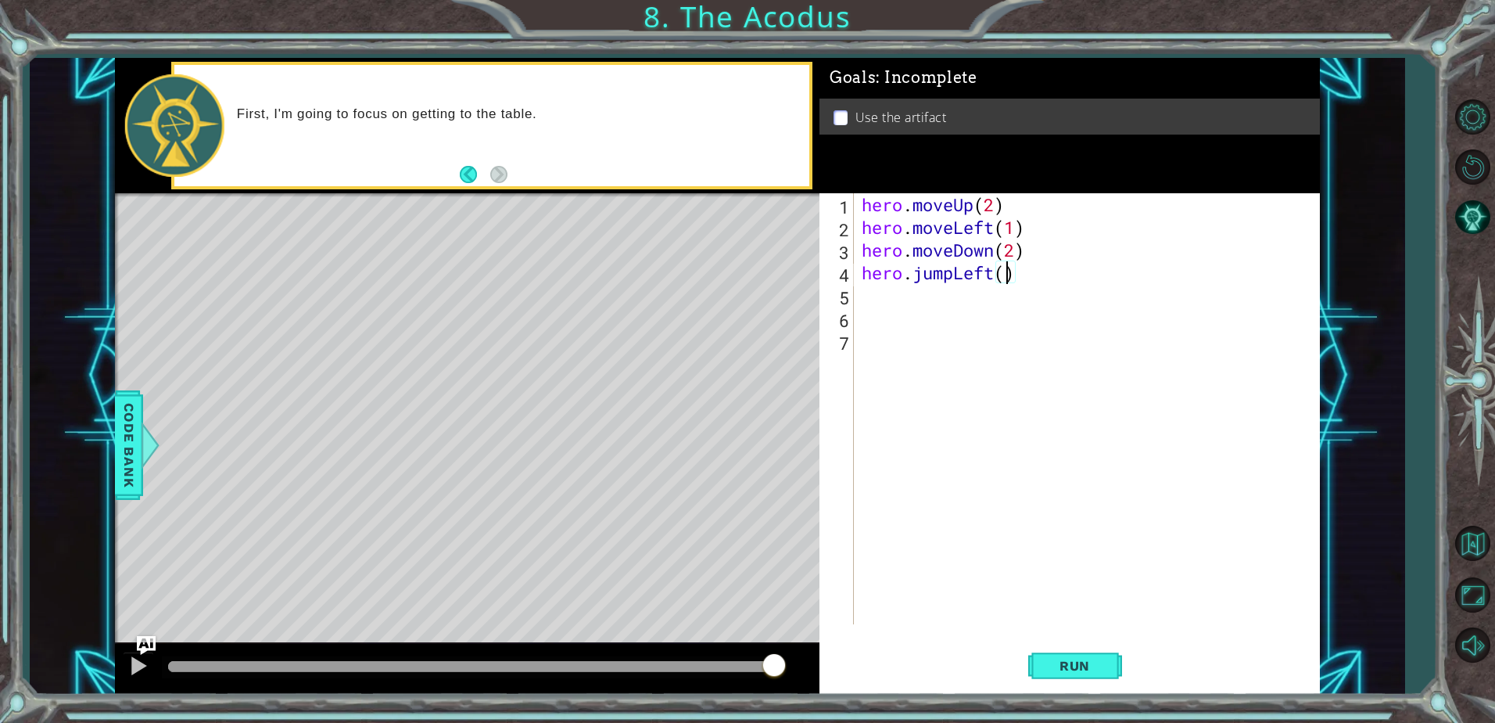
click at [1003, 284] on div "hero . moveUp ( 2 ) hero . moveLeft ( 1 ) hero . moveDown ( 2 ) hero . jumpLeft…" at bounding box center [1091, 431] width 465 height 476
type textarea "hero.jumpLeft(1)"
click at [1093, 677] on button "Run" at bounding box center [1076, 666] width 94 height 50
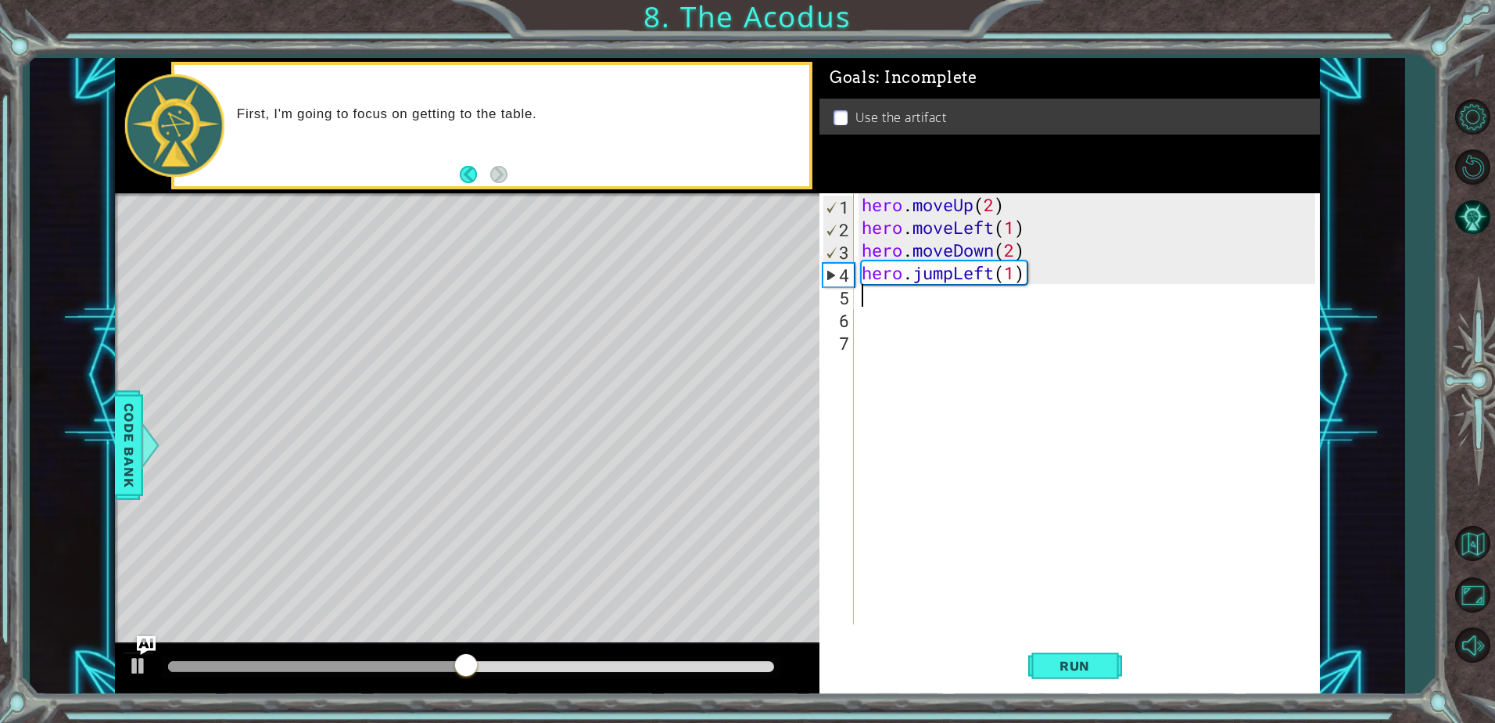
click at [891, 306] on div "hero . moveUp ( 2 ) hero . moveLeft ( 1 ) hero . moveDown ( 2 ) hero . jumpLeft…" at bounding box center [1091, 431] width 465 height 476
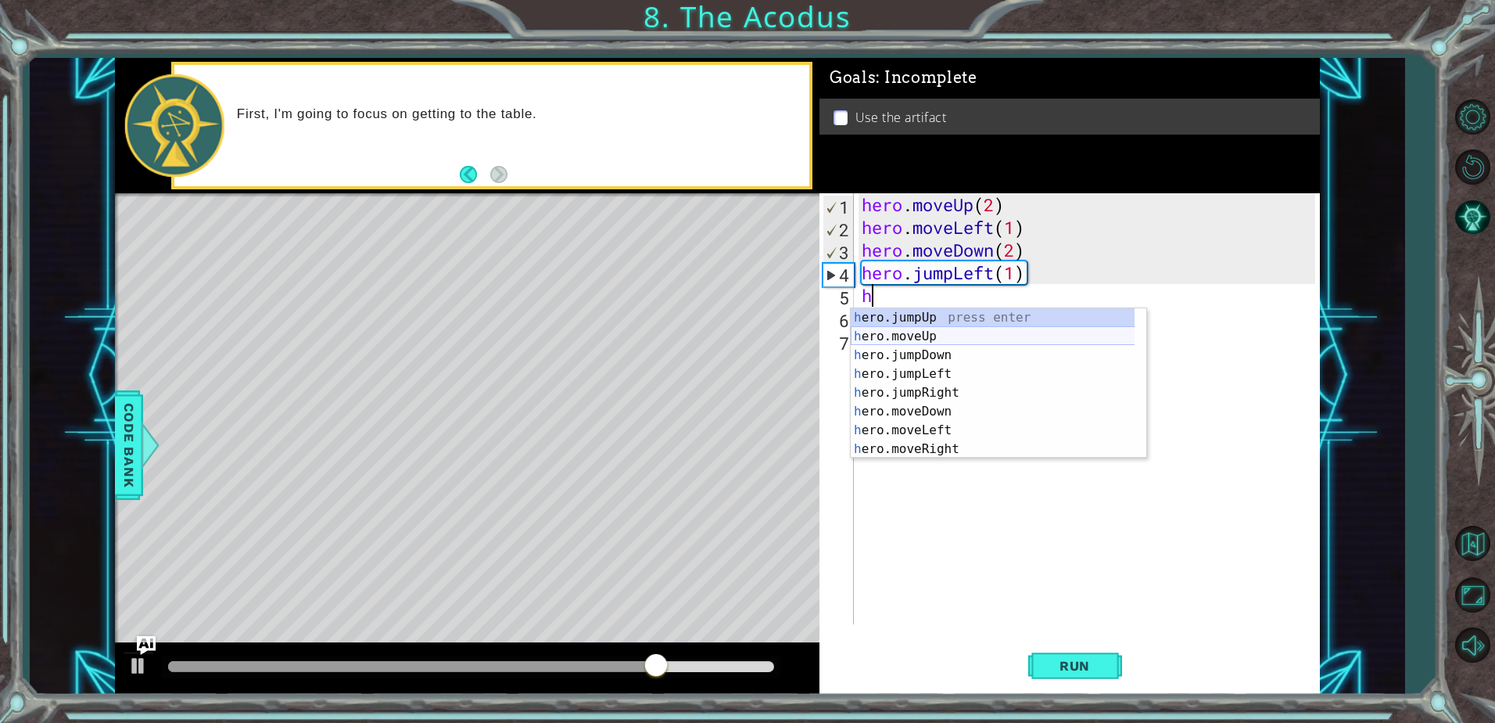
click at [993, 334] on div "h ero.jumpUp press enter h ero.moveUp press enter h ero.jumpDown press enter h …" at bounding box center [999, 402] width 296 height 188
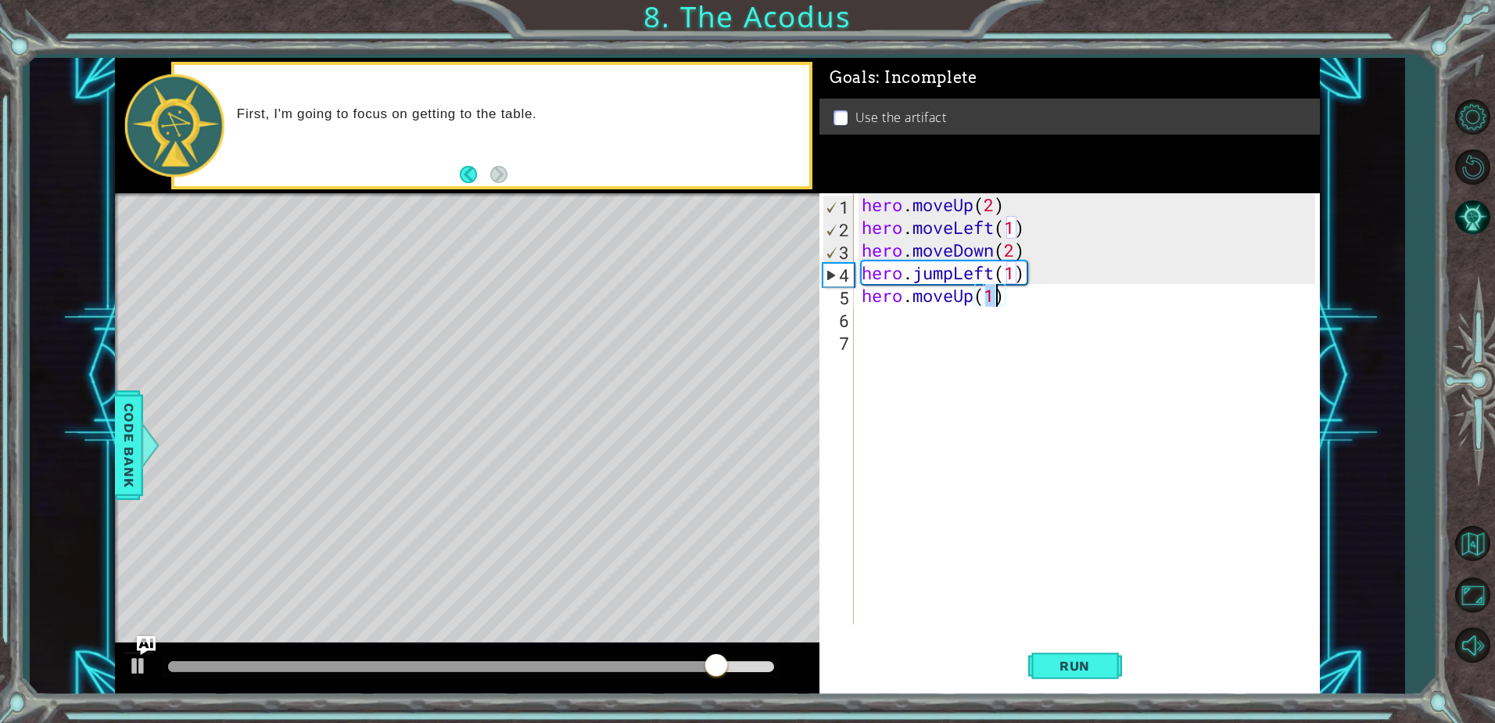
type textarea "hero.moveUp(2)"
click at [936, 327] on div "hero . moveUp ( 2 ) hero . moveLeft ( 1 ) hero . moveDown ( 2 ) hero . jumpLeft…" at bounding box center [1091, 431] width 465 height 476
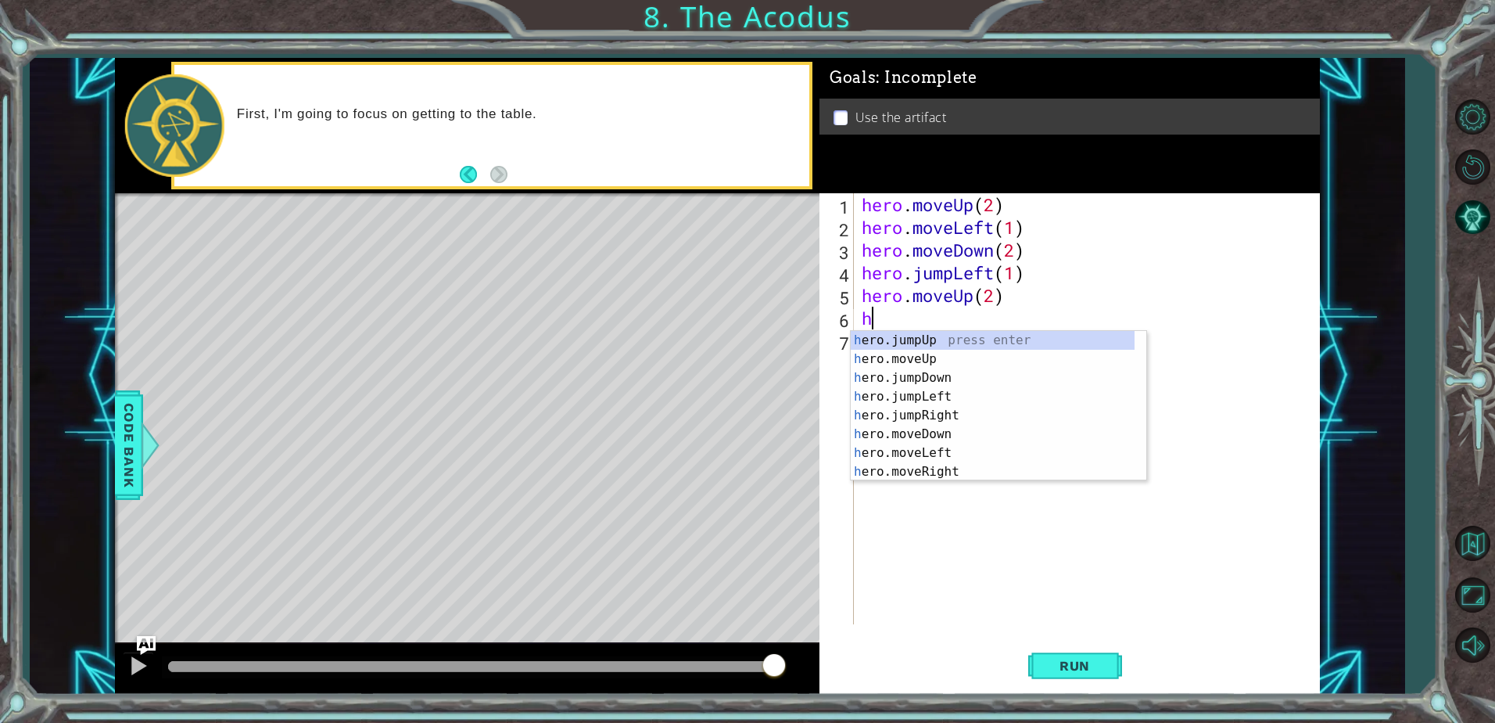
type textarea "he"
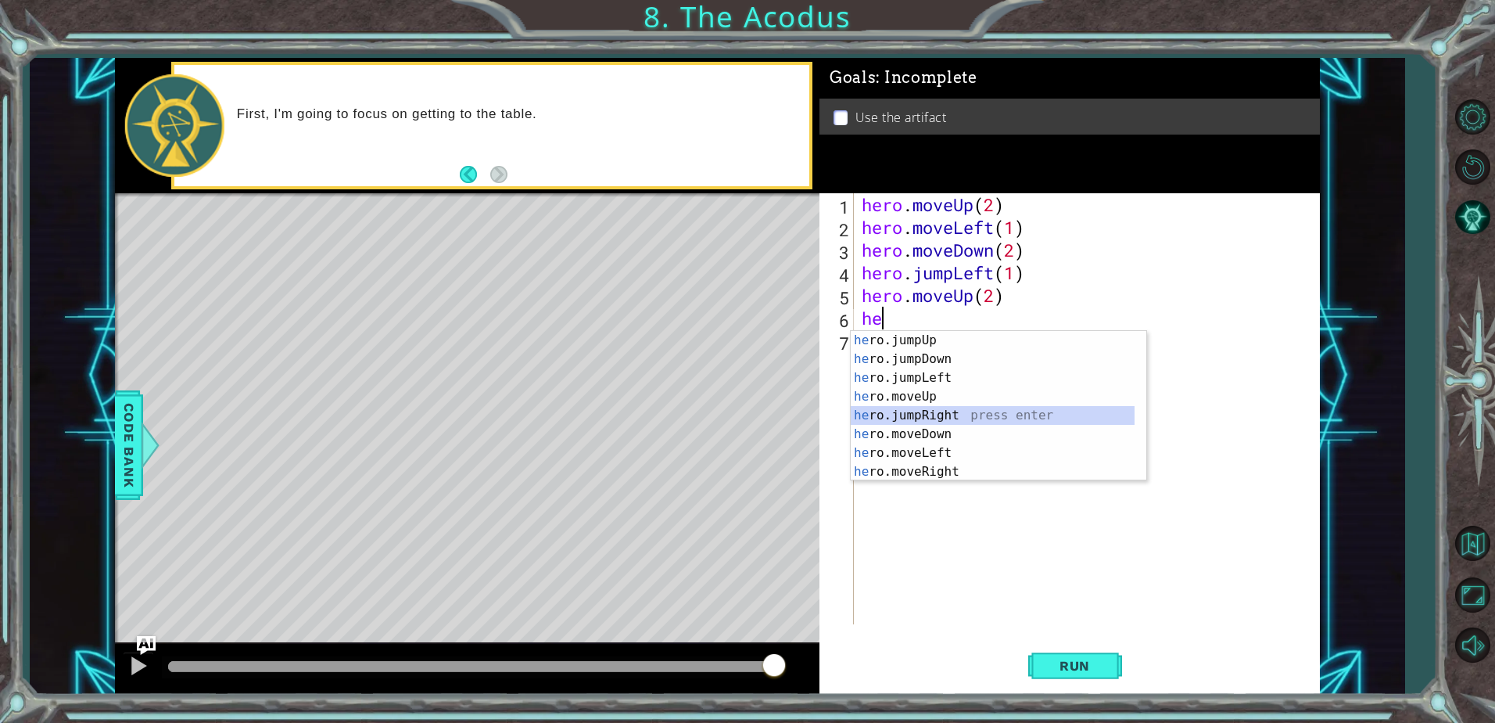
click at [972, 408] on div "he ro.jumpUp press enter he ro.jumpDown press enter he ro.jumpLeft press enter …" at bounding box center [993, 425] width 284 height 188
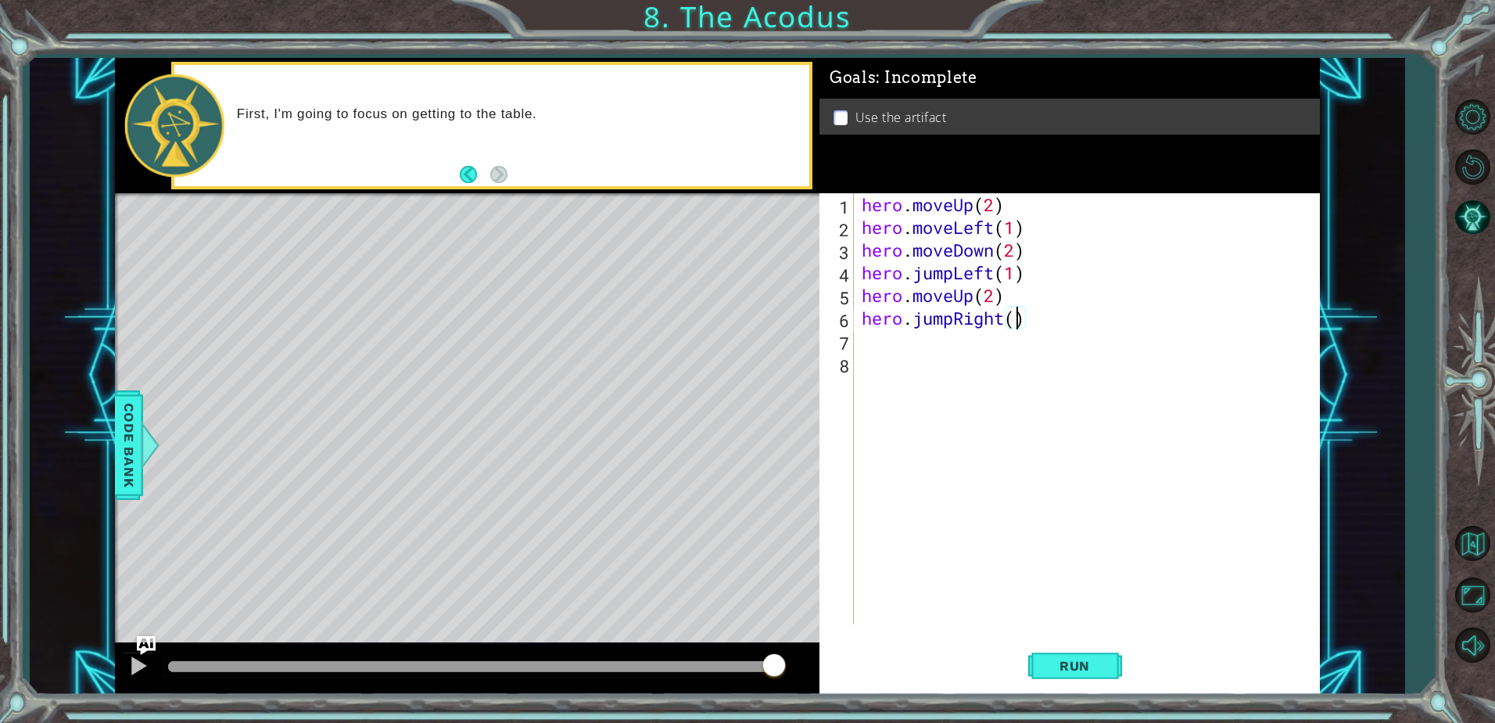
click at [1018, 321] on div "hero . moveUp ( 2 ) hero . moveLeft ( 1 ) hero . moveDown ( 2 ) hero . jumpLeft…" at bounding box center [1091, 431] width 465 height 476
click at [1051, 666] on span "Run" at bounding box center [1075, 666] width 62 height 16
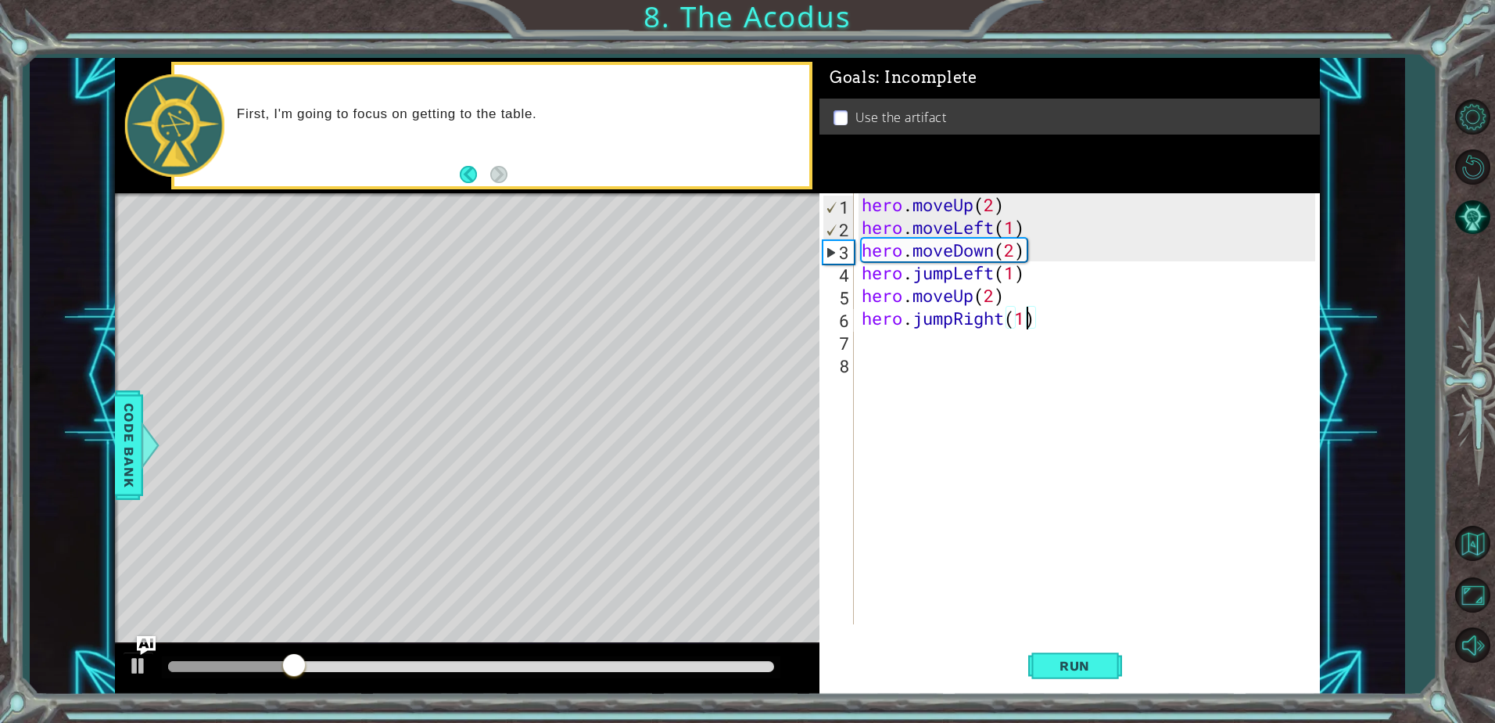
click at [1055, 324] on div "hero . moveUp ( 2 ) hero . moveLeft ( 1 ) hero . moveDown ( 2 ) hero . jumpLeft…" at bounding box center [1091, 431] width 465 height 476
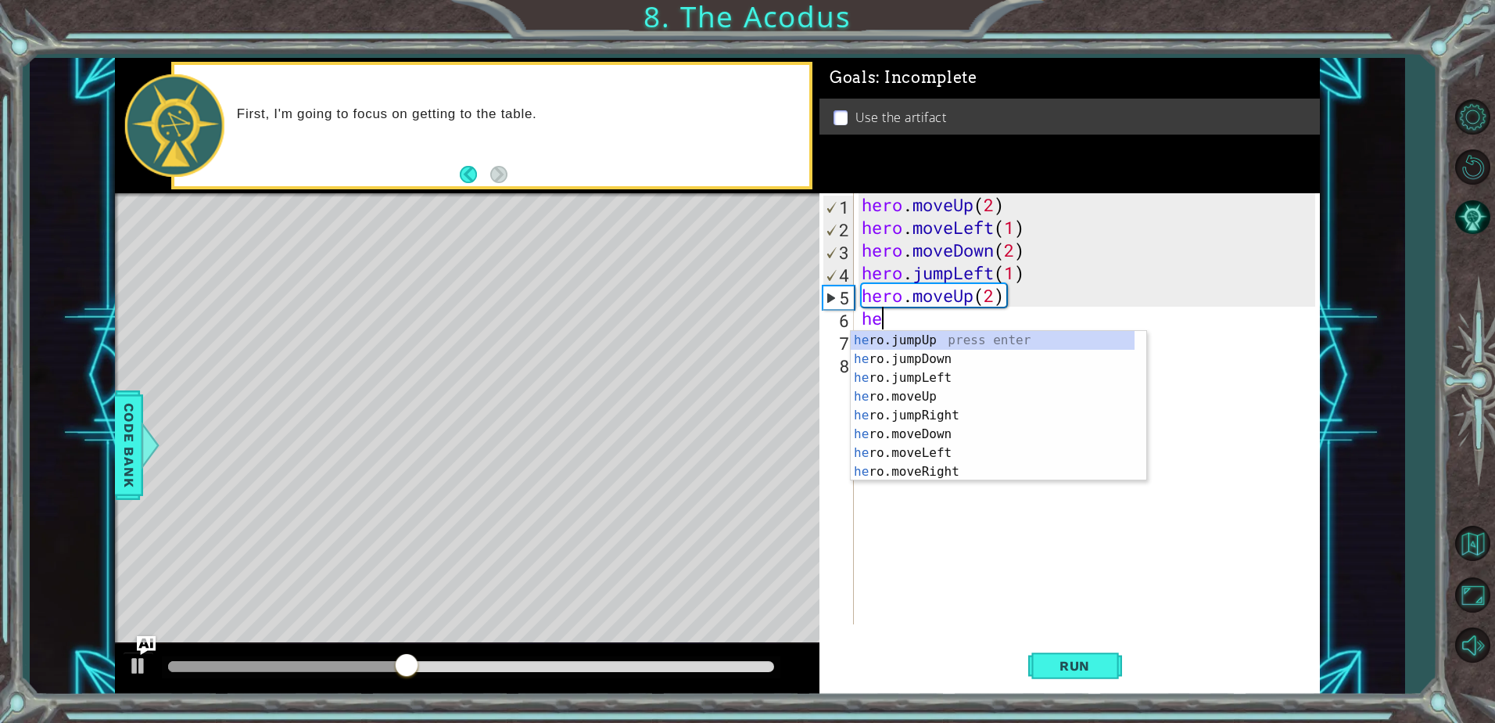
scroll to position [0, 0]
type textarea "h"
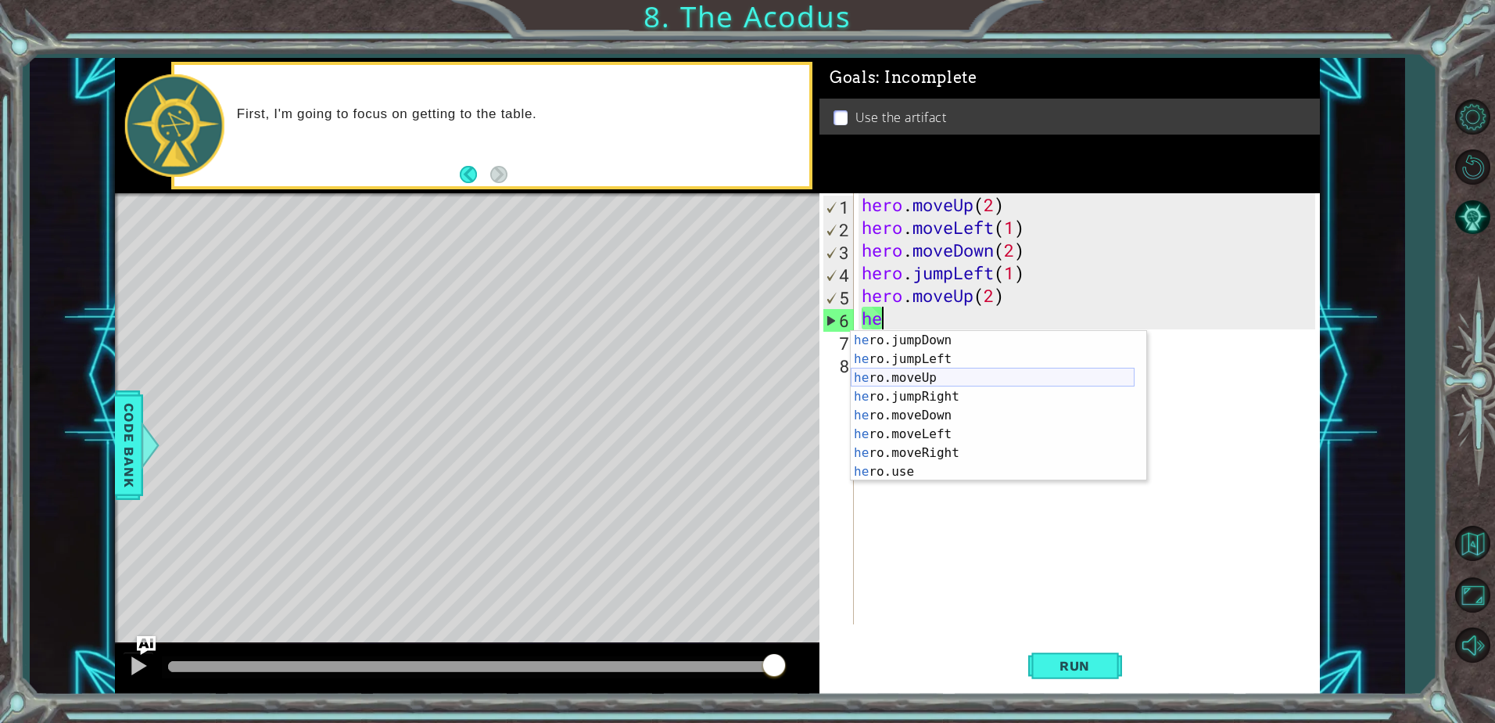
scroll to position [19, 0]
click at [960, 448] on div "he ro.jumpDown press enter he ro.jumpLeft press enter he ro.moveUp press enter …" at bounding box center [993, 425] width 284 height 188
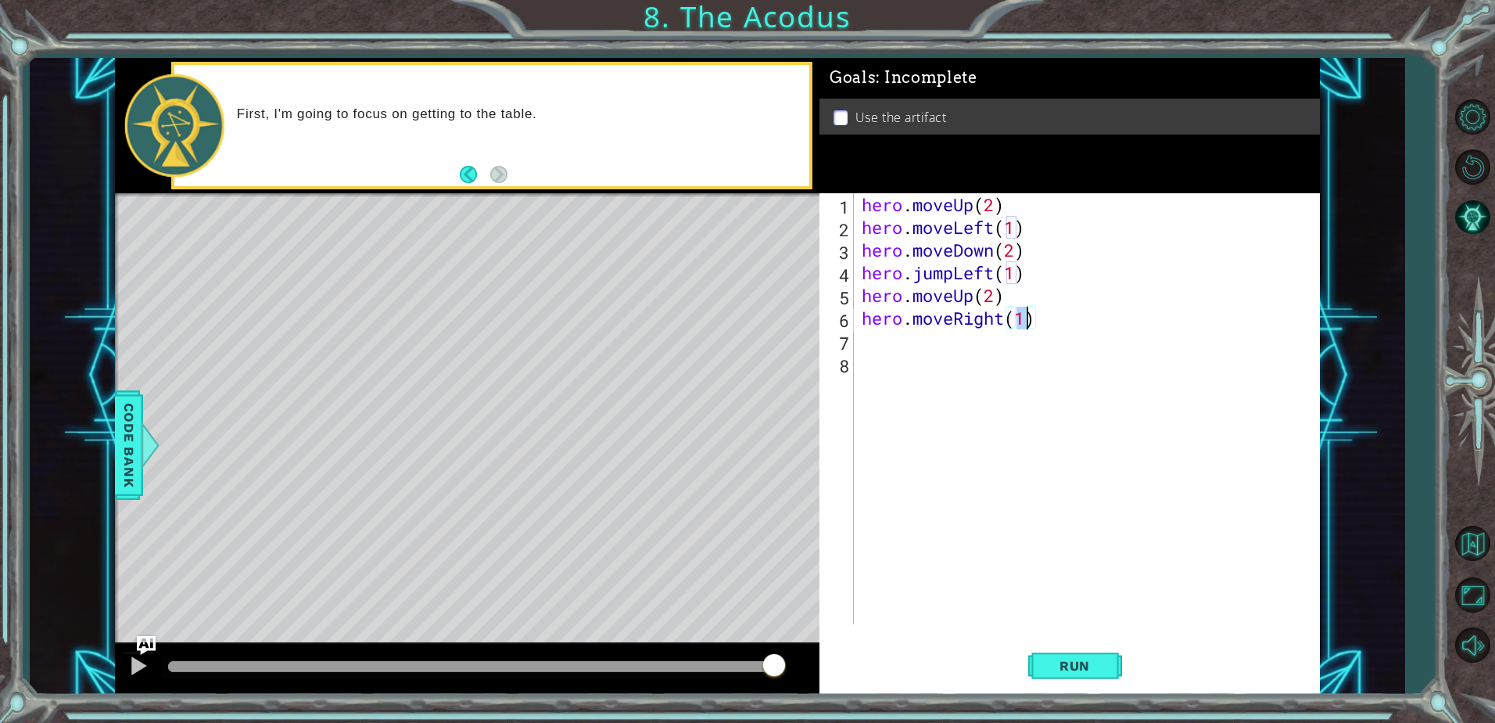
scroll to position [0, 7]
type textarea "hero.moveRight(1)"
click at [1079, 659] on span "Run" at bounding box center [1075, 666] width 62 height 16
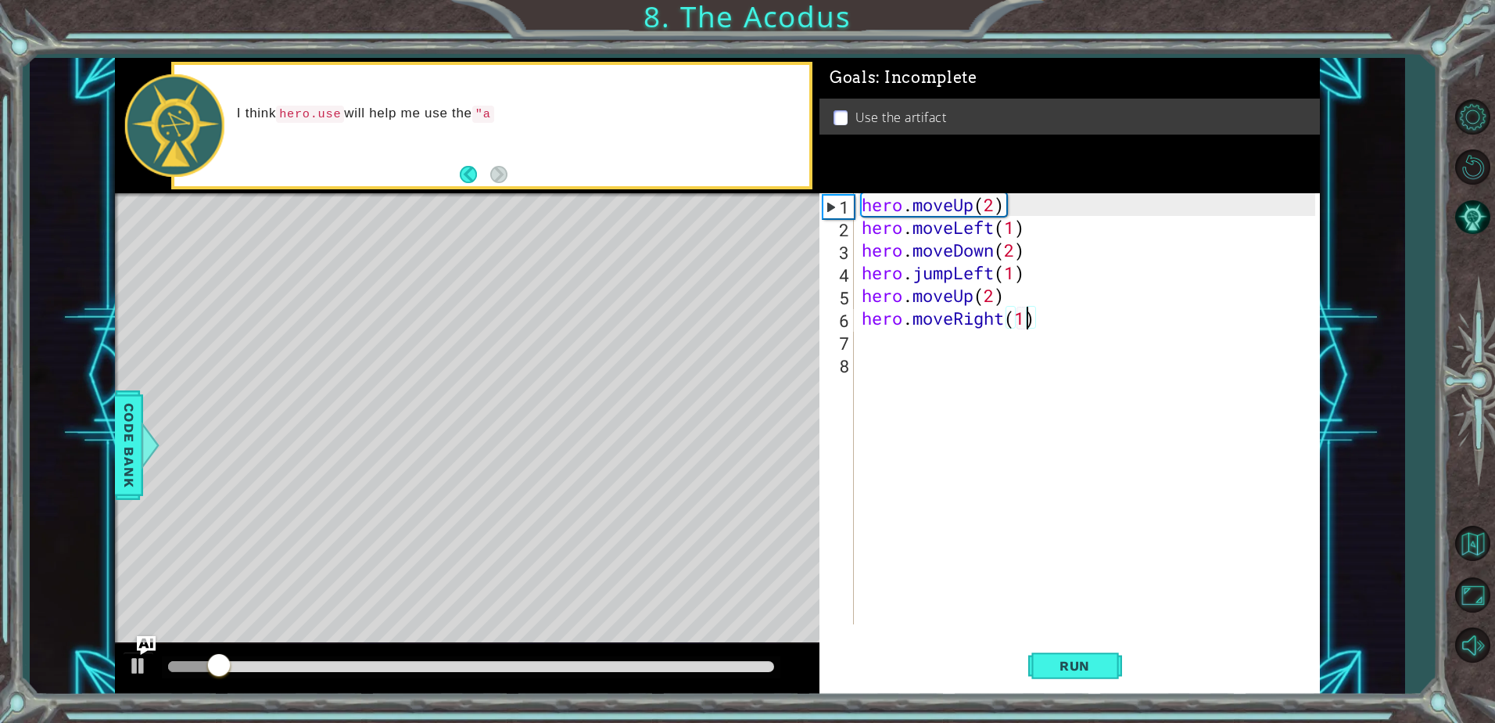
click at [876, 339] on div "hero . moveUp ( 2 ) hero . moveLeft ( 1 ) hero . moveDown ( 2 ) hero . jumpLeft…" at bounding box center [1091, 431] width 465 height 476
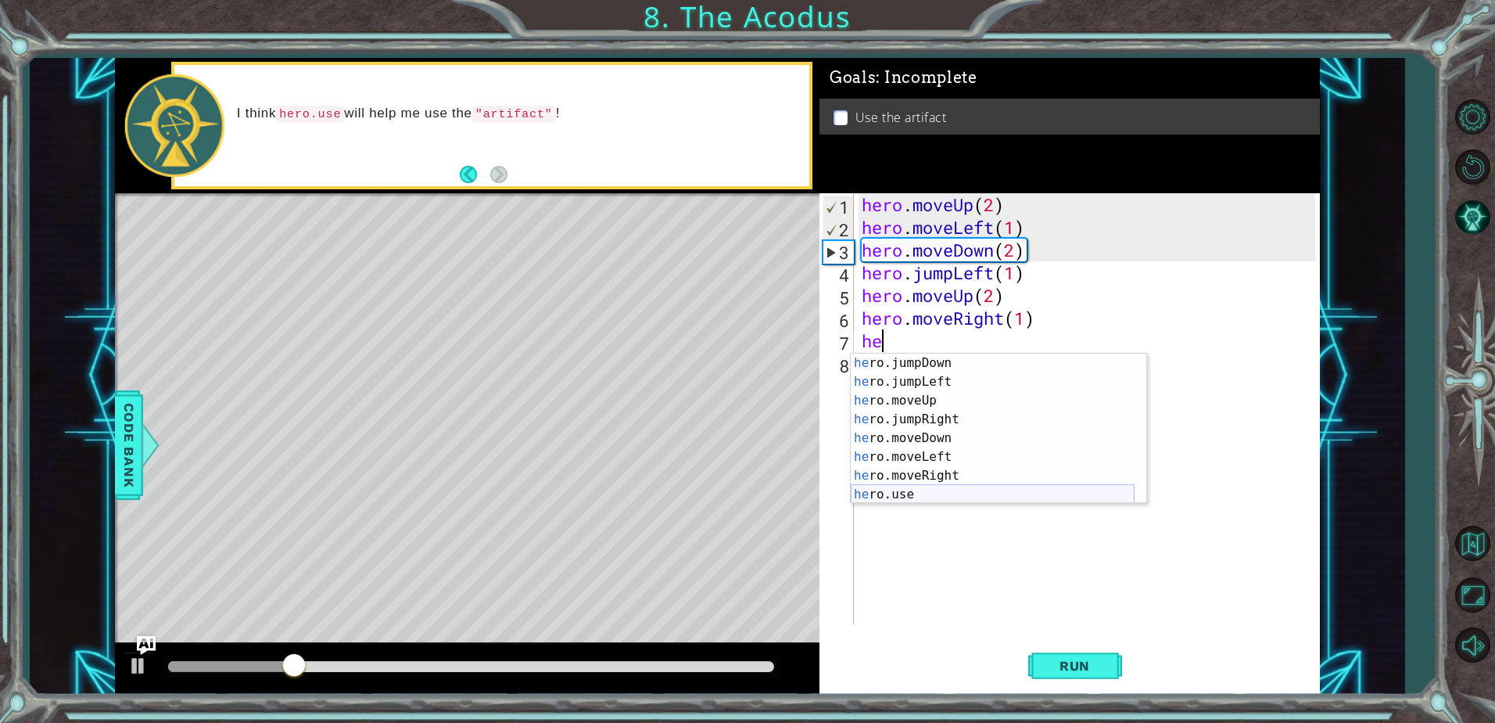
scroll to position [19, 0]
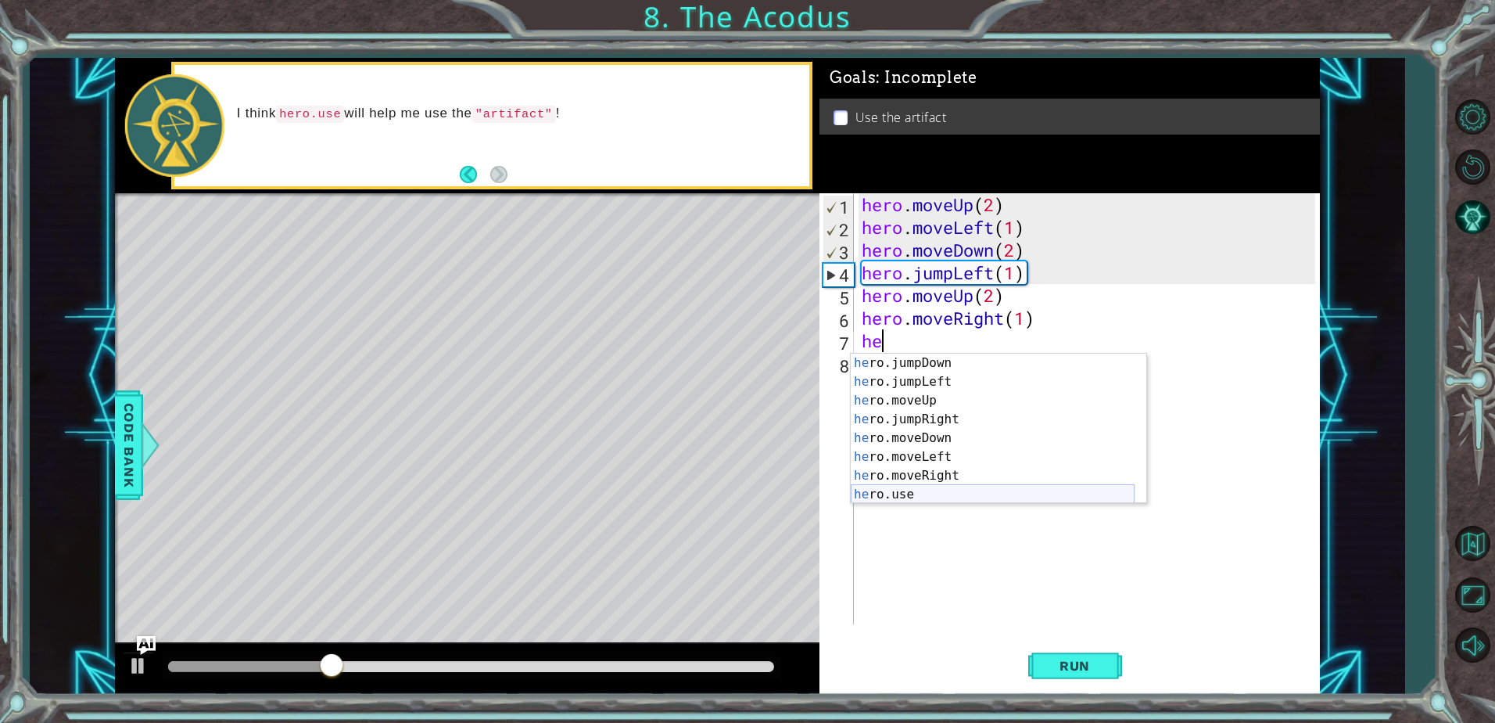
click at [943, 498] on div "he ro.jumpDown press enter he ro.jumpLeft press enter he ro.moveUp press enter …" at bounding box center [993, 448] width 284 height 188
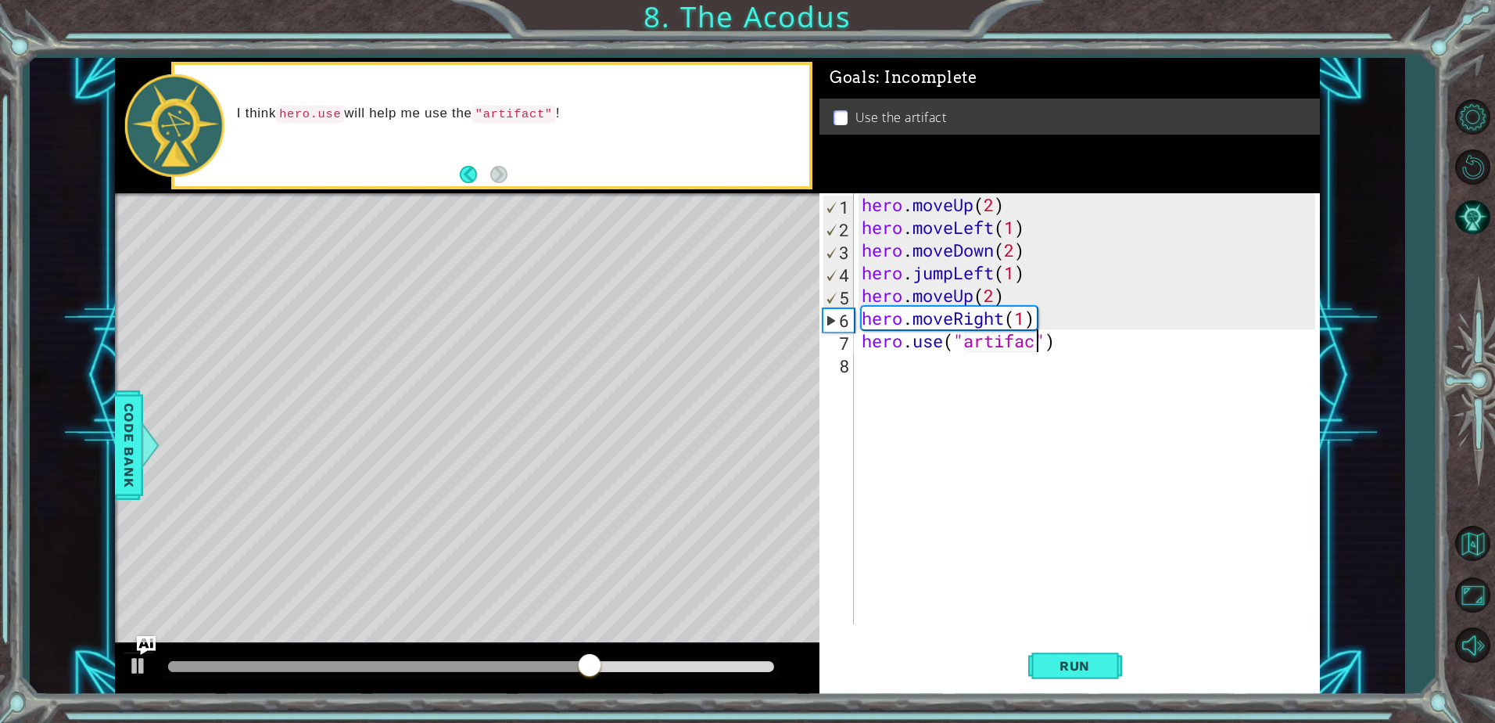
scroll to position [0, 8]
type textarea "hero.use("artifact")"
click at [1065, 655] on button "Run" at bounding box center [1076, 666] width 94 height 50
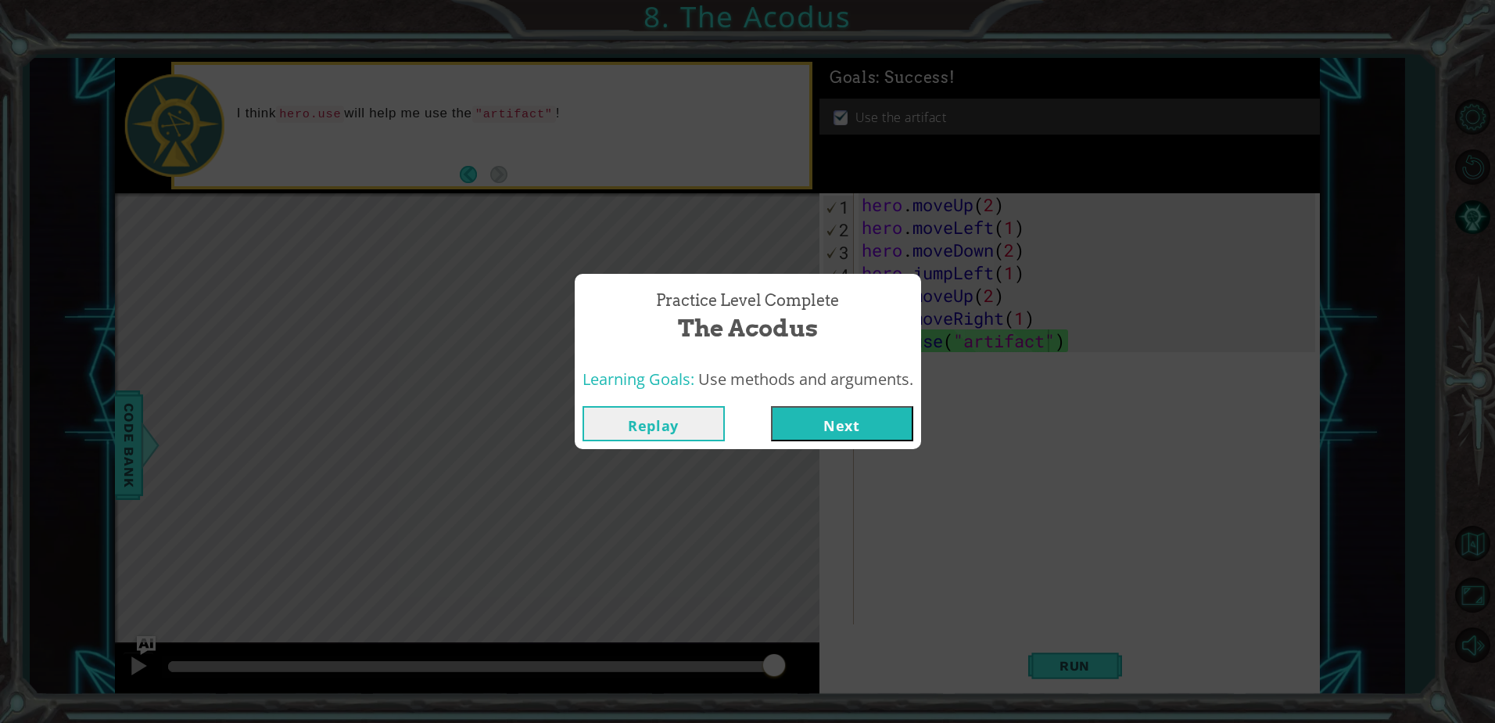
click at [896, 429] on button "Next" at bounding box center [842, 423] width 142 height 35
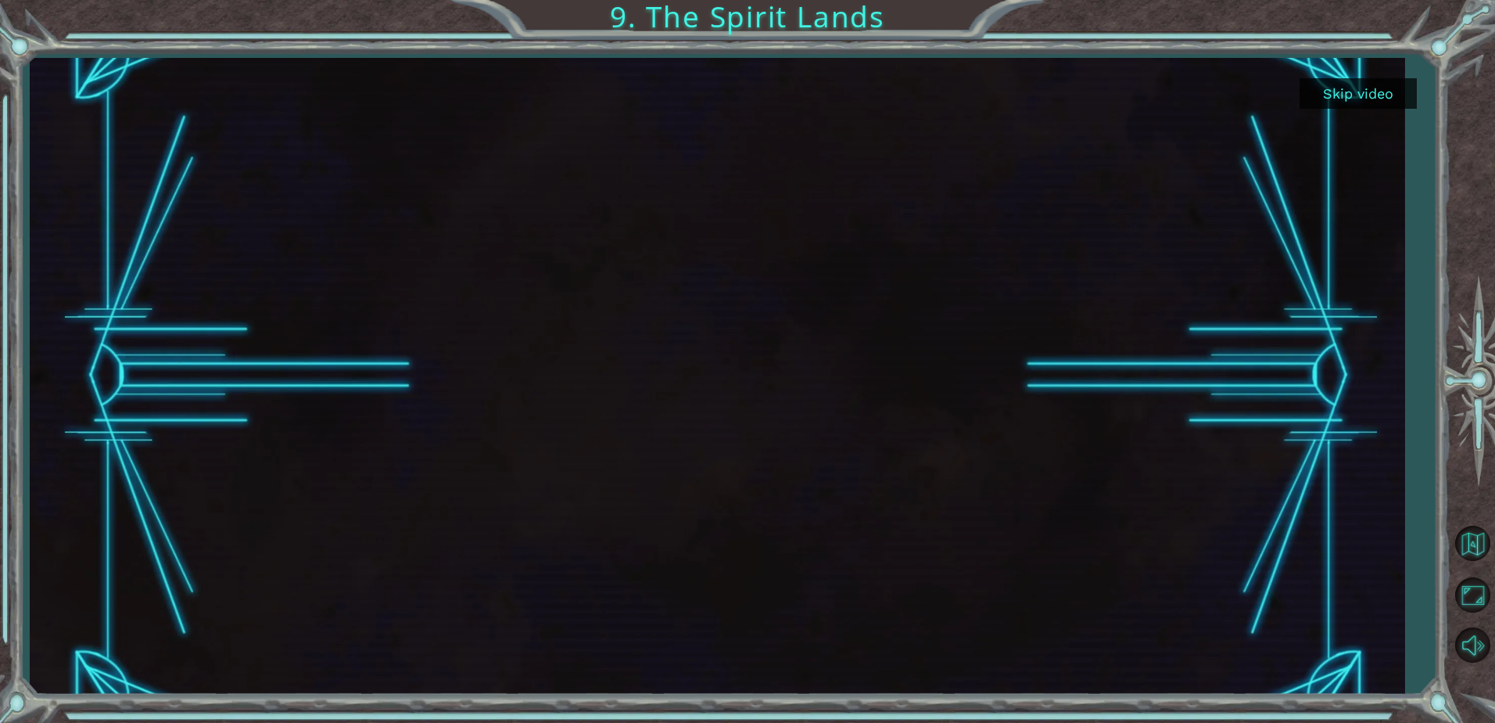
click at [1328, 100] on button "Skip video" at bounding box center [1358, 93] width 117 height 31
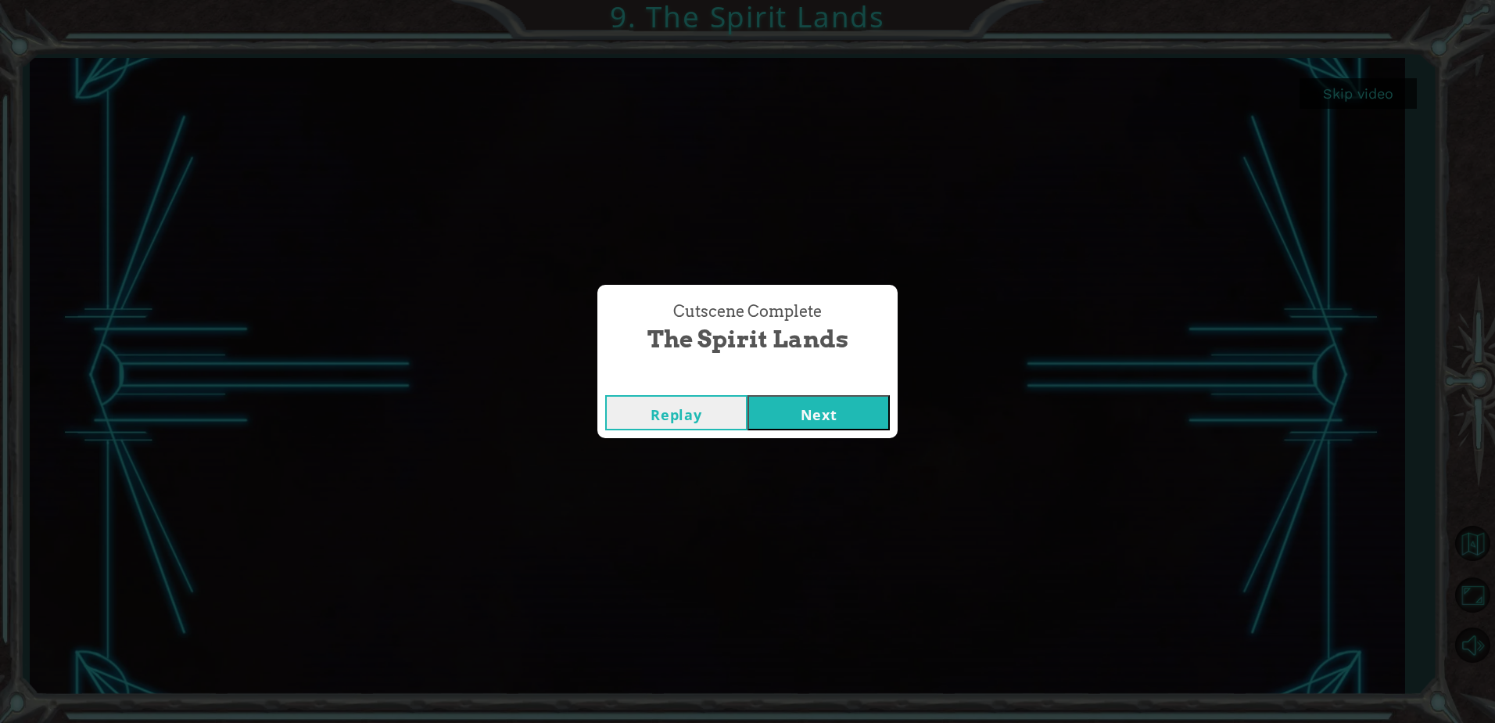
click at [856, 395] on button "Next" at bounding box center [819, 412] width 142 height 35
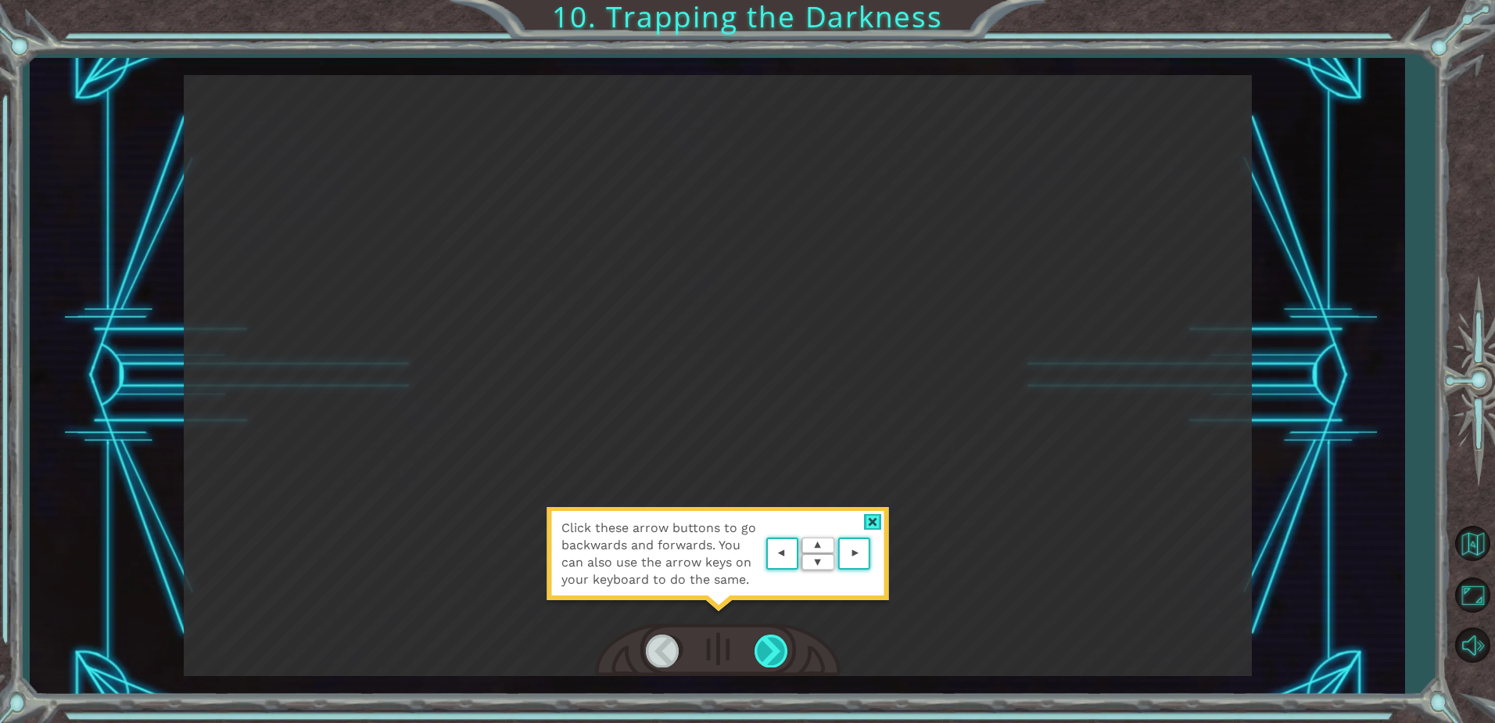
click at [771, 658] on div at bounding box center [772, 650] width 35 height 32
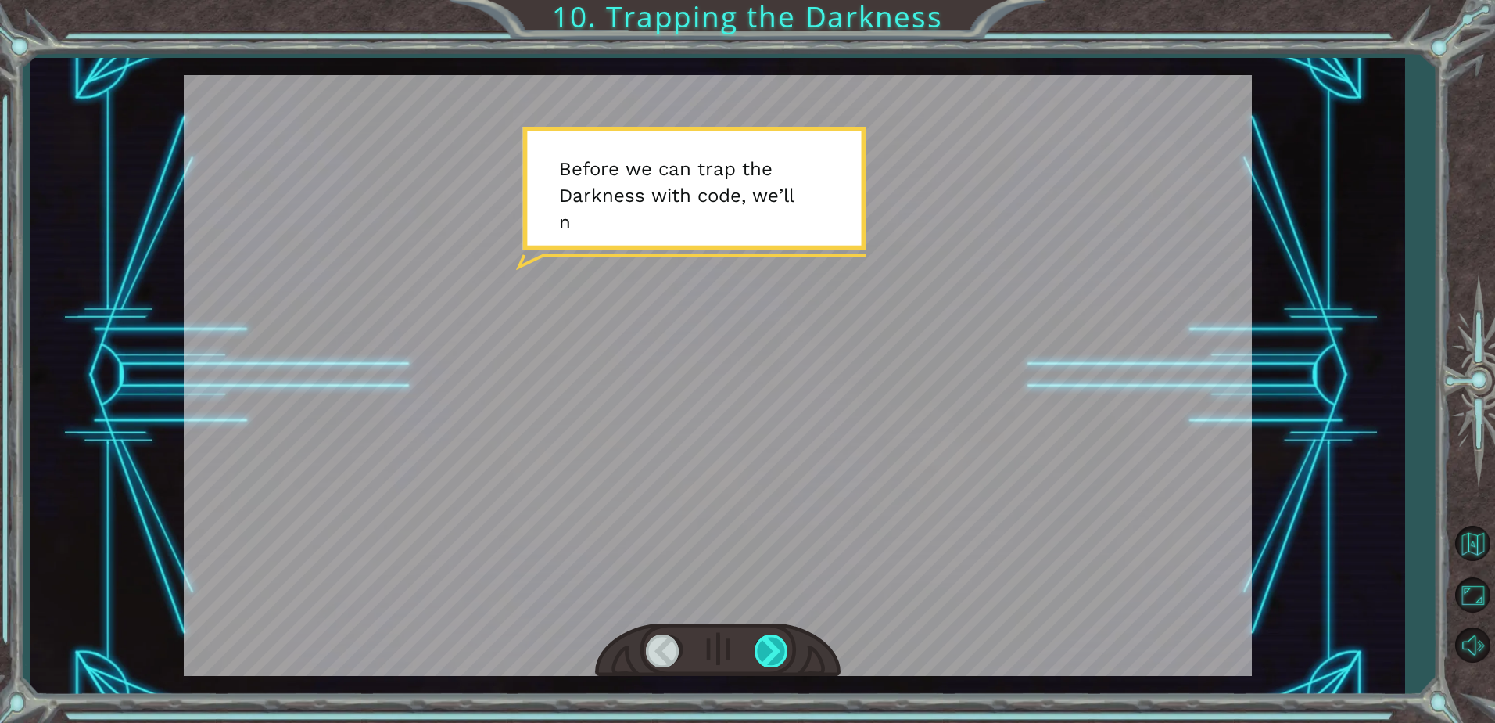
click at [767, 657] on div at bounding box center [772, 650] width 35 height 32
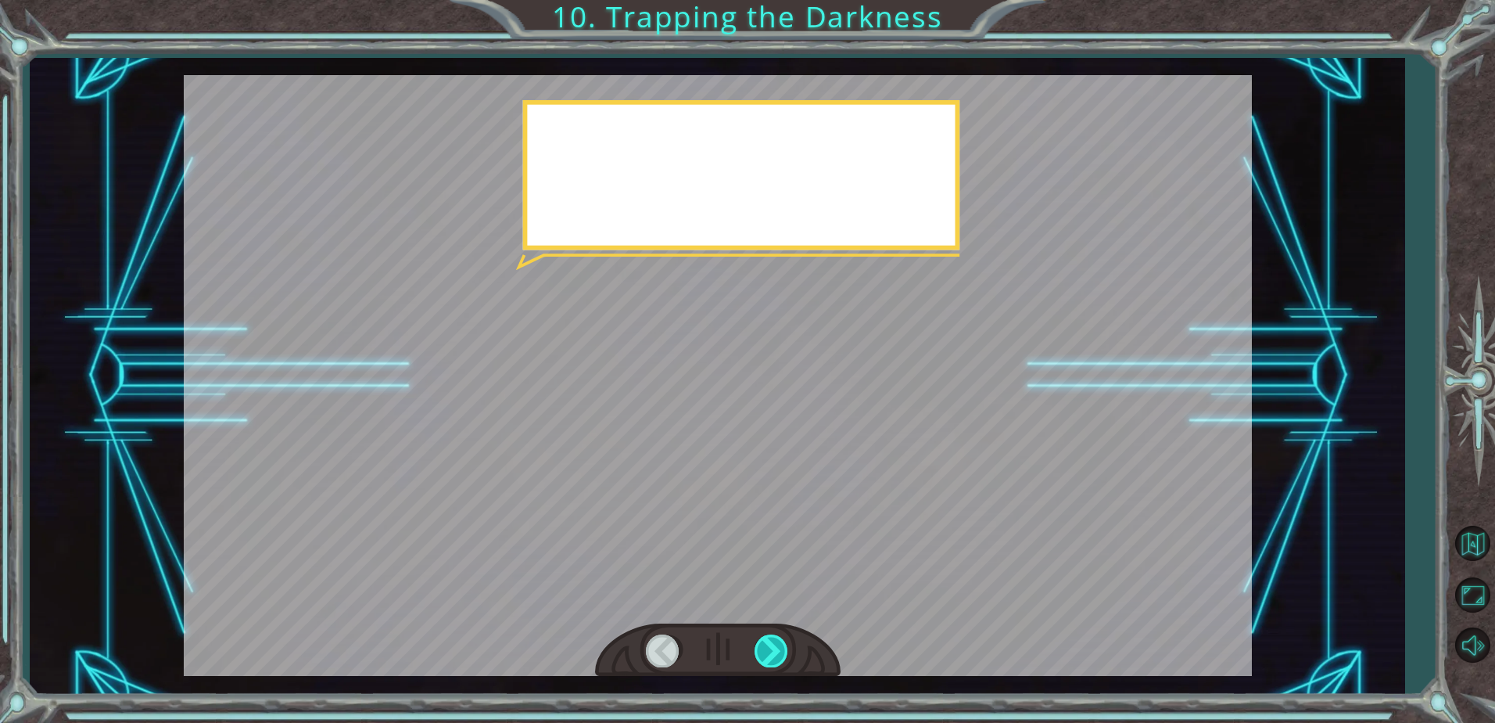
click at [766, 656] on div at bounding box center [772, 650] width 35 height 32
click at [764, 655] on div at bounding box center [772, 650] width 35 height 32
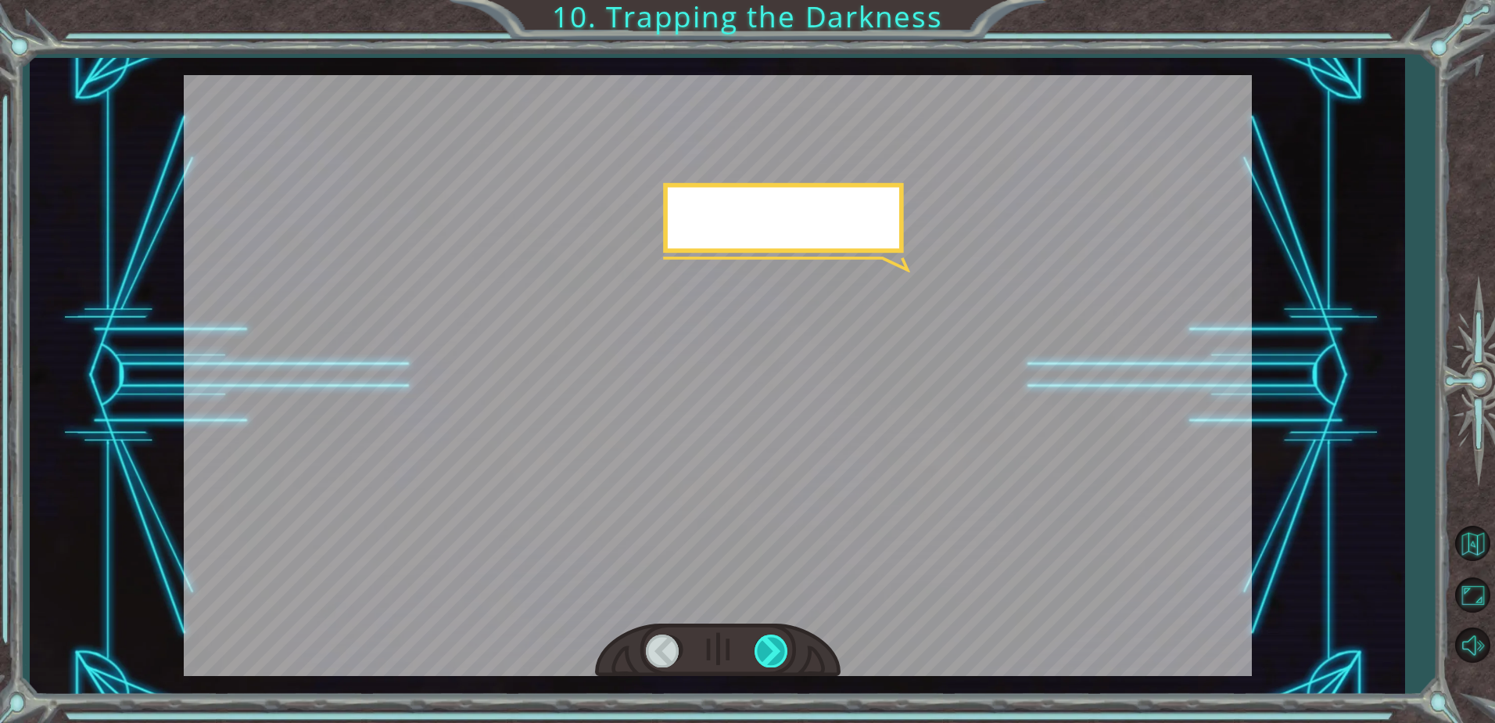
click at [760, 654] on div at bounding box center [772, 650] width 35 height 32
click at [758, 654] on div at bounding box center [772, 650] width 35 height 32
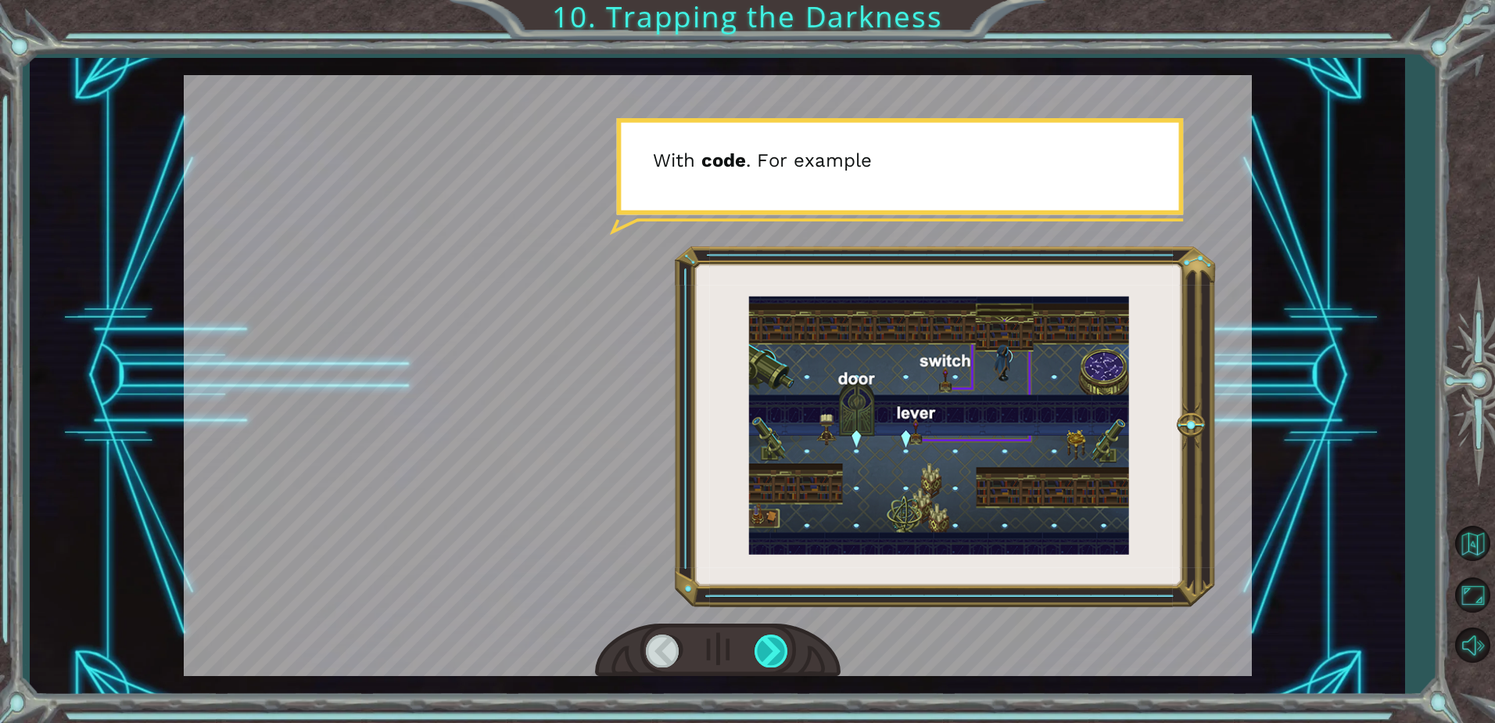
click at [779, 659] on div at bounding box center [772, 650] width 35 height 32
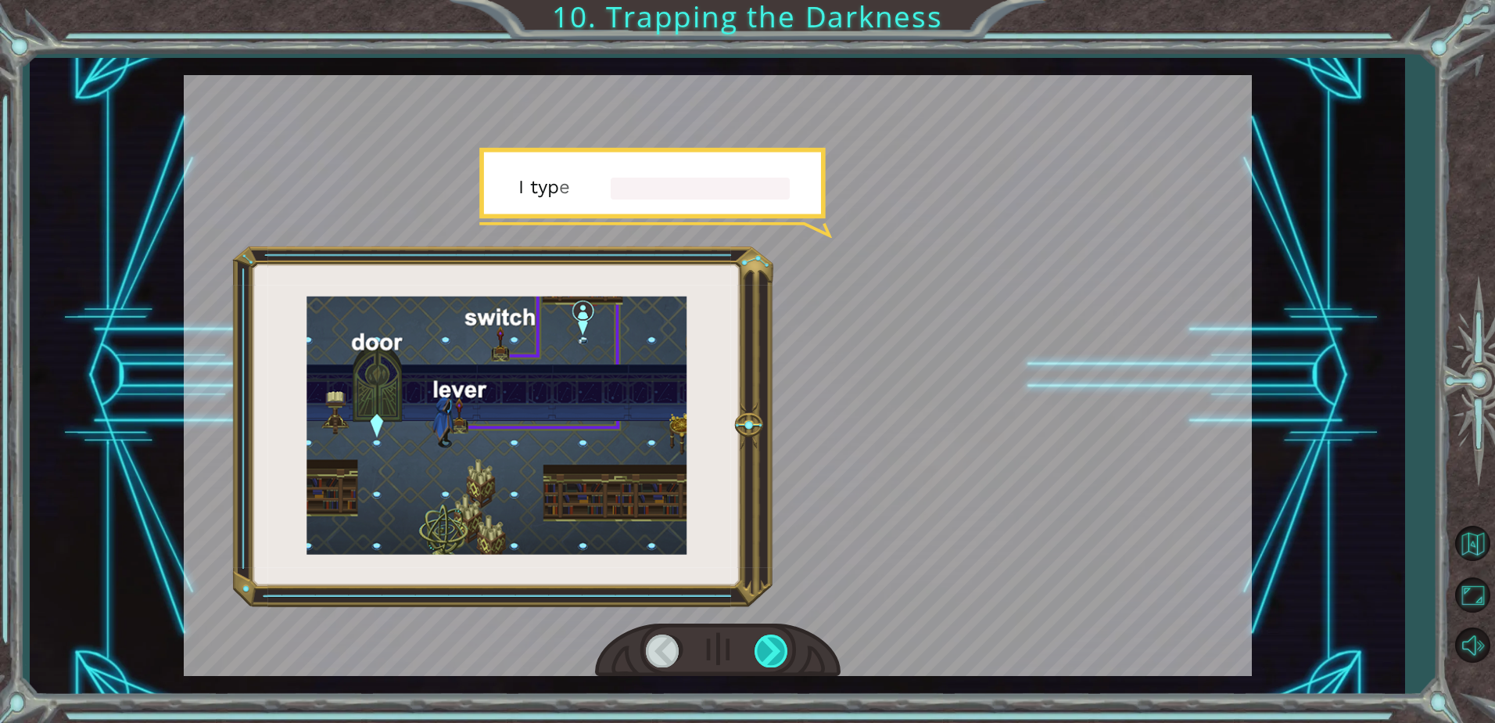
click at [779, 659] on div at bounding box center [772, 650] width 35 height 32
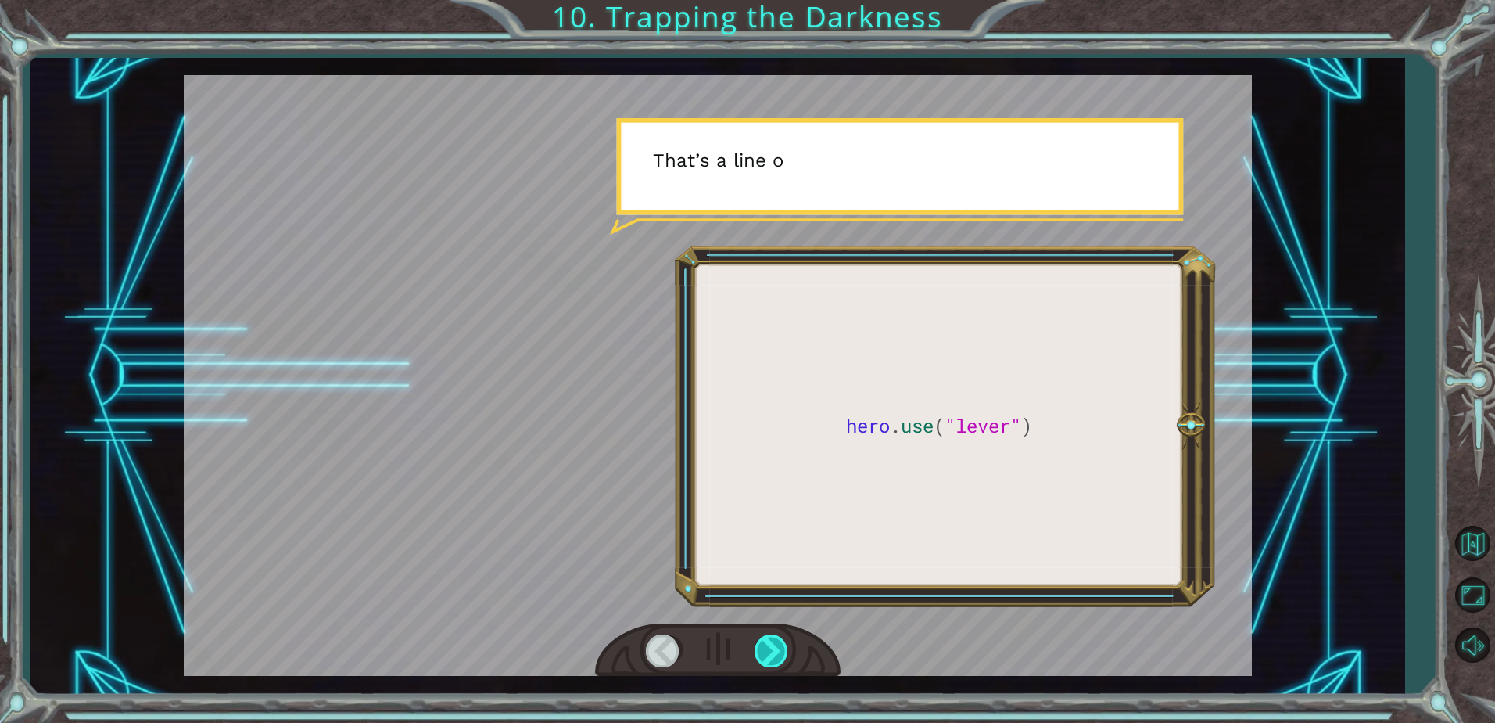
click at [779, 658] on div at bounding box center [772, 650] width 35 height 32
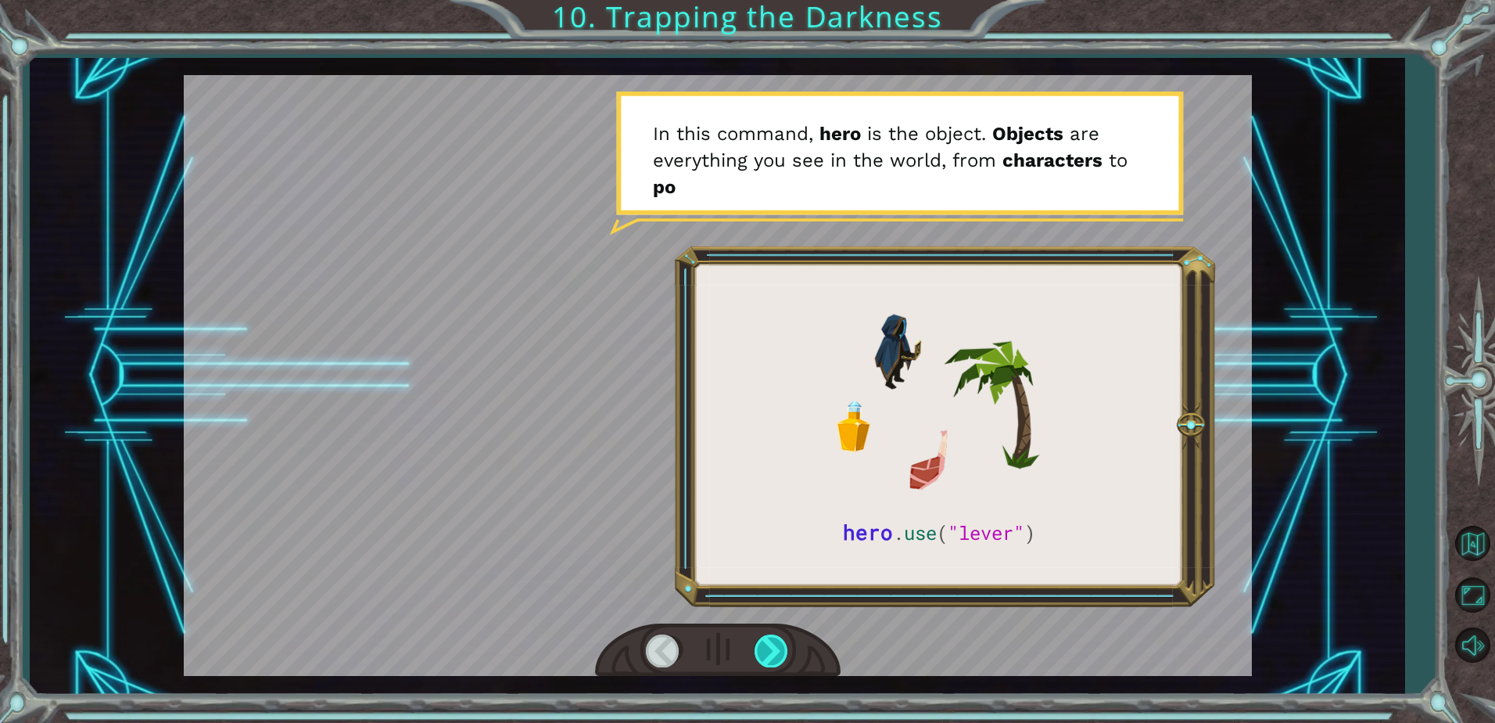
drag, startPoint x: 770, startPoint y: 643, endPoint x: 756, endPoint y: 640, distance: 13.7
click at [759, 641] on div at bounding box center [772, 650] width 35 height 32
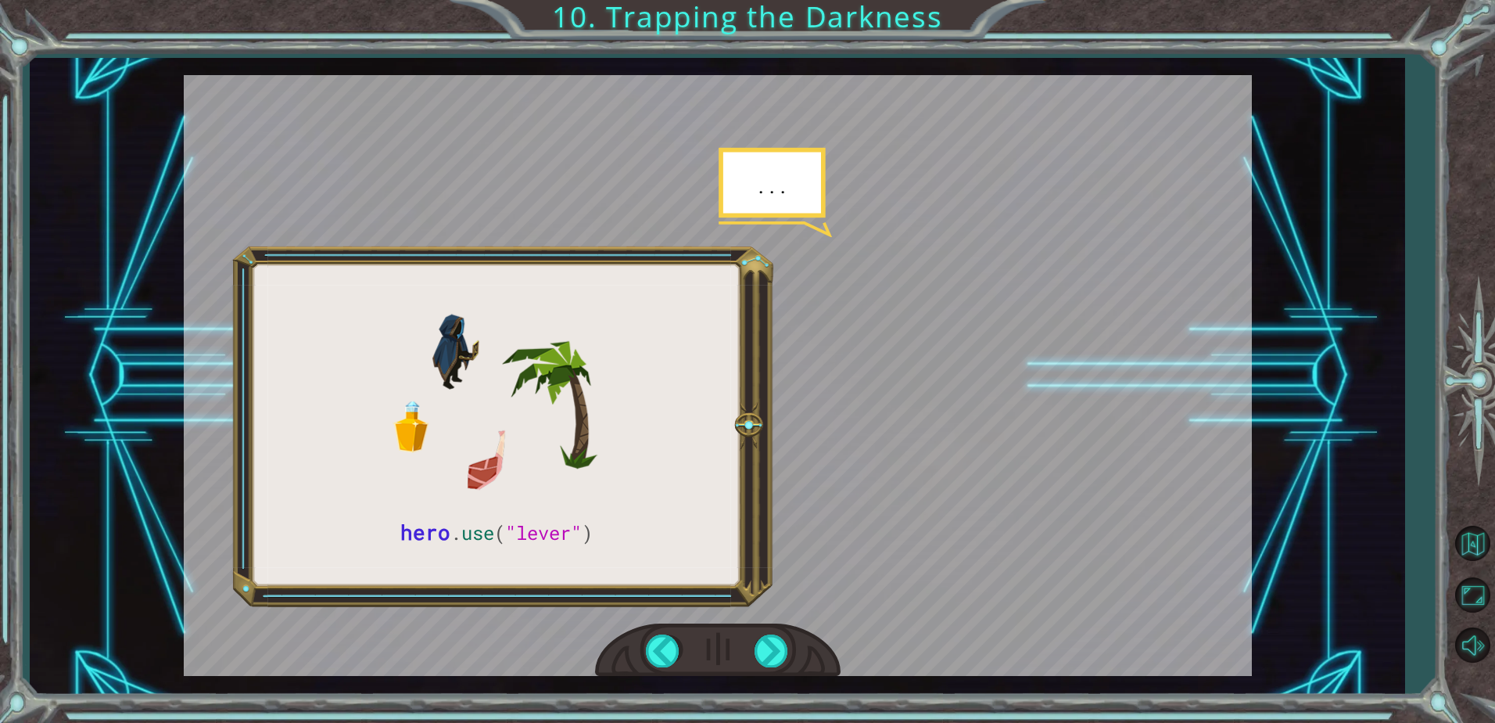
click at [735, 639] on div at bounding box center [718, 650] width 246 height 54
click at [756, 655] on div at bounding box center [718, 650] width 246 height 54
click at [767, 653] on div at bounding box center [772, 650] width 35 height 32
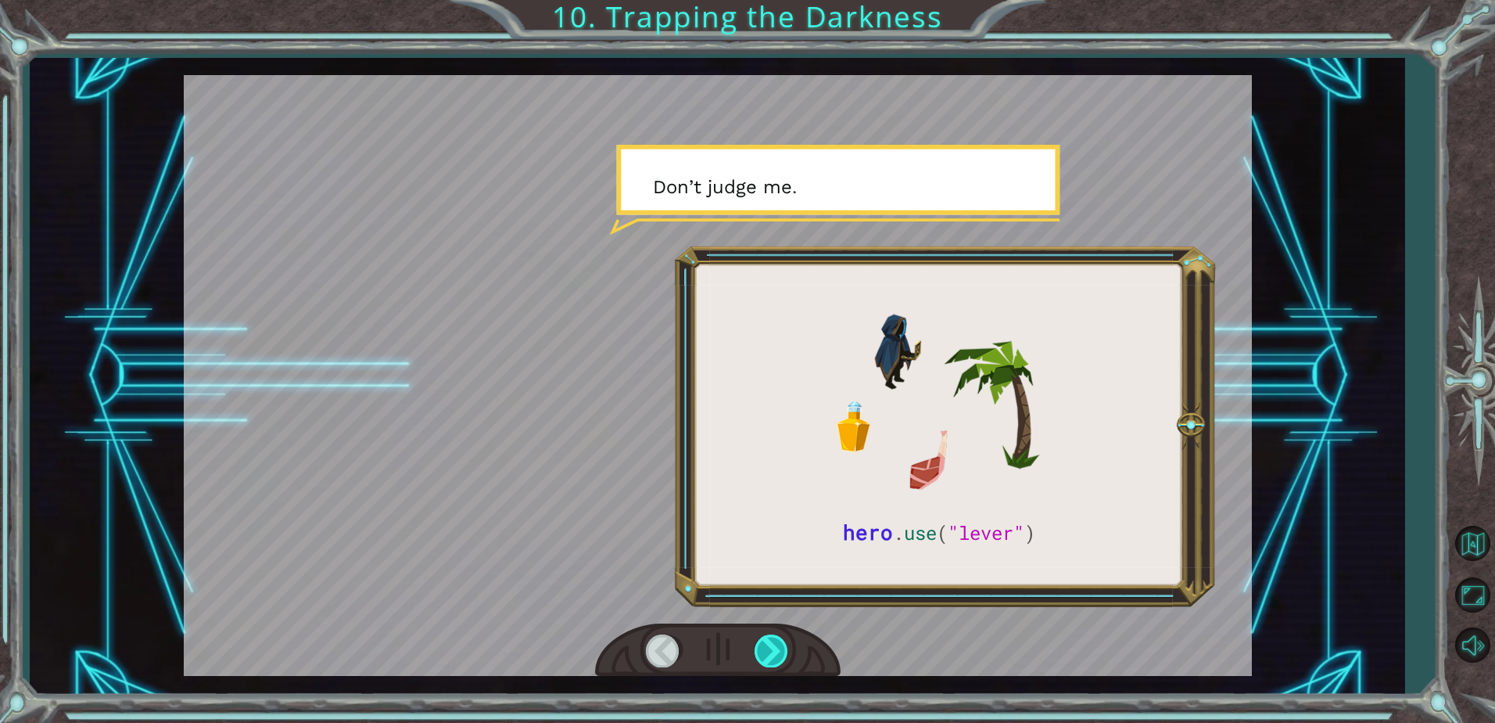
click at [775, 655] on div at bounding box center [772, 650] width 35 height 32
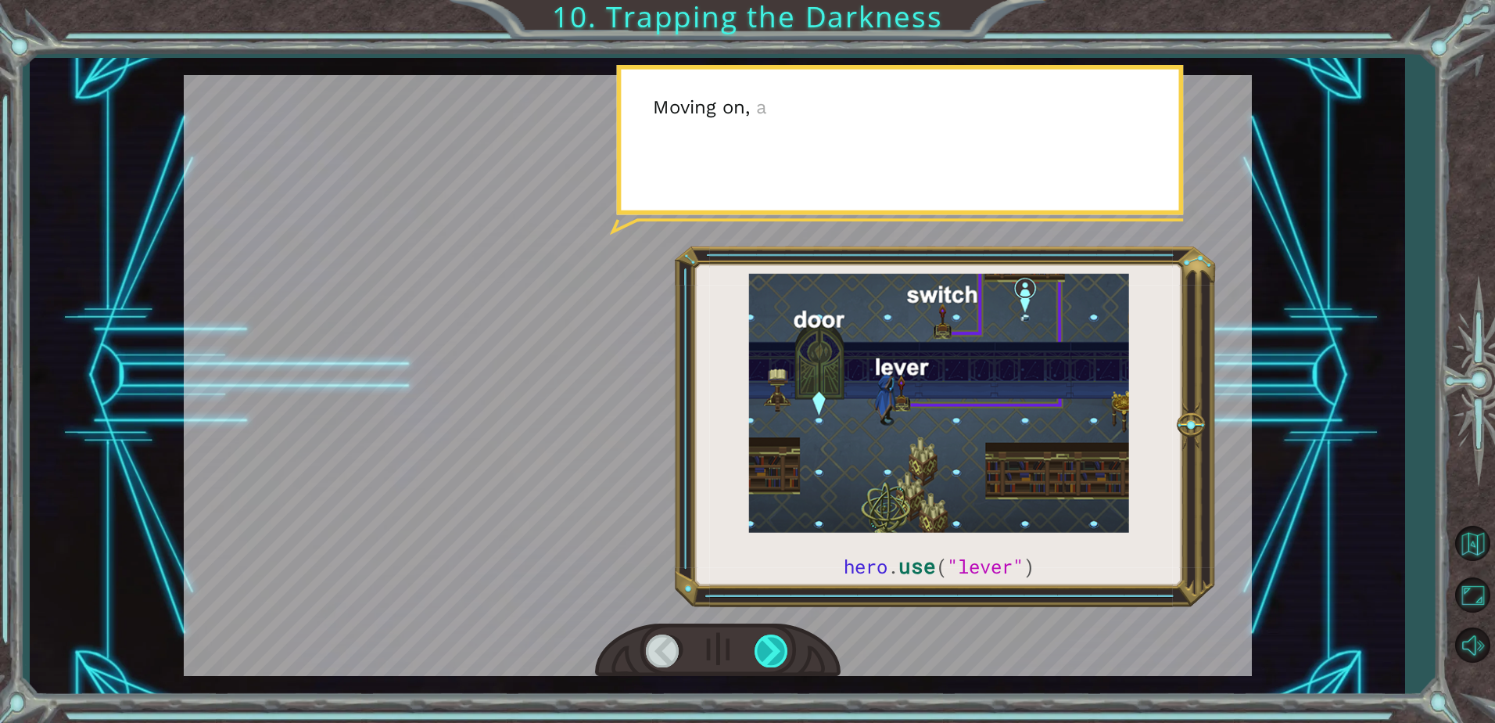
click at [775, 655] on div at bounding box center [772, 650] width 35 height 32
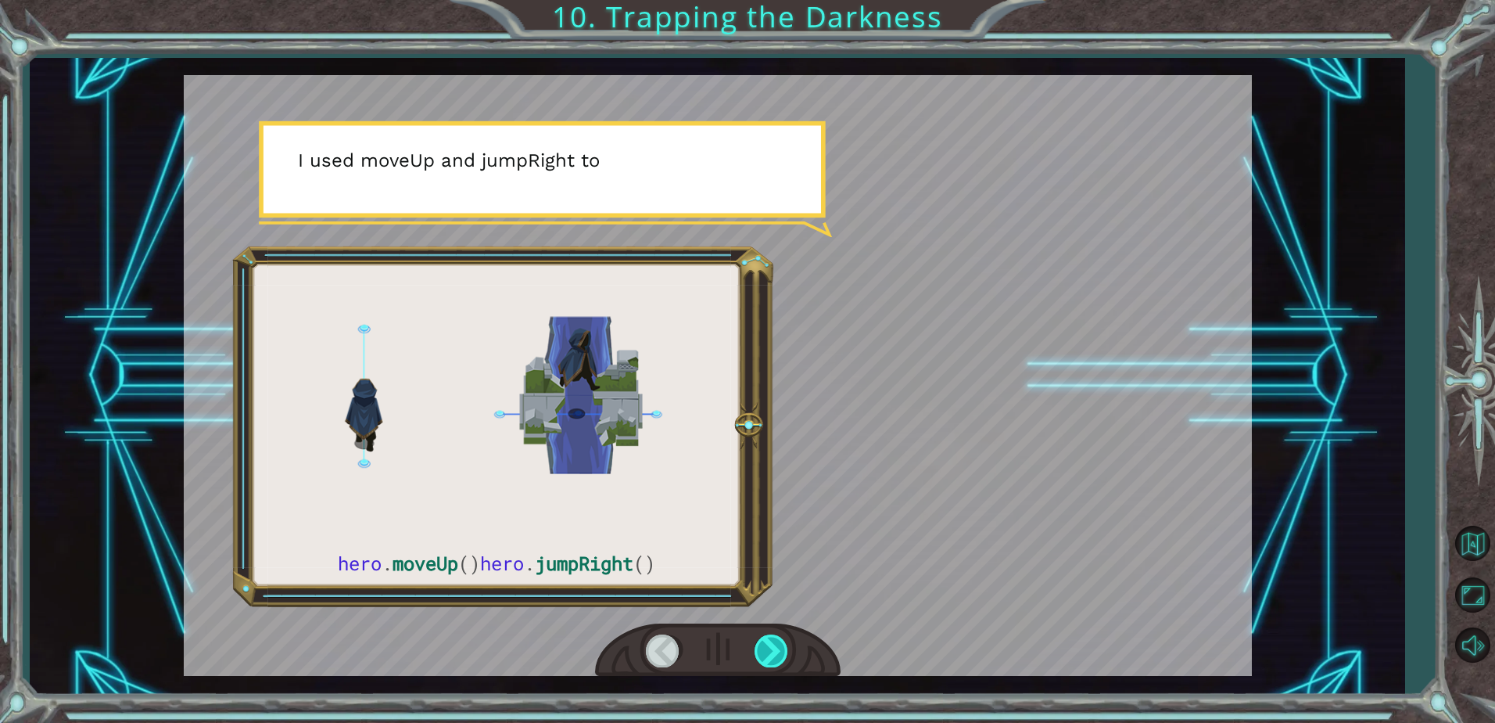
click at [775, 655] on div at bounding box center [772, 650] width 35 height 32
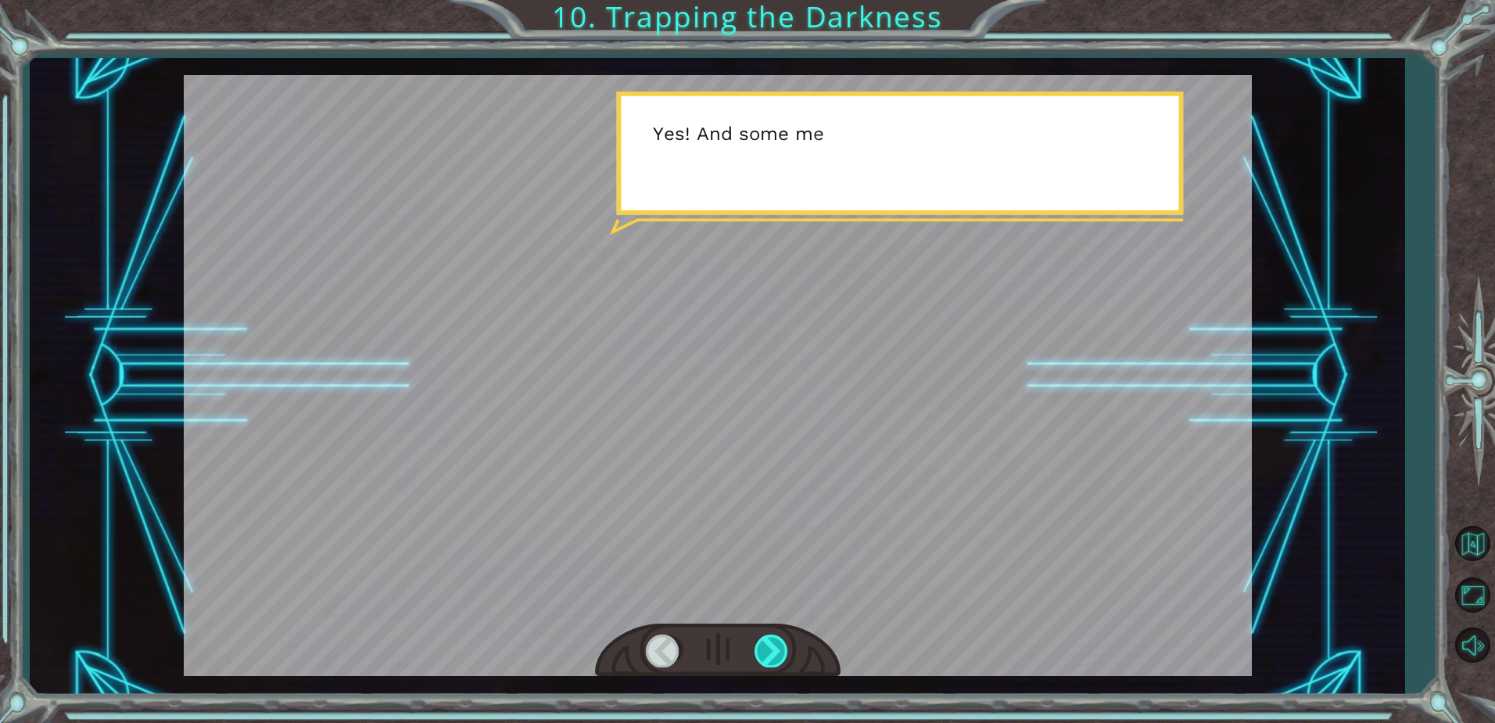
click at [775, 655] on div at bounding box center [772, 650] width 35 height 32
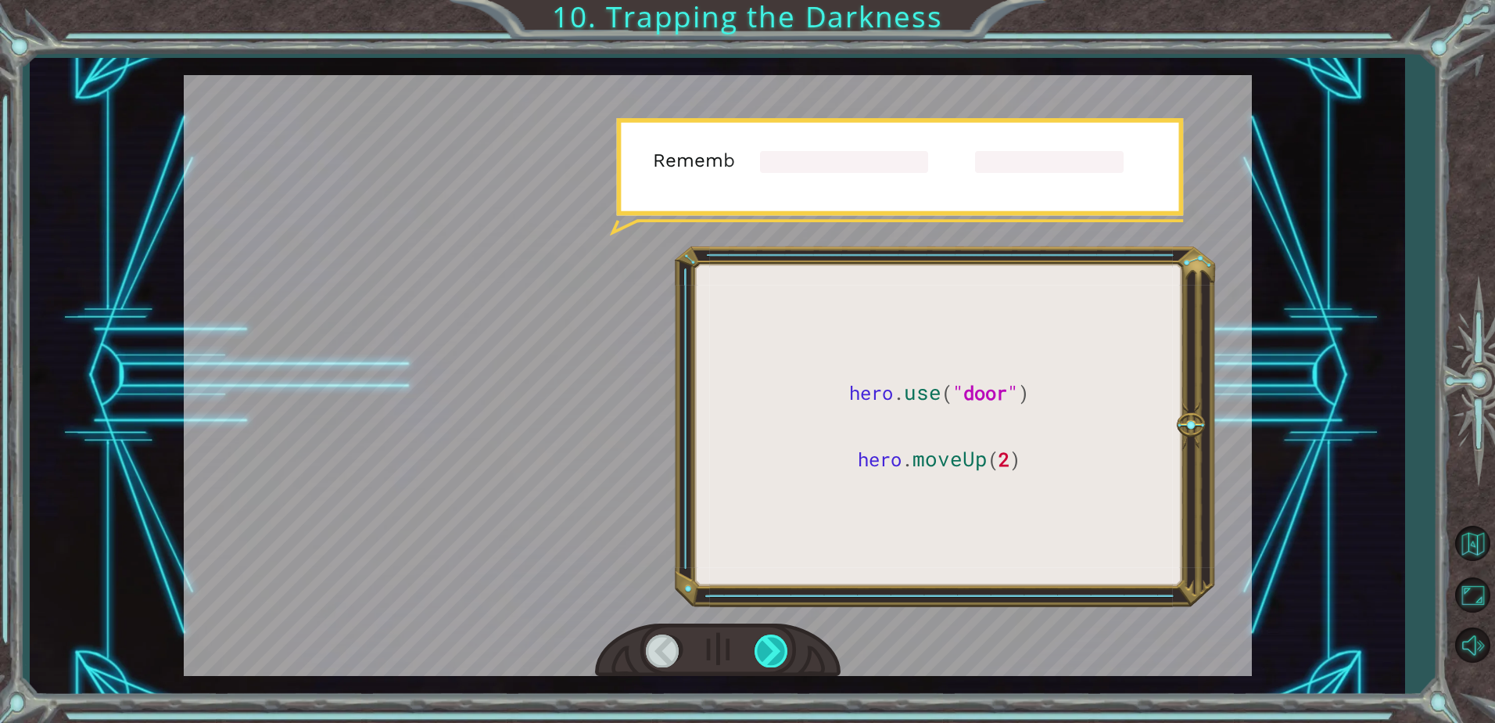
click at [777, 655] on div at bounding box center [772, 650] width 35 height 32
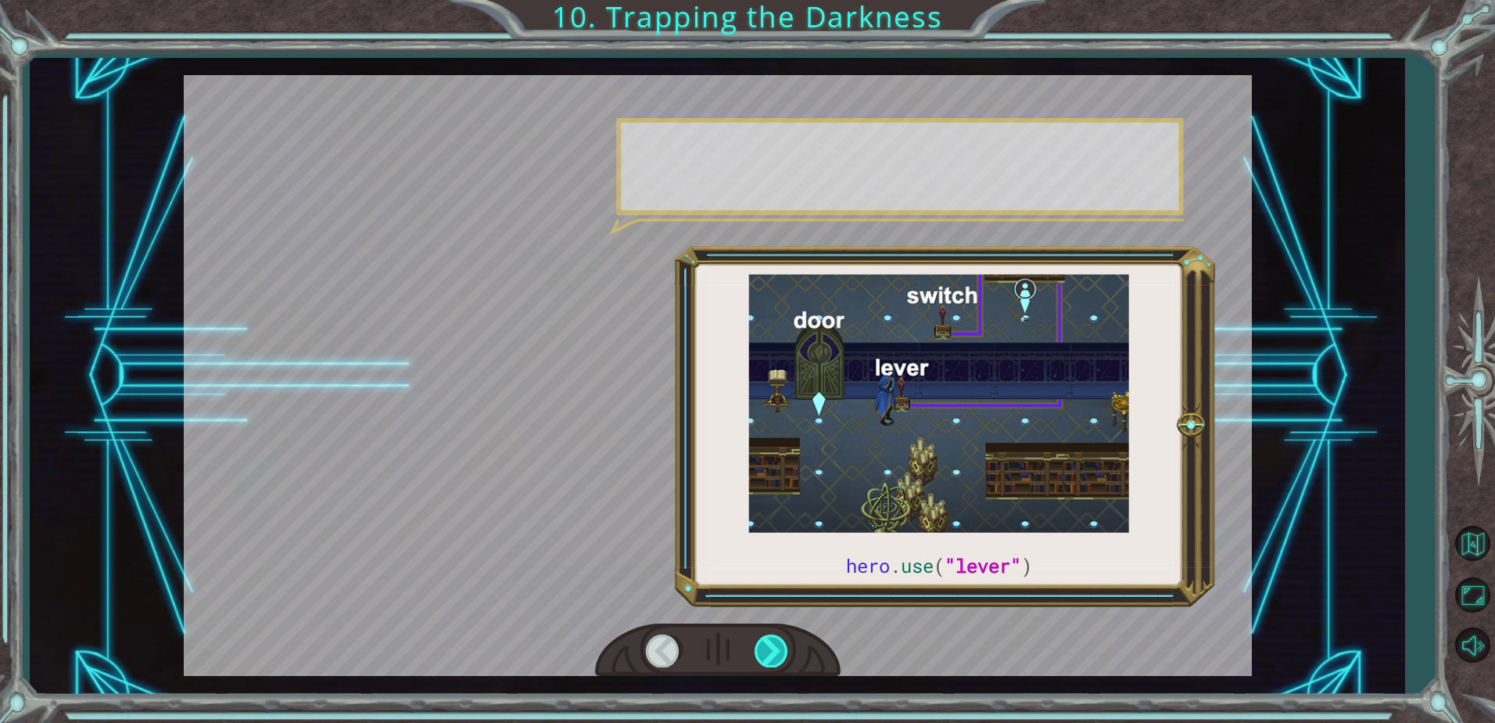
click at [778, 654] on div at bounding box center [772, 650] width 35 height 32
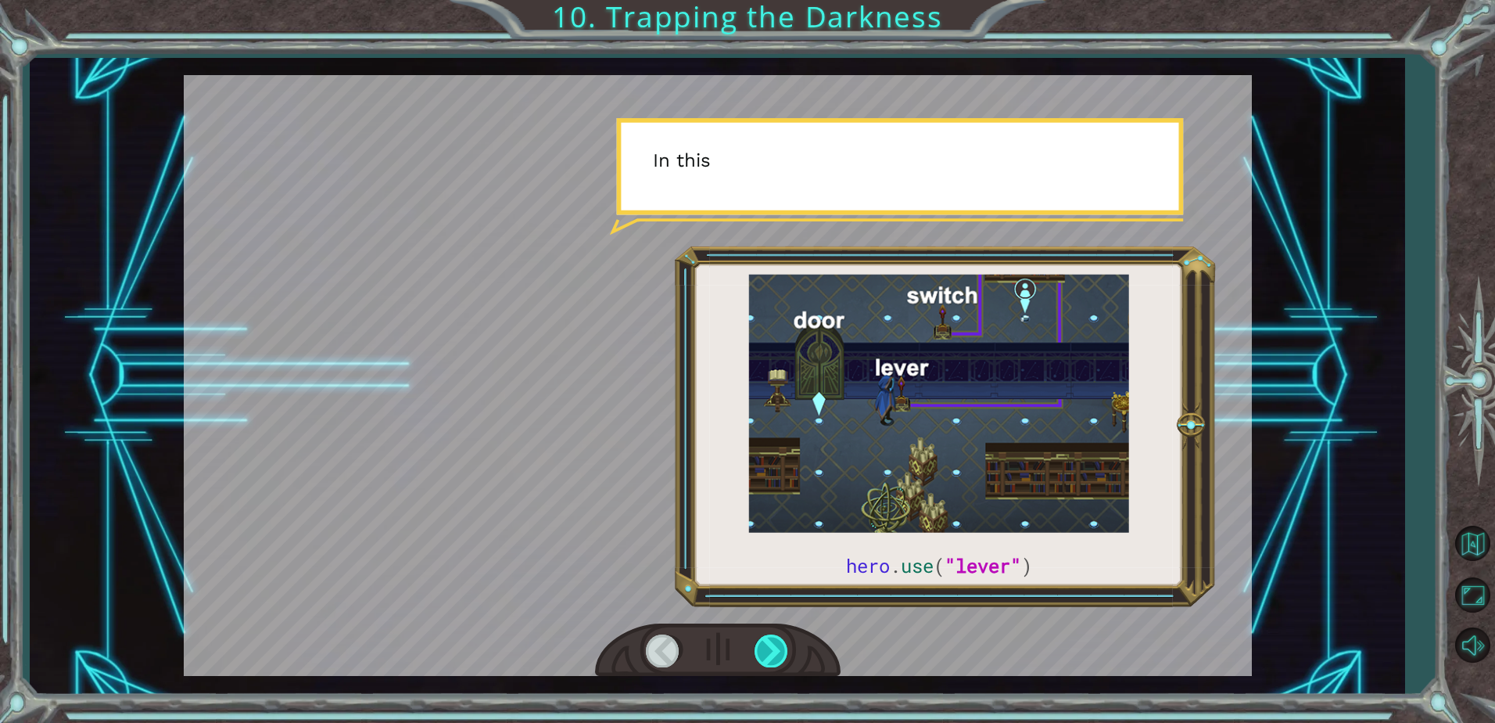
click at [778, 654] on div at bounding box center [772, 650] width 35 height 32
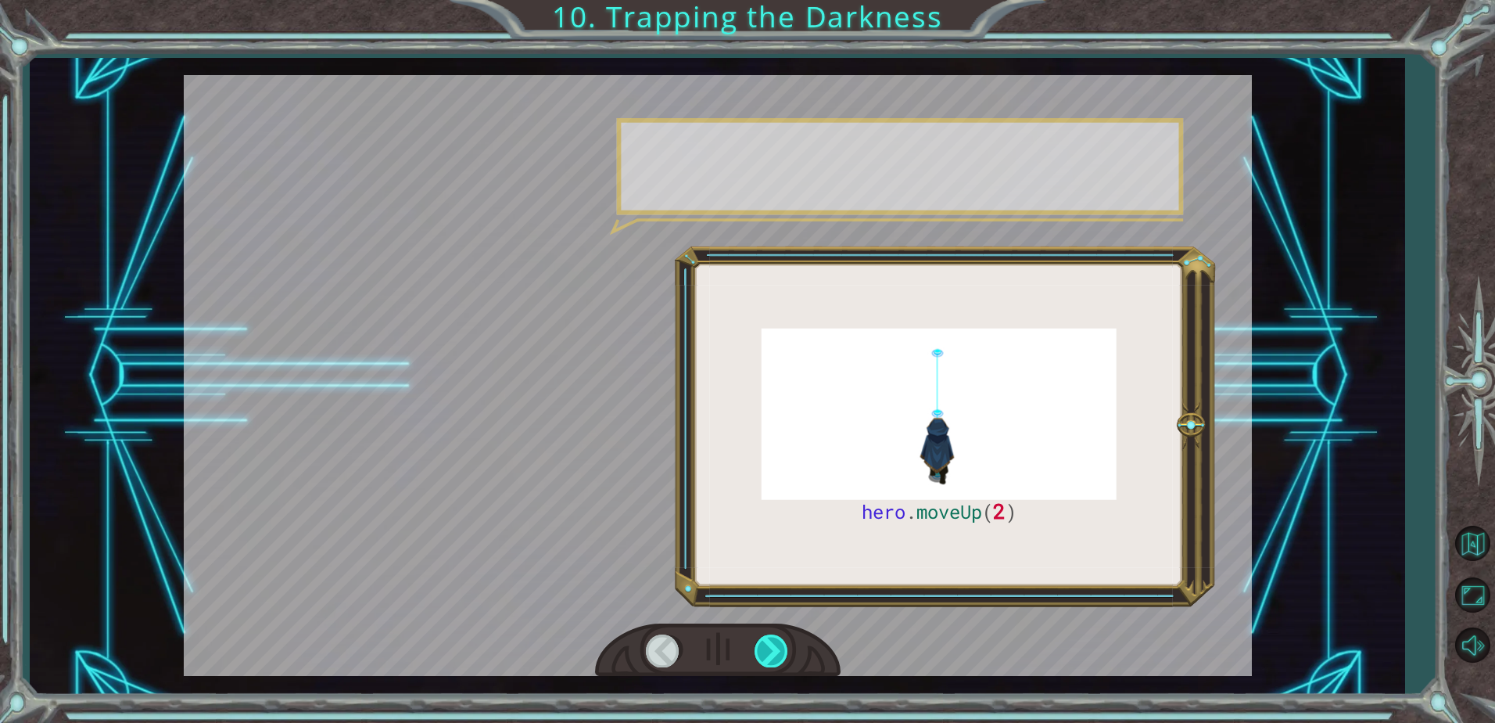
click at [778, 654] on div at bounding box center [772, 650] width 35 height 32
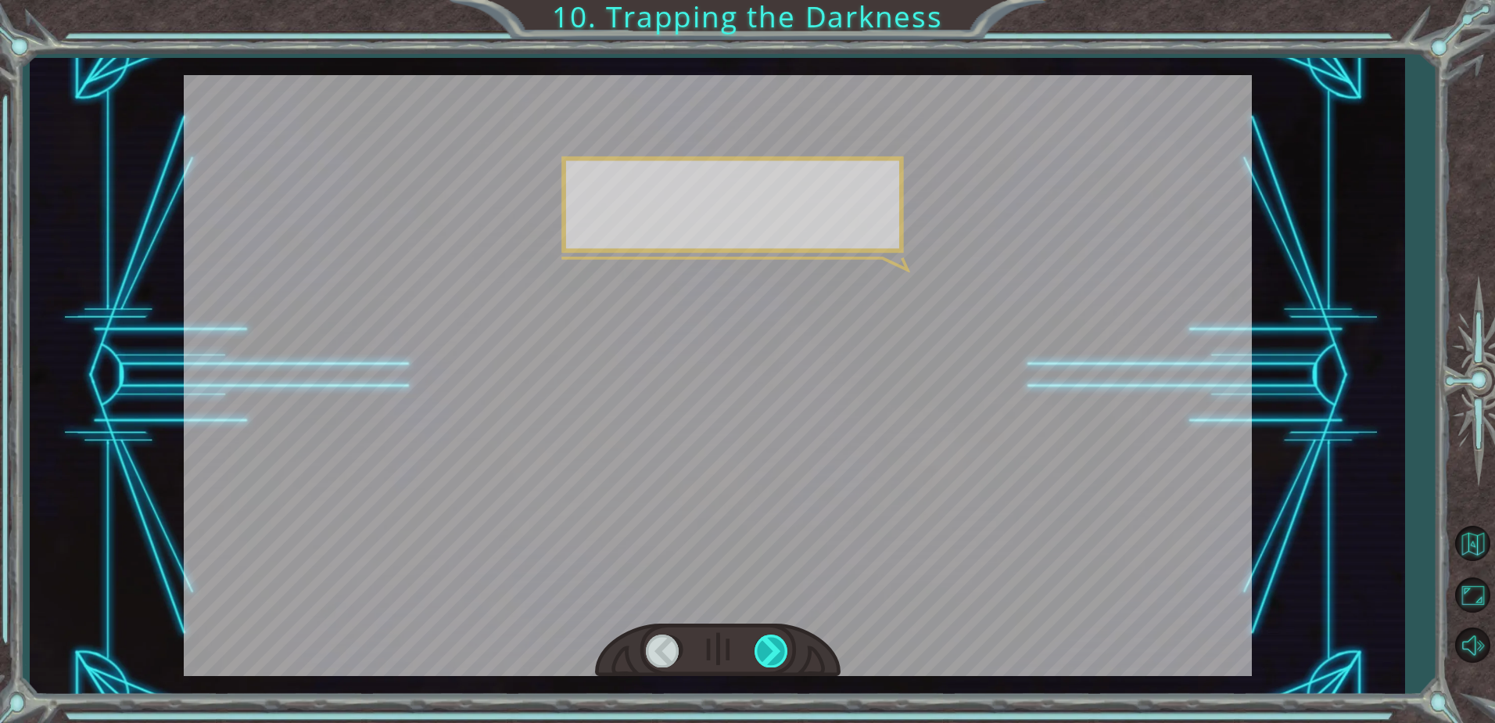
click at [778, 654] on div at bounding box center [772, 650] width 35 height 32
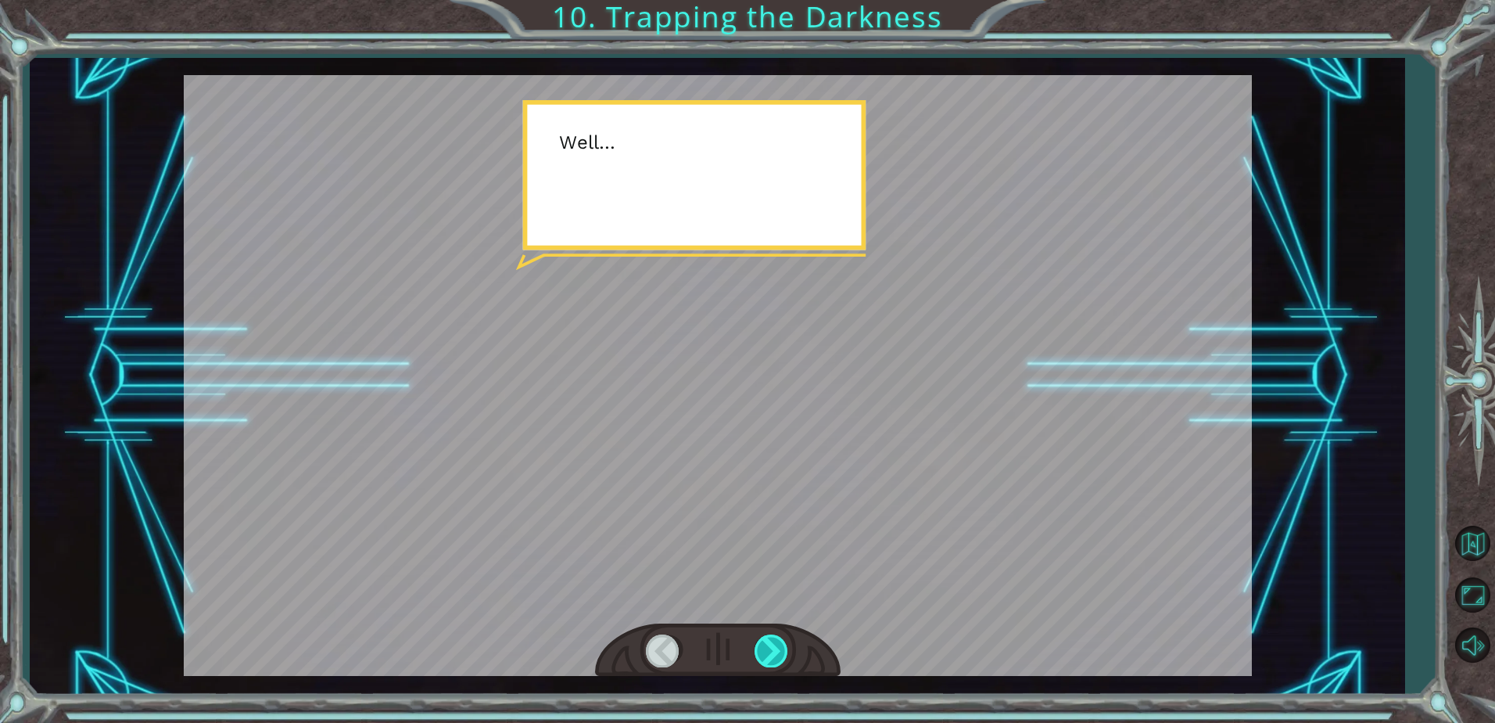
click at [779, 654] on div at bounding box center [772, 650] width 35 height 32
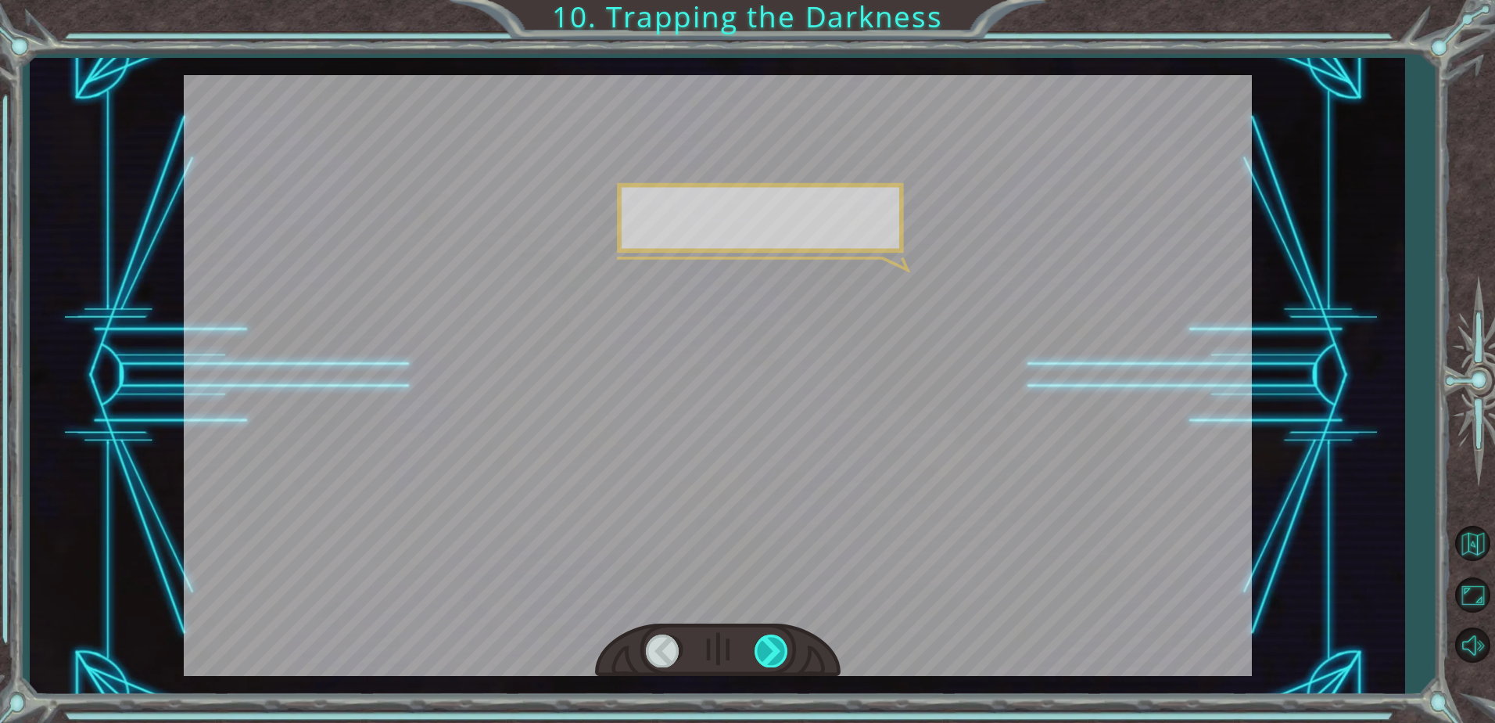
click at [779, 654] on div at bounding box center [772, 650] width 35 height 32
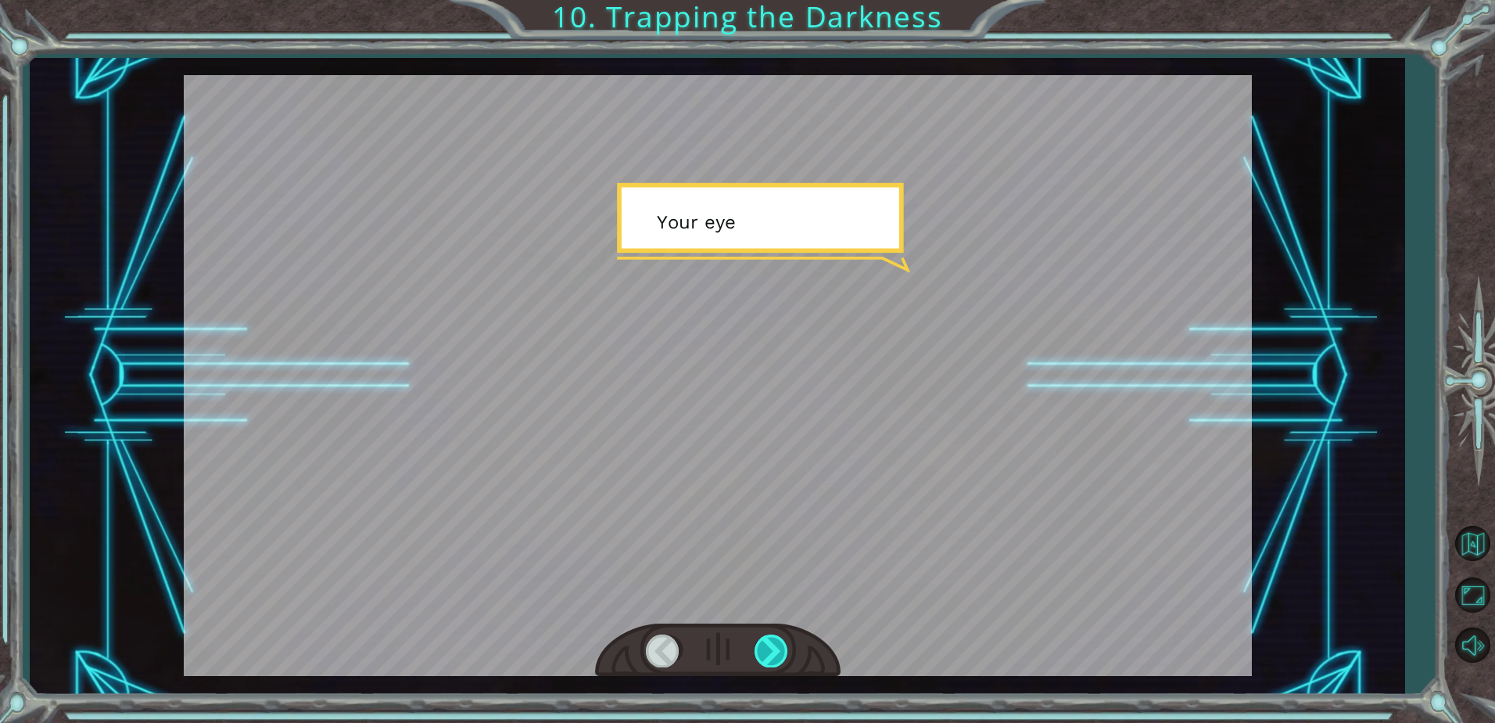
click at [779, 654] on div at bounding box center [772, 650] width 35 height 32
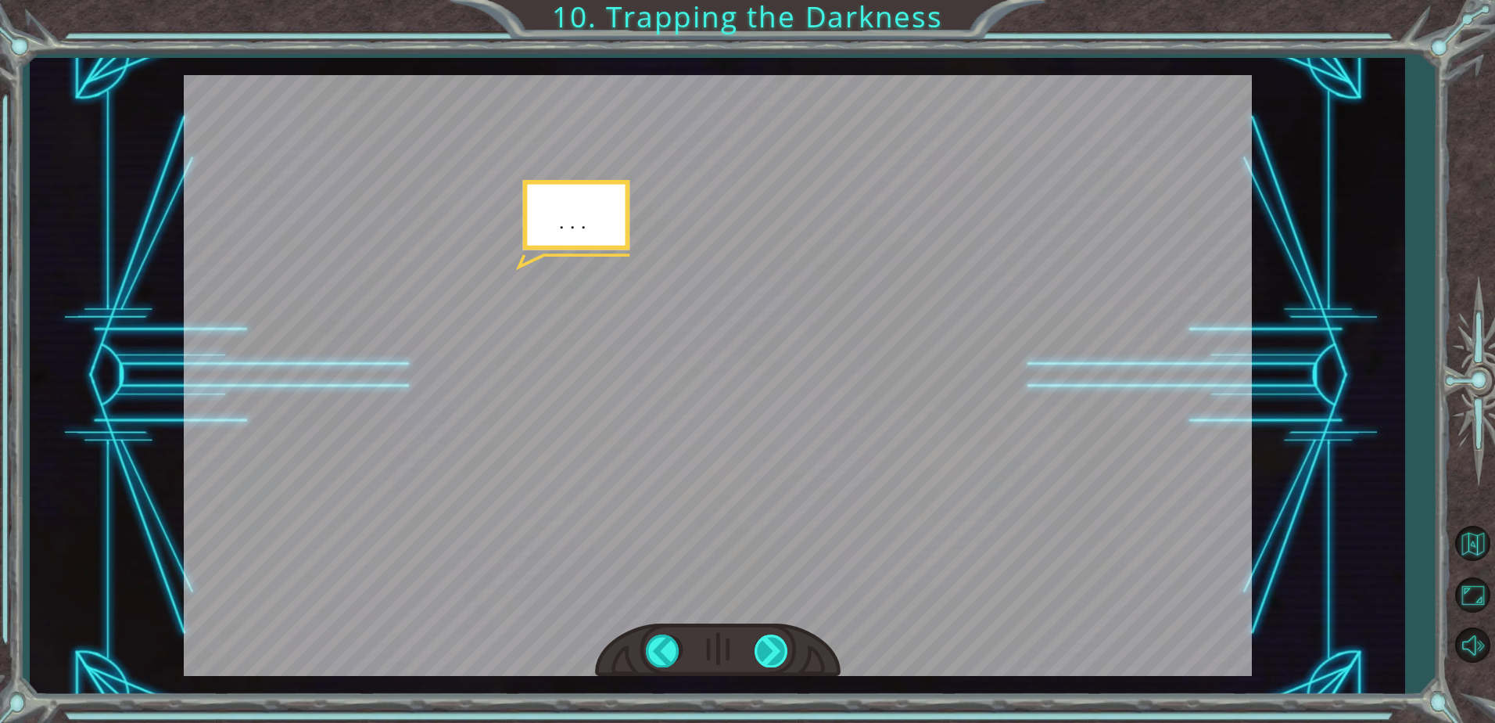
click at [779, 654] on div at bounding box center [772, 650] width 35 height 32
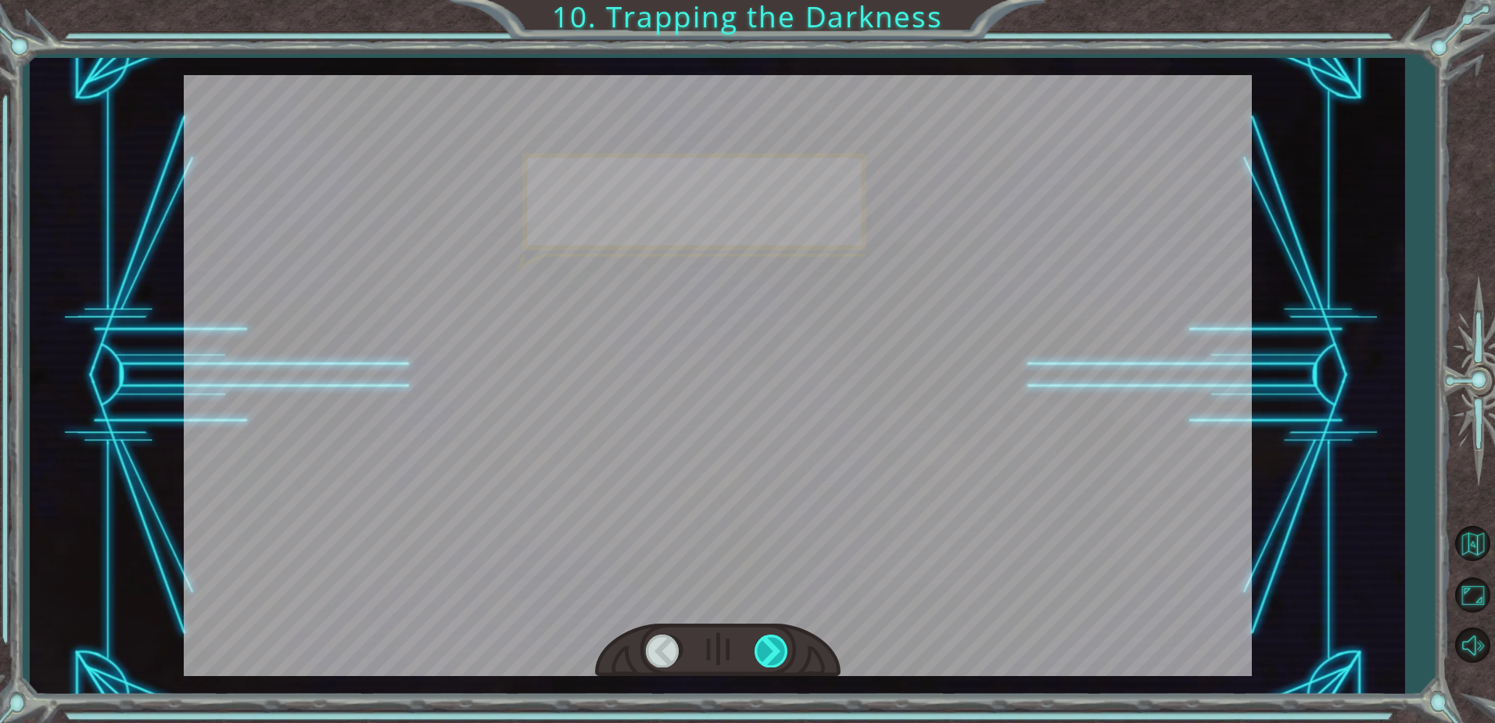
click at [779, 654] on div at bounding box center [772, 650] width 35 height 32
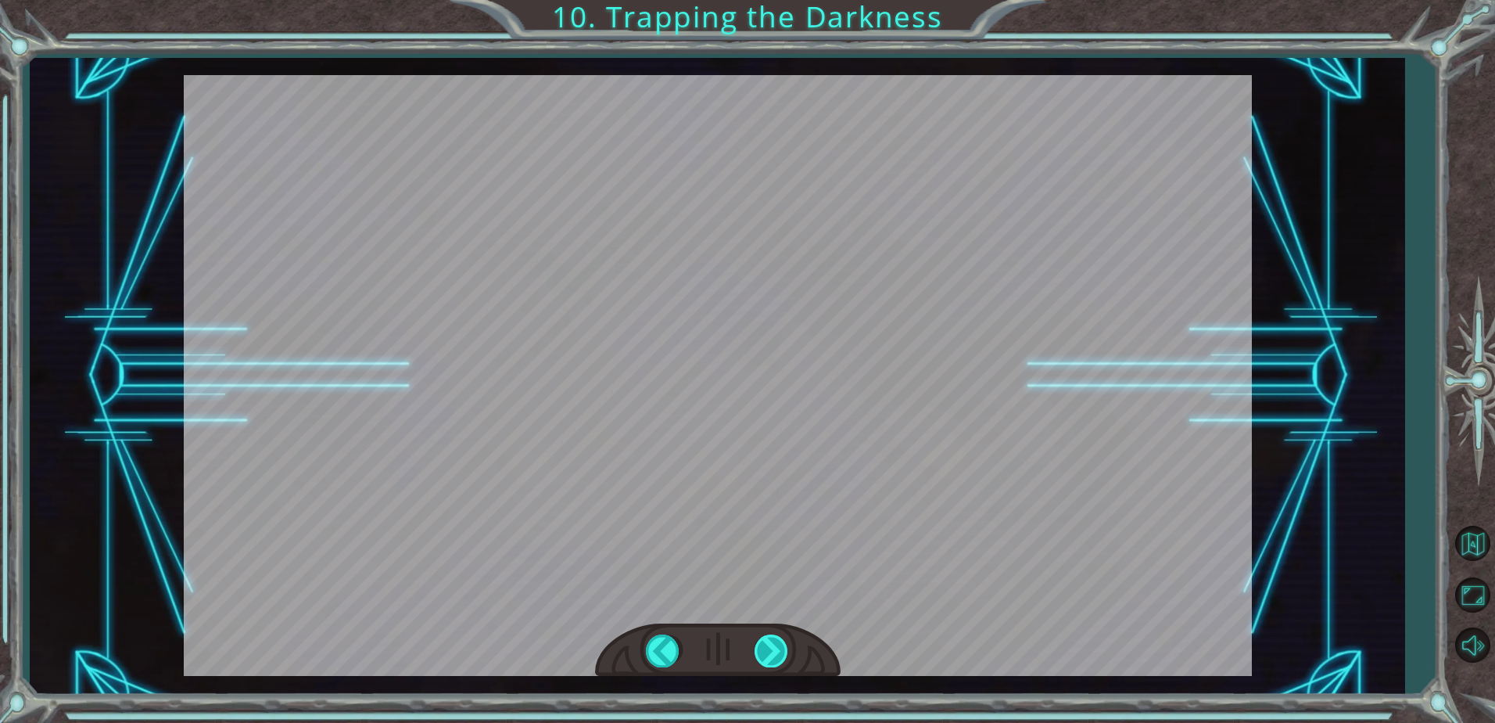
click at [779, 0] on div "hero . moveUp ( 2 ) B e f o r e w e c a n t r a p t h e D a r k n e s s w i t h…" at bounding box center [747, 0] width 1495 height 0
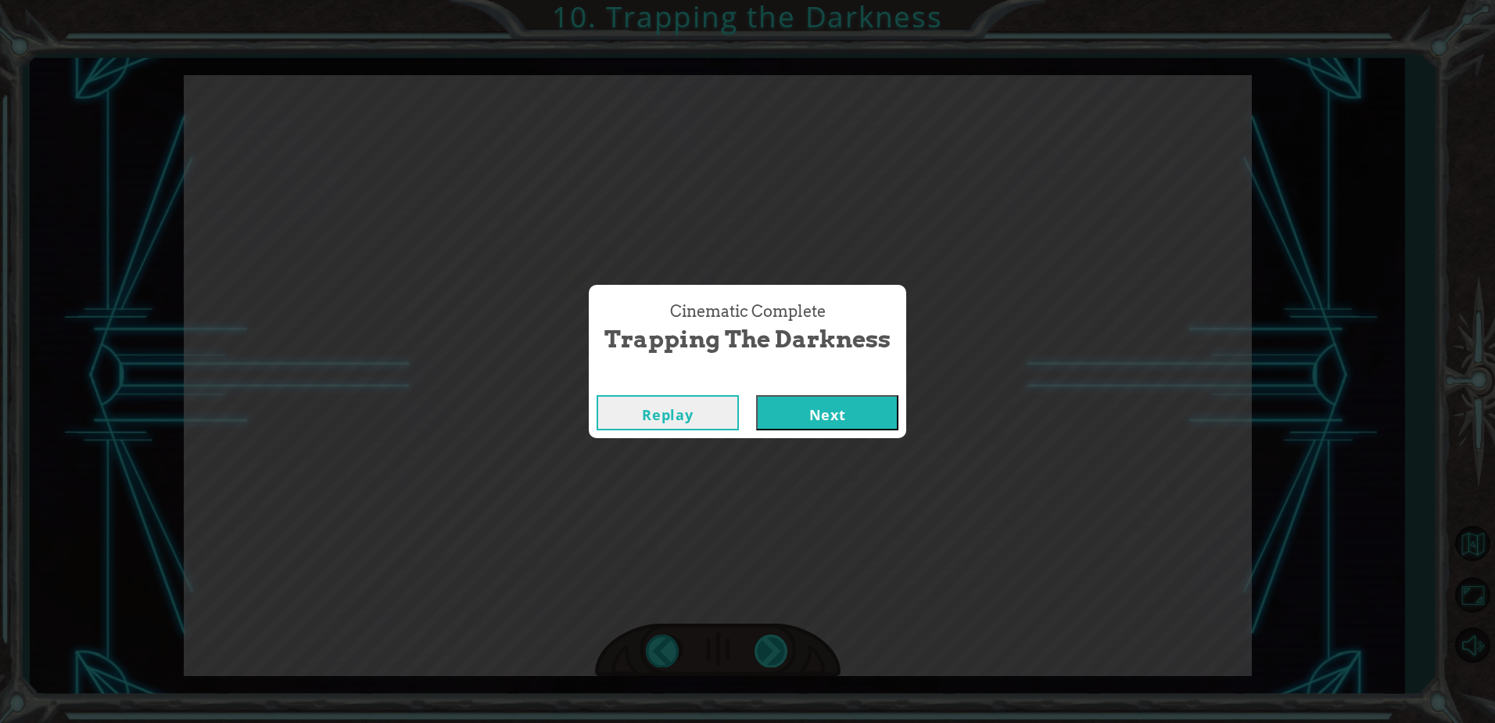
click at [779, 654] on div "Cinematic Complete Trapping the Darkness Replay Next" at bounding box center [747, 361] width 1495 height 723
drag, startPoint x: 779, startPoint y: 654, endPoint x: 850, endPoint y: 409, distance: 255.0
click at [850, 409] on button "Next" at bounding box center [827, 412] width 142 height 35
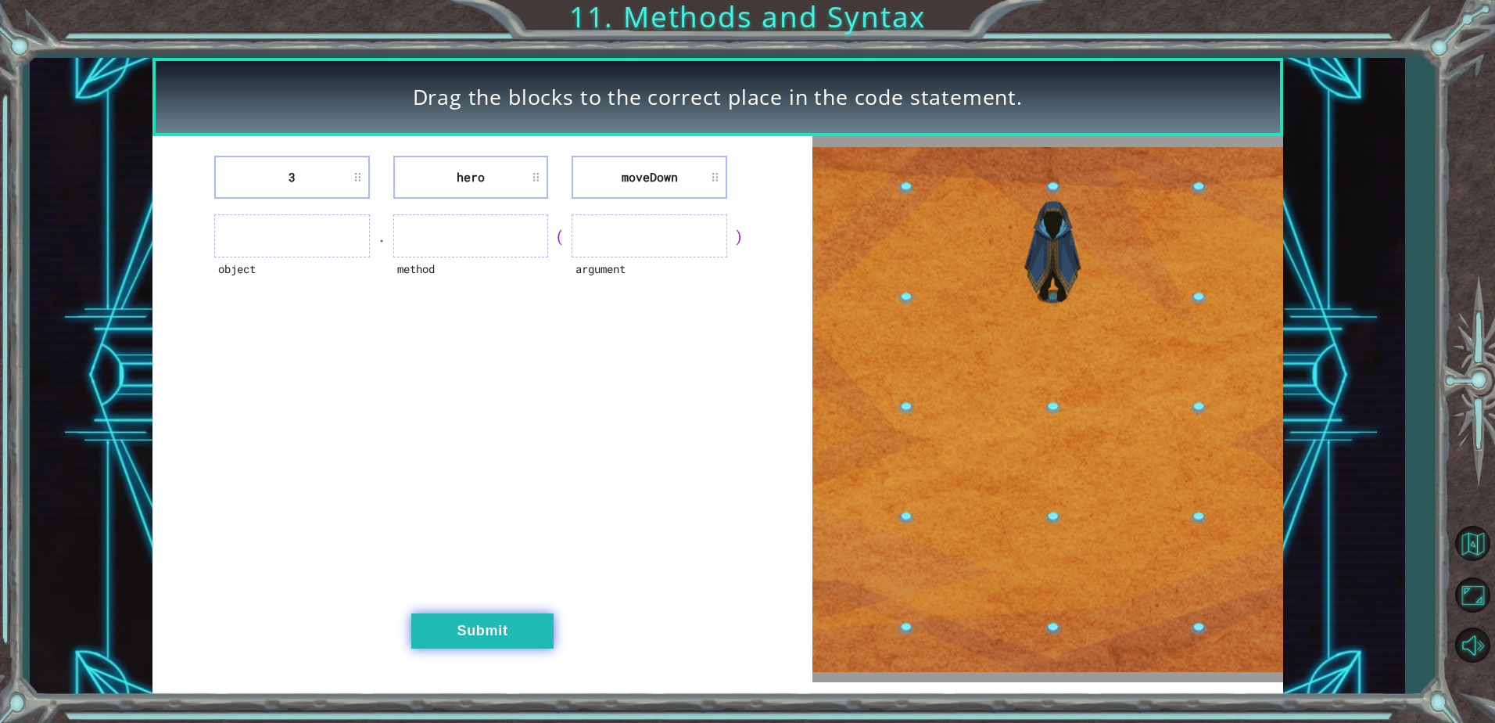
click at [535, 616] on button "Submit" at bounding box center [482, 630] width 142 height 35
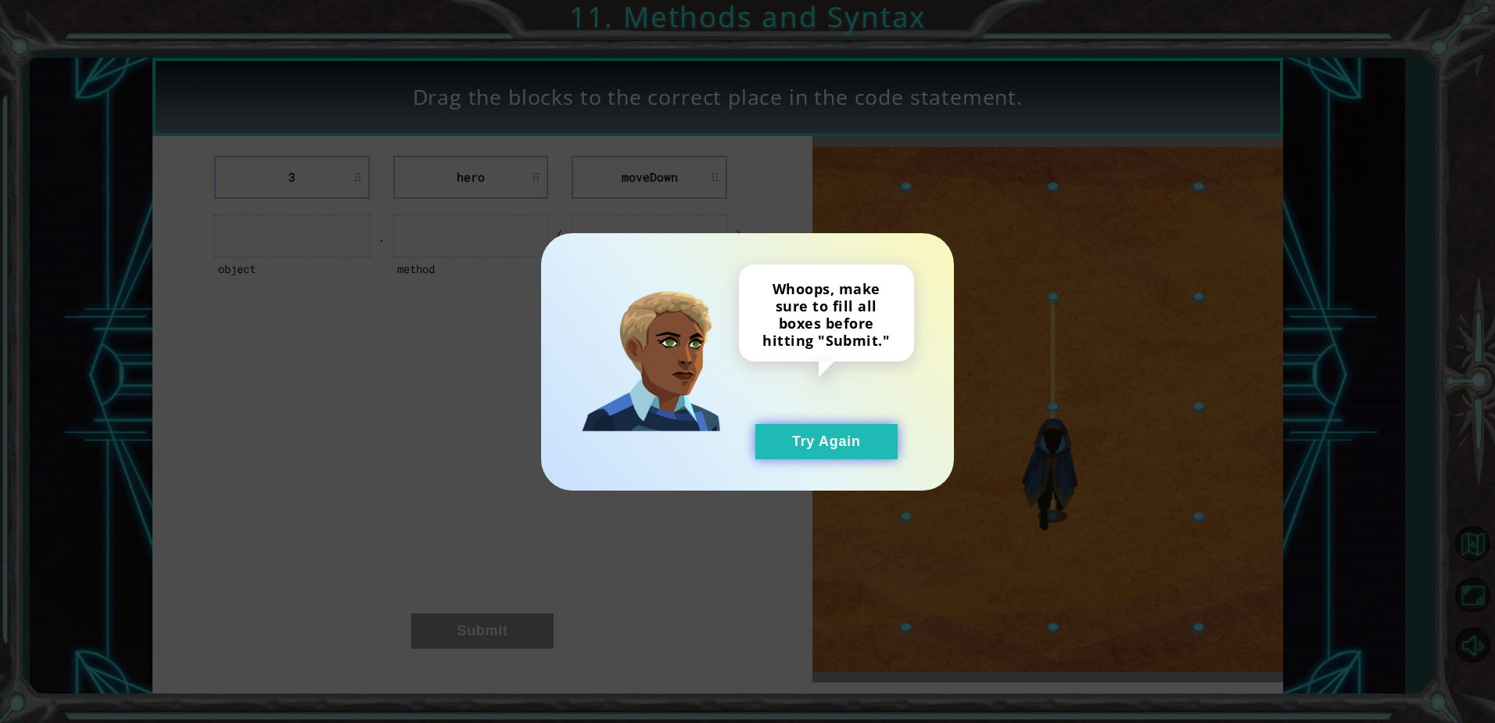
click at [864, 430] on button "Try Again" at bounding box center [827, 441] width 142 height 35
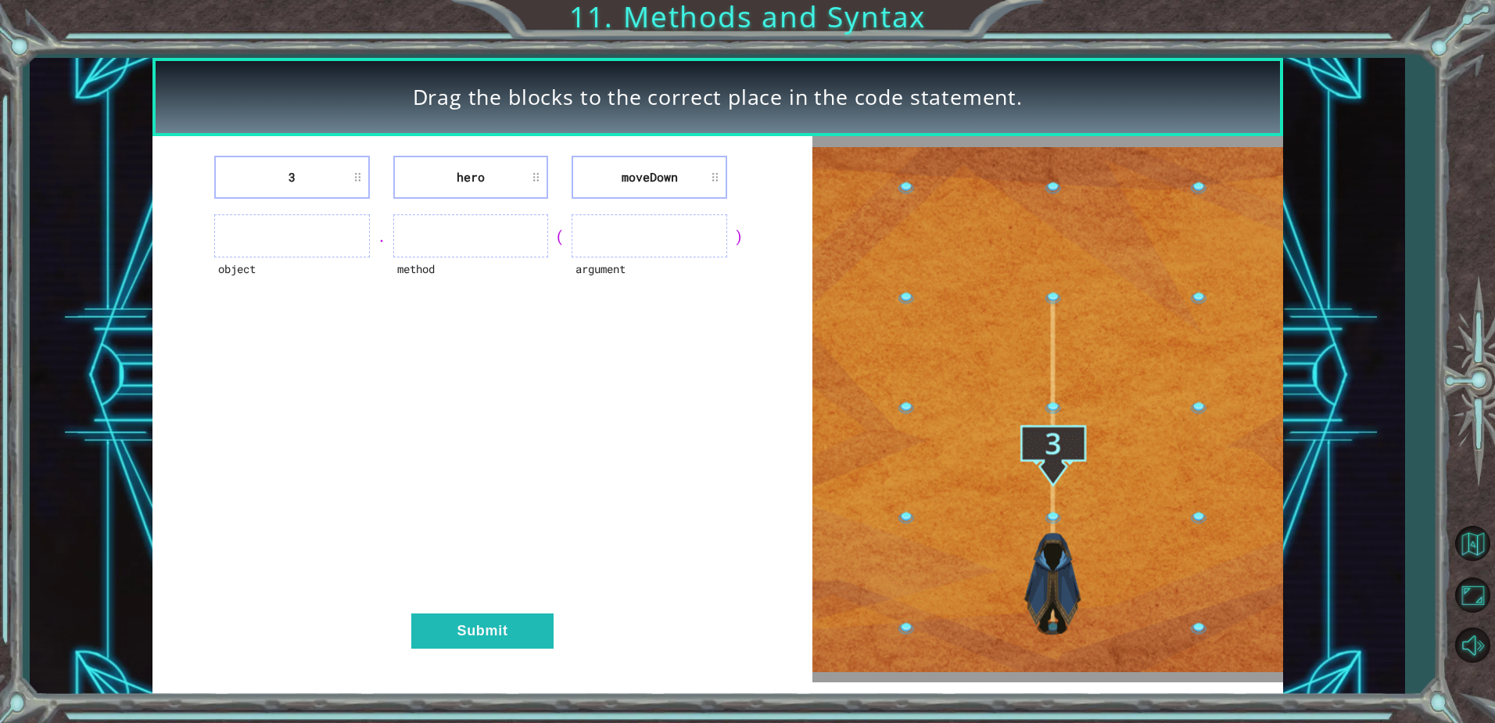
click at [300, 248] on ul at bounding box center [292, 235] width 156 height 43
drag, startPoint x: 405, startPoint y: 296, endPoint x: 641, endPoint y: 451, distance: 282.5
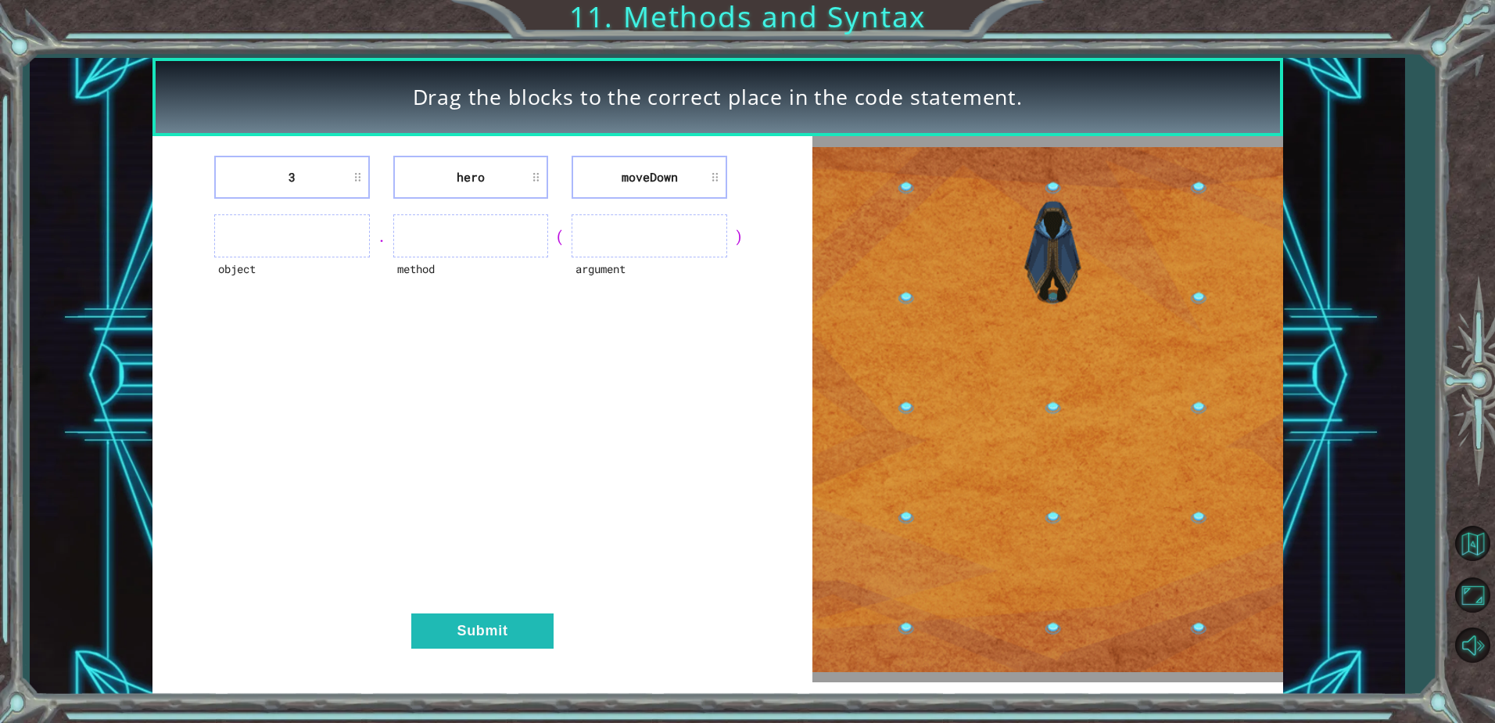
click at [641, 451] on div "3 hero [GEOGRAPHIC_DATA] object . method ( argument ) Submit" at bounding box center [483, 409] width 660 height 546
click at [344, 318] on div "3 hero [GEOGRAPHIC_DATA] object . method ( argument ) Submit" at bounding box center [483, 409] width 660 height 546
click at [298, 229] on ul at bounding box center [292, 235] width 156 height 43
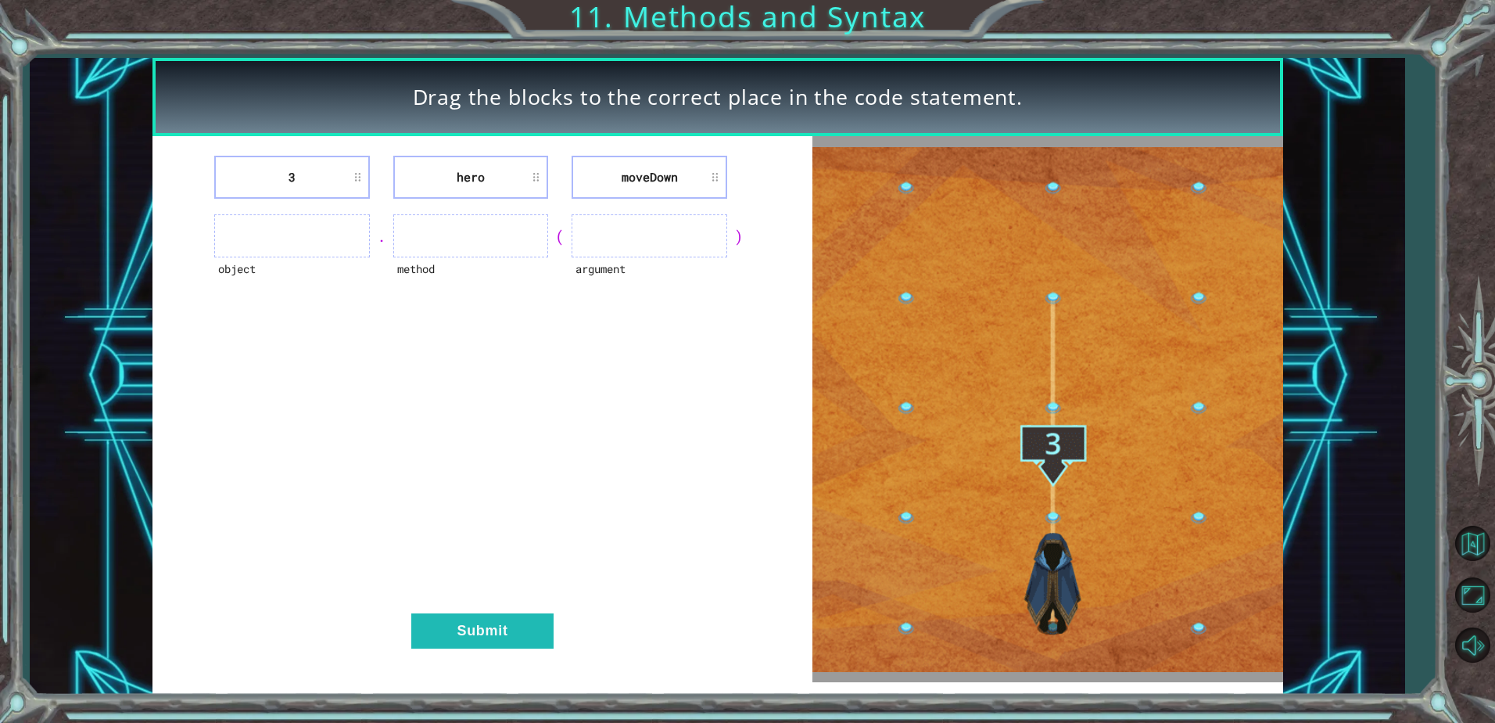
click at [298, 229] on ul at bounding box center [292, 235] width 156 height 43
drag, startPoint x: 409, startPoint y: 232, endPoint x: 420, endPoint y: 231, distance: 11.0
click at [411, 232] on ul at bounding box center [471, 235] width 156 height 43
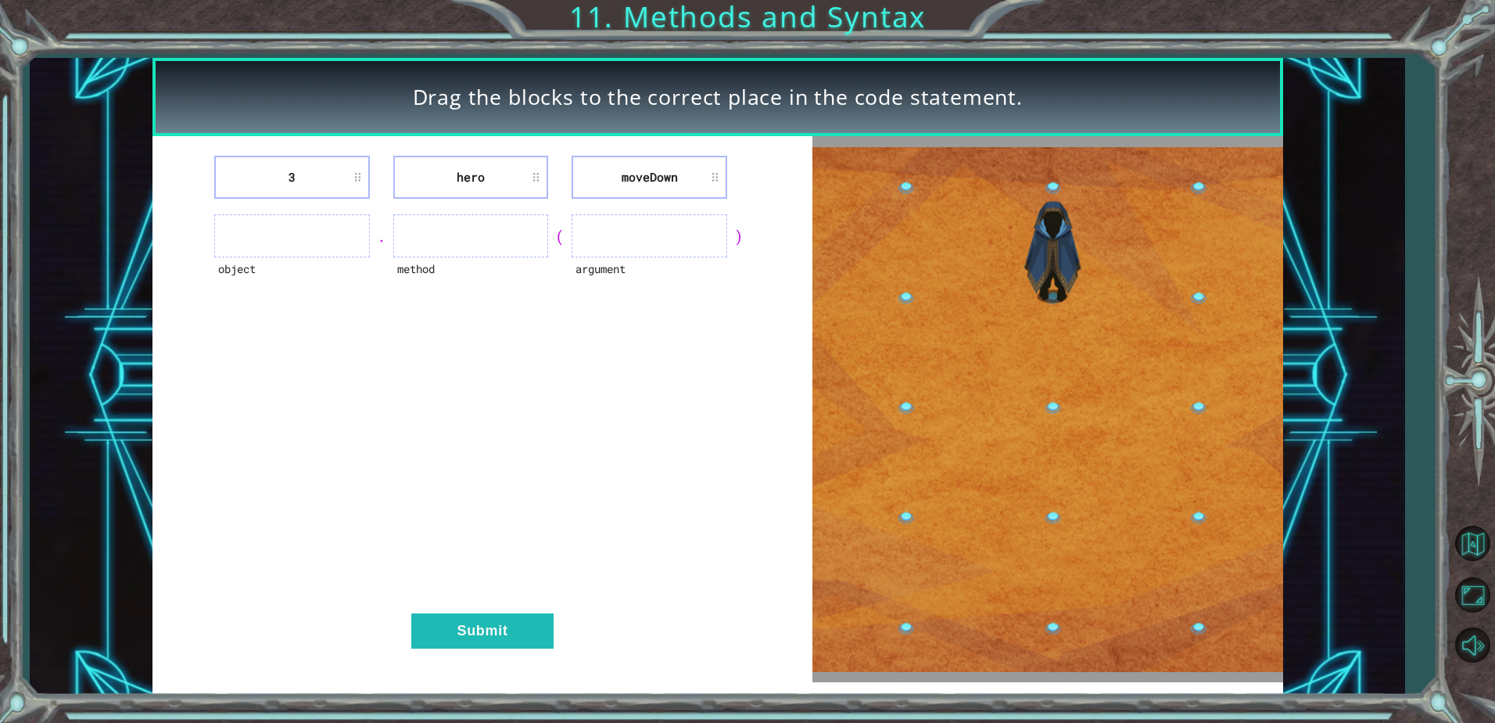
click at [450, 174] on li "hero" at bounding box center [471, 177] width 156 height 43
drag, startPoint x: 427, startPoint y: 249, endPoint x: 428, endPoint y: 264, distance: 14.9
click at [428, 257] on div "method" at bounding box center [471, 235] width 156 height 43
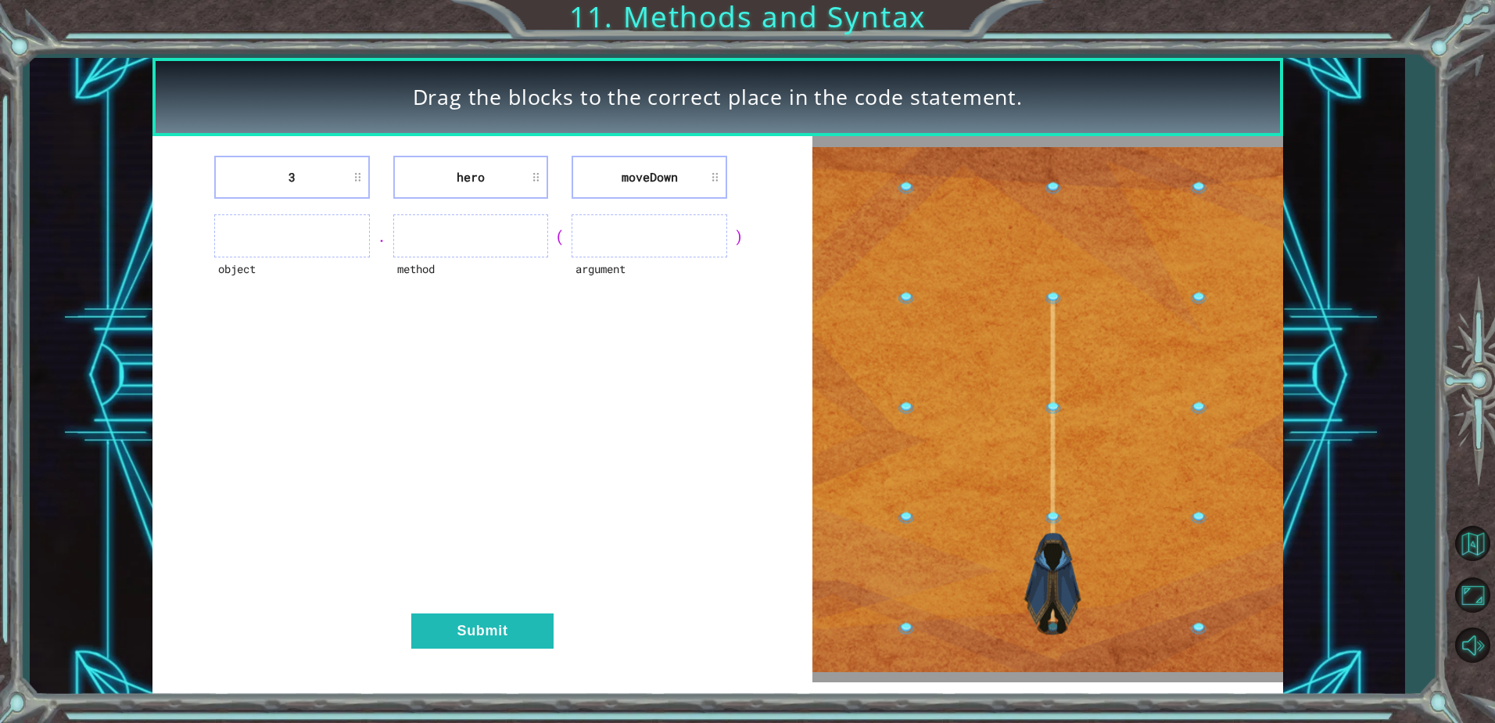
click at [508, 548] on div "3 hero [GEOGRAPHIC_DATA] object . method ( argument ) Submit" at bounding box center [483, 409] width 660 height 546
click at [515, 531] on div "3 hero [GEOGRAPHIC_DATA] object . method ( argument ) Submit" at bounding box center [483, 409] width 660 height 546
click at [465, 219] on ul at bounding box center [471, 235] width 156 height 43
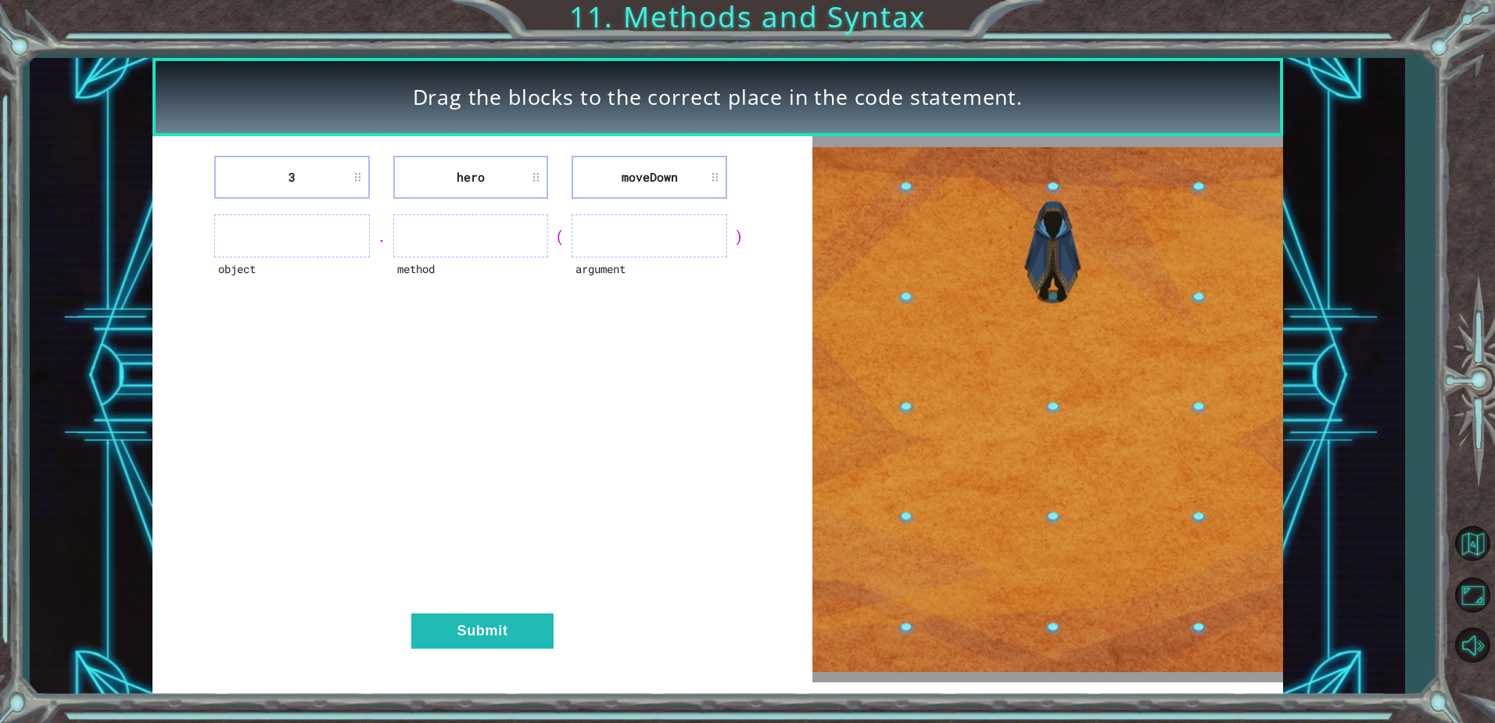
drag, startPoint x: 465, startPoint y: 221, endPoint x: 494, endPoint y: 242, distance: 36.9
click at [485, 242] on ul at bounding box center [471, 235] width 156 height 43
click at [615, 242] on ul at bounding box center [650, 235] width 156 height 43
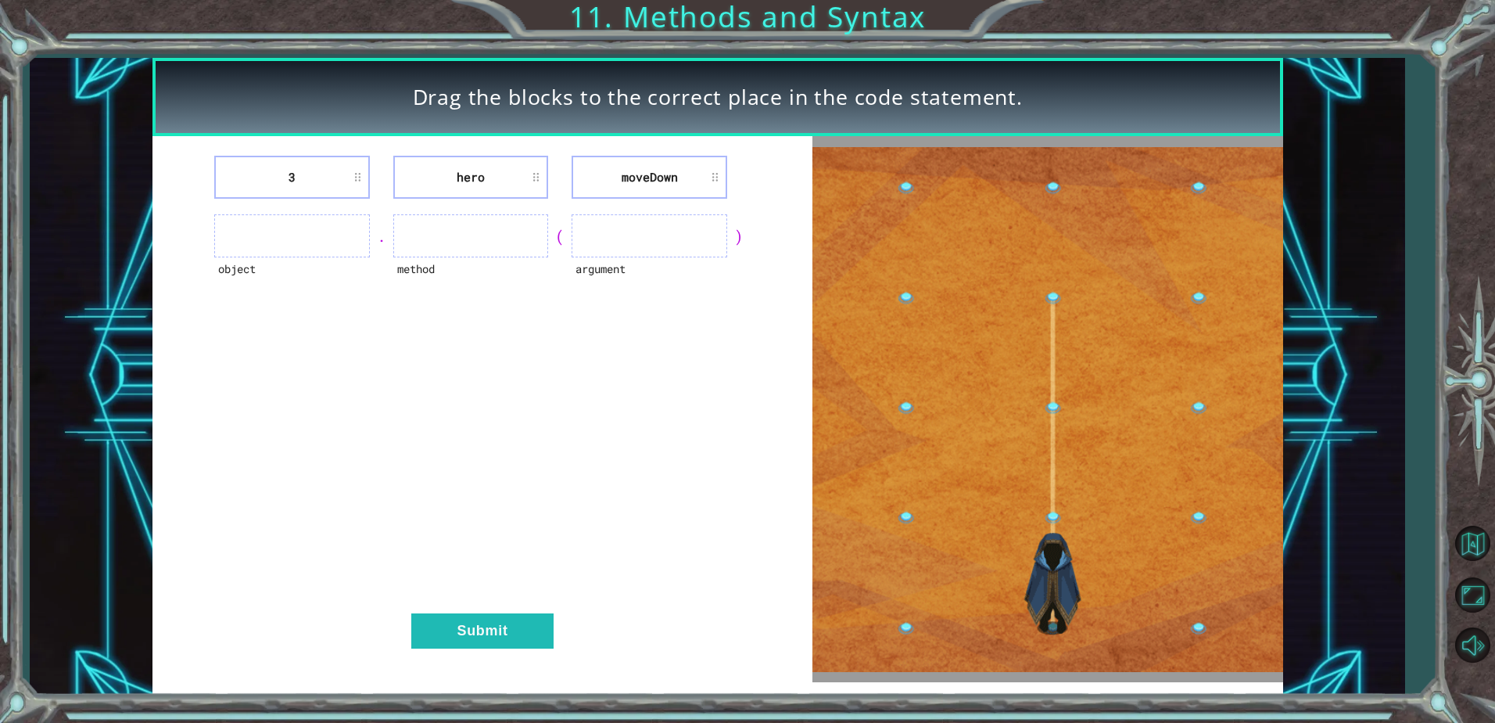
drag, startPoint x: 457, startPoint y: 558, endPoint x: 458, endPoint y: 569, distance: 11.0
click at [457, 567] on div "3 hero [GEOGRAPHIC_DATA] object . method ( argument ) Submit" at bounding box center [483, 409] width 660 height 546
click at [472, 607] on div "3 hero [GEOGRAPHIC_DATA] object . method ( argument ) Submit" at bounding box center [483, 409] width 660 height 546
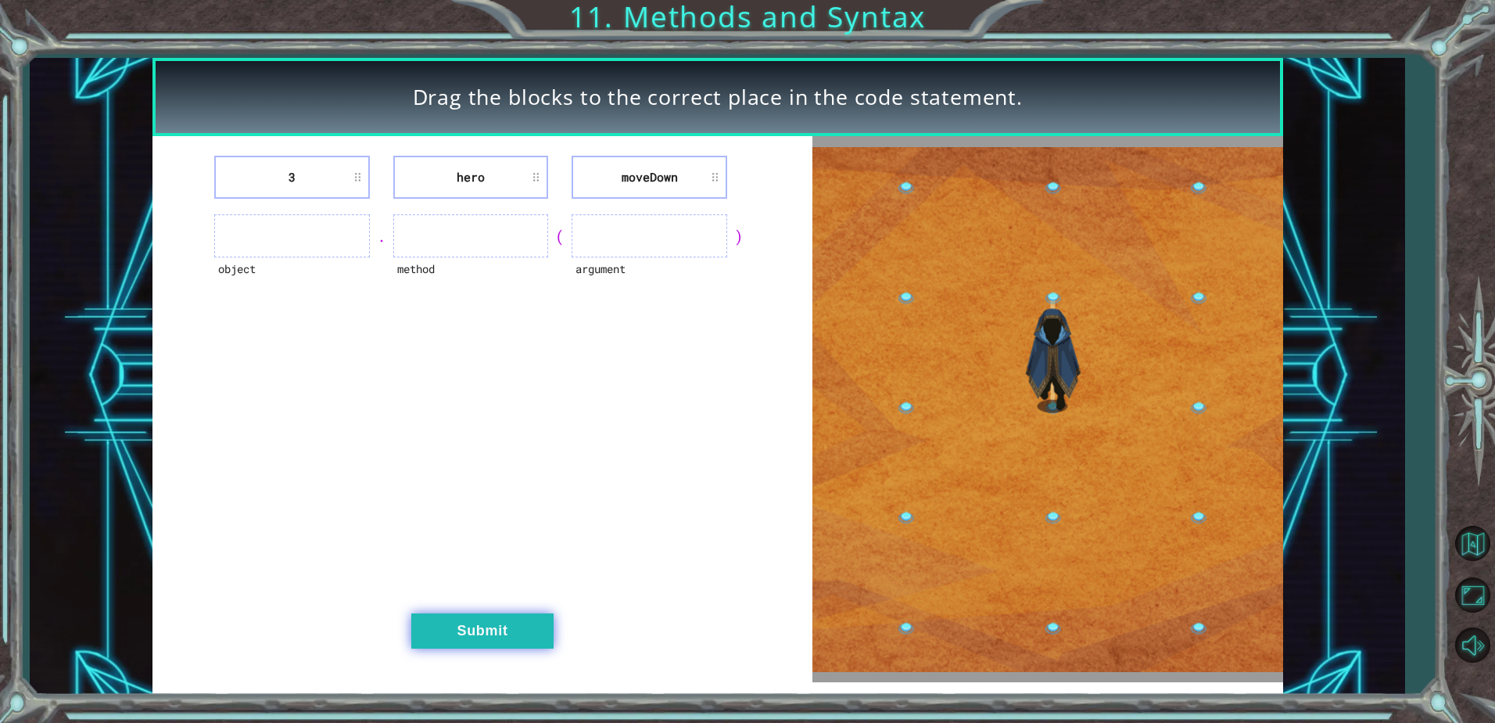
click at [485, 624] on button "Submit" at bounding box center [482, 630] width 142 height 35
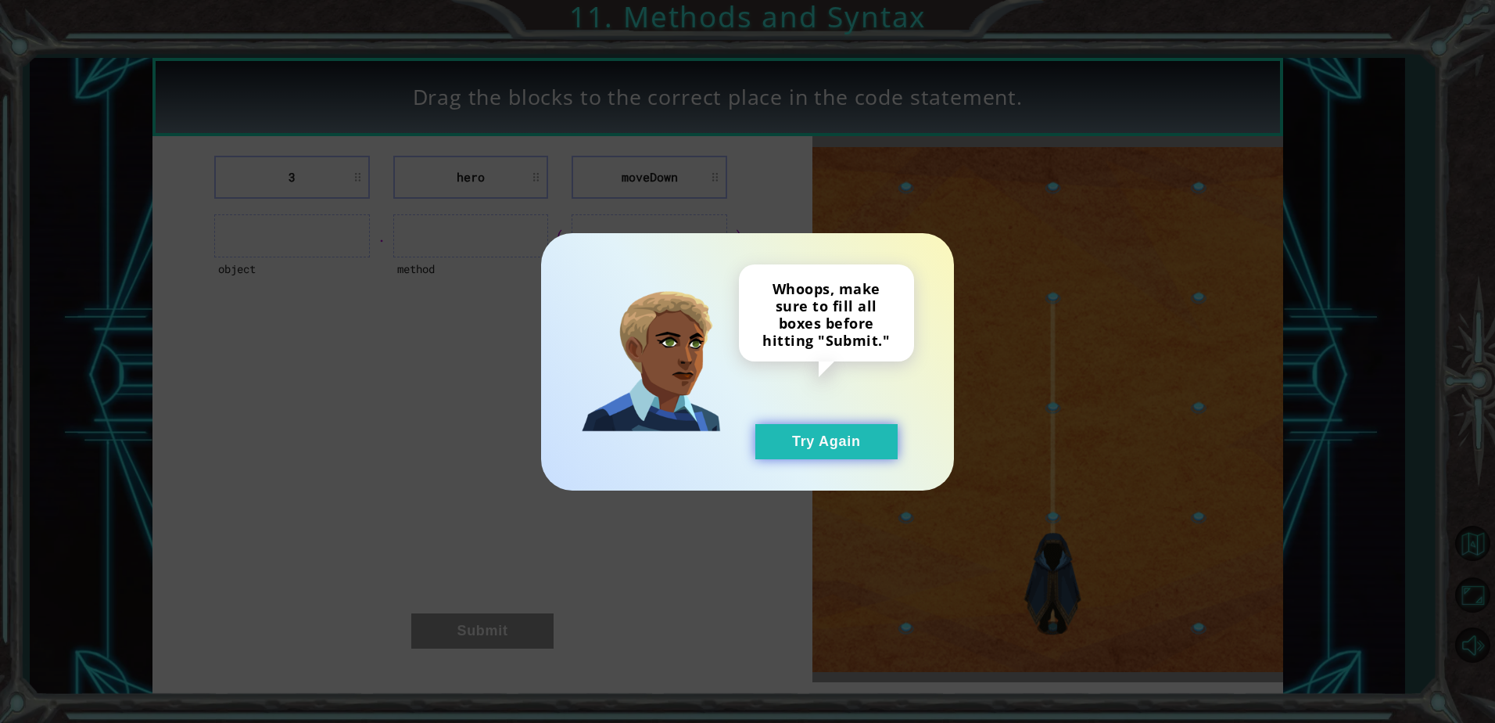
click at [791, 458] on button "Try Again" at bounding box center [827, 441] width 142 height 35
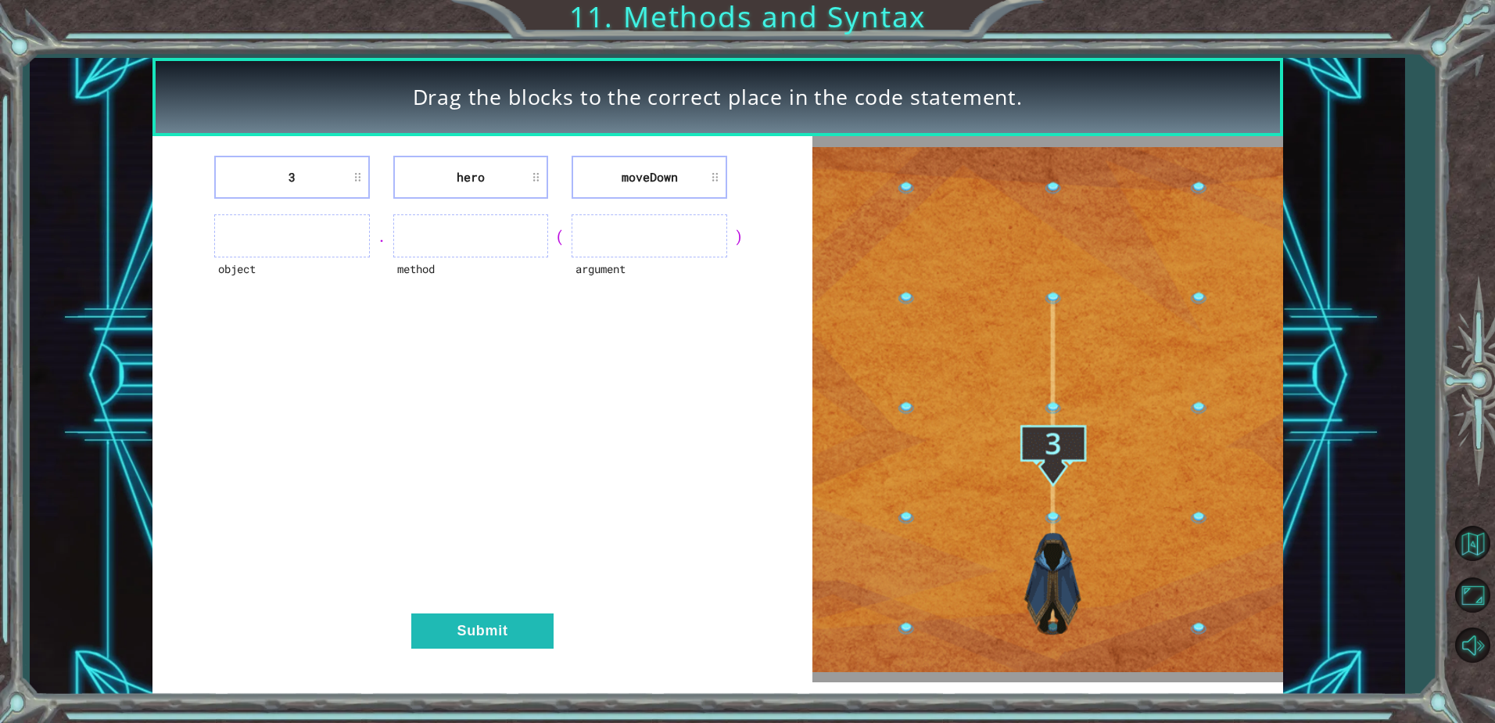
click at [1081, 537] on img at bounding box center [1048, 409] width 470 height 525
click at [1039, 346] on img at bounding box center [1048, 409] width 470 height 525
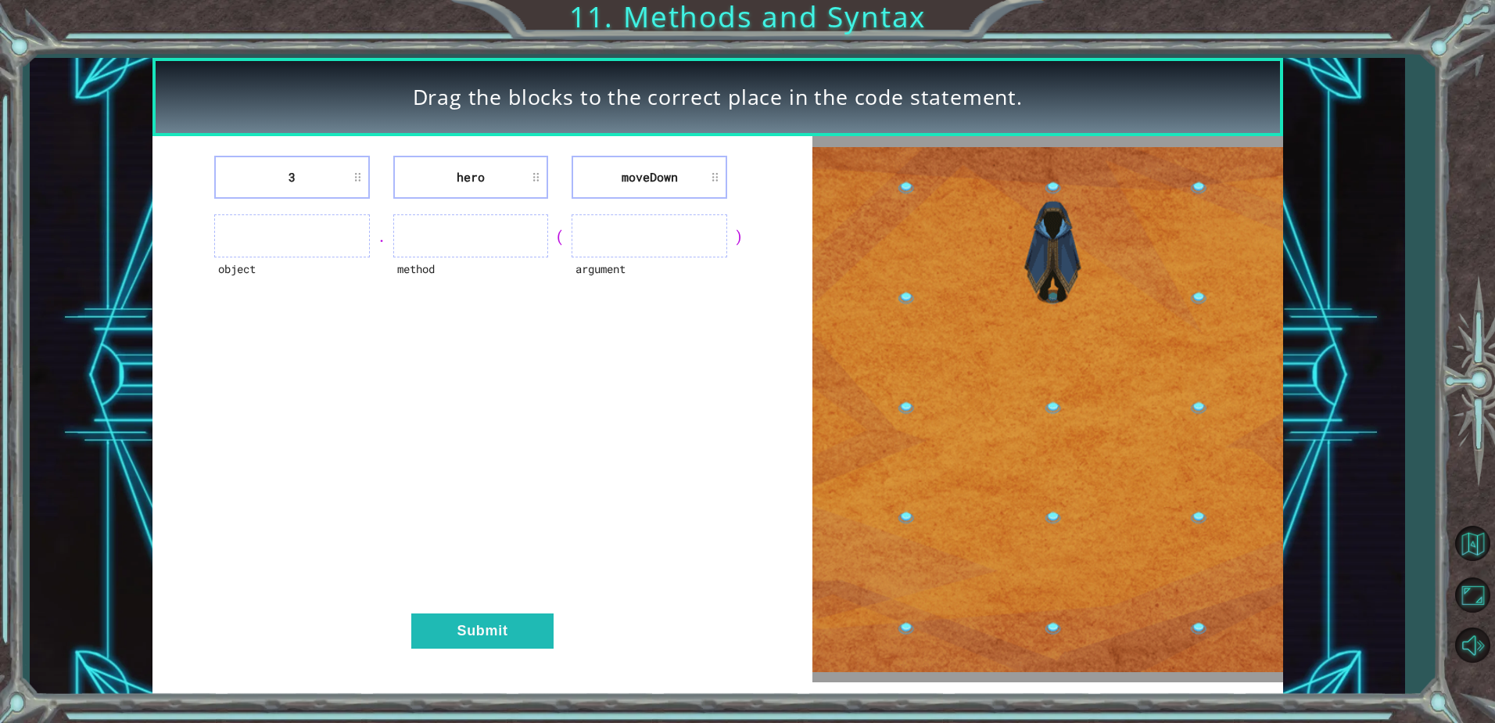
drag, startPoint x: 1039, startPoint y: 346, endPoint x: 1018, endPoint y: 481, distance: 136.2
click at [1018, 481] on img at bounding box center [1048, 409] width 470 height 525
click at [651, 180] on li "moveDown" at bounding box center [650, 177] width 156 height 43
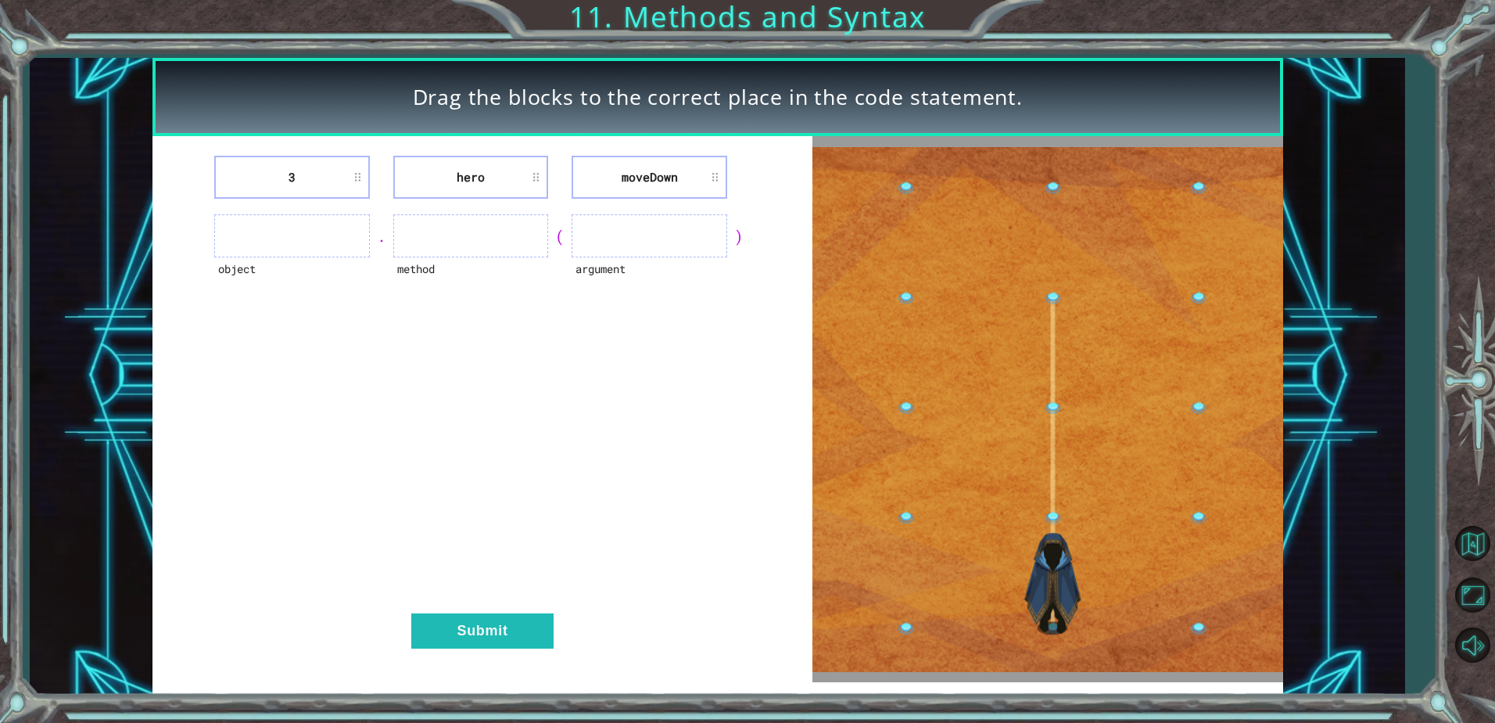
click at [720, 185] on li "moveDown" at bounding box center [650, 177] width 156 height 43
drag, startPoint x: 721, startPoint y: 184, endPoint x: 710, endPoint y: 218, distance: 36.1
click at [720, 193] on li "moveDown" at bounding box center [650, 177] width 156 height 43
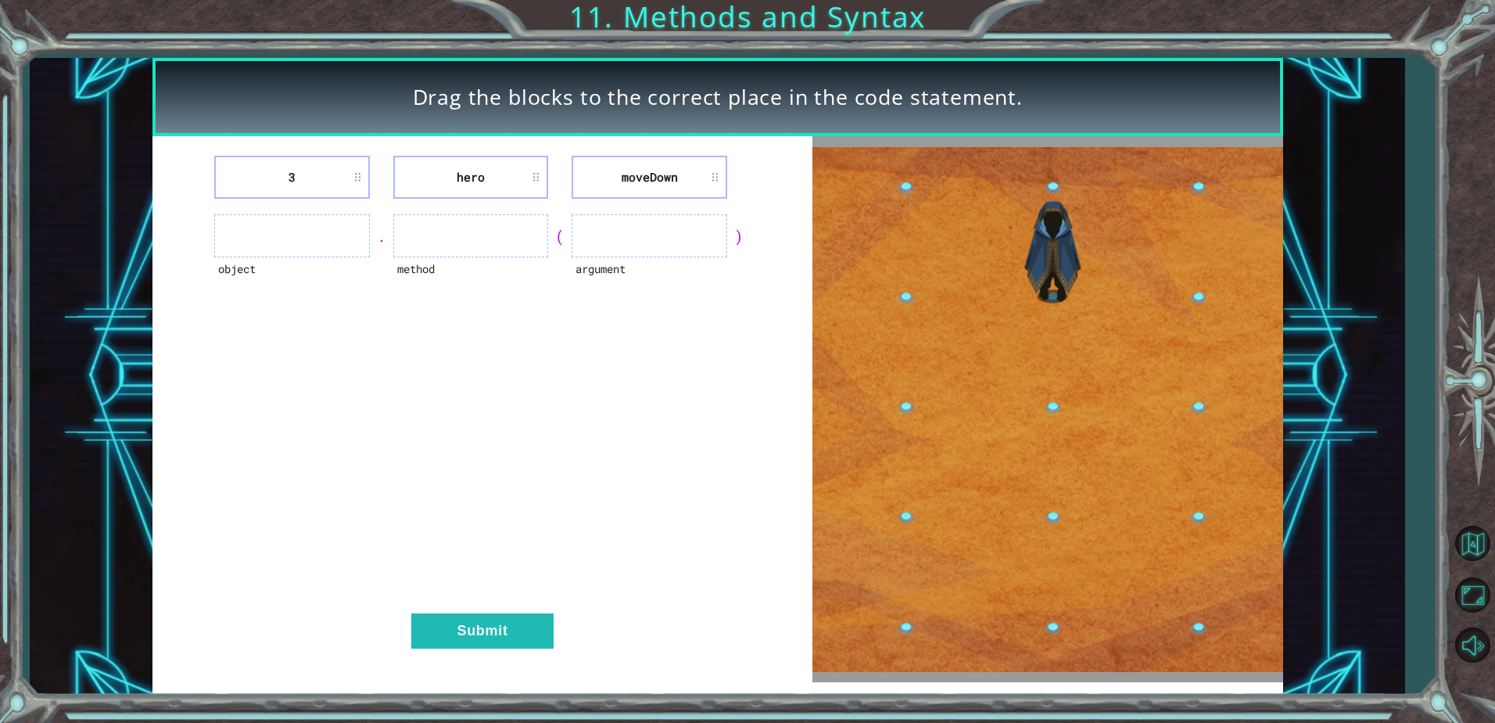
drag, startPoint x: 731, startPoint y: 231, endPoint x: 704, endPoint y: 248, distance: 31.7
click at [726, 240] on div "object . method ( argument )" at bounding box center [482, 235] width 621 height 43
click at [701, 232] on ul at bounding box center [650, 235] width 156 height 43
click at [700, 232] on ul at bounding box center [650, 235] width 156 height 43
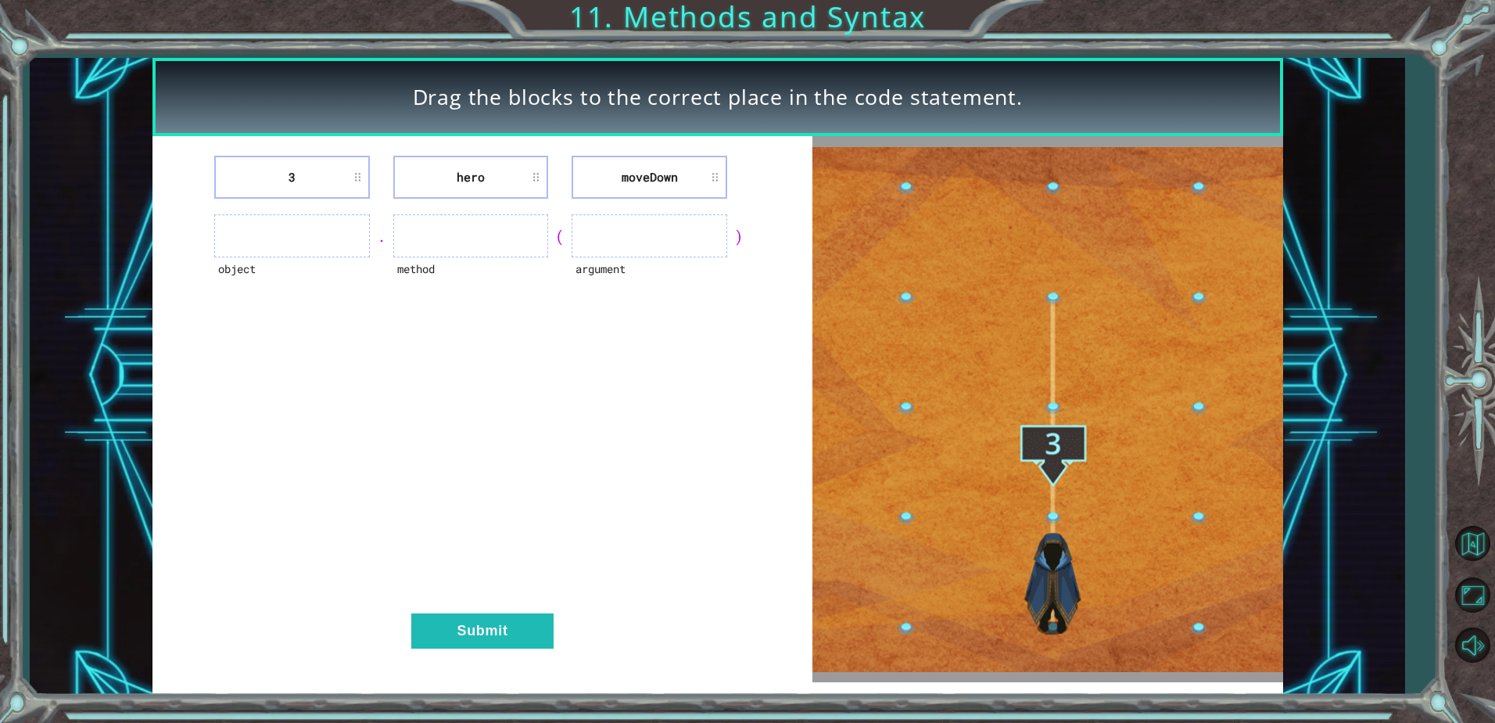
click at [699, 232] on ul at bounding box center [650, 235] width 156 height 43
click at [695, 232] on ul at bounding box center [650, 235] width 156 height 43
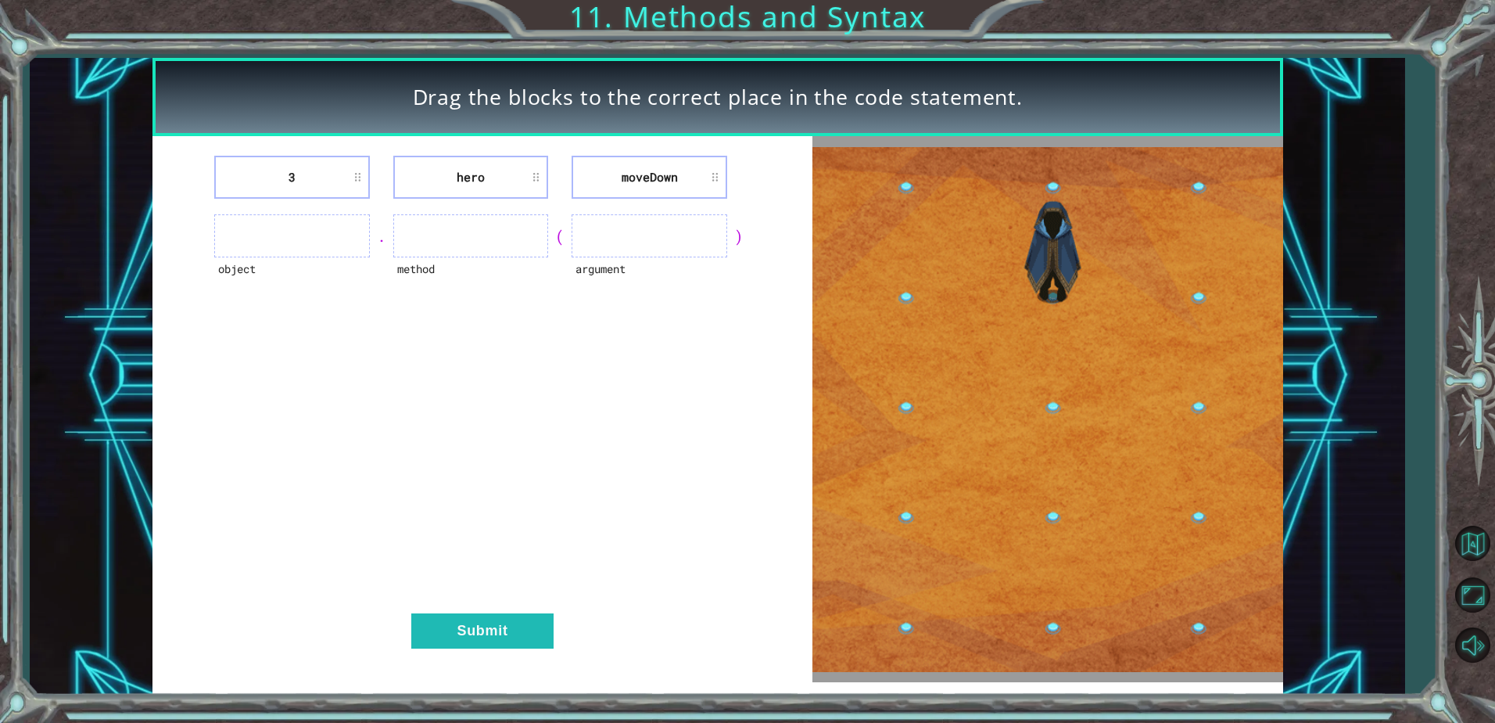
click at [908, 194] on img at bounding box center [1048, 409] width 470 height 525
click at [909, 185] on img at bounding box center [1048, 409] width 470 height 525
click at [907, 187] on img at bounding box center [1048, 409] width 470 height 525
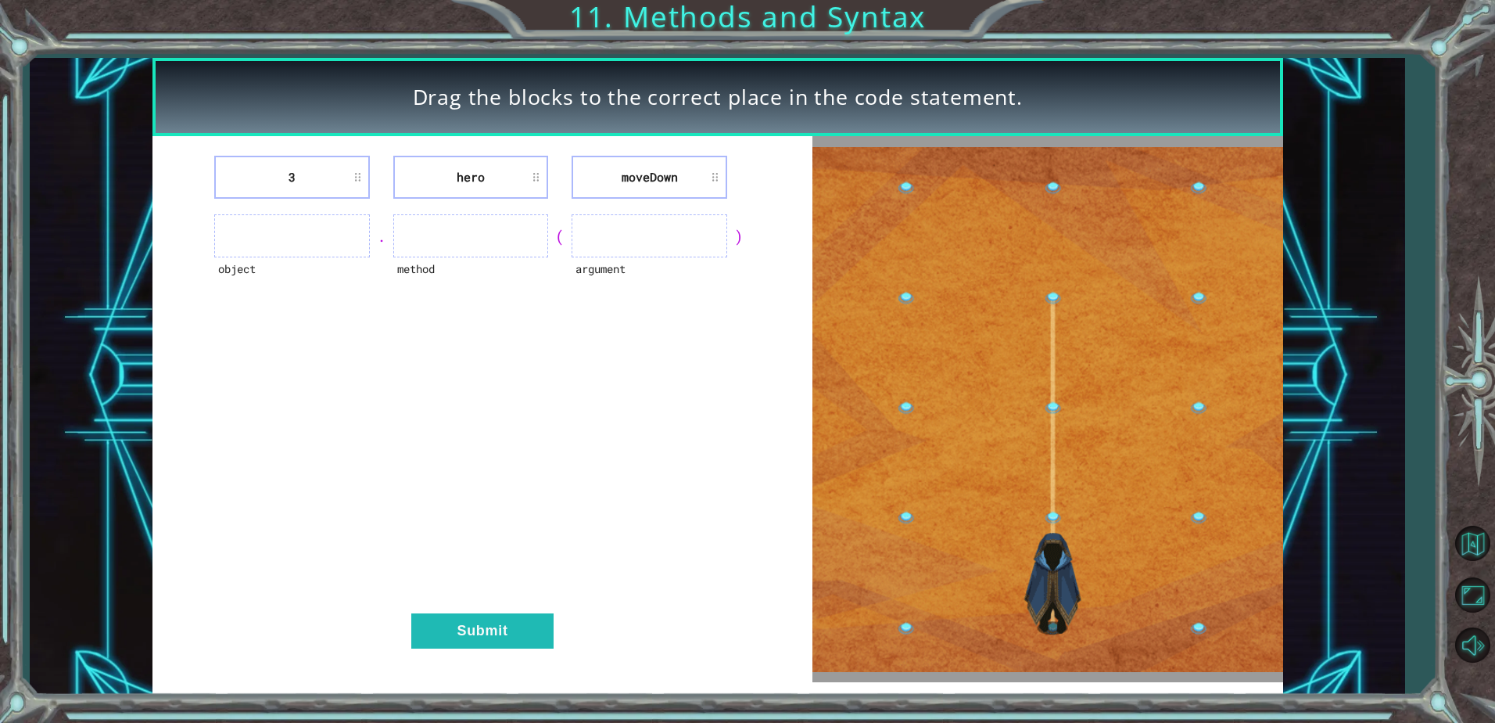
click at [901, 294] on img at bounding box center [1048, 409] width 470 height 525
click at [909, 625] on img at bounding box center [1048, 409] width 470 height 525
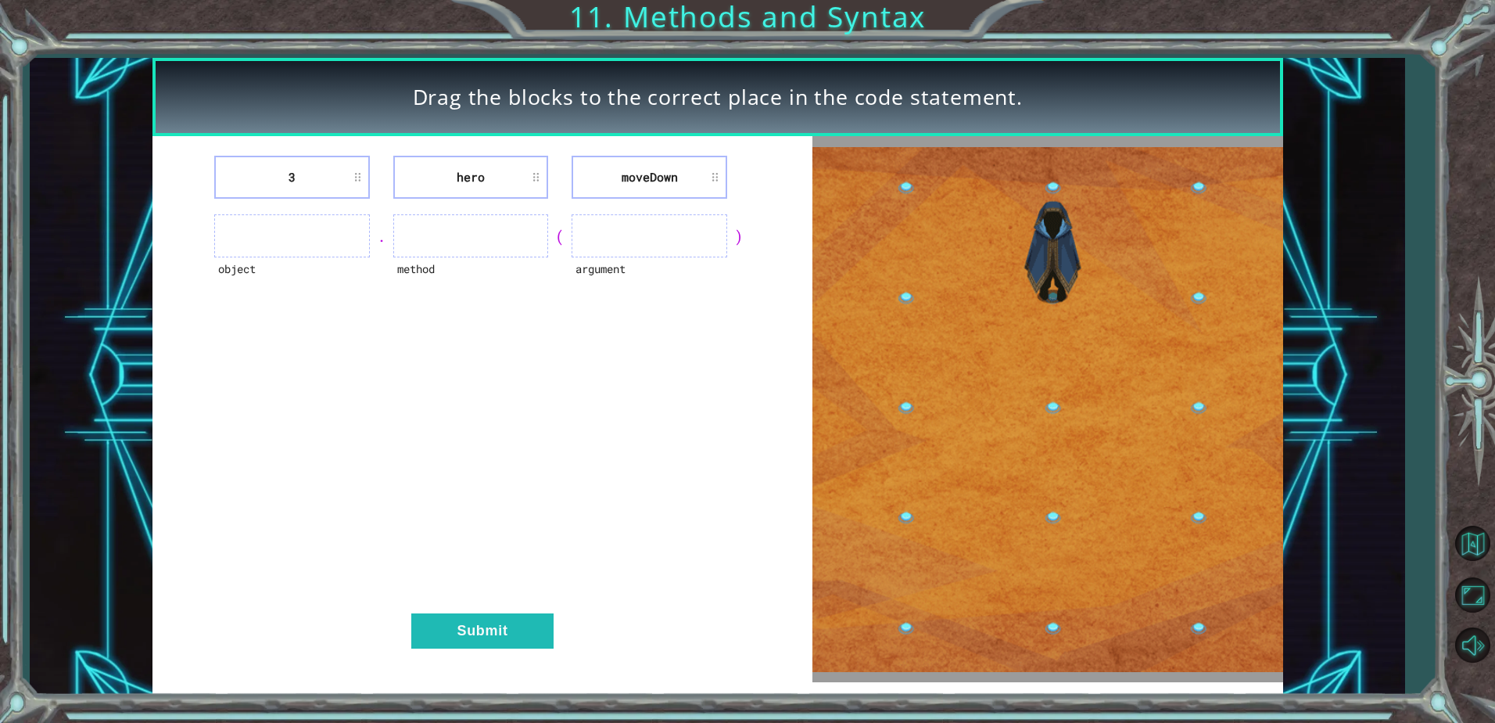
click at [644, 306] on div "3 hero [GEOGRAPHIC_DATA] object . method ( argument ) Submit" at bounding box center [483, 409] width 660 height 546
drag, startPoint x: 740, startPoint y: 135, endPoint x: 710, endPoint y: 150, distance: 33.2
click at [710, 150] on div "Drag the blocks to the correct place in the code statement. 3 hero [GEOGRAPHIC_…" at bounding box center [718, 376] width 1131 height 636
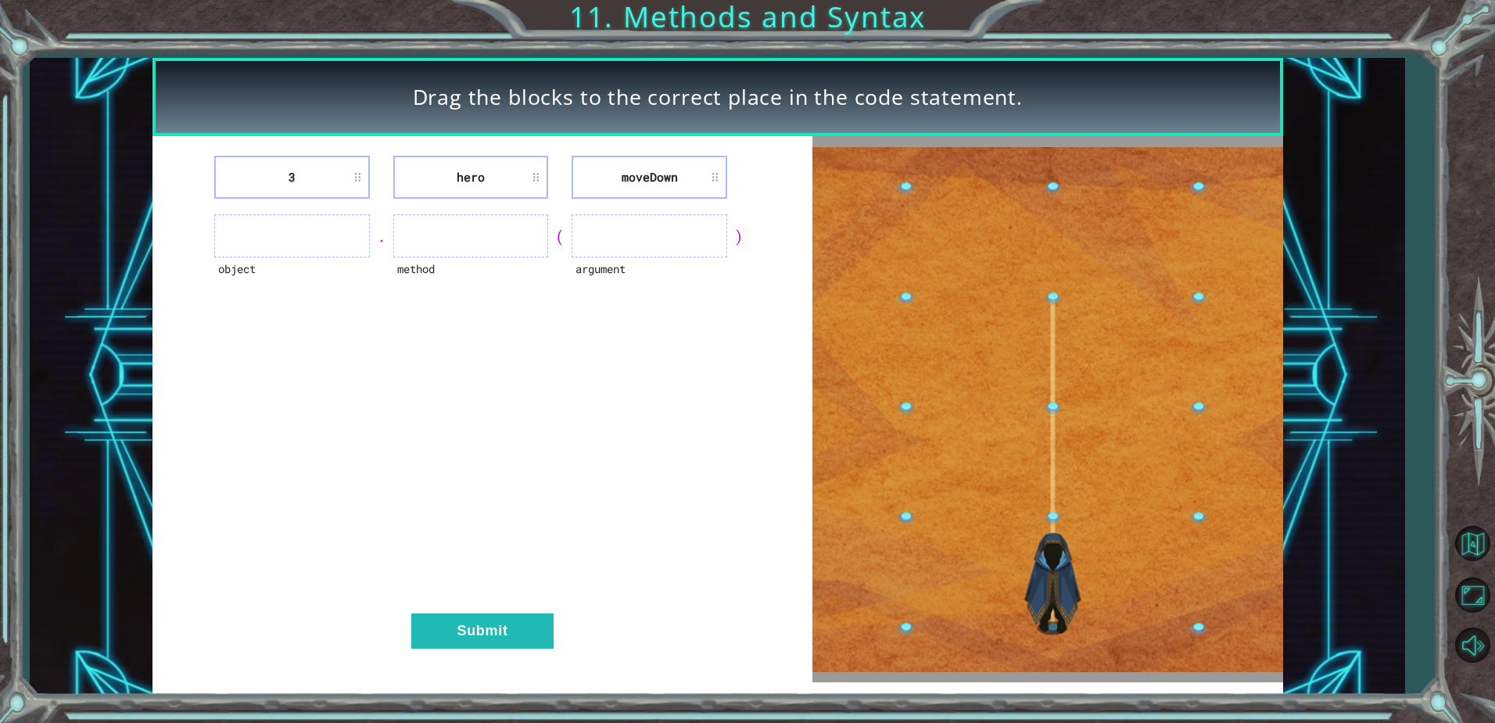
drag, startPoint x: 710, startPoint y: 150, endPoint x: 688, endPoint y: 171, distance: 30.4
click at [688, 171] on li "moveDown" at bounding box center [650, 177] width 156 height 43
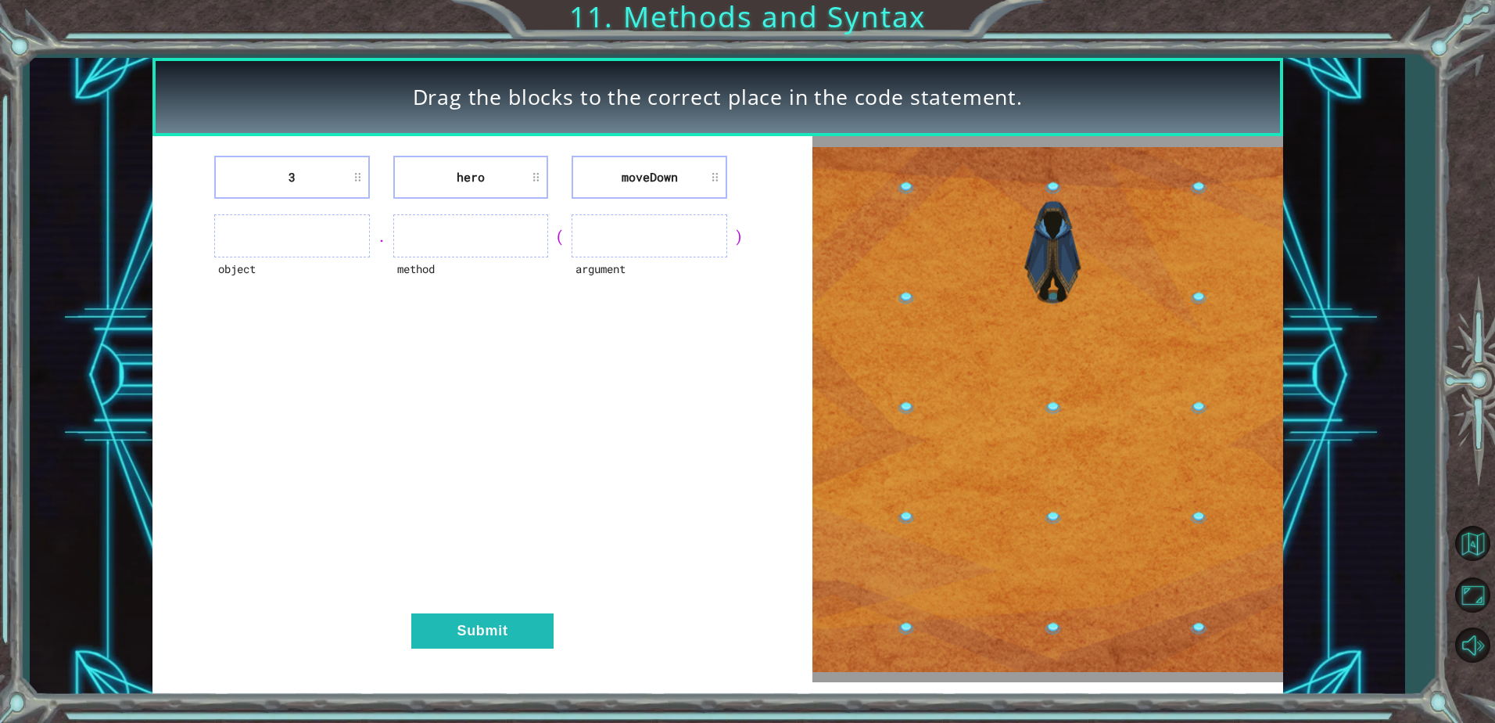
click at [688, 171] on li "moveDown" at bounding box center [650, 177] width 156 height 43
drag, startPoint x: 688, startPoint y: 171, endPoint x: 627, endPoint y: 164, distance: 61.4
click at [626, 171] on li "moveDown" at bounding box center [650, 177] width 156 height 43
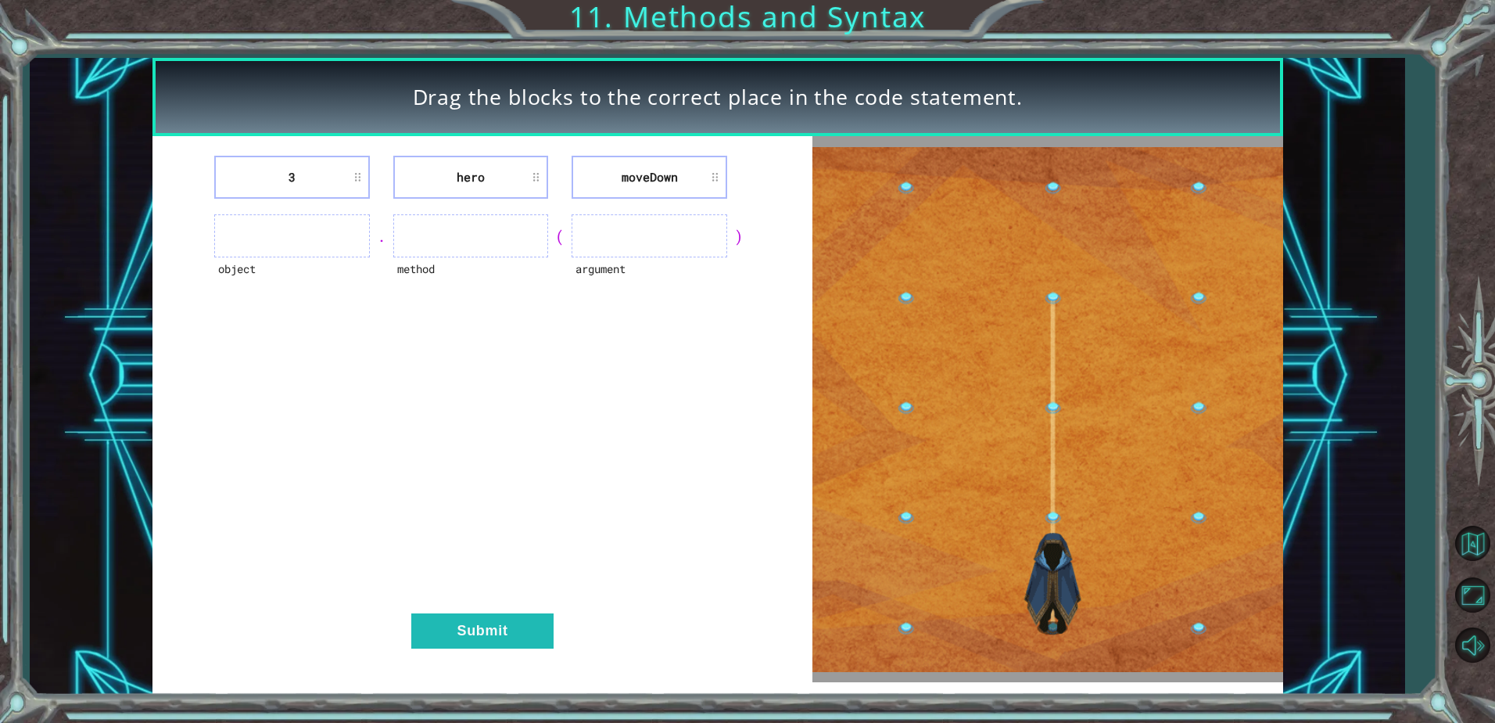
click at [289, 246] on ul at bounding box center [292, 235] width 156 height 43
click at [250, 248] on ul at bounding box center [292, 235] width 156 height 43
click at [132, 110] on div "Drag the blocks to the correct place in the code statement. 3 hero [GEOGRAPHIC_…" at bounding box center [718, 376] width 1376 height 636
click at [119, 106] on div "Drag the blocks to the correct place in the code statement. 3 hero [GEOGRAPHIC_…" at bounding box center [718, 376] width 1376 height 636
drag, startPoint x: 171, startPoint y: 90, endPoint x: 258, endPoint y: 84, distance: 87.0
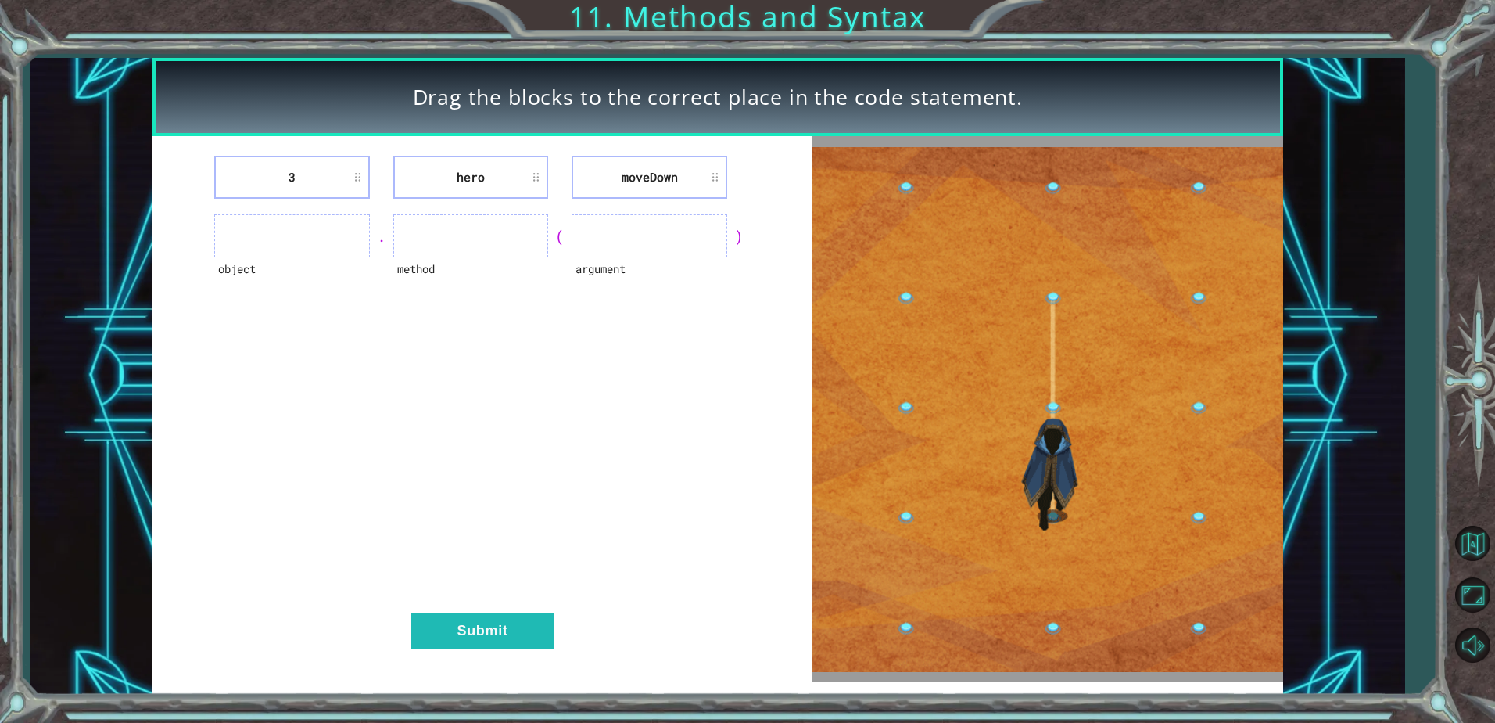
click at [190, 88] on div "Drag the blocks to the correct place in the code statement. 3 hero [GEOGRAPHIC_…" at bounding box center [718, 376] width 1376 height 636
drag, startPoint x: 258, startPoint y: 84, endPoint x: 595, endPoint y: 101, distance: 337.5
click at [391, 84] on div "Drag the blocks to the correct place in the code statement." at bounding box center [718, 97] width 1131 height 78
drag, startPoint x: 595, startPoint y: 101, endPoint x: 787, endPoint y: 124, distance: 193.0
click at [787, 124] on div "Drag the blocks to the correct place in the code statement." at bounding box center [718, 97] width 1131 height 78
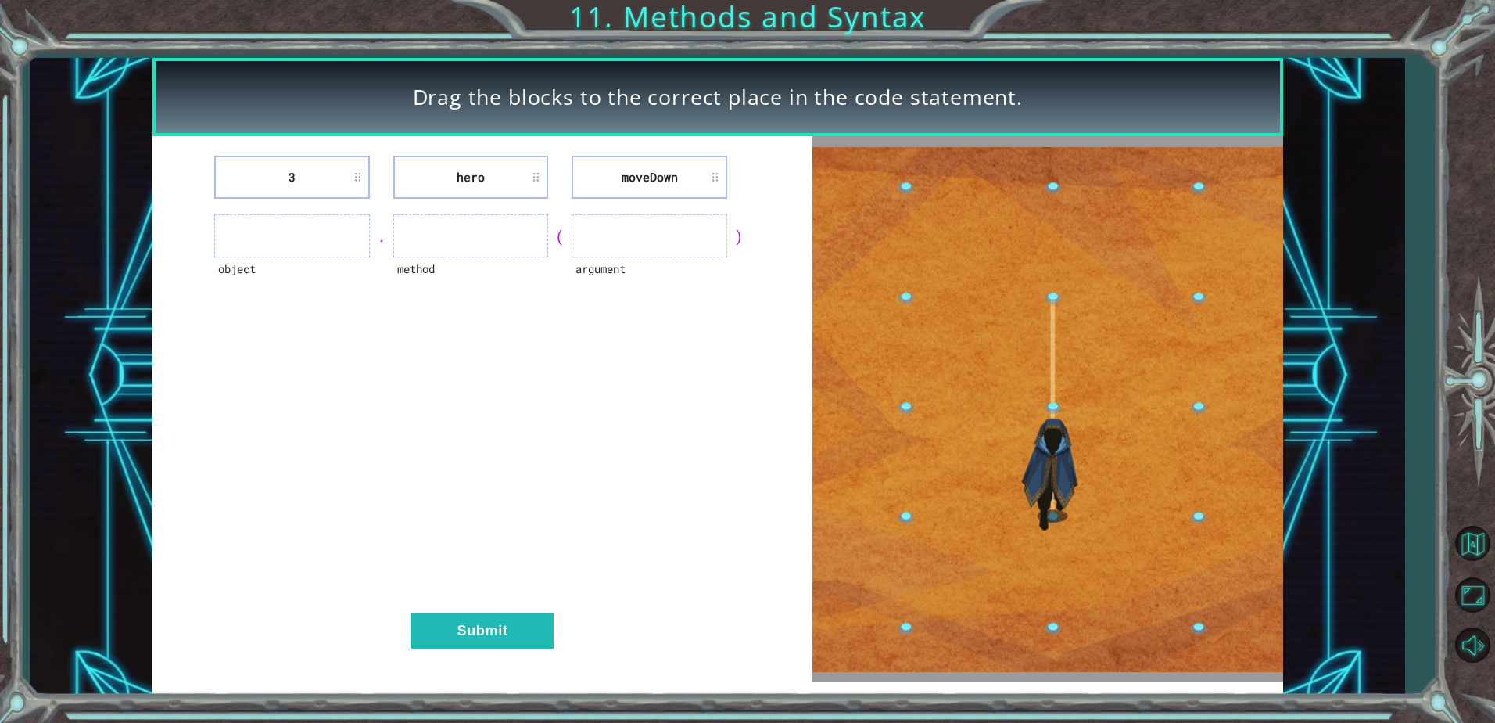
drag, startPoint x: 787, startPoint y: 124, endPoint x: 1004, endPoint y: 178, distance: 224.2
click at [1004, 178] on div "Drag the blocks to the correct place in the code statement. 3 hero [GEOGRAPHIC_…" at bounding box center [718, 376] width 1131 height 636
click at [832, 497] on img at bounding box center [1048, 409] width 470 height 525
click at [581, 442] on div "3 hero [GEOGRAPHIC_DATA] object . method ( argument ) Submit" at bounding box center [483, 409] width 660 height 546
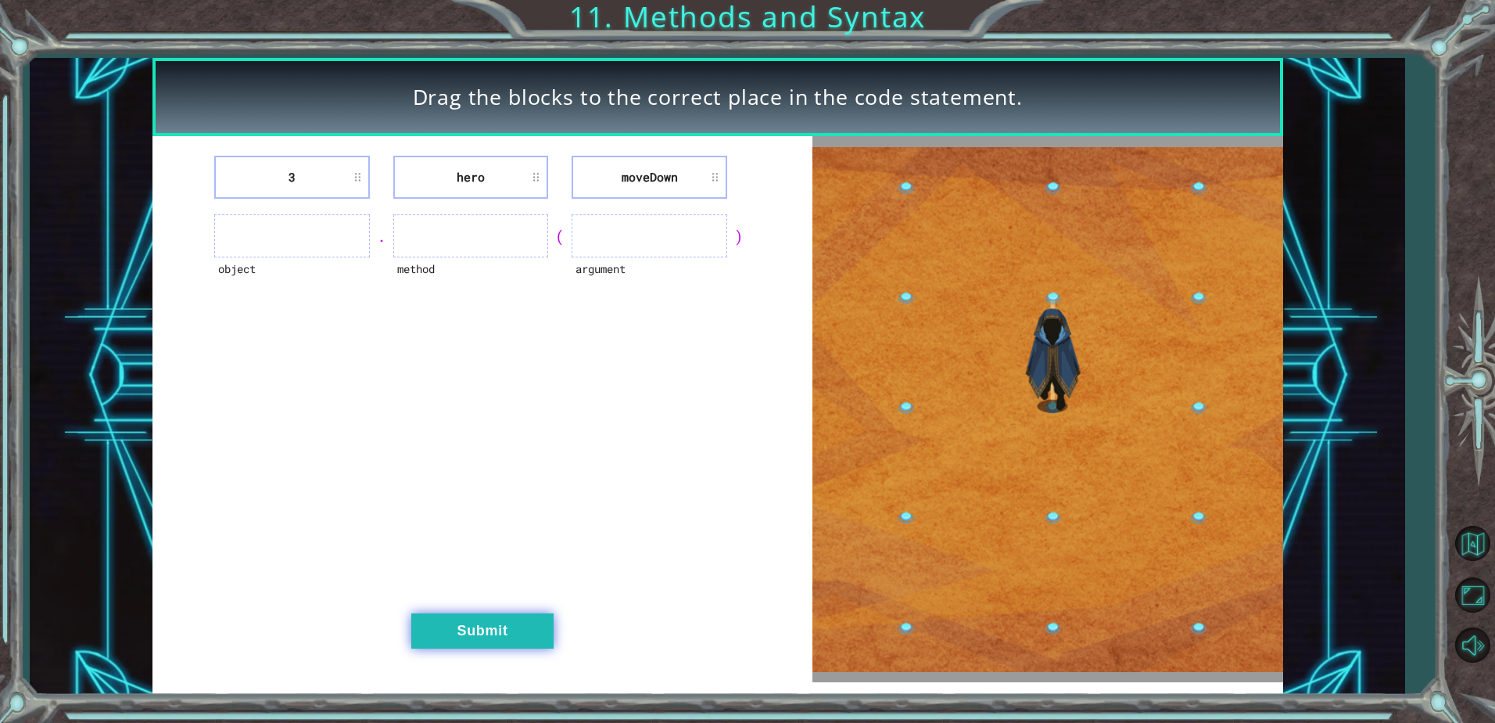
click at [454, 621] on button "Submit" at bounding box center [482, 630] width 142 height 35
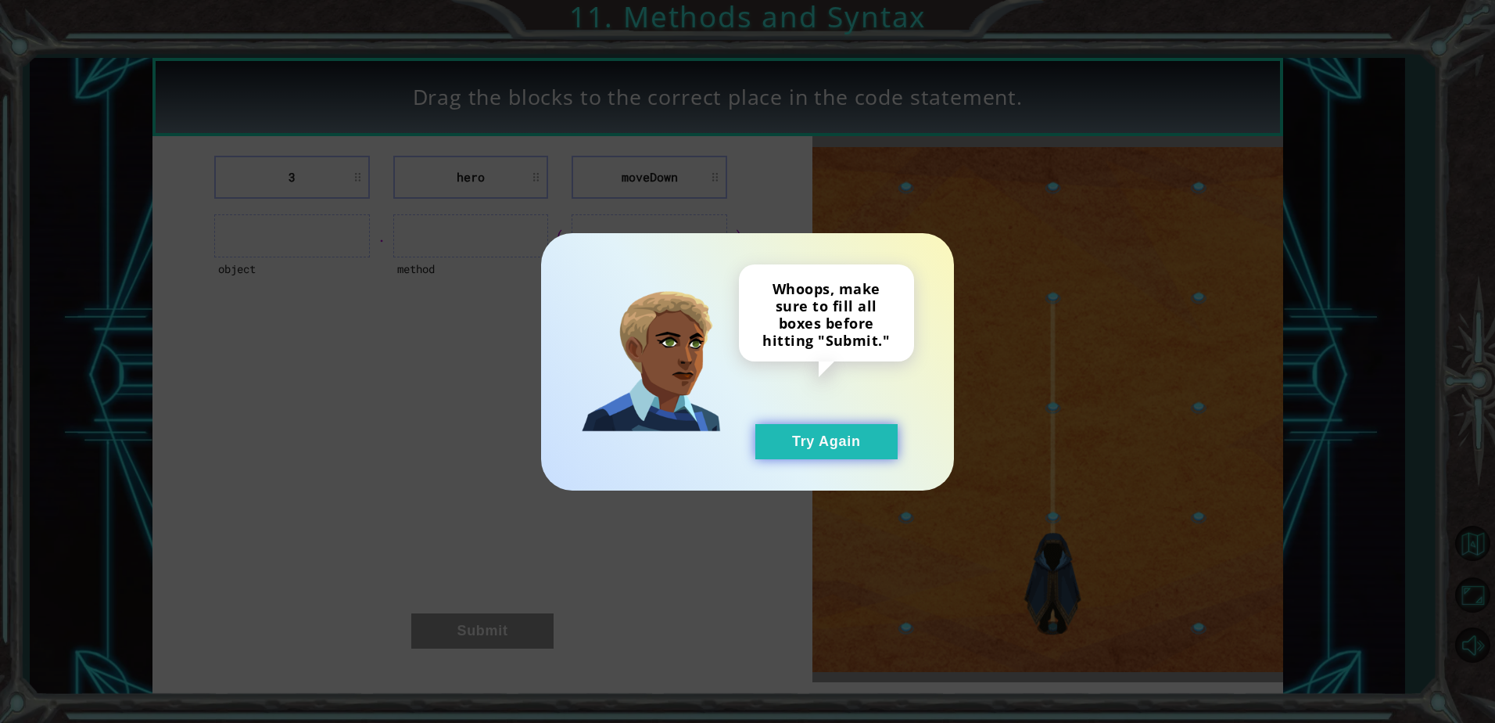
click at [805, 446] on button "Try Again" at bounding box center [827, 441] width 142 height 35
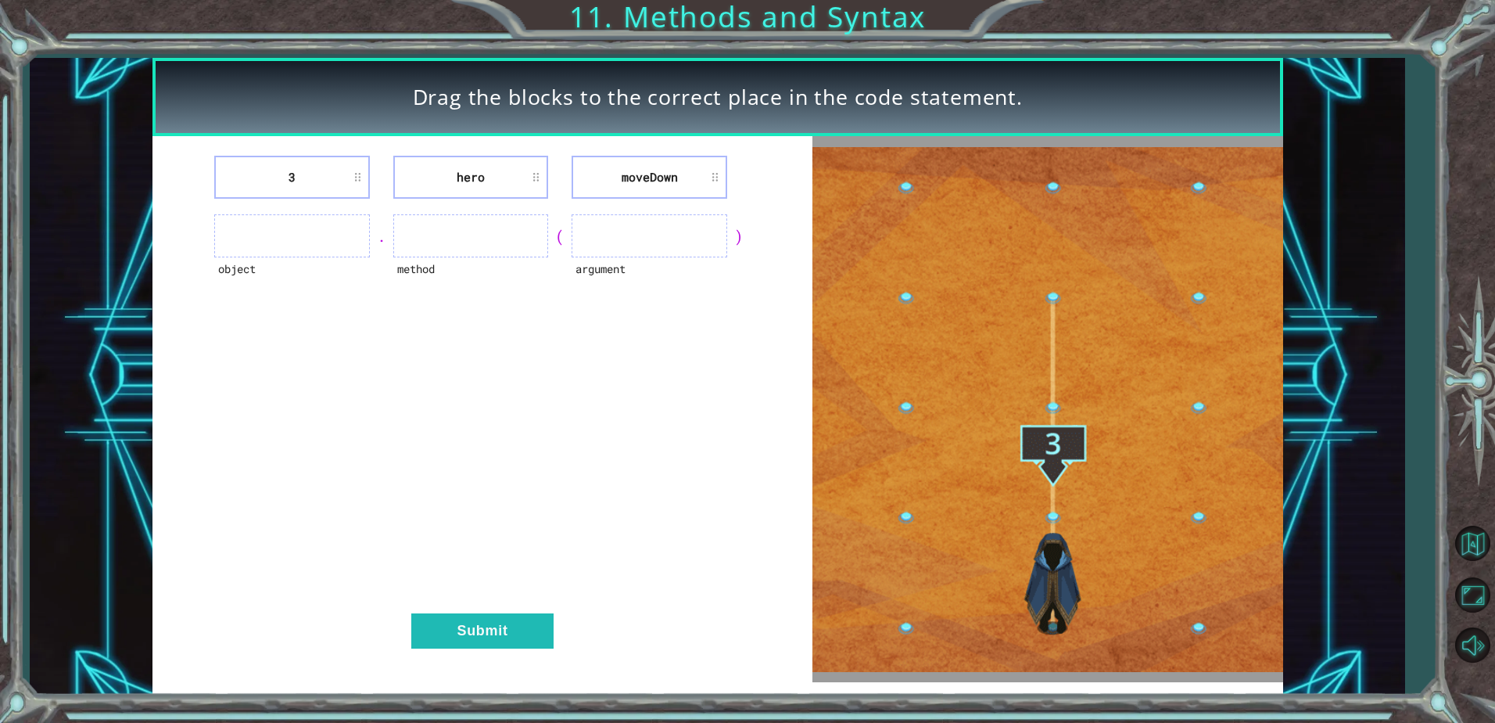
click at [686, 493] on div "3 hero [GEOGRAPHIC_DATA] object . method ( argument ) Submit" at bounding box center [483, 409] width 660 height 546
drag, startPoint x: 1382, startPoint y: 270, endPoint x: 1389, endPoint y: 266, distance: 8.1
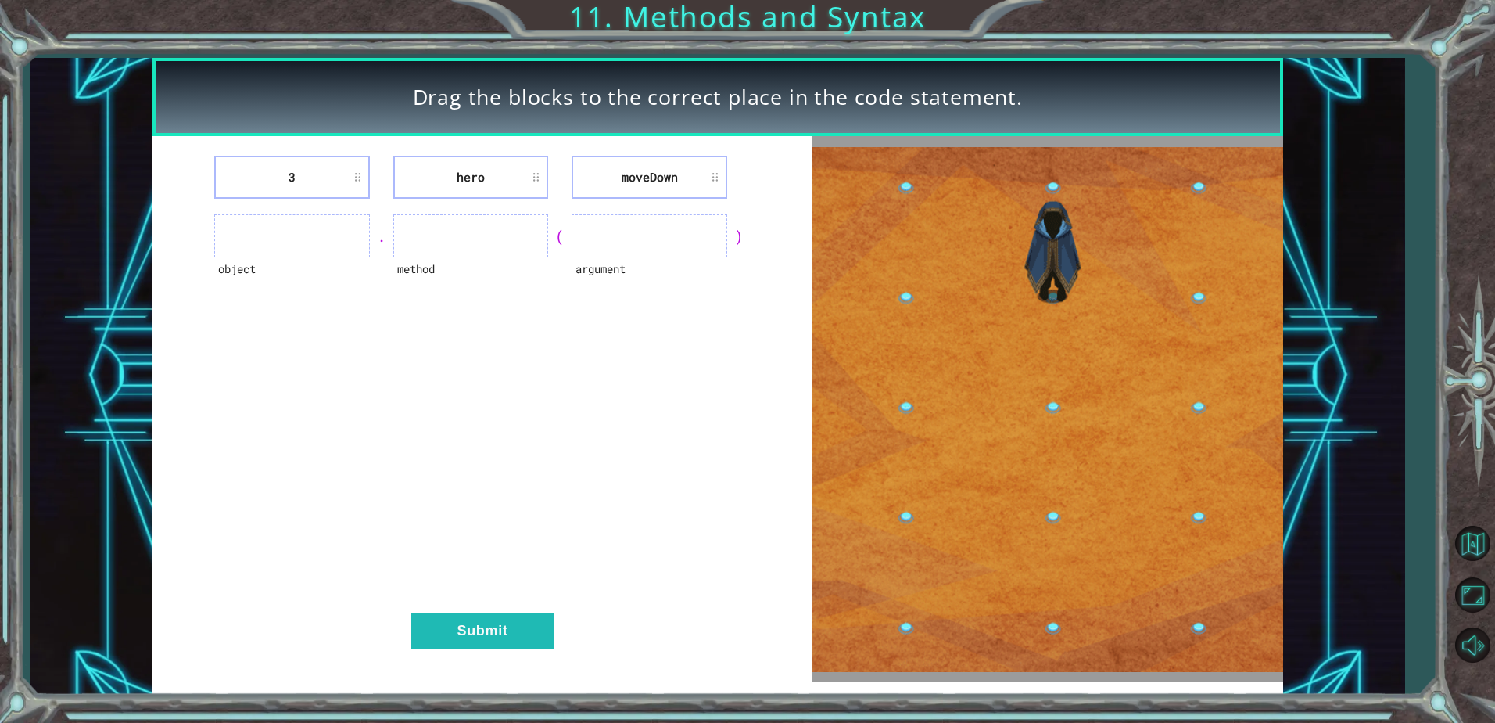
click at [1386, 268] on div "Drag the blocks to the correct place in the code statement. 3 hero [GEOGRAPHIC_…" at bounding box center [718, 376] width 1376 height 636
drag, startPoint x: 419, startPoint y: 260, endPoint x: 425, endPoint y: 251, distance: 10.2
click at [425, 251] on div "method" at bounding box center [471, 235] width 156 height 43
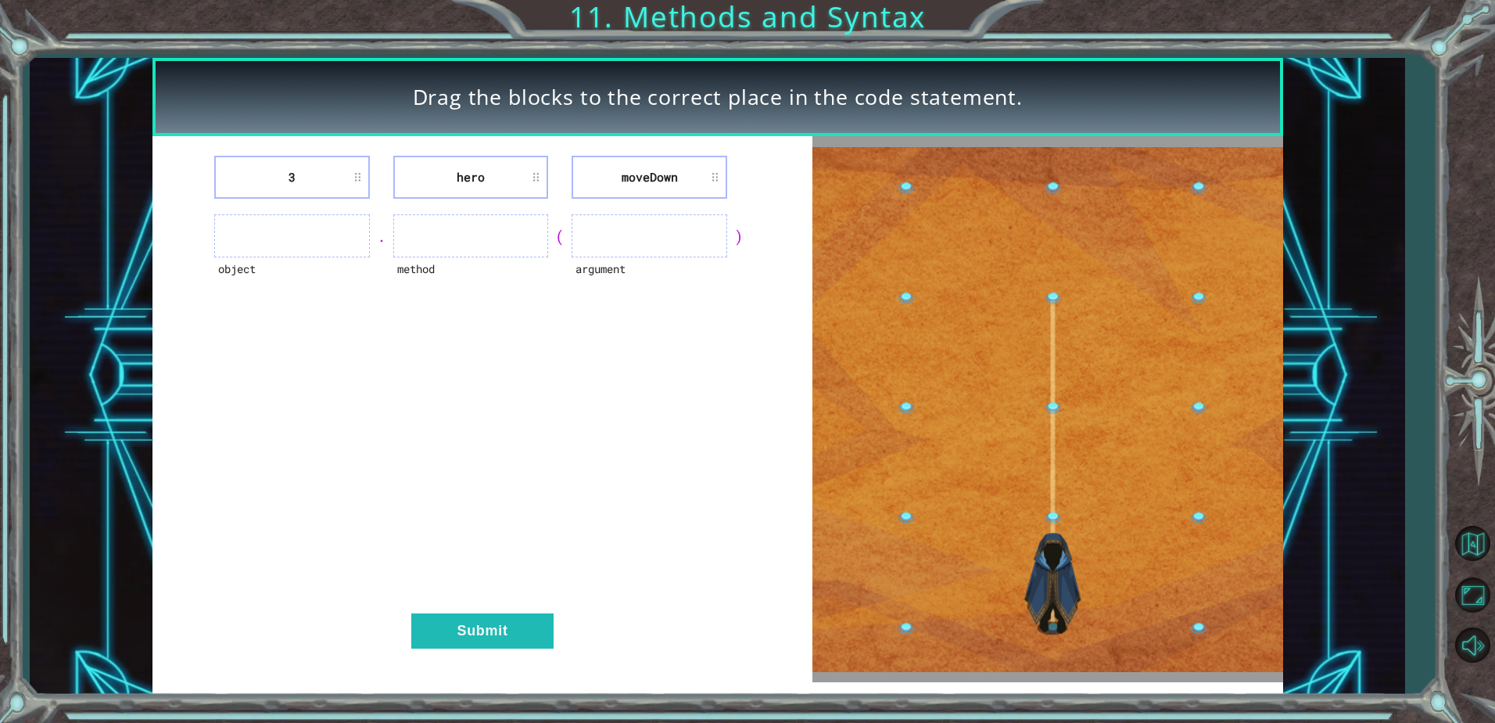
drag, startPoint x: 425, startPoint y: 251, endPoint x: 423, endPoint y: 325, distance: 73.5
click at [421, 330] on div "3 hero [GEOGRAPHIC_DATA] object . method ( argument ) Submit" at bounding box center [483, 409] width 660 height 546
click at [420, 227] on ul at bounding box center [471, 235] width 156 height 43
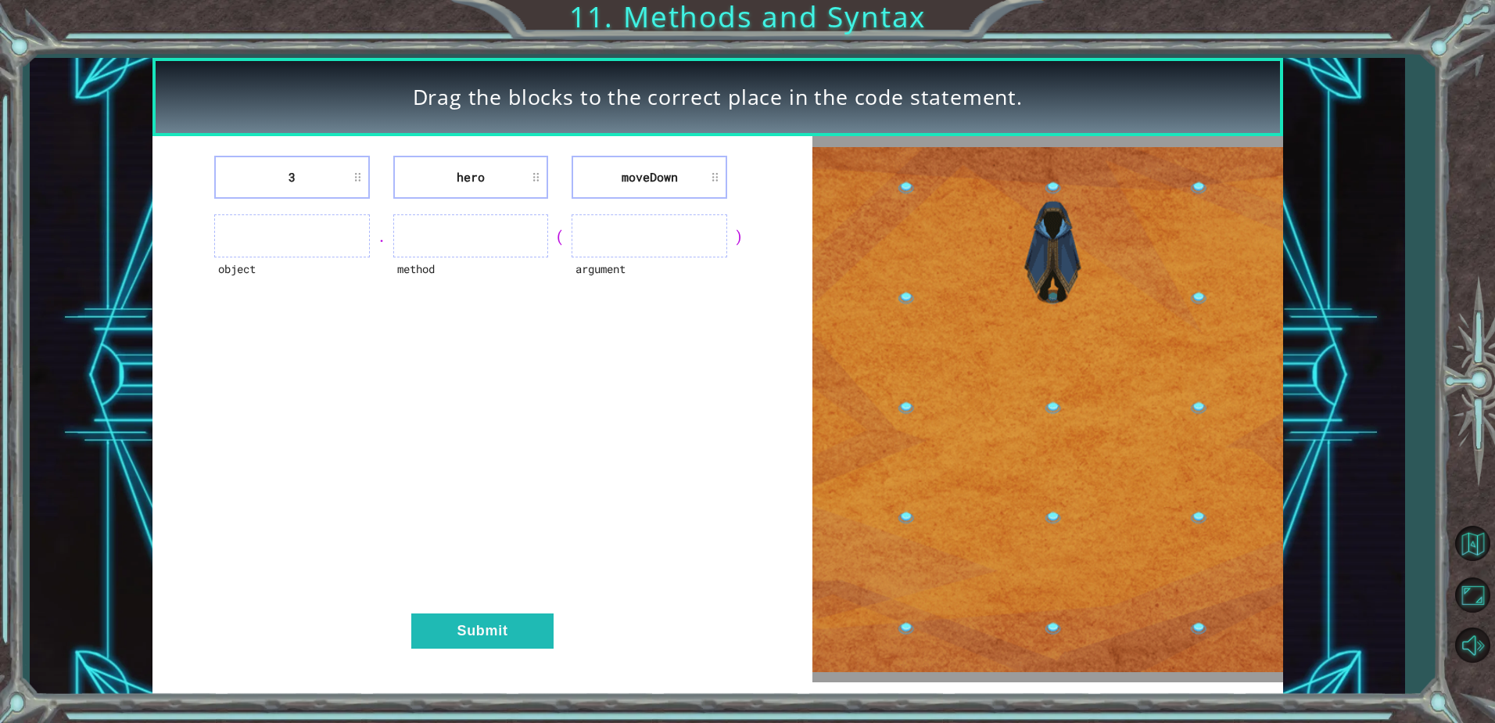
click at [324, 219] on ul at bounding box center [292, 235] width 156 height 43
click at [376, 239] on div "." at bounding box center [381, 236] width 23 height 22
click at [374, 170] on div "3 hero [GEOGRAPHIC_DATA]" at bounding box center [482, 177] width 621 height 43
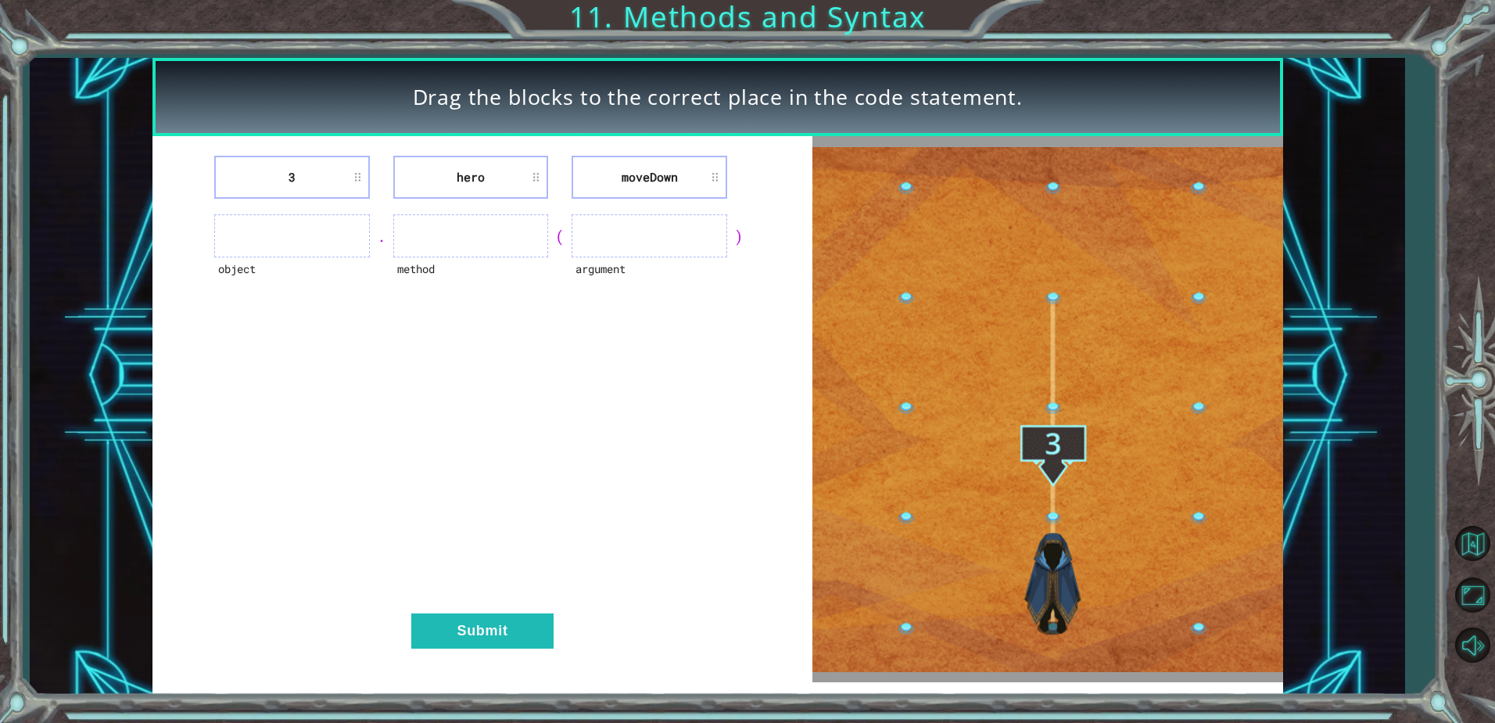
click at [354, 180] on li "3" at bounding box center [292, 177] width 156 height 43
click at [276, 167] on li "3" at bounding box center [292, 177] width 156 height 43
click at [296, 174] on li "3" at bounding box center [292, 177] width 156 height 43
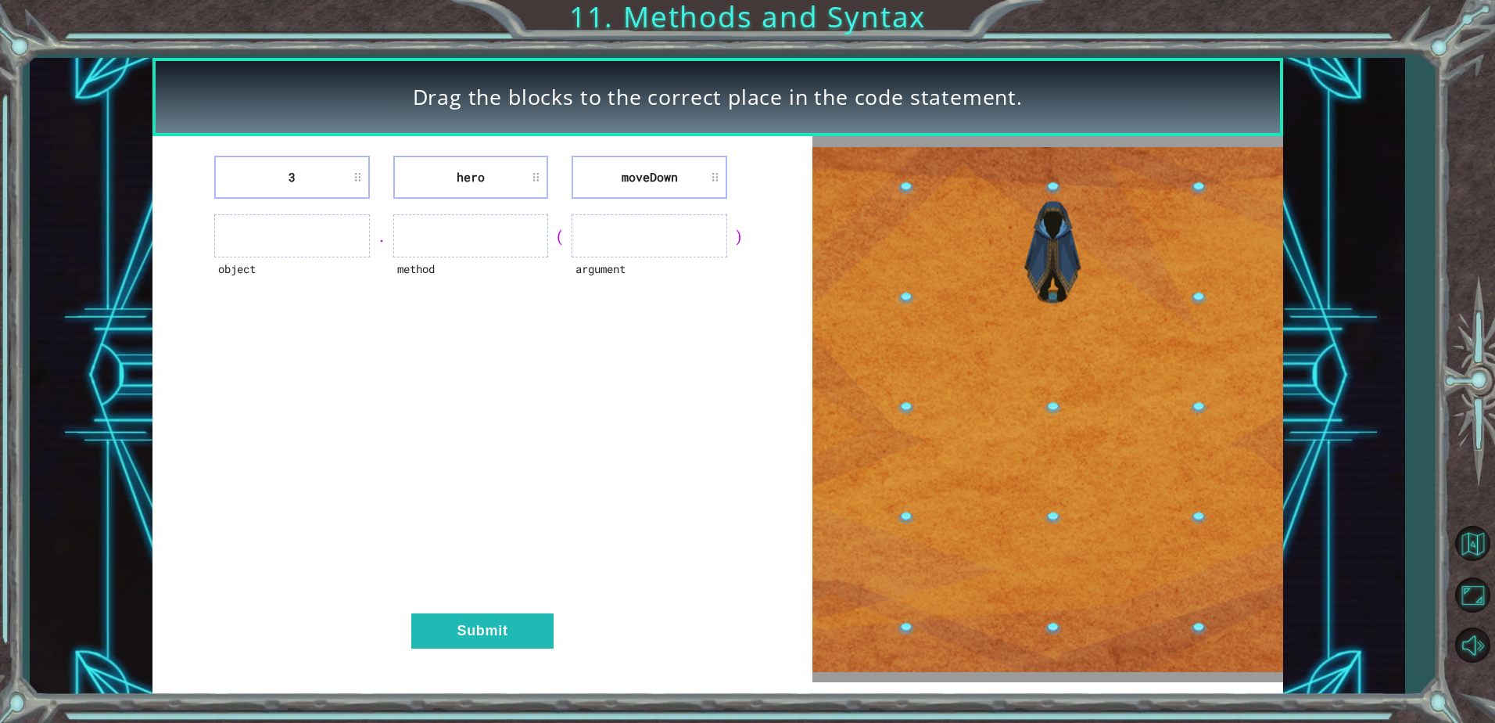
click at [296, 174] on li "3" at bounding box center [292, 177] width 156 height 43
drag, startPoint x: 421, startPoint y: 504, endPoint x: 444, endPoint y: 490, distance: 27.8
click at [425, 504] on div "3 hero [GEOGRAPHIC_DATA] object . method ( argument ) Submit" at bounding box center [483, 409] width 660 height 546
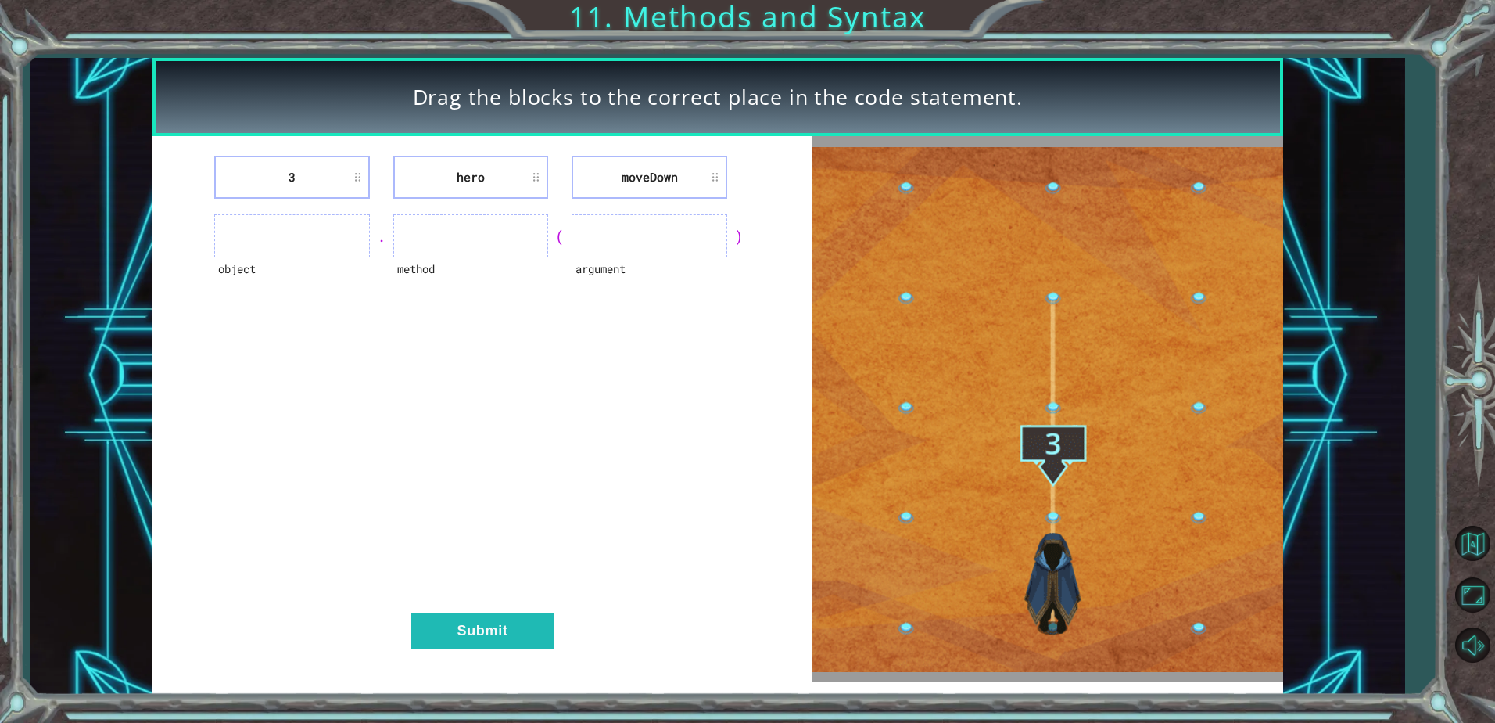
click at [393, 509] on div "3 hero [GEOGRAPHIC_DATA] object . method ( argument ) Submit" at bounding box center [483, 409] width 660 height 546
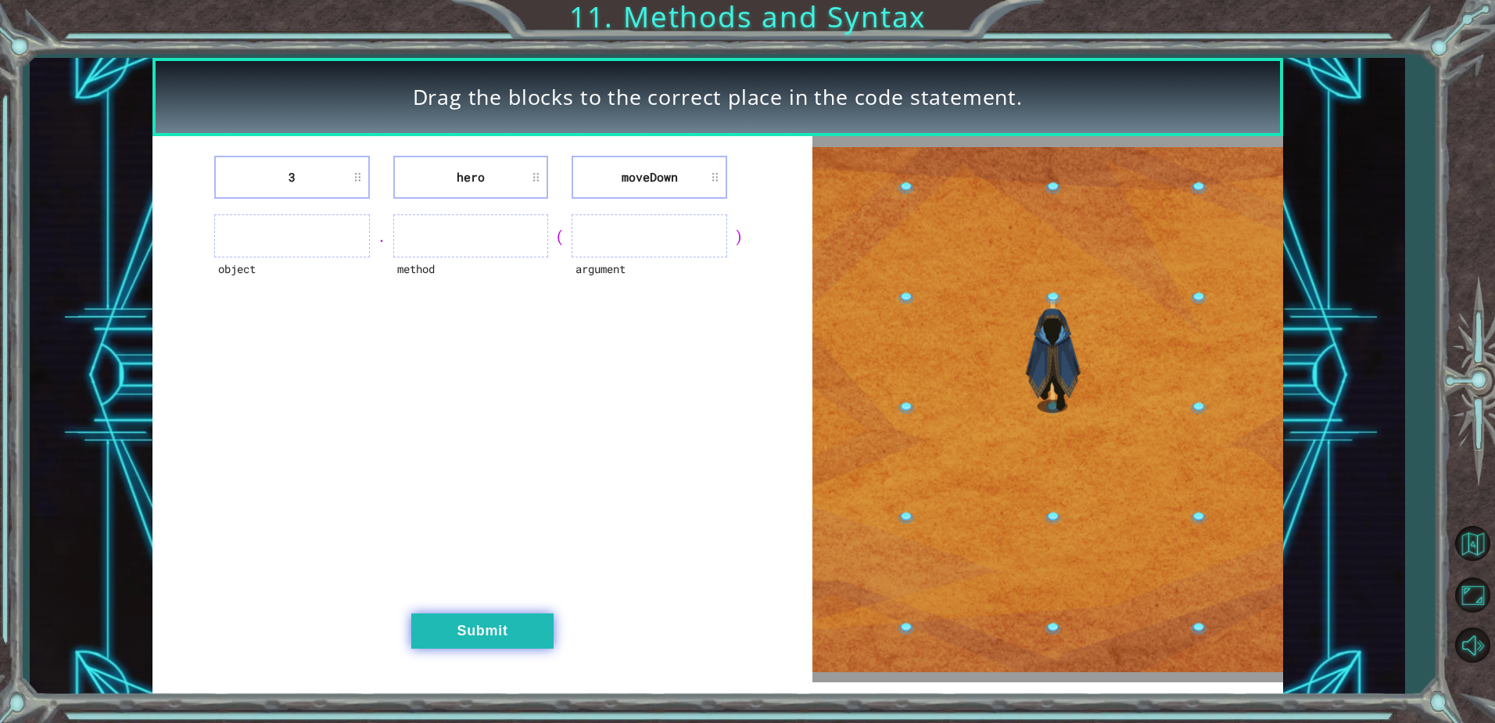
click at [530, 624] on button "Submit" at bounding box center [482, 630] width 142 height 35
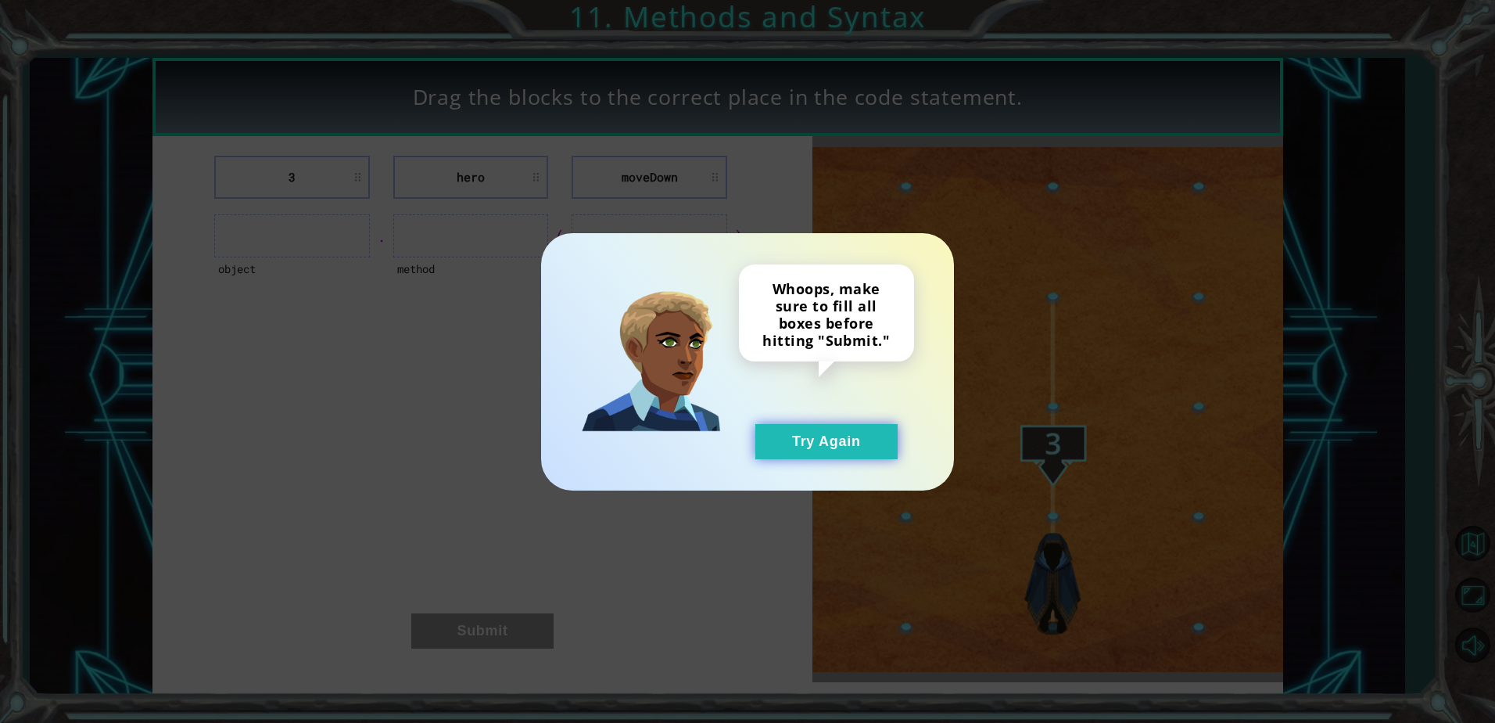
click at [825, 436] on button "Try Again" at bounding box center [827, 441] width 142 height 35
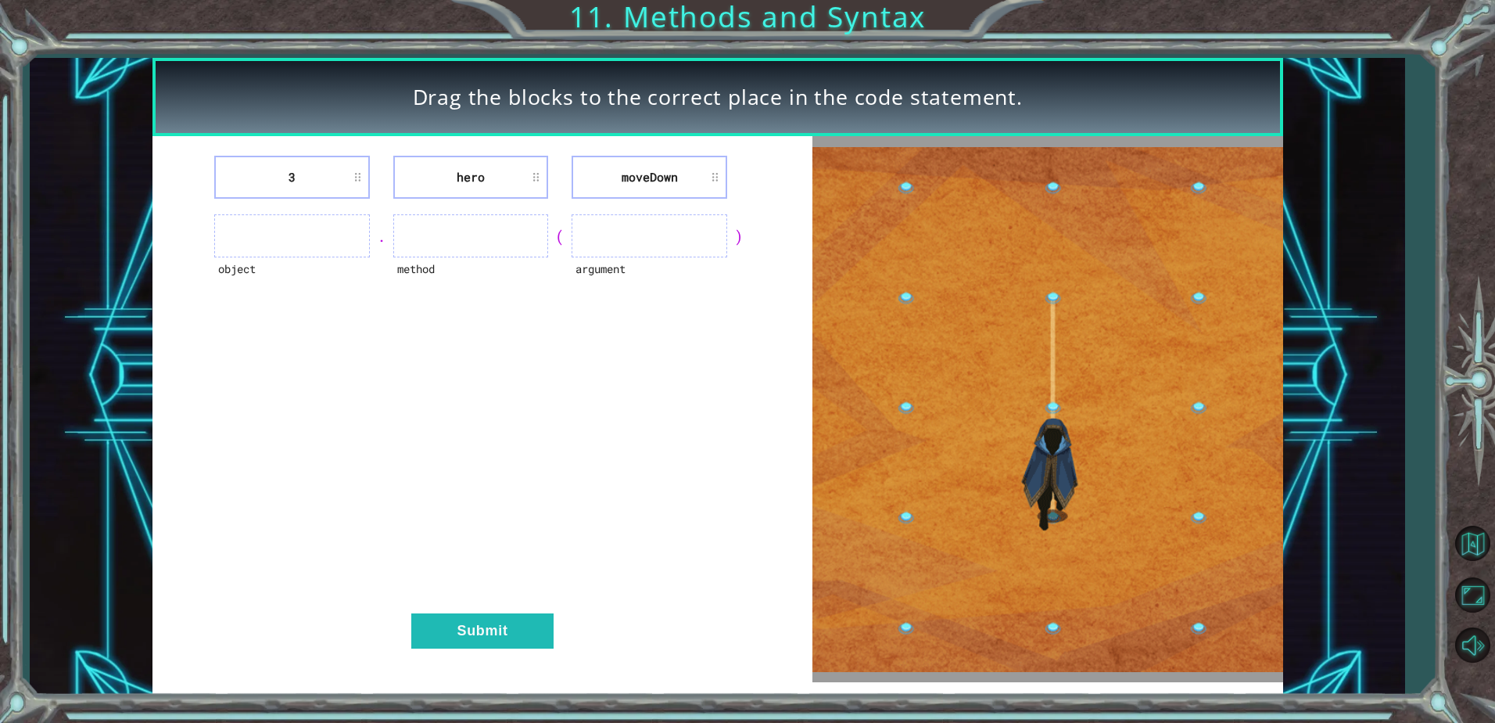
click at [142, 456] on div "Drag the blocks to the correct place in the code statement. 3 hero [GEOGRAPHIC_…" at bounding box center [718, 376] width 1376 height 636
drag, startPoint x: 337, startPoint y: 232, endPoint x: 329, endPoint y: 243, distance: 14.5
click at [334, 235] on ul at bounding box center [292, 235] width 156 height 43
click at [576, 242] on ul at bounding box center [650, 235] width 156 height 43
click at [820, 389] on img at bounding box center [1048, 409] width 470 height 525
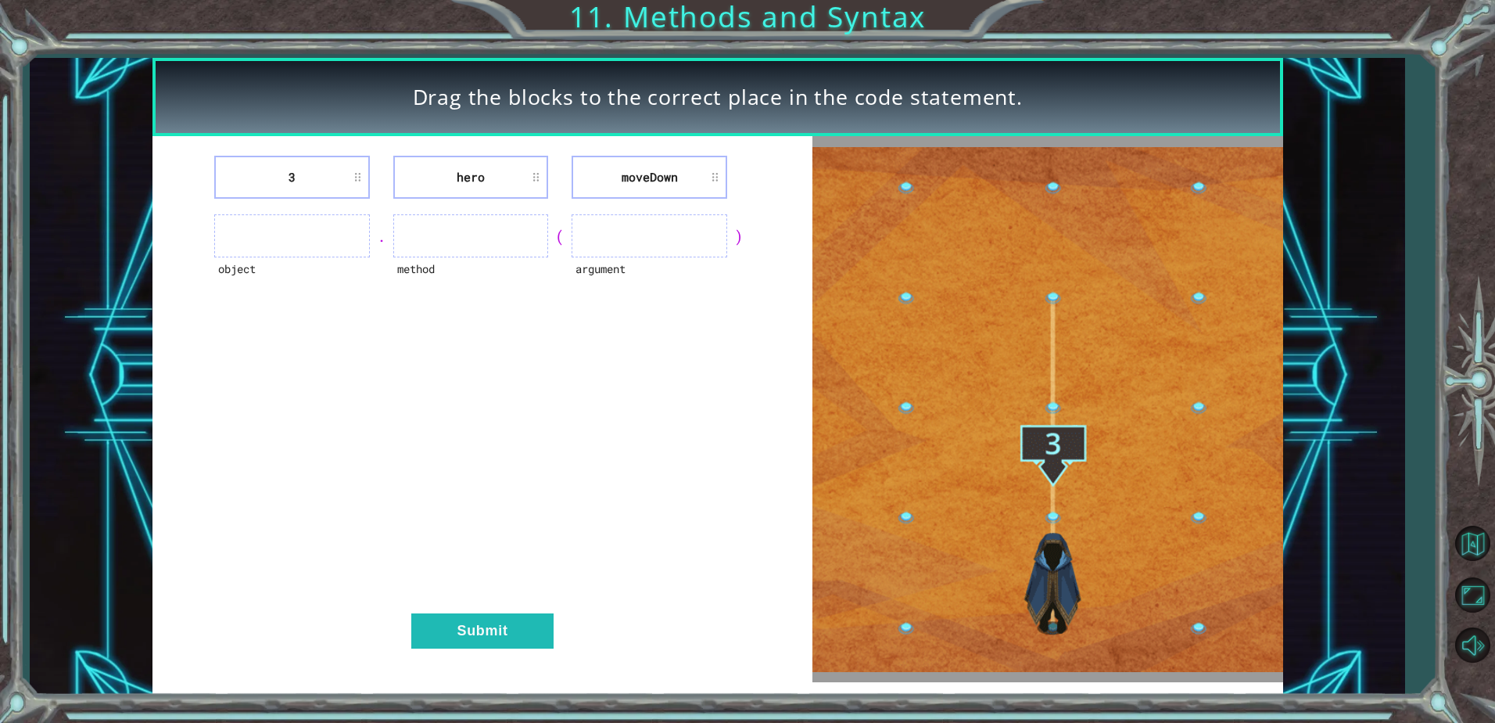
click at [259, 238] on ul at bounding box center [292, 235] width 156 height 43
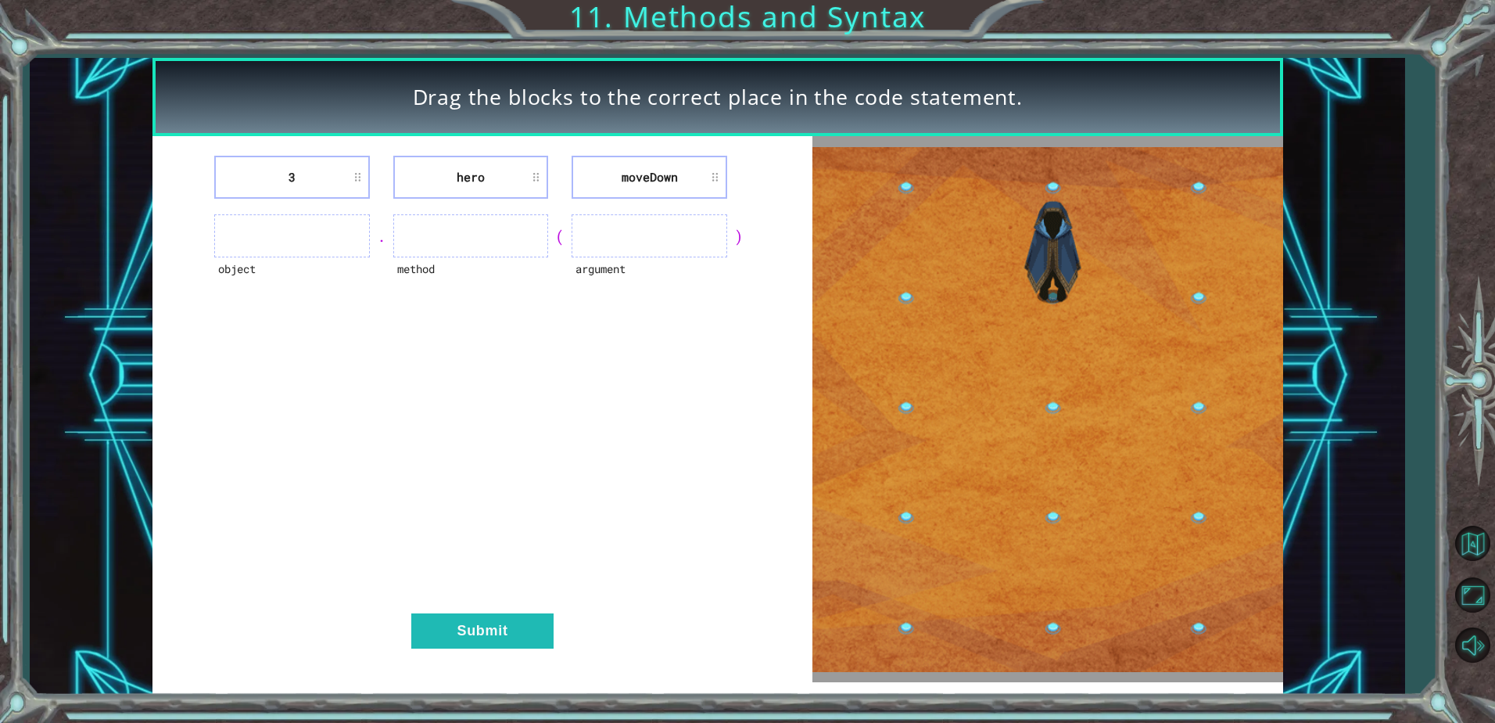
drag, startPoint x: 435, startPoint y: 278, endPoint x: 451, endPoint y: 278, distance: 15.7
click at [447, 278] on div "method" at bounding box center [471, 278] width 156 height 43
click at [591, 272] on div "argument" at bounding box center [650, 278] width 156 height 43
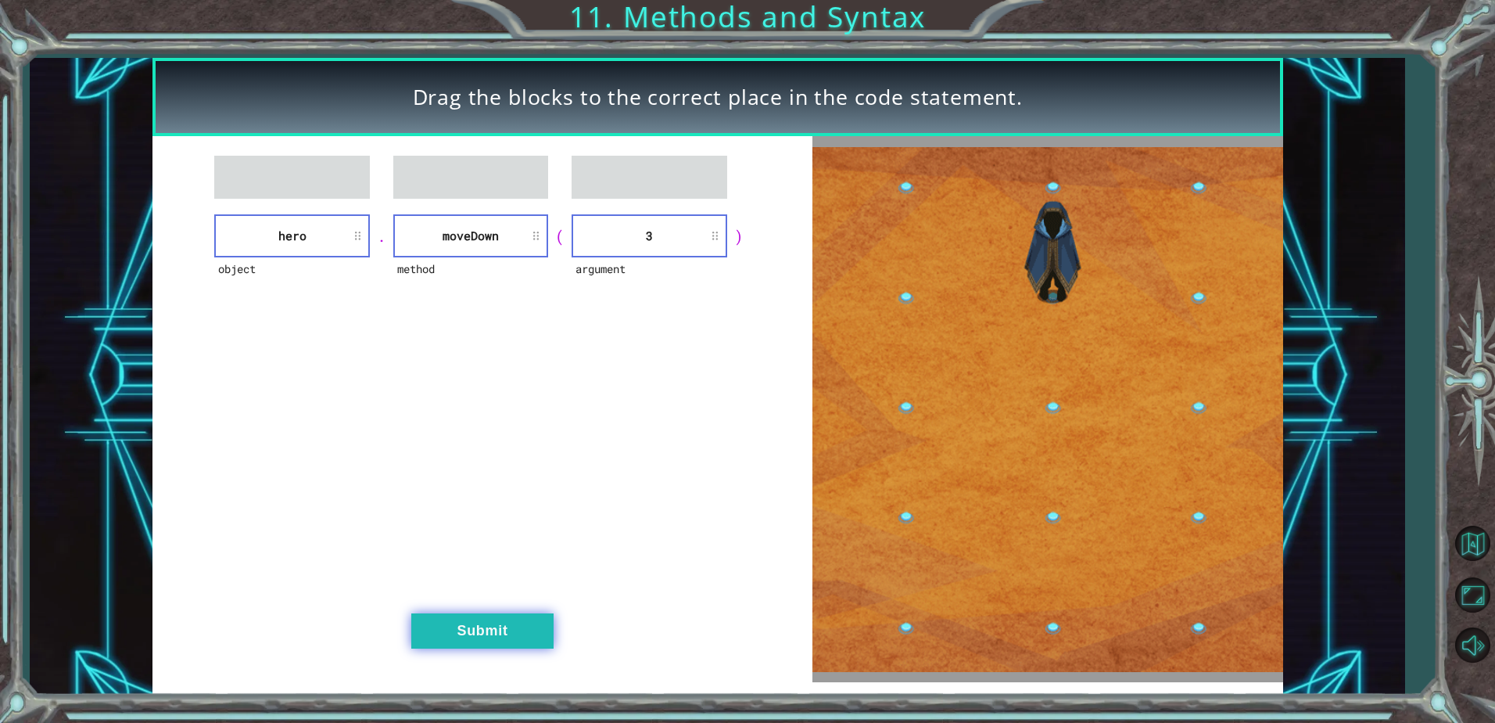
click at [519, 625] on button "Submit" at bounding box center [482, 630] width 142 height 35
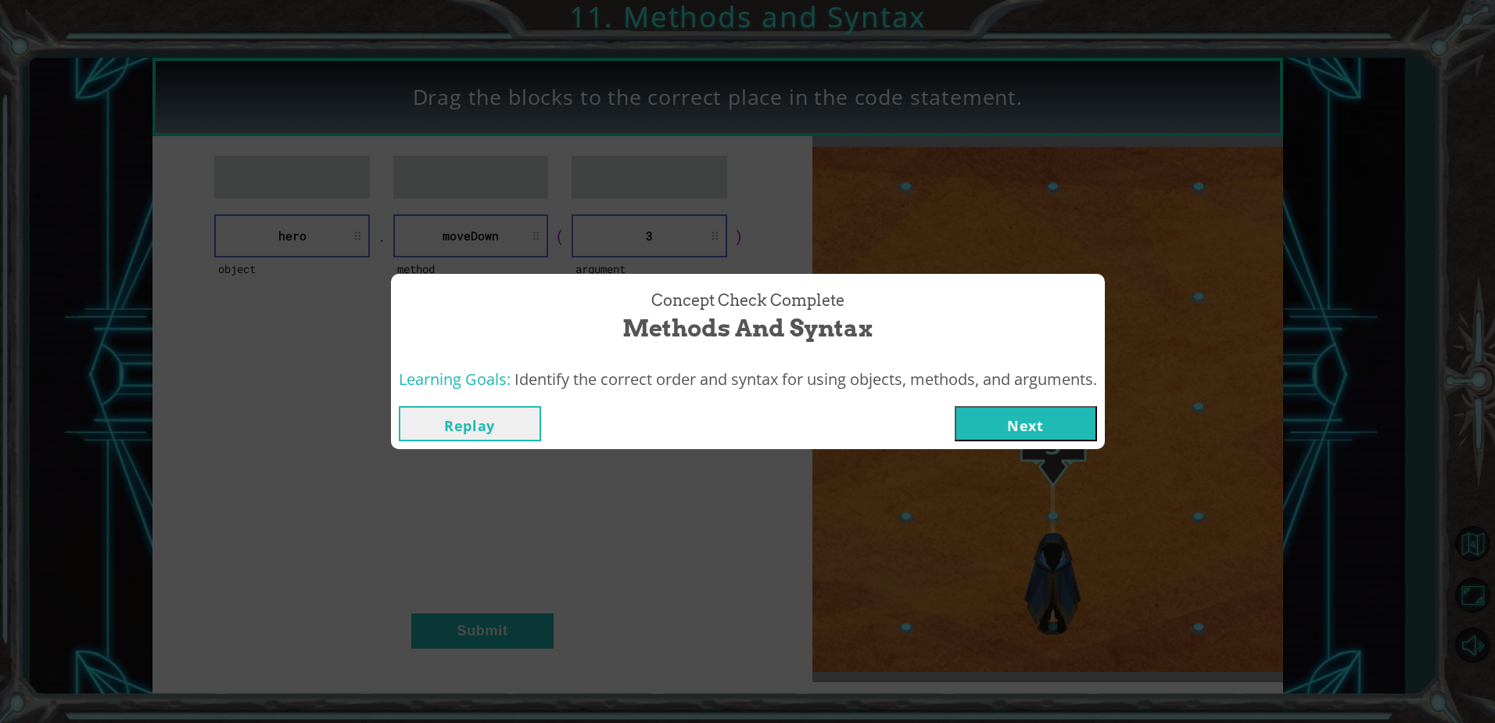
drag, startPoint x: 967, startPoint y: 442, endPoint x: 986, endPoint y: 416, distance: 32.4
click at [981, 429] on button "Next" at bounding box center [1026, 423] width 142 height 35
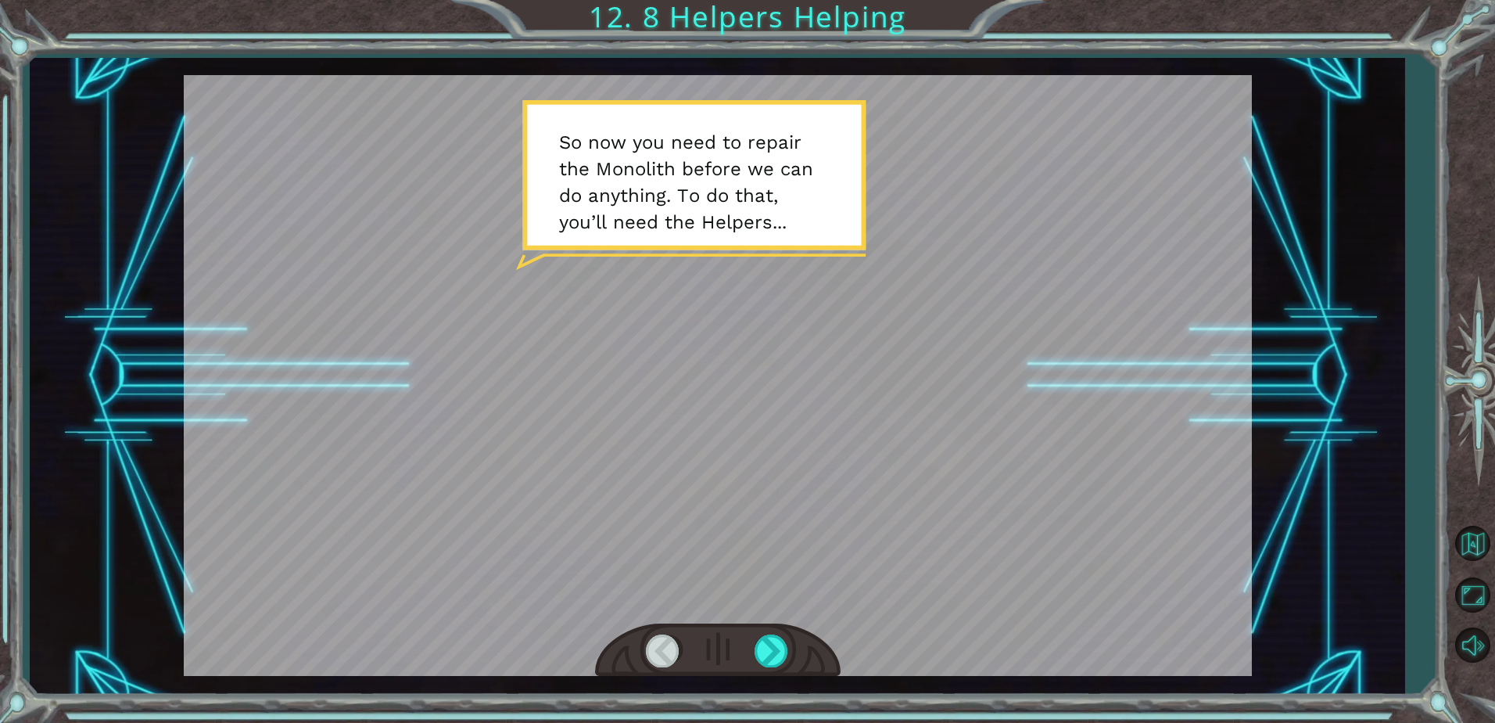
click at [818, 235] on div at bounding box center [718, 375] width 1068 height 601
click at [788, 656] on div at bounding box center [772, 650] width 35 height 32
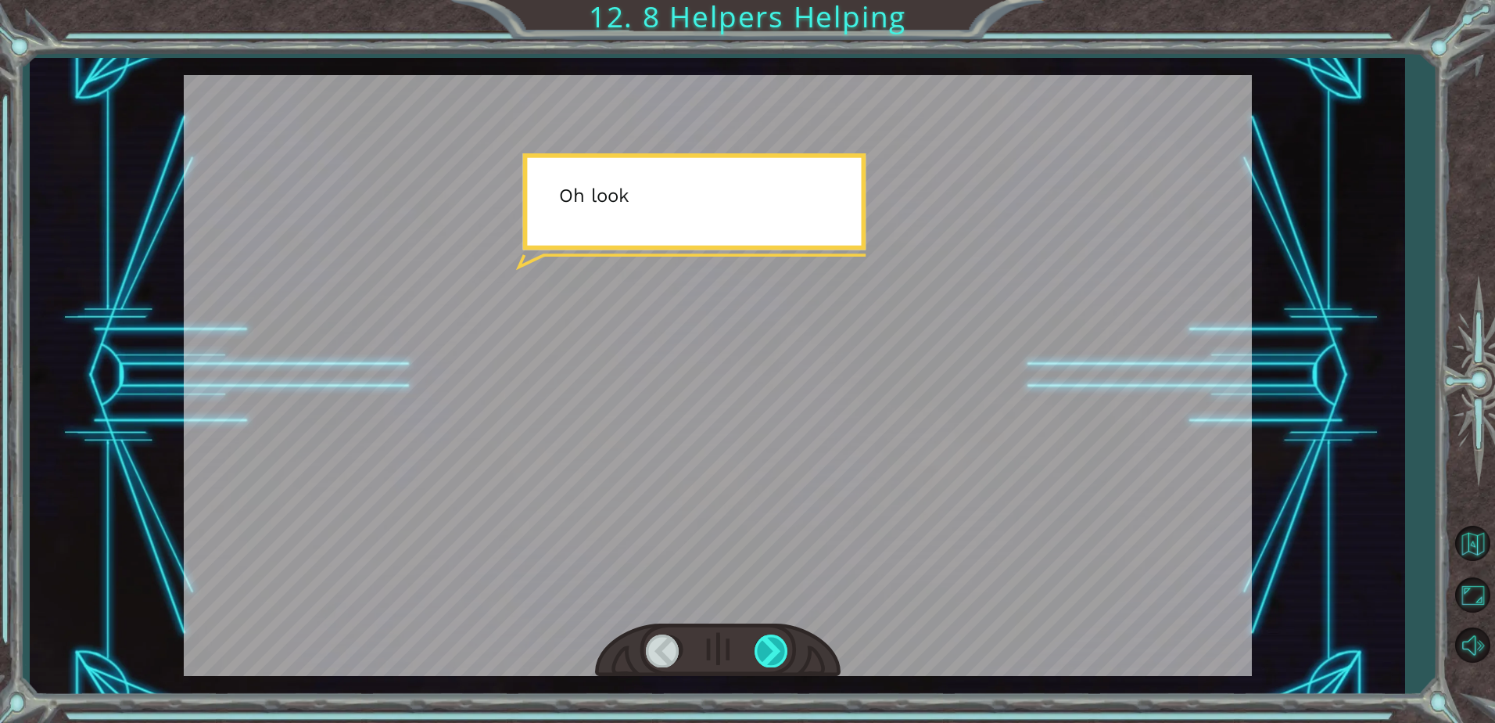
click at [784, 649] on div at bounding box center [772, 650] width 35 height 32
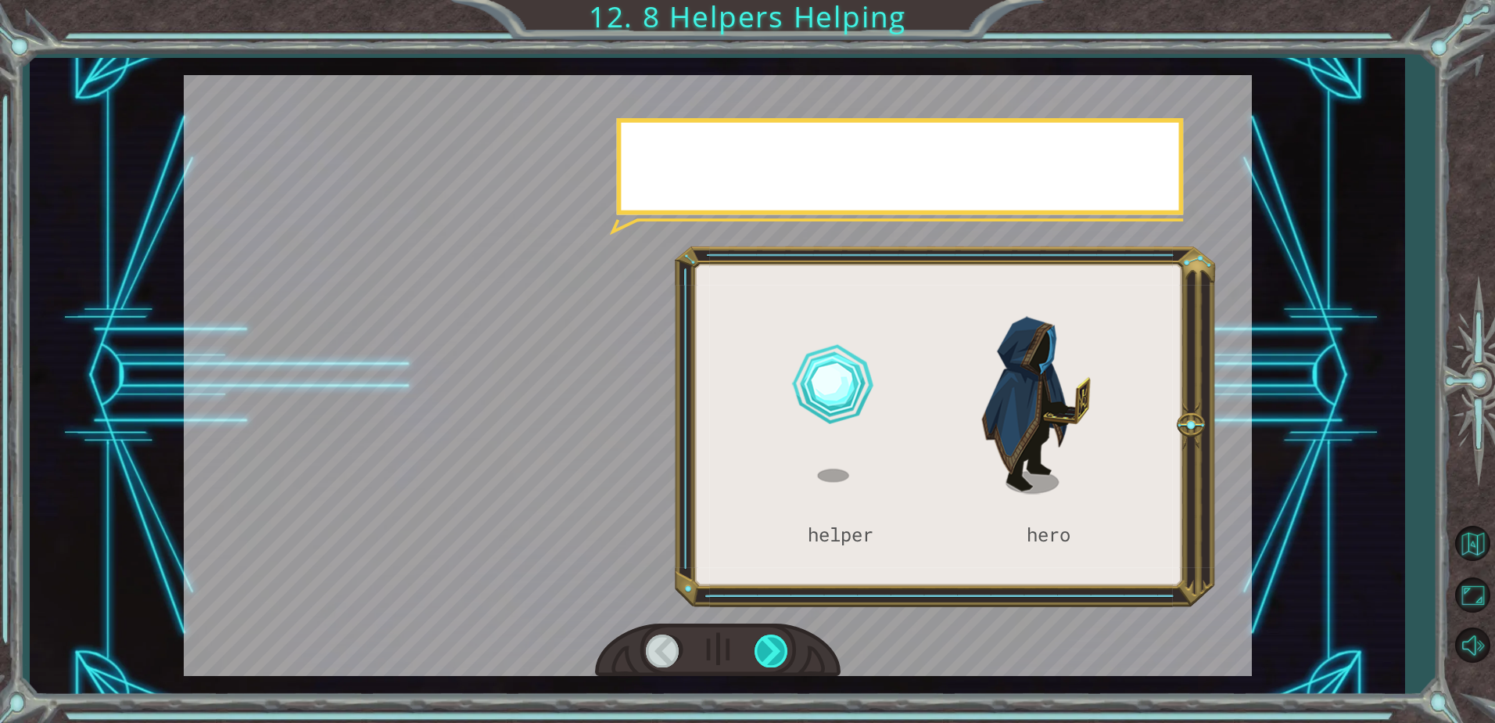
click at [783, 649] on div at bounding box center [772, 650] width 35 height 32
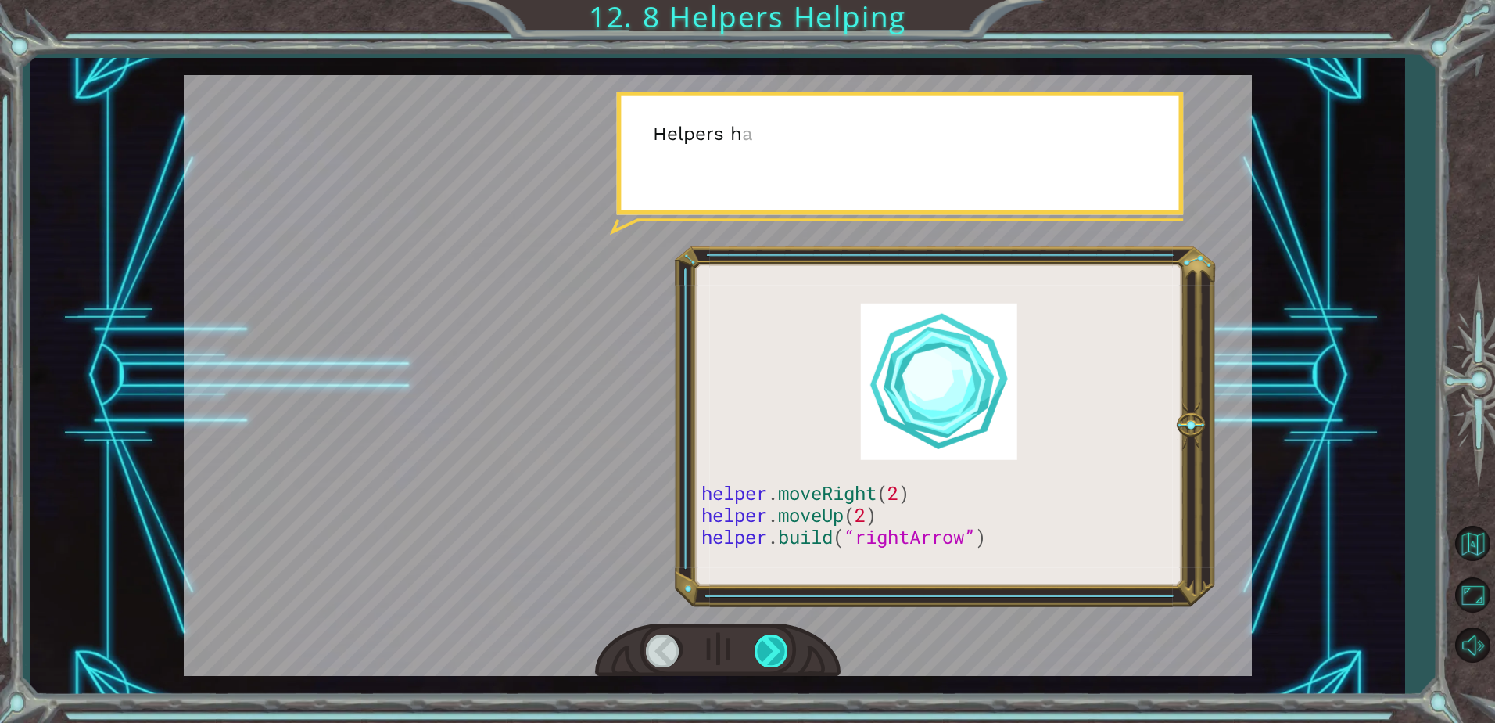
click at [775, 647] on div at bounding box center [772, 650] width 35 height 32
click at [777, 645] on div at bounding box center [772, 650] width 35 height 32
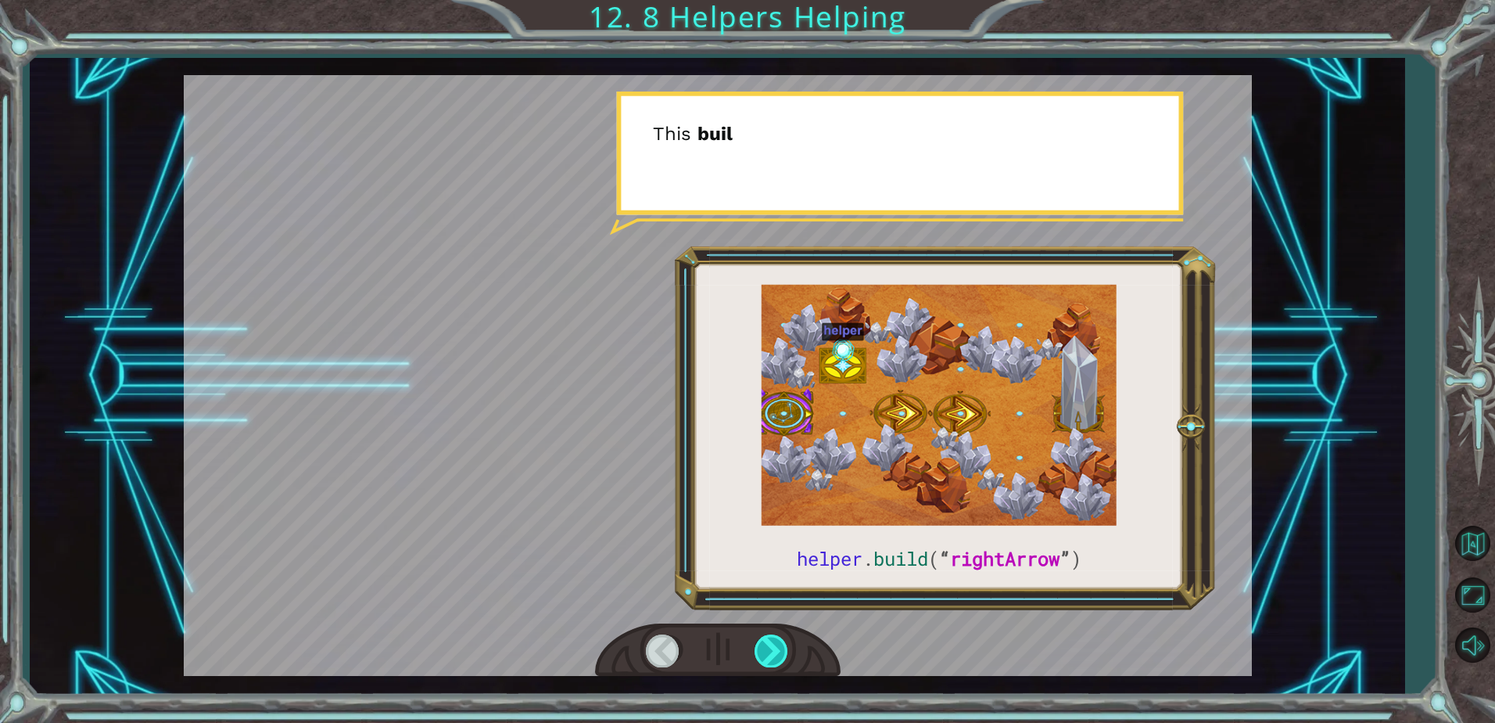
click at [778, 644] on div at bounding box center [772, 650] width 35 height 32
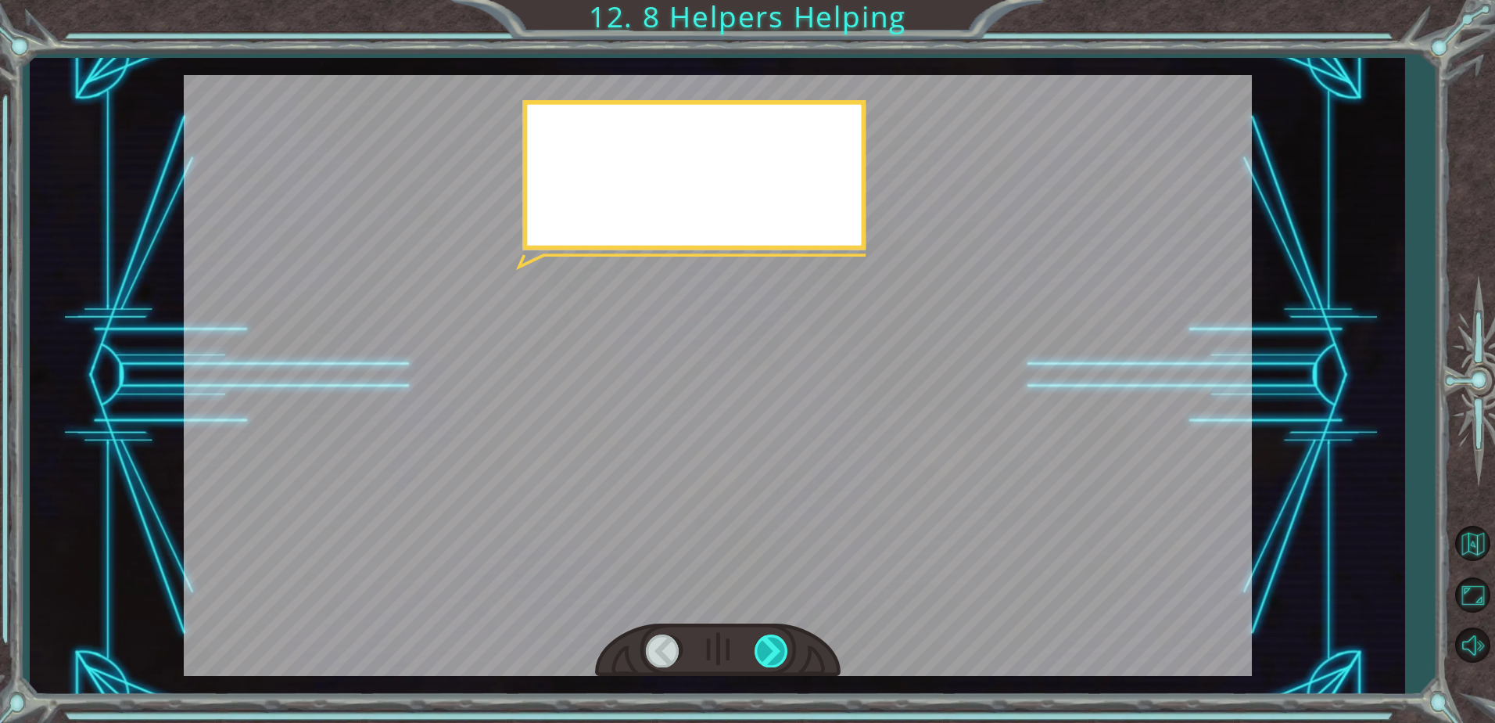
click at [778, 641] on div at bounding box center [772, 650] width 35 height 32
click at [779, 641] on div at bounding box center [772, 650] width 35 height 32
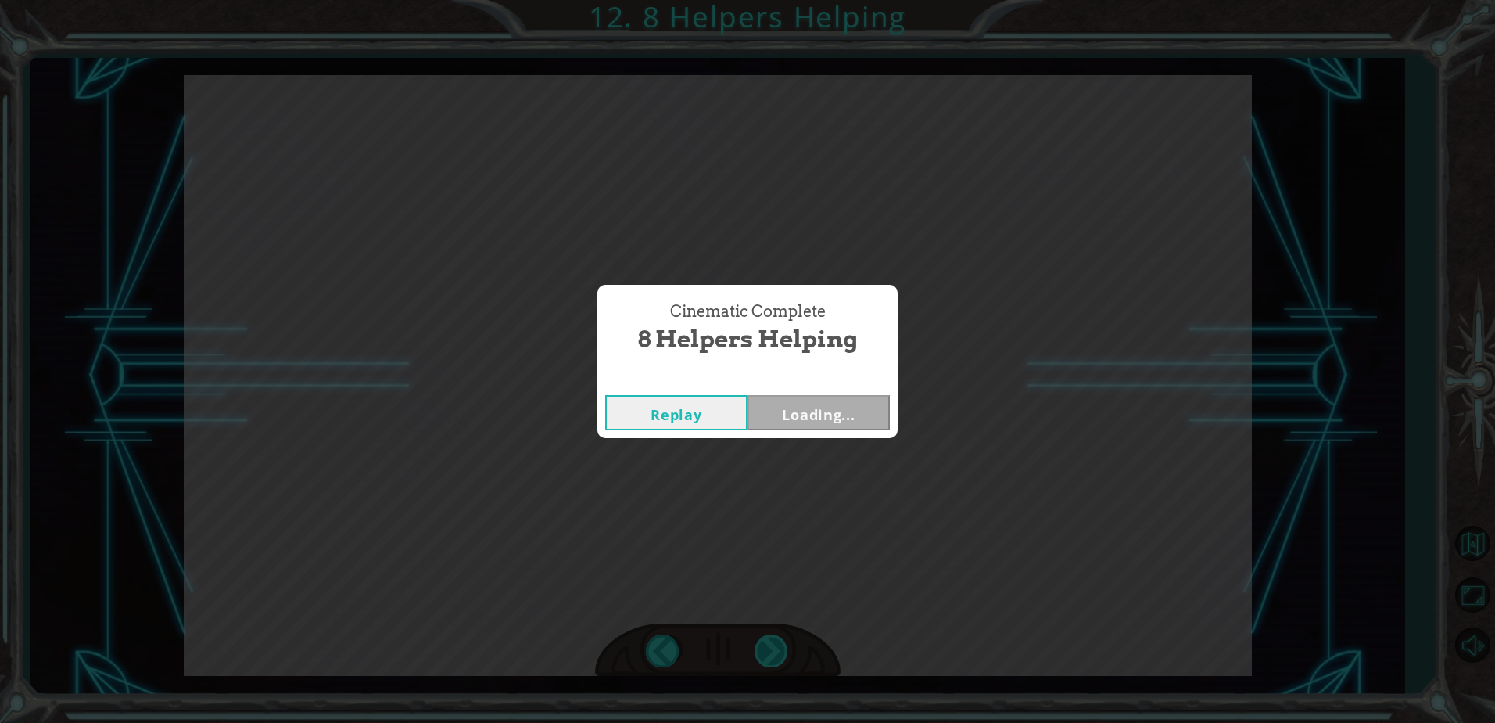
click at [781, 0] on div "helper . build ( “ rightArrow ” ) S o n o w y o u n e e d t o r e p a i r t h e…" at bounding box center [747, 0] width 1495 height 0
click at [781, 639] on div "Cinematic Complete 8 Helpers Helping Replay Next" at bounding box center [747, 361] width 1495 height 723
drag, startPoint x: 781, startPoint y: 639, endPoint x: 843, endPoint y: 414, distance: 233.8
click at [843, 414] on button "Next" at bounding box center [819, 412] width 142 height 35
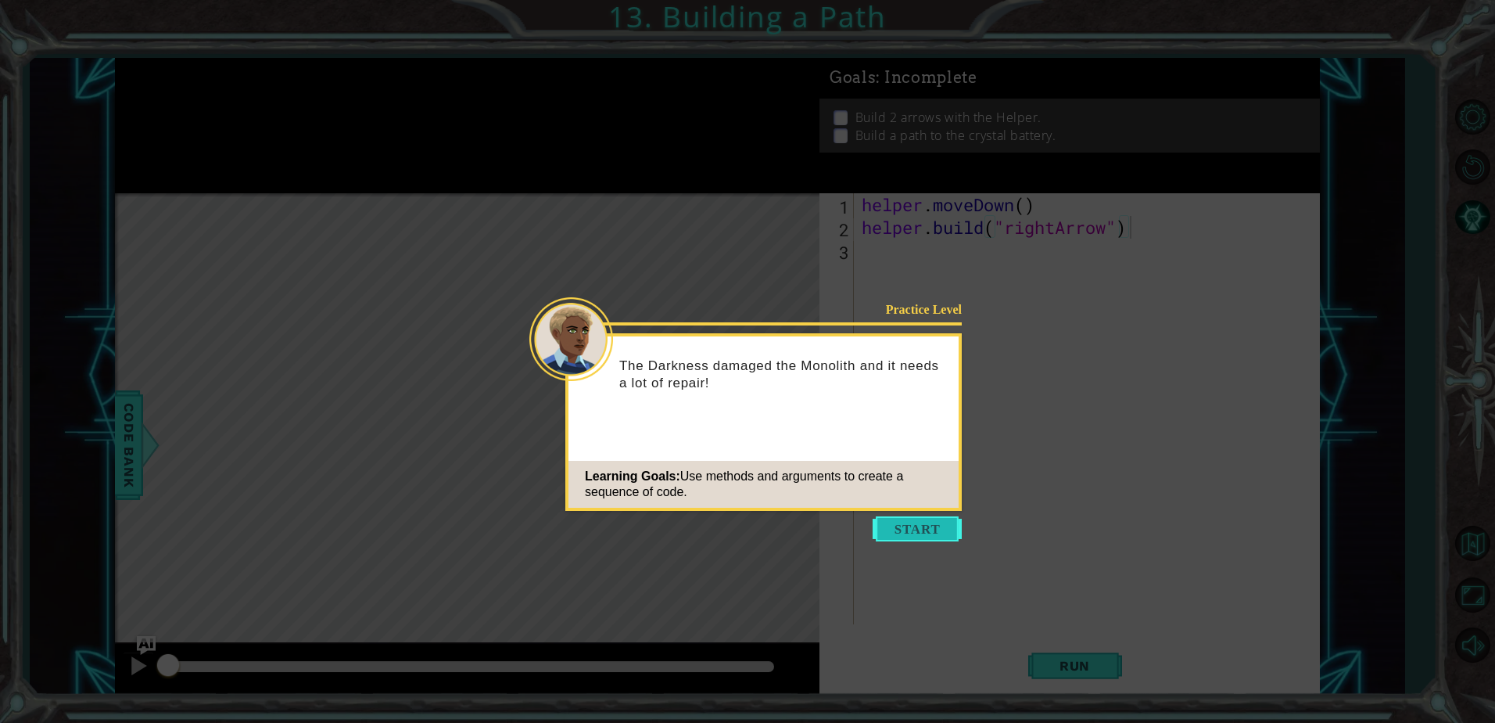
click at [882, 526] on button "Start" at bounding box center [917, 528] width 89 height 25
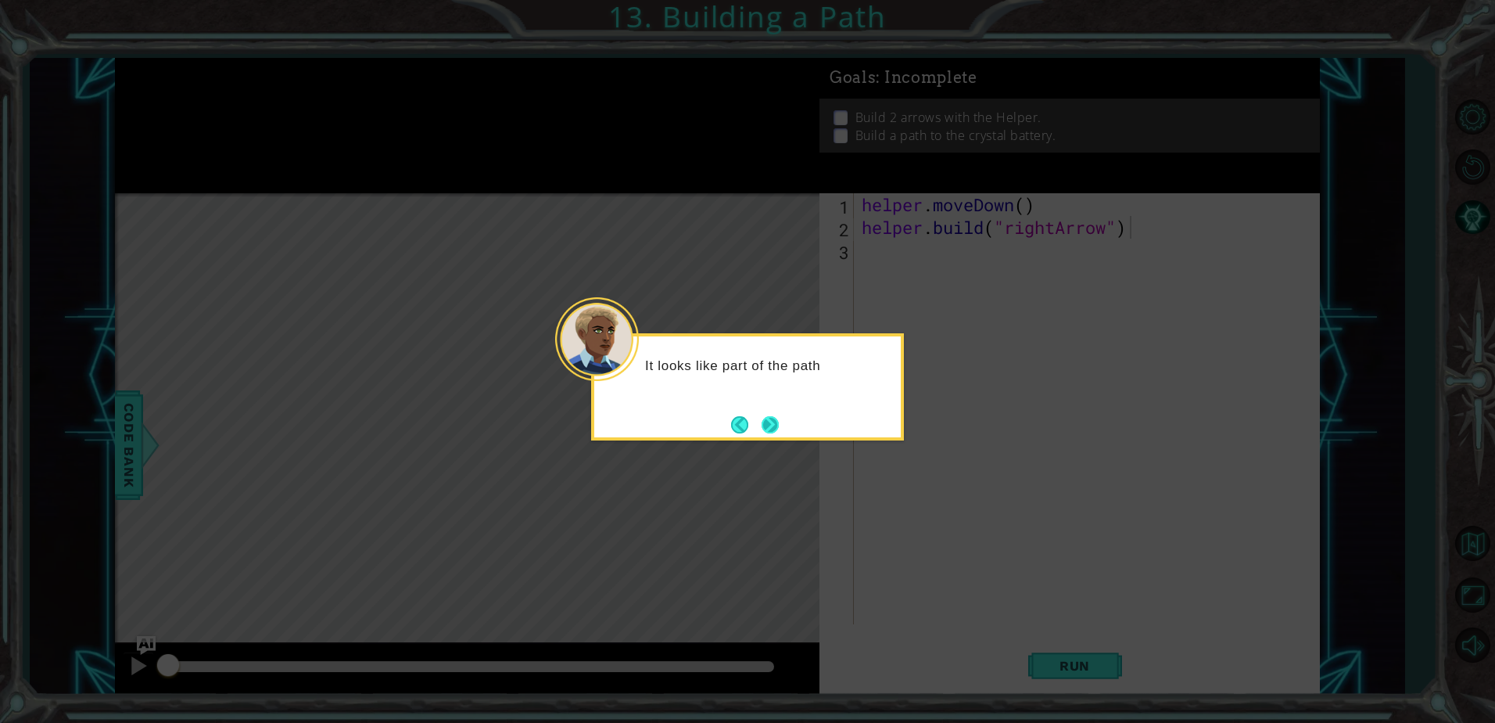
click at [762, 418] on button "Next" at bounding box center [770, 424] width 17 height 17
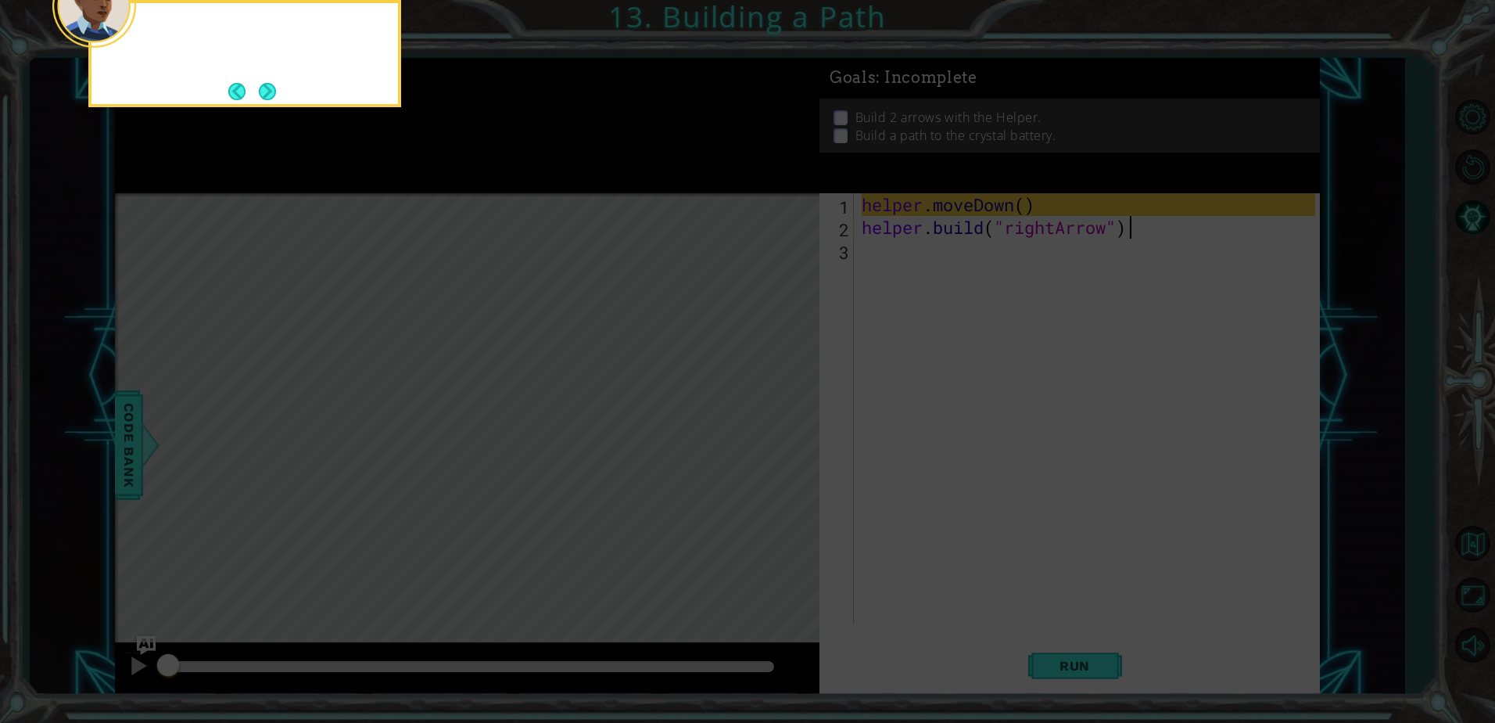
click at [758, 418] on icon at bounding box center [747, 108] width 1495 height 1229
click at [264, 100] on button "Next" at bounding box center [267, 91] width 17 height 17
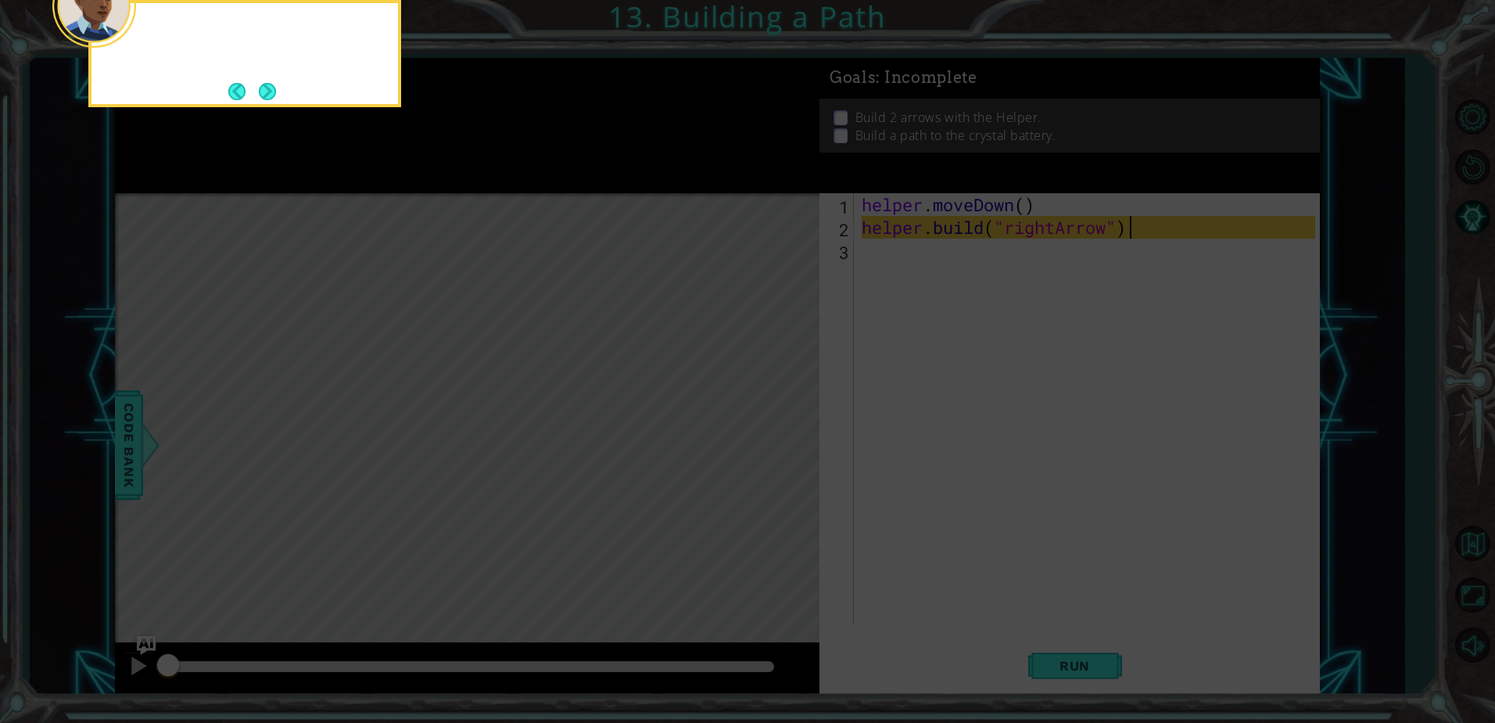
click at [264, 100] on button "Next" at bounding box center [267, 91] width 17 height 17
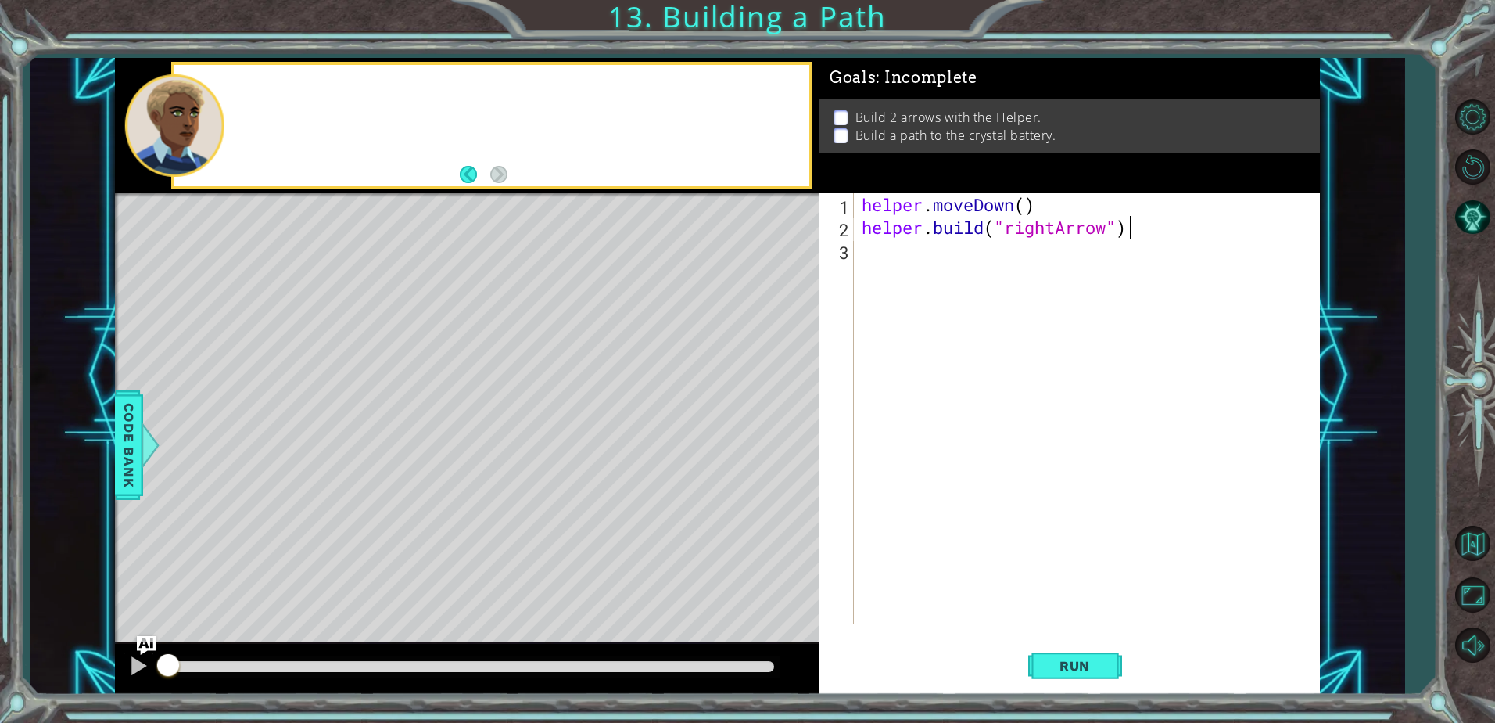
click at [264, 100] on div at bounding box center [491, 125] width 635 height 121
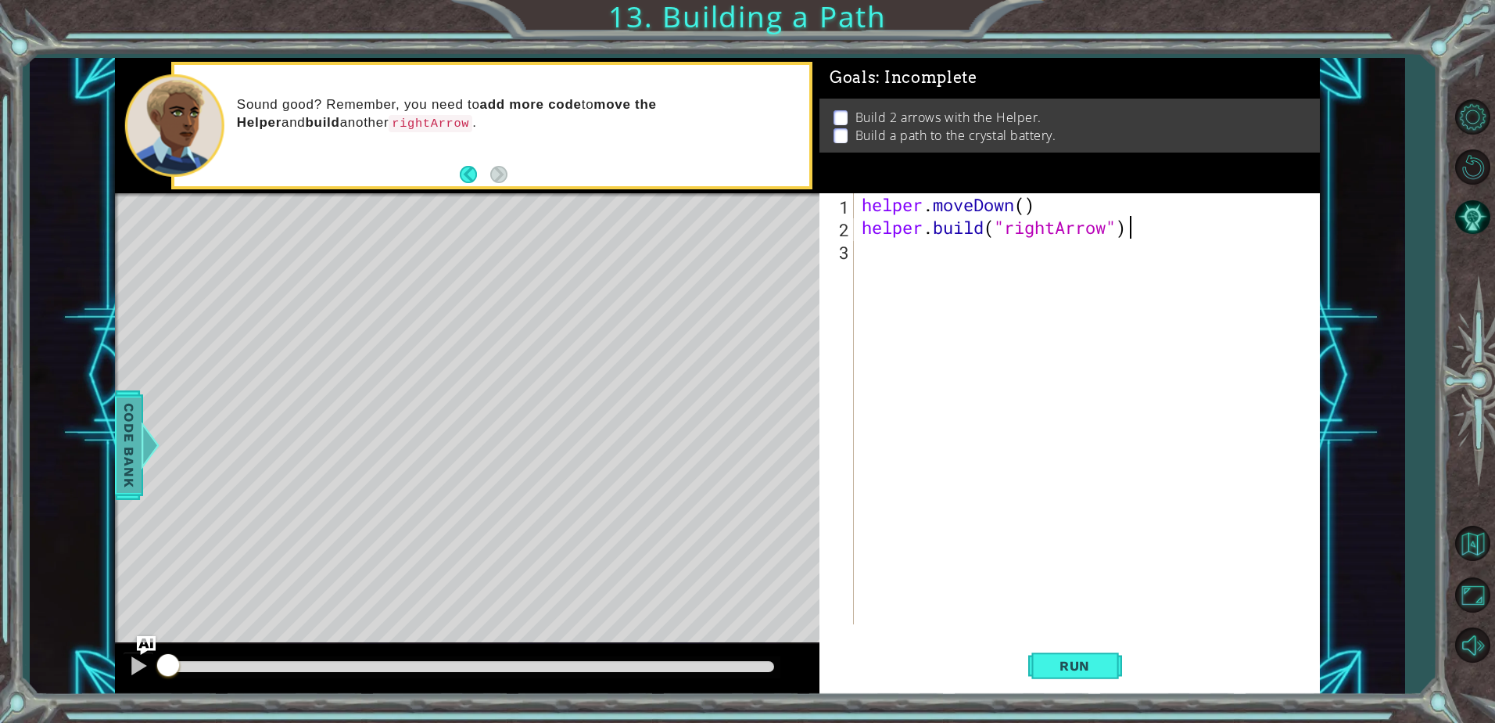
click at [157, 418] on div "methods helper moveUp() moveDown() moveLeft() moveRight() build(item) tools for…" at bounding box center [717, 376] width 1205 height 636
click at [1031, 214] on div "helper . moveDown ( ) helper . build ( "rightArrow" )" at bounding box center [1091, 431] width 465 height 476
click at [1086, 679] on button "Run" at bounding box center [1076, 666] width 94 height 50
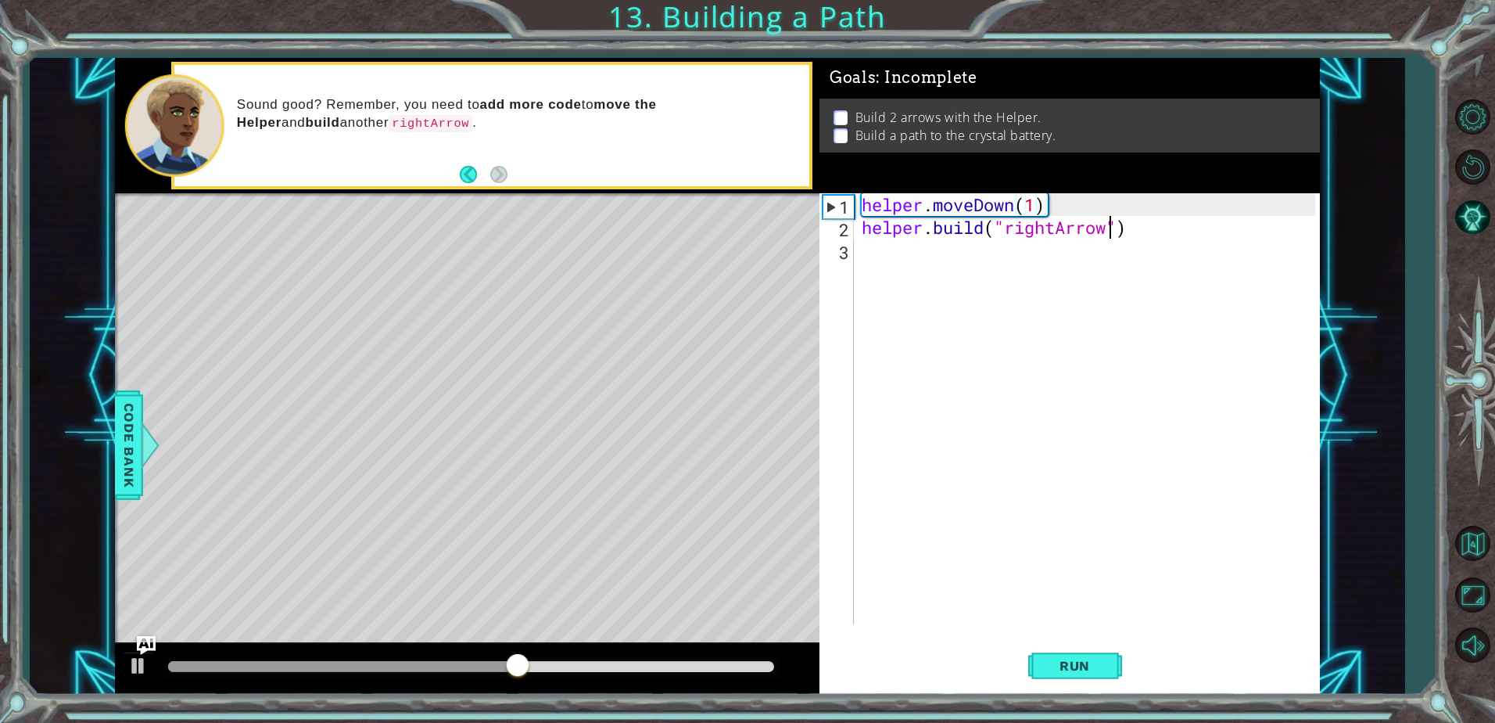
click at [1113, 228] on div "helper . moveDown ( 1 ) helper . build ( "rightArrow" )" at bounding box center [1091, 431] width 465 height 476
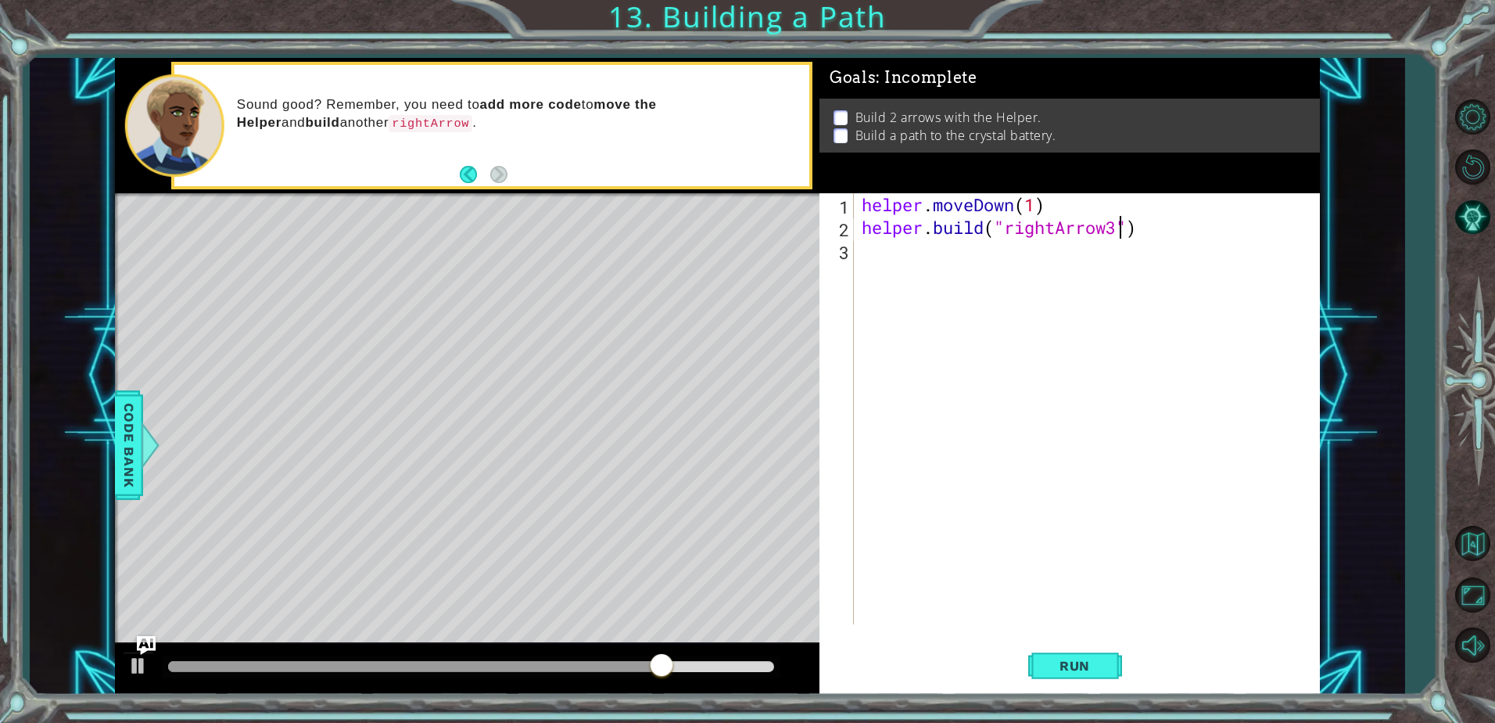
type textarea "[DOMAIN_NAME]("rightArrow")"
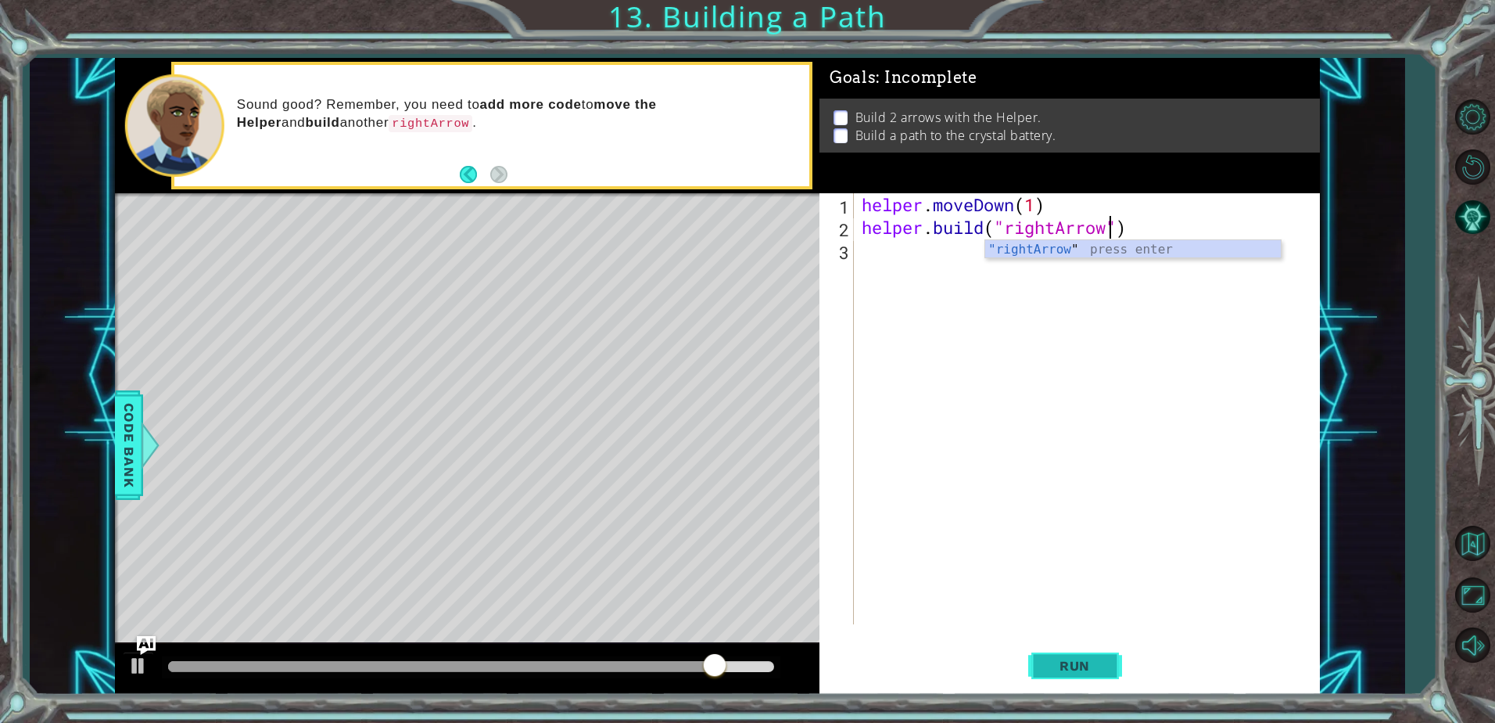
click at [1040, 680] on button "Run" at bounding box center [1076, 666] width 94 height 50
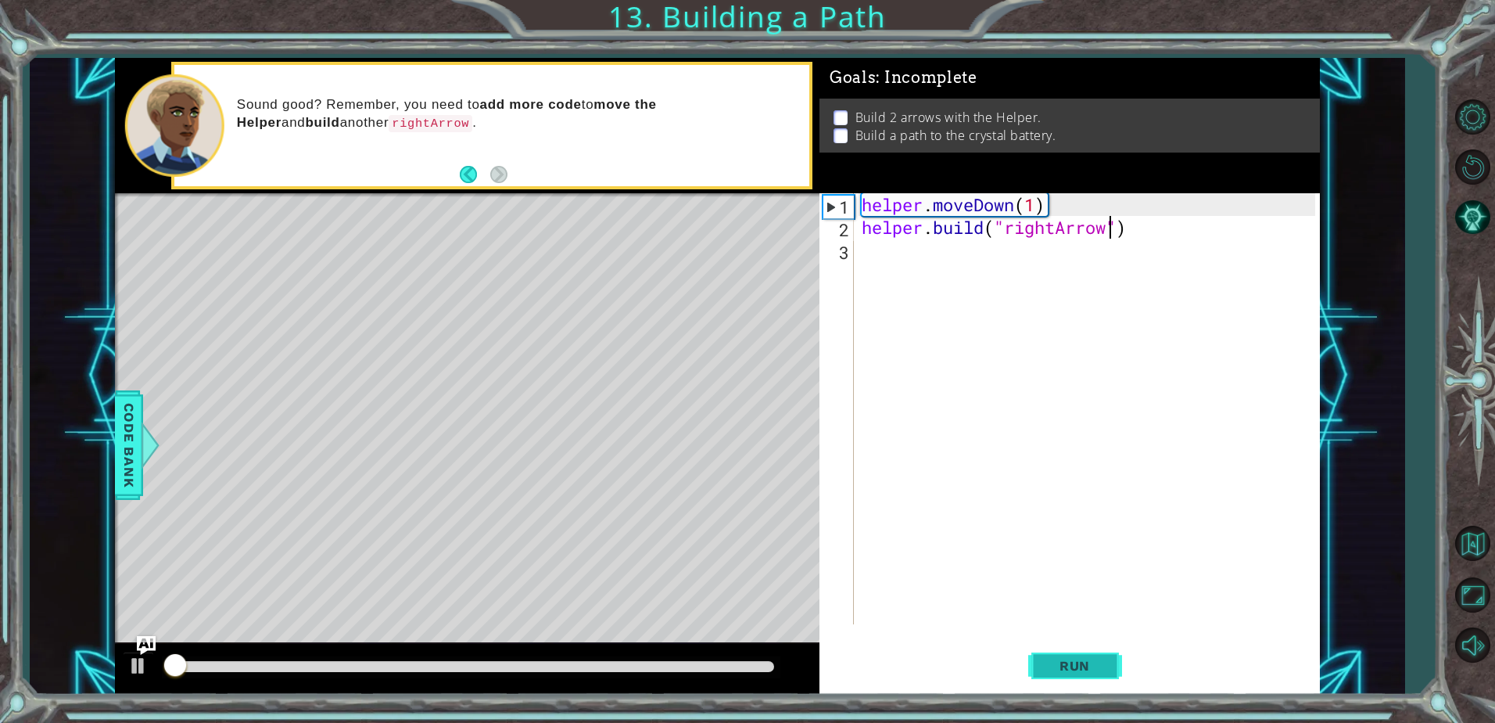
click at [1059, 670] on span "Run" at bounding box center [1075, 666] width 62 height 16
drag, startPoint x: 923, startPoint y: 256, endPoint x: 917, endPoint y: 267, distance: 12.2
click at [923, 257] on div "helper . moveDown ( 1 ) helper . build ( "rightArrow" )" at bounding box center [1091, 431] width 465 height 476
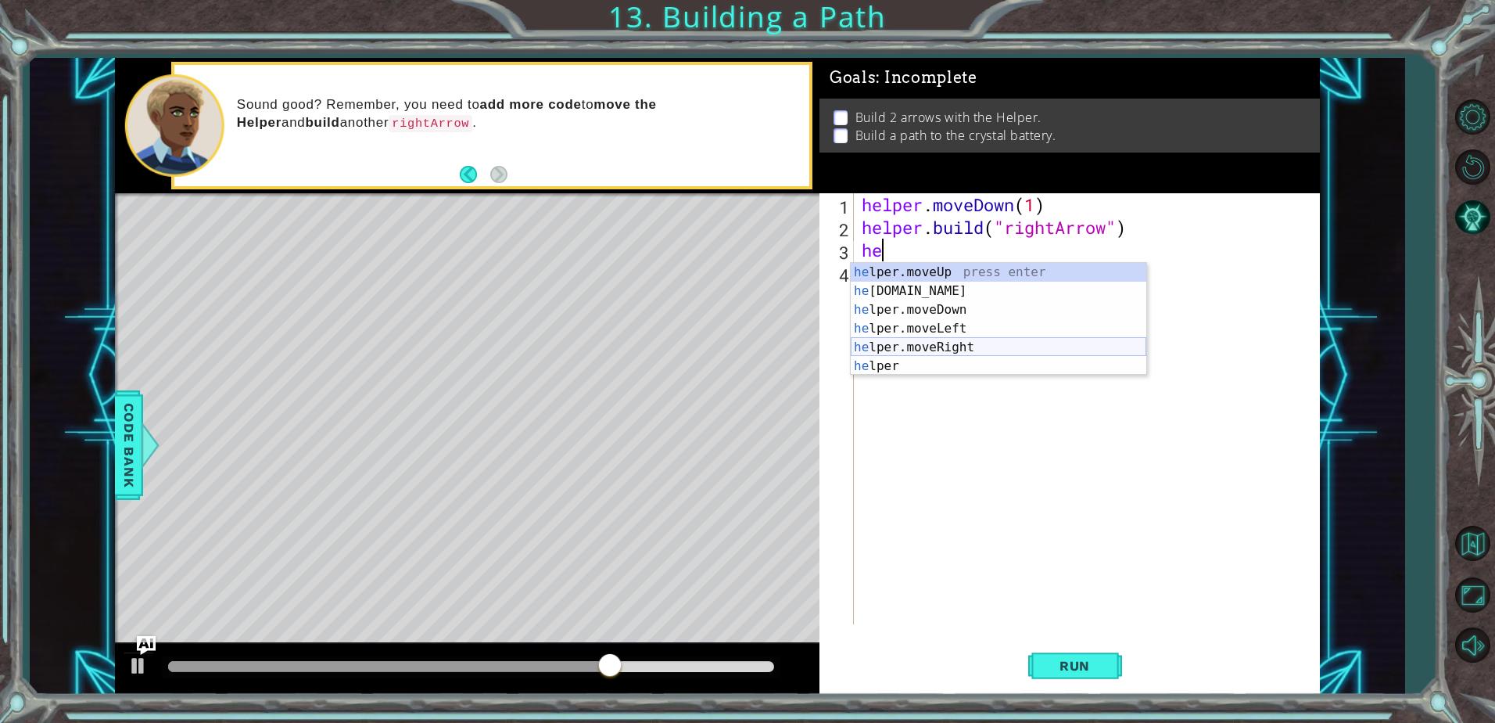
click at [958, 346] on div "he lper.moveUp press enter he [DOMAIN_NAME] press enter he lper.moveDown press …" at bounding box center [999, 338] width 296 height 150
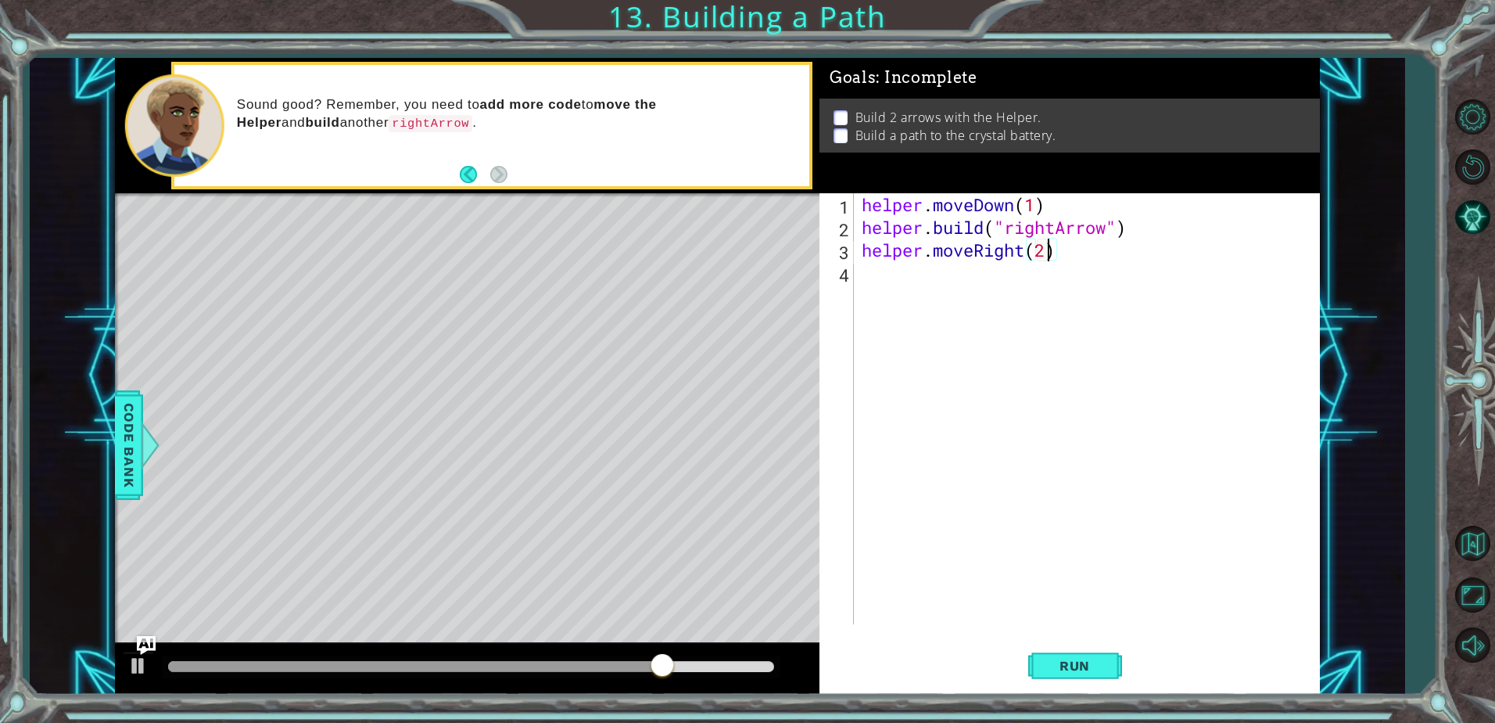
scroll to position [0, 8]
click at [1065, 672] on span "Run" at bounding box center [1075, 666] width 62 height 16
type textarea "helper.moveRight(3)"
click at [901, 275] on div "helper . moveDown ( 1 ) helper . build ( "rightArrow" ) helper . moveRight ( 3 )" at bounding box center [1091, 431] width 465 height 476
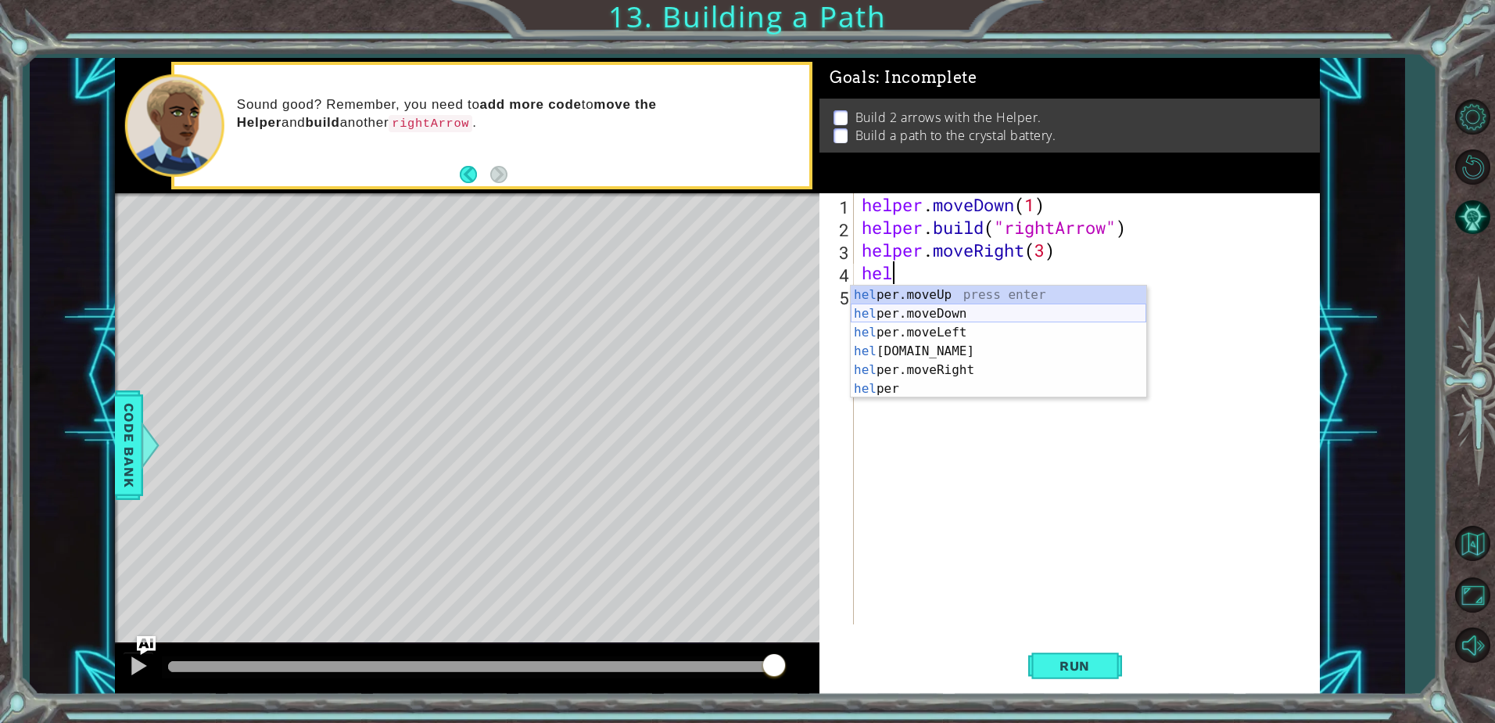
click at [957, 314] on div "hel per.moveUp press enter hel per.moveDown press enter hel per.moveLeft press …" at bounding box center [999, 360] width 296 height 150
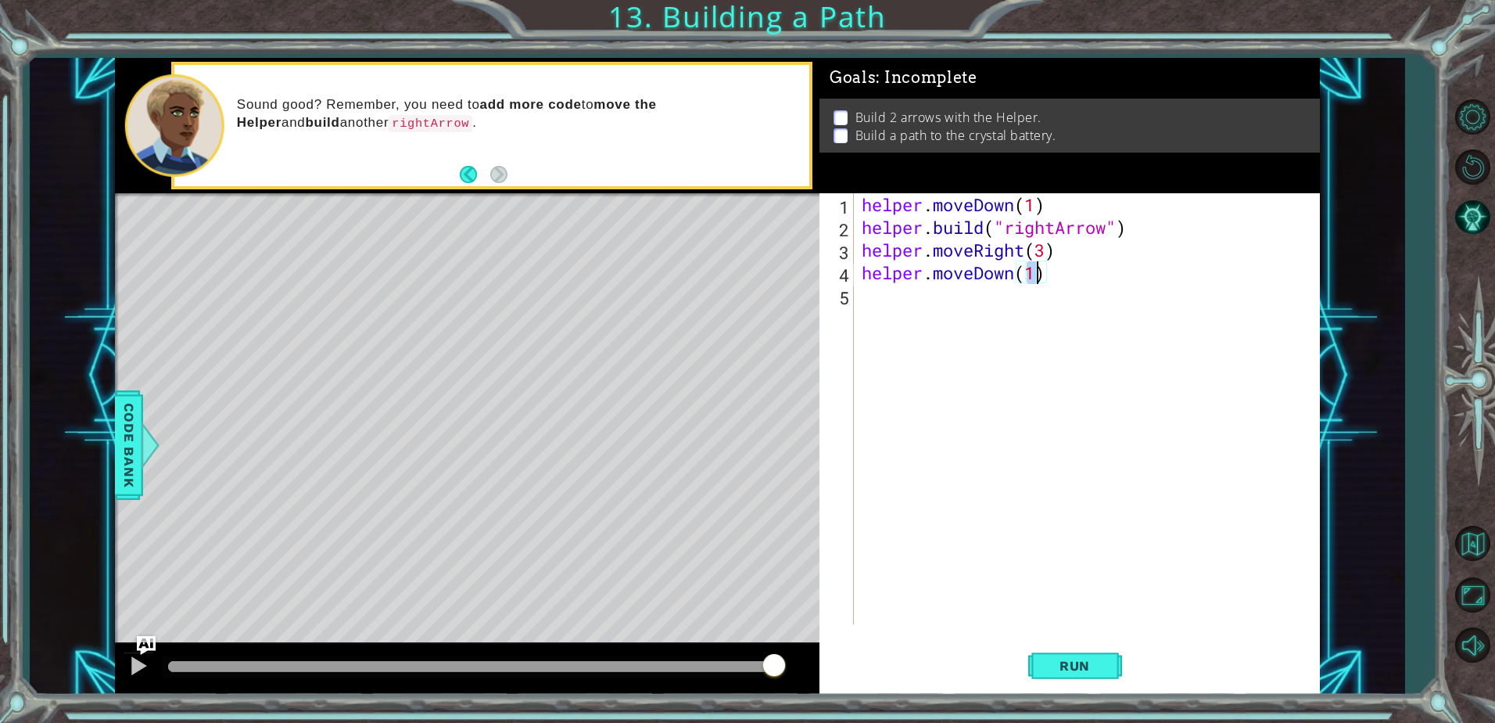
scroll to position [0, 7]
click at [1049, 655] on button "Run" at bounding box center [1076, 666] width 94 height 50
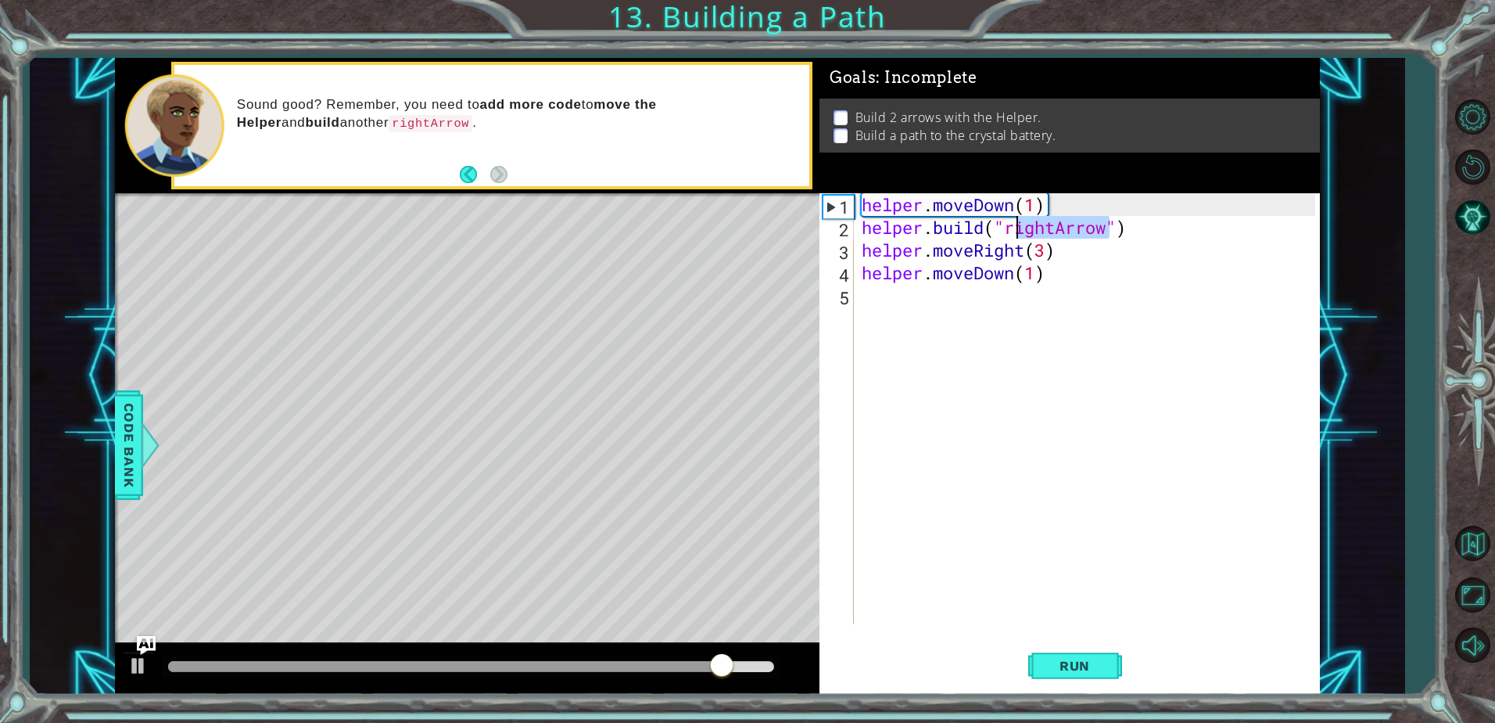
drag, startPoint x: 1106, startPoint y: 230, endPoint x: 1009, endPoint y: 232, distance: 97.0
click at [1010, 232] on div "helper . moveDown ( 1 ) helper . build ( "rightArrow" ) helper . moveRight ( 3 …" at bounding box center [1091, 431] width 465 height 476
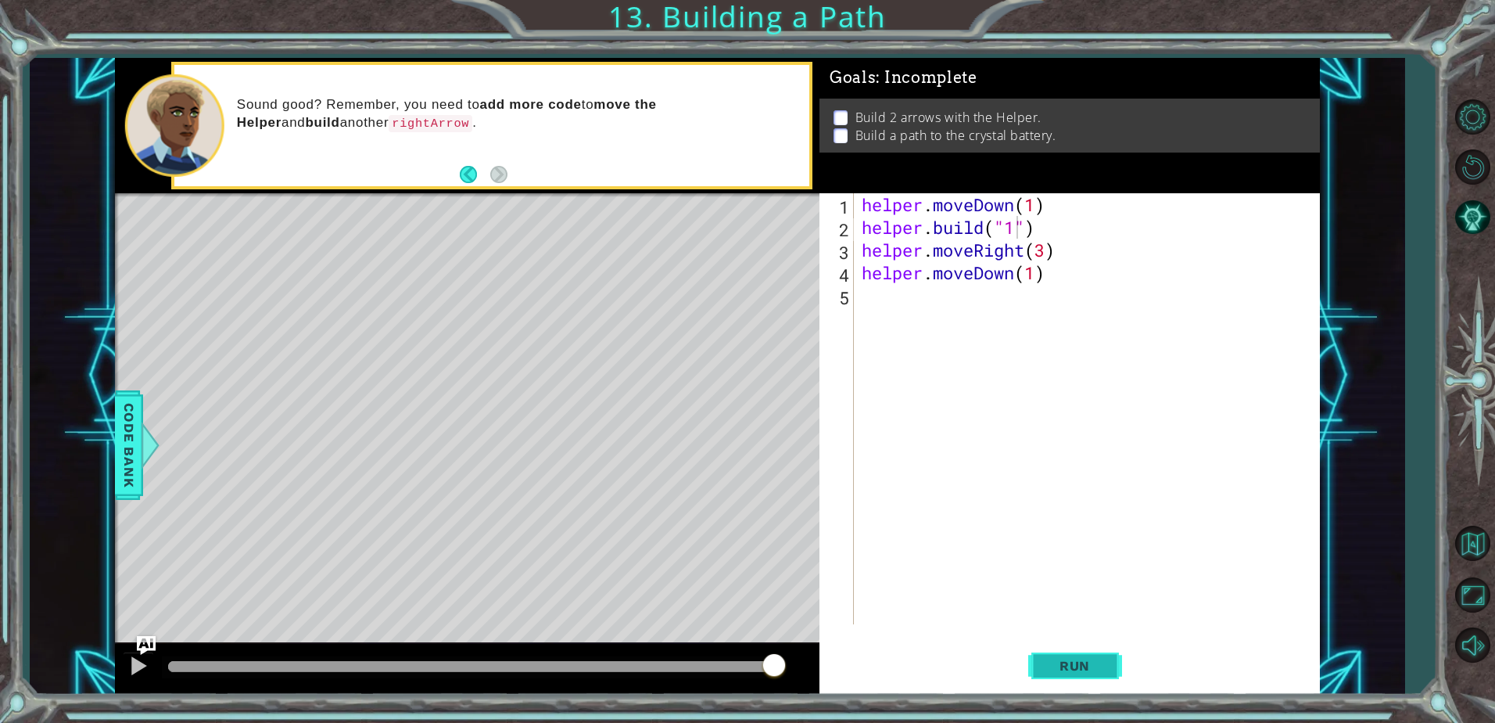
click at [1091, 662] on span "Run" at bounding box center [1075, 666] width 62 height 16
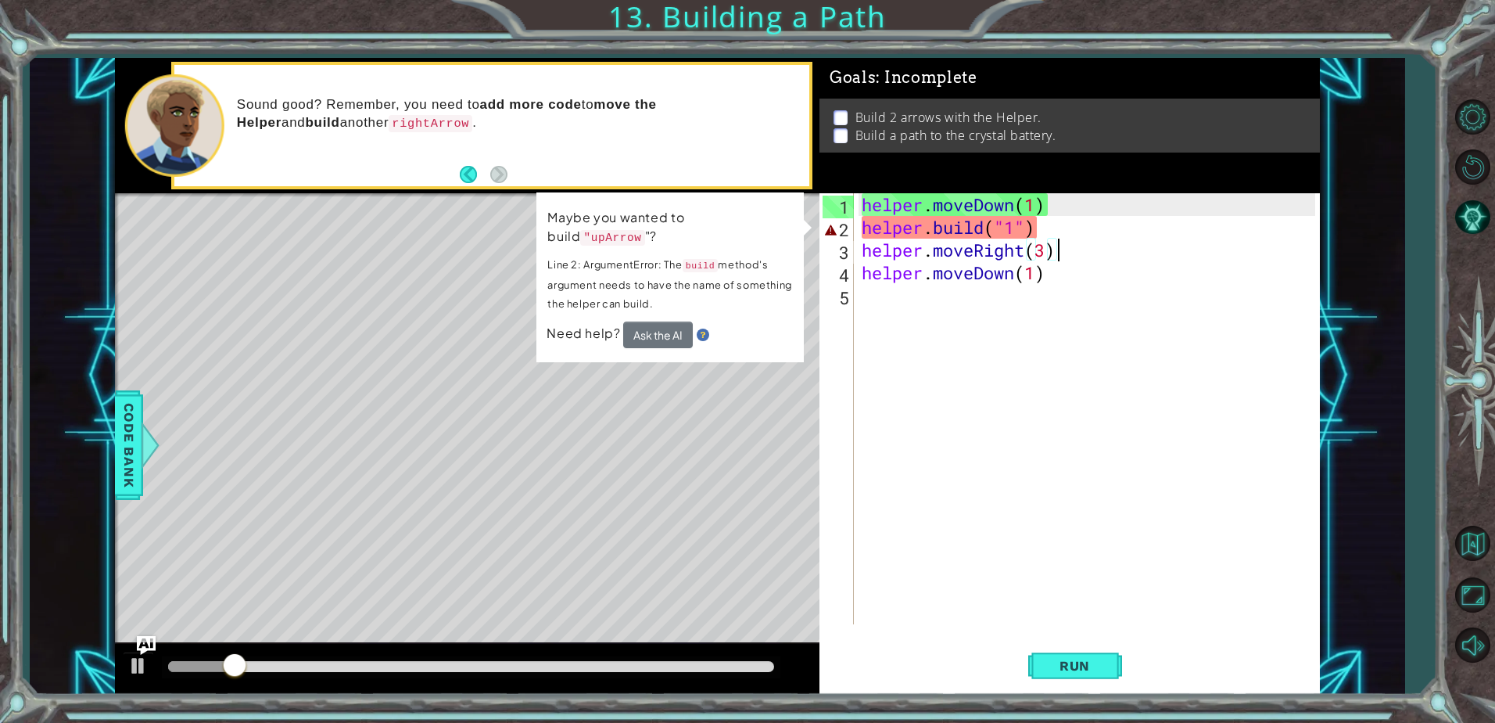
click at [1102, 239] on div "helper . moveDown ( 1 ) helper . build ( "1" ) helper . moveRight ( 3 ) helper …" at bounding box center [1091, 431] width 465 height 476
click at [1099, 230] on div "helper . moveDown ( 1 ) helper . build ( "1" ) helper . moveRight ( 3 ) helper …" at bounding box center [1091, 431] width 465 height 476
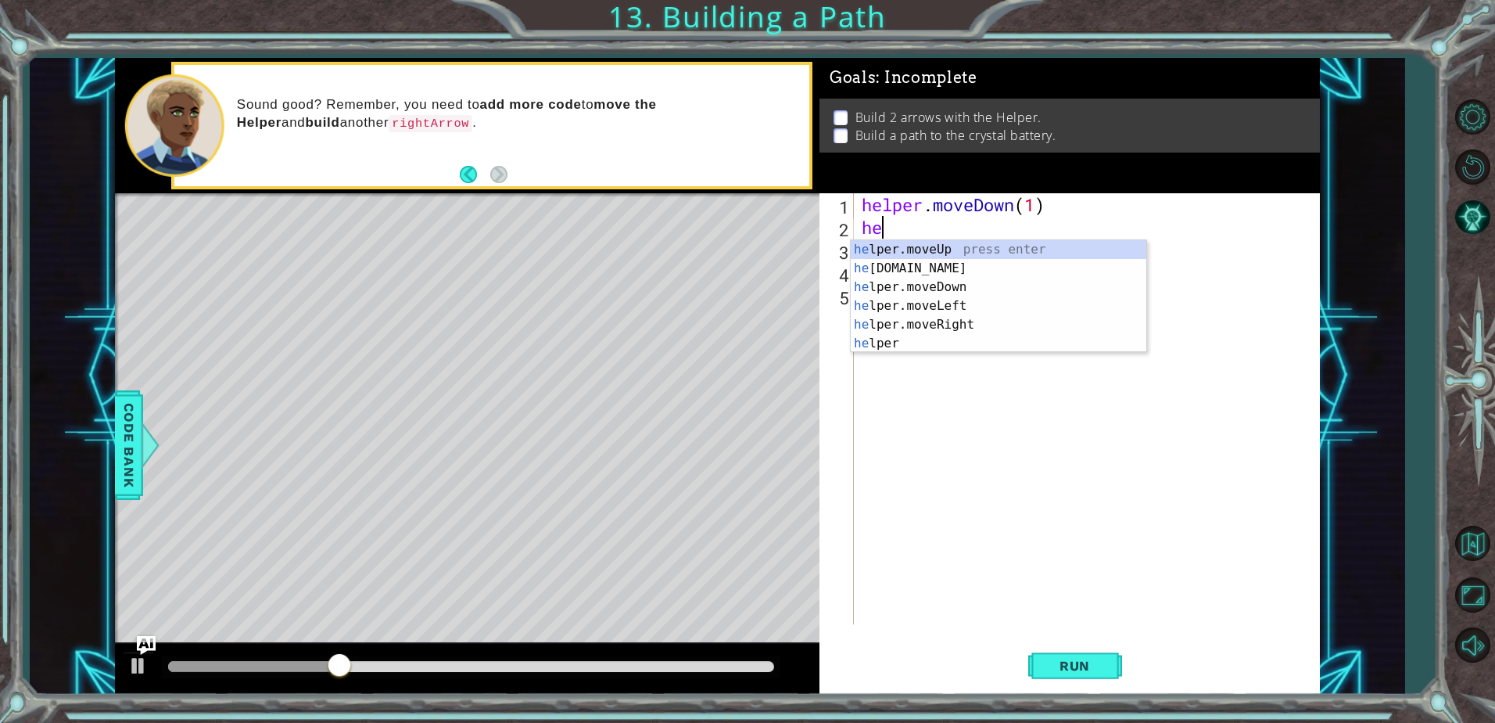
scroll to position [0, 0]
type textarea "h"
type textarea "helper.moveDown(1)"
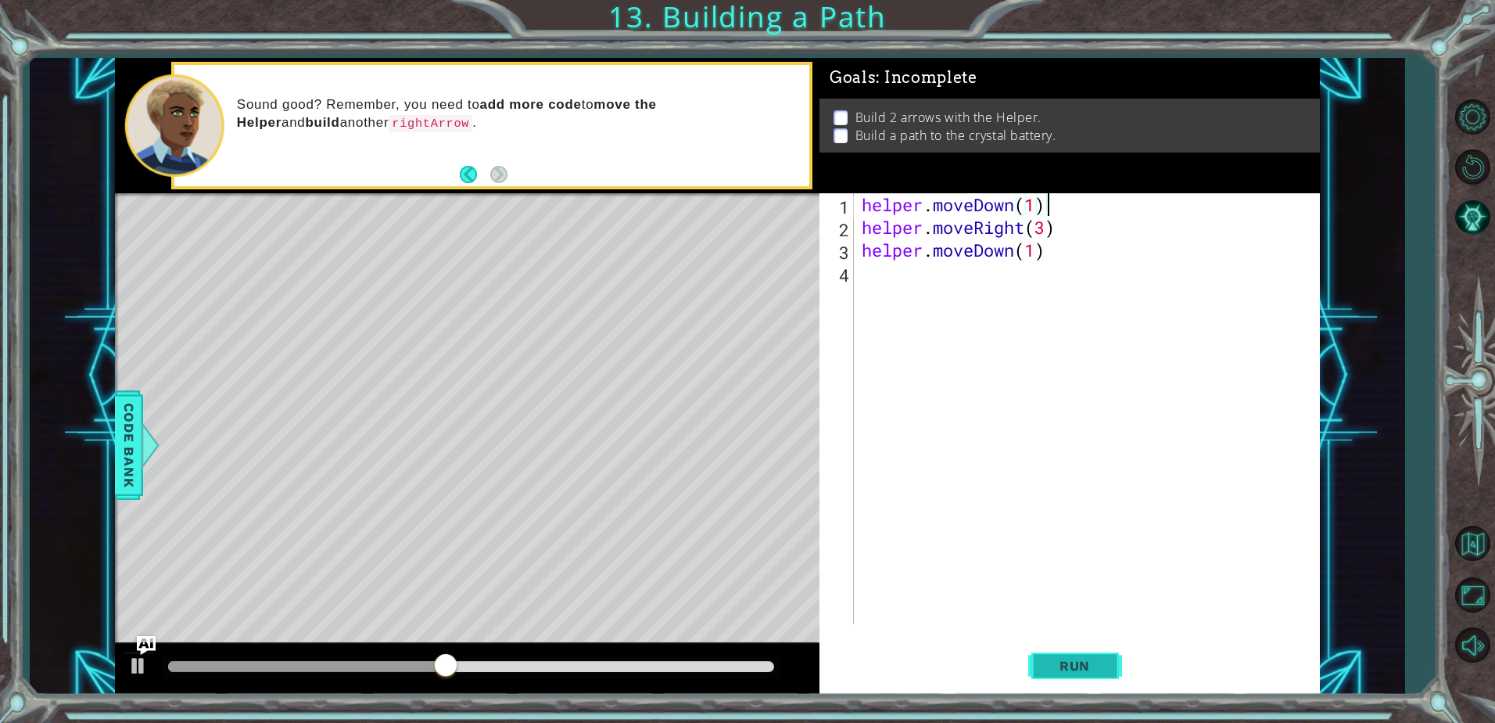
click at [1071, 654] on button "Run" at bounding box center [1076, 666] width 94 height 50
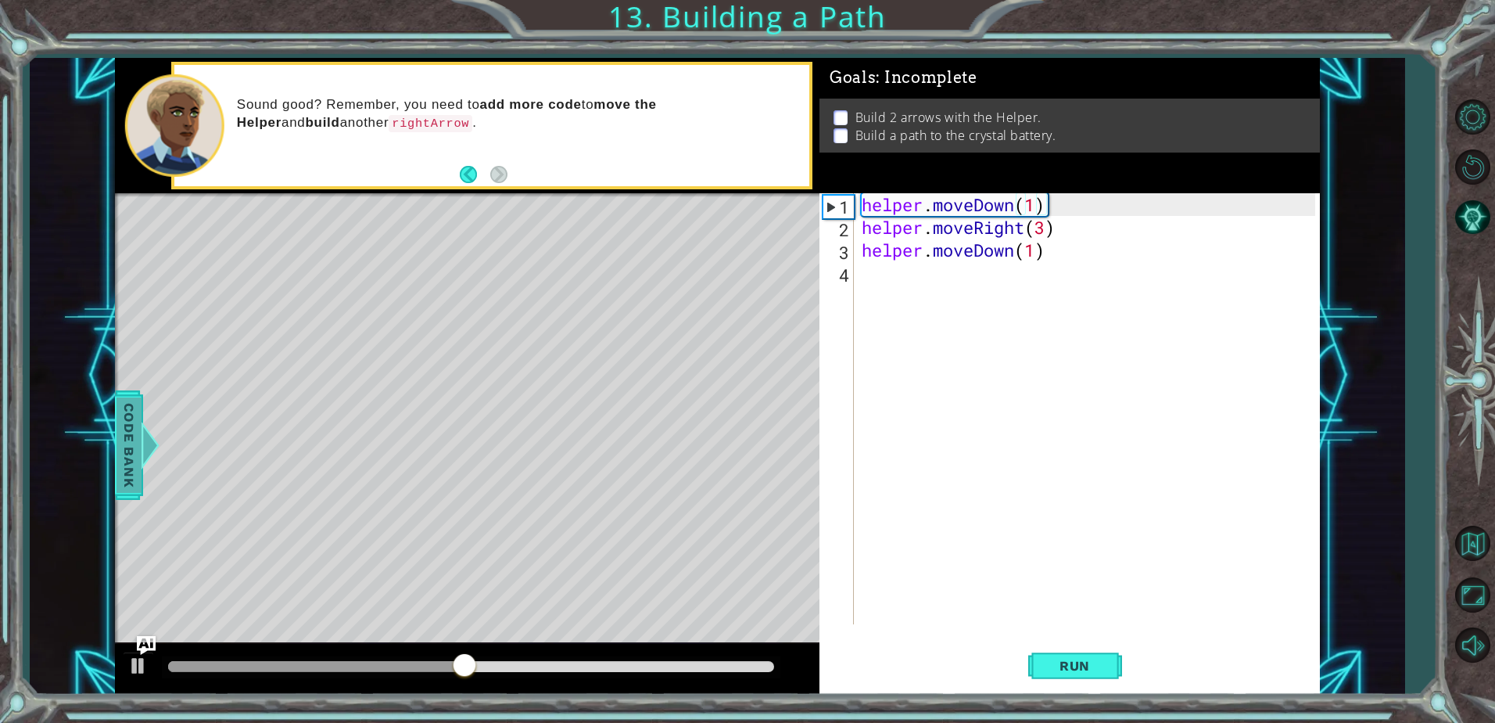
click at [148, 416] on div "methods helper moveUp() moveDown() moveLeft() moveRight() build(item) tools for…" at bounding box center [717, 376] width 1205 height 636
drag, startPoint x: 126, startPoint y: 408, endPoint x: 151, endPoint y: 393, distance: 29.5
click at [127, 408] on span "Code Bank" at bounding box center [129, 444] width 25 height 95
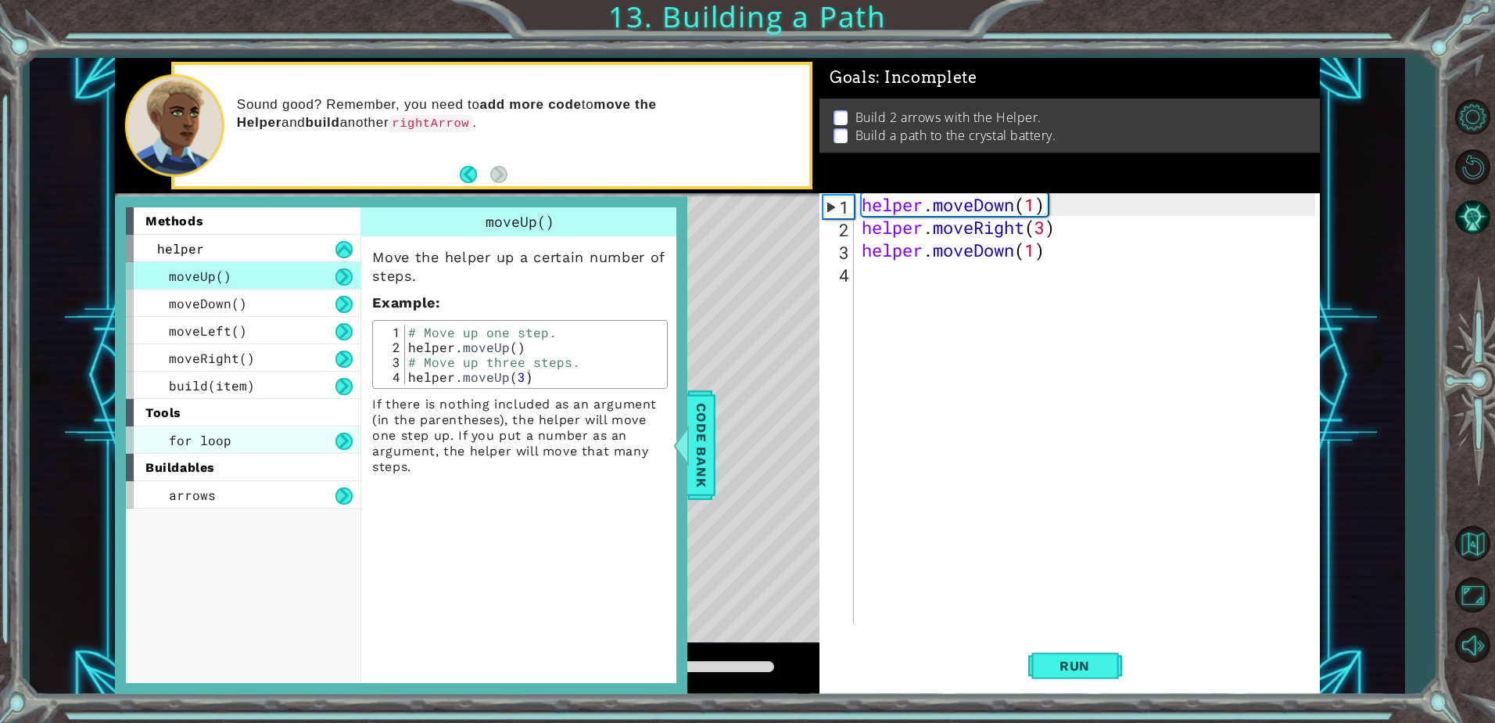
click at [217, 438] on span "for loop" at bounding box center [200, 440] width 63 height 16
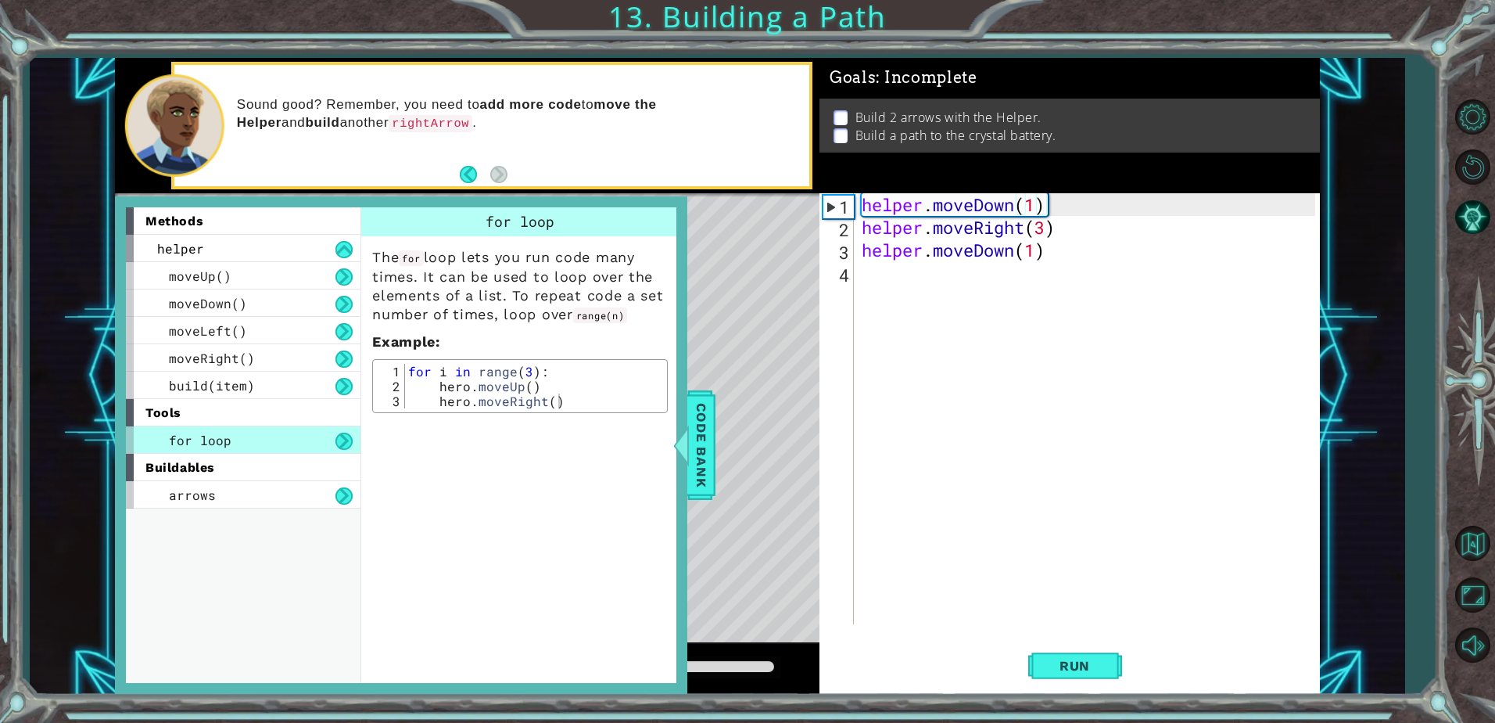
click at [257, 513] on div "methods helper moveUp() moveDown() moveLeft() moveRight() build(item) tools for…" at bounding box center [249, 445] width 246 height 476
click at [250, 283] on div "moveUp()" at bounding box center [243, 275] width 235 height 27
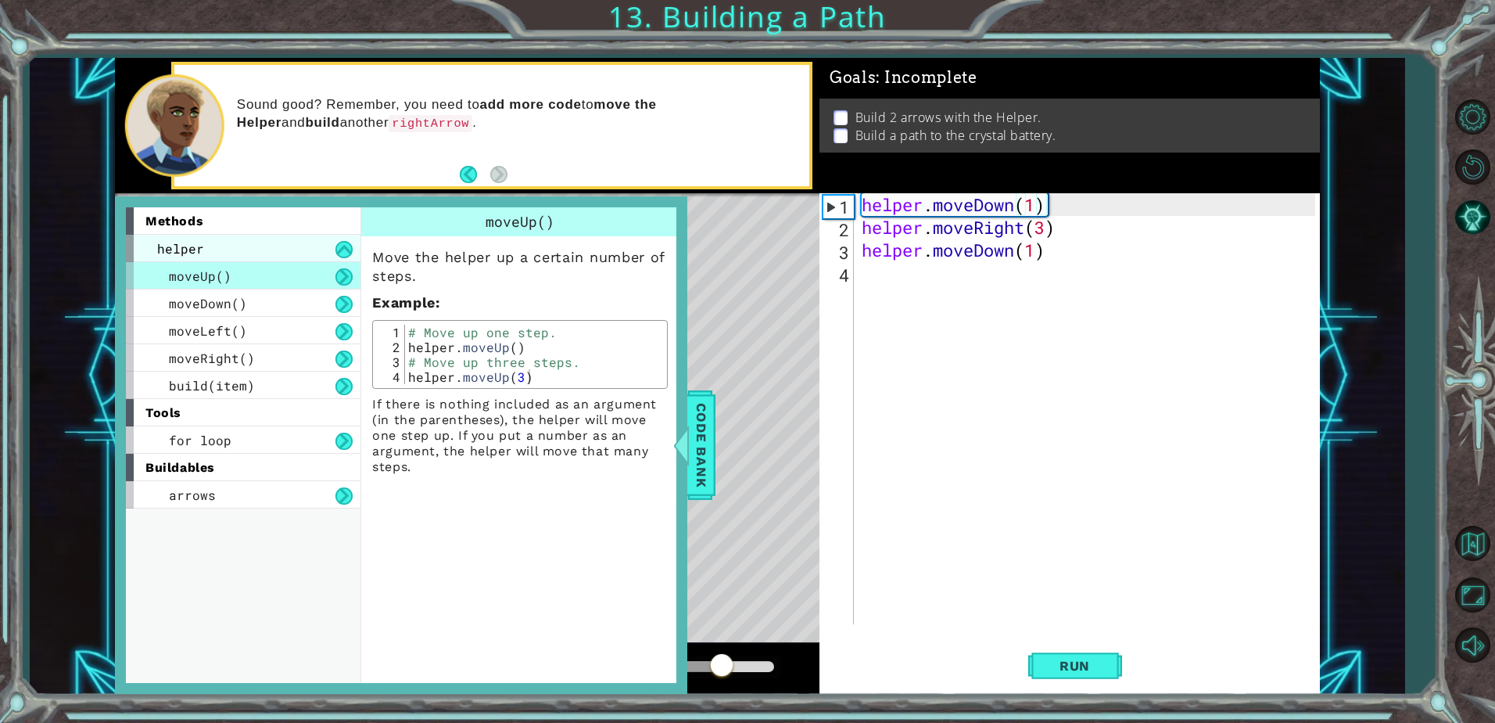
click at [246, 252] on div "helper" at bounding box center [243, 248] width 235 height 27
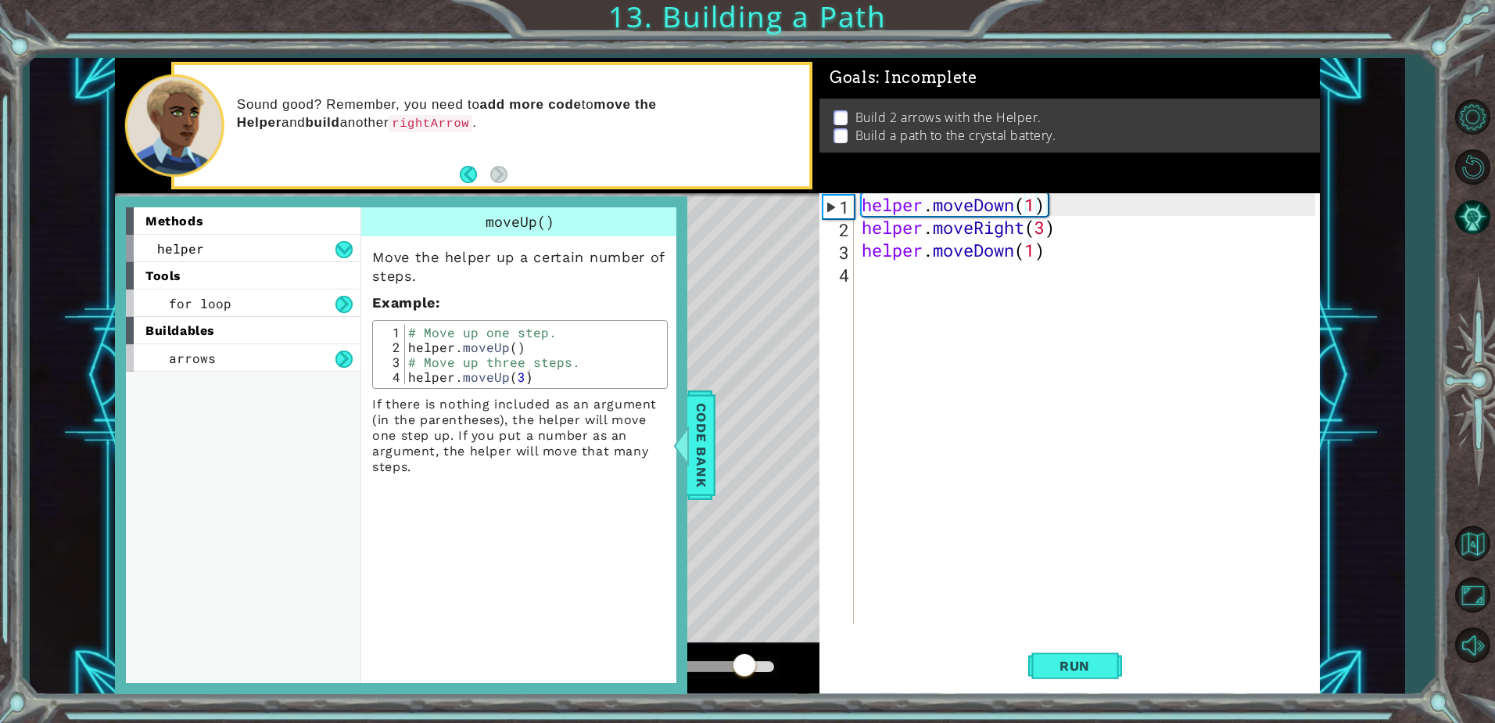
click at [243, 285] on div "tools" at bounding box center [243, 275] width 235 height 27
drag, startPoint x: 247, startPoint y: 253, endPoint x: 239, endPoint y: 275, distance: 23.3
click at [248, 253] on div "helper" at bounding box center [243, 248] width 235 height 27
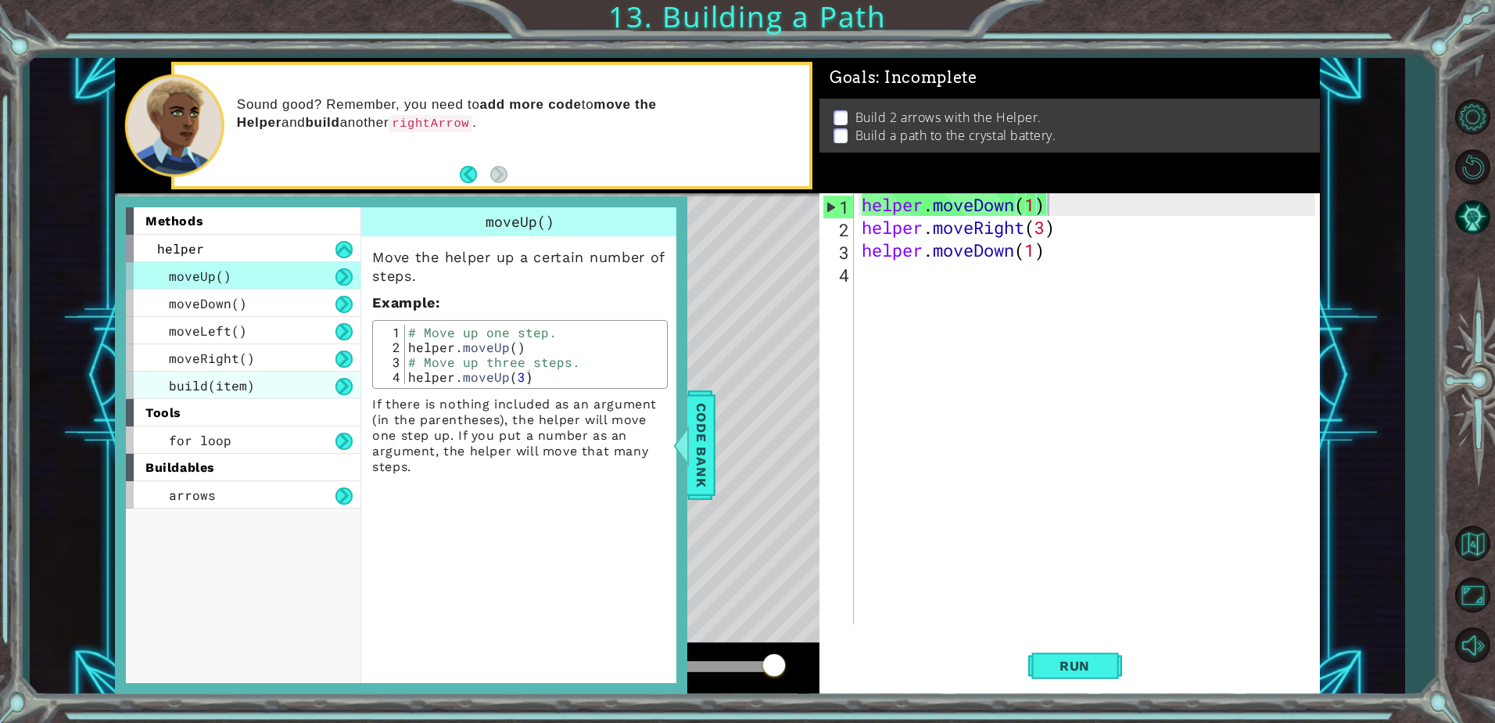
click at [271, 390] on div "build(item)" at bounding box center [243, 385] width 235 height 27
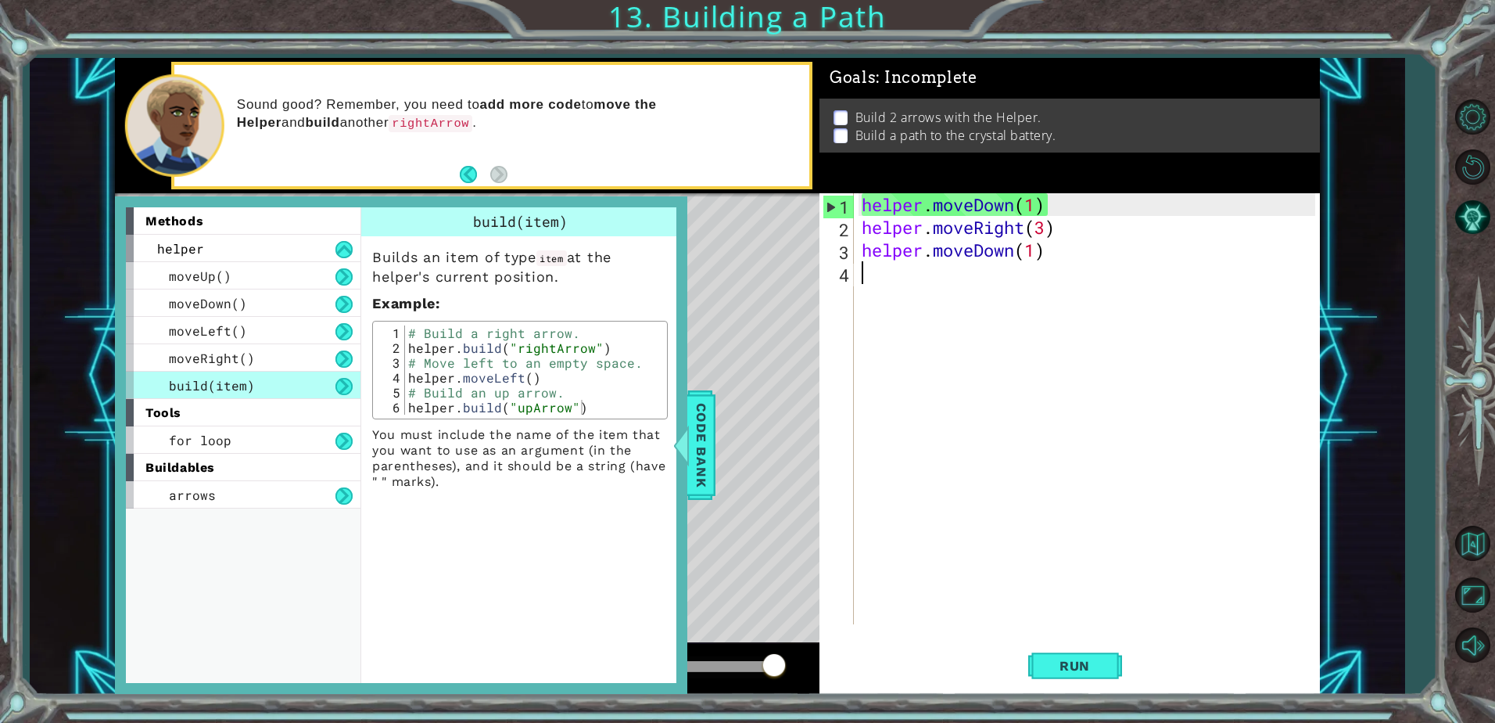
click at [881, 293] on div "helper . moveDown ( 1 ) helper . moveRight ( 3 ) helper . moveDown ( 1 )" at bounding box center [1091, 431] width 465 height 476
click at [868, 397] on div "helper . moveDown ( 1 ) helper . moveRight ( 3 ) helper . moveDown ( 1 )" at bounding box center [1091, 431] width 465 height 476
click at [686, 419] on div "methods helper moveUp() moveDown() moveLeft() moveRight() build(item) tools for…" at bounding box center [401, 445] width 573 height 498
click at [692, 412] on span "Code Bank" at bounding box center [701, 444] width 25 height 95
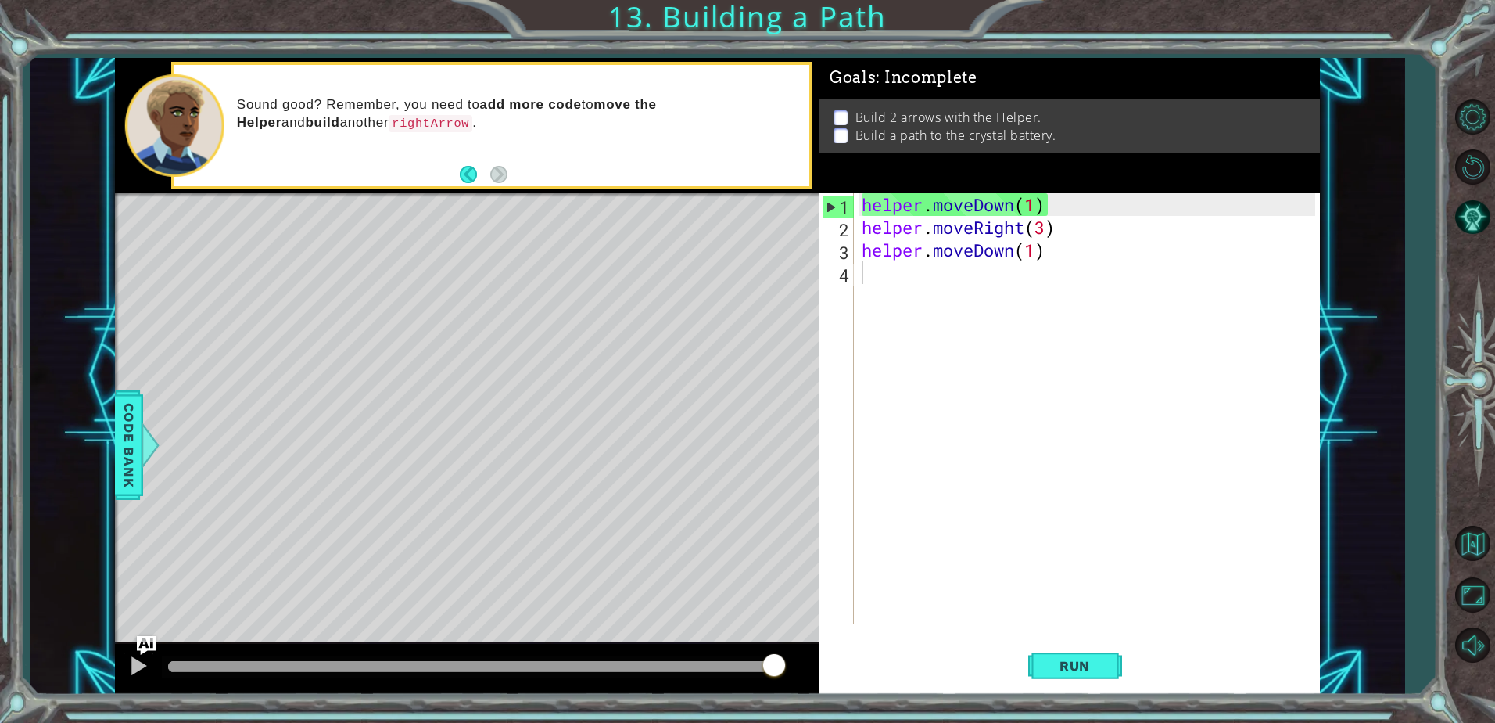
click at [1061, 218] on div "helper . moveDown ( 1 ) helper . moveRight ( 3 ) helper . moveDown ( 1 )" at bounding box center [1091, 431] width 465 height 476
click at [1055, 214] on div "helper . moveDown ( 1 ) helper . moveRight ( 3 ) helper . moveDown ( 1 )" at bounding box center [1091, 431] width 465 height 476
type textarea "helper.moveDown(1)"
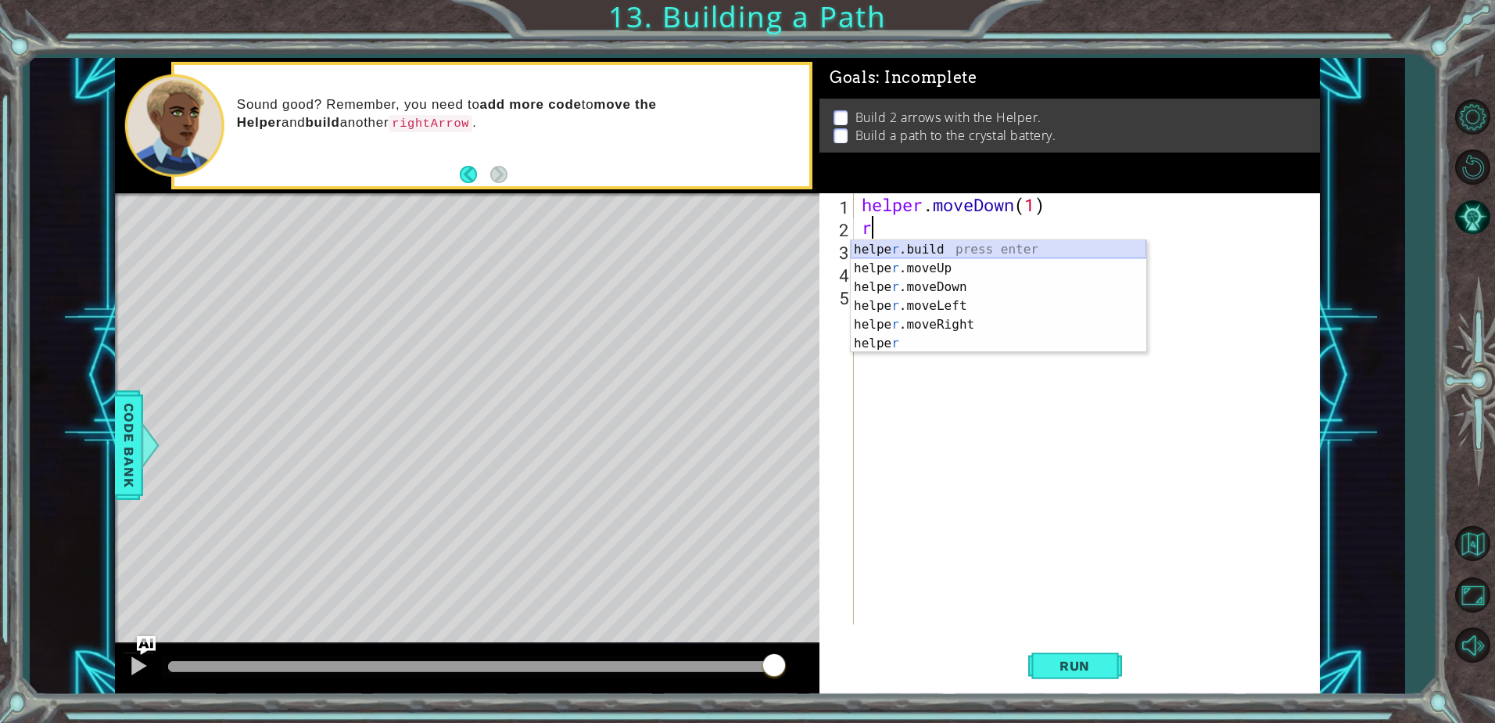
click at [949, 250] on div "helpe [PERSON_NAME]build press enter helpe r .moveUp press enter helpe [PERSON_…" at bounding box center [999, 315] width 296 height 150
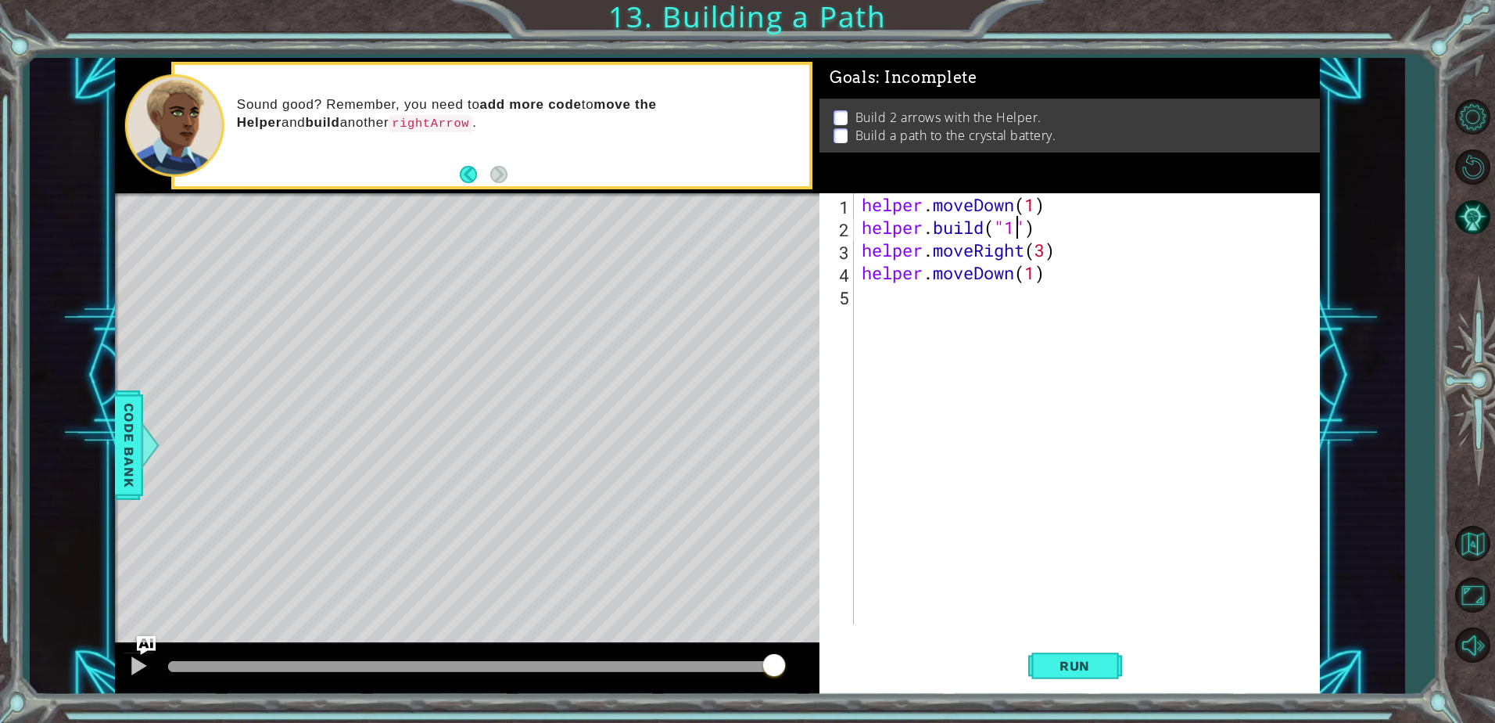
scroll to position [0, 7]
click at [1475, 168] on button "Restart Level" at bounding box center [1472, 166] width 45 height 45
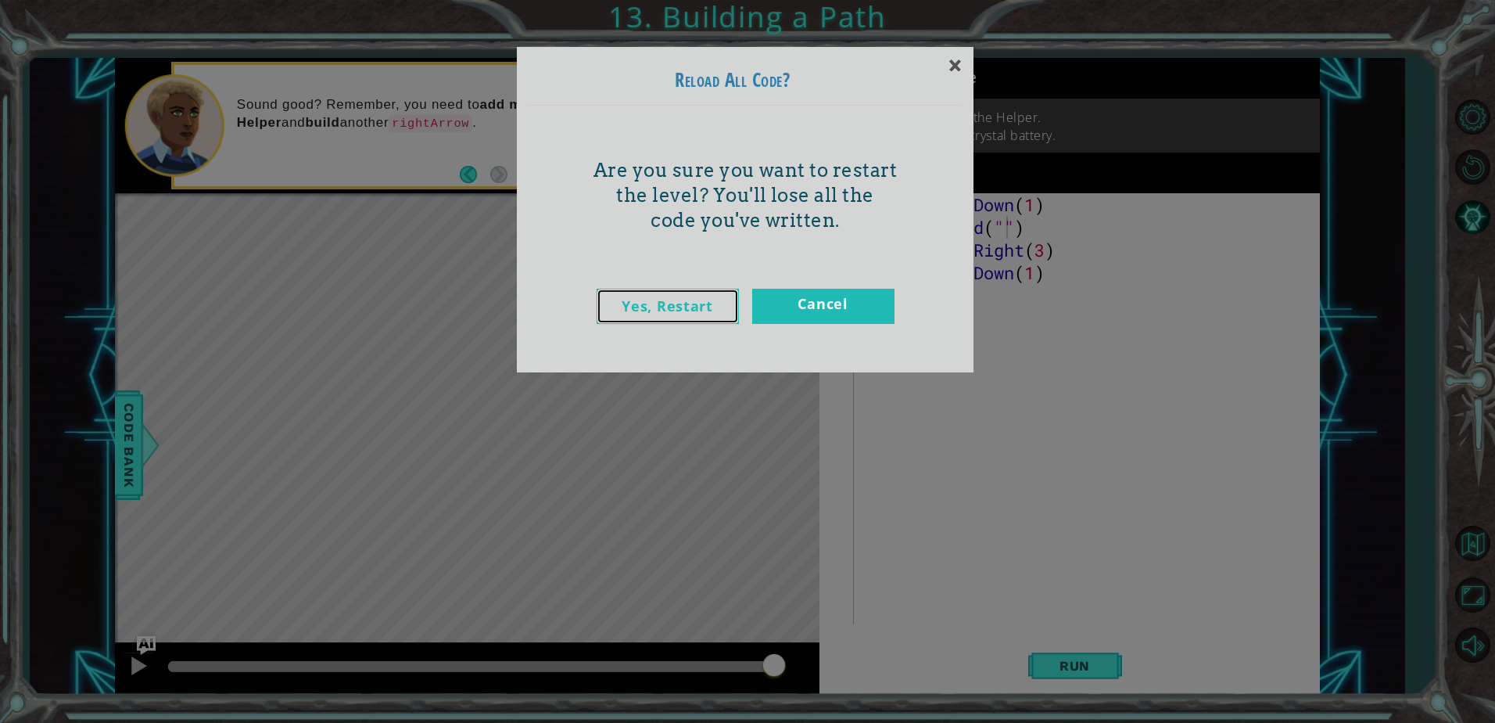
click at [688, 300] on link "Yes, Restart" at bounding box center [668, 306] width 142 height 35
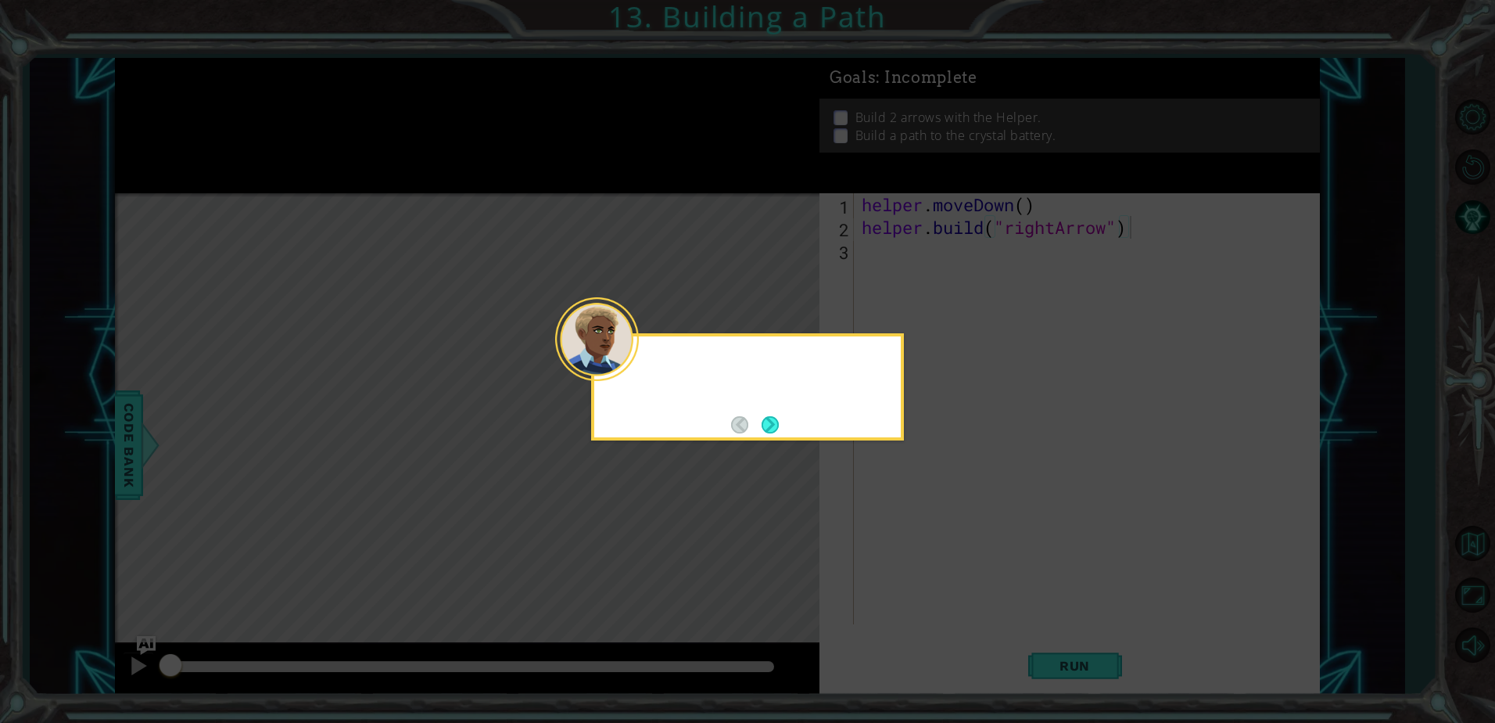
type textarea "[DOMAIN_NAME]("rightArrow")"
click at [766, 423] on button "Next" at bounding box center [770, 424] width 17 height 17
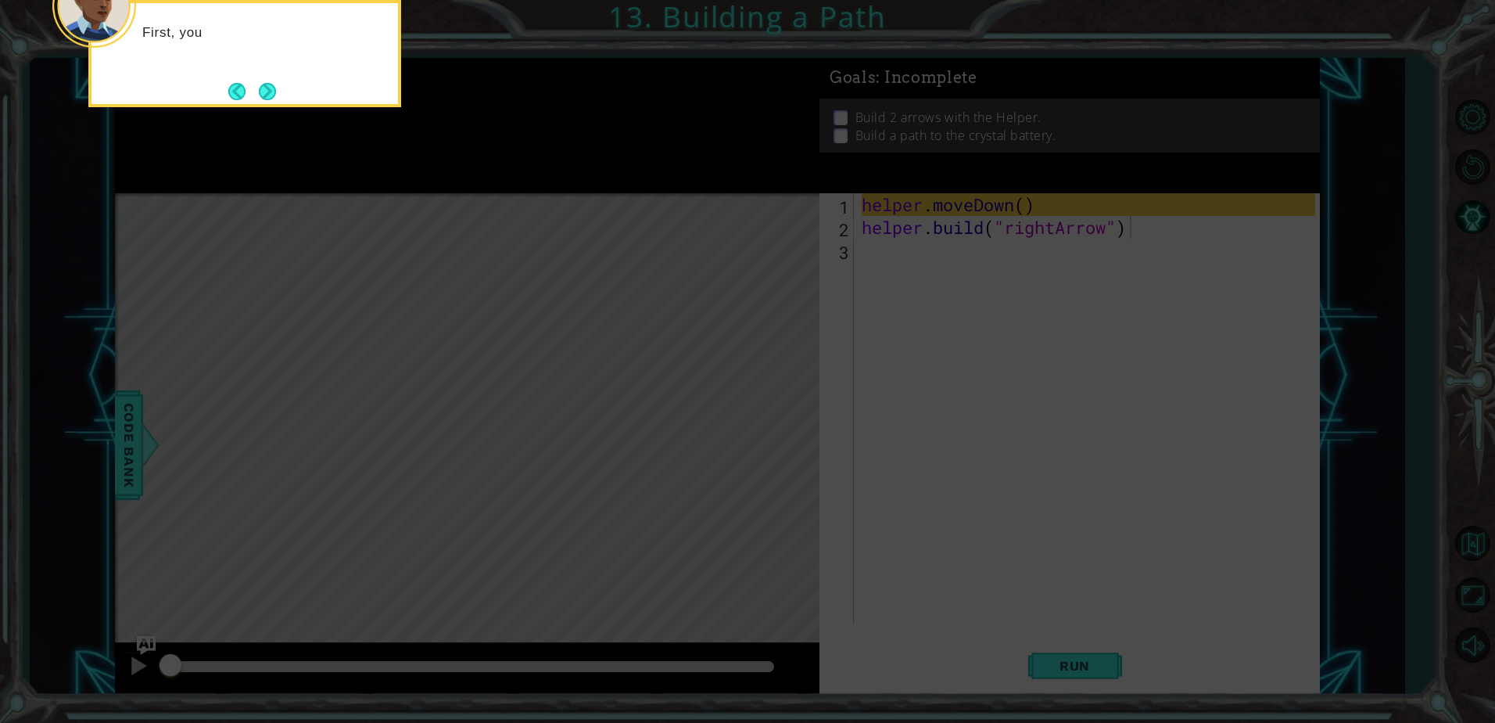
click at [1133, 338] on icon at bounding box center [747, 108] width 1495 height 1229
click at [270, 91] on button "Next" at bounding box center [267, 91] width 17 height 17
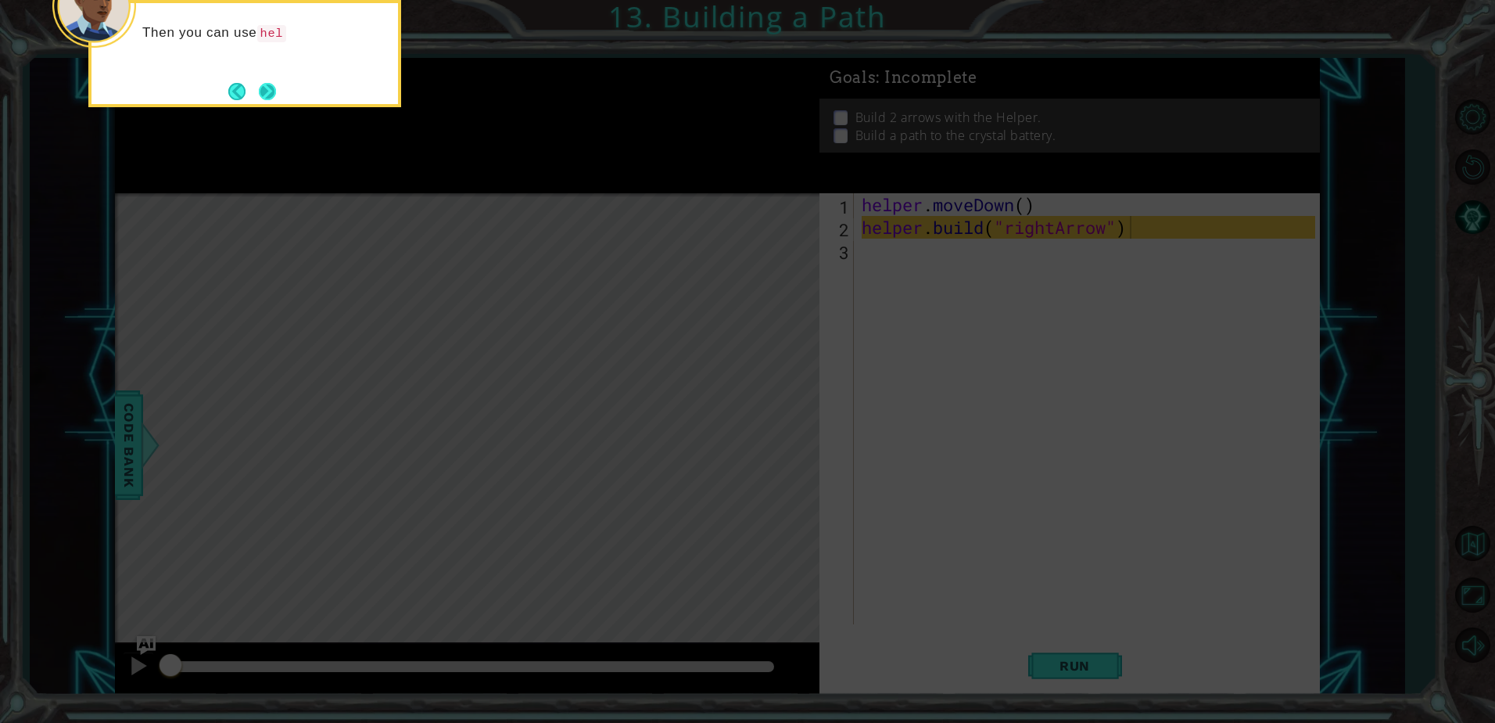
click at [268, 95] on button "Next" at bounding box center [267, 91] width 17 height 17
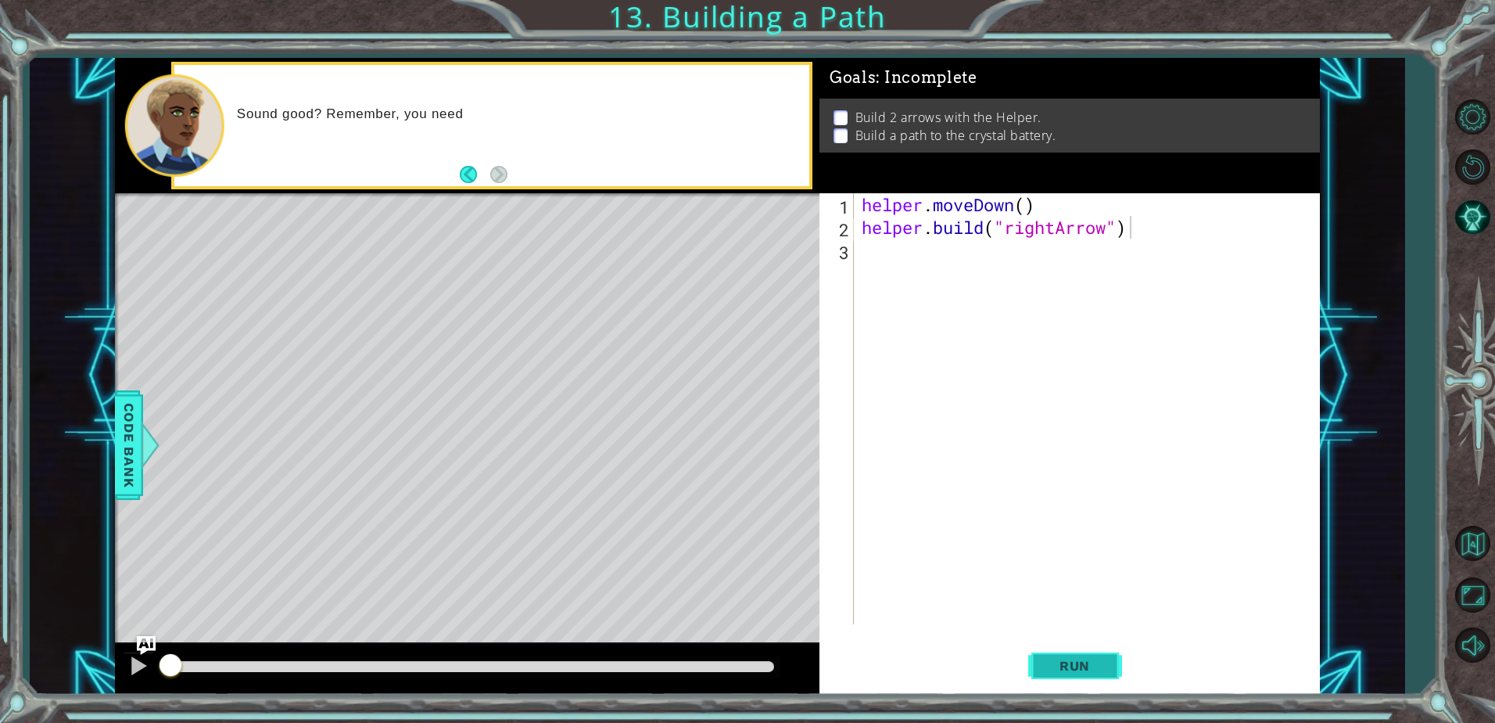
click at [1080, 652] on button "Run" at bounding box center [1076, 666] width 94 height 50
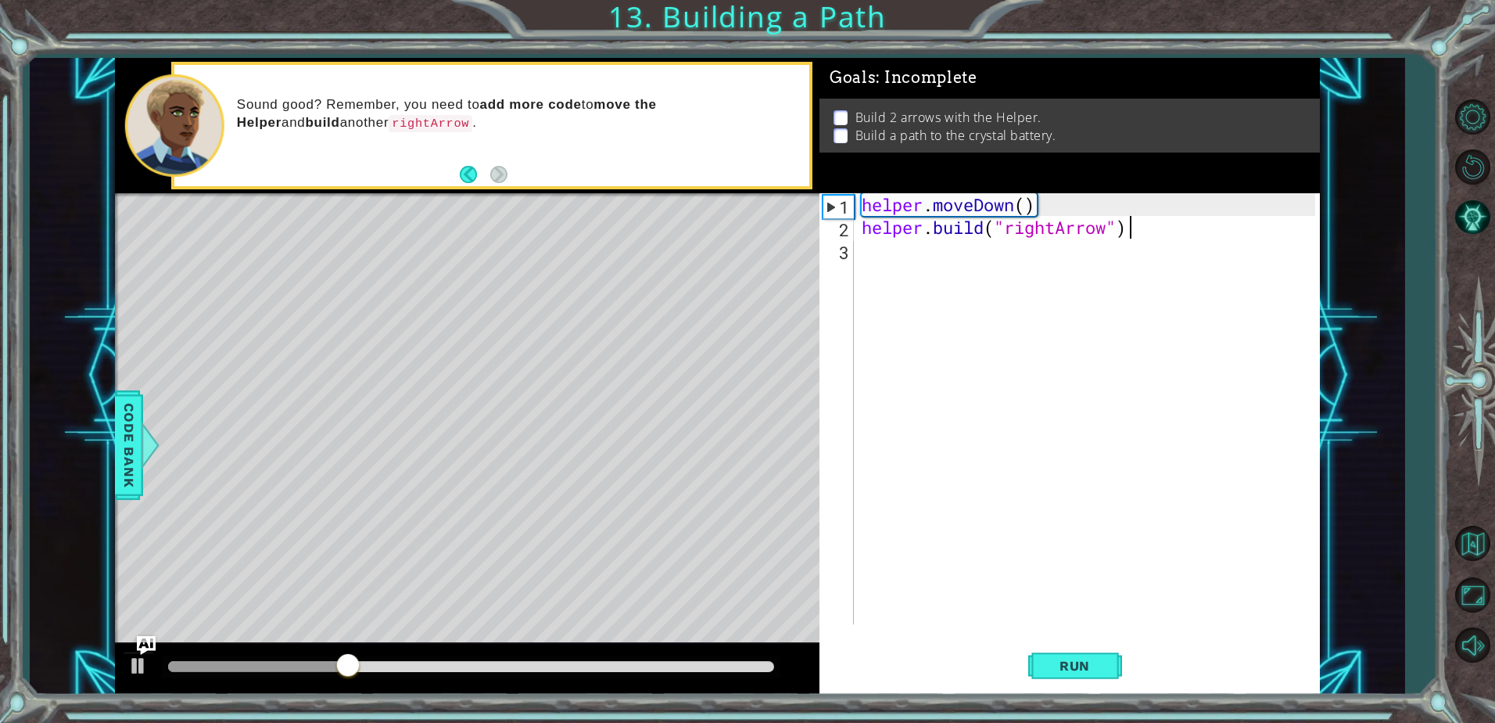
click at [1141, 231] on div "helper . moveDown ( ) helper . build ( "rightArrow" )" at bounding box center [1091, 431] width 465 height 476
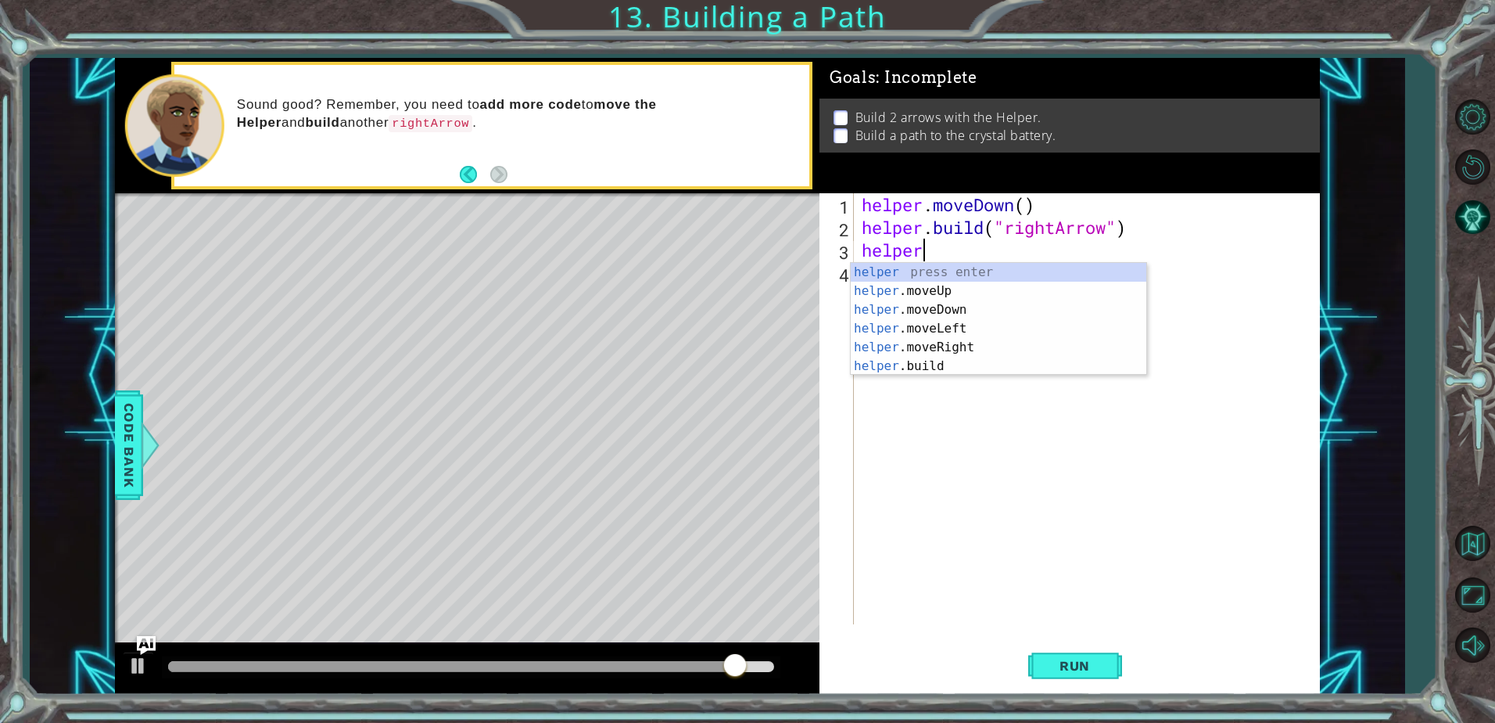
scroll to position [0, 2]
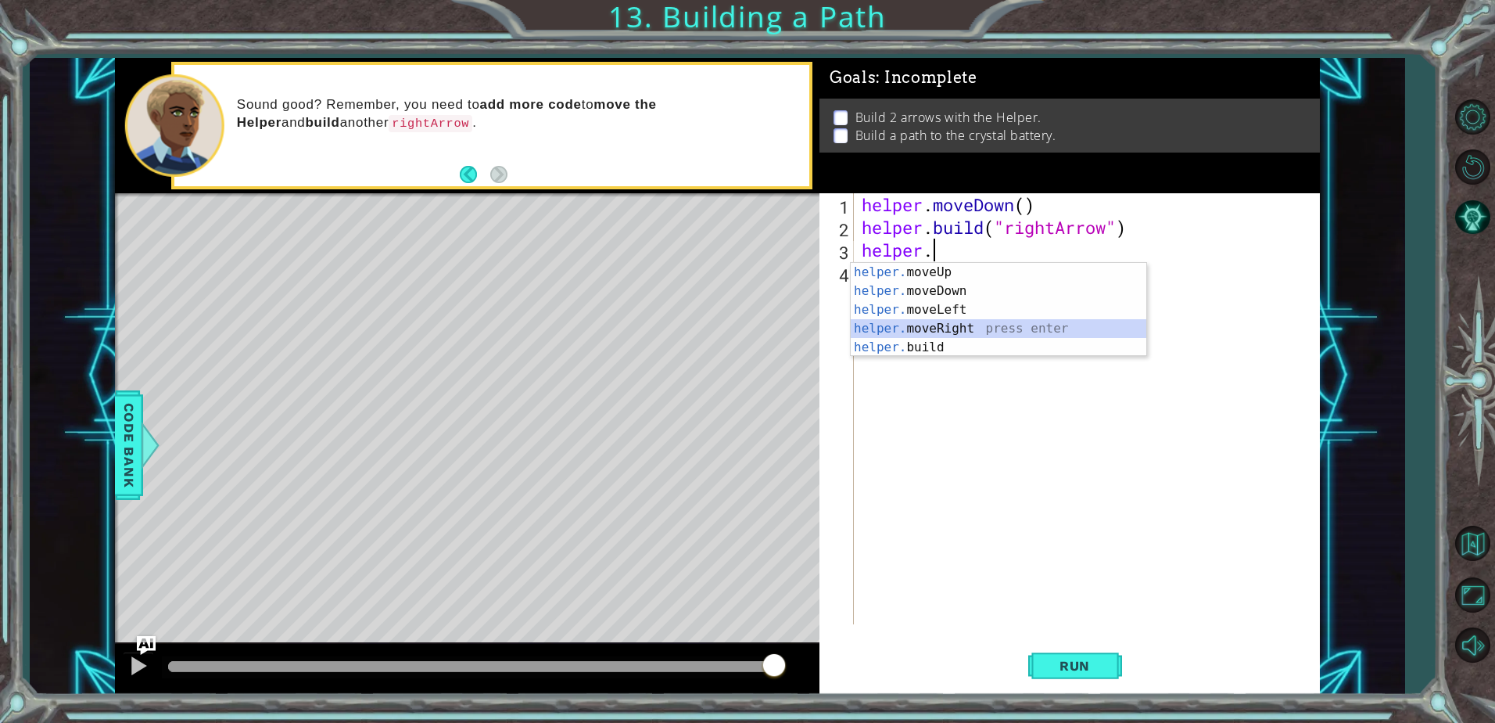
click at [1011, 325] on div "helper. moveUp press enter helper. moveDown press enter helper. moveLeft press …" at bounding box center [999, 328] width 296 height 131
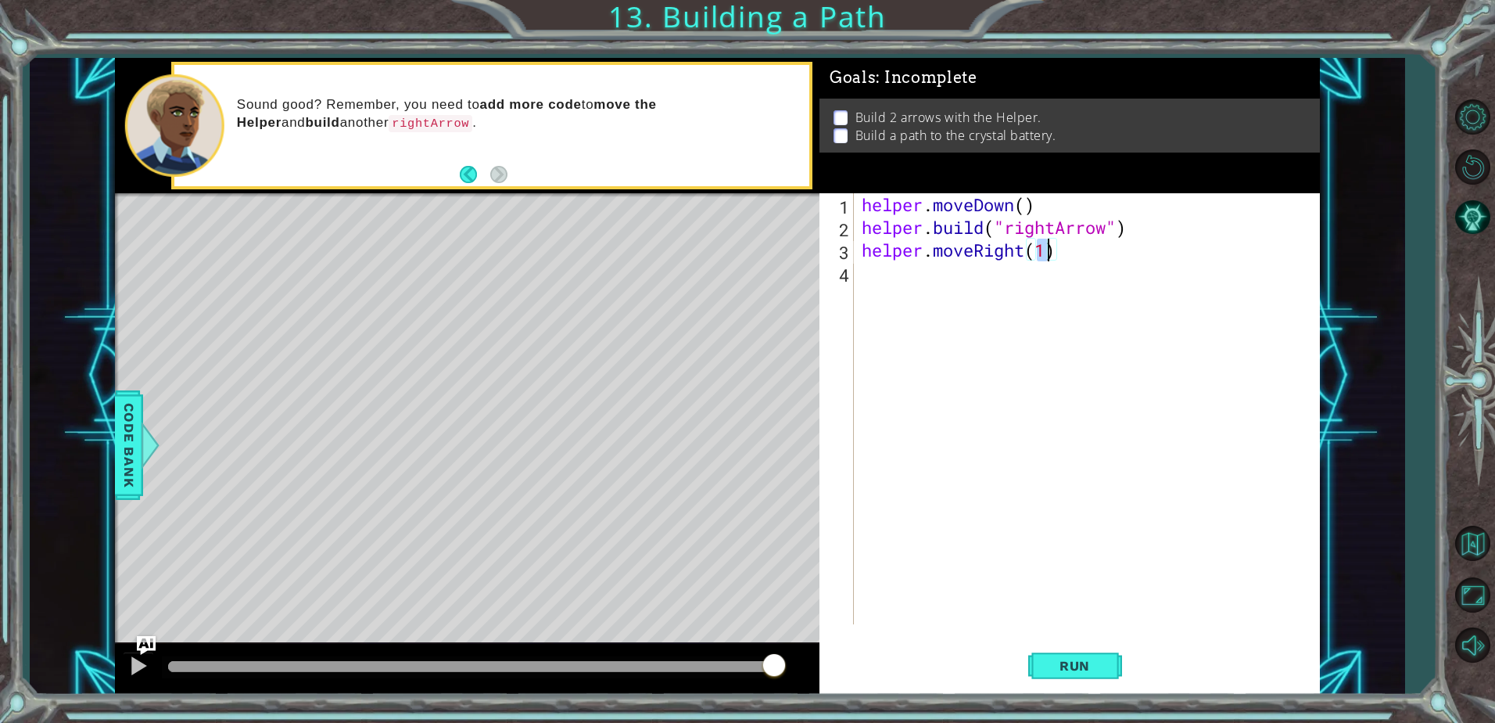
scroll to position [0, 8]
type textarea "helper.moveRight(2)"
click at [1057, 678] on button "Run" at bounding box center [1076, 666] width 94 height 50
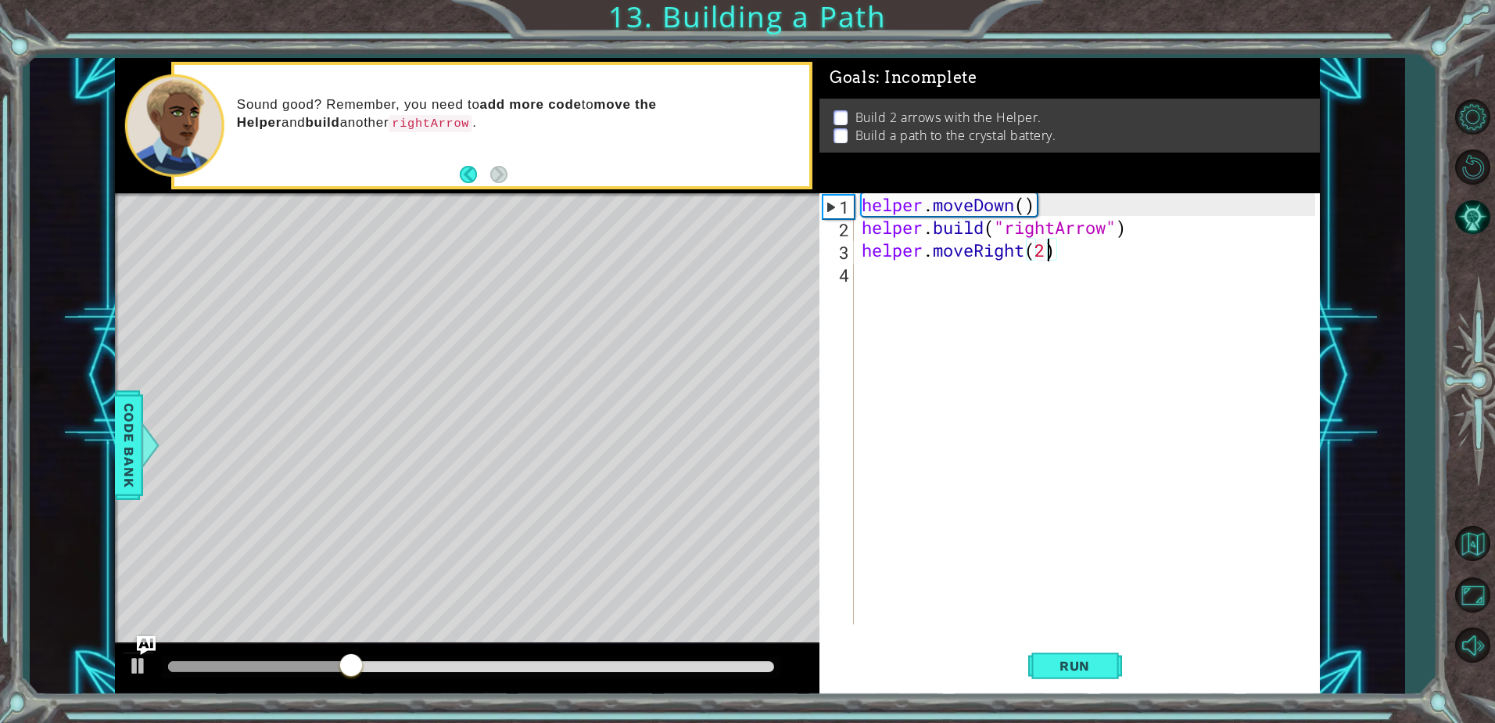
click at [943, 286] on div "helper . moveDown ( ) helper . build ( "rightArrow" ) helper . moveRight ( 2 )" at bounding box center [1091, 431] width 465 height 476
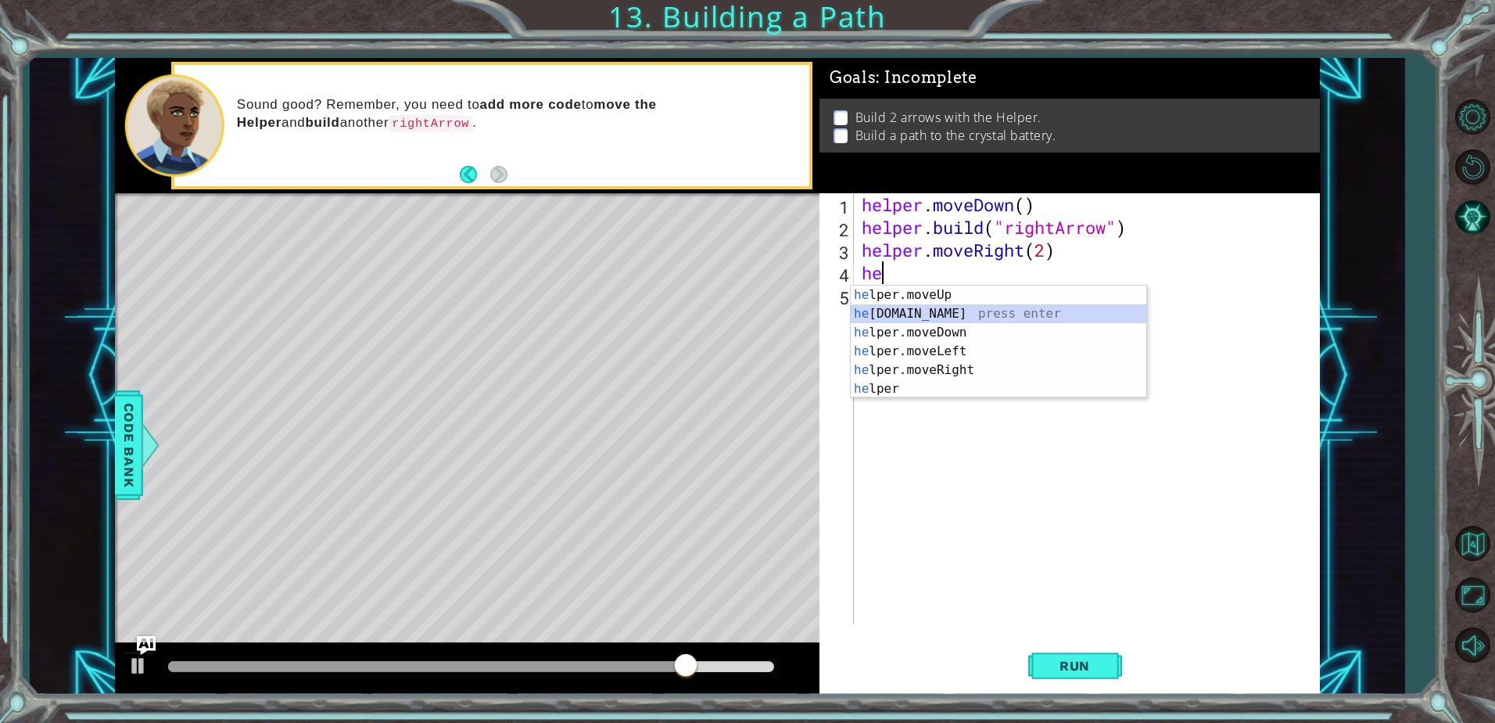
click at [946, 311] on div "he lper.moveUp press enter he [DOMAIN_NAME] press enter he lper.moveDown press …" at bounding box center [999, 360] width 296 height 150
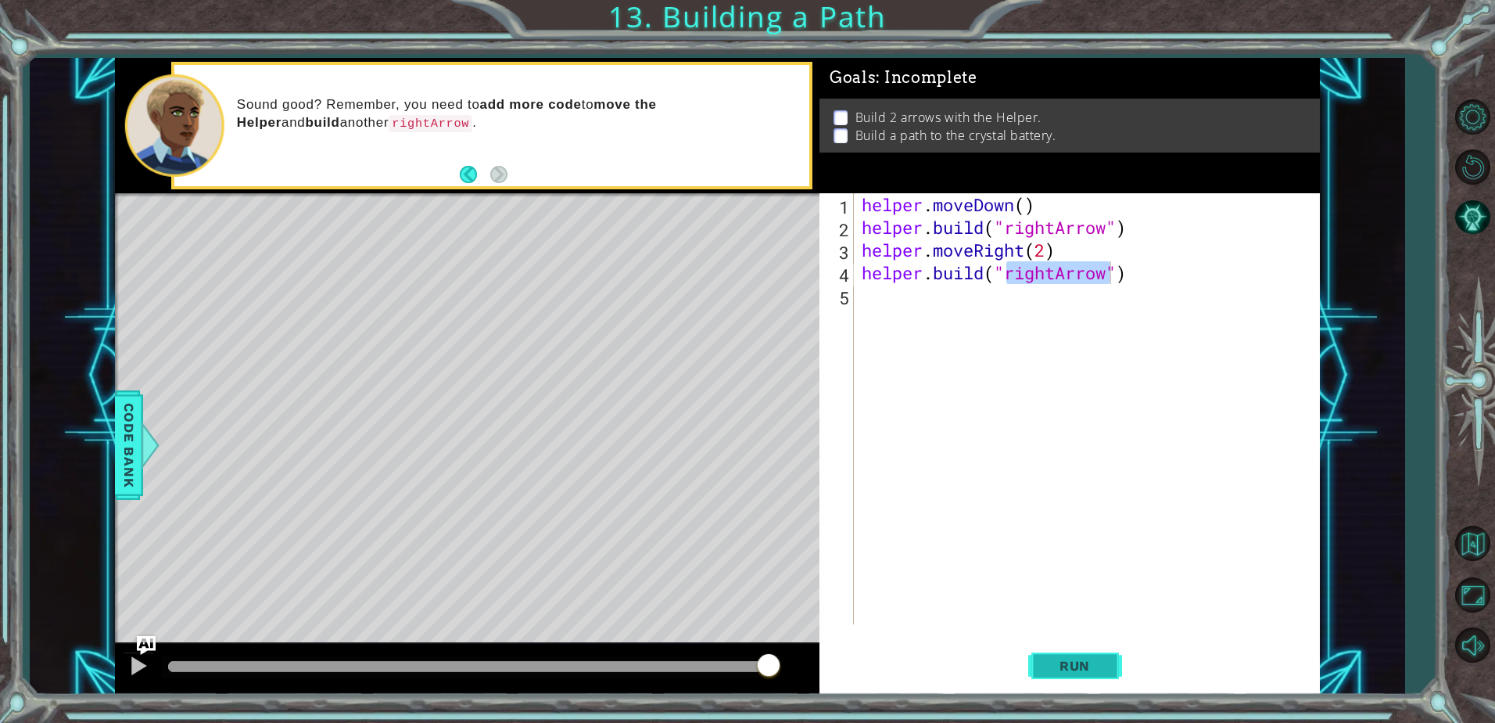
click at [1090, 666] on span "Run" at bounding box center [1075, 666] width 62 height 16
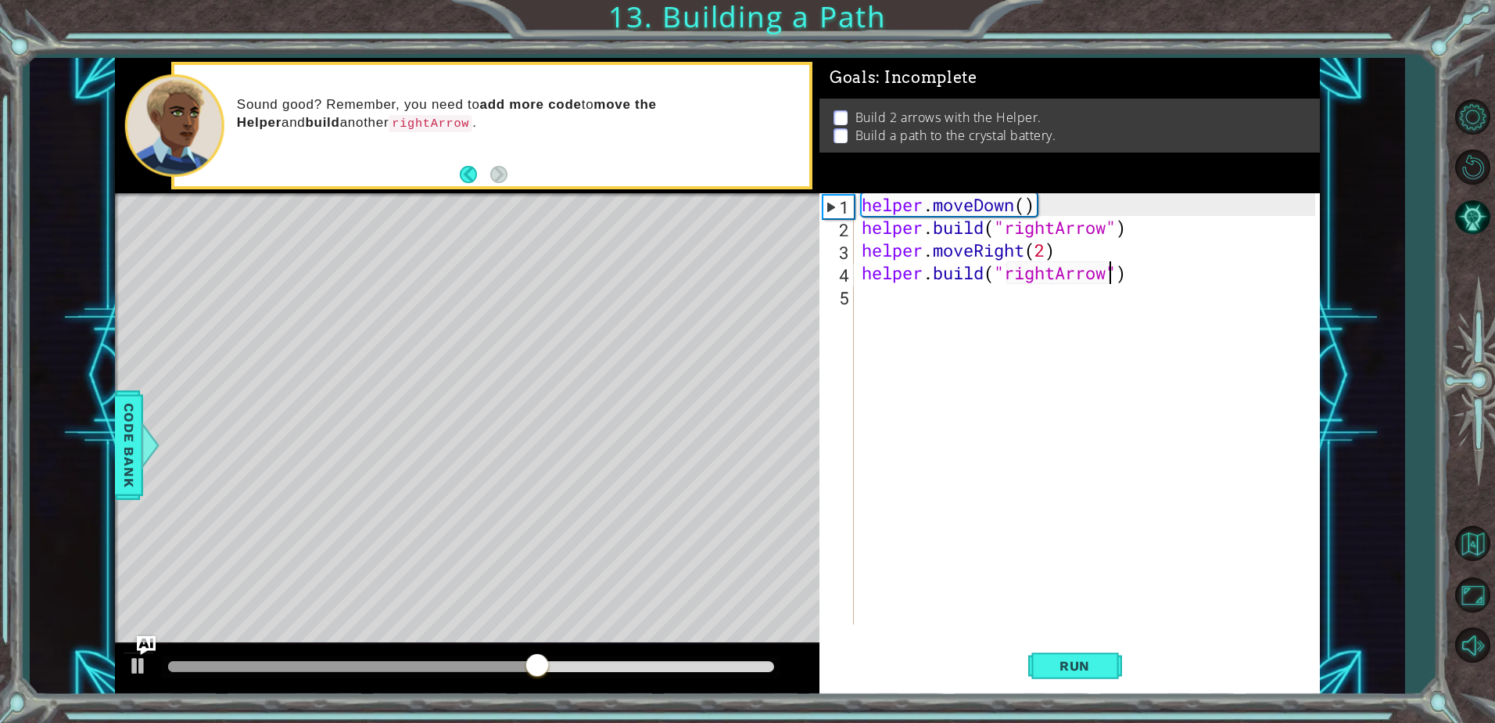
click at [1051, 253] on div "helper . moveDown ( ) helper . build ( "rightArrow" ) helper . moveRight ( 2 ) …" at bounding box center [1091, 431] width 465 height 476
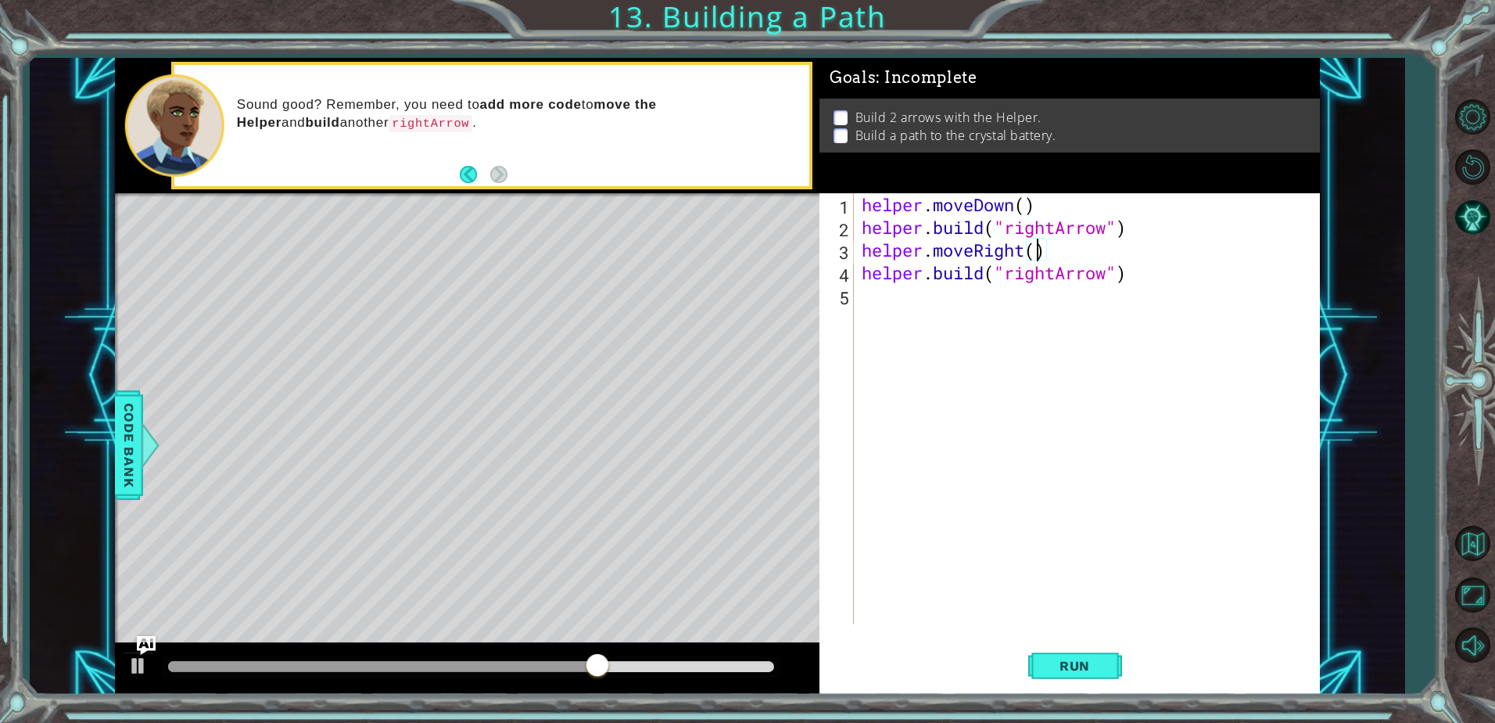
scroll to position [0, 8]
type textarea "helper.moveRight(3)"
click at [1102, 655] on button "Run" at bounding box center [1076, 666] width 94 height 50
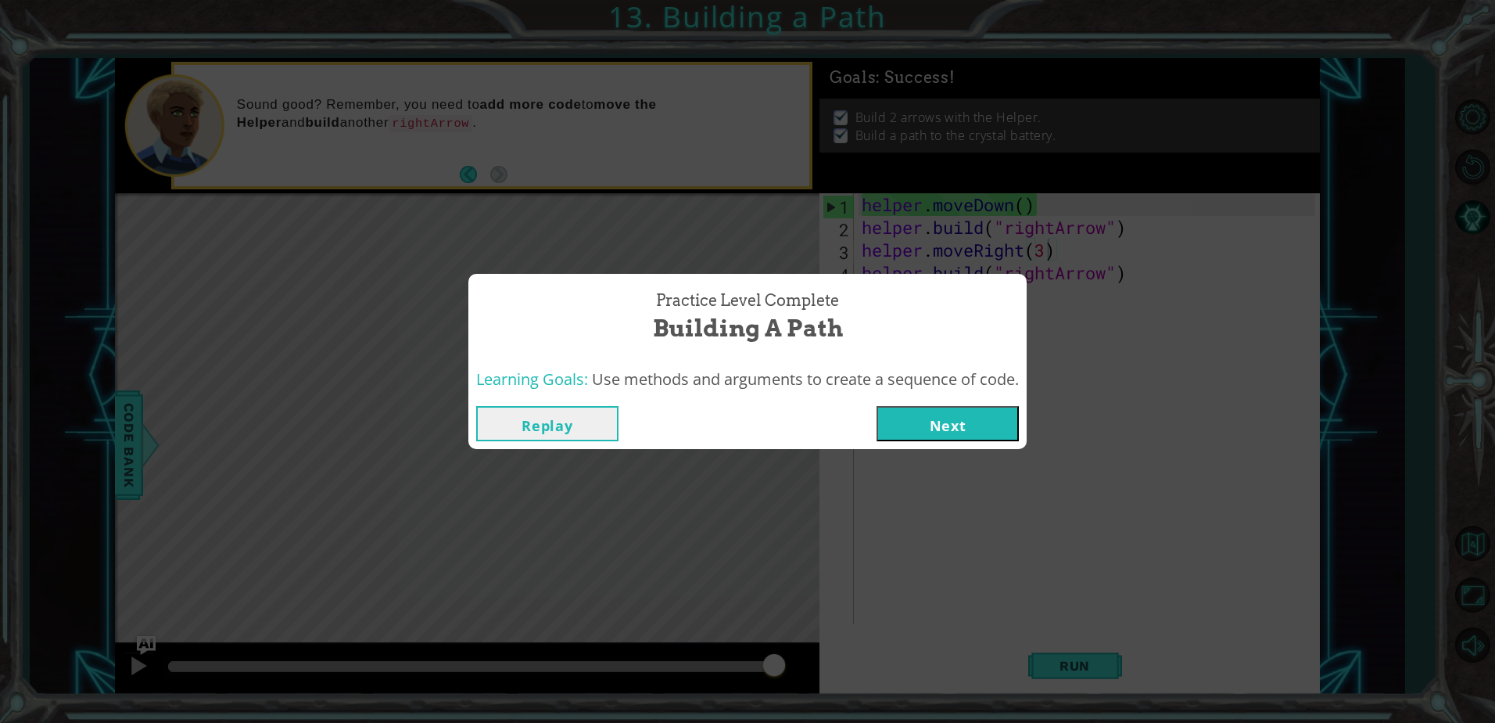
click at [994, 430] on button "Next" at bounding box center [948, 423] width 142 height 35
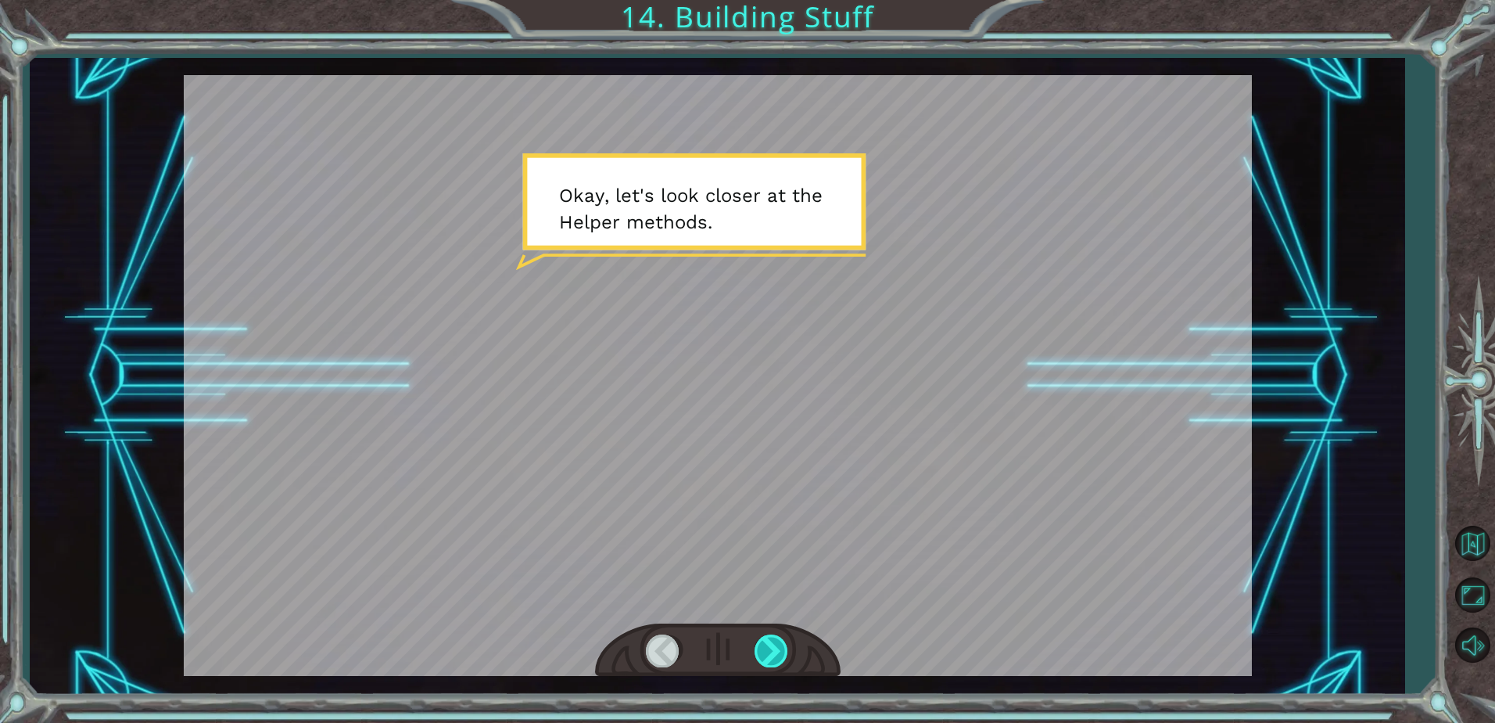
click at [763, 648] on div at bounding box center [772, 650] width 35 height 32
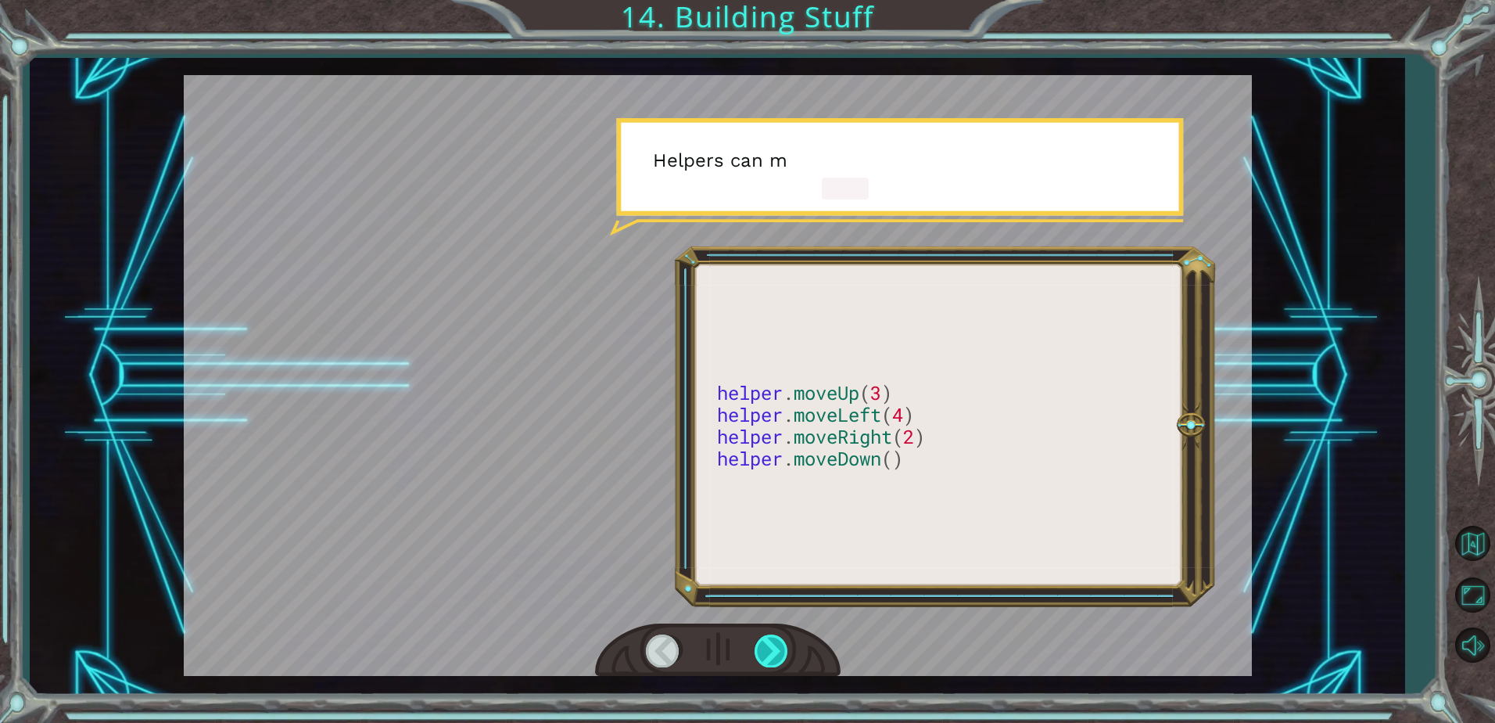
click at [763, 648] on div at bounding box center [772, 650] width 35 height 32
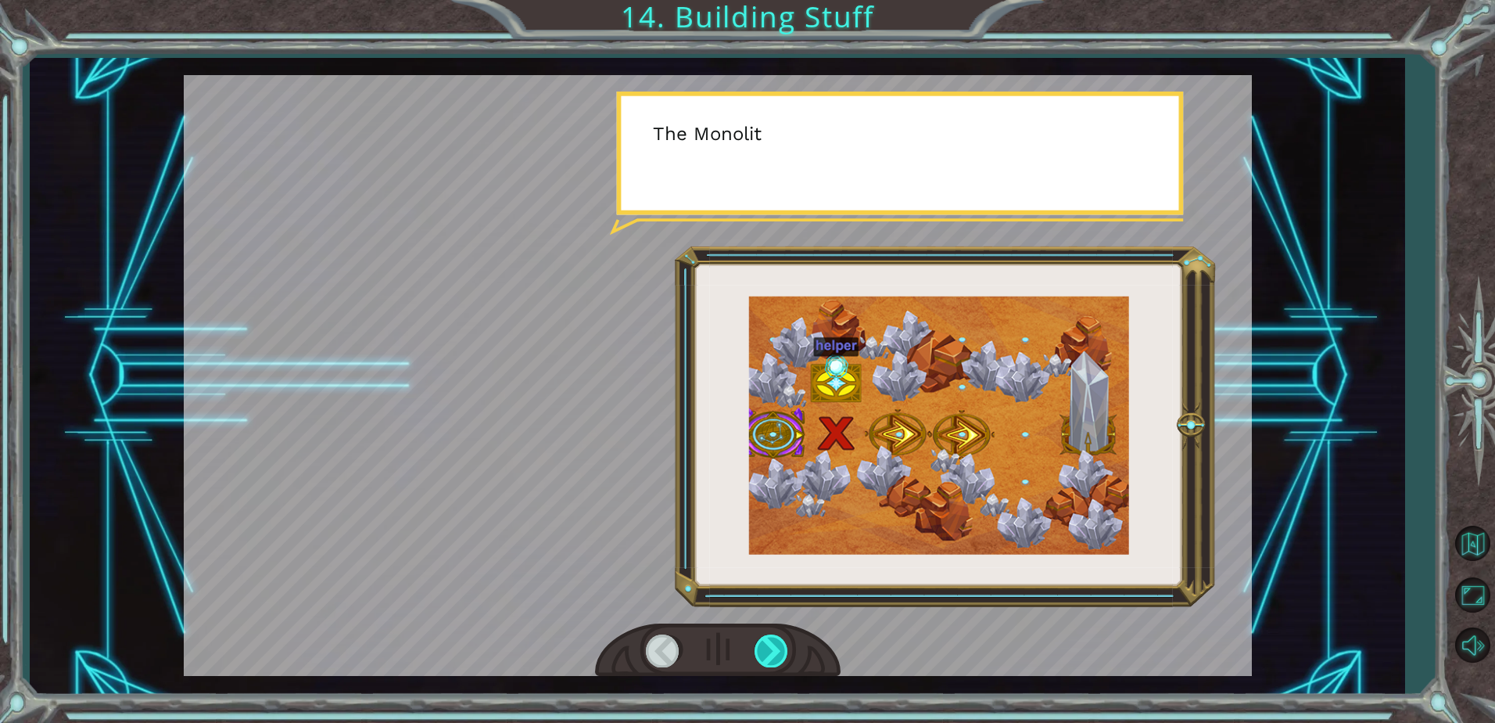
click at [763, 645] on div at bounding box center [772, 650] width 35 height 32
click at [763, 647] on div at bounding box center [772, 650] width 35 height 32
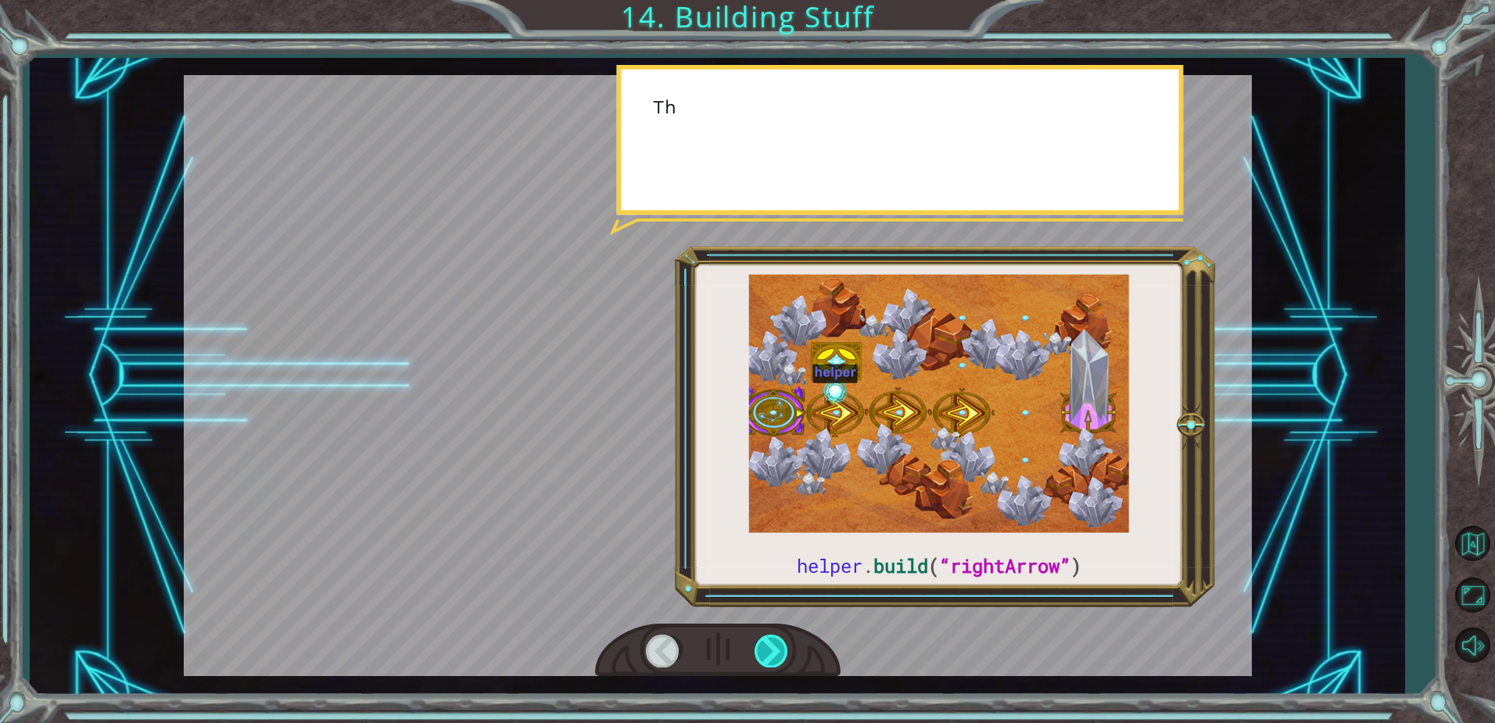
click at [763, 648] on div at bounding box center [772, 650] width 35 height 32
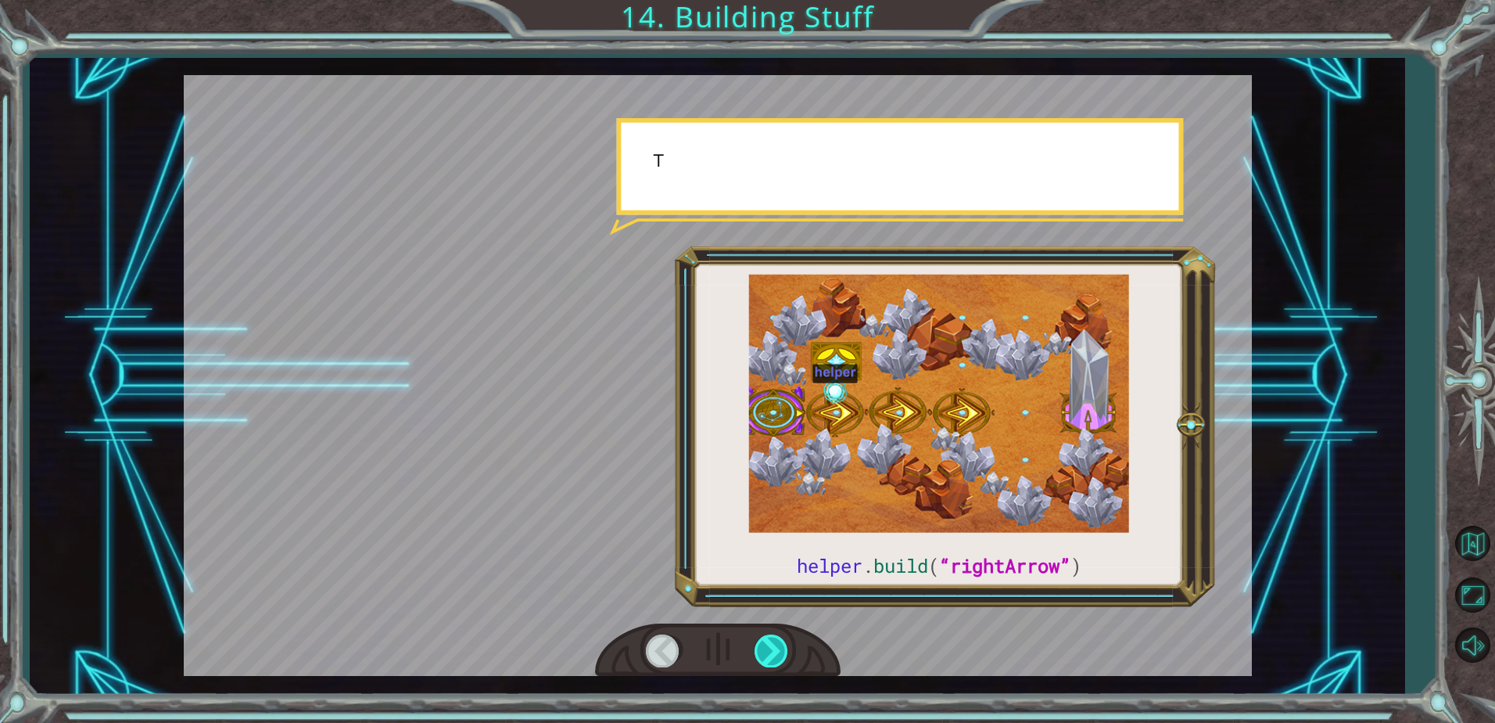
click at [766, 647] on div at bounding box center [772, 650] width 35 height 32
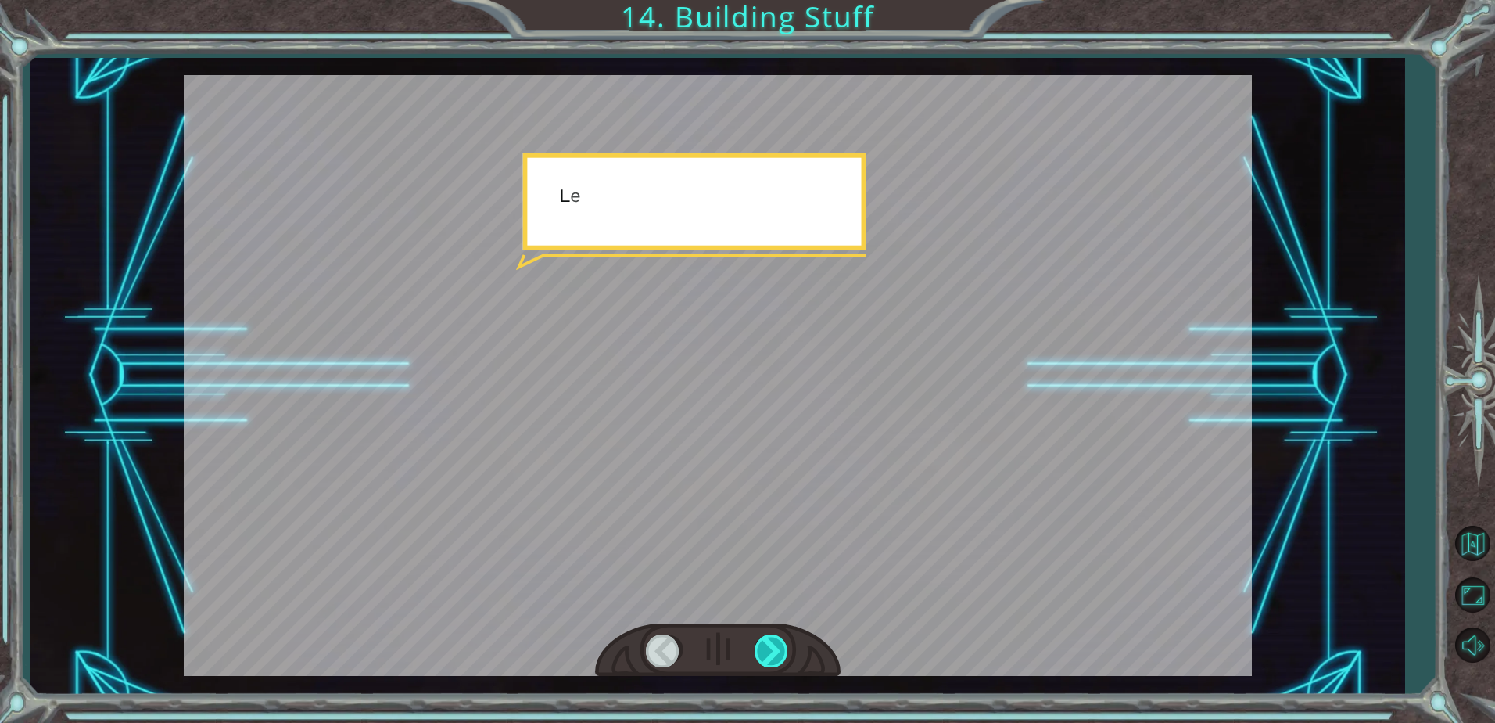
click at [770, 648] on div at bounding box center [772, 650] width 35 height 32
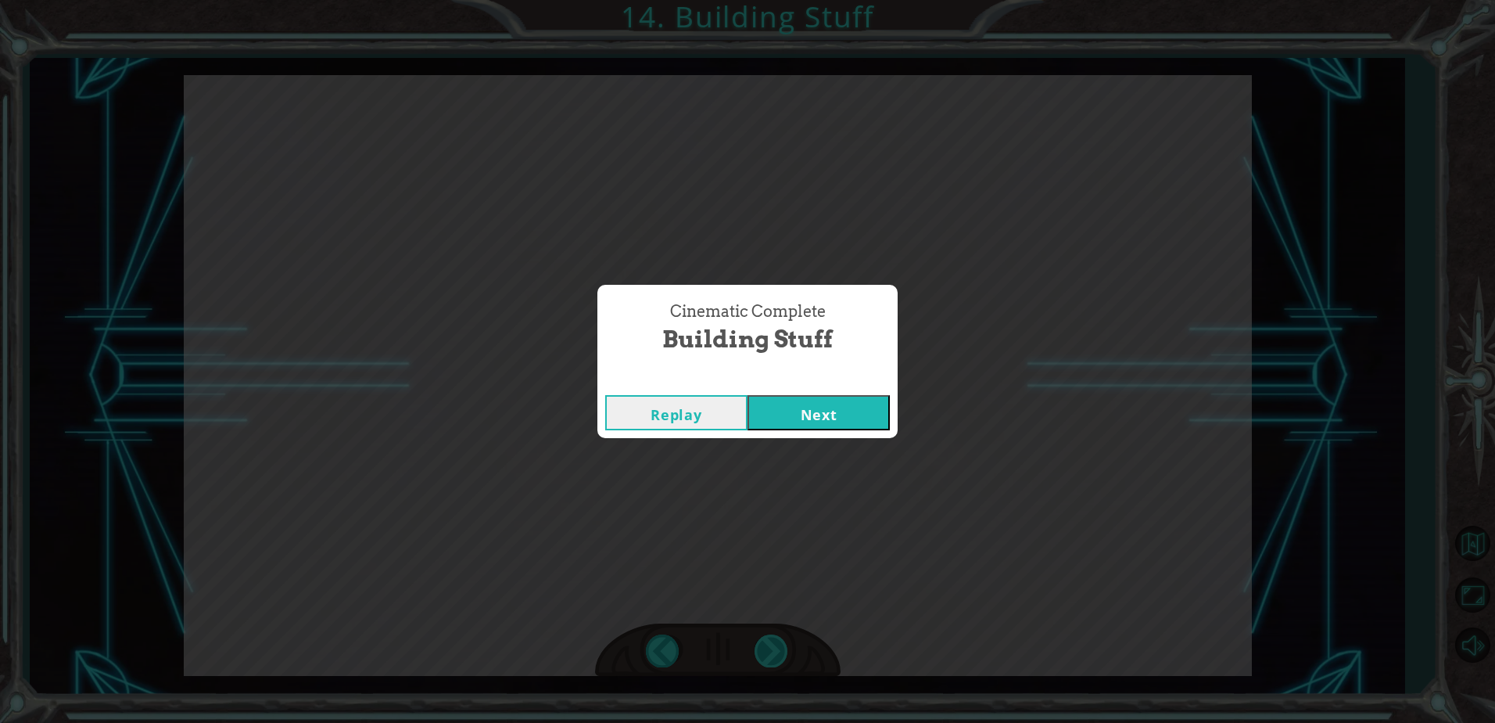
click at [770, 647] on div "Cinematic Complete Building Stuff Replay Next" at bounding box center [747, 361] width 1495 height 723
drag, startPoint x: 770, startPoint y: 648, endPoint x: 880, endPoint y: 415, distance: 257.5
click at [880, 415] on button "Next" at bounding box center [819, 412] width 142 height 35
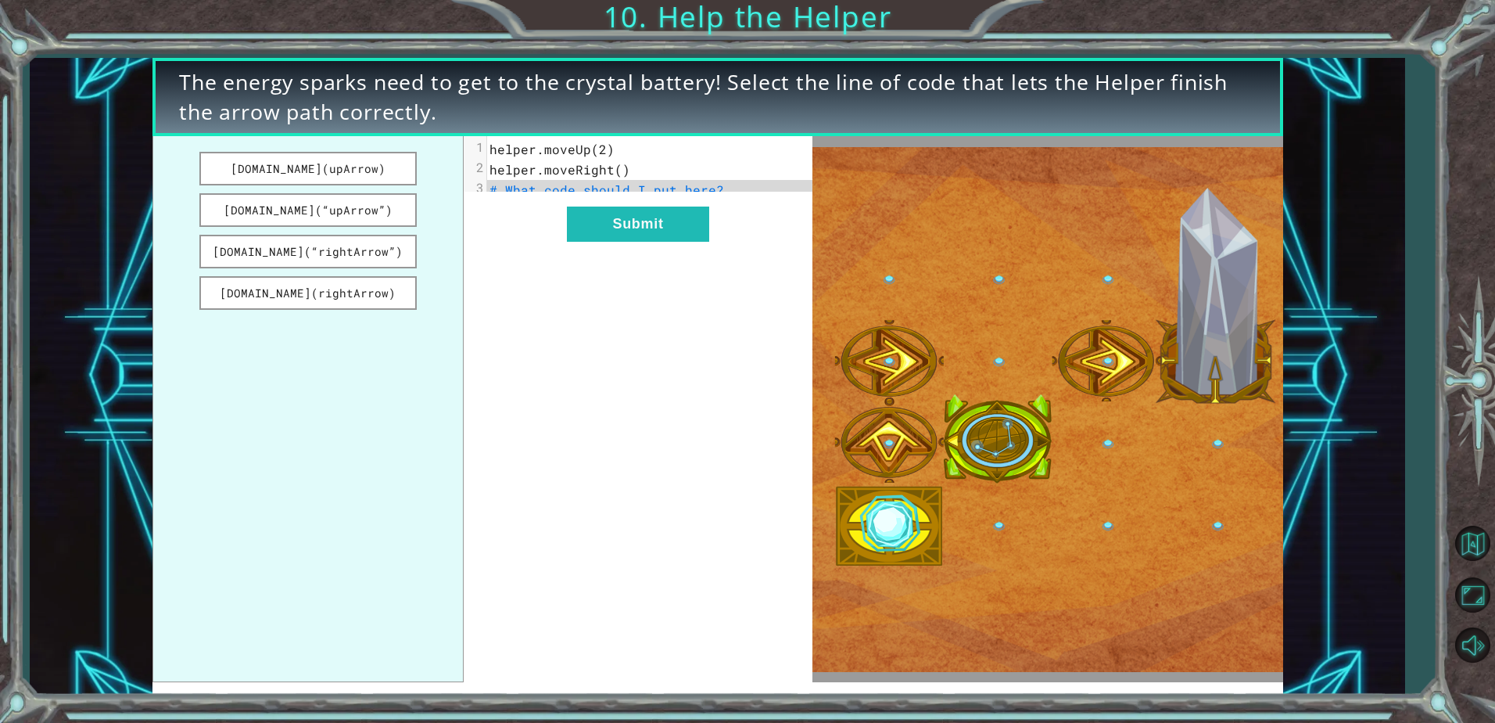
drag, startPoint x: 546, startPoint y: 146, endPoint x: 559, endPoint y: 138, distance: 15.8
click at [546, 147] on span "helper.moveUp(2)" at bounding box center [552, 149] width 125 height 16
drag, startPoint x: 354, startPoint y: 167, endPoint x: 511, endPoint y: 193, distance: 159.4
click at [511, 193] on div "[DOMAIN_NAME](upArrow) [DOMAIN_NAME](“upArrow”) [DOMAIN_NAME](“rightArrow”) [DO…" at bounding box center [483, 409] width 660 height 546
click at [346, 175] on button "[DOMAIN_NAME](upArrow)" at bounding box center [307, 169] width 217 height 34
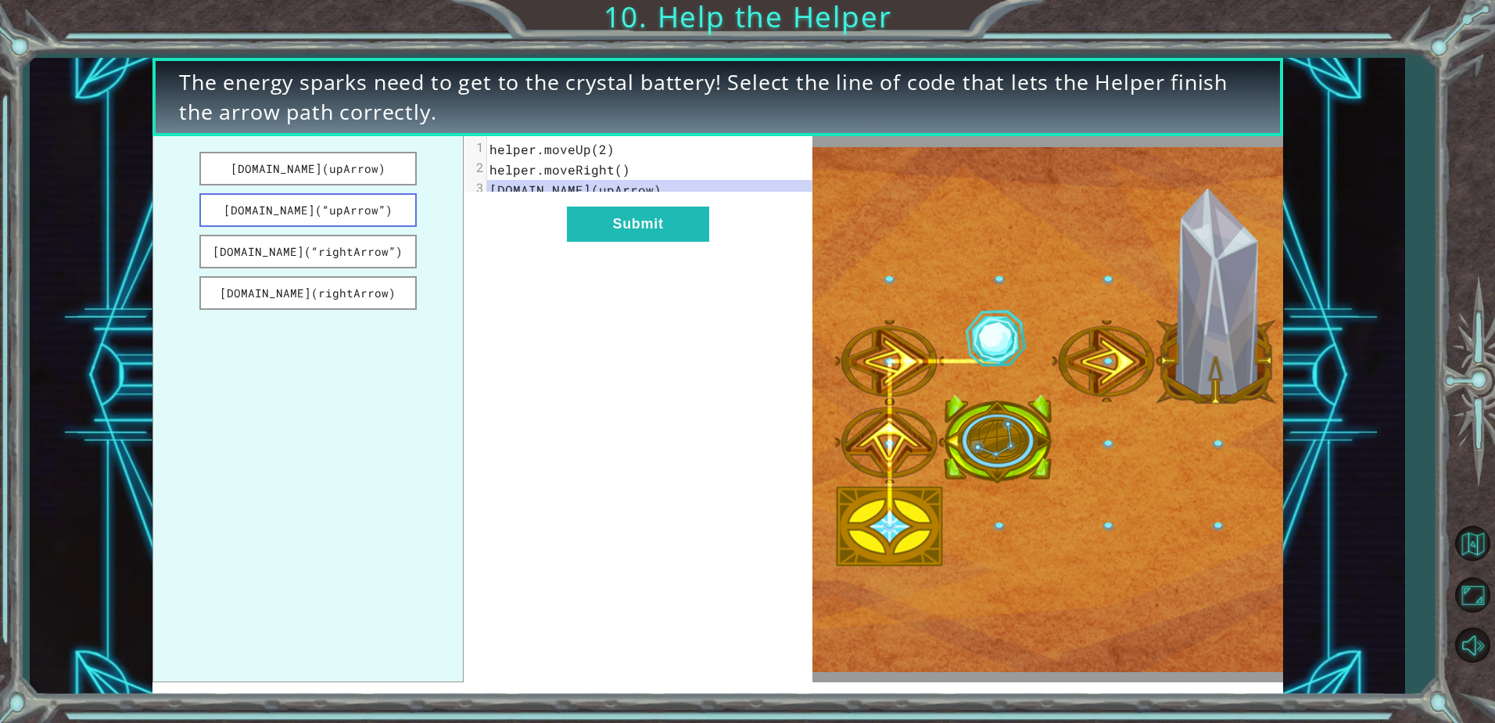
click at [381, 212] on button "[DOMAIN_NAME](“upArrow”)" at bounding box center [307, 210] width 217 height 34
click at [394, 254] on button "[DOMAIN_NAME](“rightArrow”)" at bounding box center [307, 252] width 217 height 34
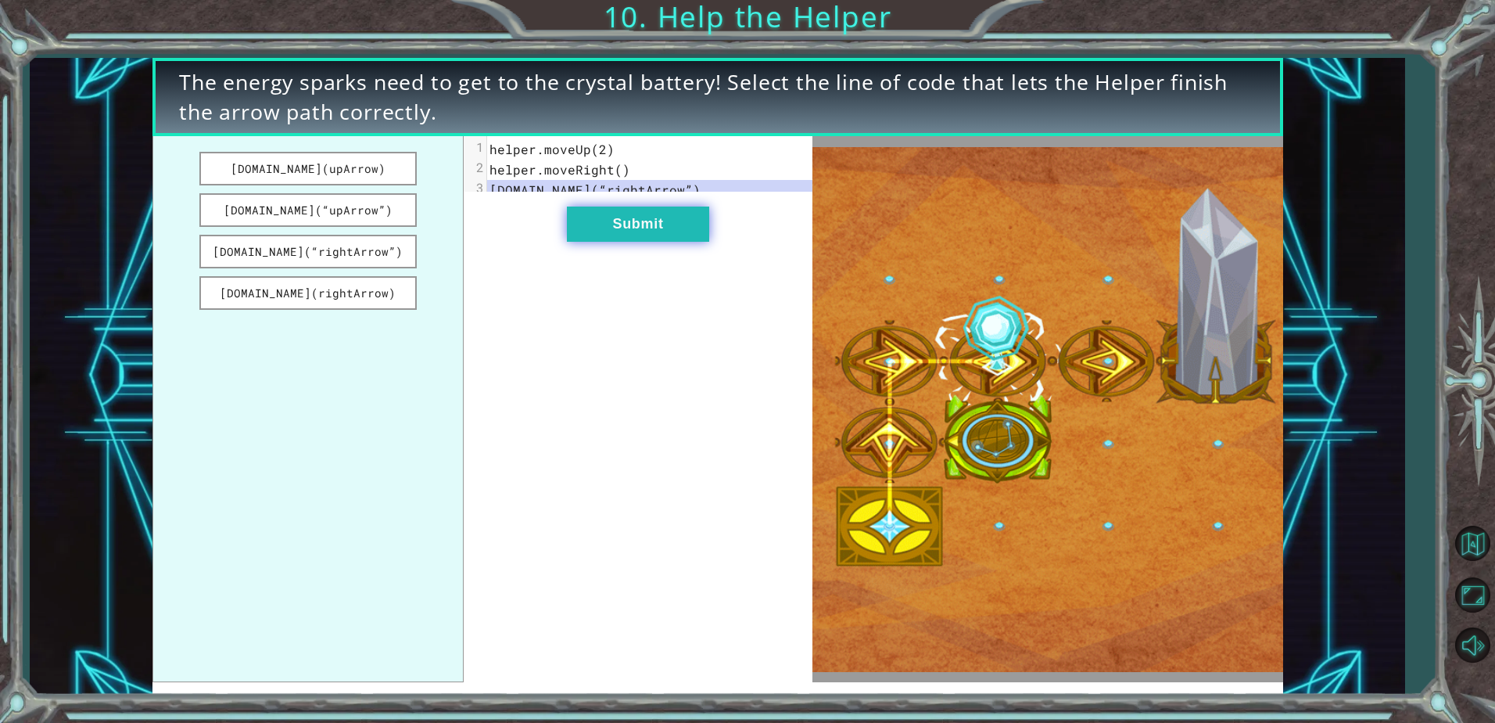
click at [585, 238] on button "Submit" at bounding box center [638, 223] width 142 height 35
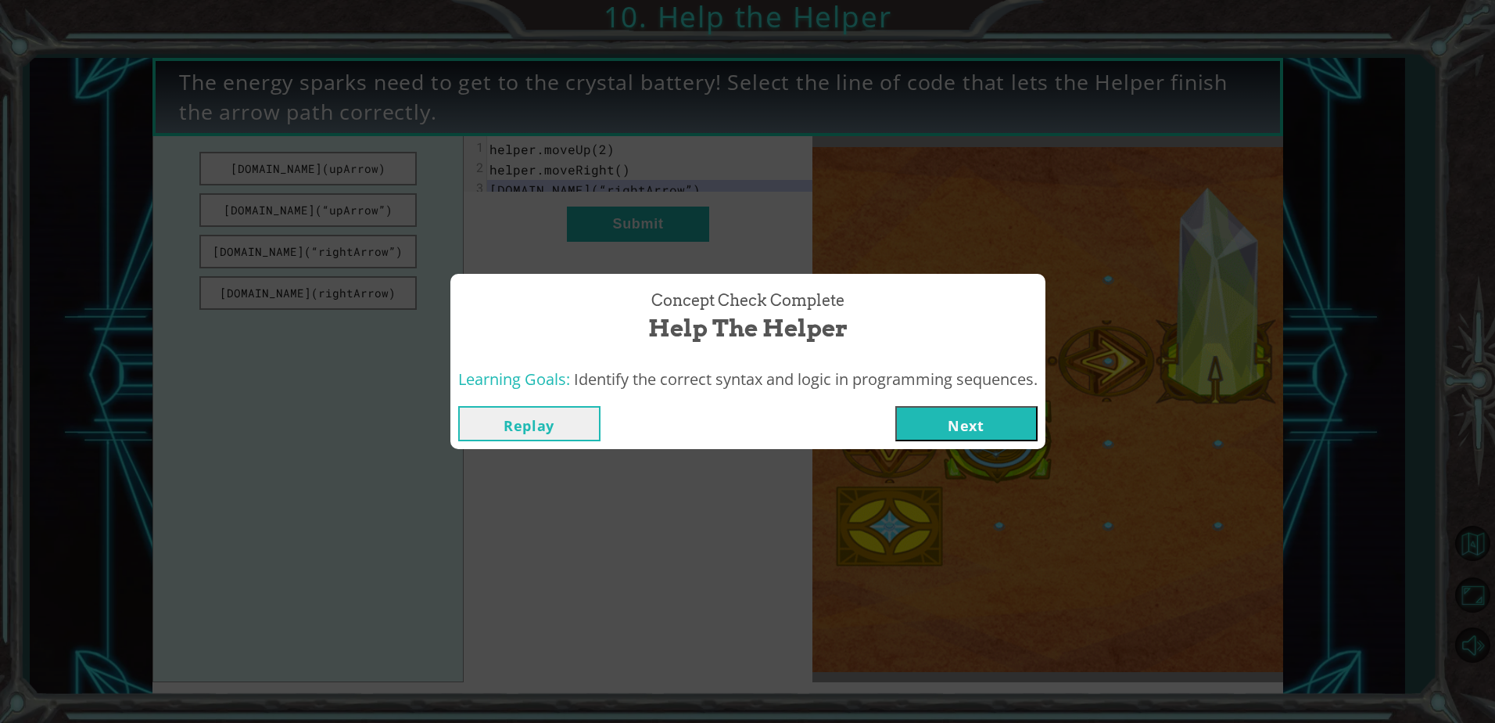
click at [932, 440] on button "Next" at bounding box center [967, 423] width 142 height 35
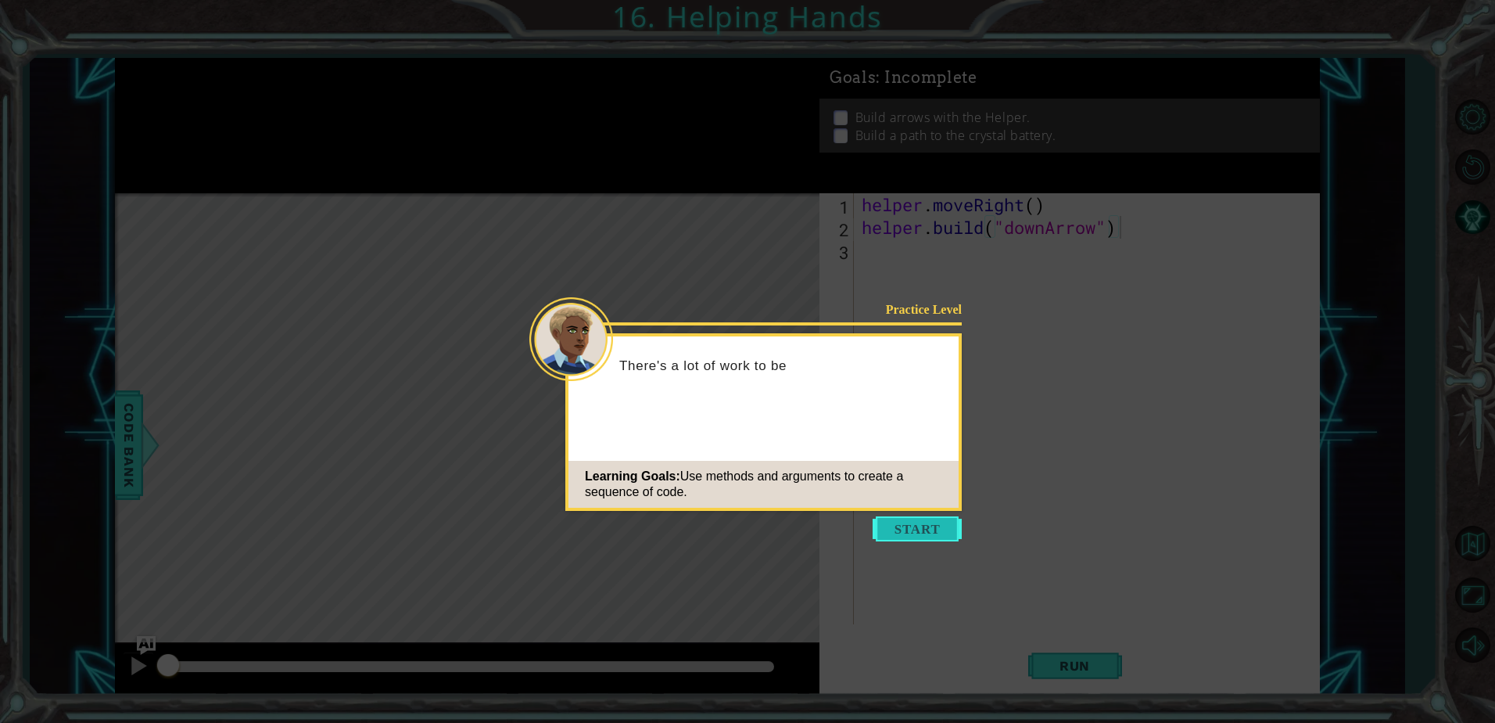
click at [942, 524] on button "Start" at bounding box center [917, 528] width 89 height 25
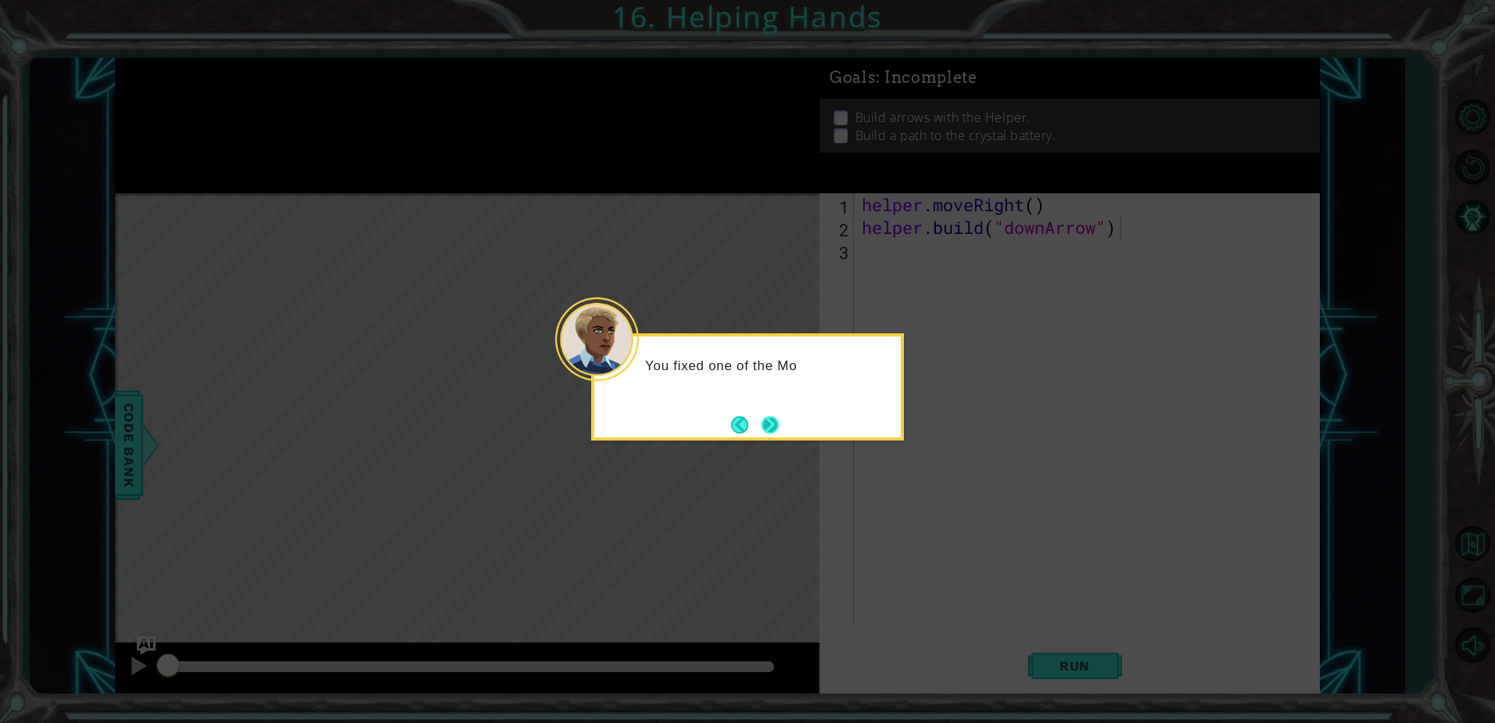
click at [778, 432] on button "Next" at bounding box center [770, 424] width 17 height 17
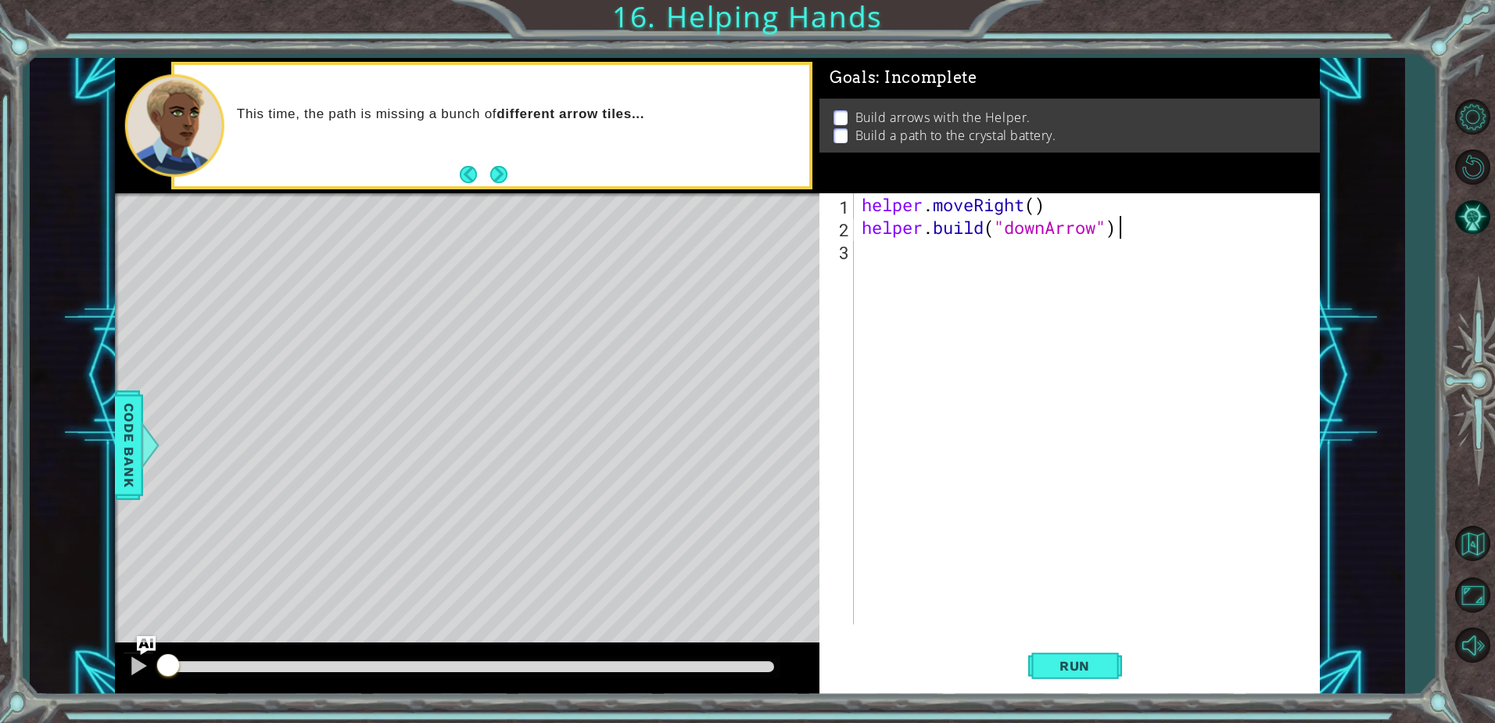
click at [877, 265] on div "helper . moveRight ( ) helper . build ( "downArrow" )" at bounding box center [1091, 431] width 465 height 476
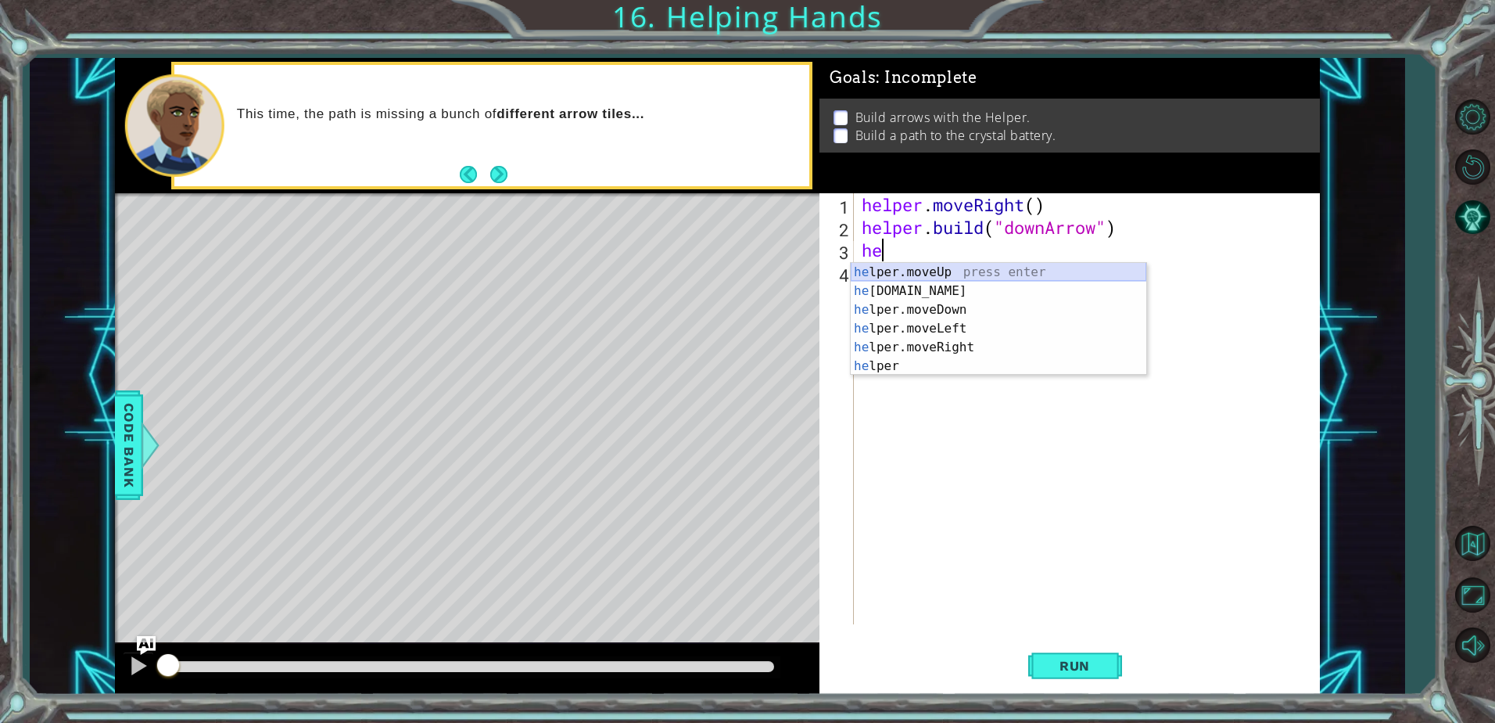
click at [968, 266] on div "he lper.moveUp press enter he [DOMAIN_NAME] press enter he lper.moveDown press …" at bounding box center [999, 338] width 296 height 150
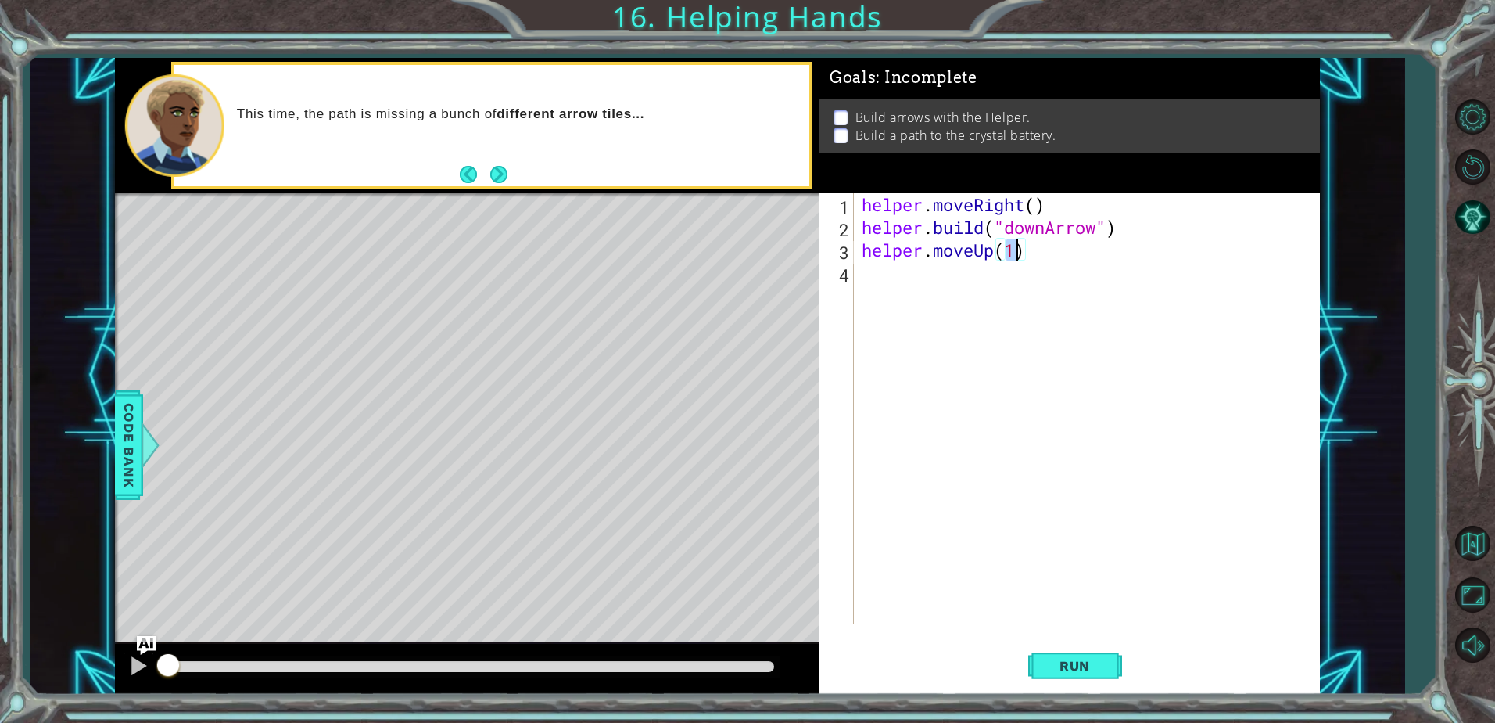
scroll to position [0, 6]
type textarea "helper.moveUp(1)"
click at [1086, 663] on span "Run" at bounding box center [1075, 666] width 62 height 16
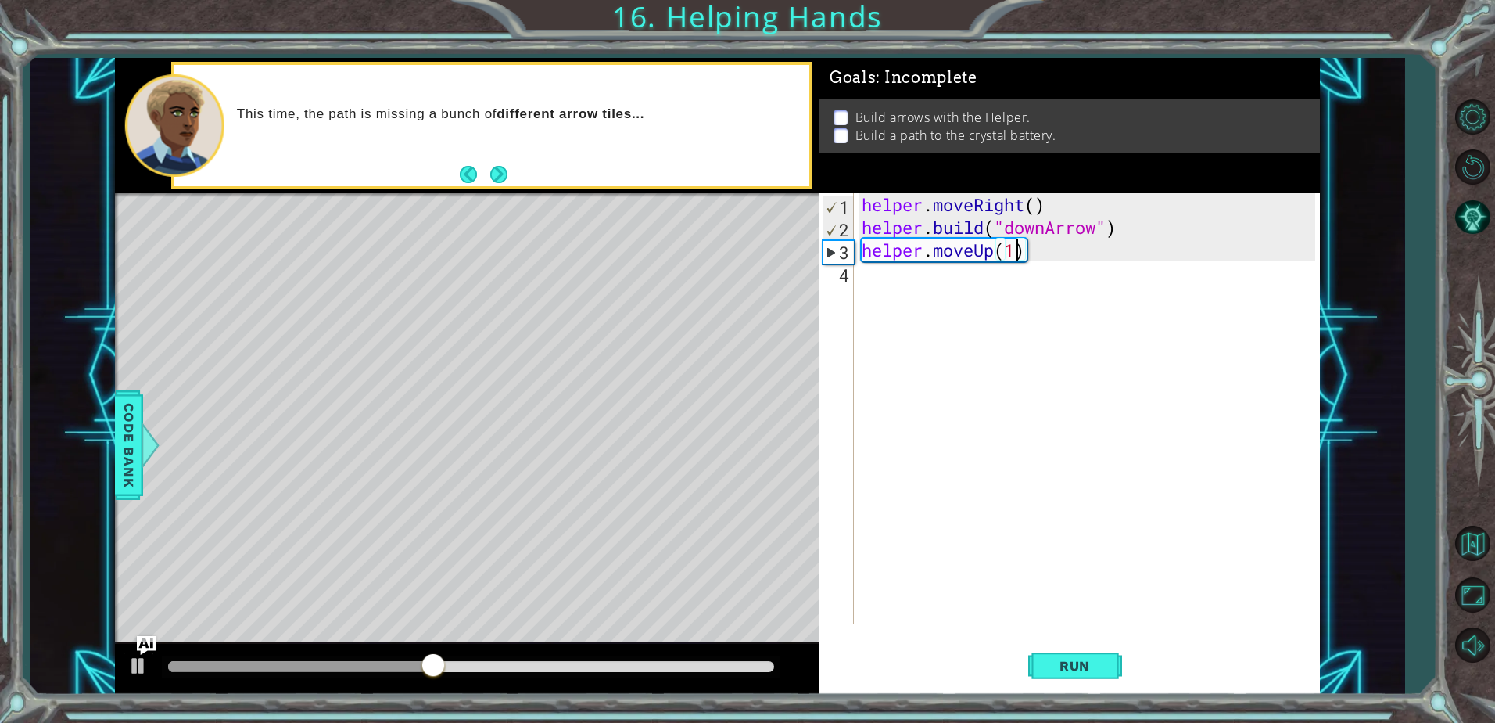
click at [1046, 267] on div "helper . moveRight ( ) helper . build ( "downArrow" ) helper . moveUp ( 1 )" at bounding box center [1091, 431] width 465 height 476
click at [1046, 260] on div "helper . moveRight ( ) helper . build ( "downArrow" ) helper . moveUp ( 1 )" at bounding box center [1091, 431] width 465 height 476
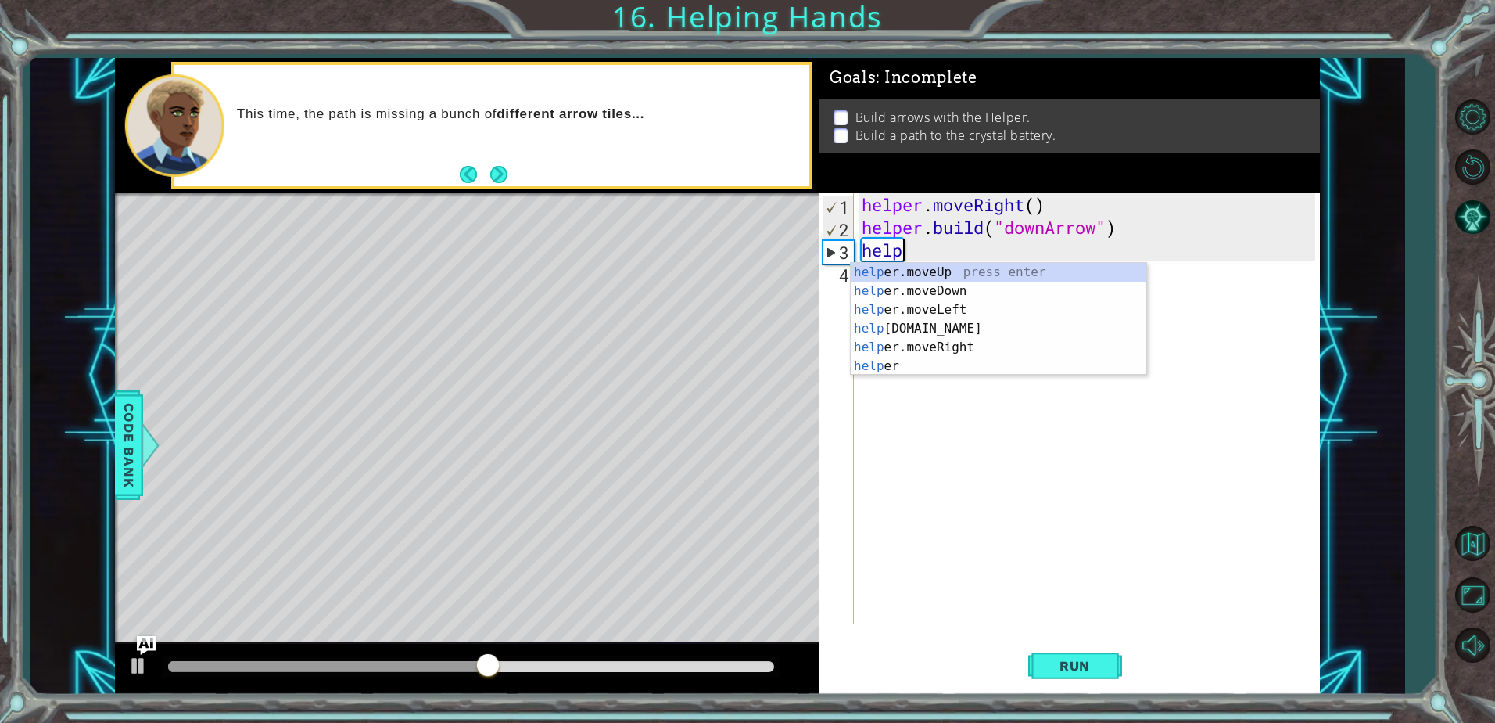
type textarea "h"
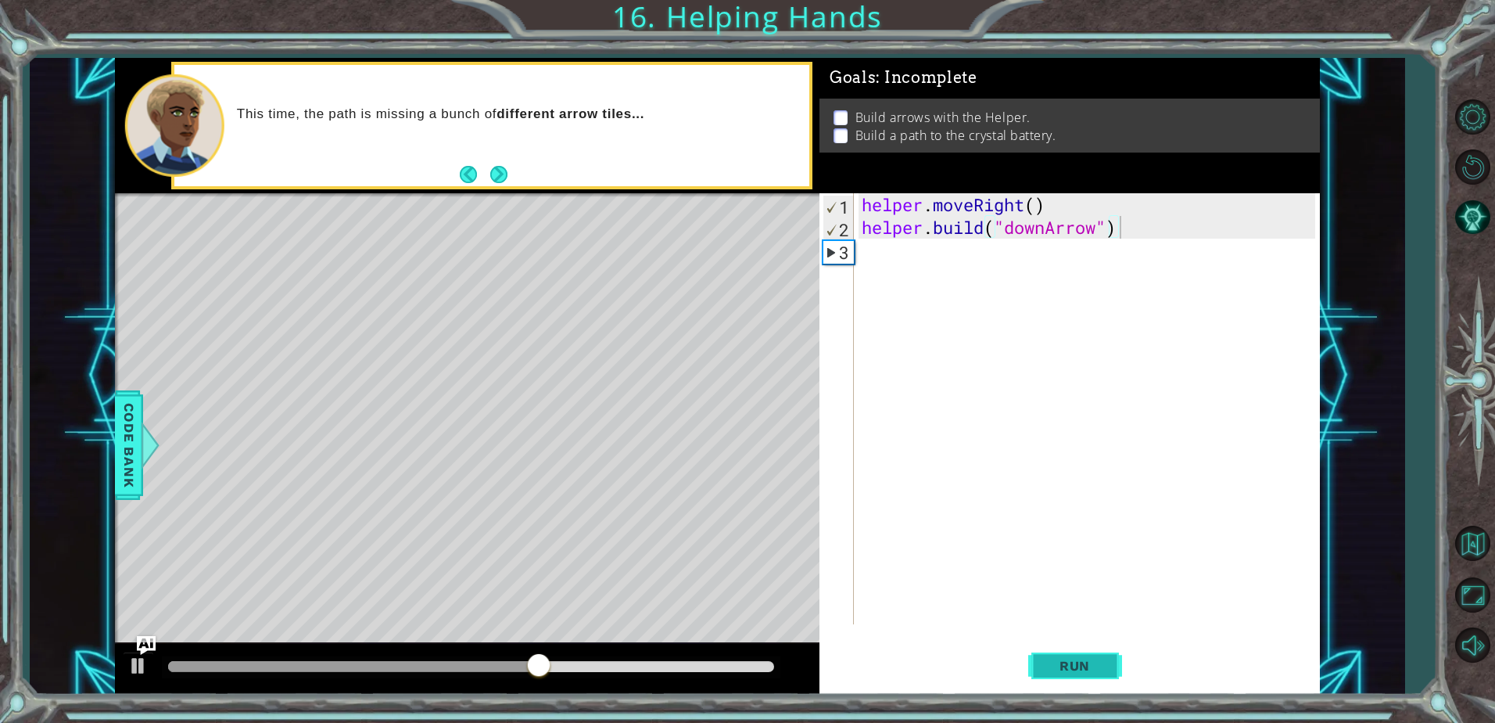
click at [1068, 666] on span "Run" at bounding box center [1075, 666] width 62 height 16
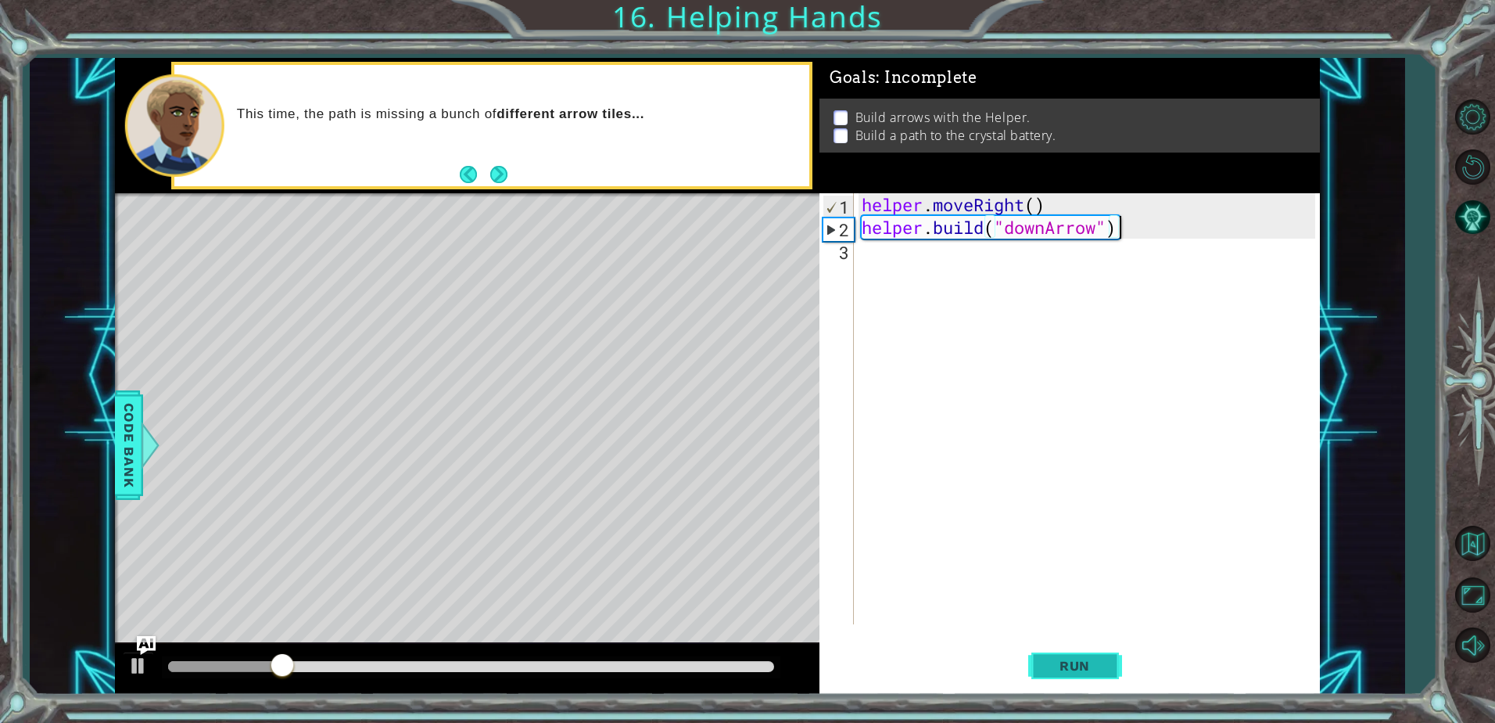
scroll to position [0, 11]
type textarea "[DOMAIN_NAME]("downArrow")"
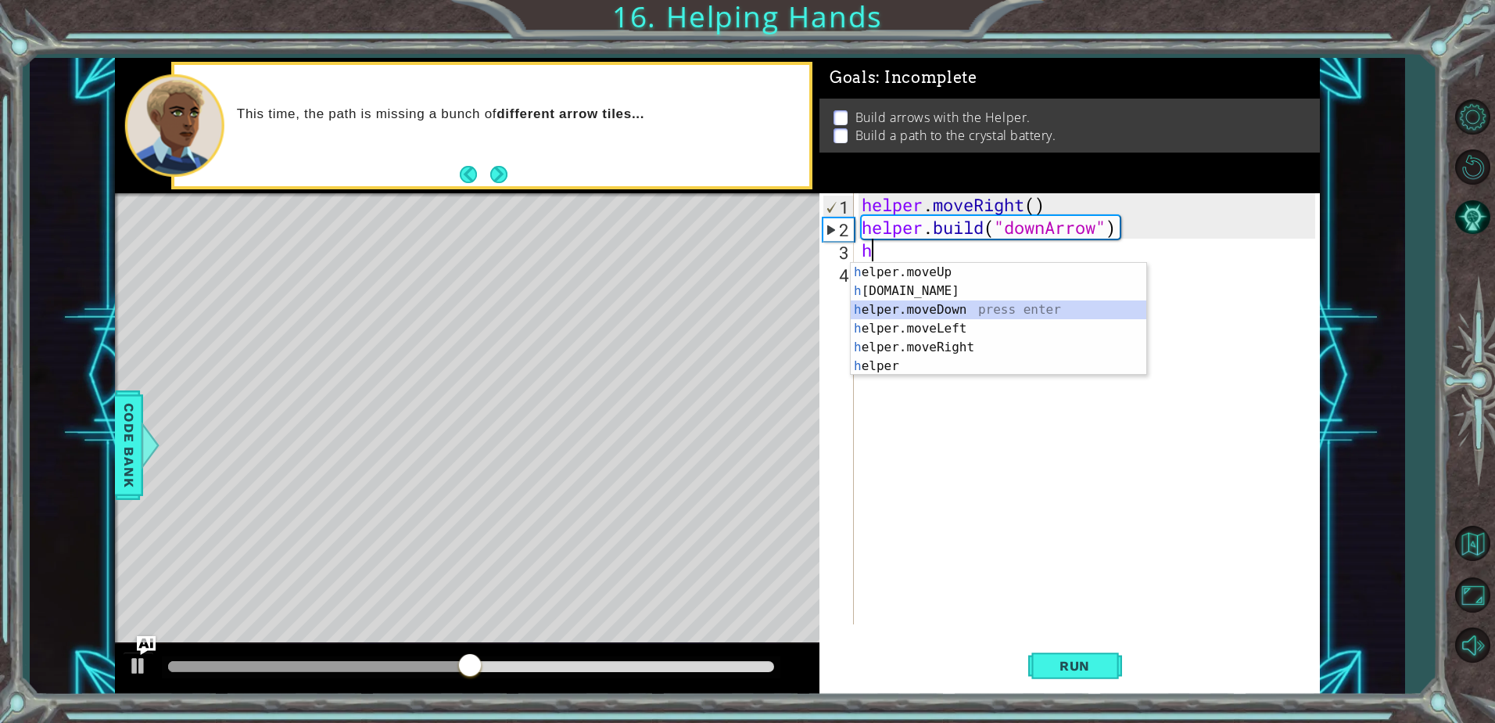
click at [937, 310] on div "h elper.moveUp press enter h [DOMAIN_NAME] press enter h elper.moveDown press e…" at bounding box center [999, 338] width 296 height 150
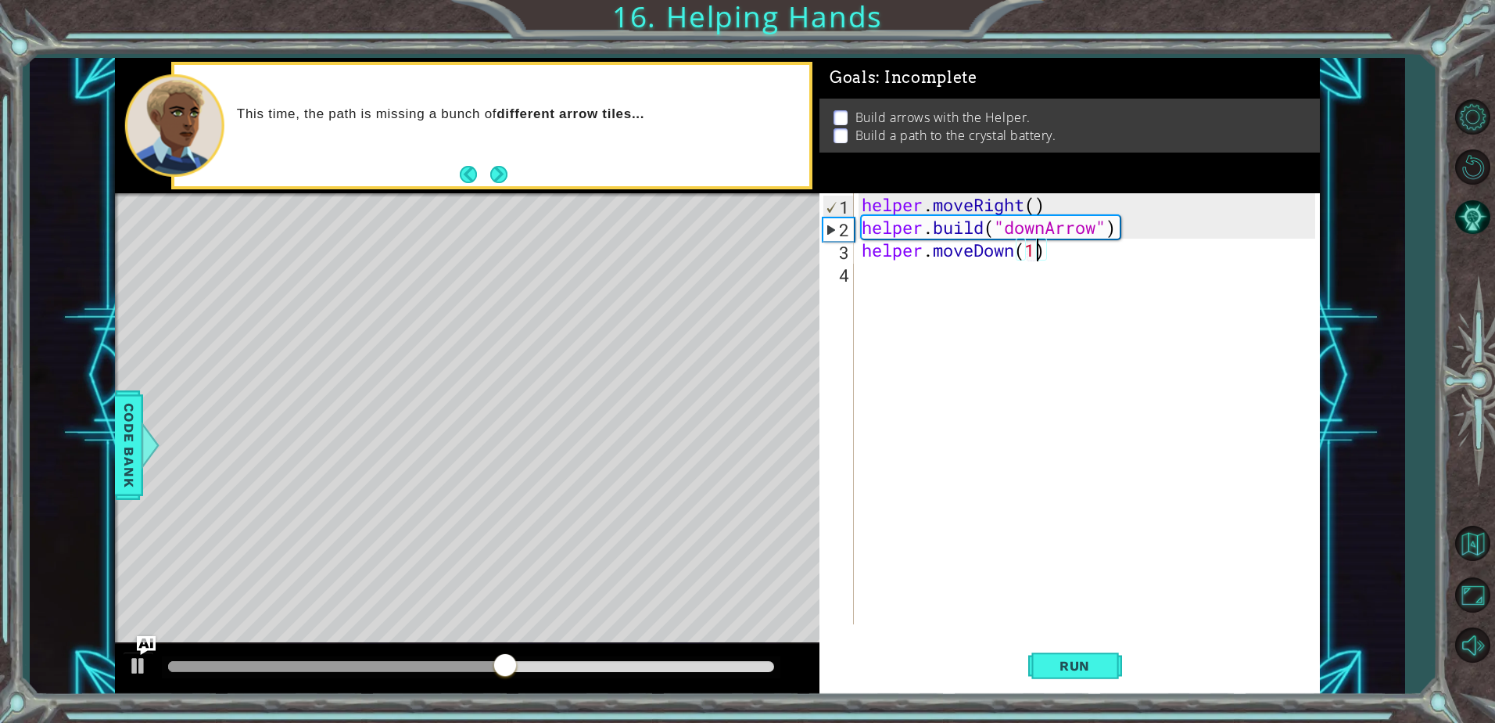
scroll to position [0, 7]
type textarea "helper.moveDown(1)"
click at [1088, 668] on span "Run" at bounding box center [1075, 666] width 62 height 16
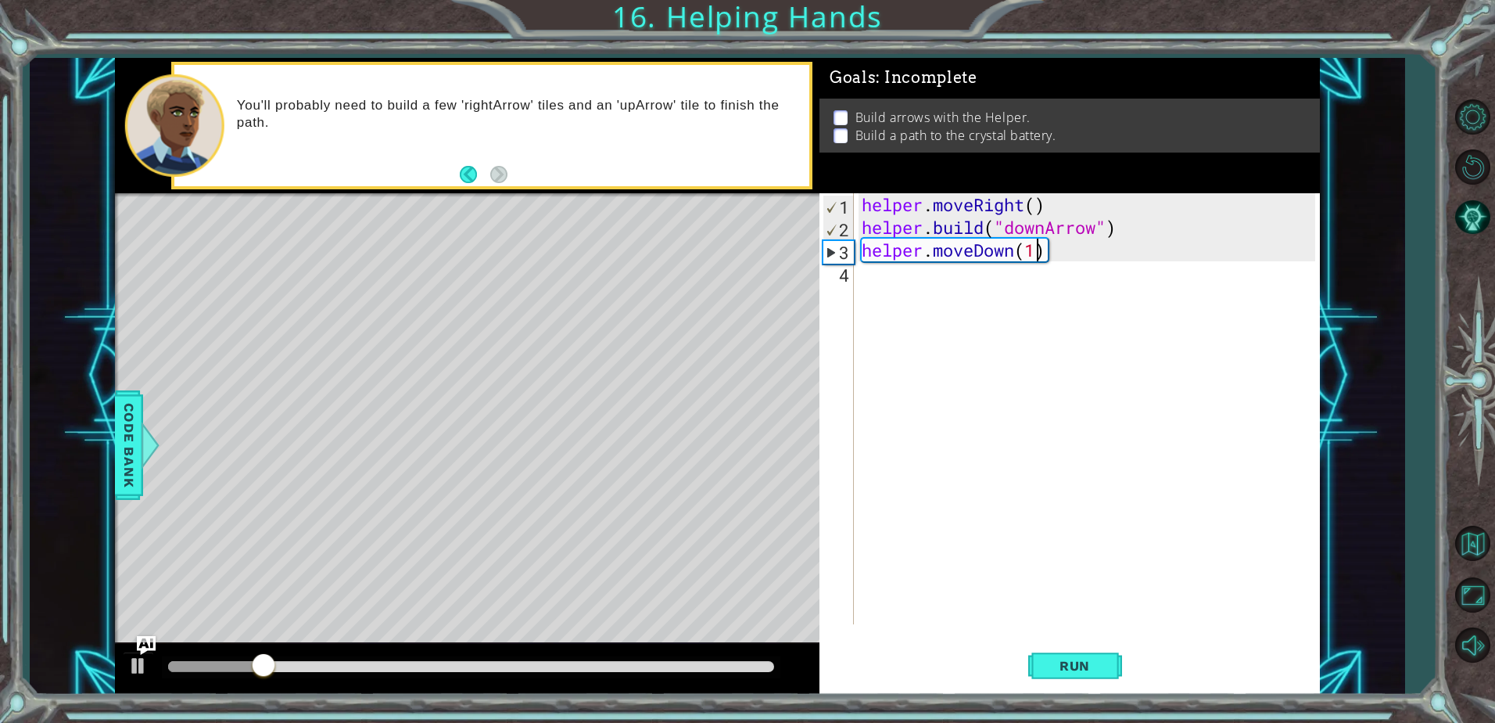
click at [906, 278] on div "helper . moveRight ( ) helper . build ( "downArrow" ) helper . moveDown ( 1 )" at bounding box center [1091, 431] width 465 height 476
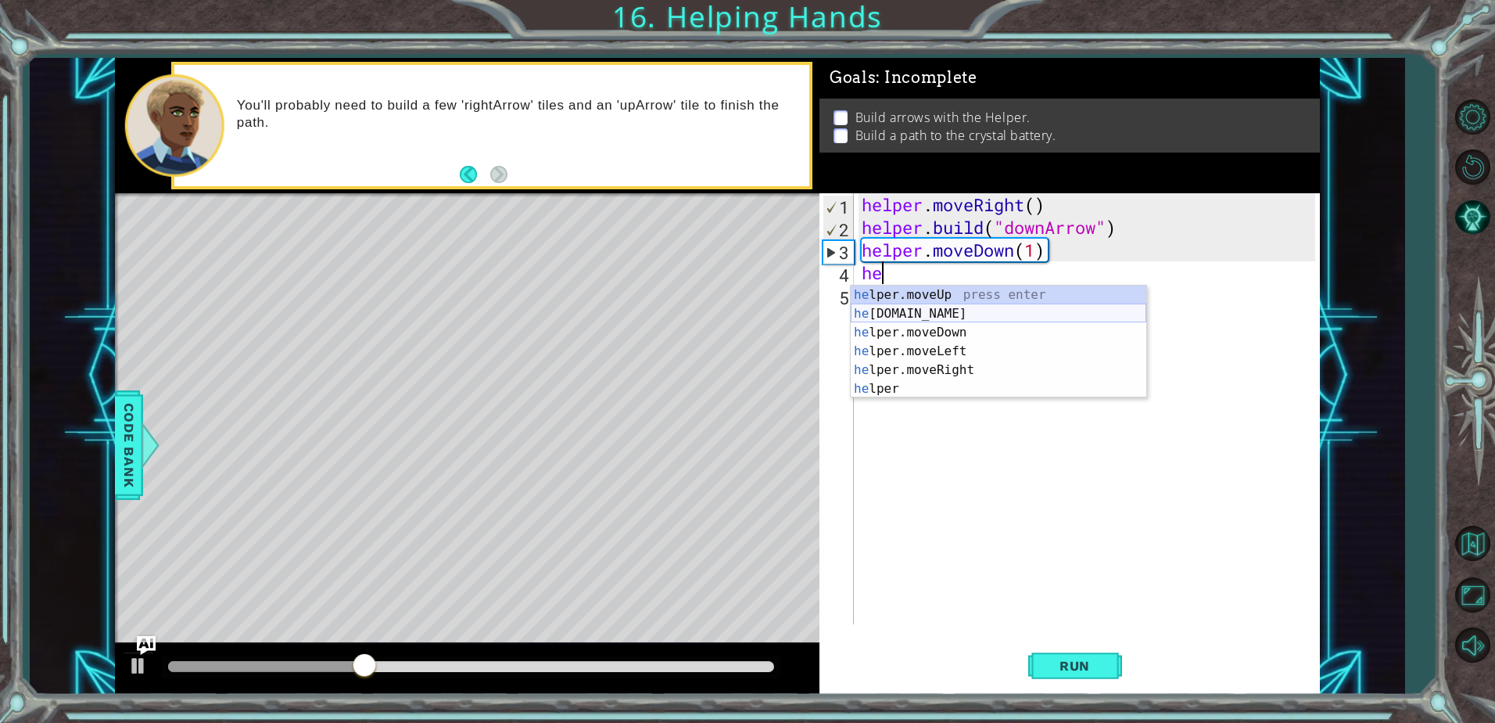
click at [968, 321] on div "he lper.moveUp press enter he [DOMAIN_NAME] press enter he lper.moveDown press …" at bounding box center [999, 360] width 296 height 150
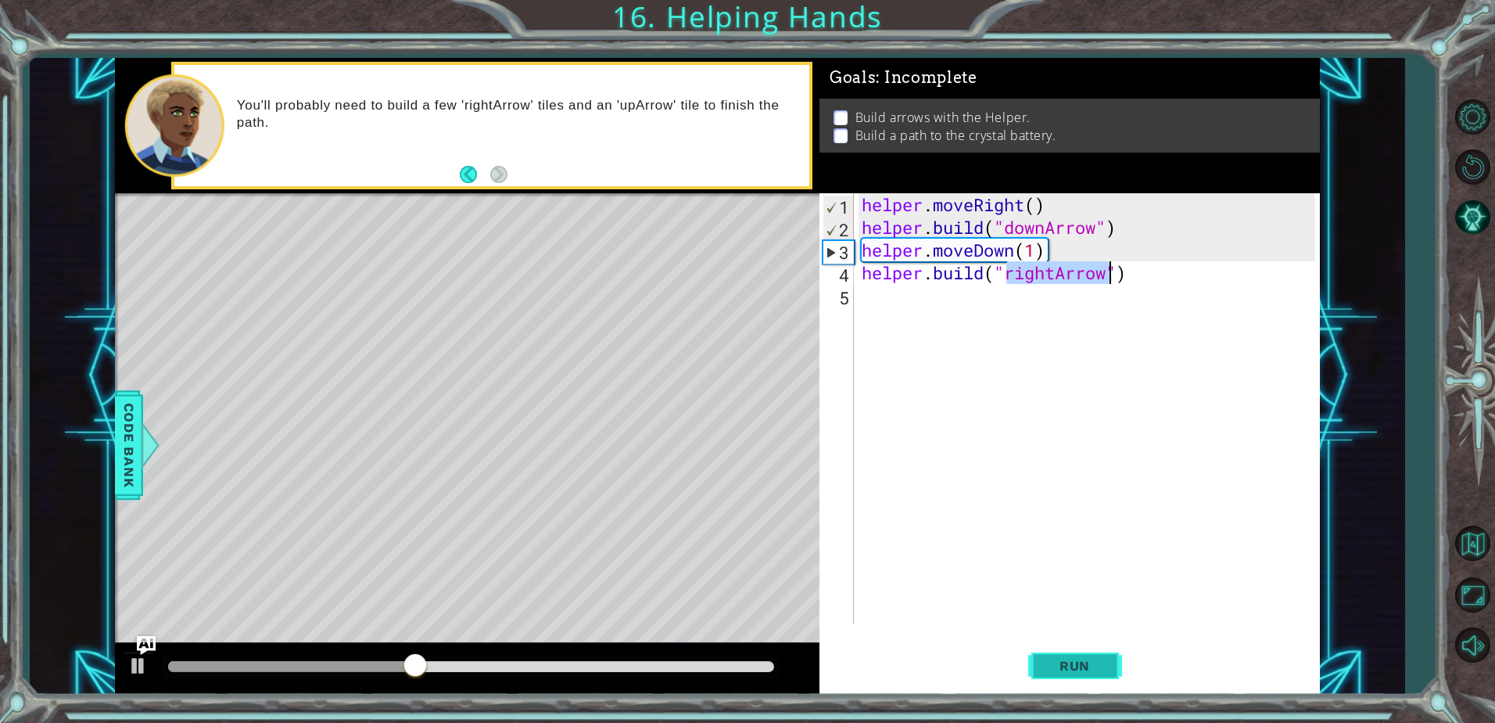
type textarea "[DOMAIN_NAME]("rightArrow")"
click at [1039, 659] on button "Run" at bounding box center [1076, 666] width 94 height 50
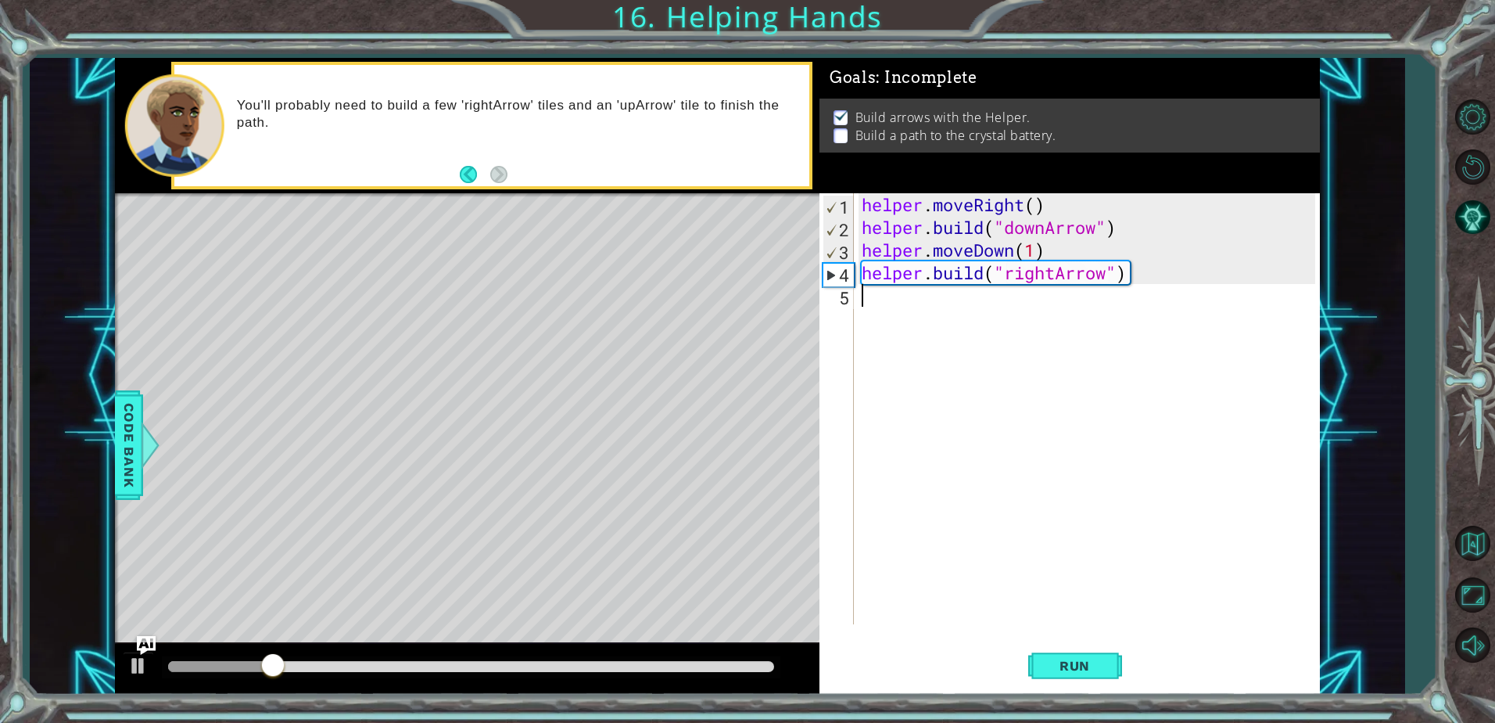
drag, startPoint x: 870, startPoint y: 294, endPoint x: 871, endPoint y: 303, distance: 8.7
click at [870, 300] on div "helper . moveRight ( ) helper . build ( "downArrow" ) helper . moveDown ( 1 ) h…" at bounding box center [1091, 431] width 465 height 476
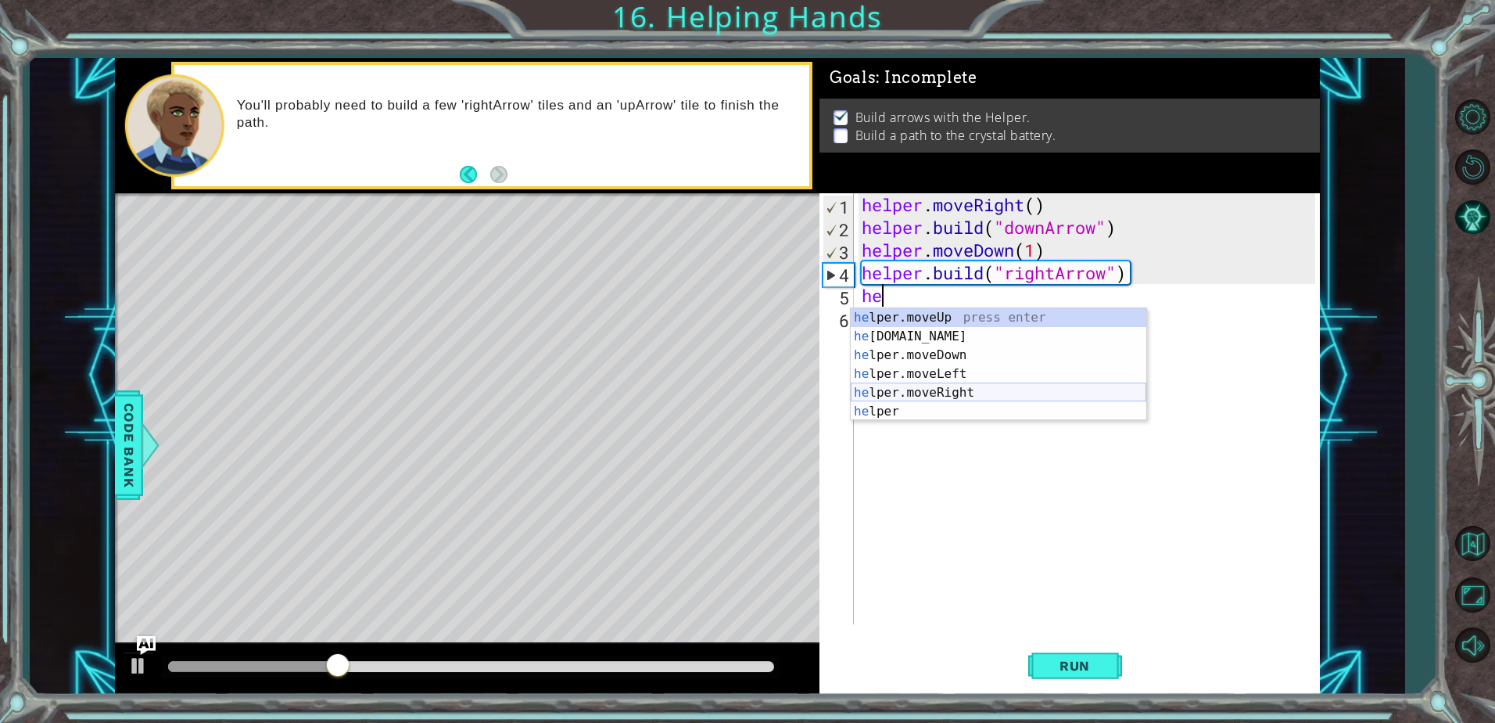
click at [935, 393] on div "he lper.moveUp press enter he [DOMAIN_NAME] press enter he lper.moveDown press …" at bounding box center [999, 383] width 296 height 150
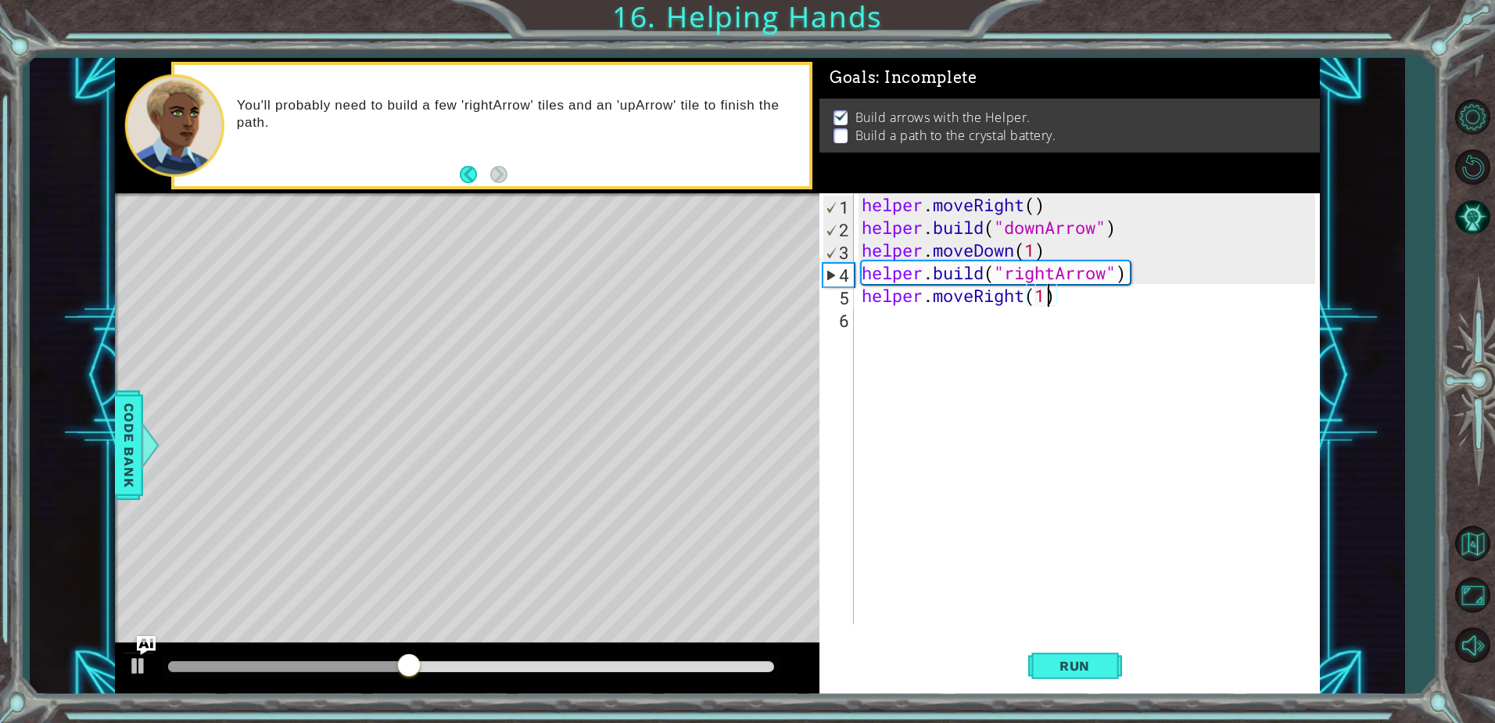
scroll to position [0, 8]
click at [941, 331] on div "helper . moveRight ( ) helper . build ( "downArrow" ) helper . moveDown ( 1 ) h…" at bounding box center [1091, 431] width 465 height 476
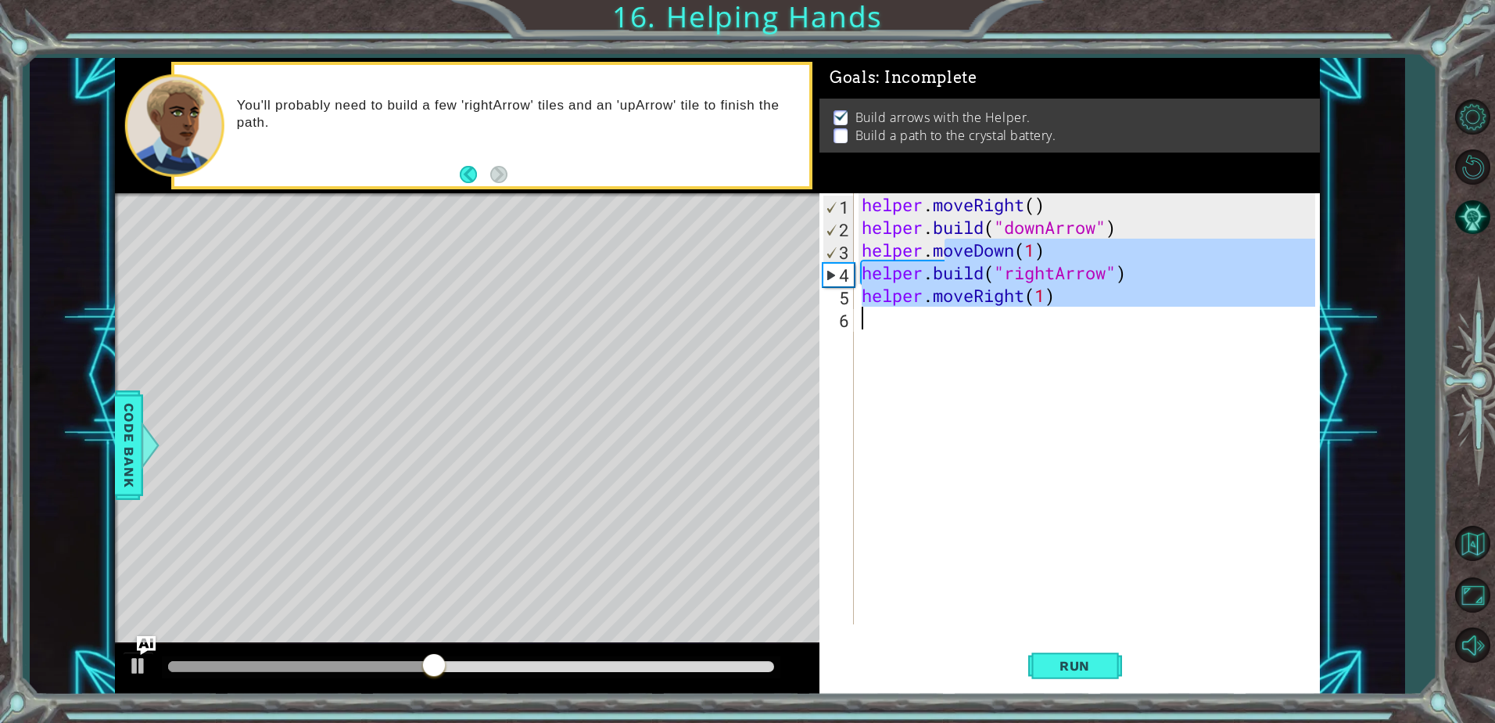
type textarea "helper.moveRight(1)"
click at [940, 327] on div "helper . moveRight ( ) helper . build ( "downArrow" ) helper . moveDown ( 1 ) h…" at bounding box center [1087, 408] width 457 height 431
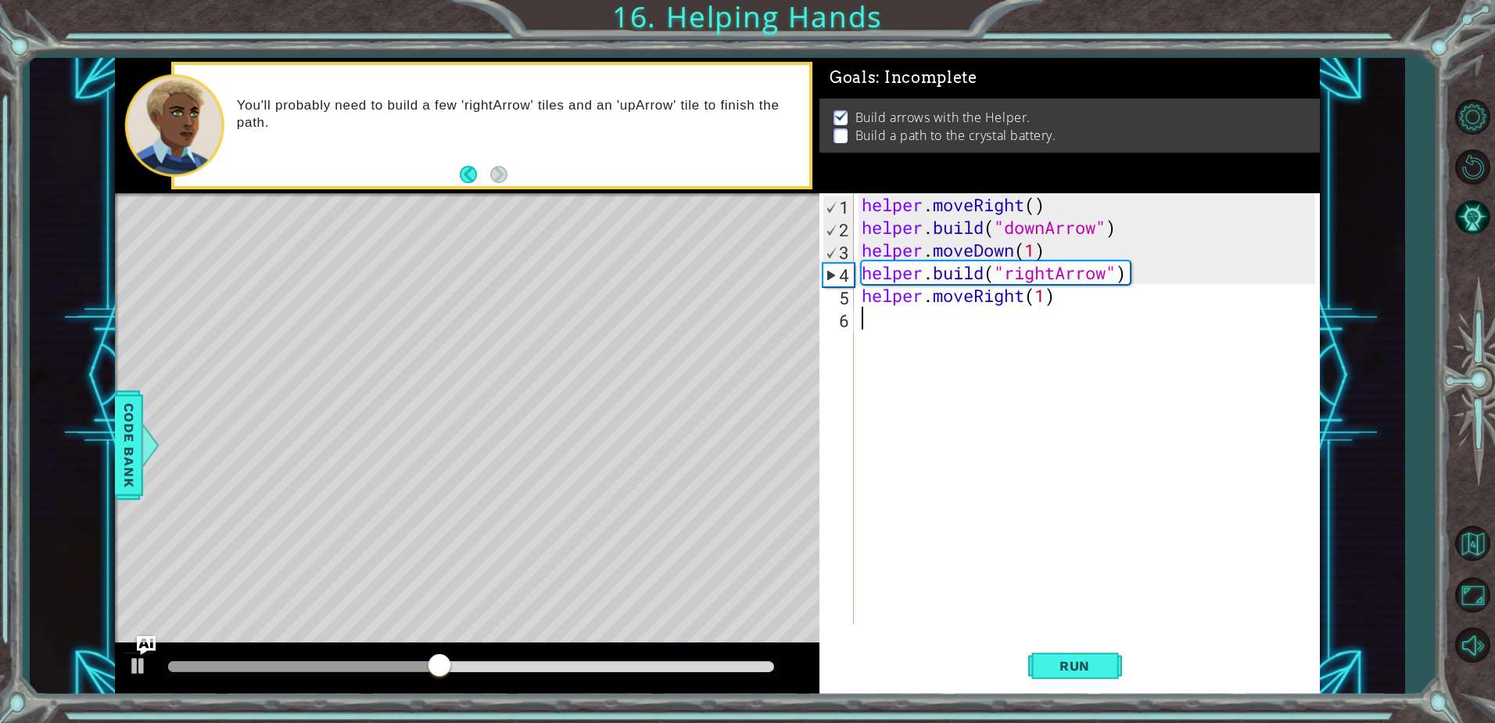
scroll to position [0, 0]
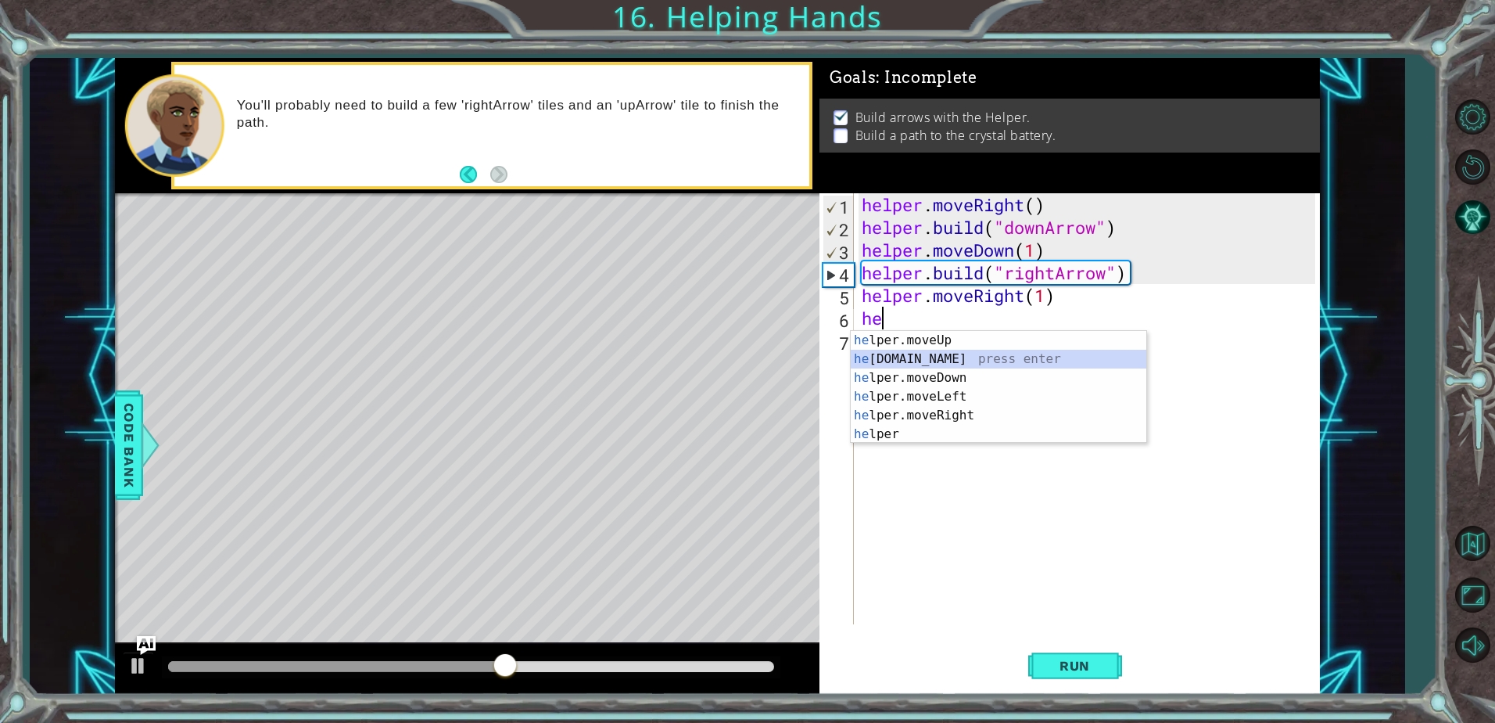
click at [916, 356] on div "he lper.moveUp press enter he [DOMAIN_NAME] press enter he lper.moveDown press …" at bounding box center [999, 406] width 296 height 150
type textarea "[DOMAIN_NAME]("rightArrow")"
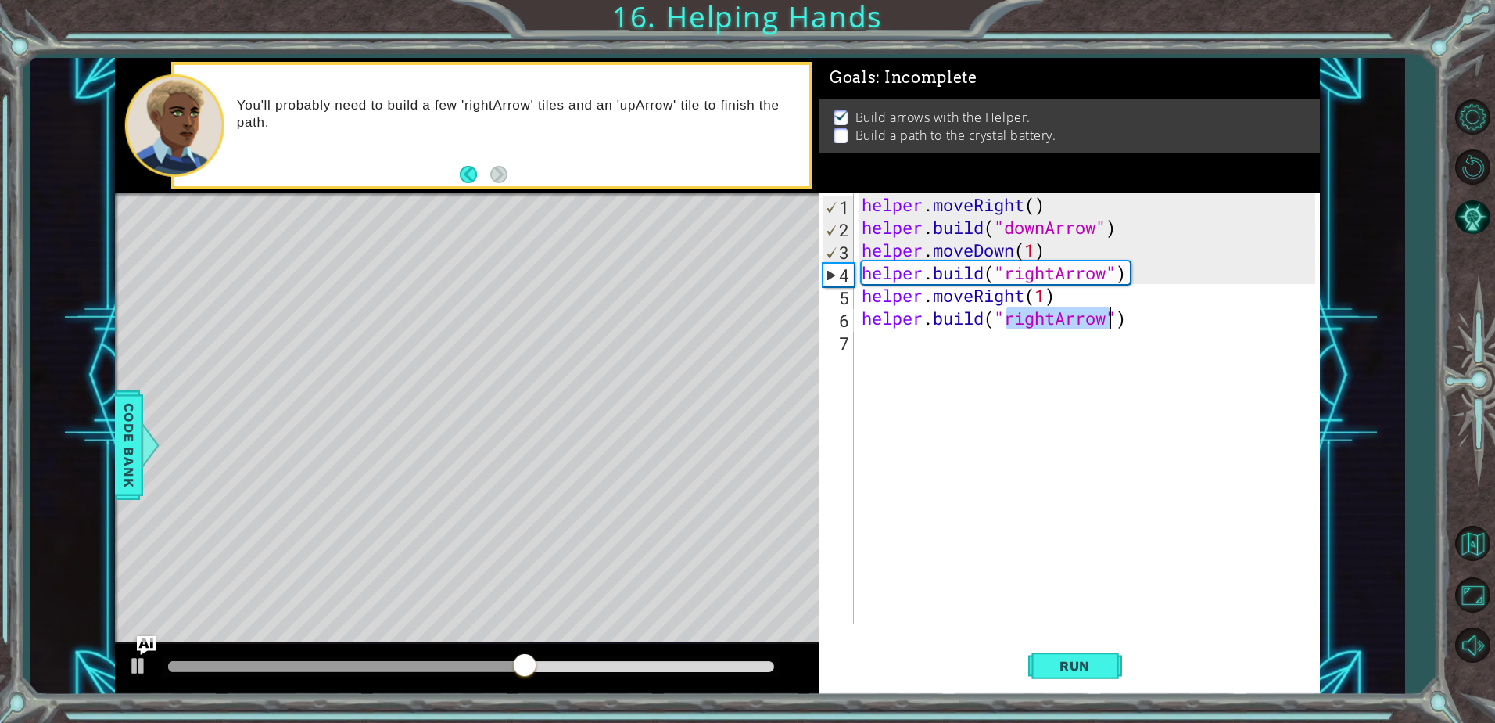
click at [971, 354] on div "helper . moveRight ( ) helper . build ( "downArrow" ) helper . moveDown ( 1 ) h…" at bounding box center [1091, 431] width 465 height 476
click at [1072, 662] on span "Run" at bounding box center [1075, 666] width 62 height 16
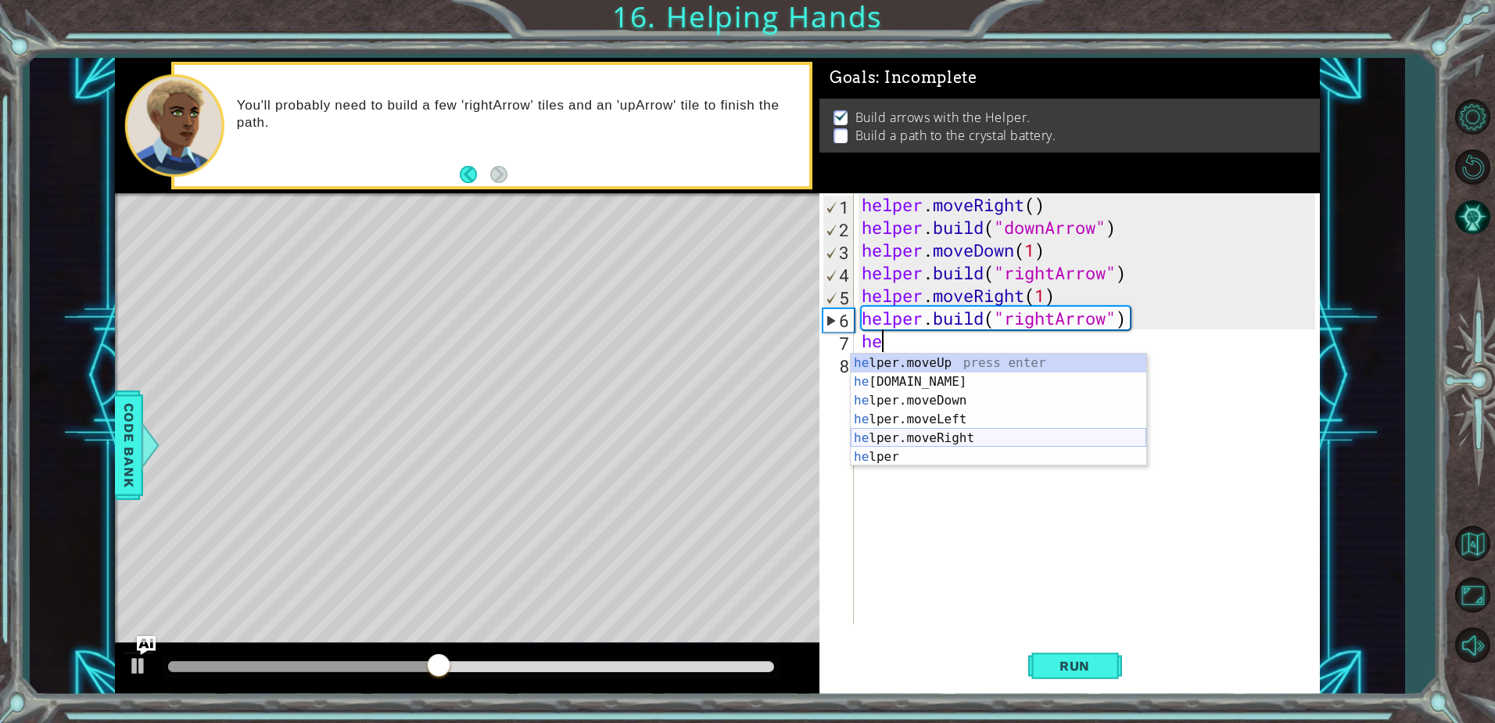
click at [939, 447] on div "he lper.moveUp press enter he [DOMAIN_NAME] press enter he lper.moveDown press …" at bounding box center [999, 429] width 296 height 150
type textarea "helper.moveRight(1)"
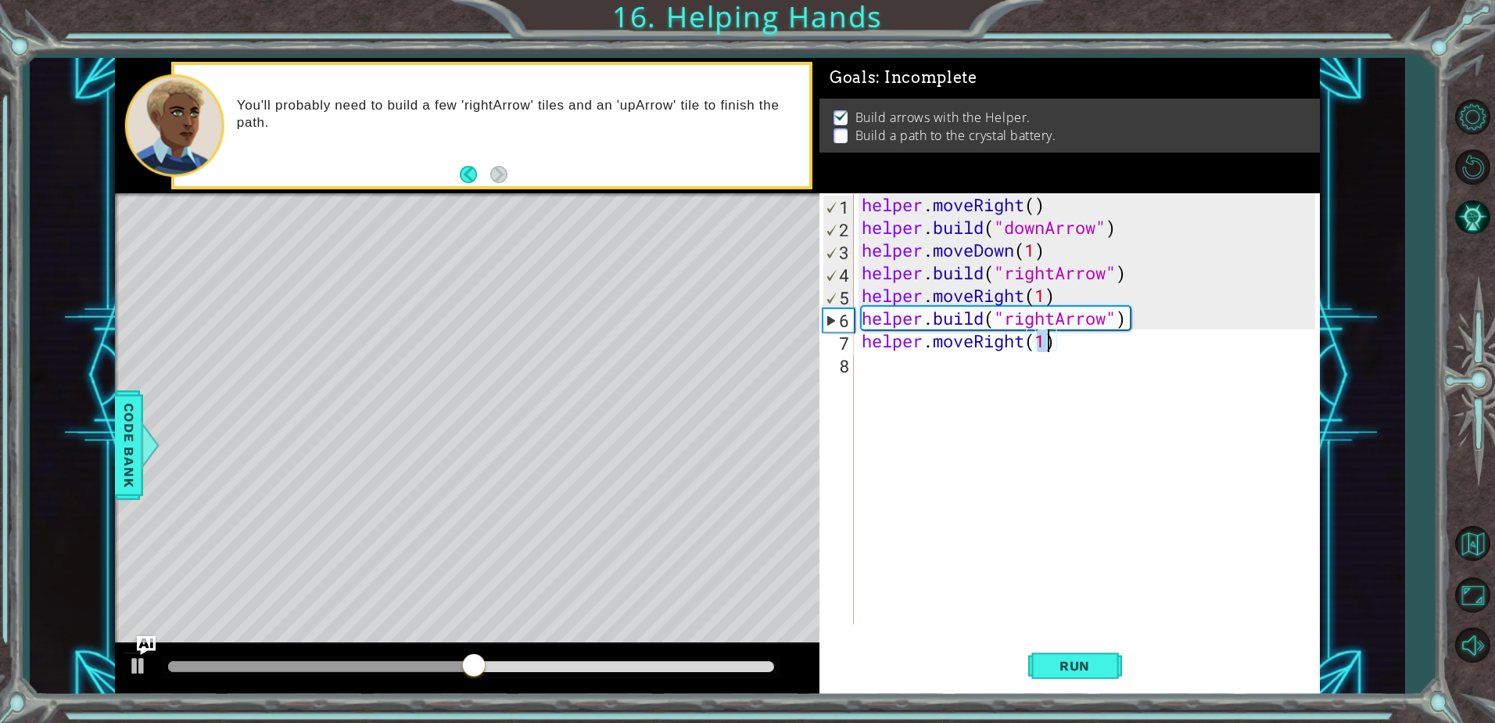
scroll to position [0, 8]
click at [920, 369] on div "helper . moveRight ( ) helper . build ( "downArrow" ) helper . moveDown ( 1 ) h…" at bounding box center [1091, 431] width 465 height 476
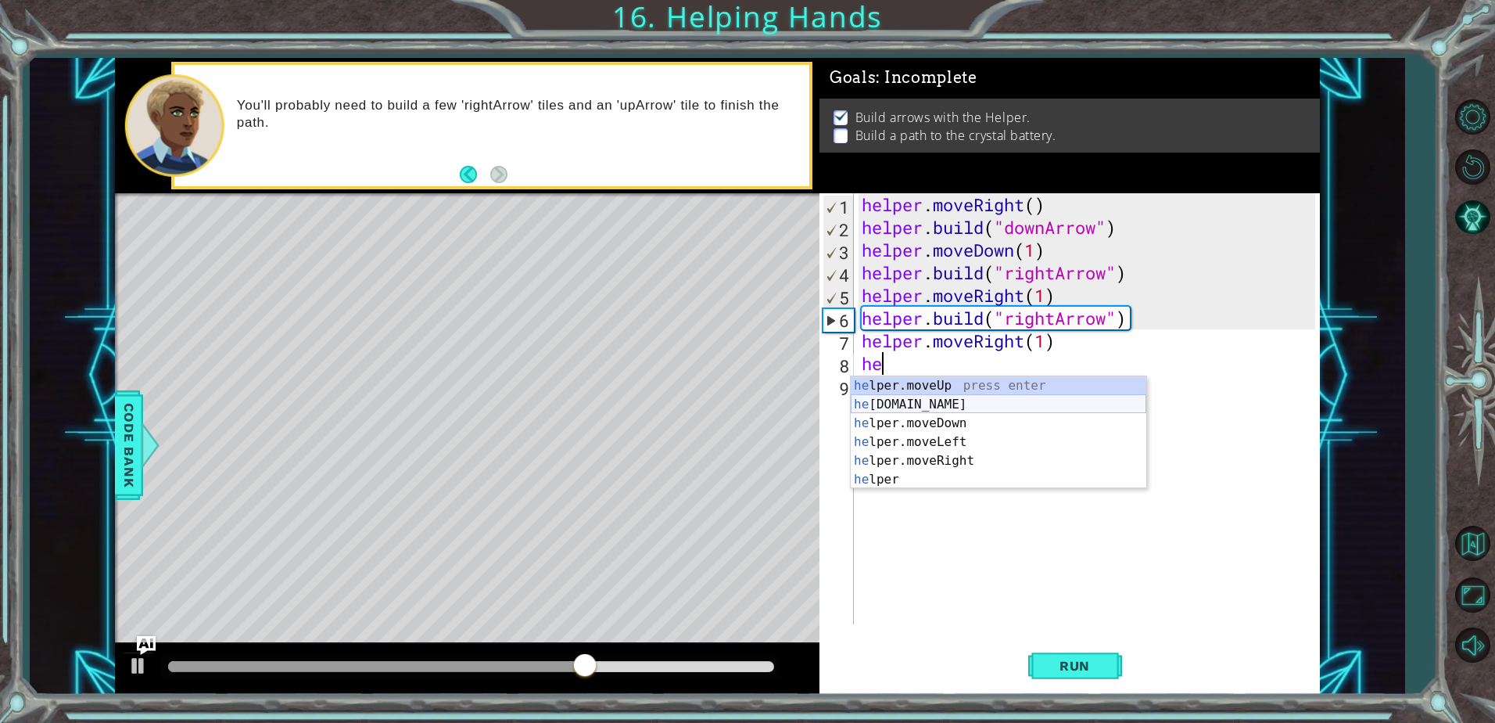
click at [903, 412] on div "he lper.moveUp press enter he [DOMAIN_NAME] press enter he lper.moveDown press …" at bounding box center [999, 451] width 296 height 150
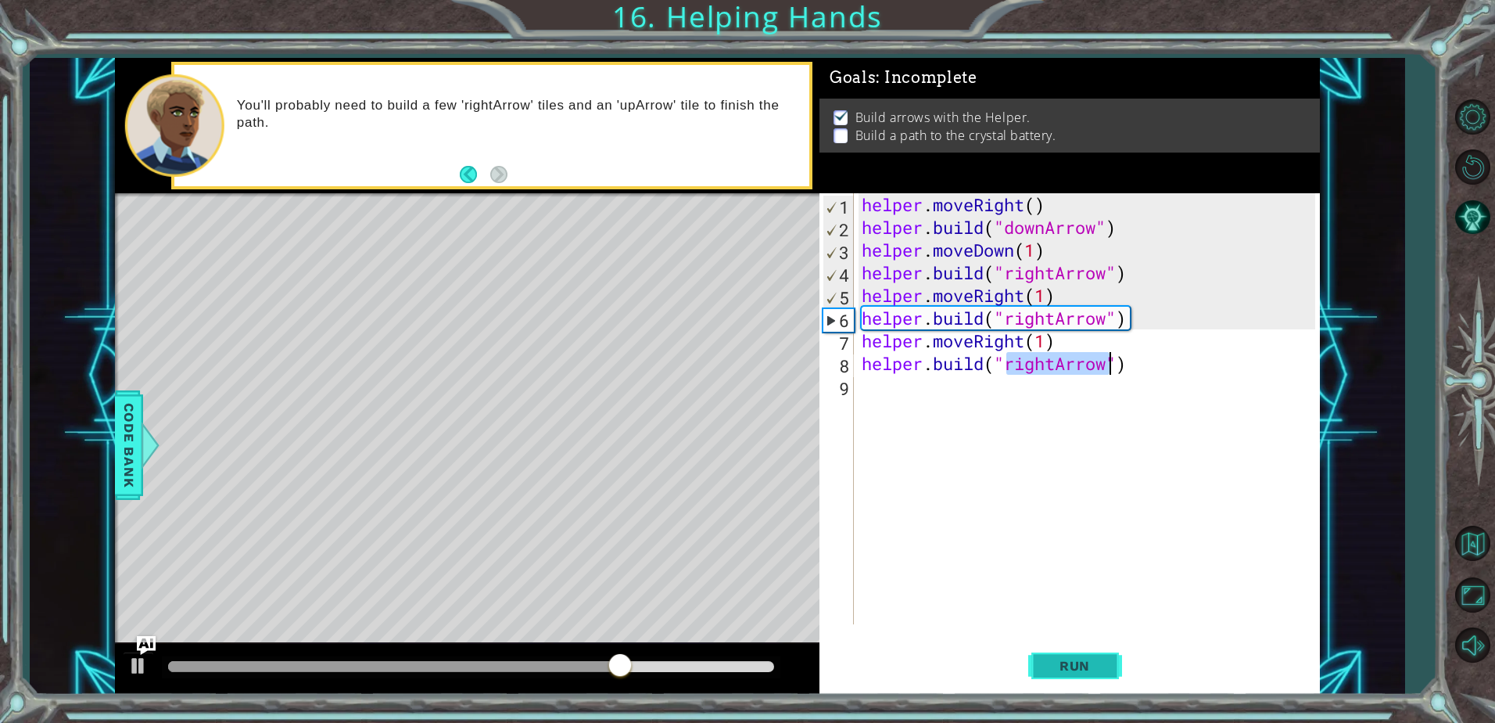
click at [1086, 691] on button "Run" at bounding box center [1076, 666] width 94 height 50
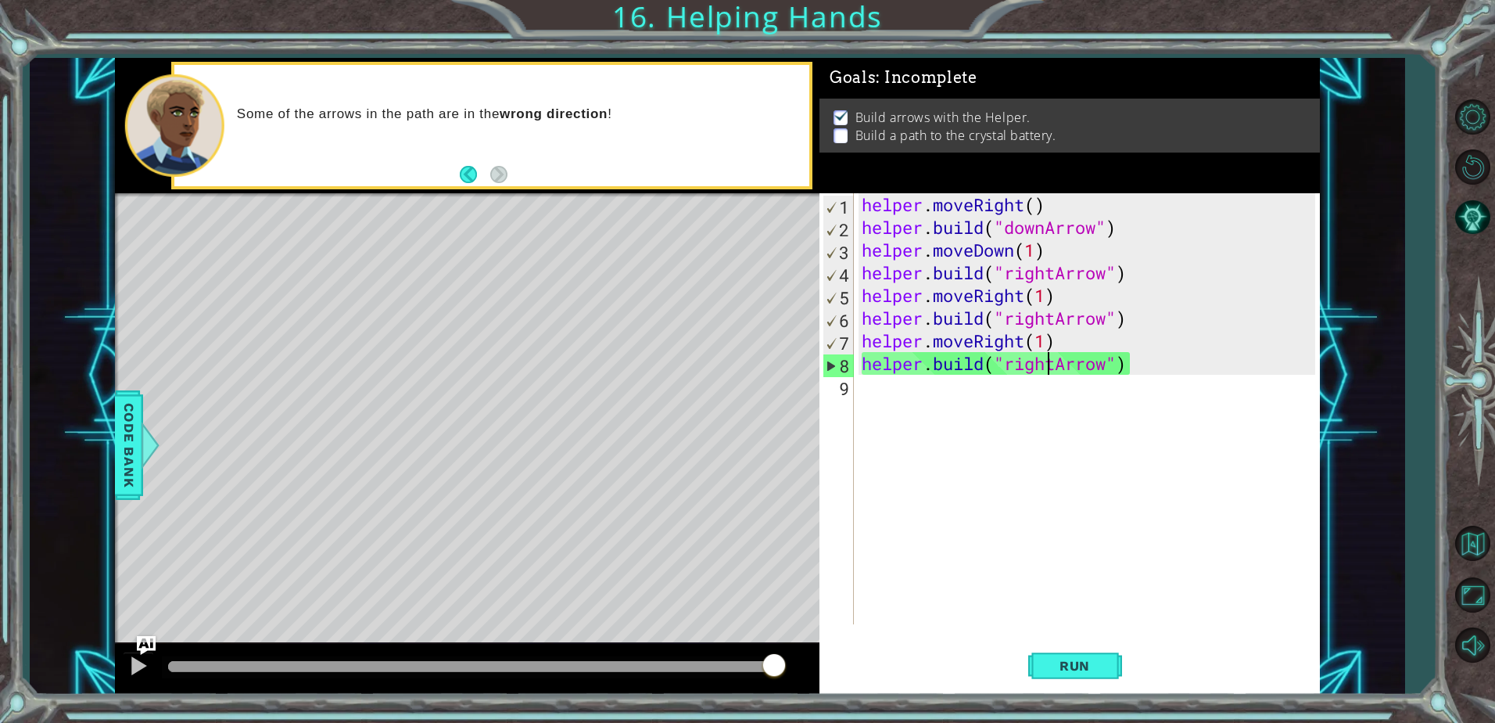
click at [1050, 360] on div "helper . moveRight ( ) helper . build ( "downArrow" ) helper . moveDown ( 1 ) h…" at bounding box center [1091, 431] width 465 height 476
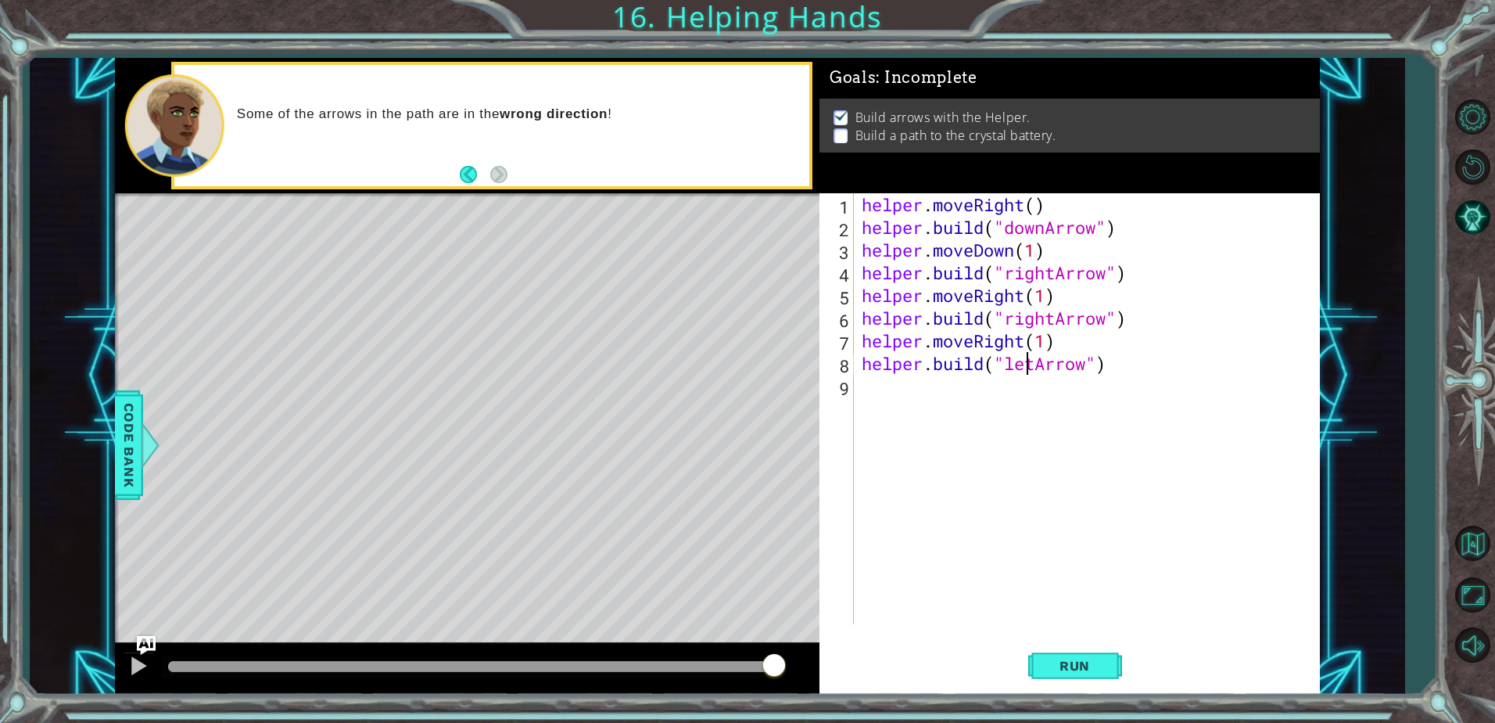
scroll to position [0, 8]
click at [1066, 653] on button "Run" at bounding box center [1076, 666] width 94 height 50
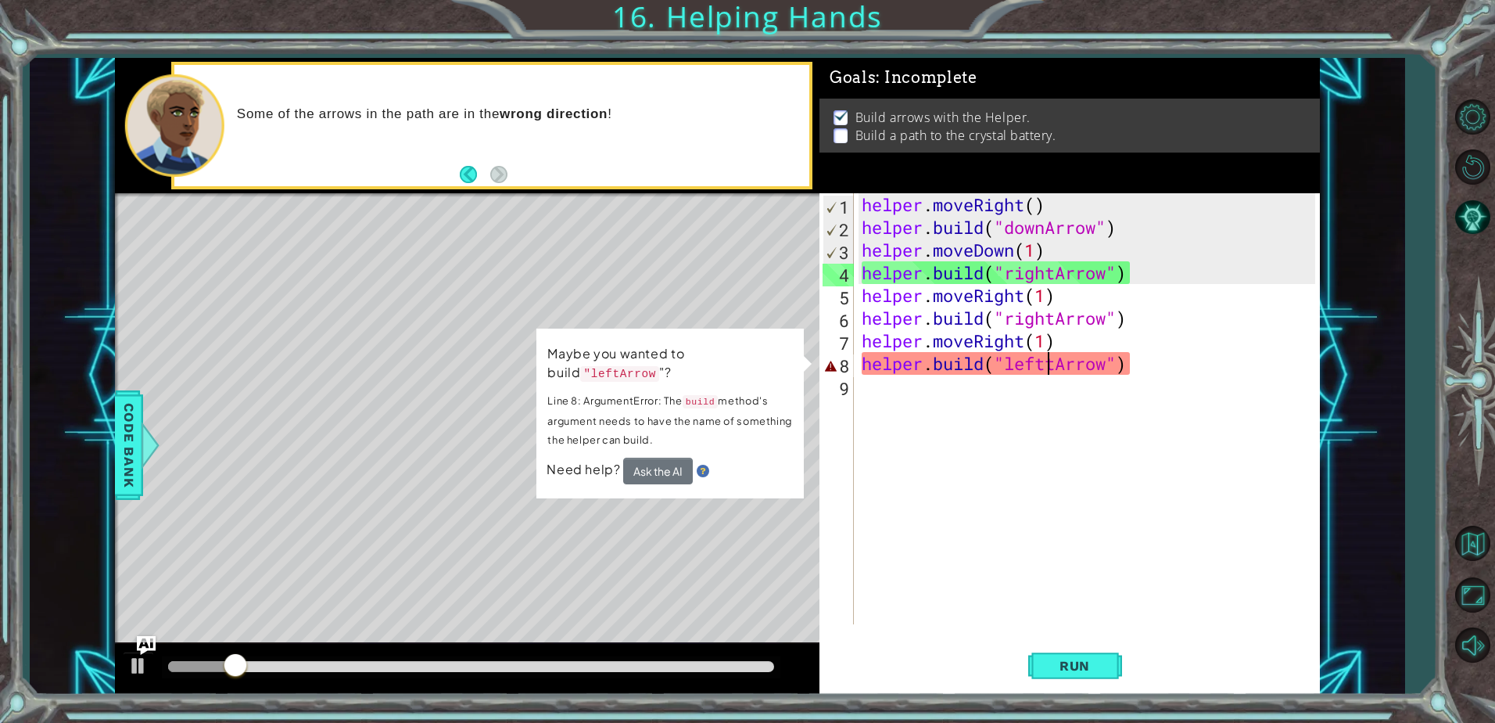
click at [1158, 376] on div "helper . moveRight ( ) helper . build ( "downArrow" ) helper . moveDown ( 1 ) h…" at bounding box center [1091, 431] width 465 height 476
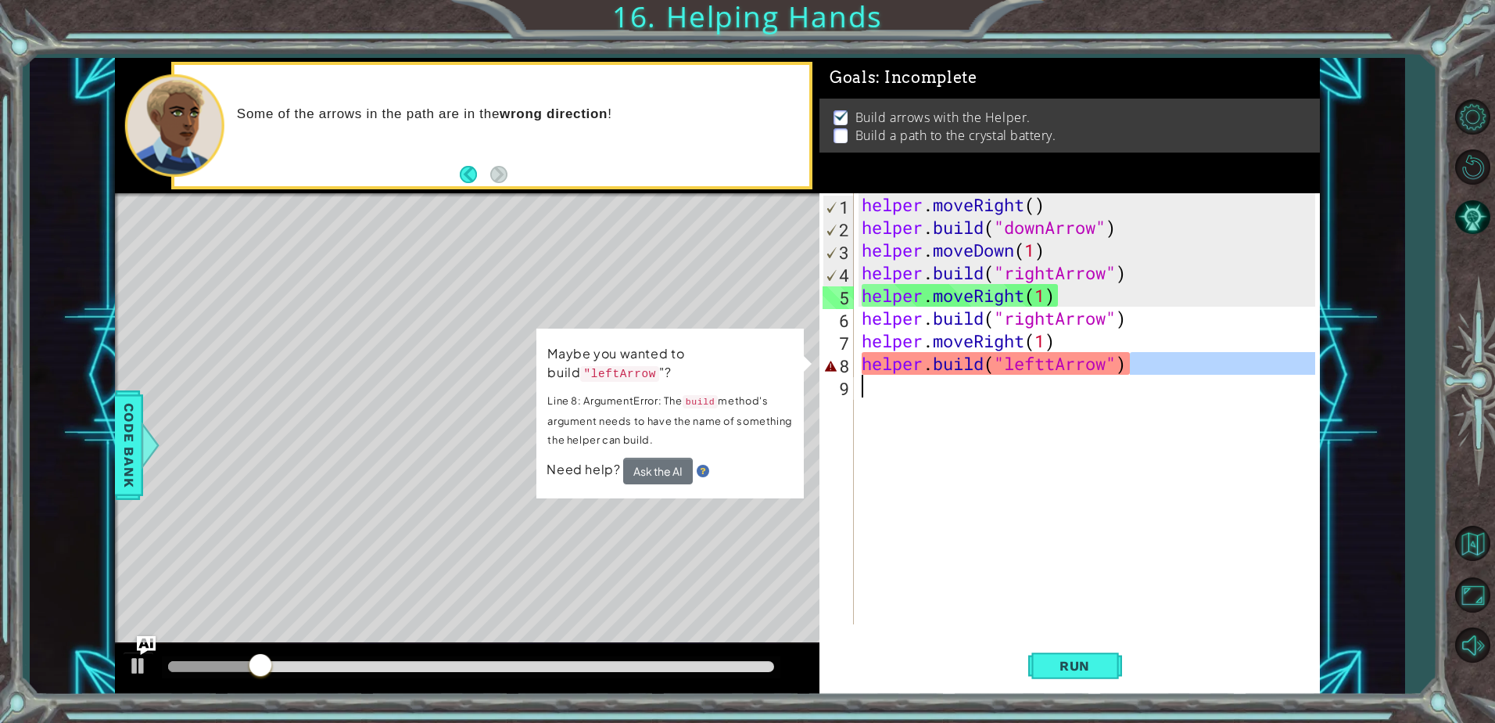
type textarea "[DOMAIN_NAME]("lefttArrow")"
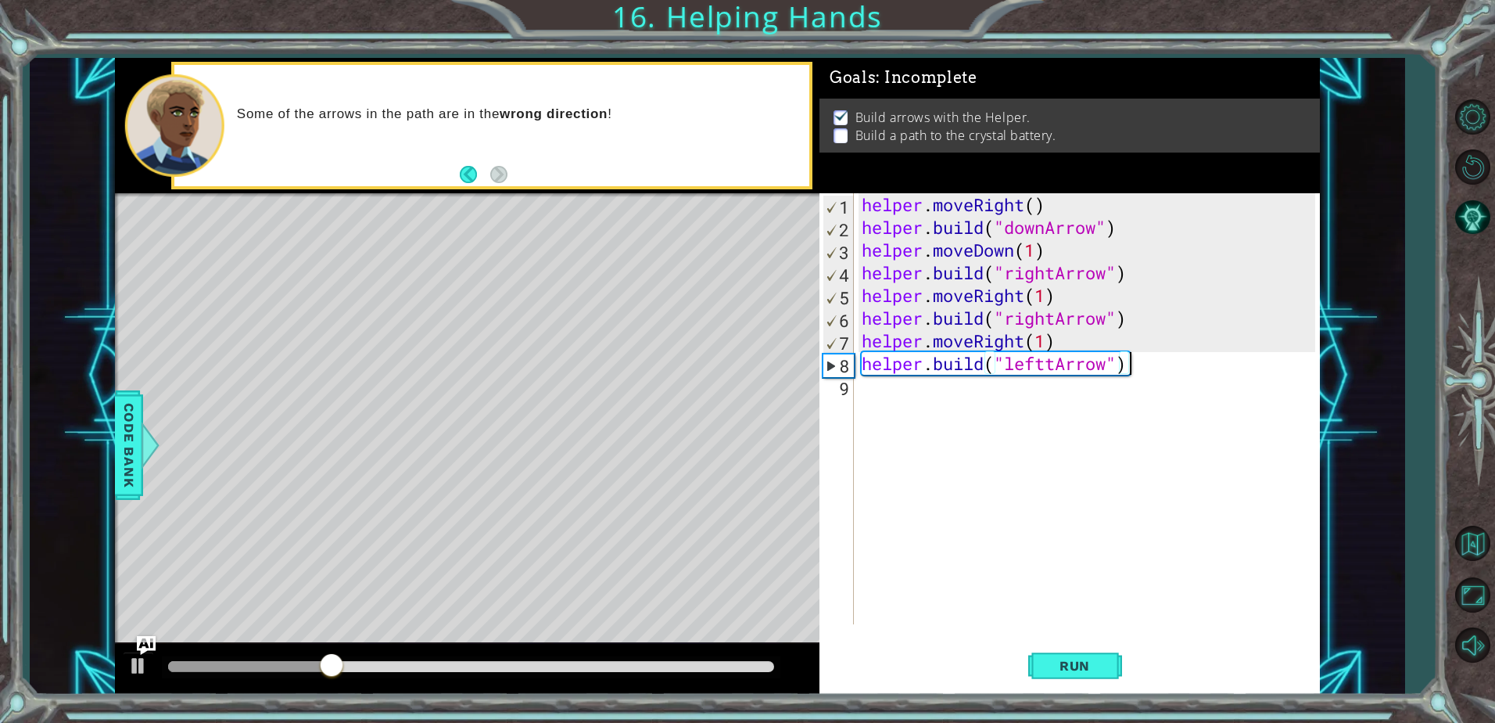
click at [1149, 365] on div "helper . moveRight ( ) helper . build ( "downArrow" ) helper . moveDown ( 1 ) h…" at bounding box center [1091, 431] width 465 height 476
click at [1010, 388] on div "helper . moveRight ( ) helper . build ( "downArrow" ) helper . moveDown ( 1 ) h…" at bounding box center [1091, 431] width 465 height 476
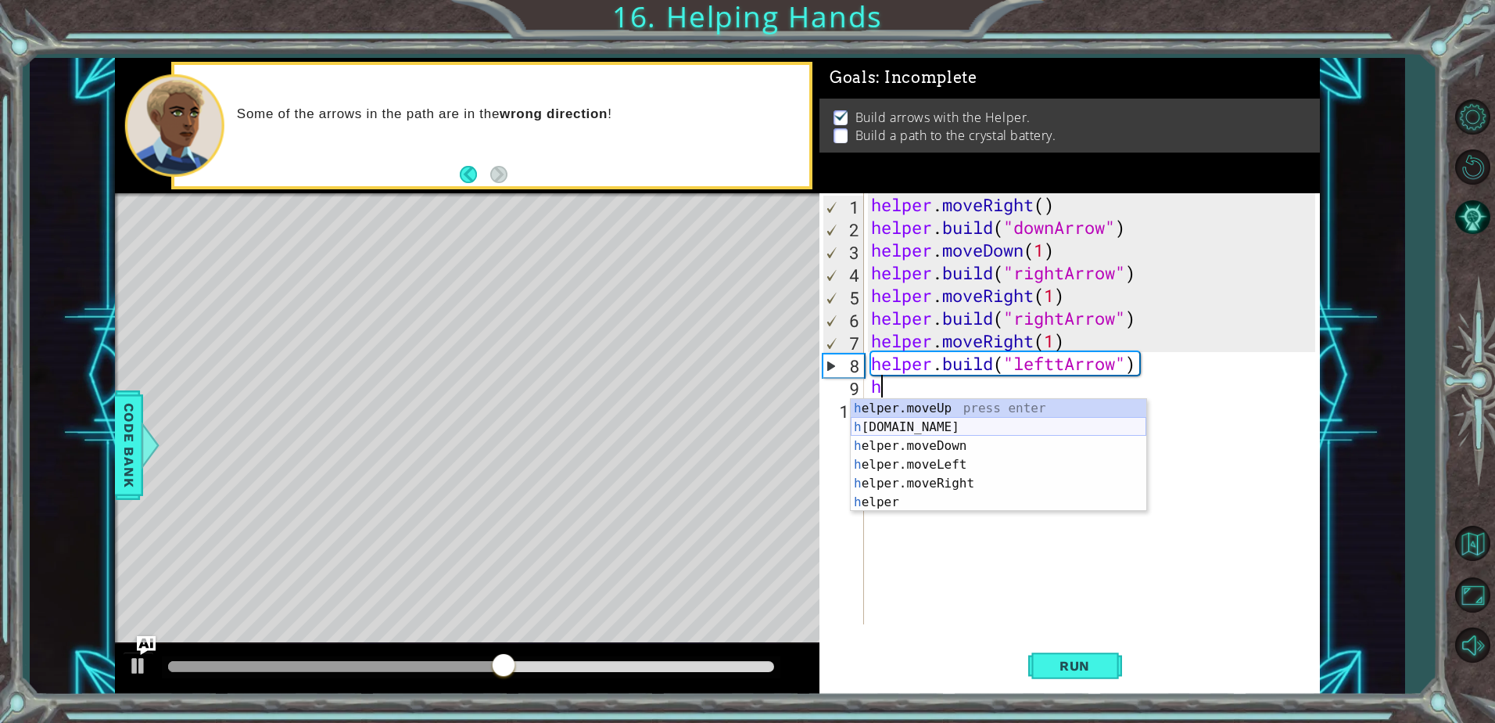
click at [971, 419] on div "h elper.moveUp press enter h [DOMAIN_NAME] press enter h elper.moveDown press e…" at bounding box center [999, 474] width 296 height 150
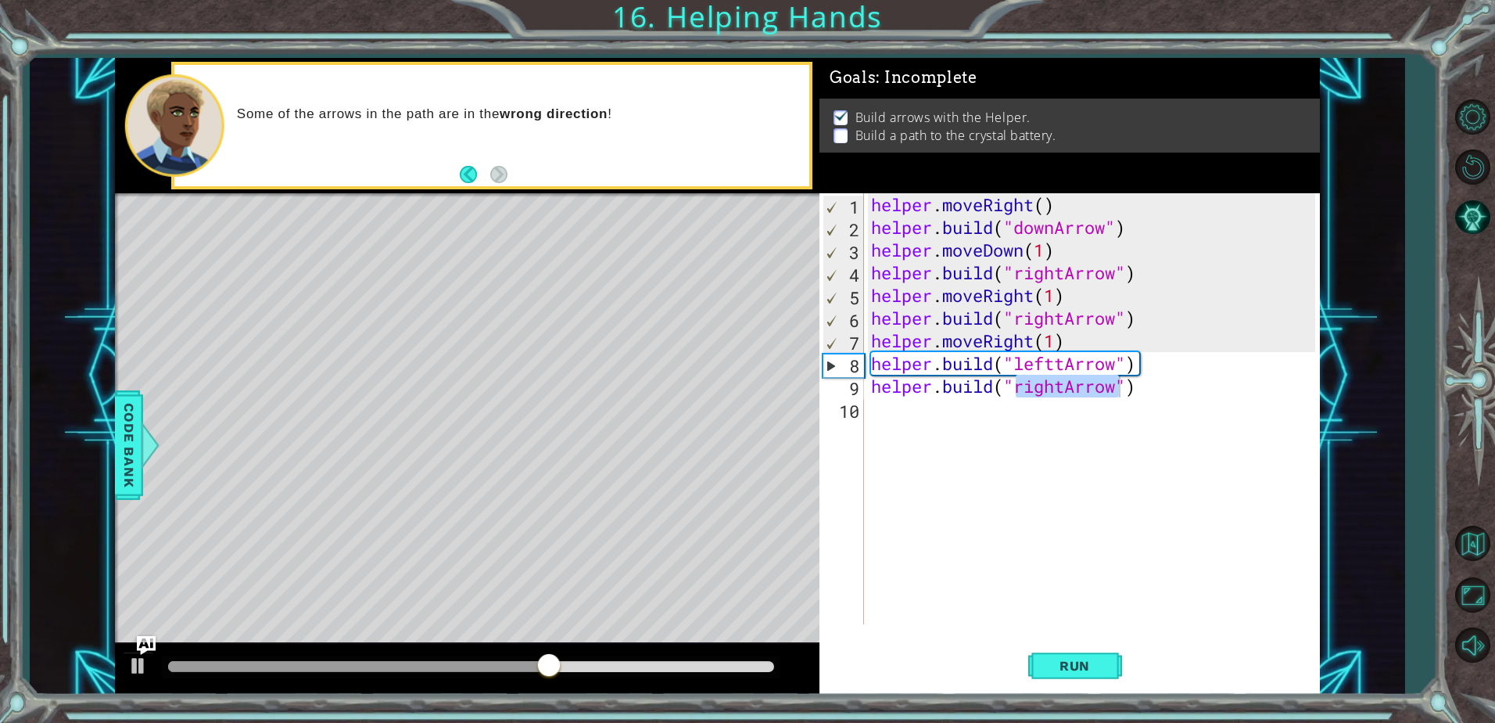
click at [1057, 383] on div "helper . moveRight ( ) helper . build ( "downArrow" ) helper . moveDown ( 1 ) h…" at bounding box center [1091, 408] width 447 height 431
click at [1085, 683] on button "Run" at bounding box center [1076, 666] width 94 height 50
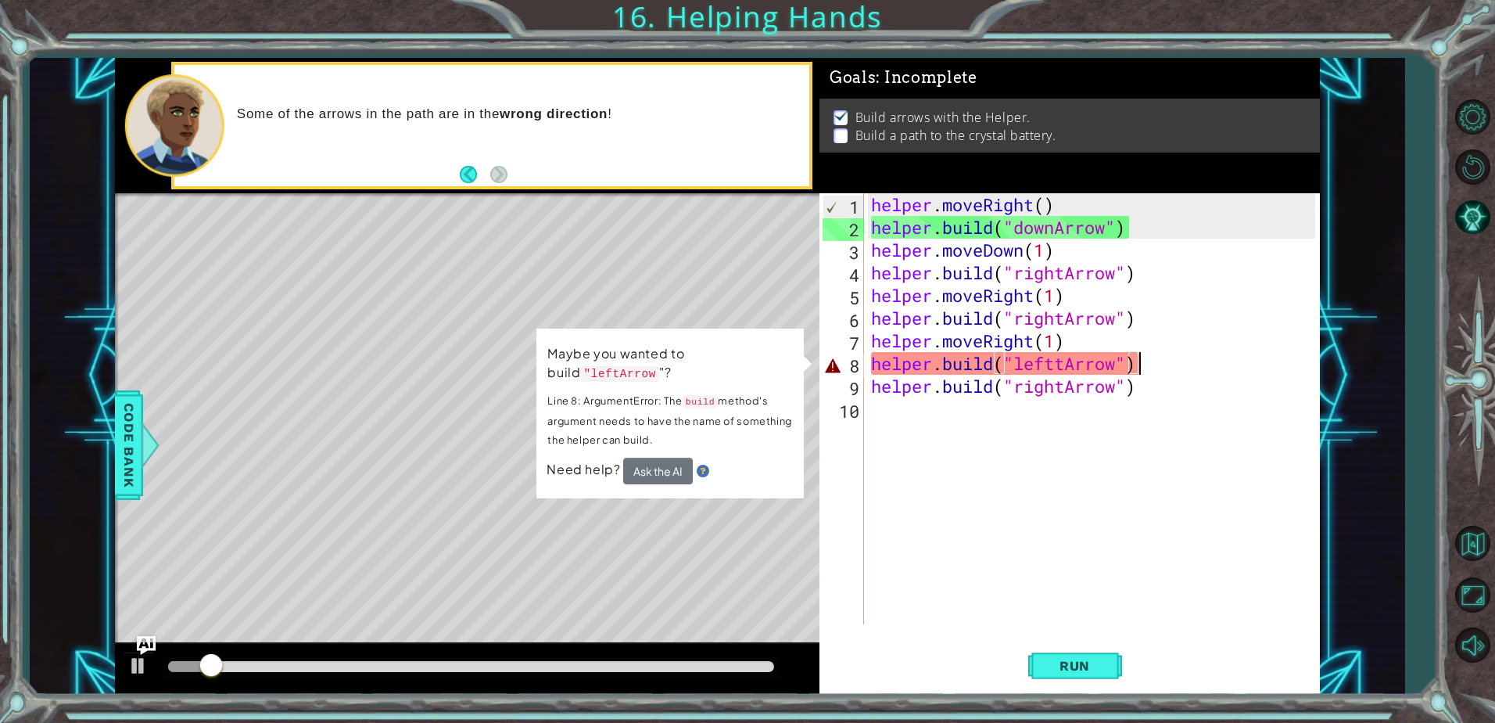
drag, startPoint x: 1160, startPoint y: 371, endPoint x: 1157, endPoint y: 381, distance: 10.6
click at [1161, 373] on div "helper . moveRight ( ) helper . build ( "downArrow" ) helper . moveDown ( 1 ) h…" at bounding box center [1095, 431] width 455 height 476
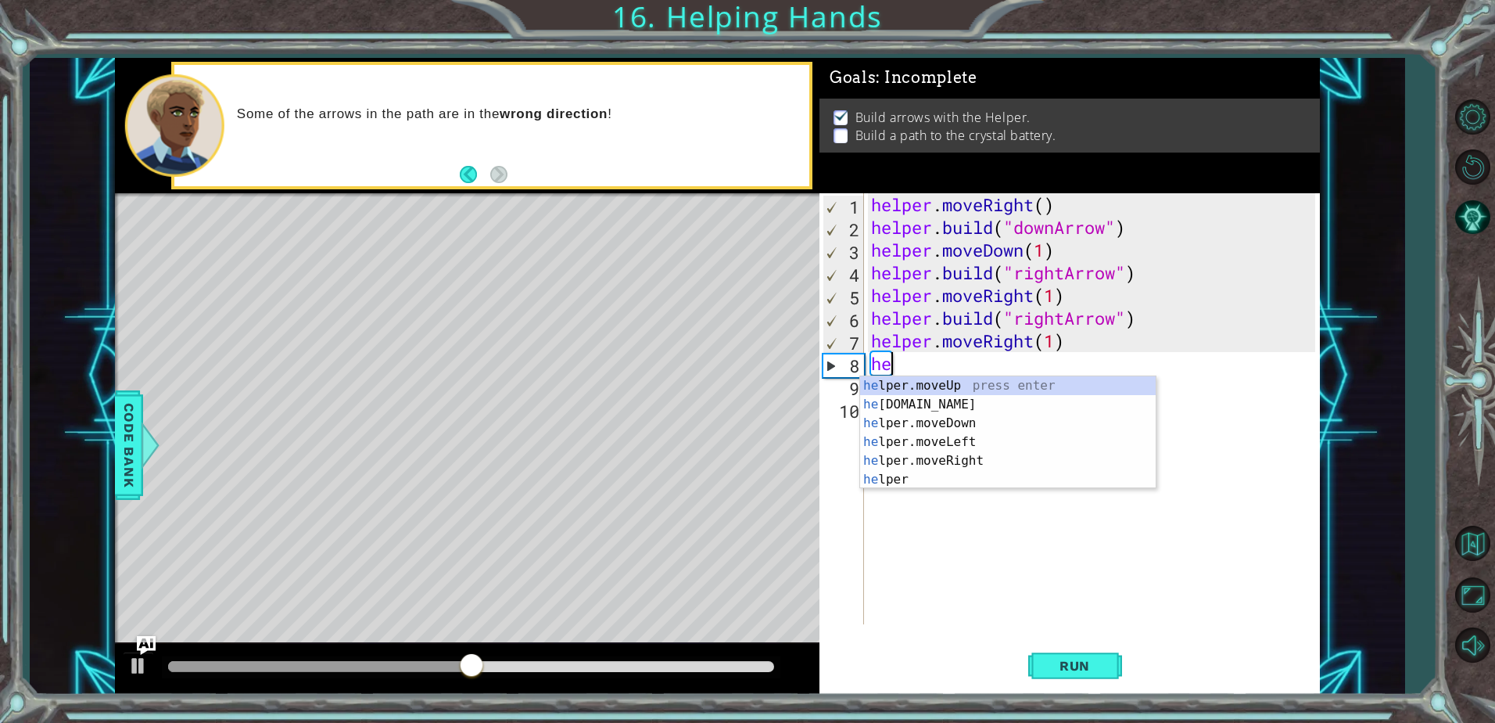
type textarea "h"
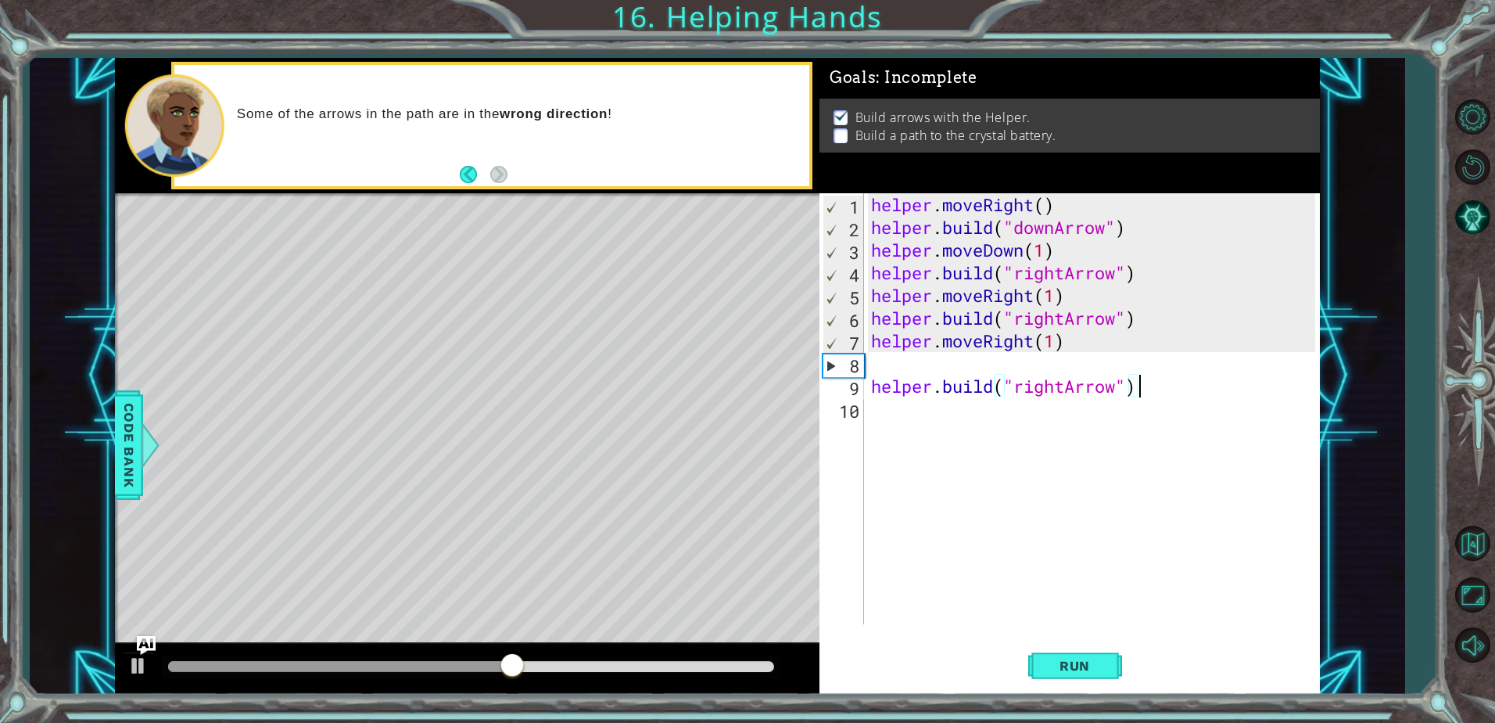
click at [1154, 393] on div "helper . moveRight ( ) helper . build ( "downArrow" ) helper . moveDown ( 1 ) h…" at bounding box center [1095, 431] width 455 height 476
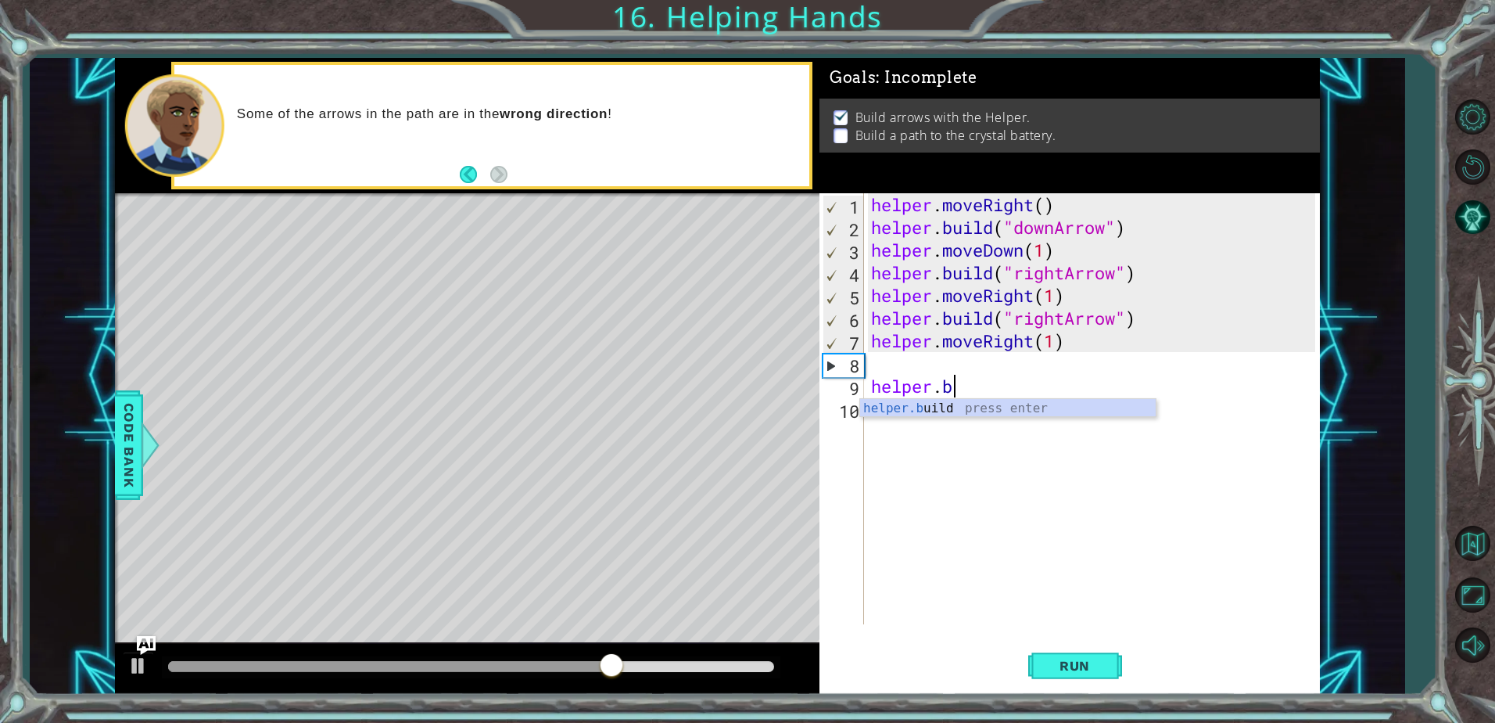
type textarea "h"
click at [884, 362] on div "helper . moveRight ( ) helper . build ( "downArrow" ) helper . moveDown ( 1 ) h…" at bounding box center [1095, 431] width 455 height 476
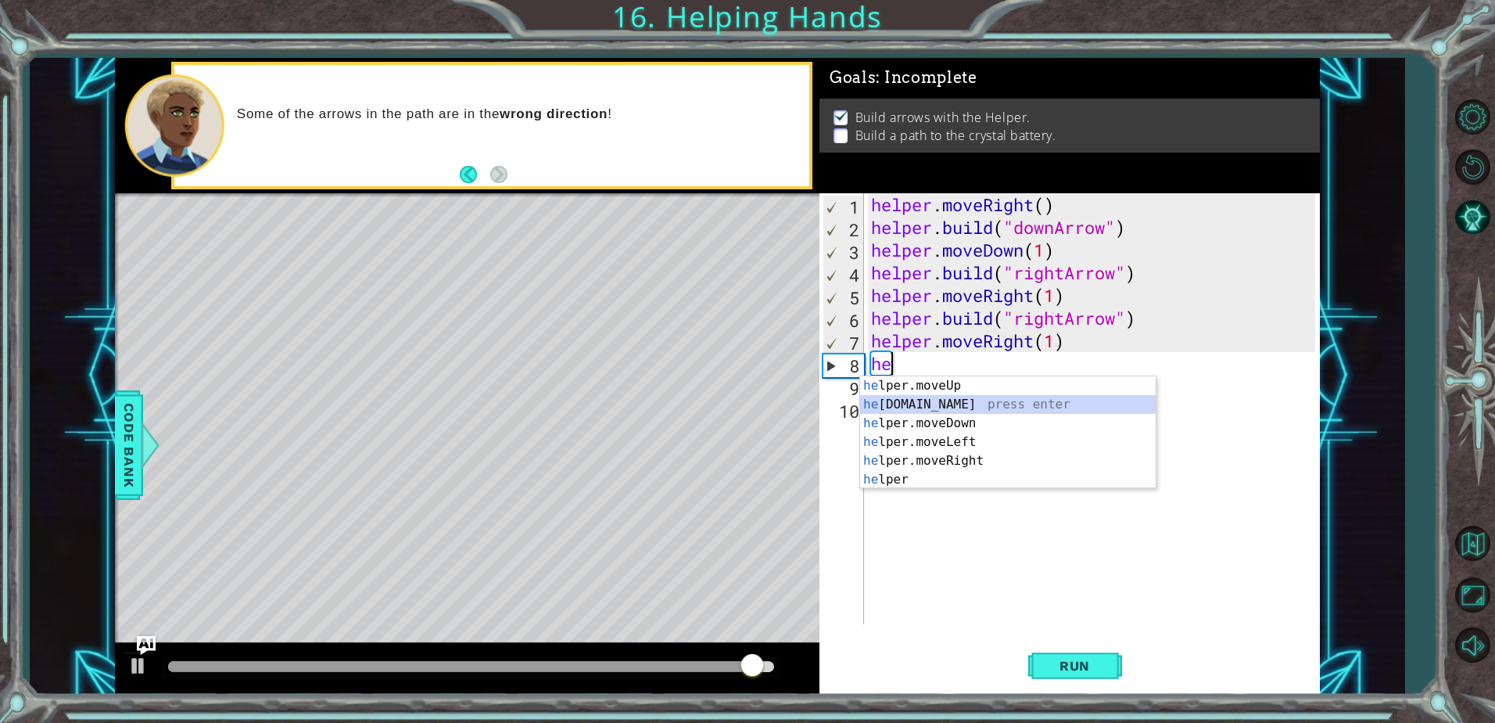
click at [987, 399] on div "he lper.moveUp press enter he [DOMAIN_NAME] press enter he lper.moveDown press …" at bounding box center [1008, 451] width 296 height 150
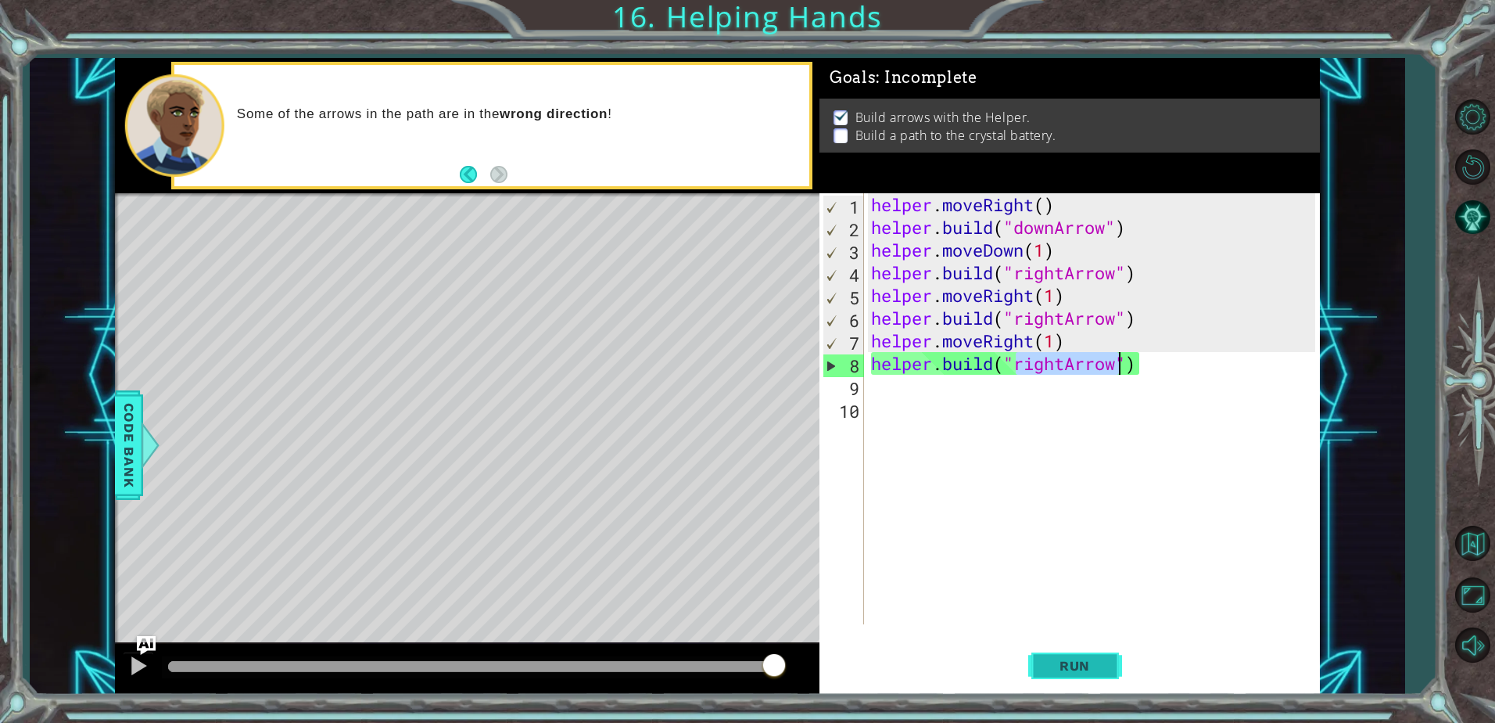
drag, startPoint x: 1097, startPoint y: 698, endPoint x: 1093, endPoint y: 676, distance: 22.2
click at [1097, 683] on div "1 ההההההההההההההההההההההההההההההההההההההההההההההההההההההההההההההההההההההההההההה…" at bounding box center [747, 361] width 1495 height 723
click at [1093, 662] on span "Run" at bounding box center [1075, 666] width 62 height 16
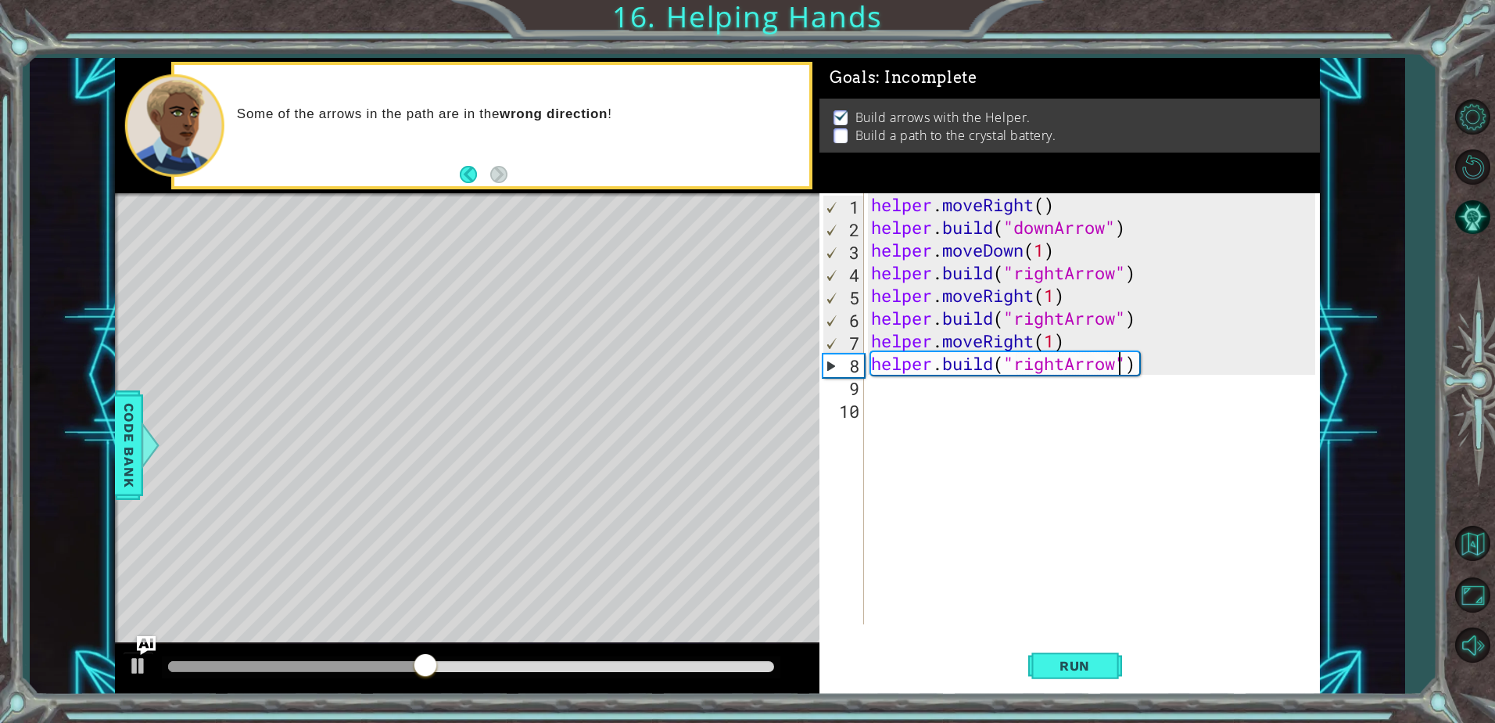
click at [1147, 371] on div "helper . moveRight ( ) helper . build ( "downArrow" ) helper . moveDown ( 1 ) h…" at bounding box center [1095, 431] width 455 height 476
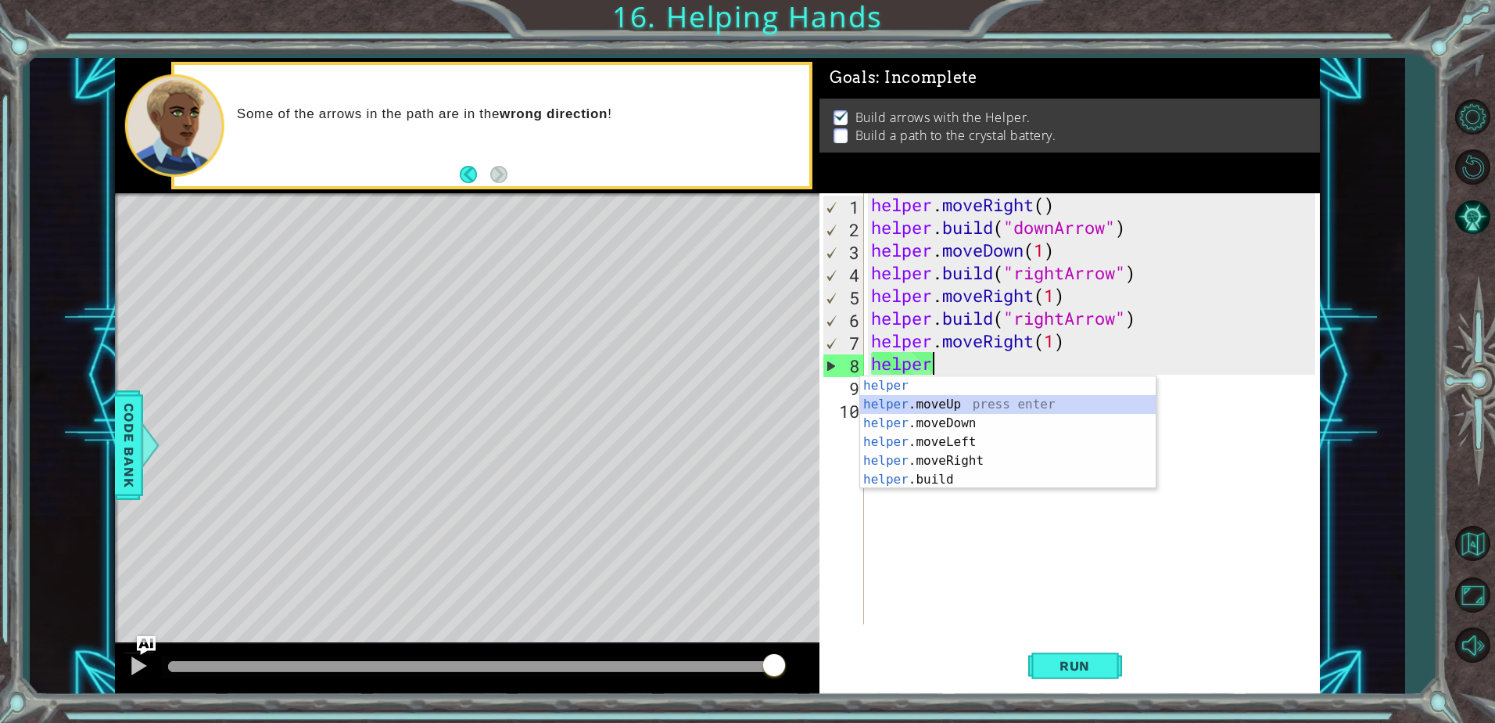
click at [919, 404] on div "helper press enter helper .moveUp press enter helper .moveDown press enter help…" at bounding box center [1008, 451] width 296 height 150
type textarea "helper.moveUp(1)"
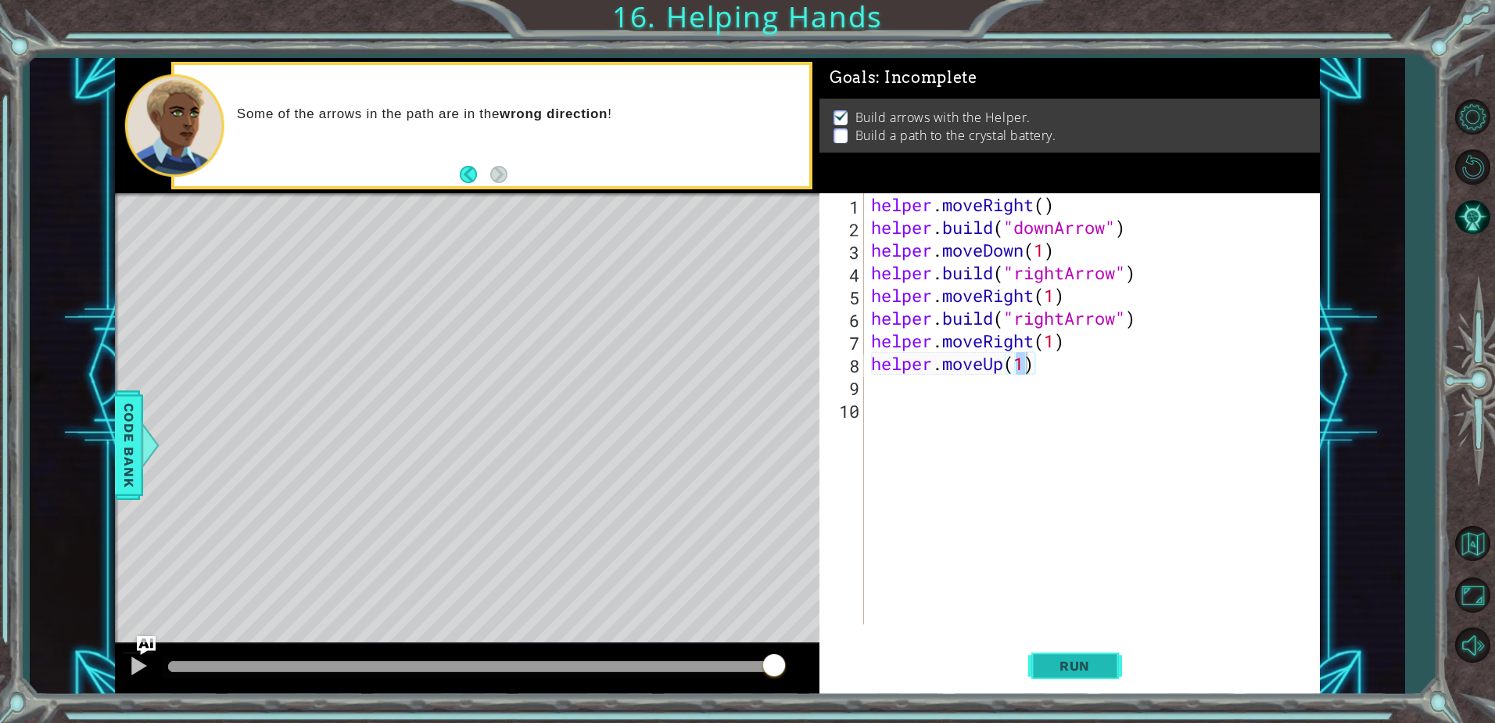
drag, startPoint x: 1104, startPoint y: 684, endPoint x: 1097, endPoint y: 671, distance: 14.8
click at [1099, 675] on button "Run" at bounding box center [1076, 666] width 94 height 50
